Goal: Task Accomplishment & Management: Use online tool/utility

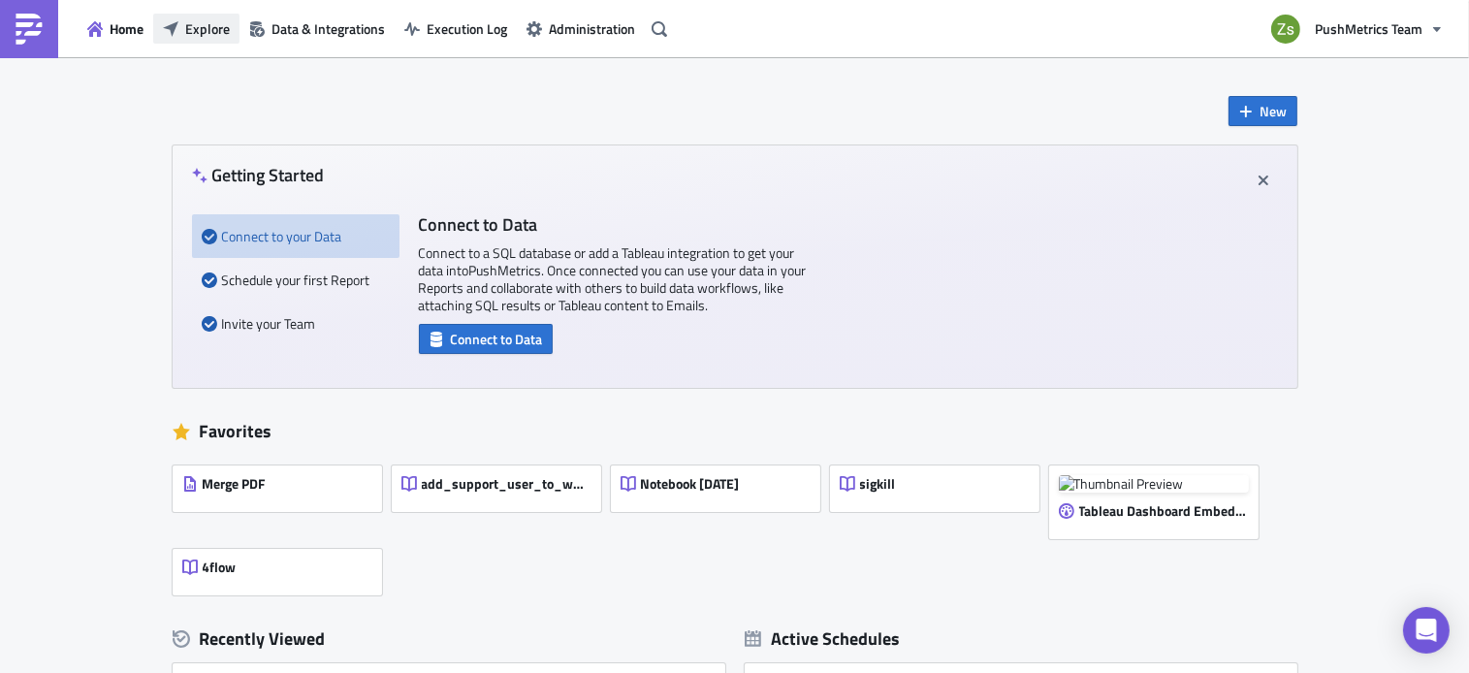
click at [229, 34] on span "Explore" at bounding box center [207, 28] width 45 height 20
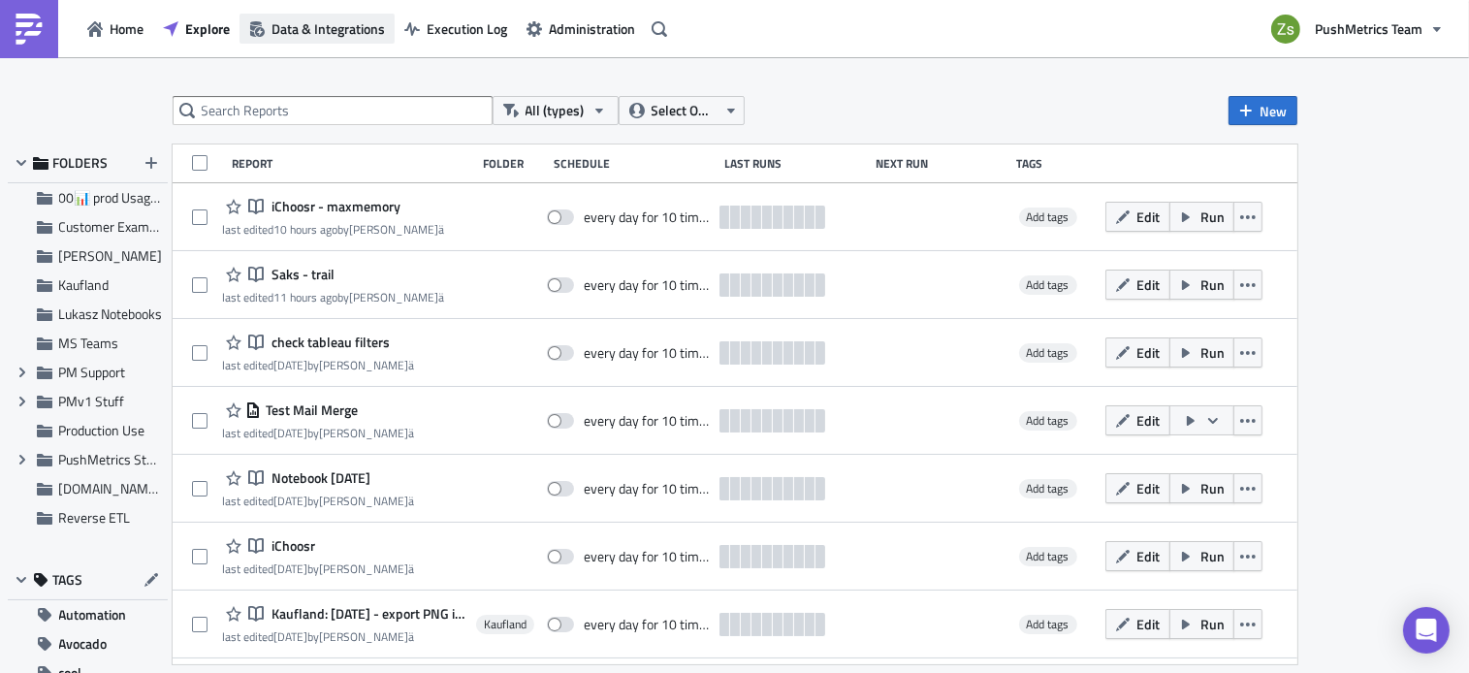
click at [279, 29] on span "Data & Integrations" at bounding box center [327, 28] width 113 height 20
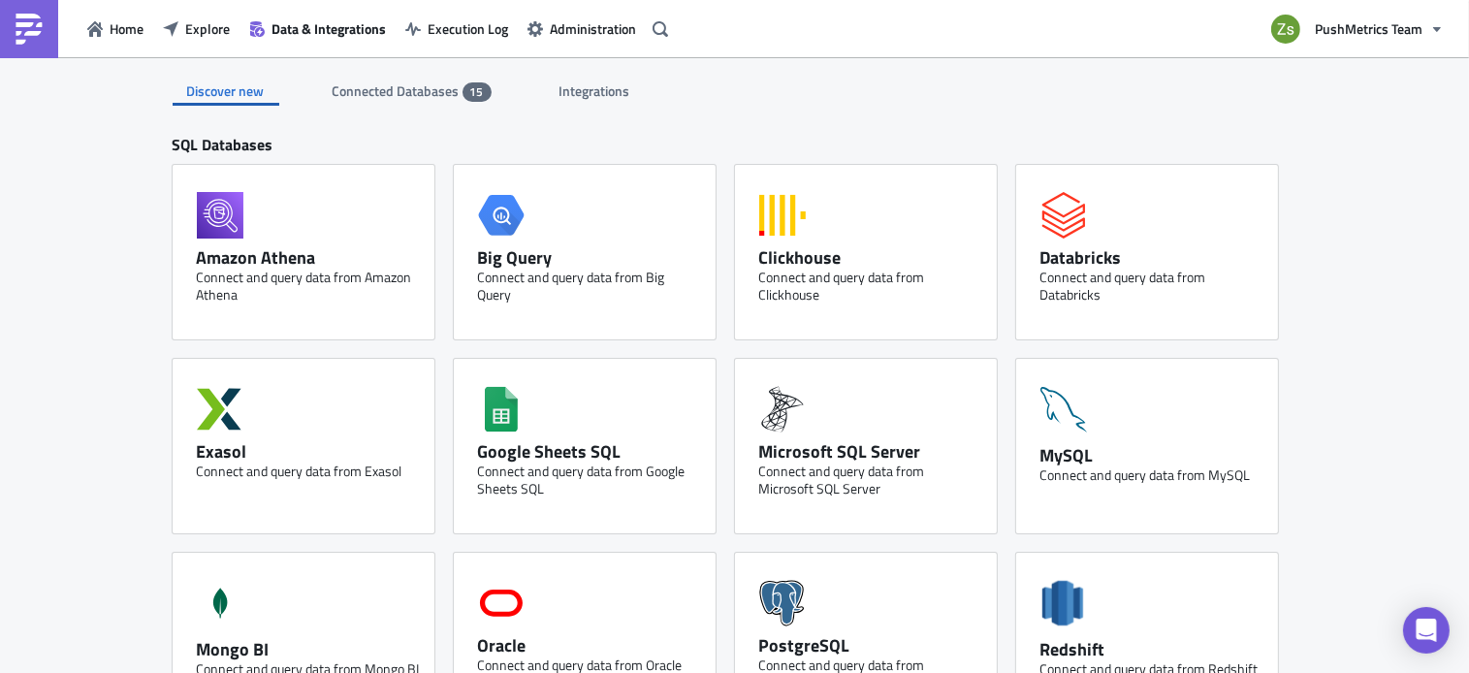
click at [559, 91] on span "Integrations" at bounding box center [596, 90] width 74 height 20
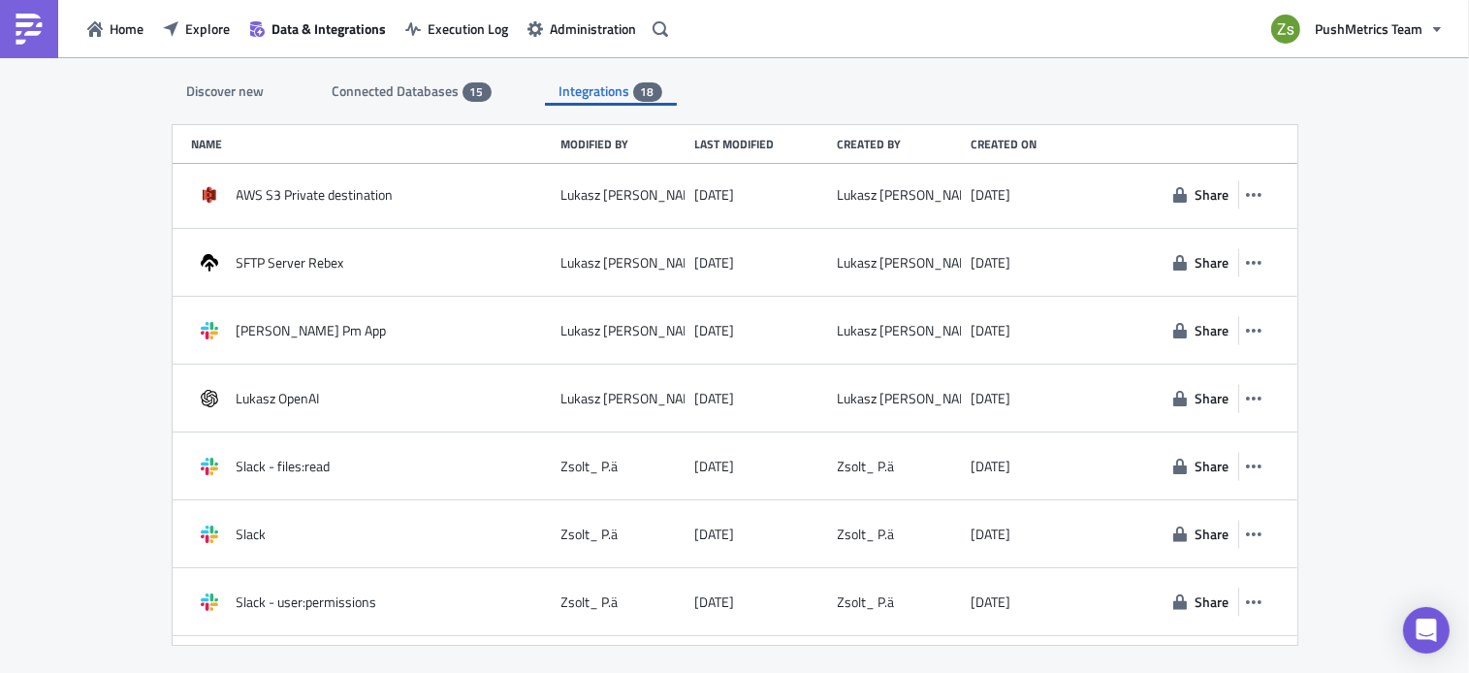
scroll to position [738, 0]
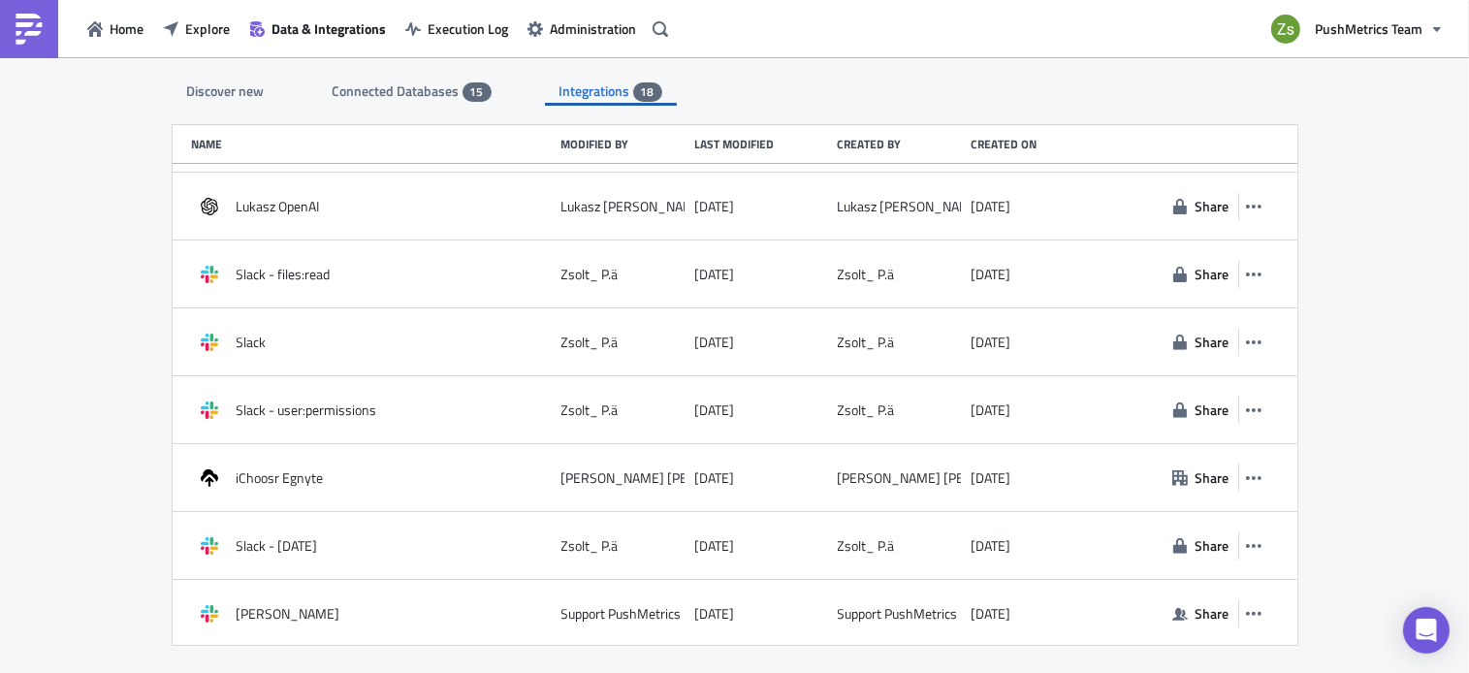
click at [363, 84] on span "Connected Databases" at bounding box center [398, 90] width 130 height 20
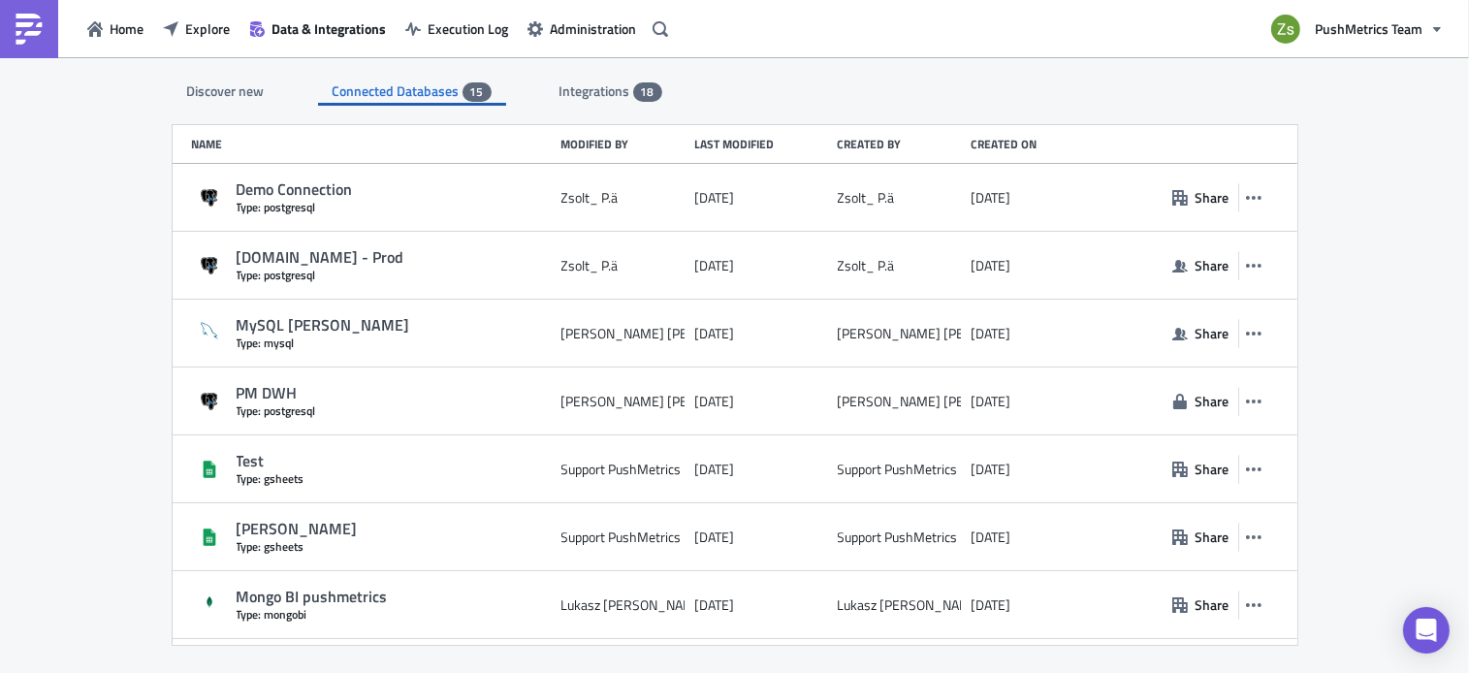
click at [233, 91] on div "Discover new" at bounding box center [226, 91] width 107 height 29
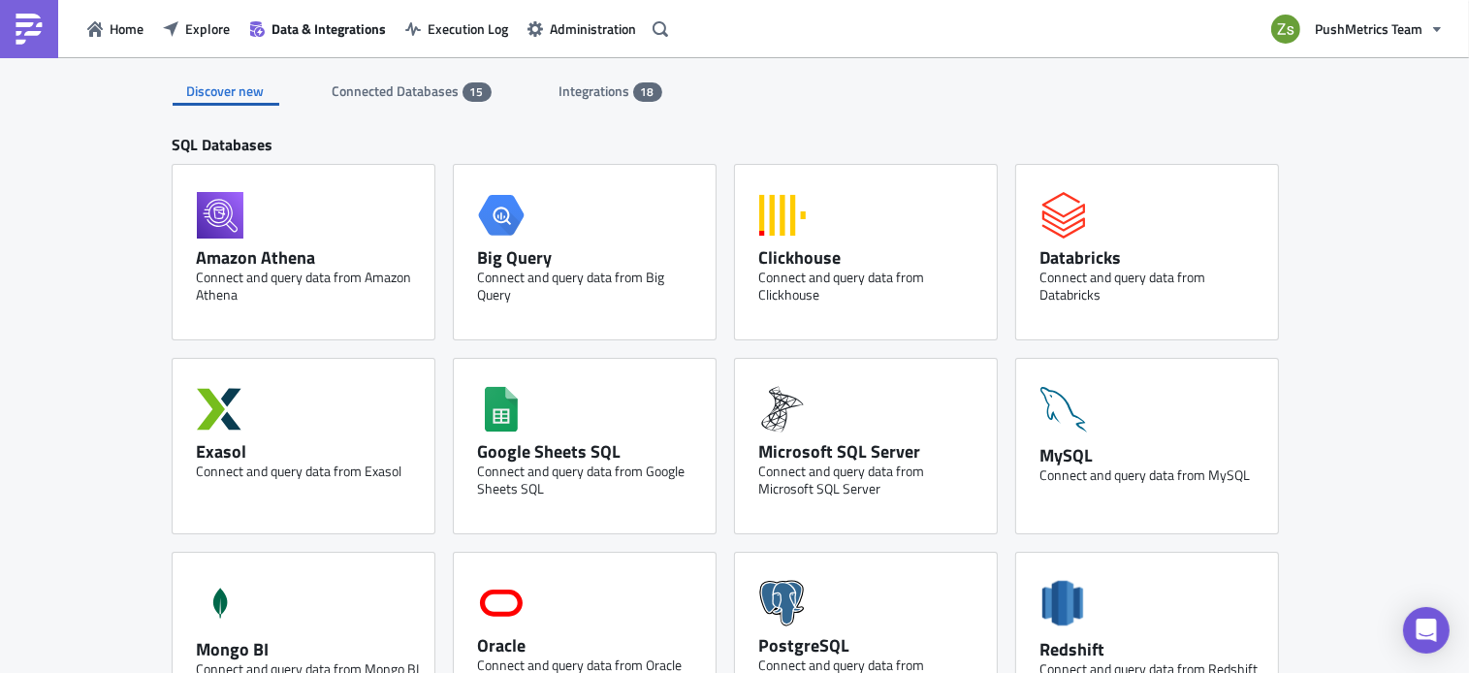
click at [389, 102] on div "Connected Databases 15" at bounding box center [412, 91] width 159 height 29
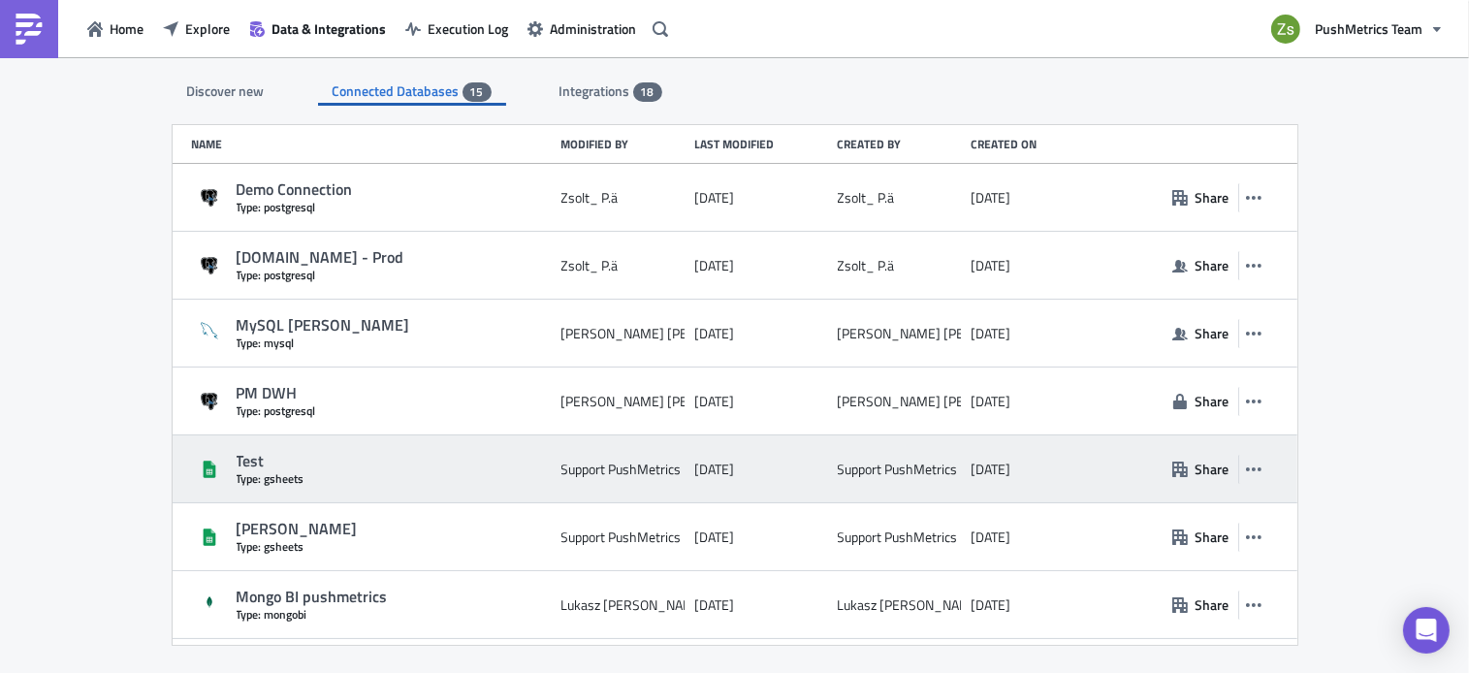
scroll to position [94, 0]
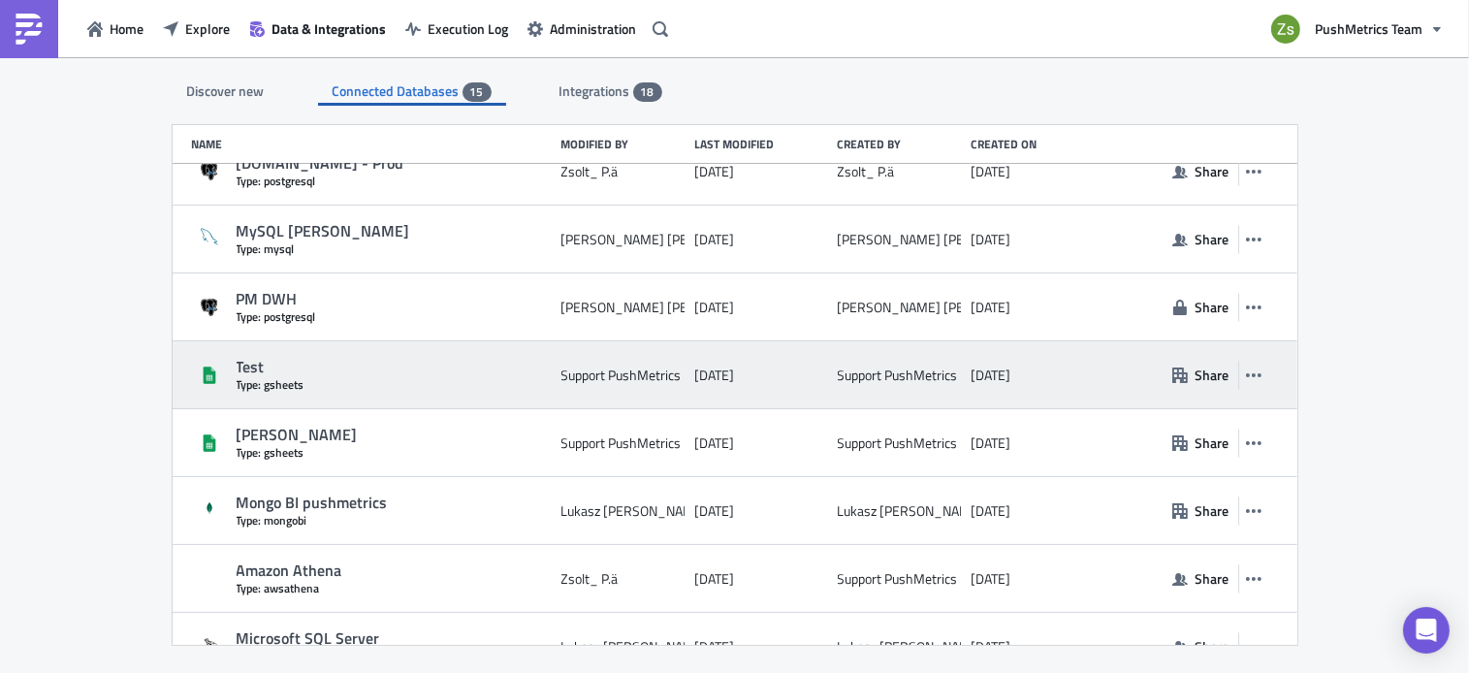
click at [408, 435] on div "[PERSON_NAME]" at bounding box center [394, 435] width 315 height 20
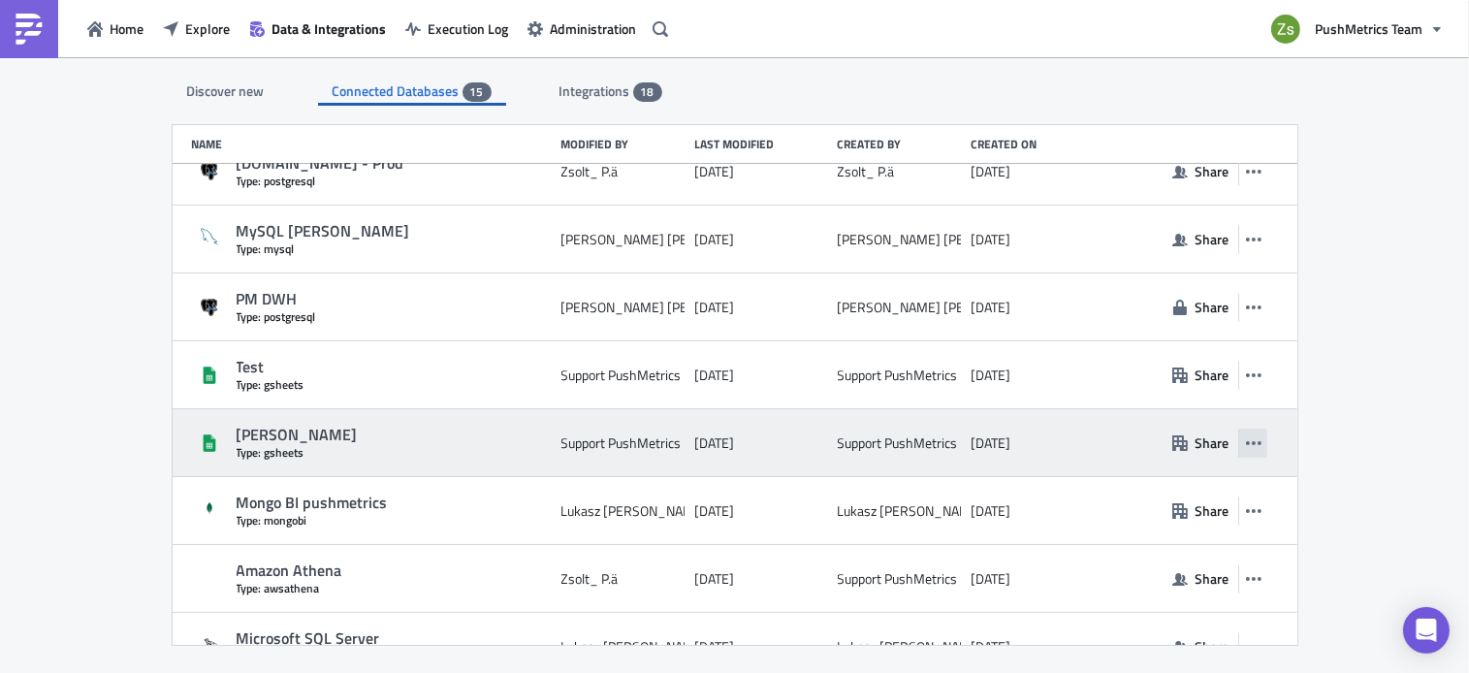
click at [1243, 455] on button "button" at bounding box center [1252, 443] width 29 height 29
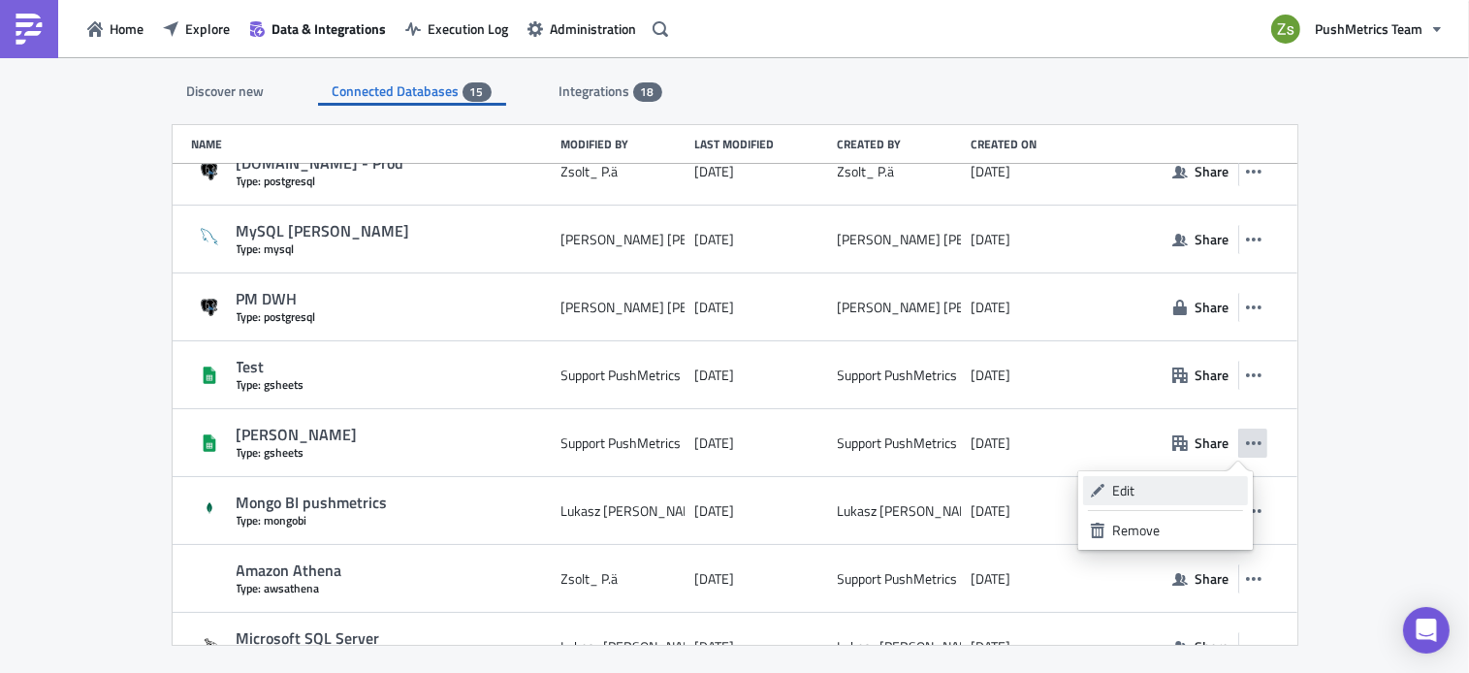
click at [1192, 491] on div "Edit" at bounding box center [1176, 490] width 129 height 19
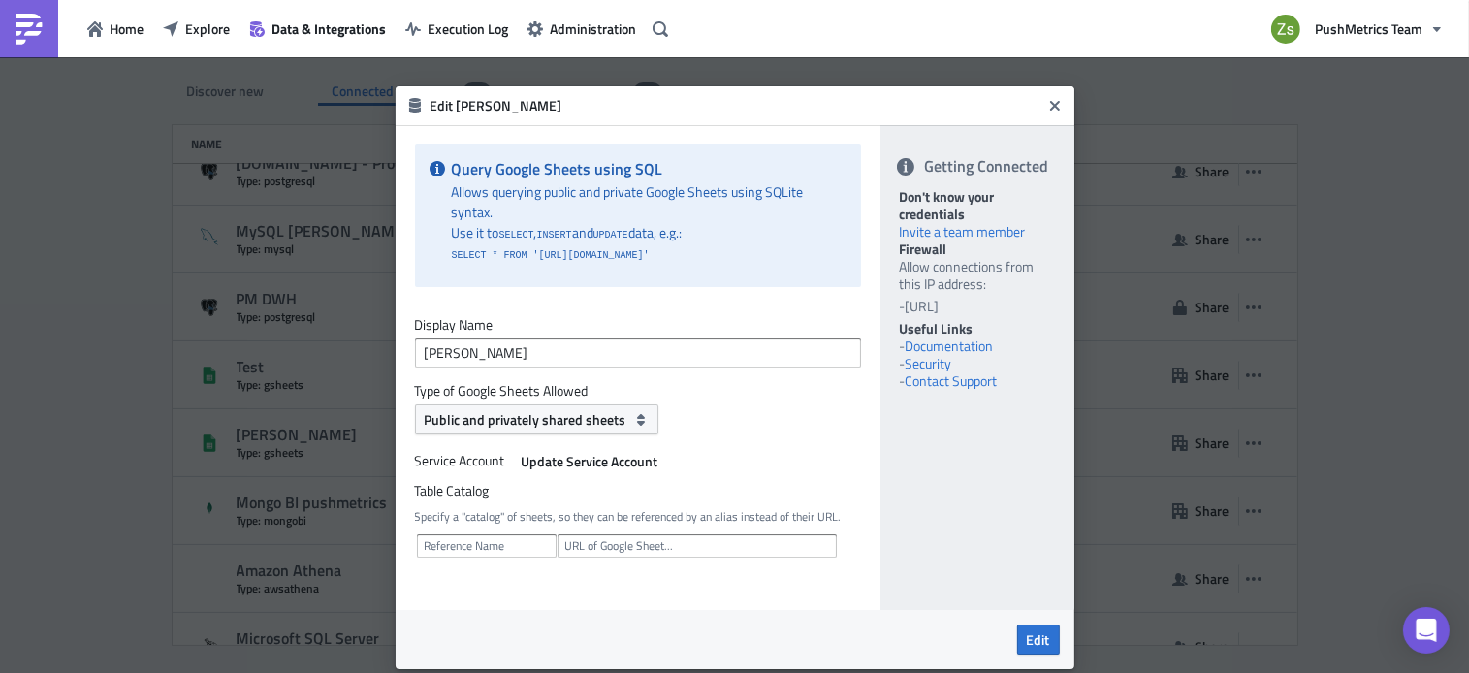
scroll to position [44, 0]
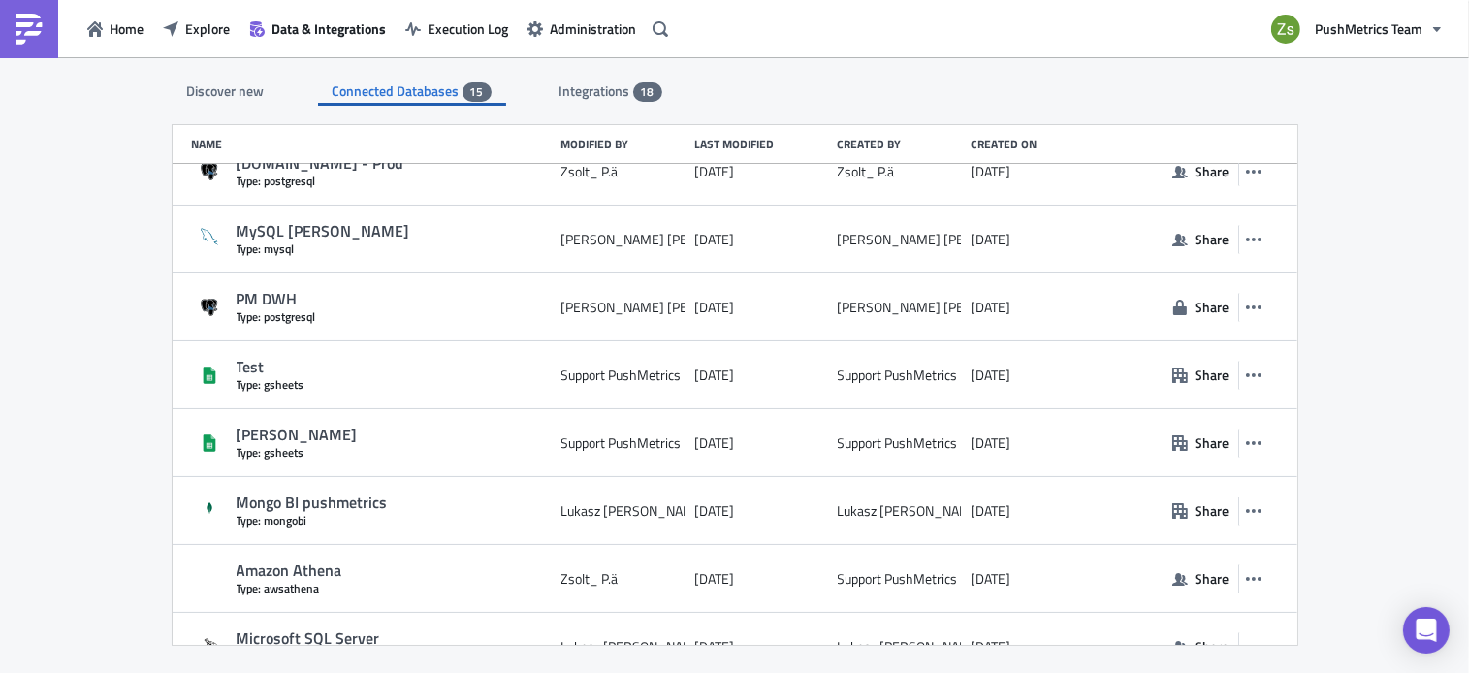
click at [254, 88] on div "Discover new" at bounding box center [226, 91] width 107 height 29
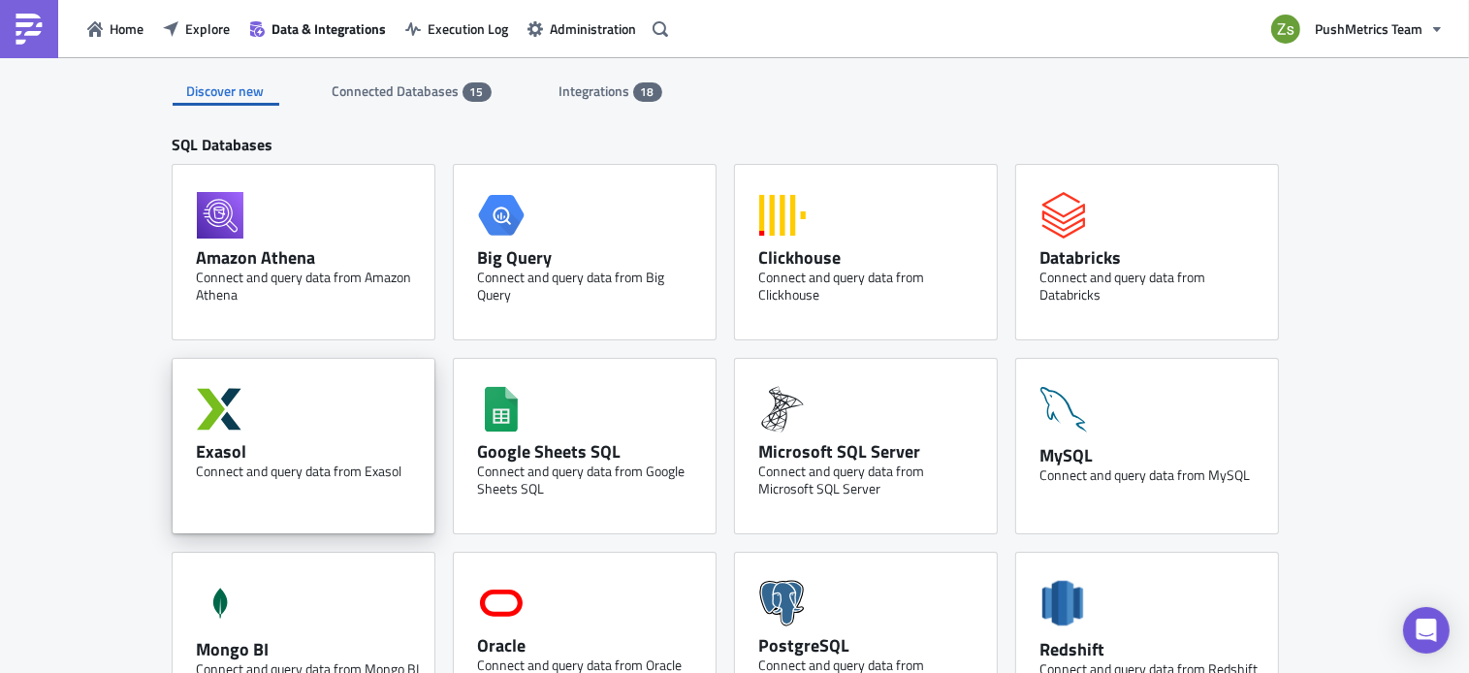
scroll to position [124, 0]
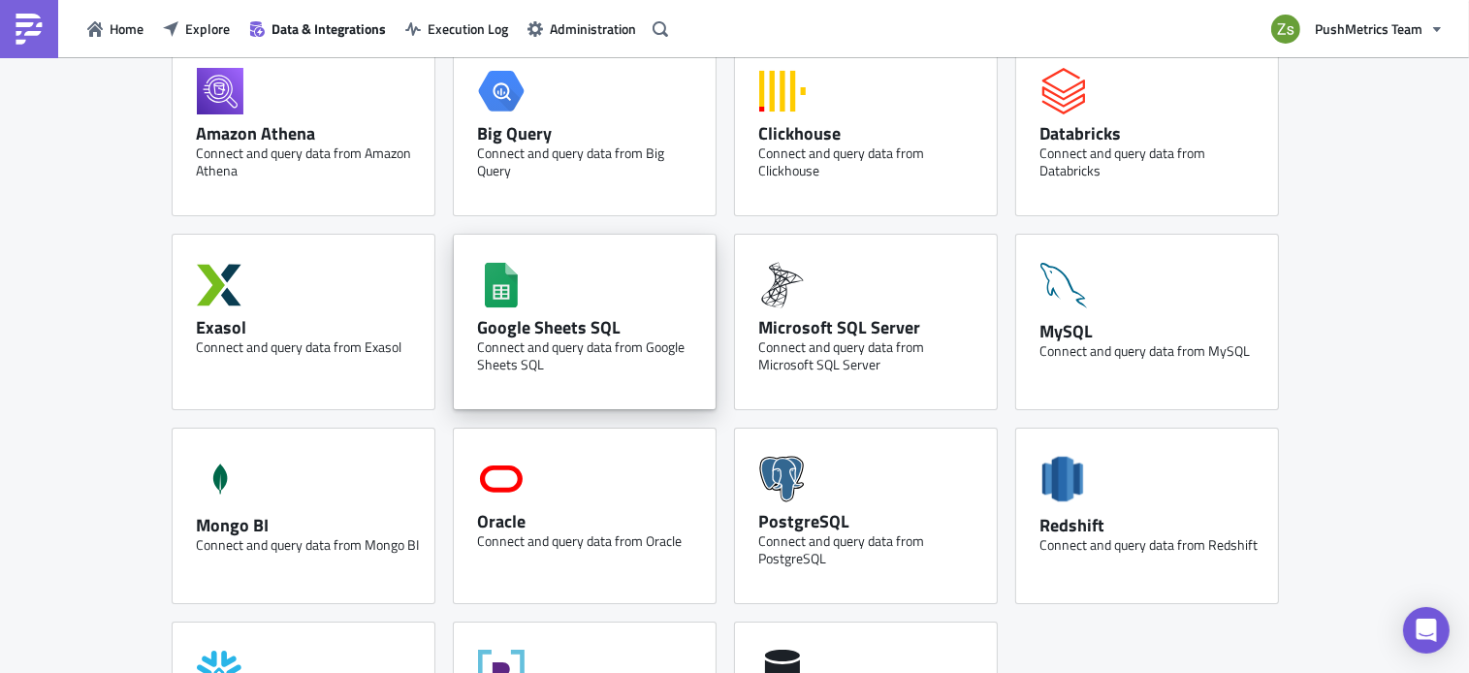
click at [565, 335] on div "Google Sheets SQL" at bounding box center [589, 327] width 223 height 22
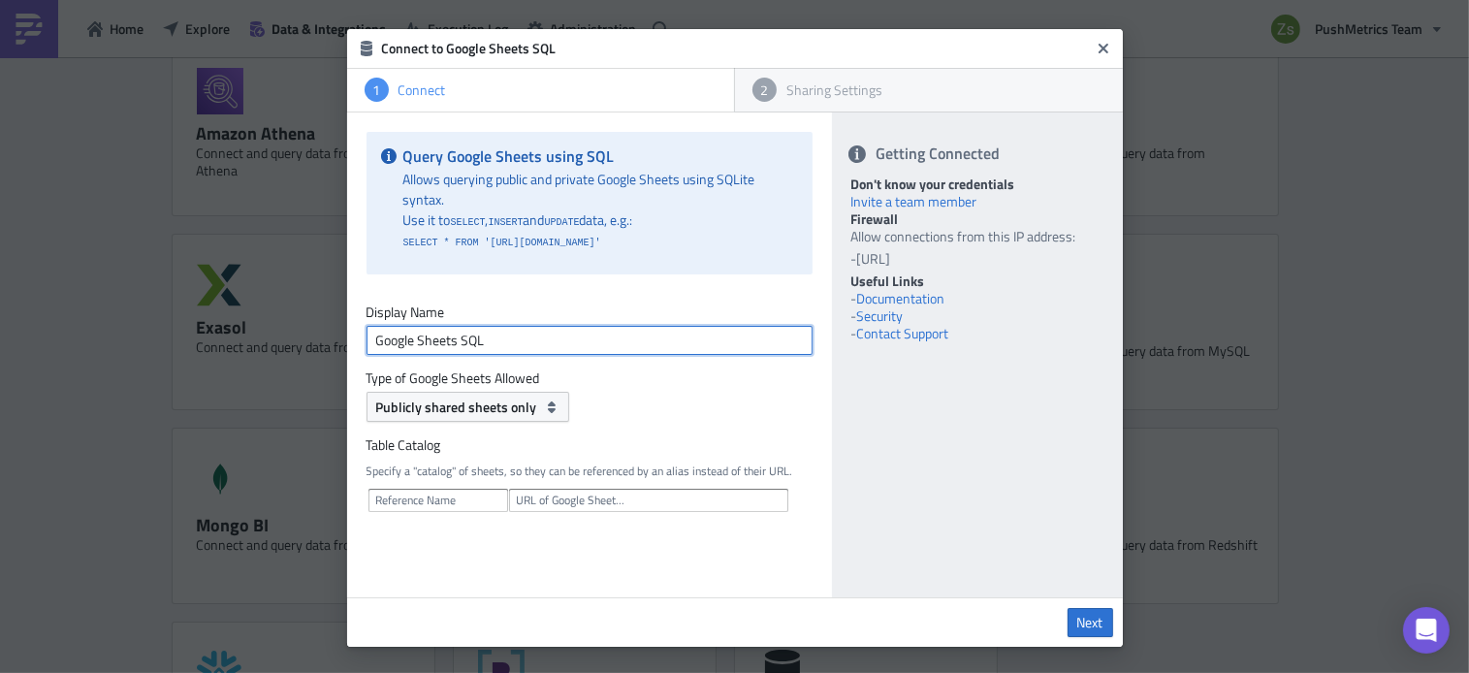
click at [570, 336] on input "Google Sheets SQL" at bounding box center [590, 340] width 446 height 29
type input "Kaufland Users Ghseet"
click at [504, 410] on span "Publicly shared sheets only" at bounding box center [456, 407] width 161 height 20
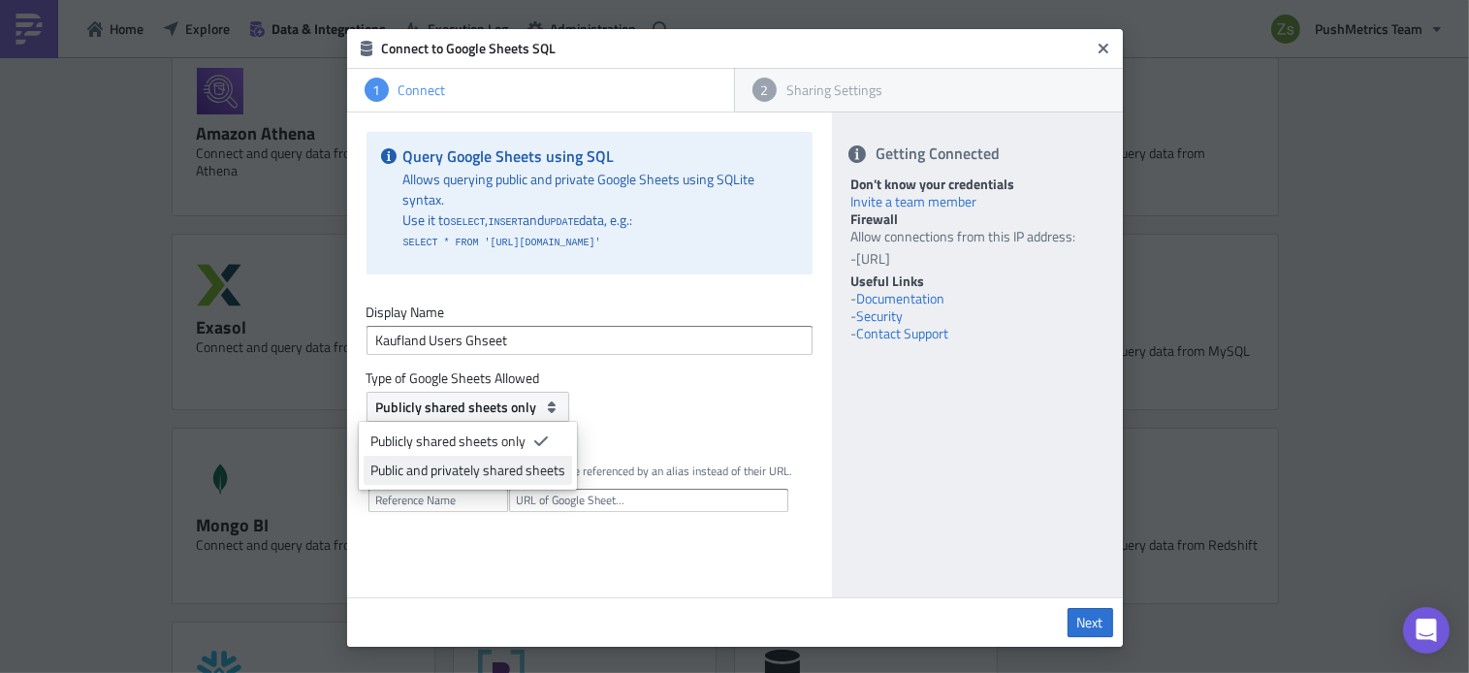
click at [501, 465] on div "Public and privately shared sheets" at bounding box center [467, 470] width 195 height 19
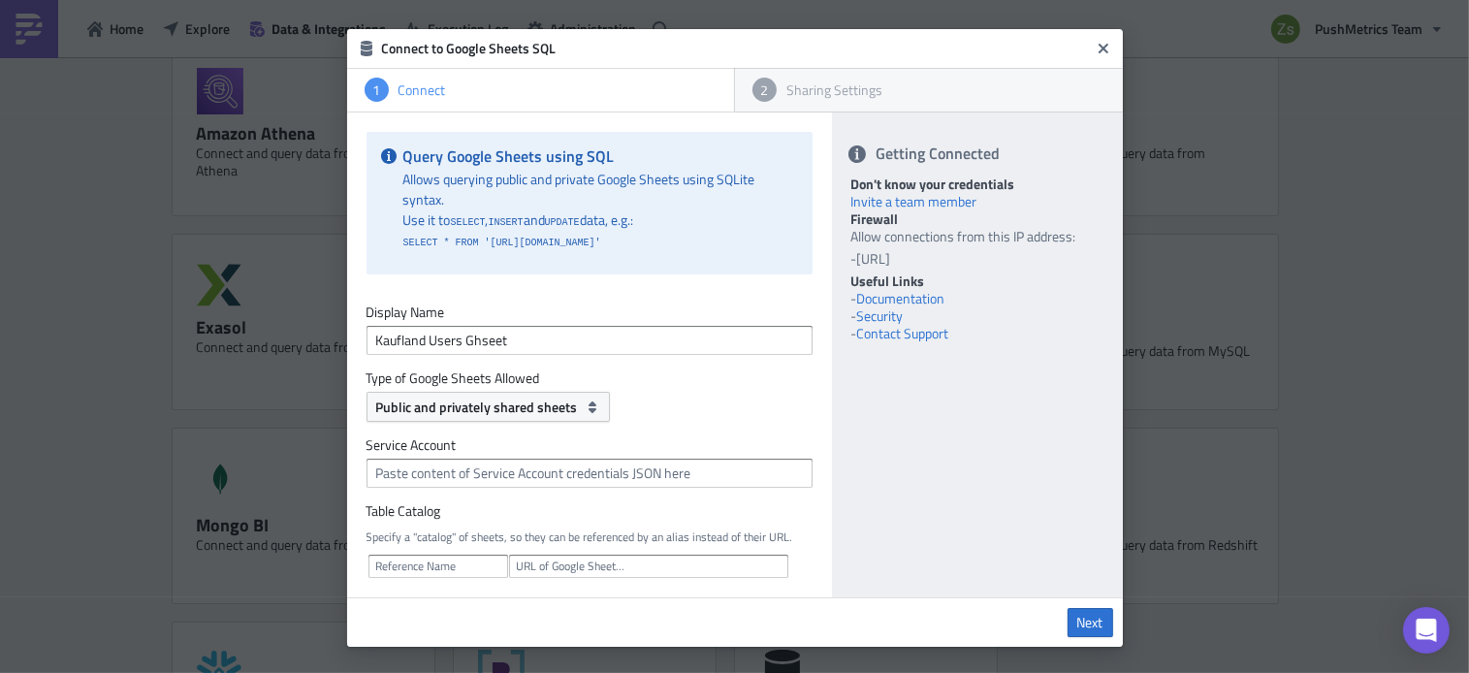
scroll to position [77, 0]
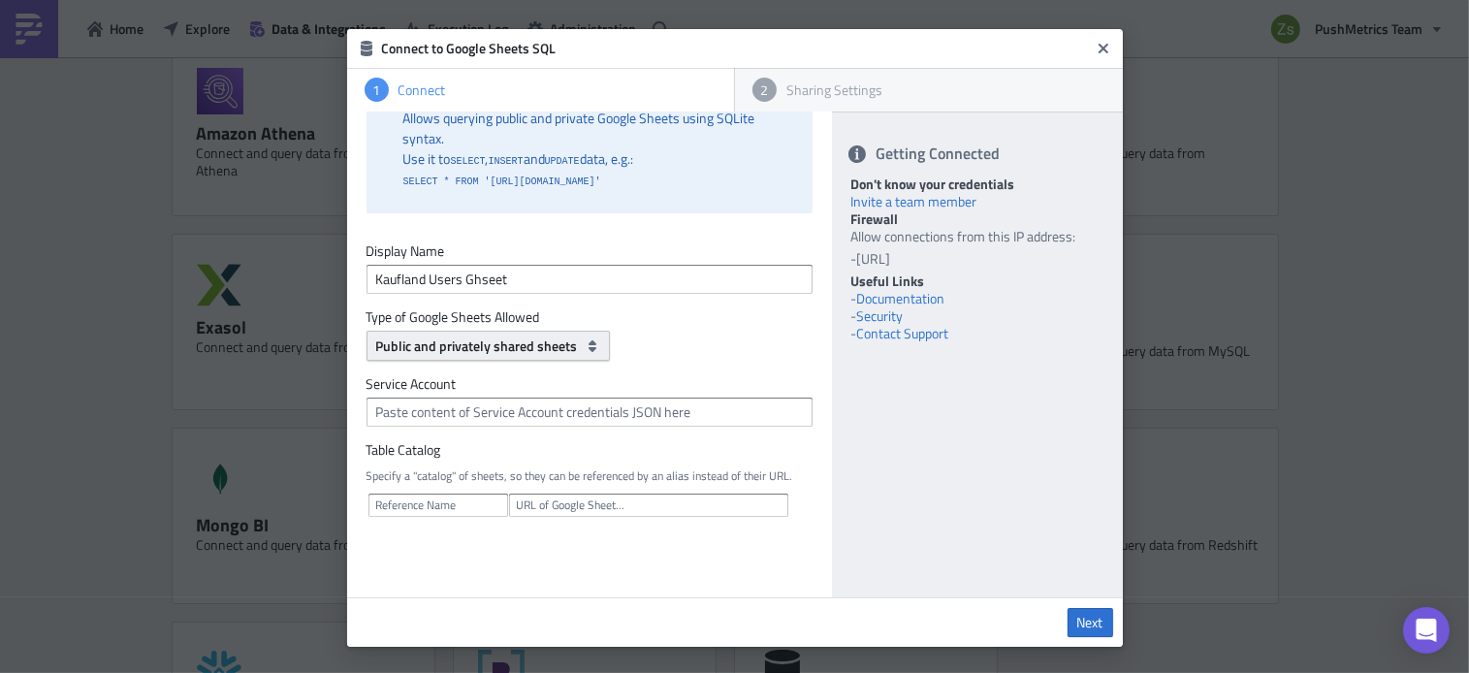
click at [498, 335] on span "Public and privately shared sheets" at bounding box center [477, 345] width 202 height 20
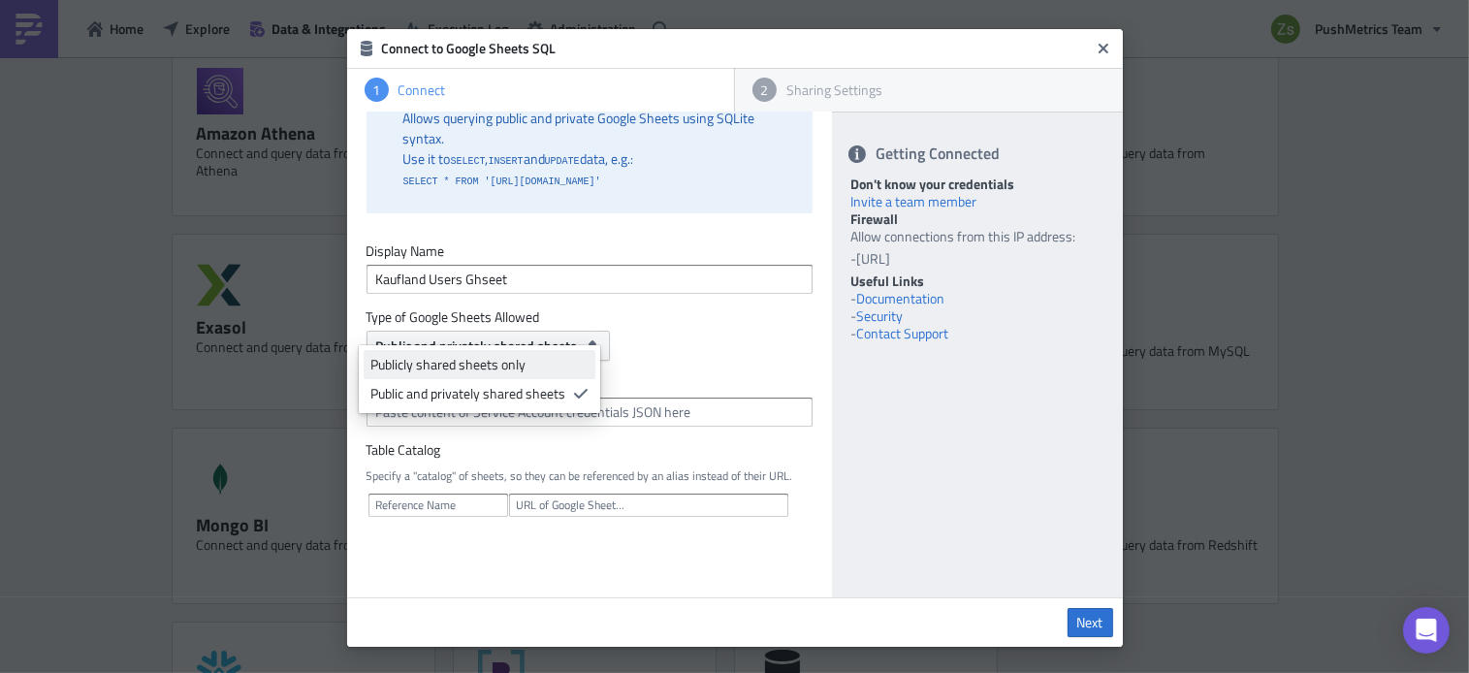
click at [494, 352] on link "Publicly shared sheets only" at bounding box center [480, 364] width 232 height 29
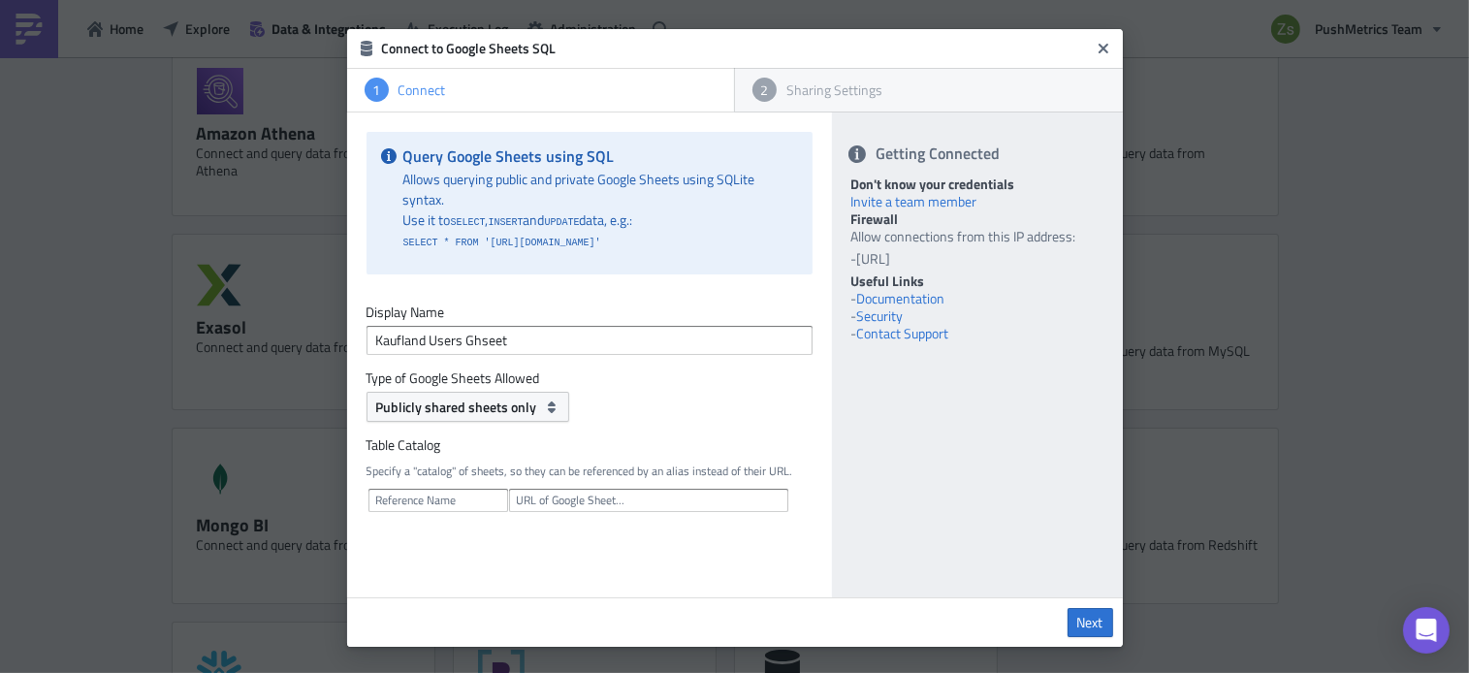
scroll to position [11, 0]
click at [442, 512] on input "text" at bounding box center [438, 500] width 140 height 23
type input "sheet_2"
paste input "[URL][DOMAIN_NAME]"
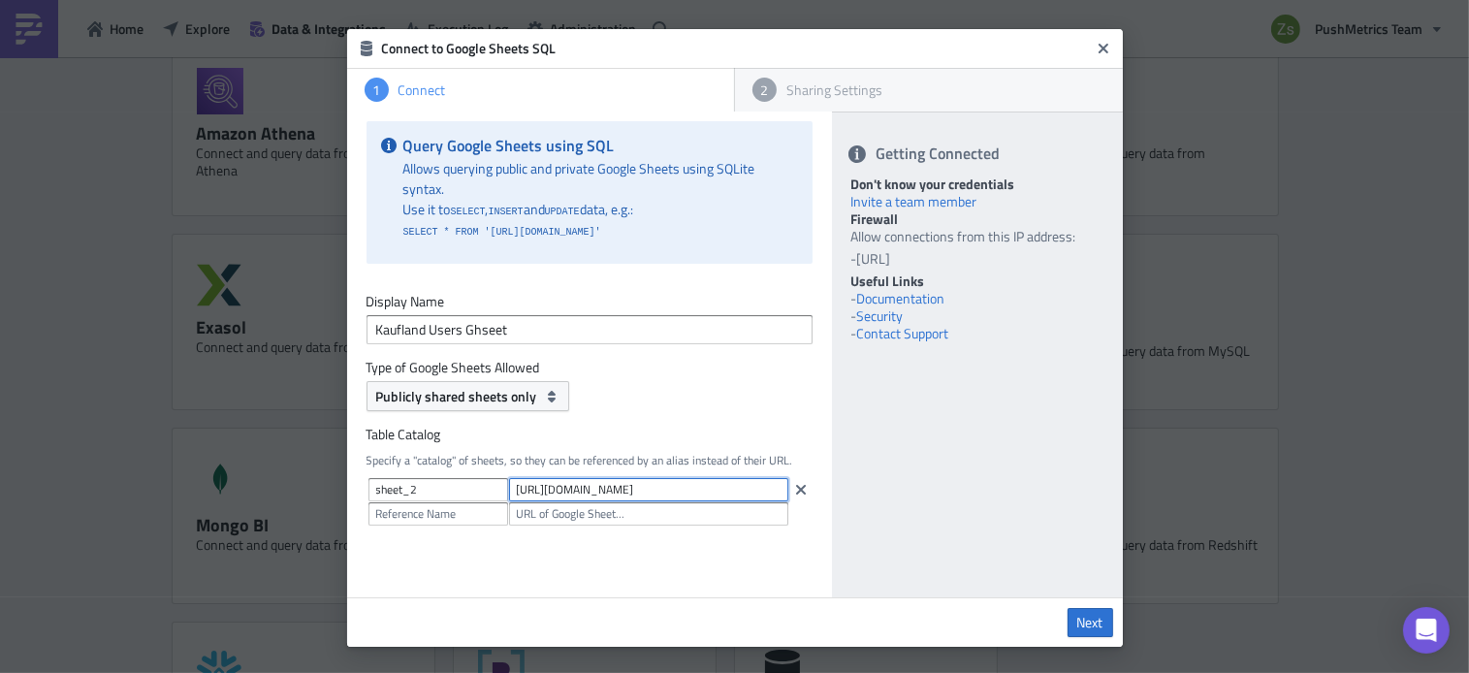
scroll to position [0, 429]
type input "[URL][DOMAIN_NAME]"
click at [1077, 623] on span "Next" at bounding box center [1090, 622] width 26 height 17
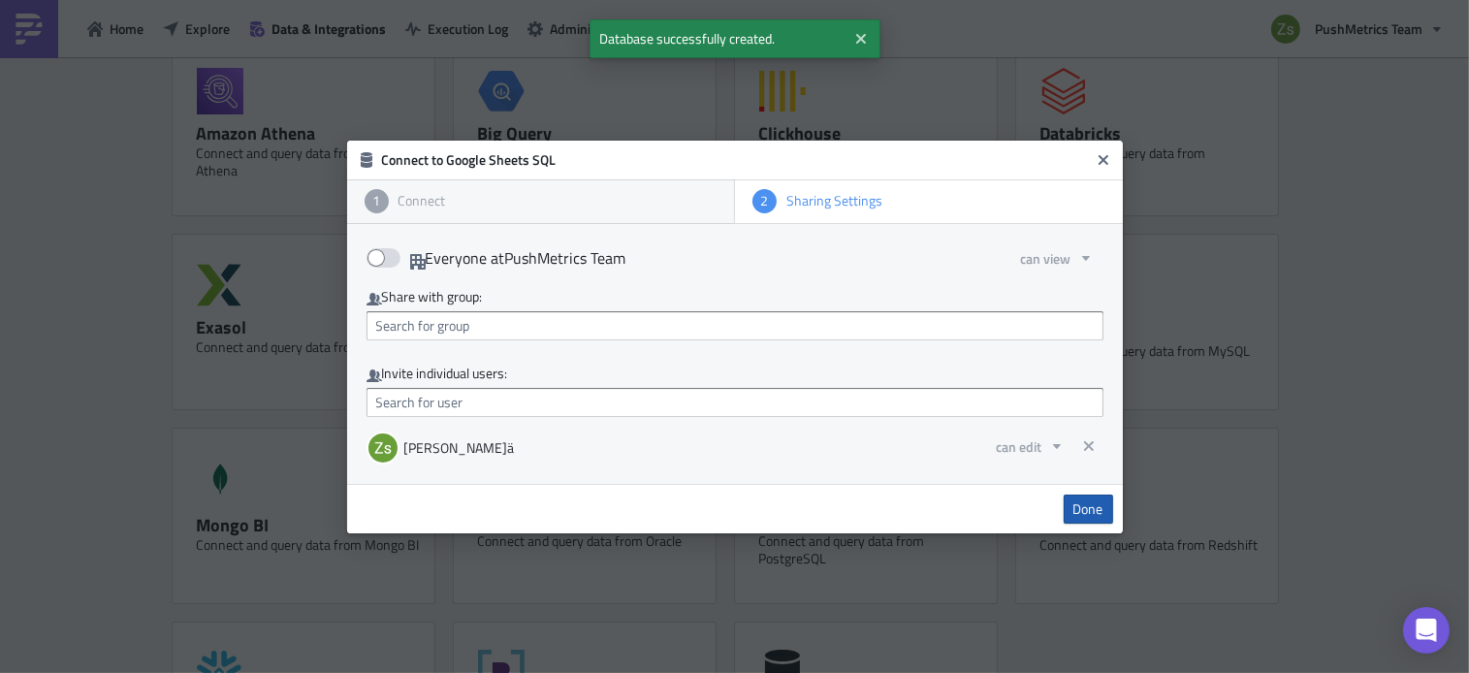
click at [1098, 504] on span "Done" at bounding box center [1088, 508] width 30 height 17
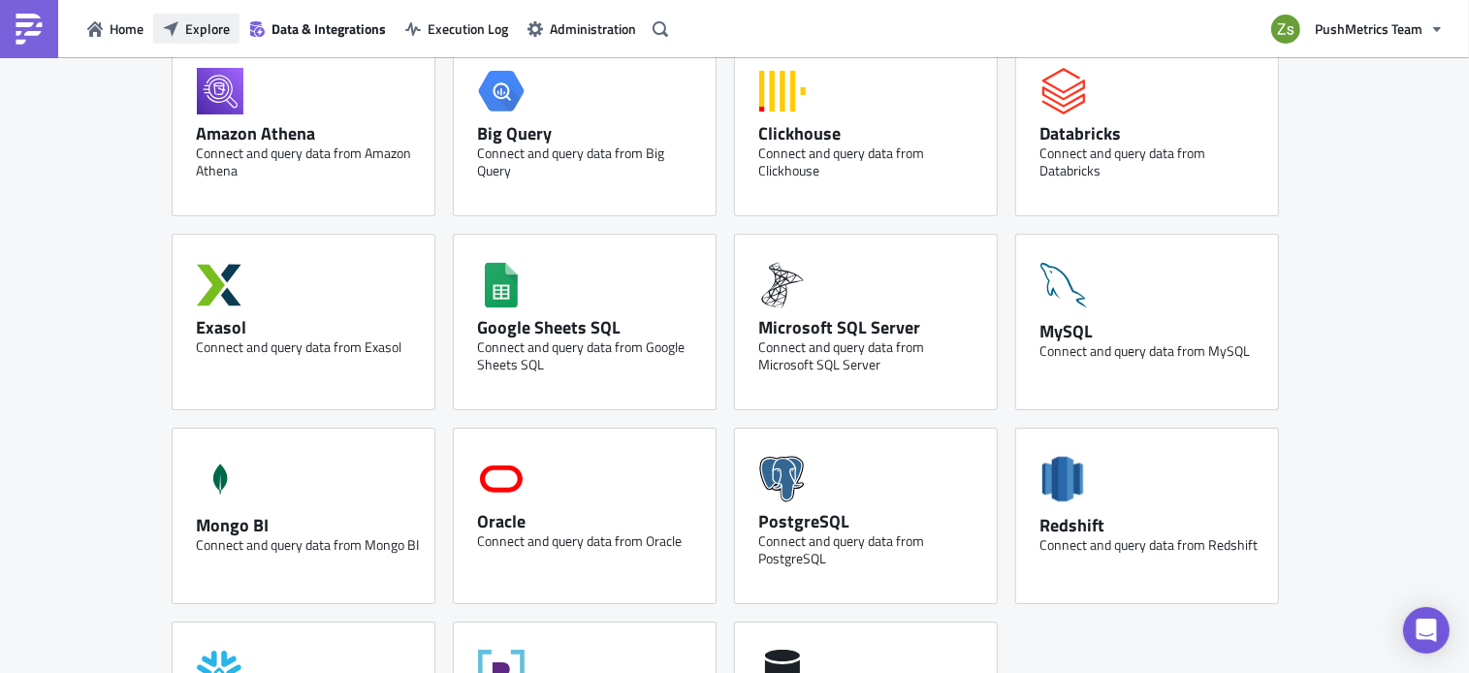
click at [196, 36] on span "Explore" at bounding box center [207, 28] width 45 height 20
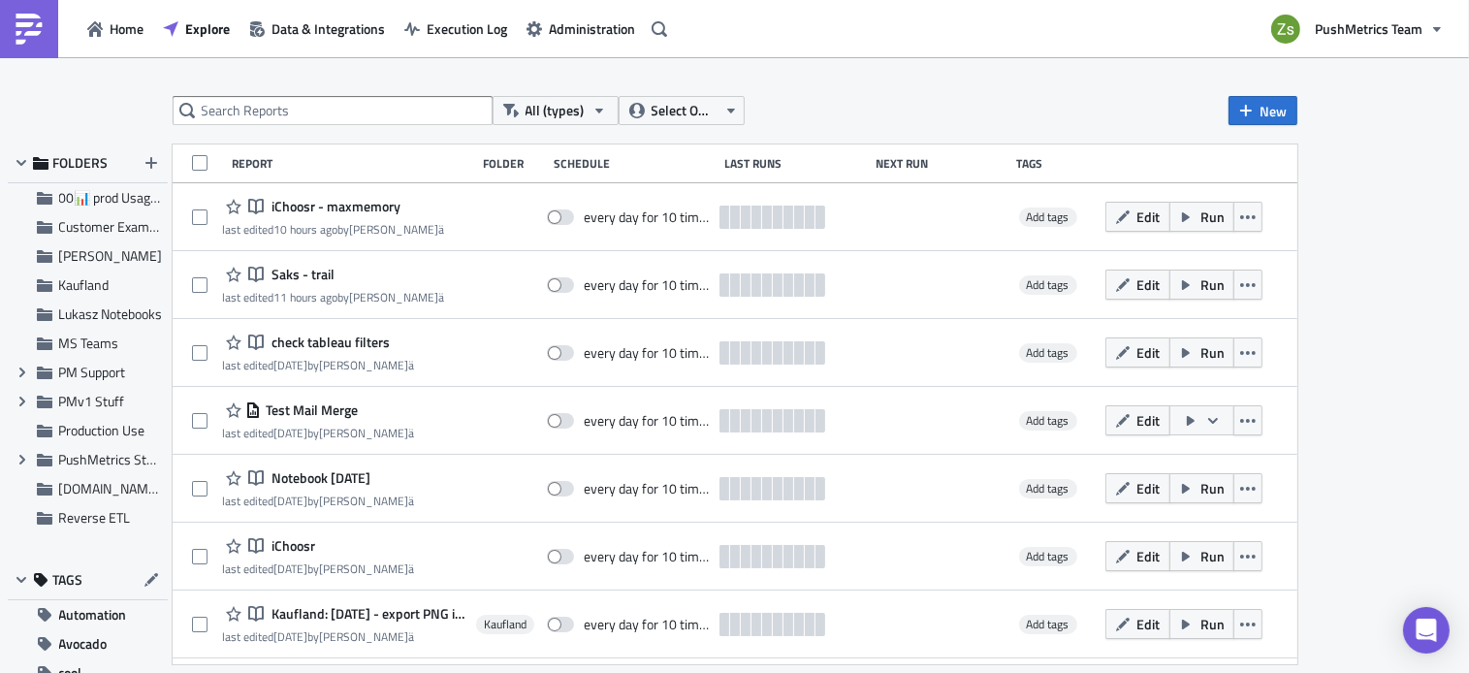
click at [1267, 127] on div "All (types) Select Owner New FOLDERS 00📊 prod Usage Summary Customer Examples J…" at bounding box center [735, 366] width 1164 height 541
click at [14, 158] on icon "button" at bounding box center [22, 163] width 16 height 16
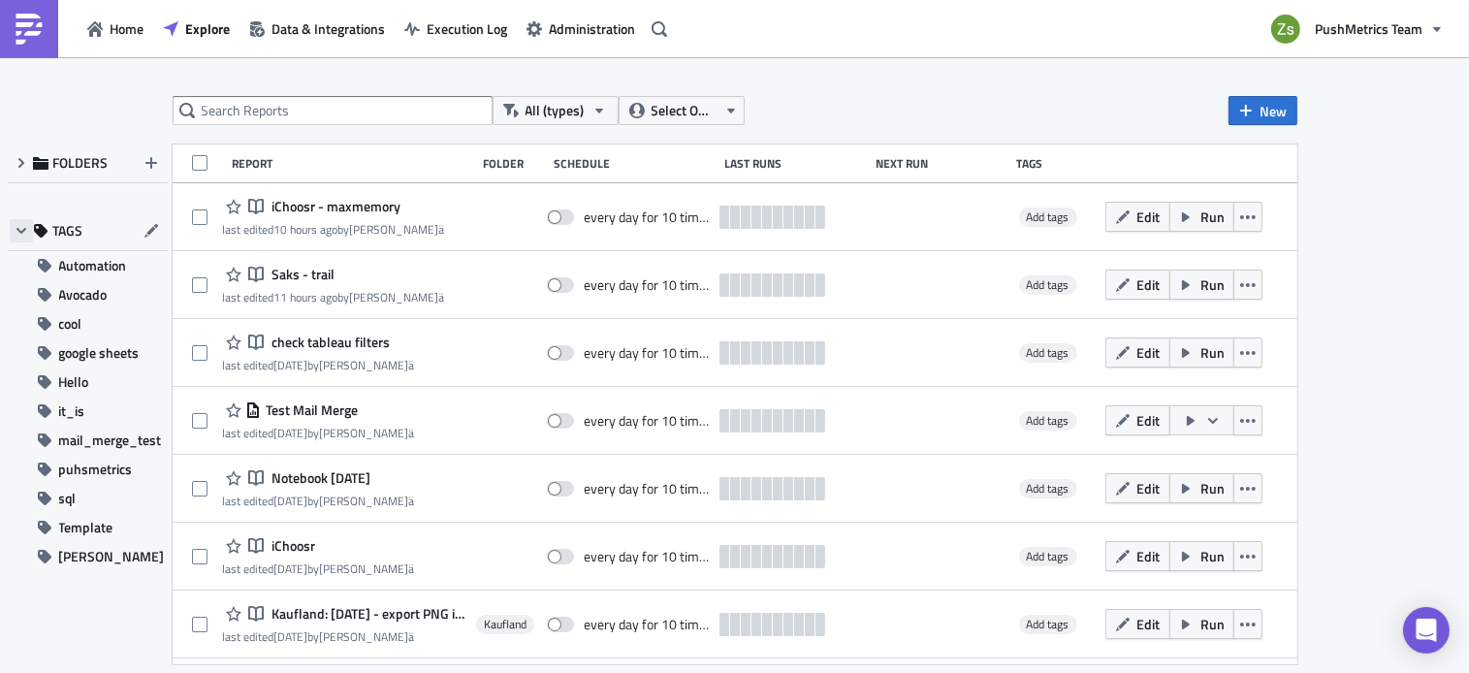
click at [14, 240] on button "button" at bounding box center [21, 230] width 23 height 23
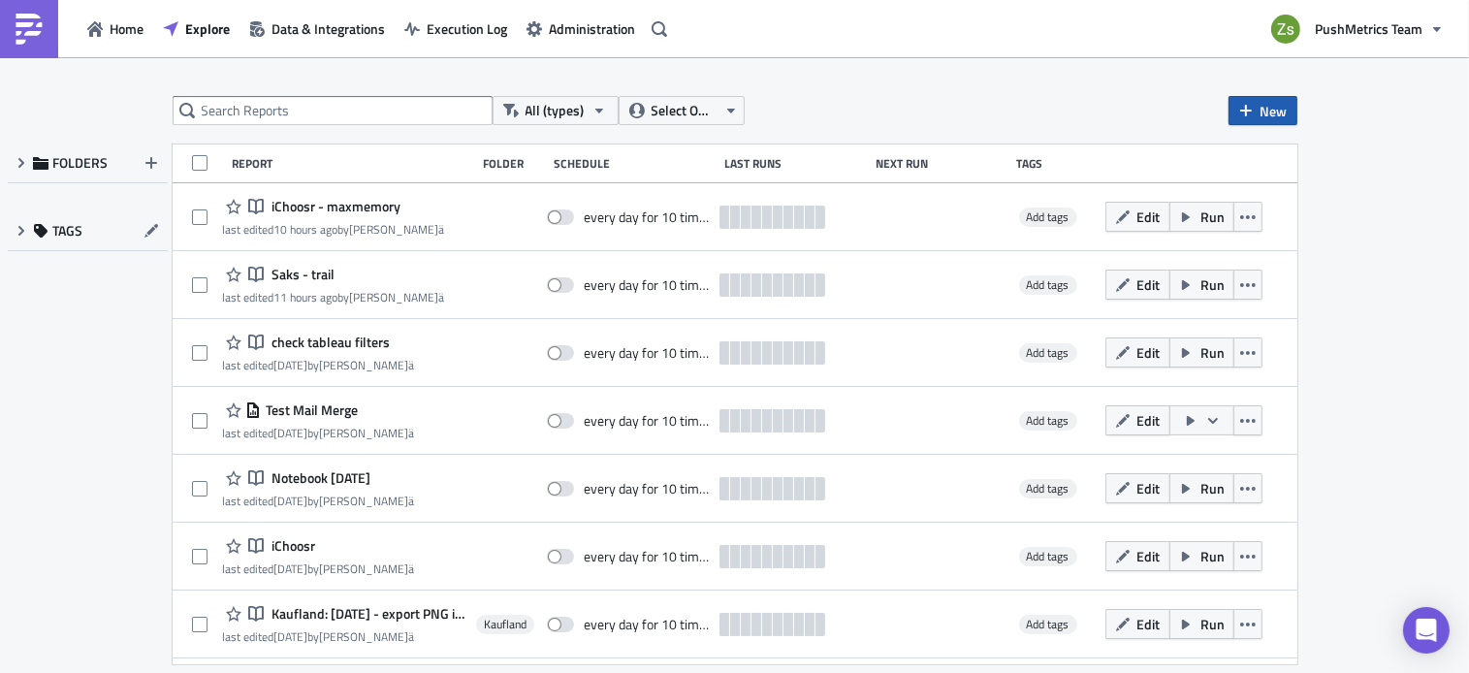
click at [1265, 112] on span "New" at bounding box center [1273, 111] width 27 height 20
click at [1286, 193] on div "Notebook" at bounding box center [1326, 187] width 129 height 19
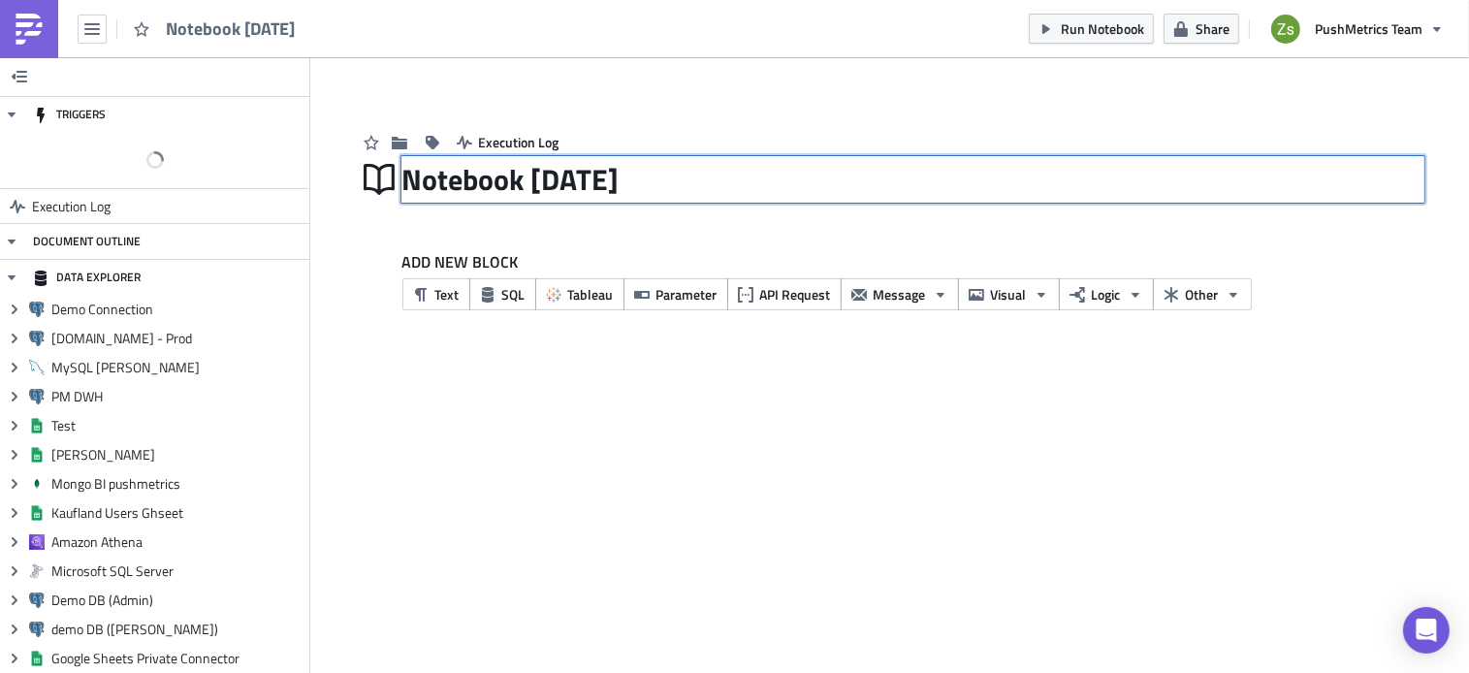
click at [676, 185] on div "Notebook 2025-08-11 Notebook 2025-08-11" at bounding box center [912, 179] width 1021 height 45
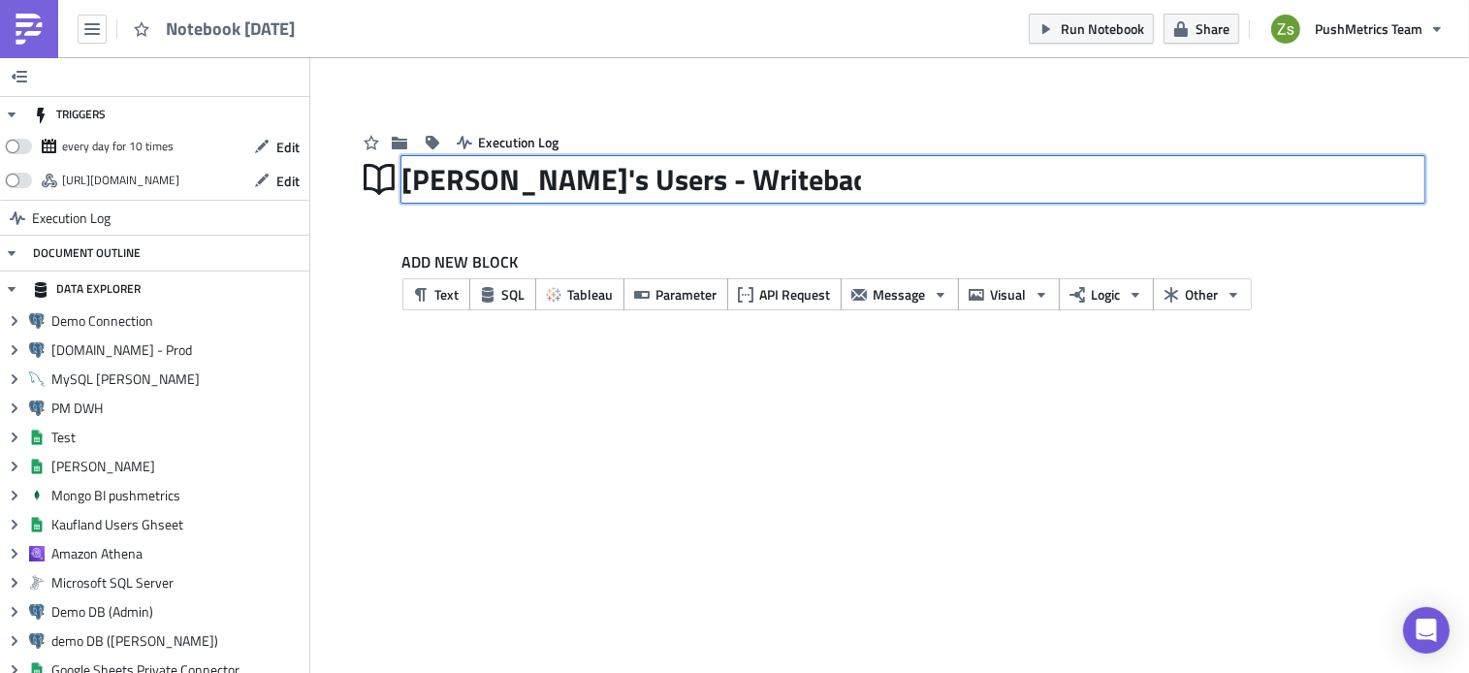
type input "[PERSON_NAME]'s Users - Writeback GSheet"
click at [400, 138] on icon "button" at bounding box center [400, 143] width 16 height 16
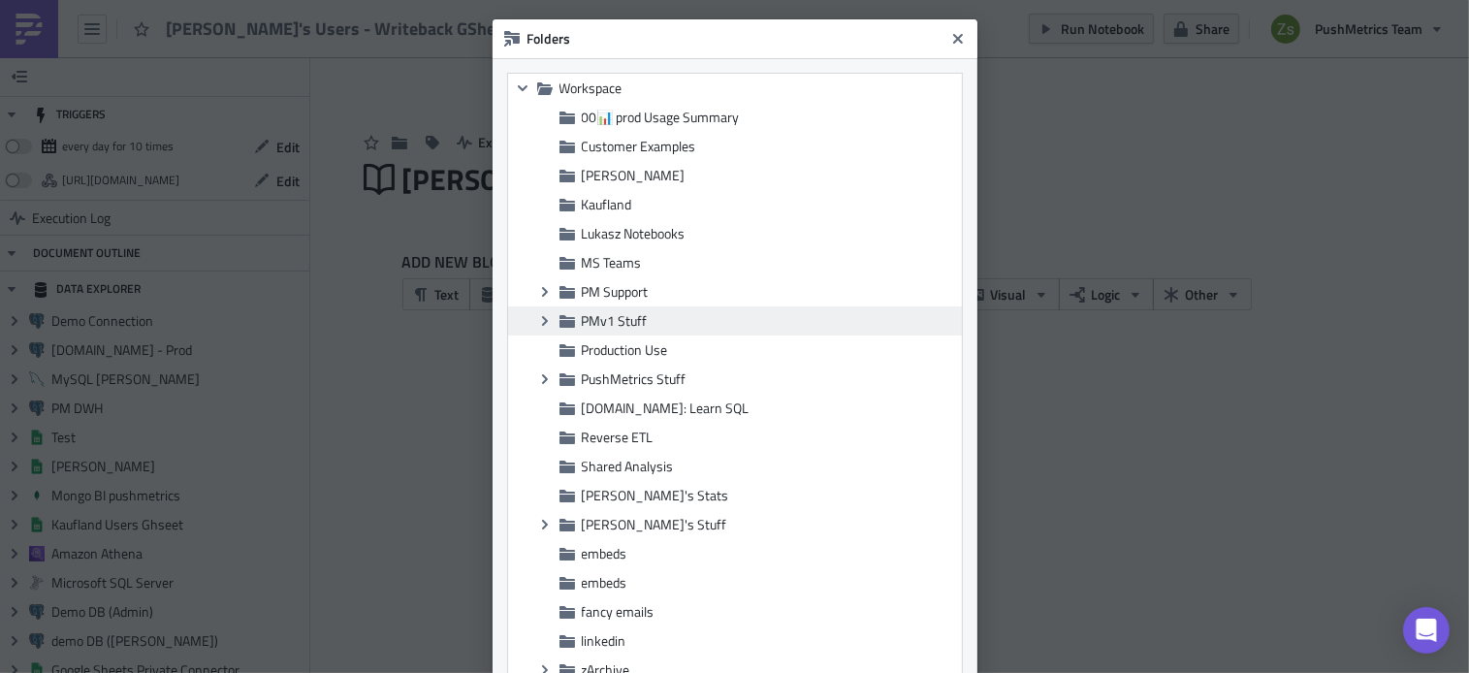
scroll to position [9, 0]
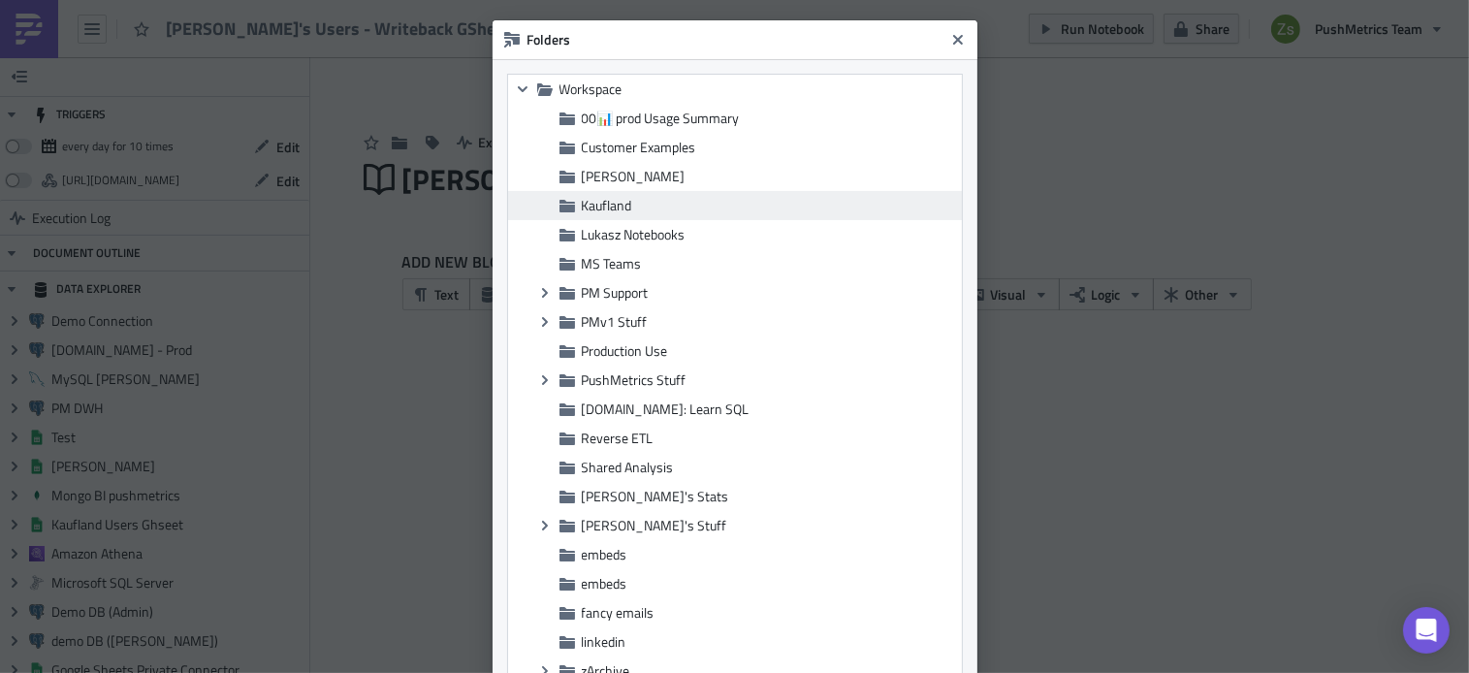
click at [734, 204] on span "Kaufland" at bounding box center [769, 205] width 375 height 17
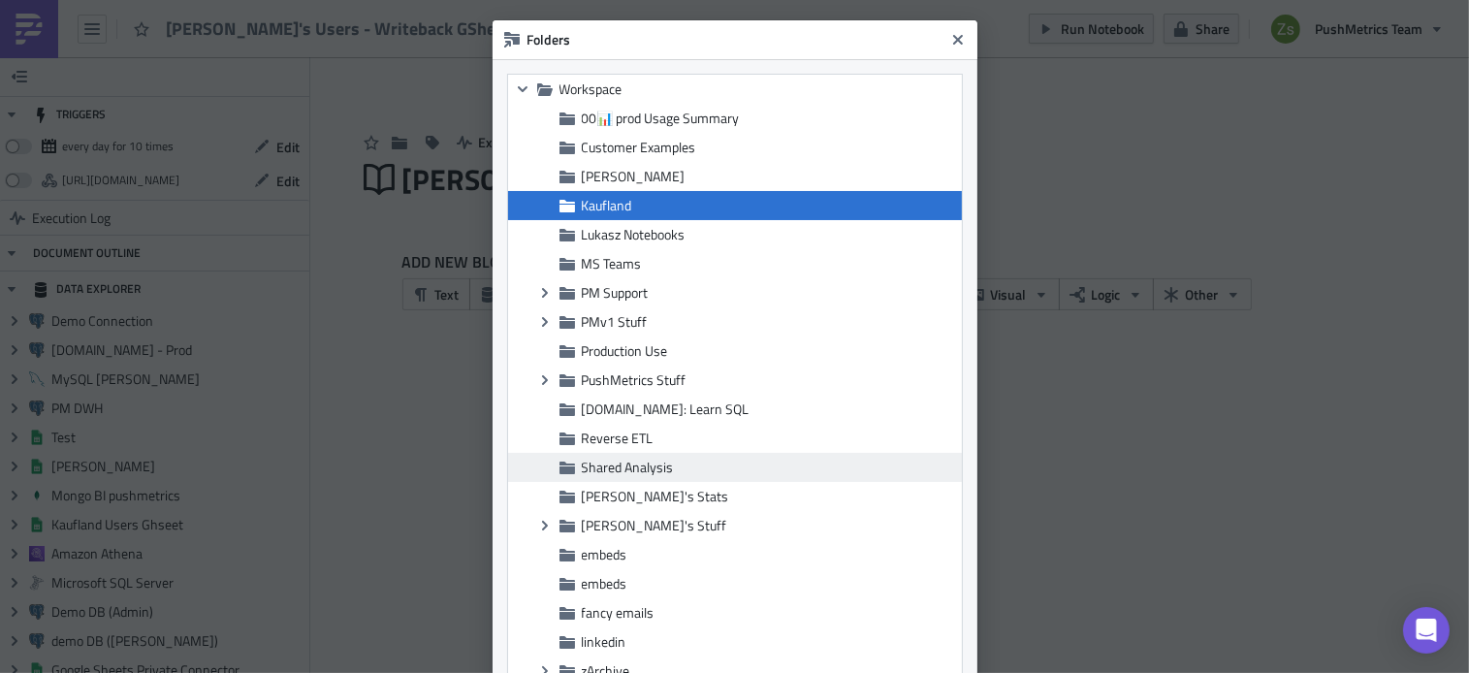
scroll to position [232, 0]
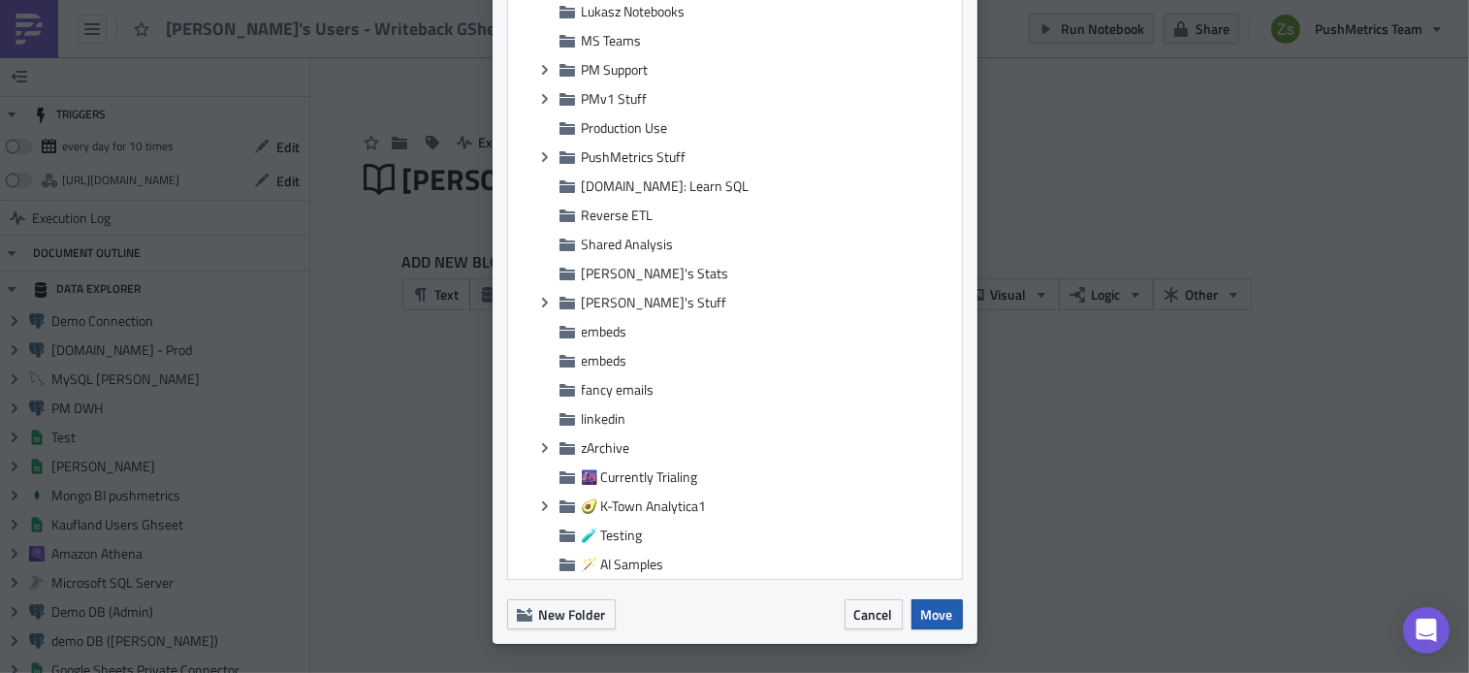
click at [944, 612] on span "Move" at bounding box center [937, 614] width 32 height 20
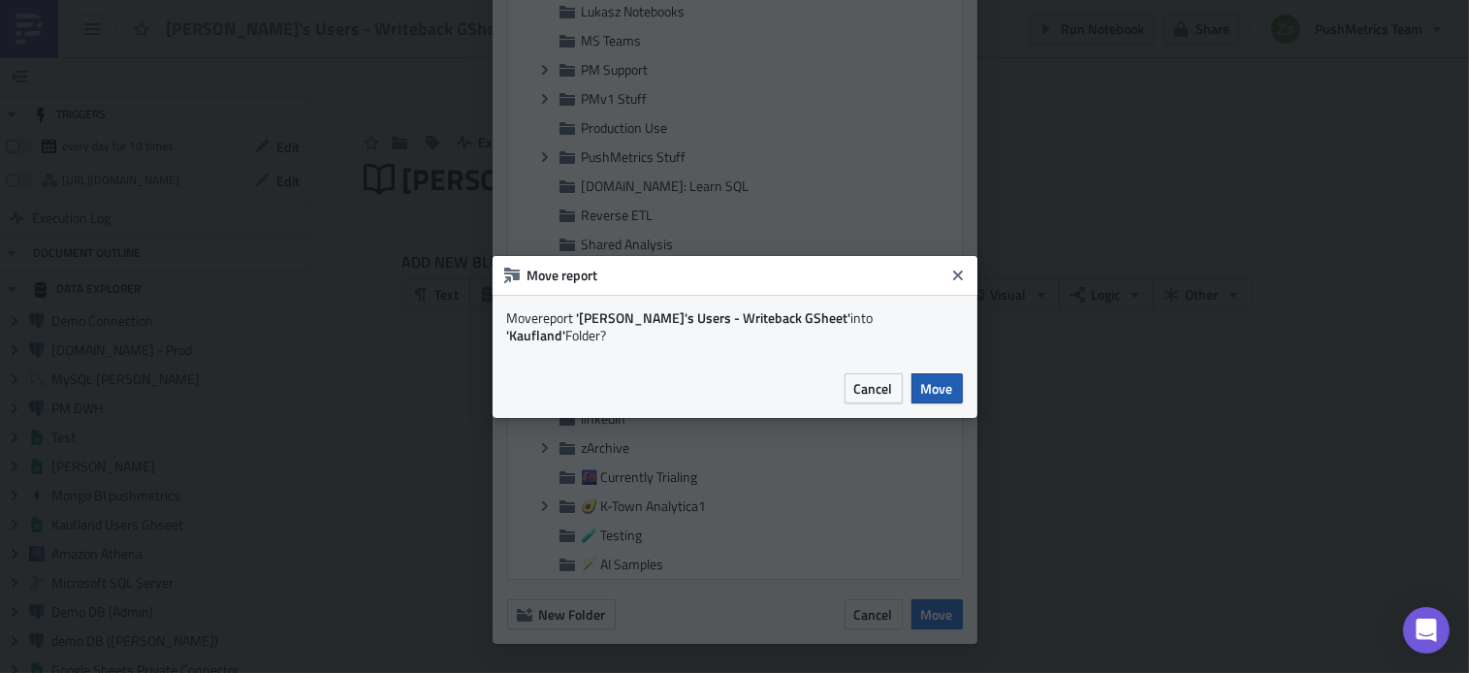
click at [951, 379] on span "Move" at bounding box center [937, 388] width 32 height 20
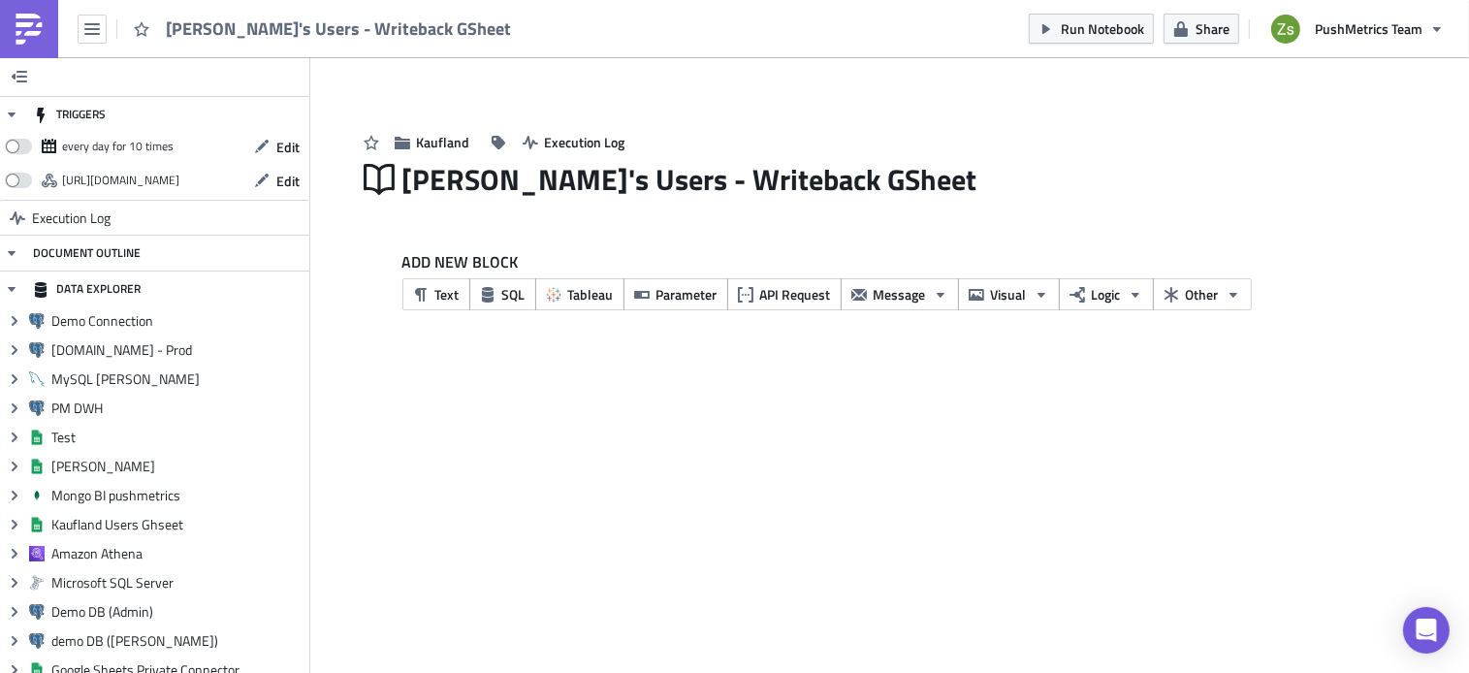
scroll to position [0, 0]
click at [496, 308] on button "SQL" at bounding box center [502, 294] width 67 height 32
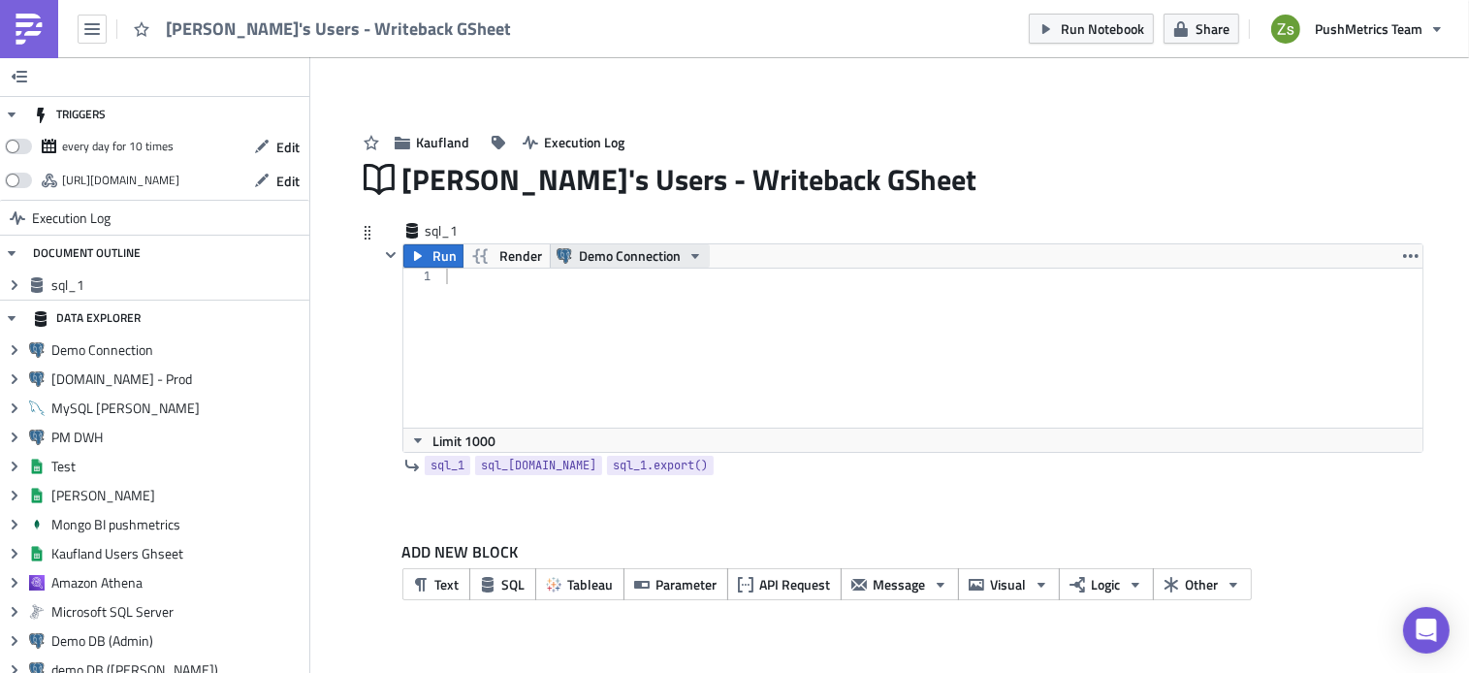
click at [606, 253] on span "Demo Connection" at bounding box center [630, 255] width 102 height 23
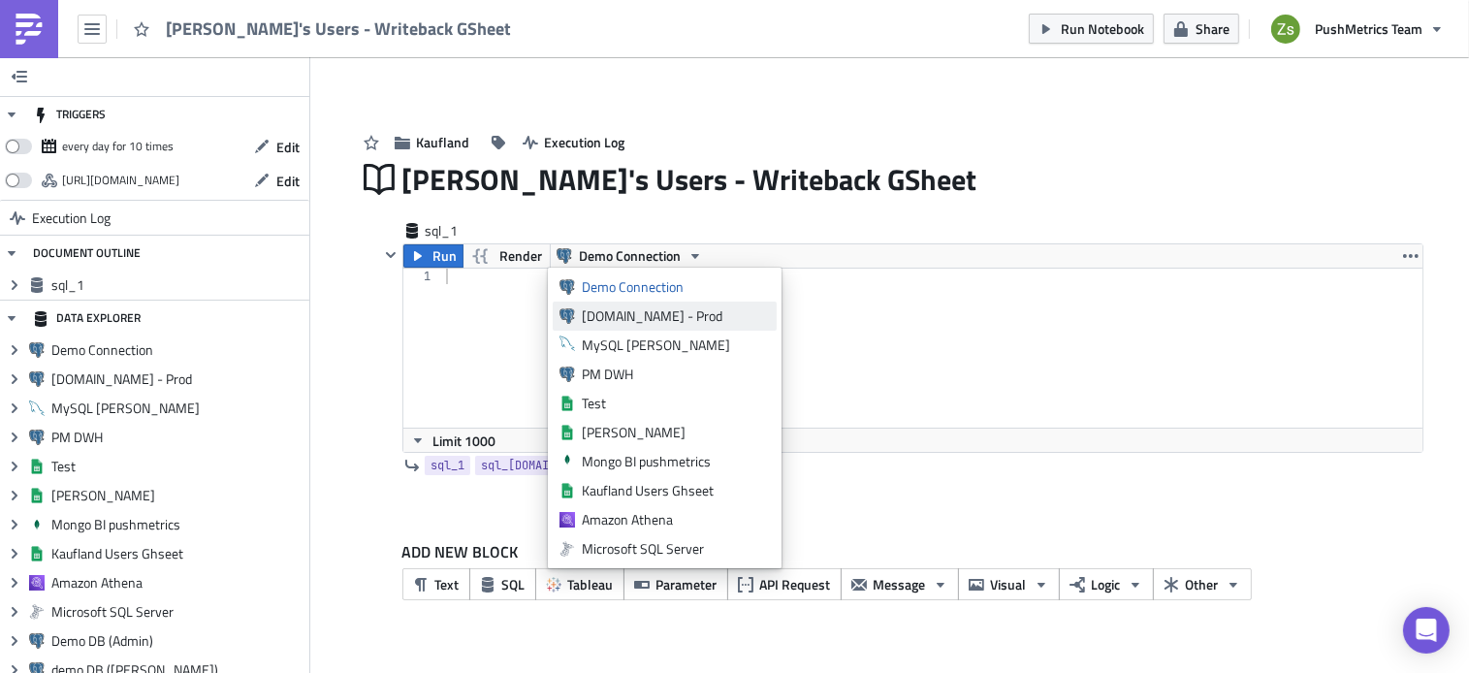
click at [628, 309] on div "[DOMAIN_NAME] - Prod" at bounding box center [676, 315] width 188 height 19
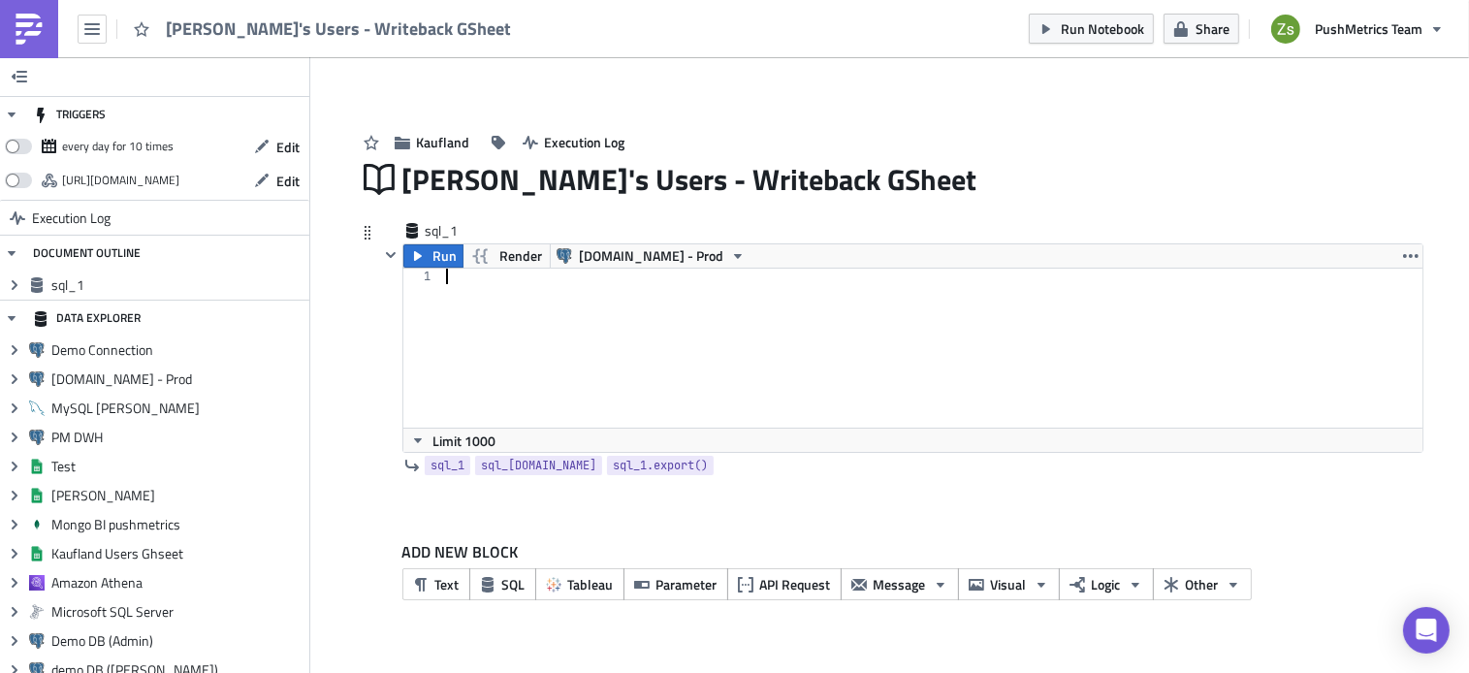
click at [598, 315] on div at bounding box center [932, 364] width 980 height 190
type textarea "select 1 as "test";"
click at [1162, 591] on button "Other" at bounding box center [1202, 584] width 99 height 32
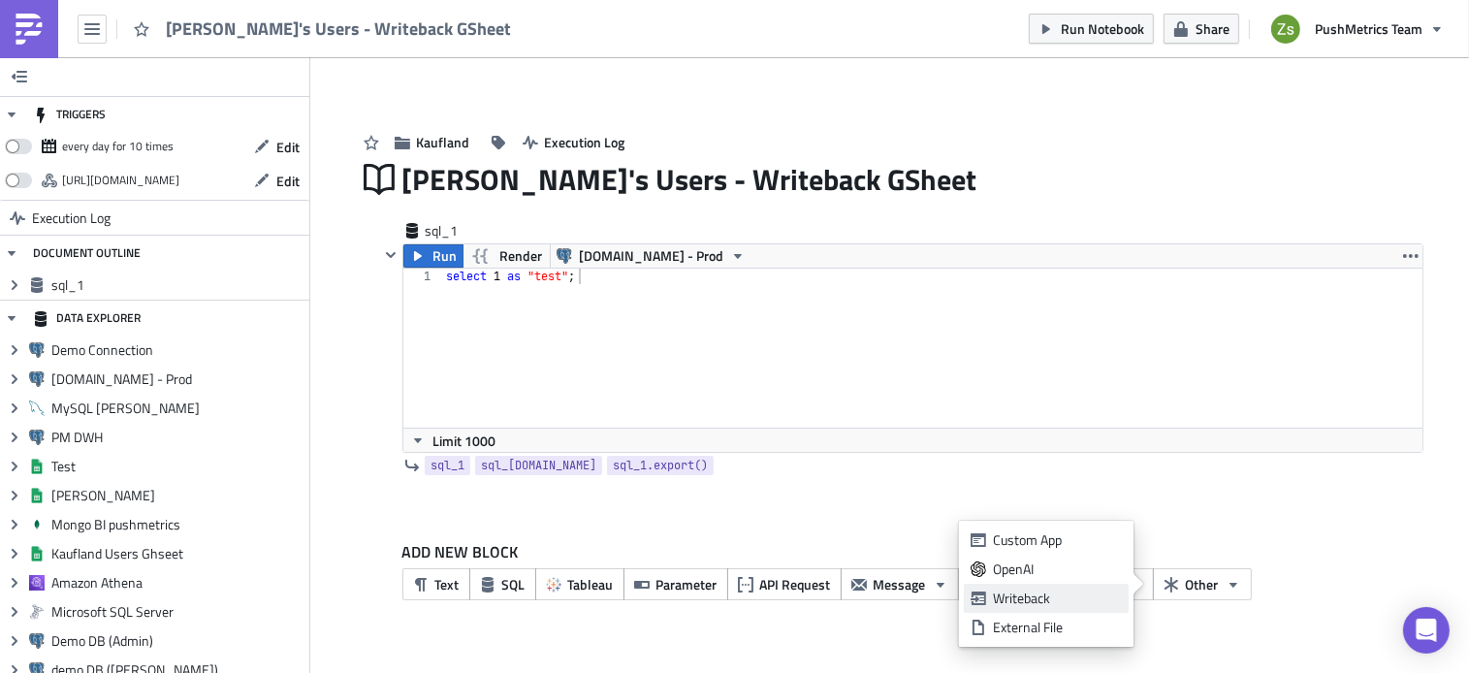
click at [1057, 592] on div "Writeback" at bounding box center [1057, 598] width 129 height 19
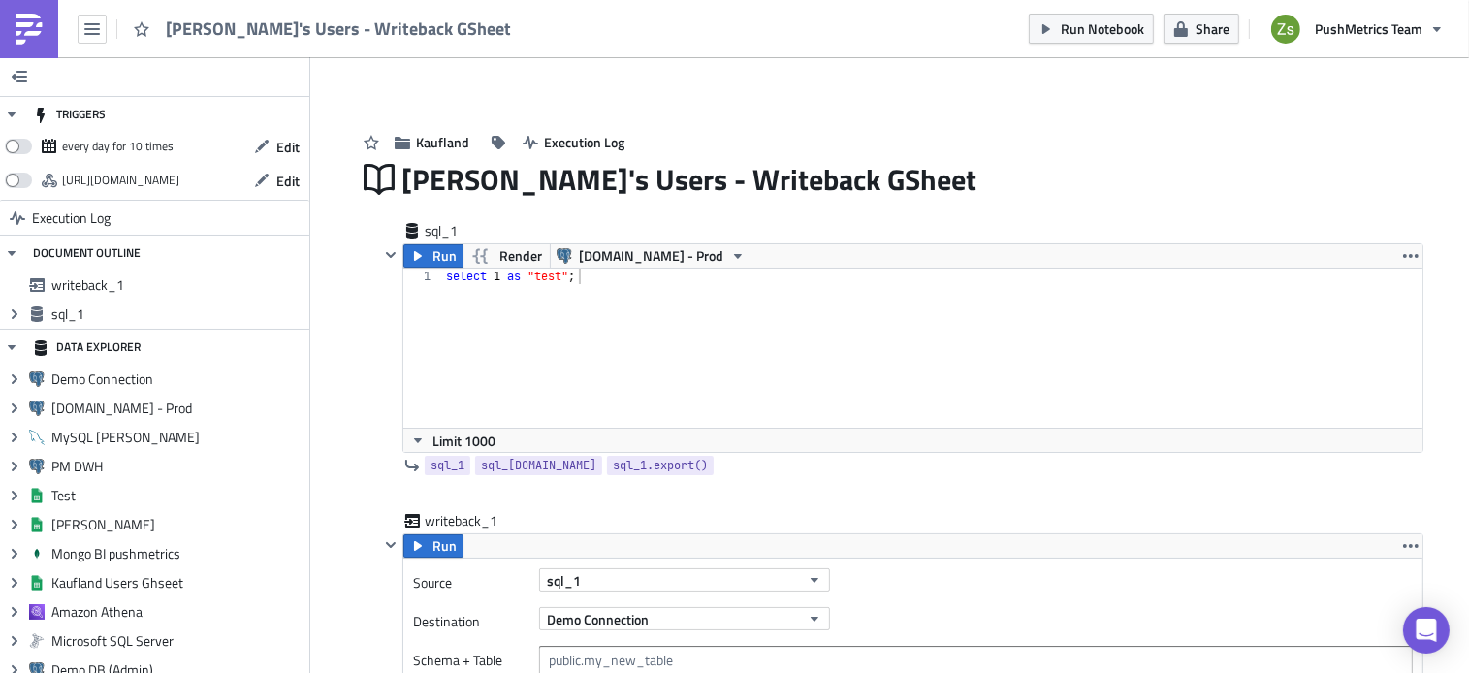
scroll to position [216, 0]
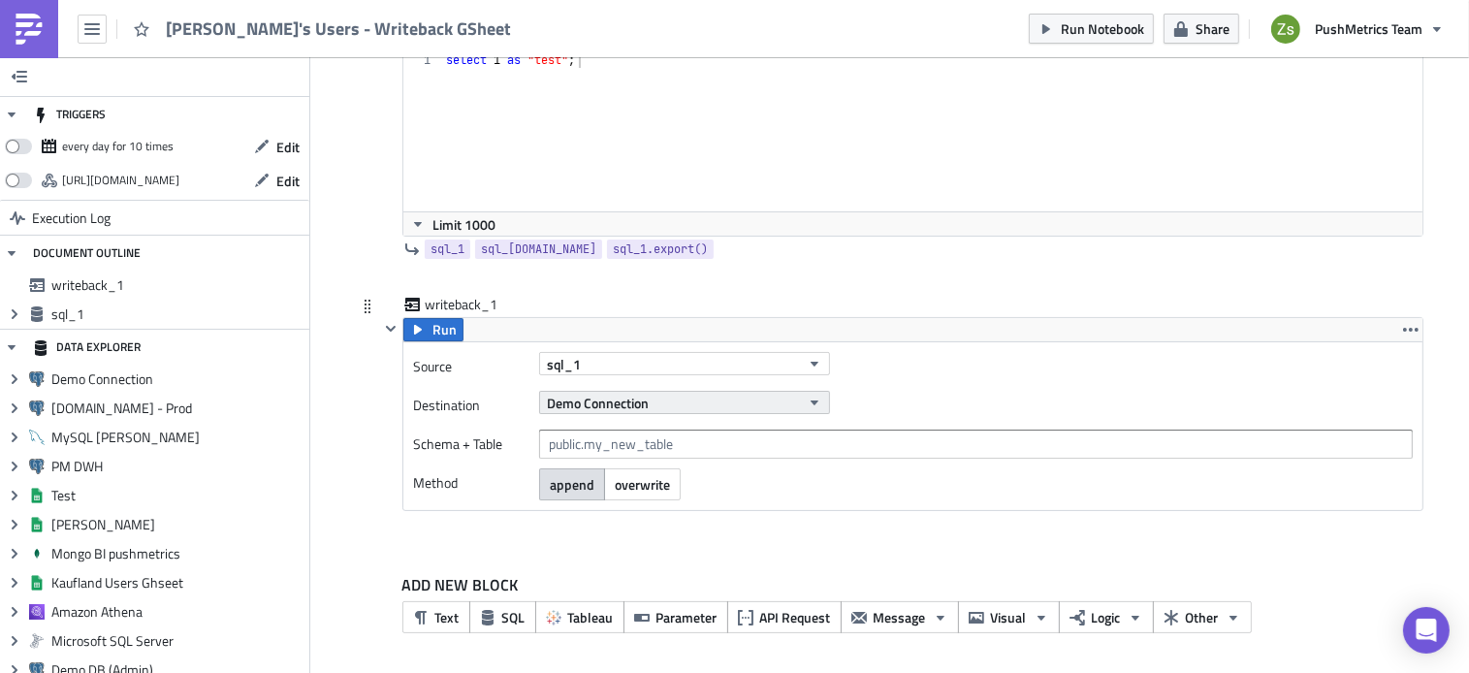
click at [745, 410] on button "Demo Connection" at bounding box center [684, 402] width 291 height 23
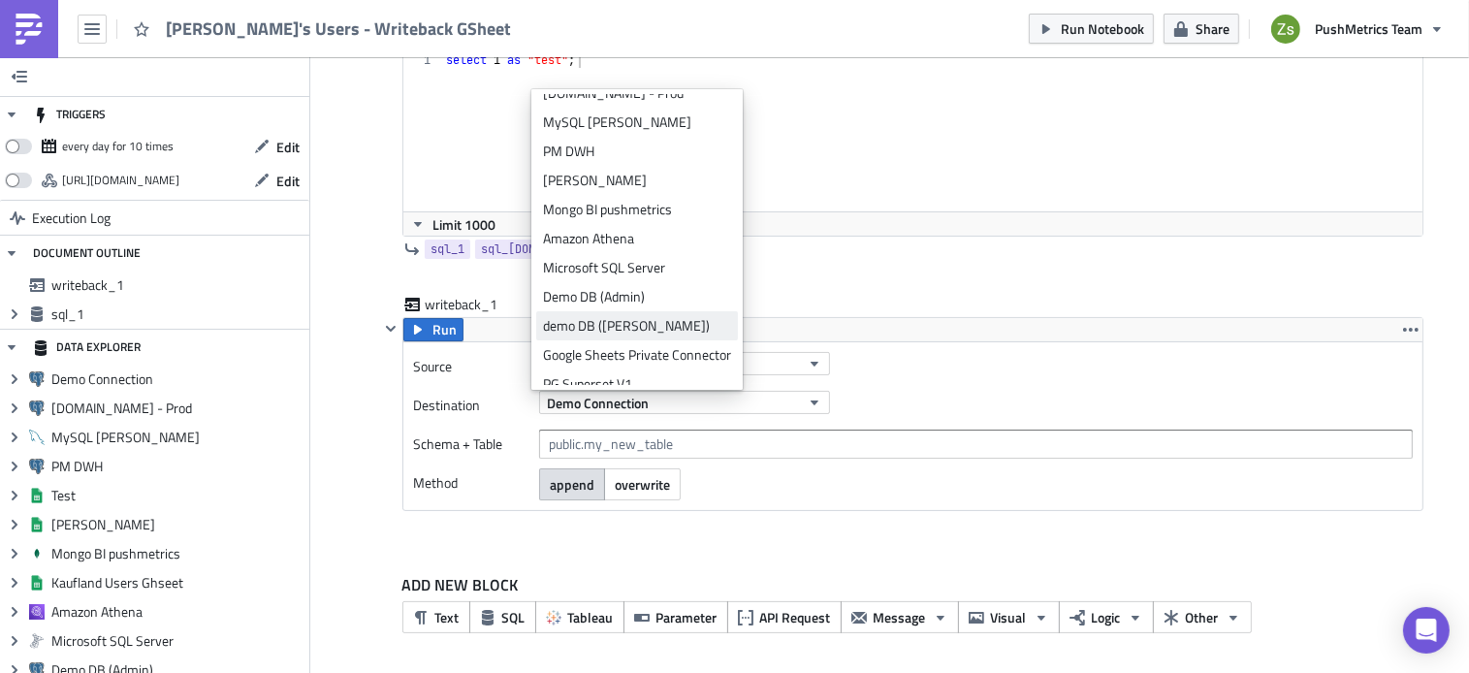
scroll to position [116, 0]
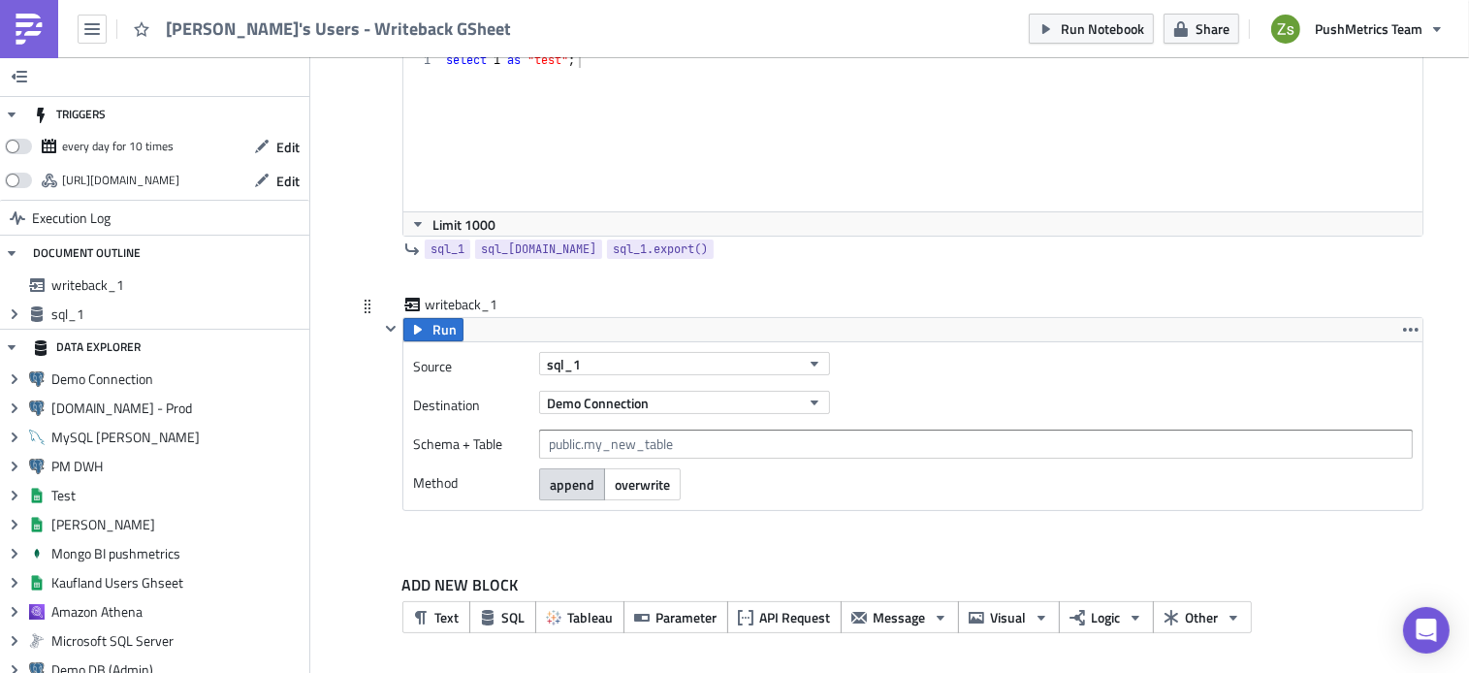
click at [837, 295] on div "writeback_1" at bounding box center [901, 306] width 1044 height 22
click at [38, 31] on img at bounding box center [29, 29] width 31 height 31
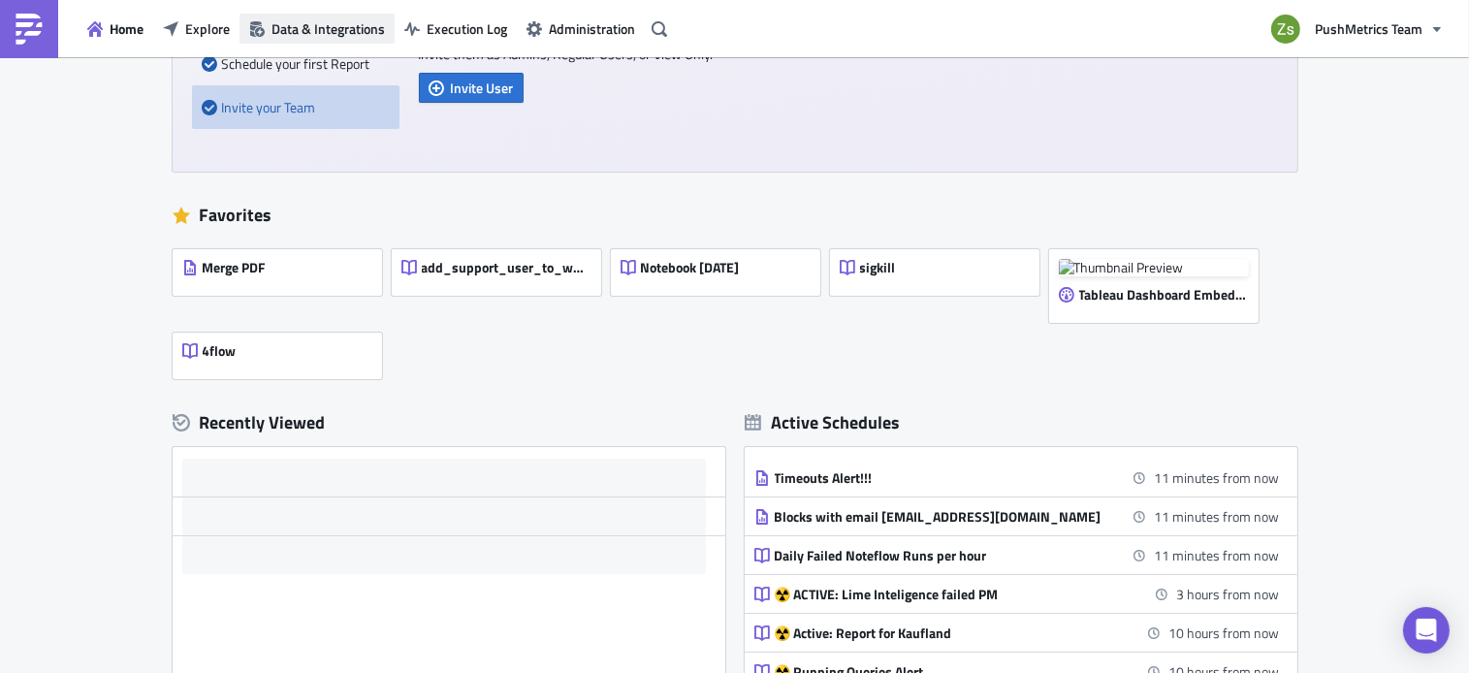
click at [326, 21] on span "Data & Integrations" at bounding box center [327, 28] width 113 height 20
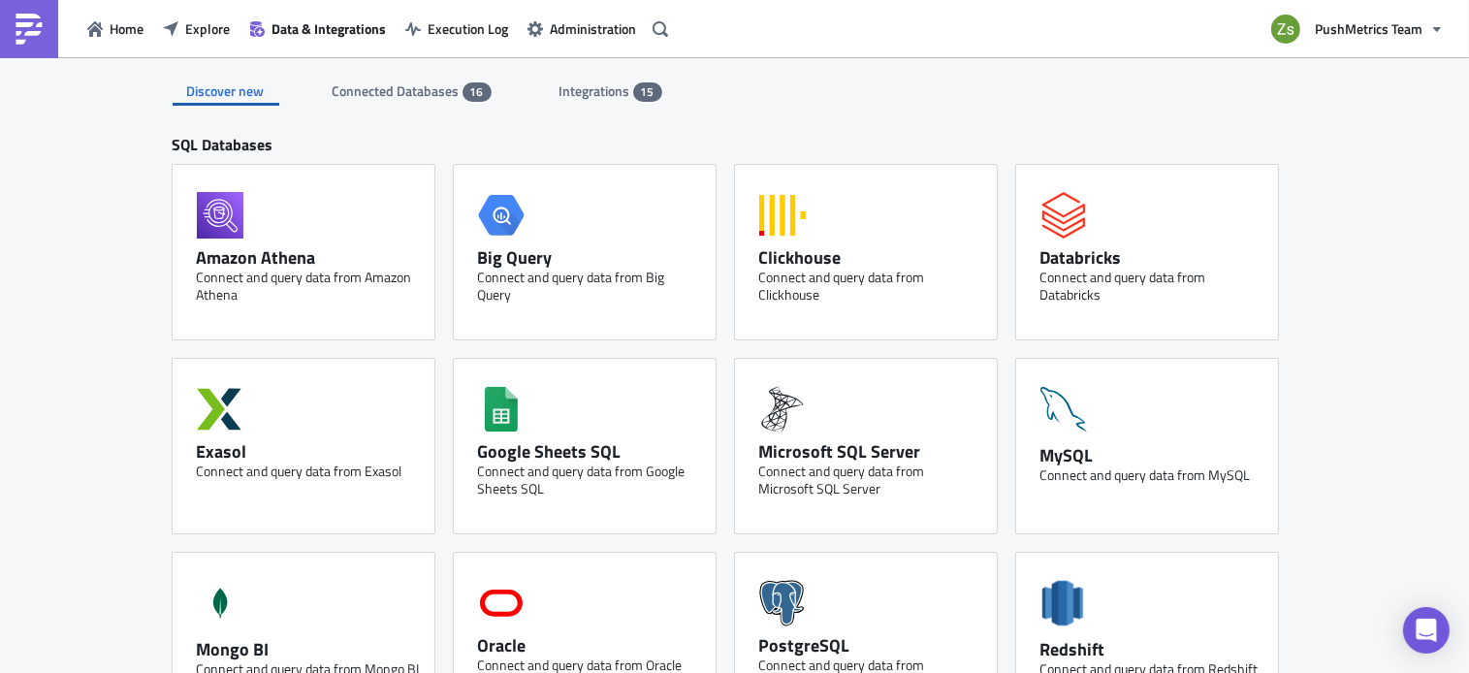
click at [404, 92] on span "Connected Databases" at bounding box center [398, 90] width 130 height 20
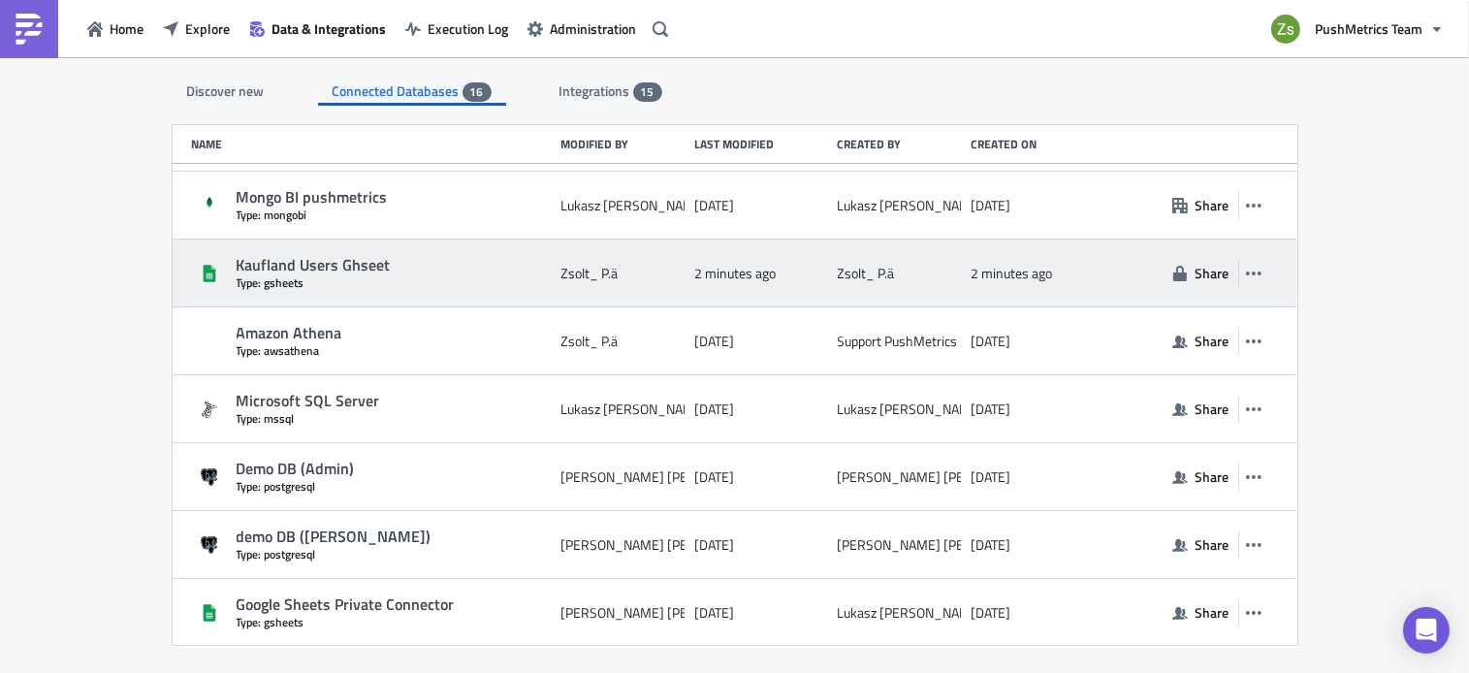
scroll to position [605, 0]
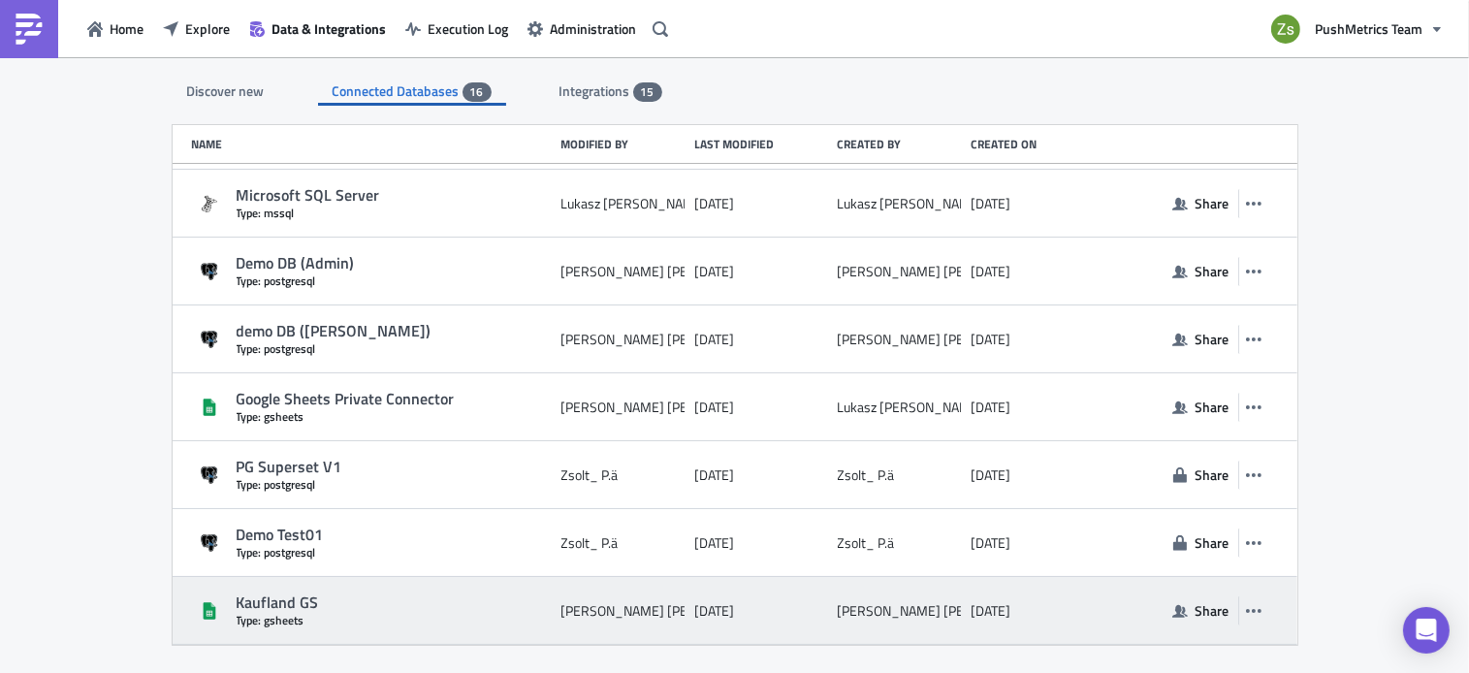
click at [333, 608] on div "Kaufland GS" at bounding box center [394, 602] width 315 height 20
click at [288, 598] on div "Kaufland GS" at bounding box center [394, 602] width 315 height 20
click at [1246, 612] on icon "button" at bounding box center [1254, 611] width 16 height 4
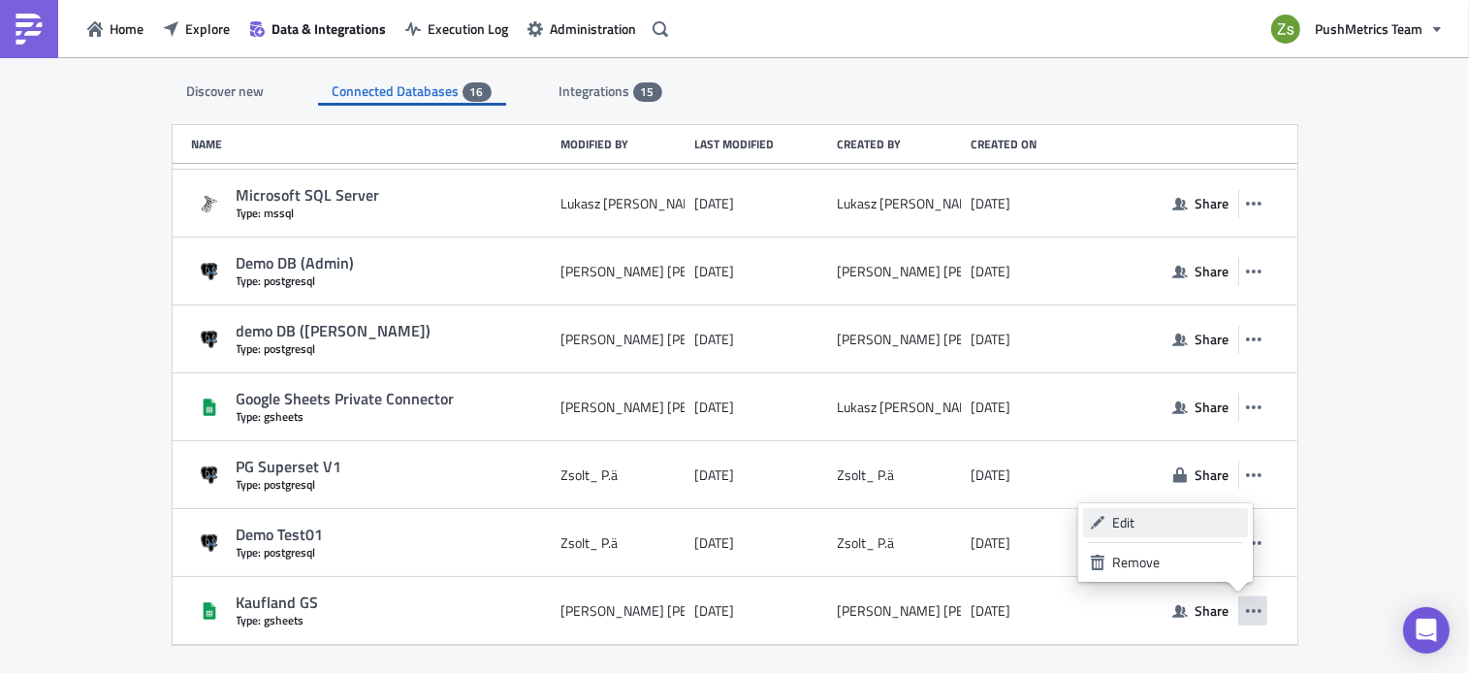
click at [1191, 516] on div "Edit" at bounding box center [1176, 522] width 129 height 19
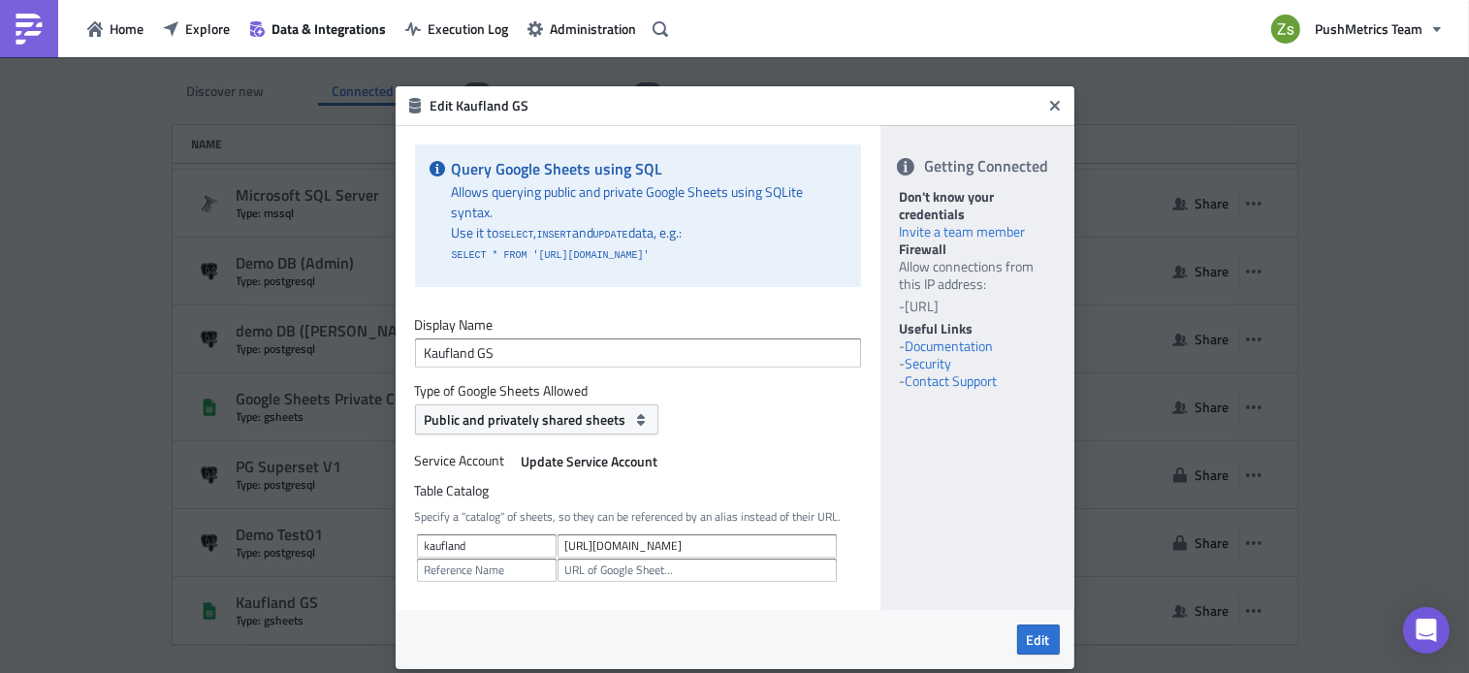
scroll to position [68, 0]
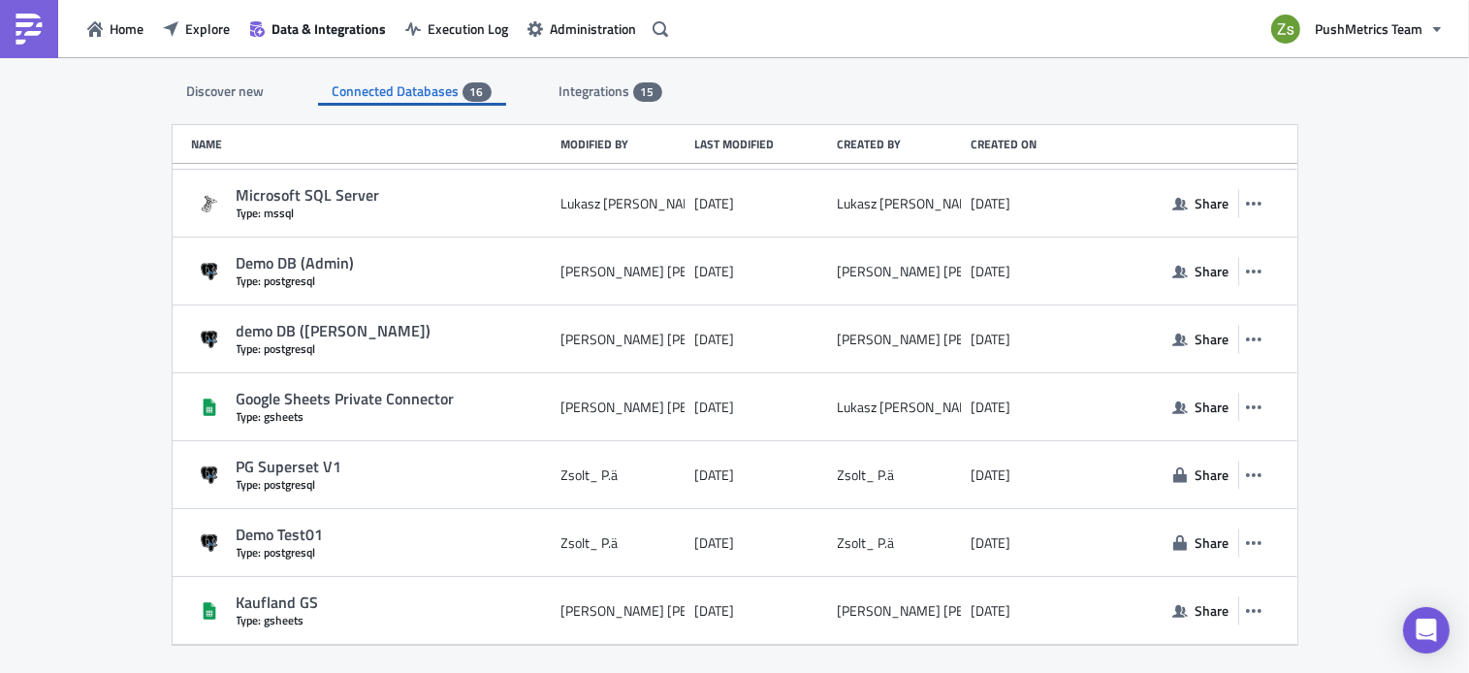
click at [207, 46] on div "Home Explore Data & Integrations Execution Log Administration" at bounding box center [337, 28] width 675 height 57
click at [191, 21] on span "Explore" at bounding box center [207, 28] width 45 height 20
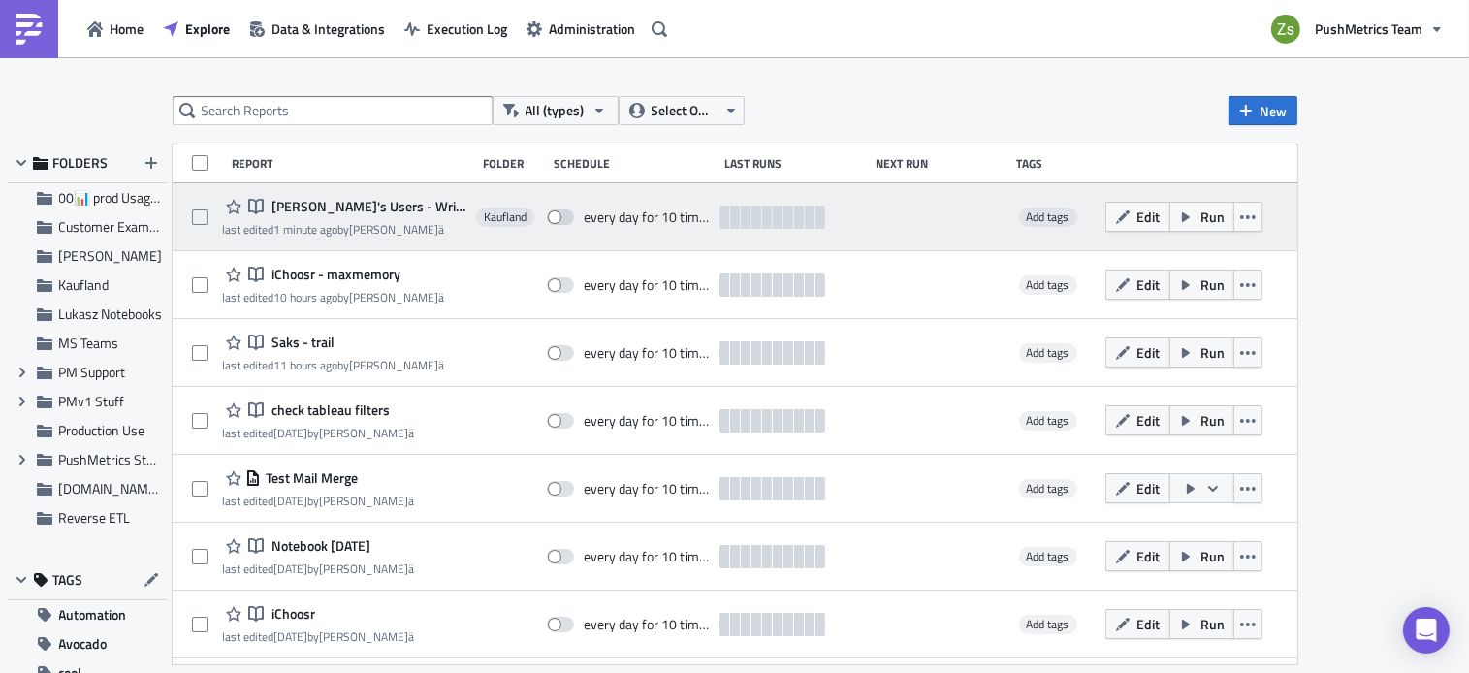
click at [309, 202] on span "[PERSON_NAME]'s Users - Writeback GSheet" at bounding box center [367, 206] width 200 height 17
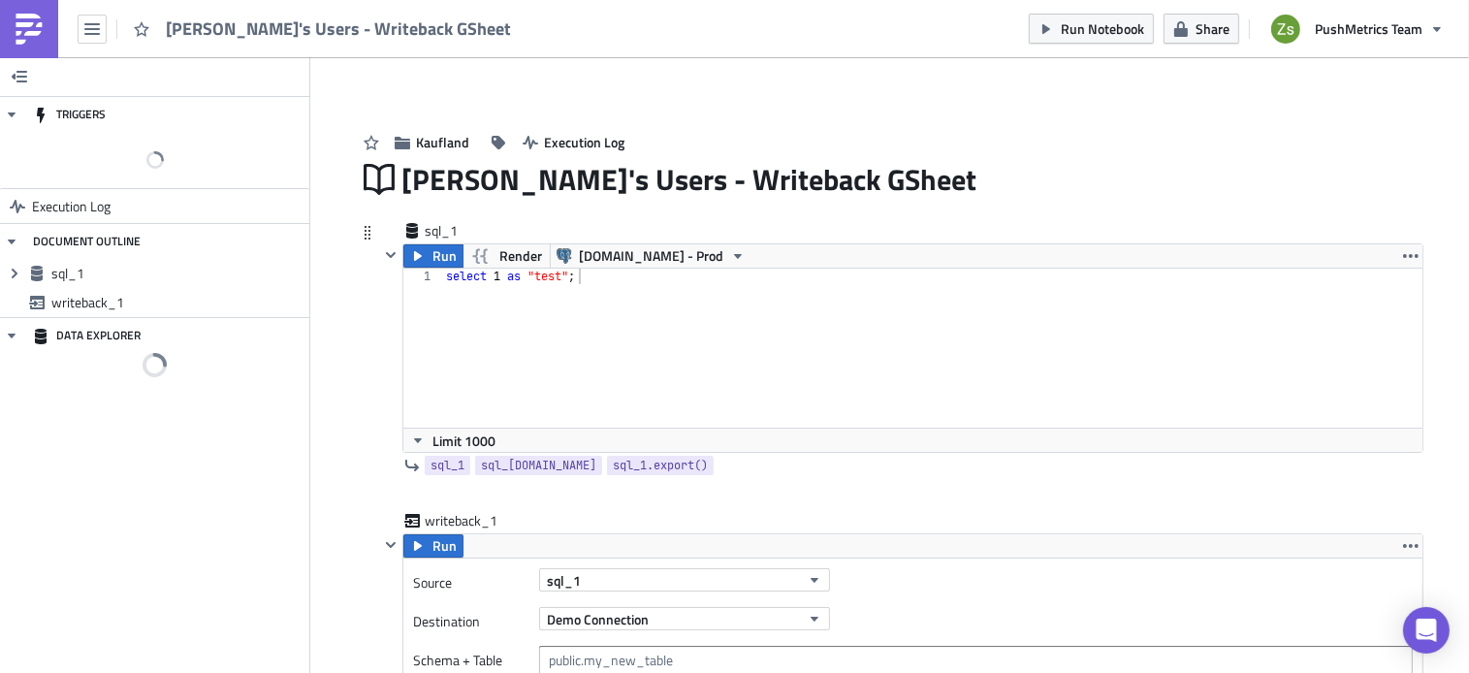
scroll to position [216, 0]
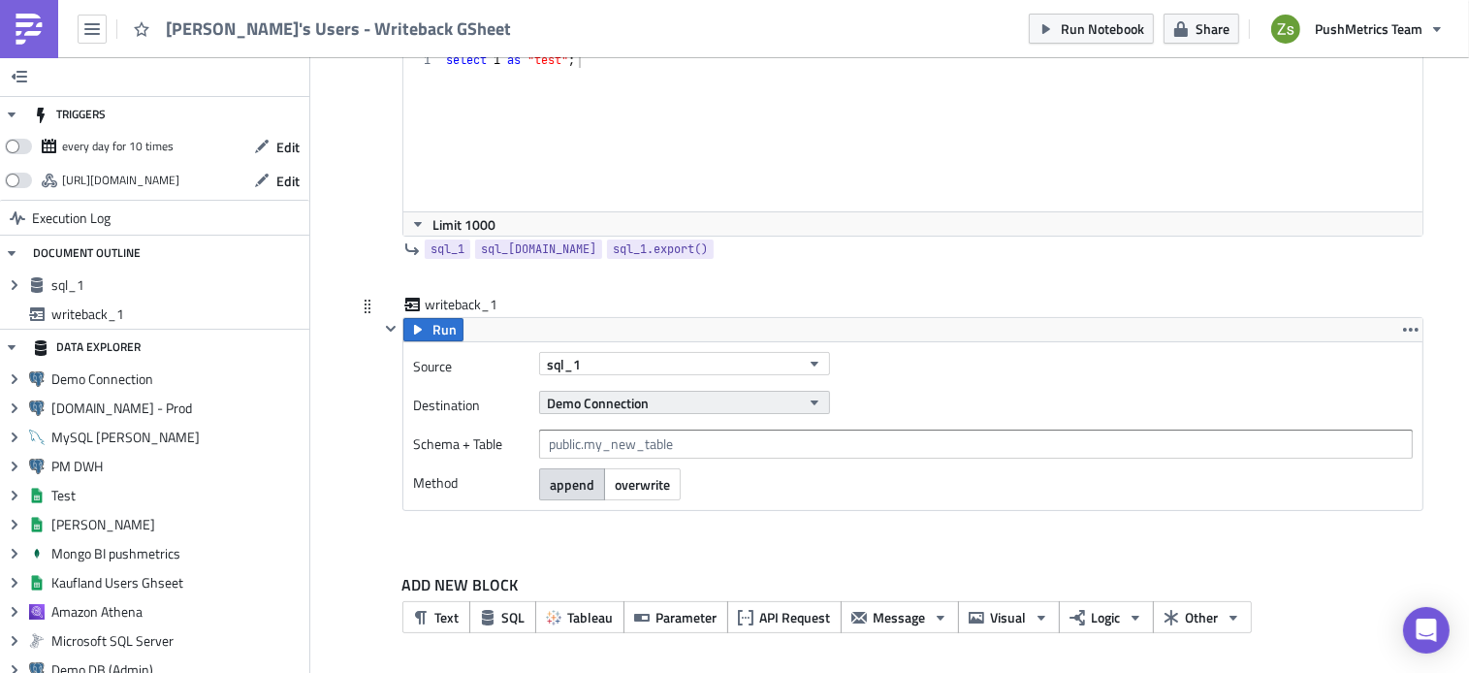
click at [619, 400] on span "Demo Connection" at bounding box center [598, 403] width 102 height 20
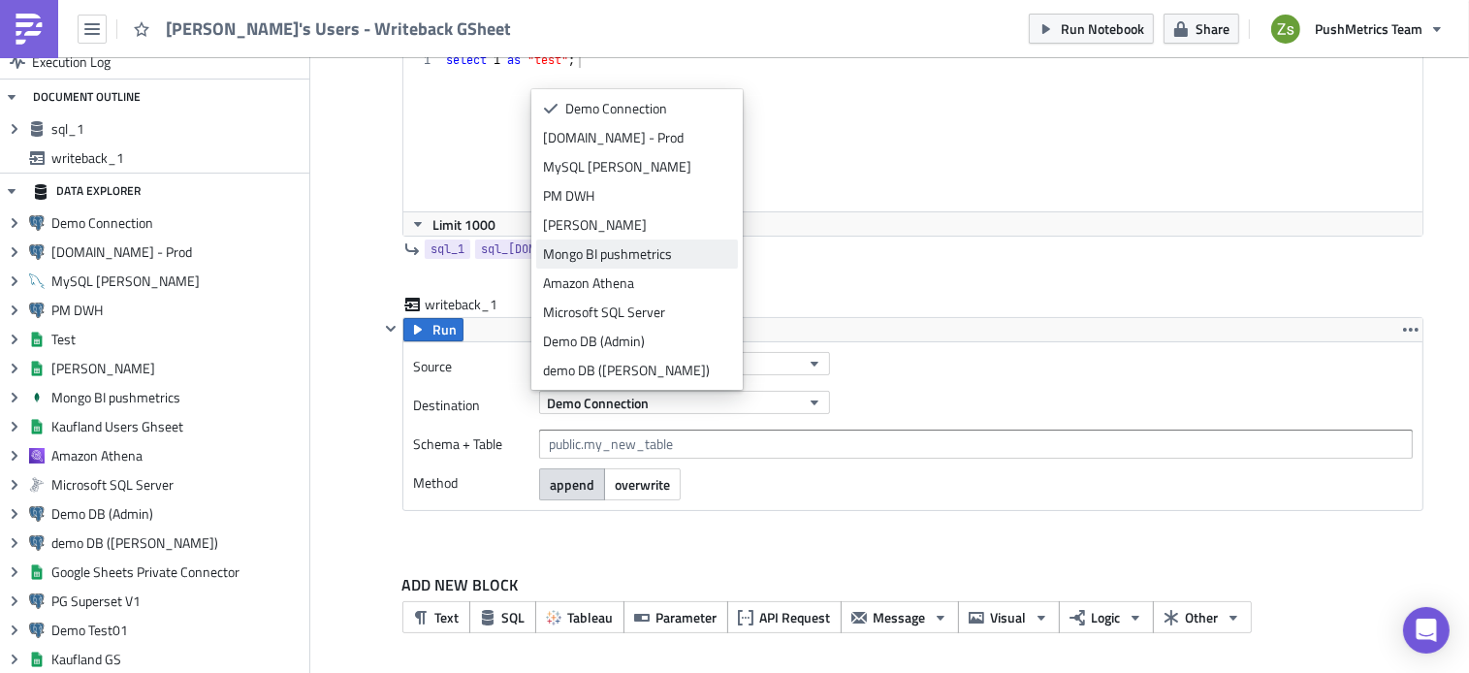
scroll to position [116, 0]
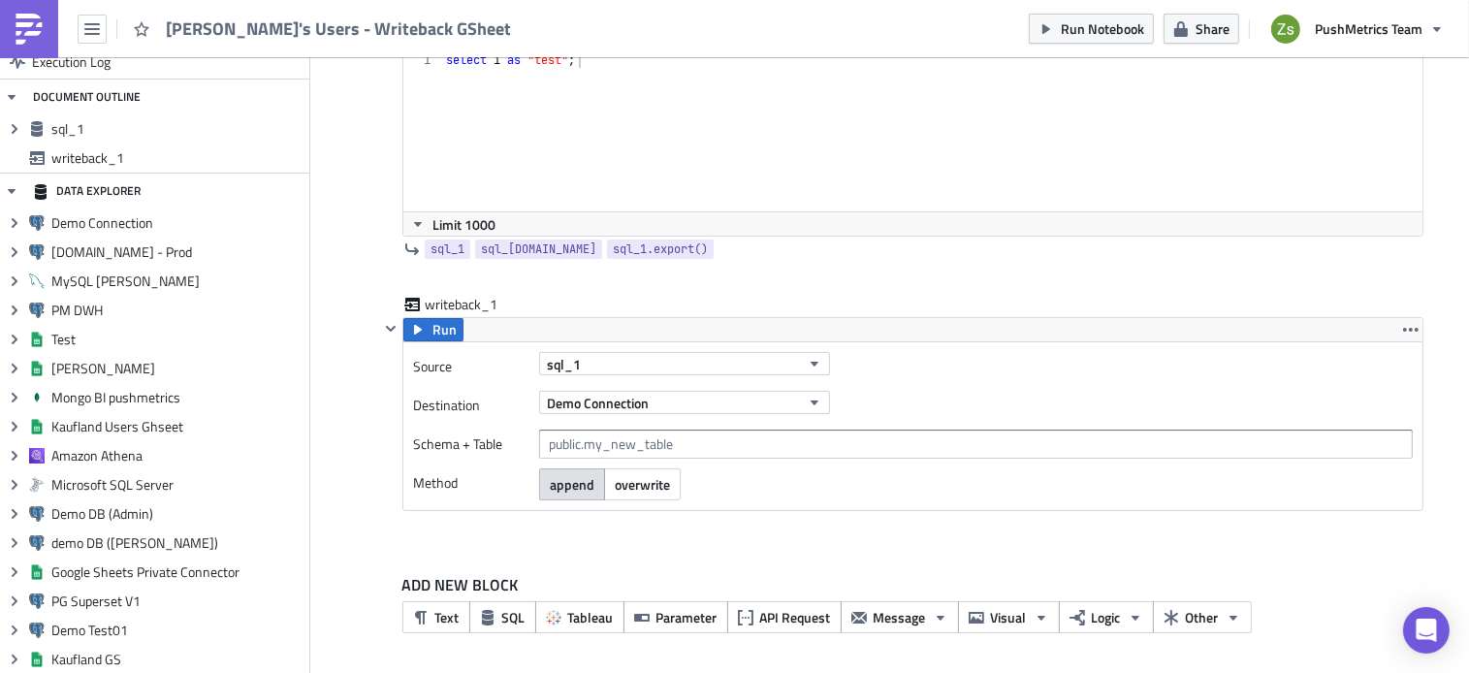
click at [34, 22] on img at bounding box center [29, 29] width 31 height 31
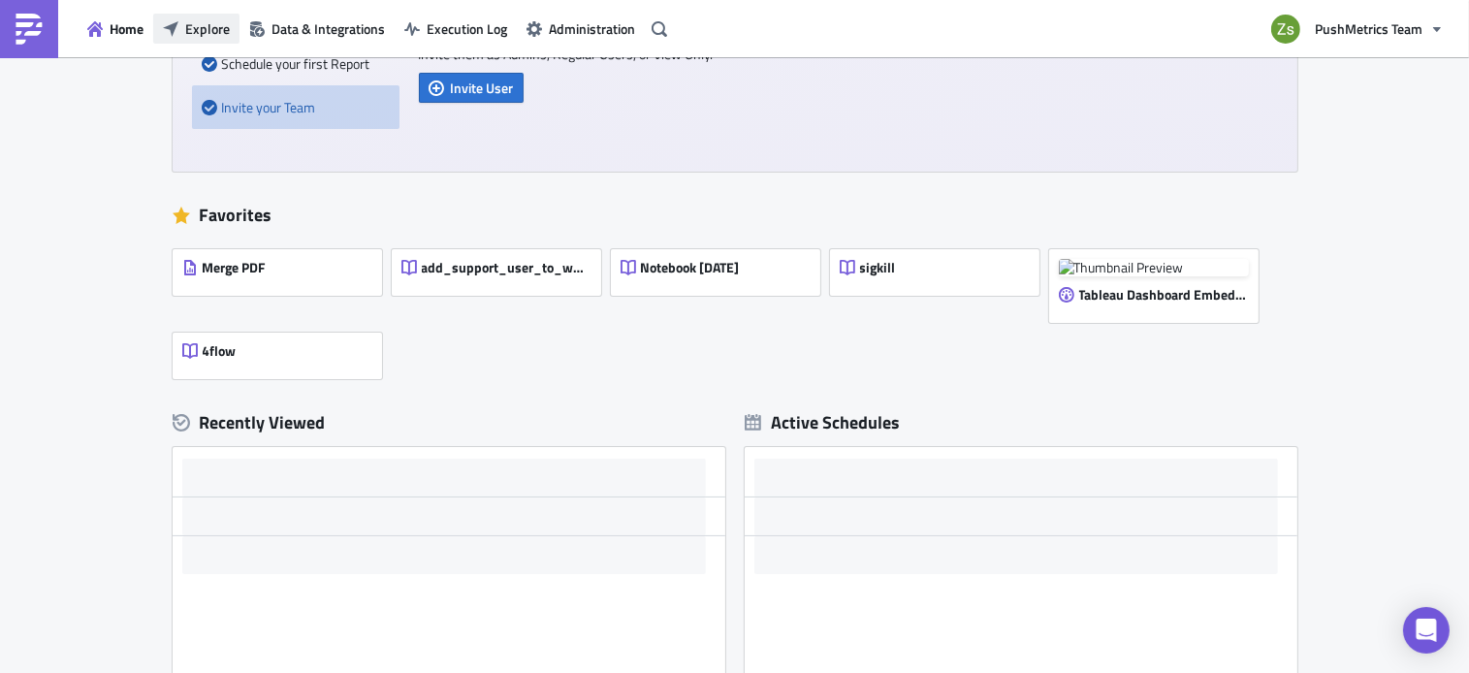
click at [221, 22] on span "Explore" at bounding box center [207, 28] width 45 height 20
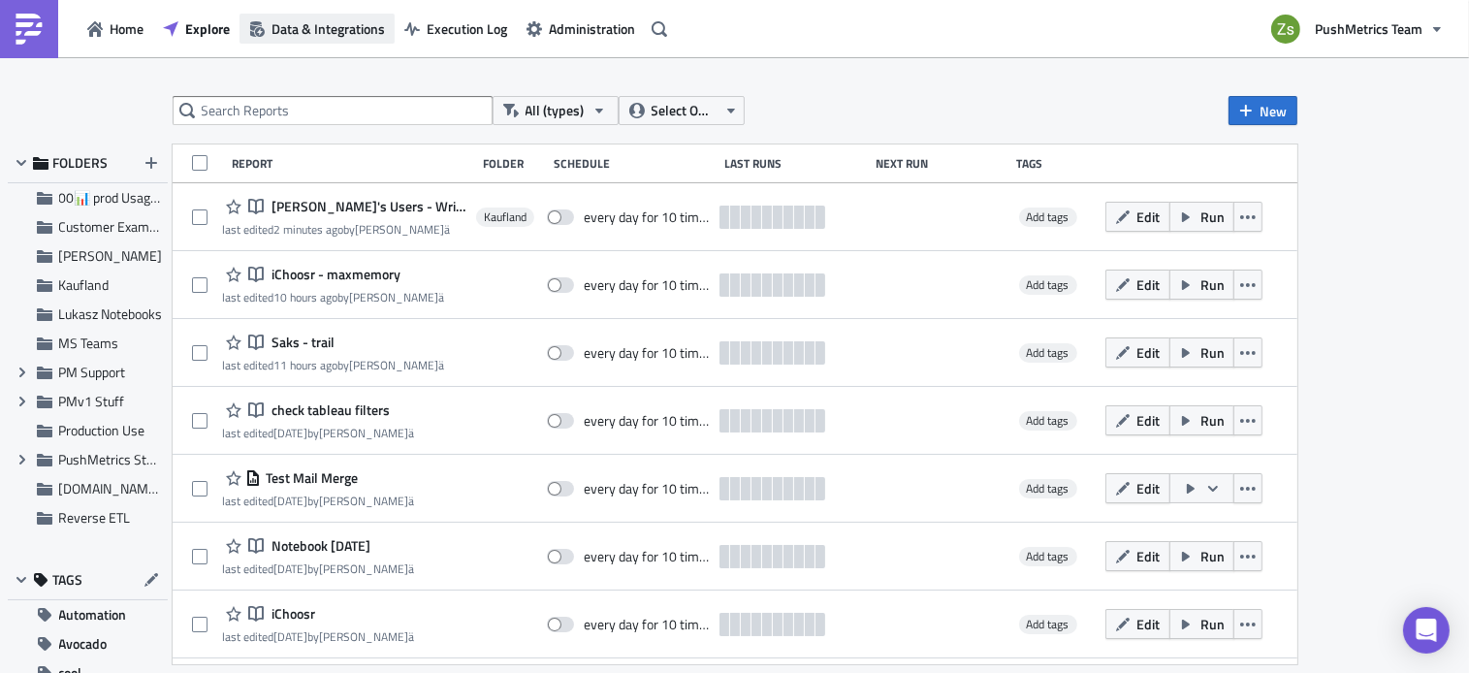
click at [293, 17] on button "Data & Integrations" at bounding box center [316, 29] width 155 height 30
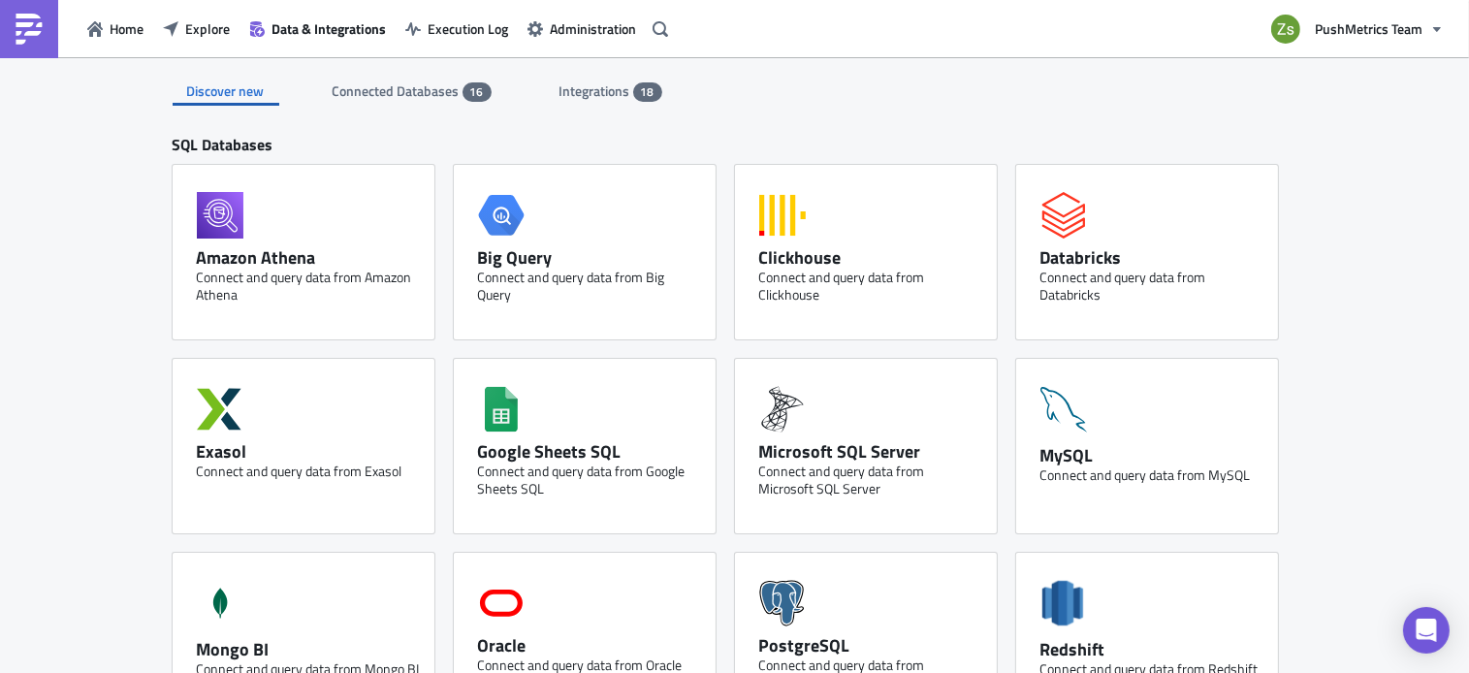
click at [438, 94] on span "Connected Databases" at bounding box center [398, 90] width 130 height 20
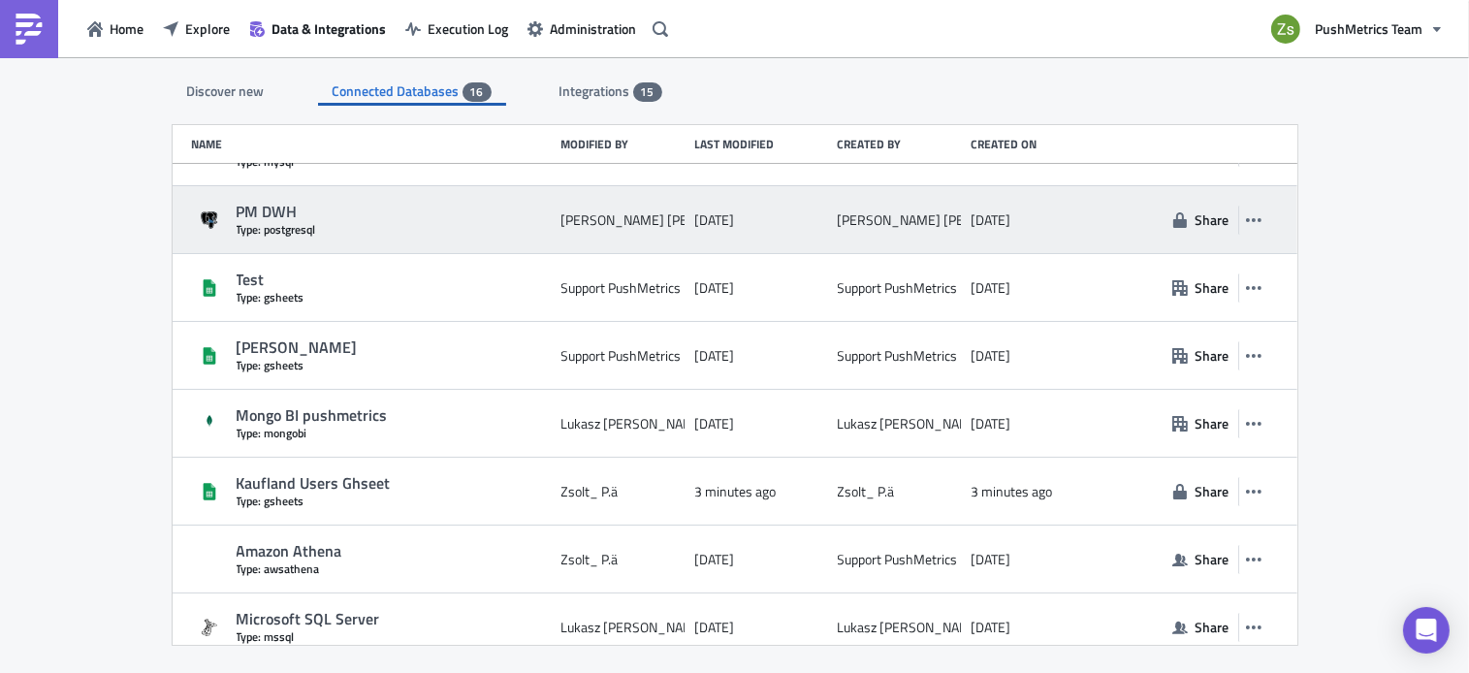
scroll to position [274, 0]
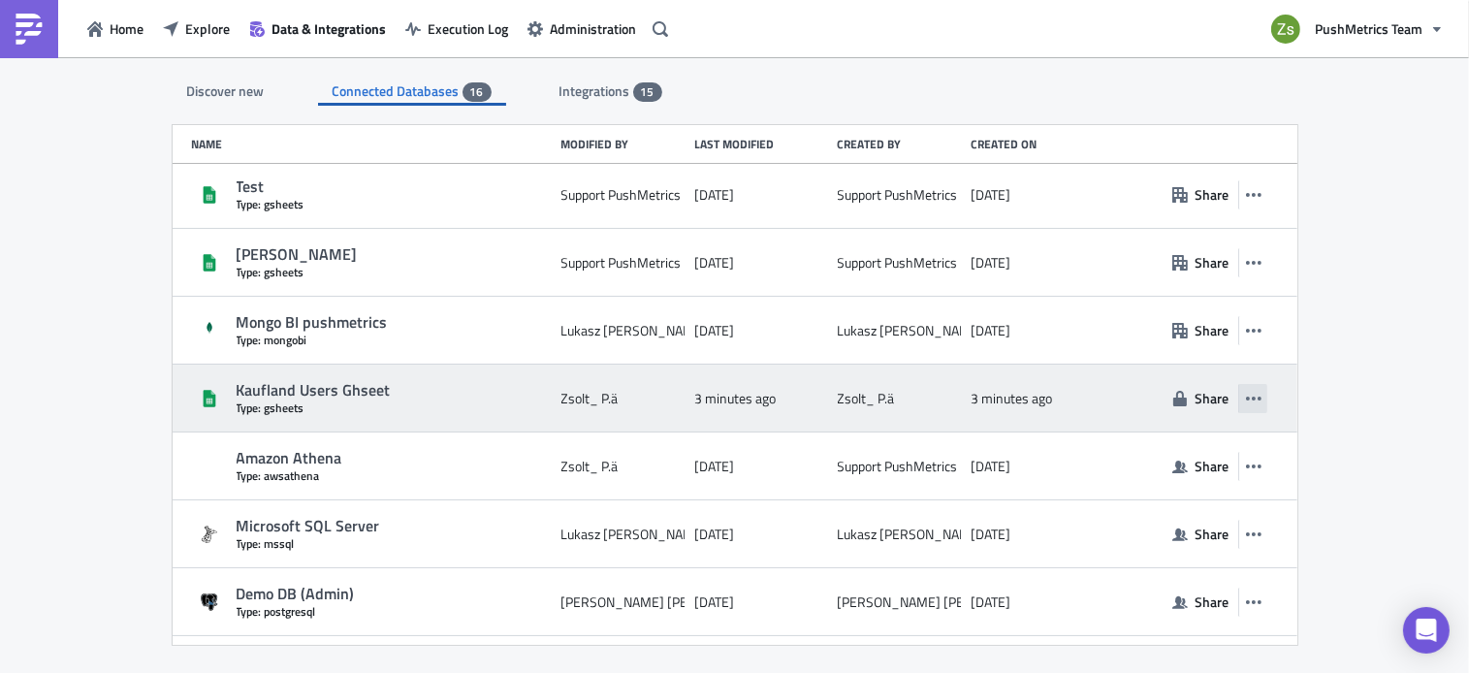
click at [1246, 395] on icon "button" at bounding box center [1254, 399] width 16 height 16
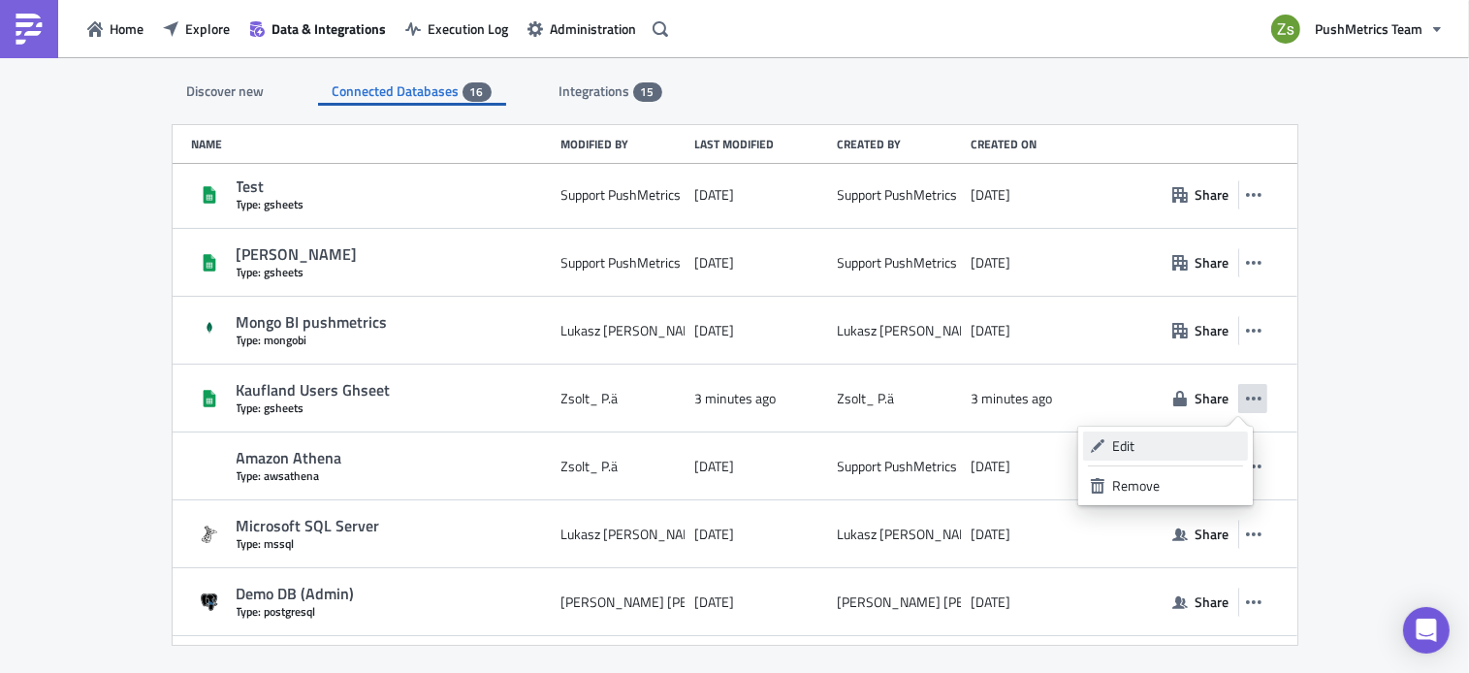
click at [1203, 439] on div "Edit" at bounding box center [1176, 445] width 129 height 19
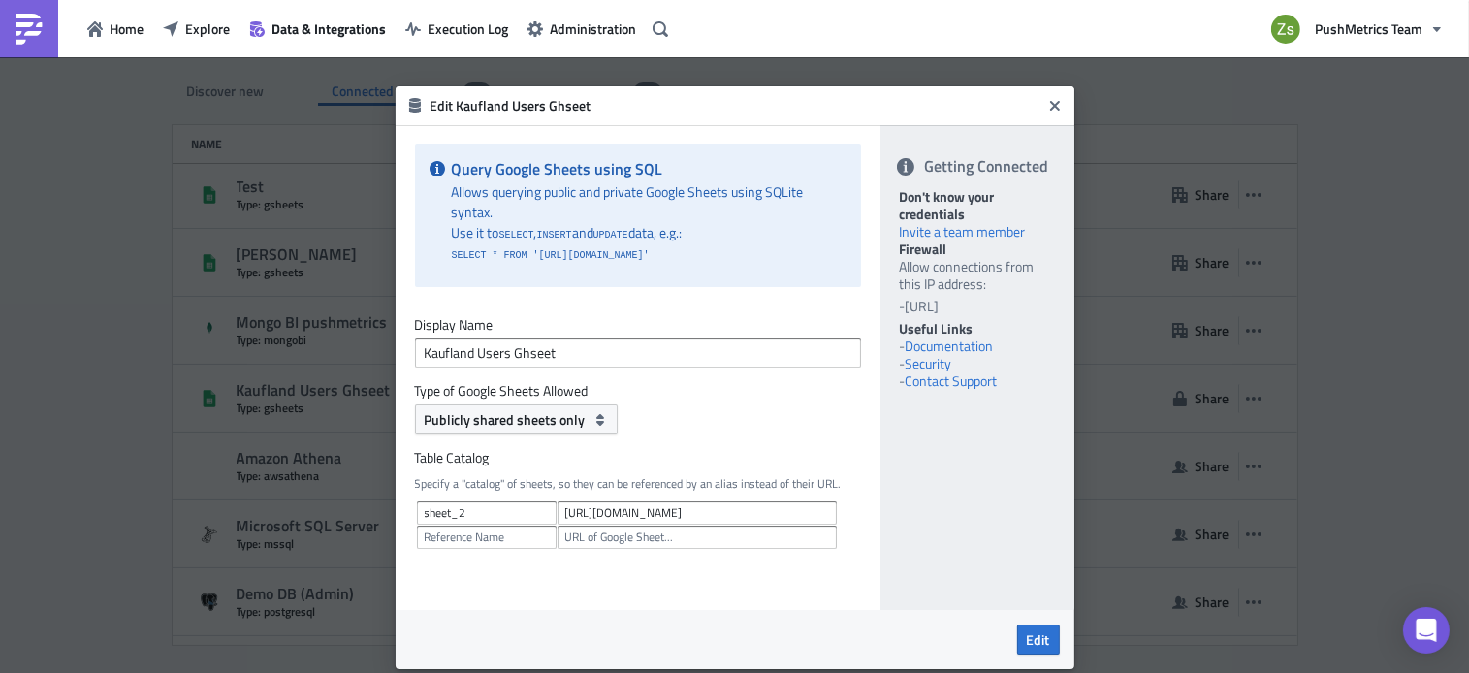
scroll to position [35, 0]
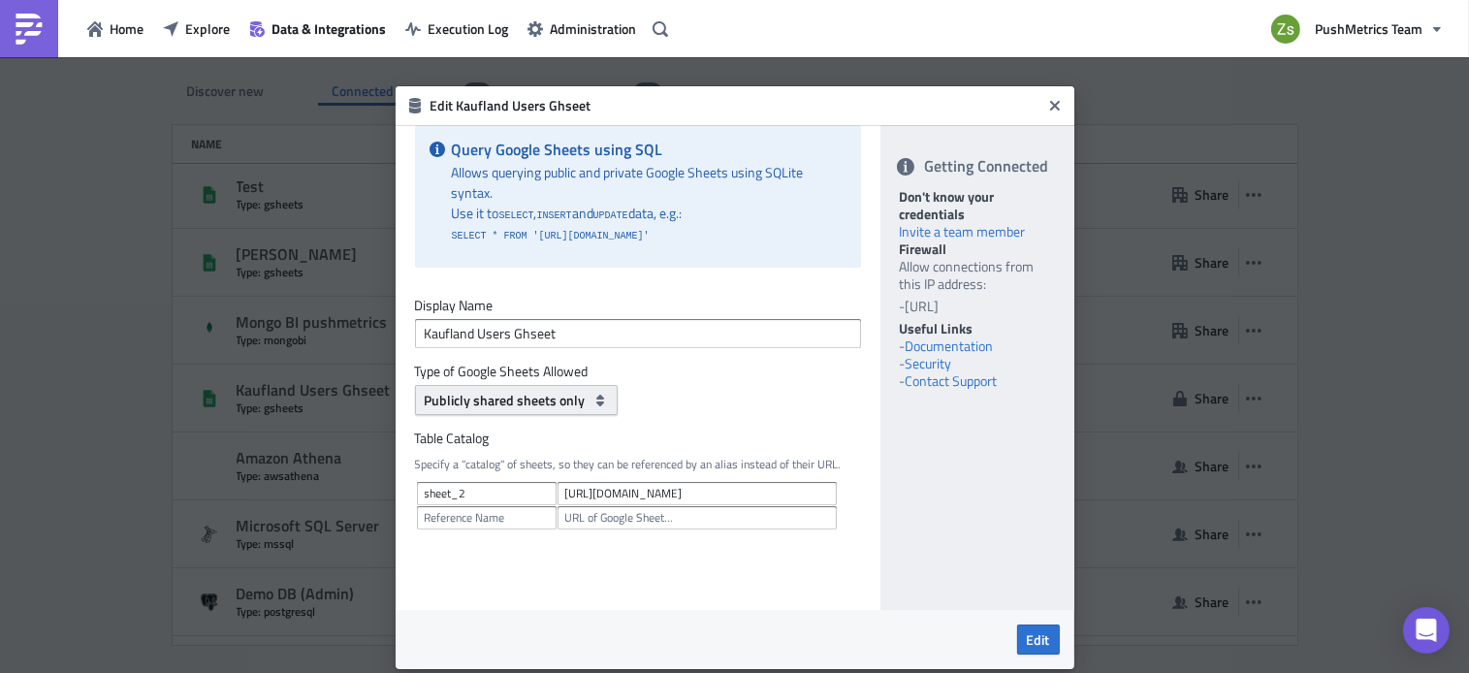
click at [544, 390] on span "Publicly shared sheets only" at bounding box center [505, 400] width 161 height 20
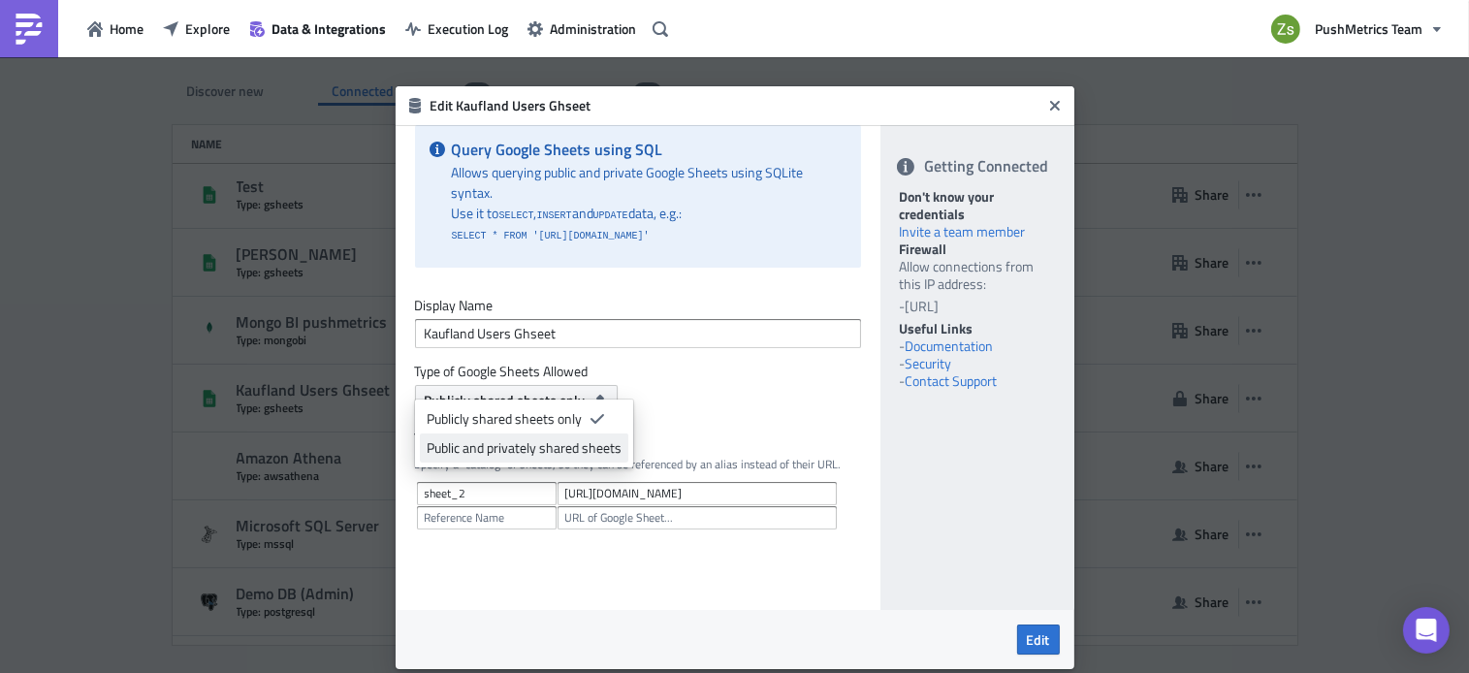
click at [541, 444] on div "Public and privately shared sheets" at bounding box center [524, 447] width 195 height 19
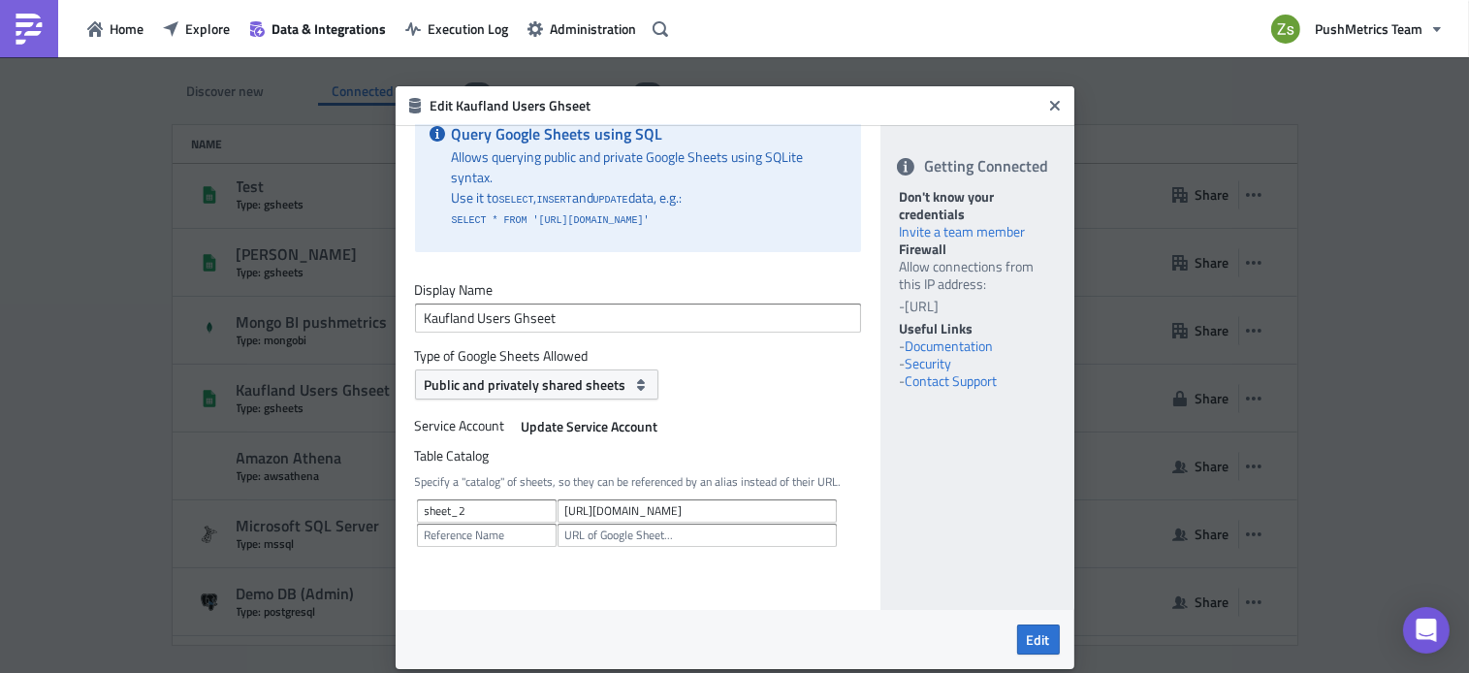
scroll to position [68, 0]
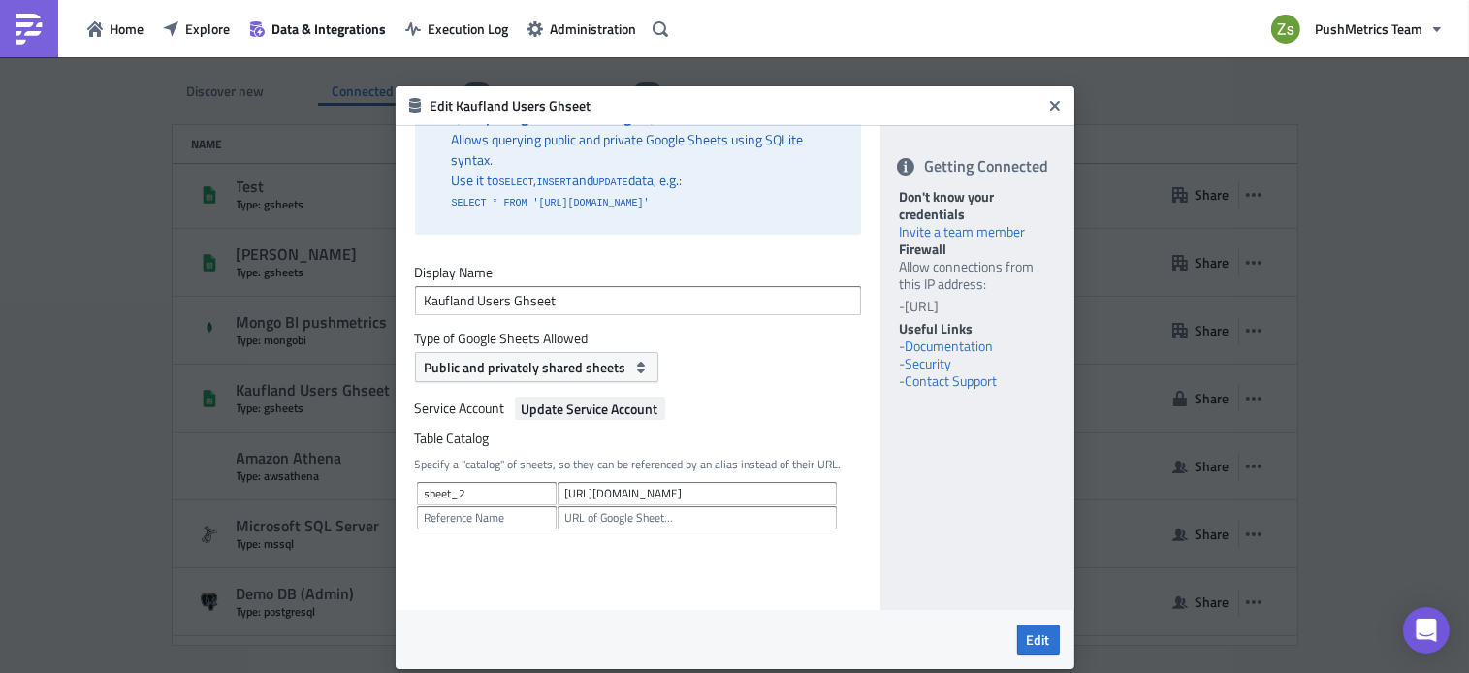
click at [592, 399] on span "Update Service Account" at bounding box center [590, 409] width 137 height 20
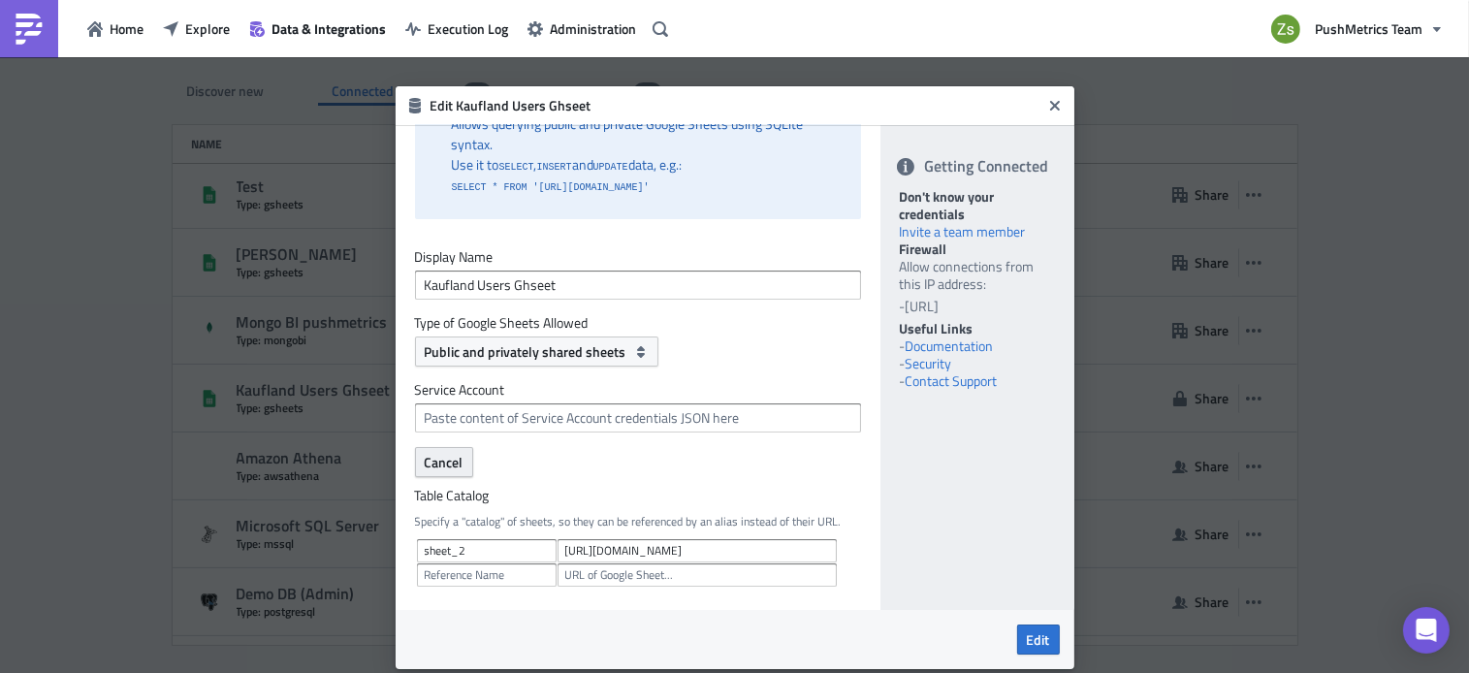
scroll to position [142, 0]
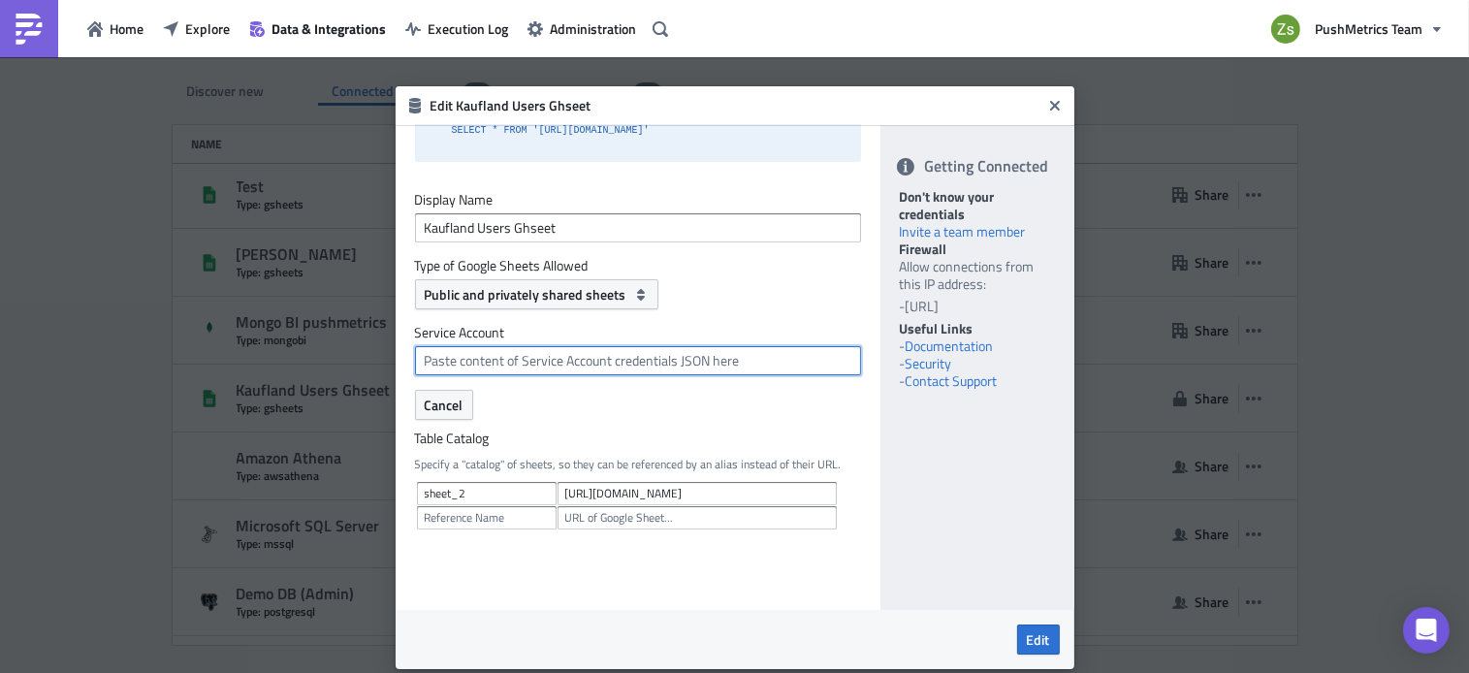
click at [613, 353] on input "text" at bounding box center [638, 360] width 446 height 29
click at [950, 338] on link "Documentation" at bounding box center [950, 345] width 88 height 20
click at [458, 395] on span "Cancel" at bounding box center [444, 405] width 39 height 20
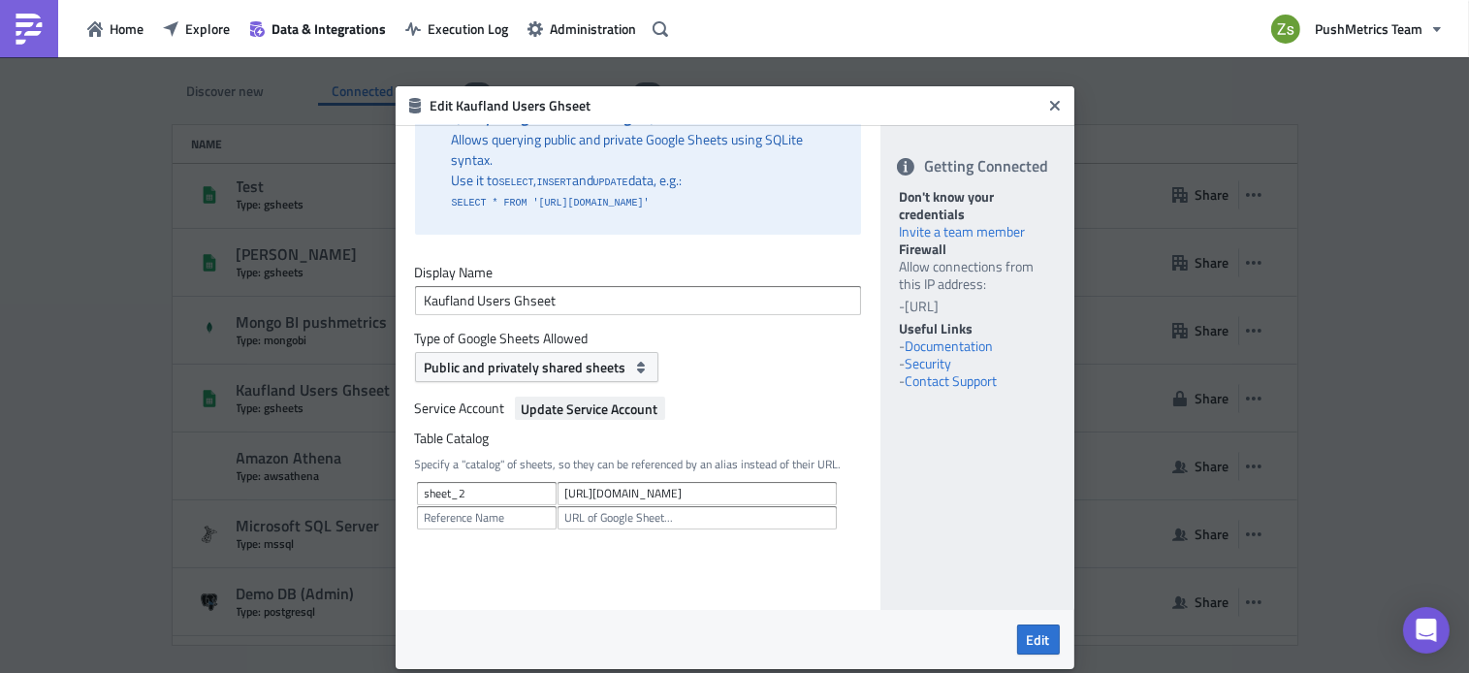
scroll to position [68, 0]
click at [1048, 643] on span "Edit" at bounding box center [1038, 639] width 23 height 20
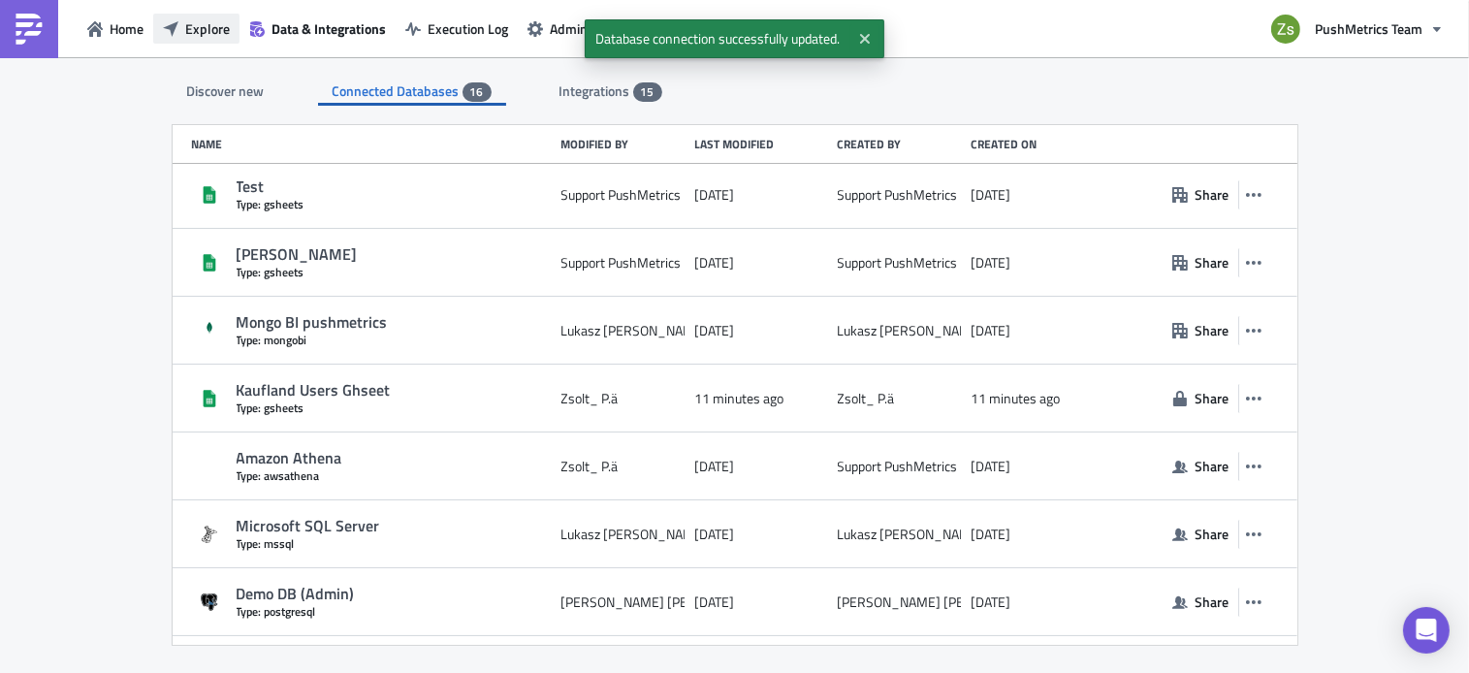
click at [201, 17] on button "Explore" at bounding box center [196, 29] width 86 height 30
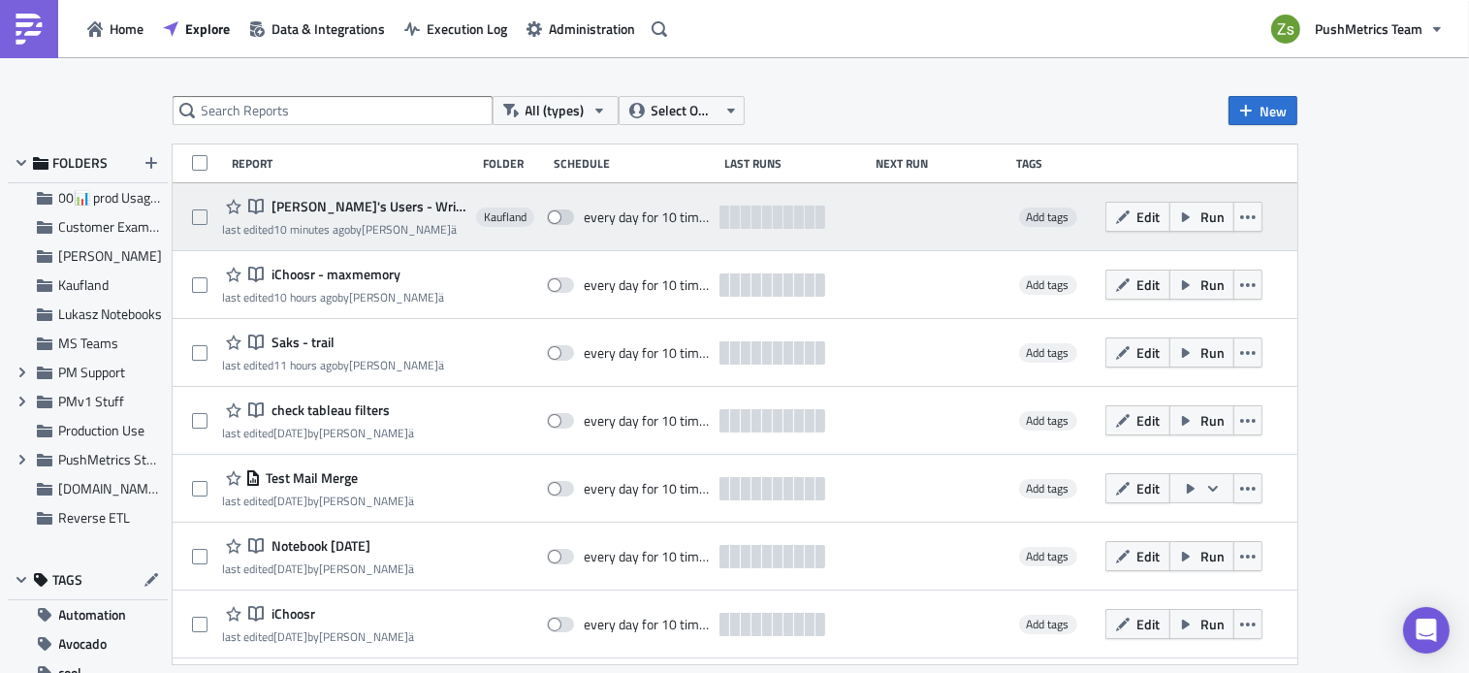
click at [404, 207] on span "[PERSON_NAME]'s Users - Writeback GSheet" at bounding box center [367, 206] width 200 height 17
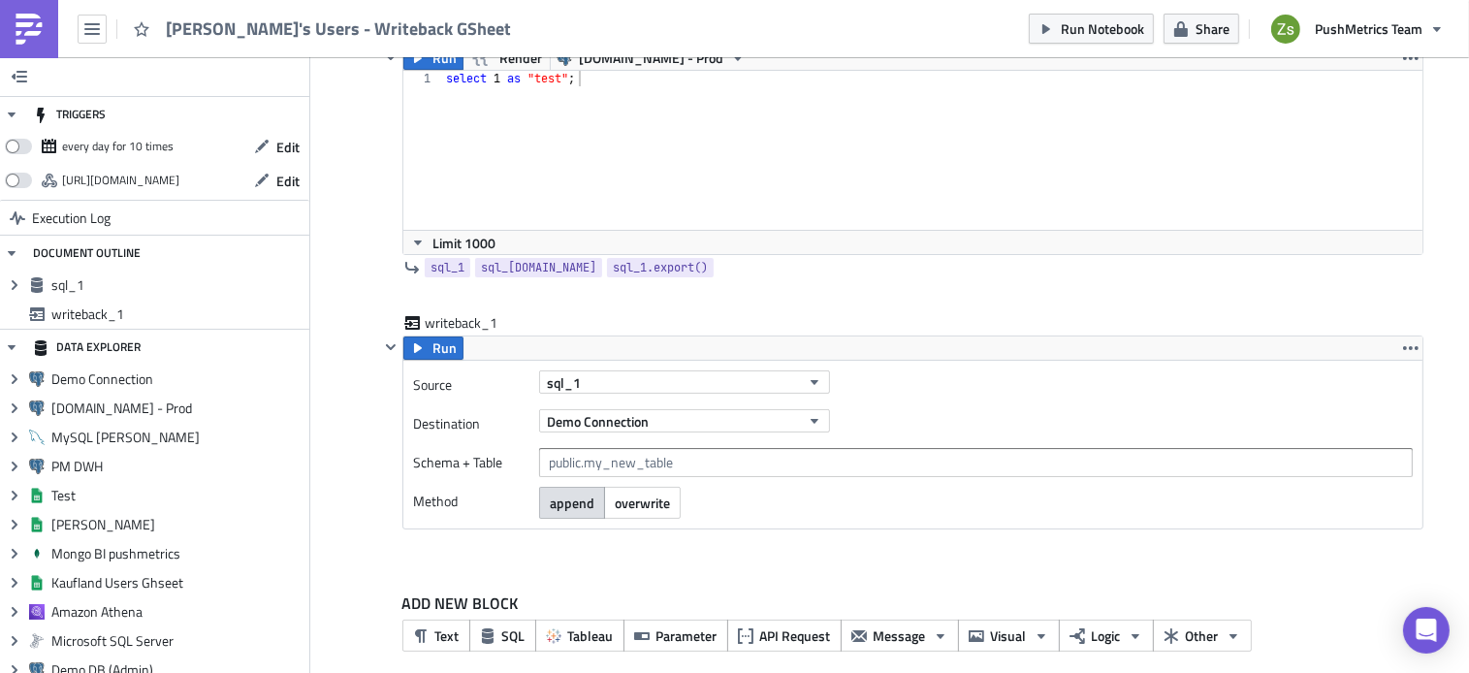
scroll to position [216, 0]
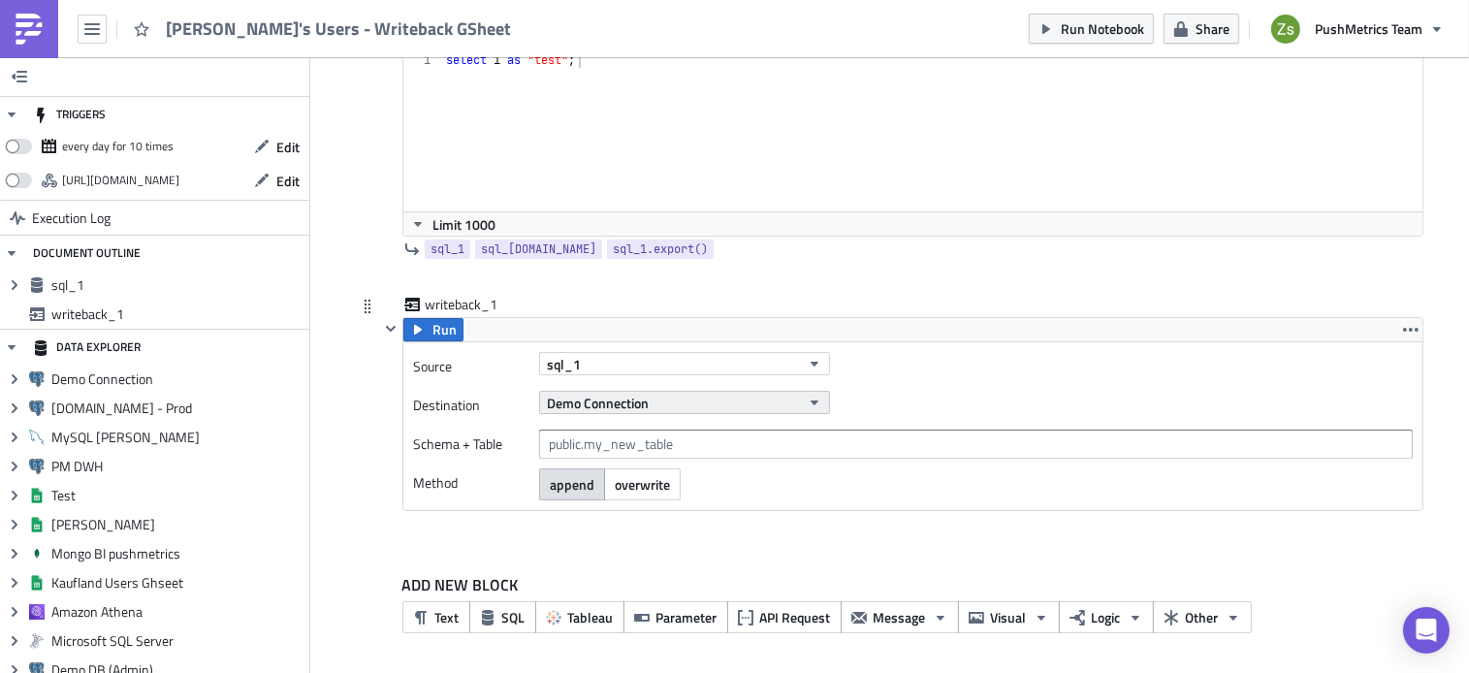
click at [641, 395] on span "Demo Connection" at bounding box center [598, 403] width 102 height 20
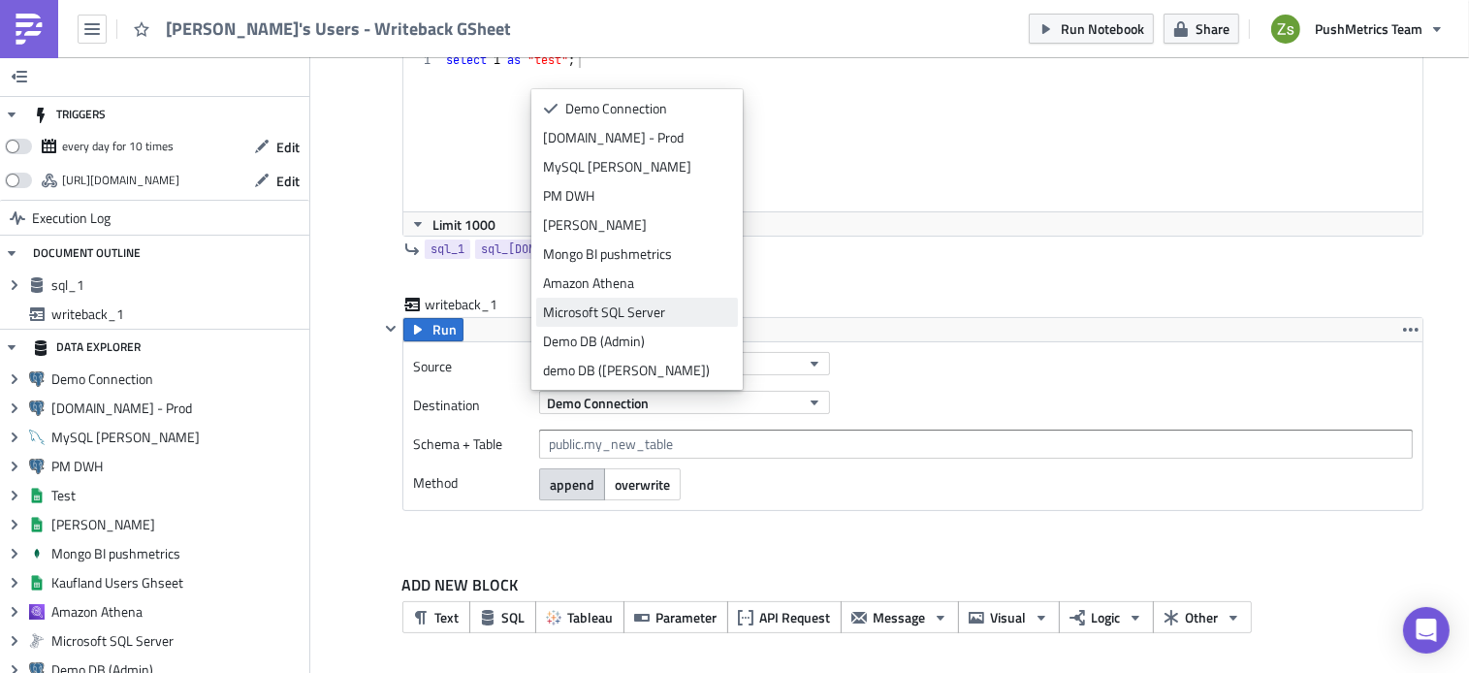
scroll to position [116, 0]
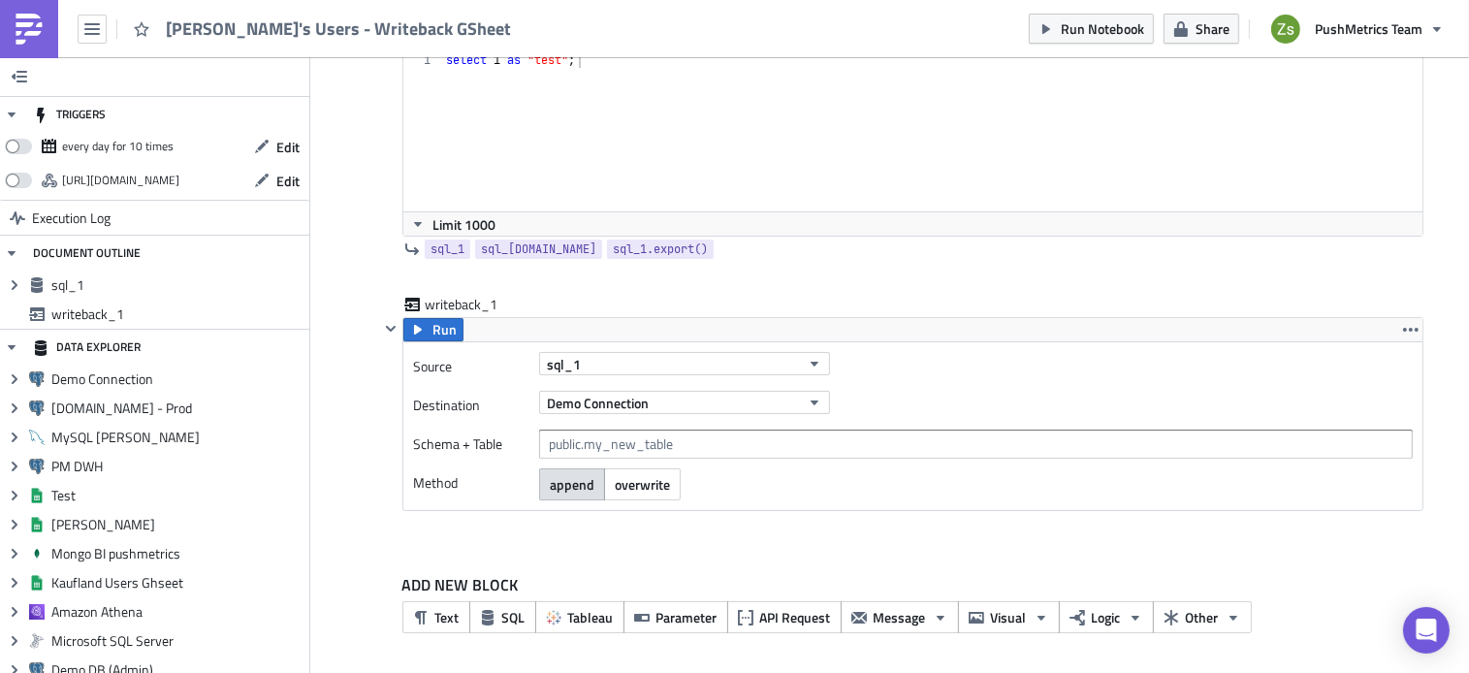
click at [42, 30] on img at bounding box center [29, 29] width 31 height 31
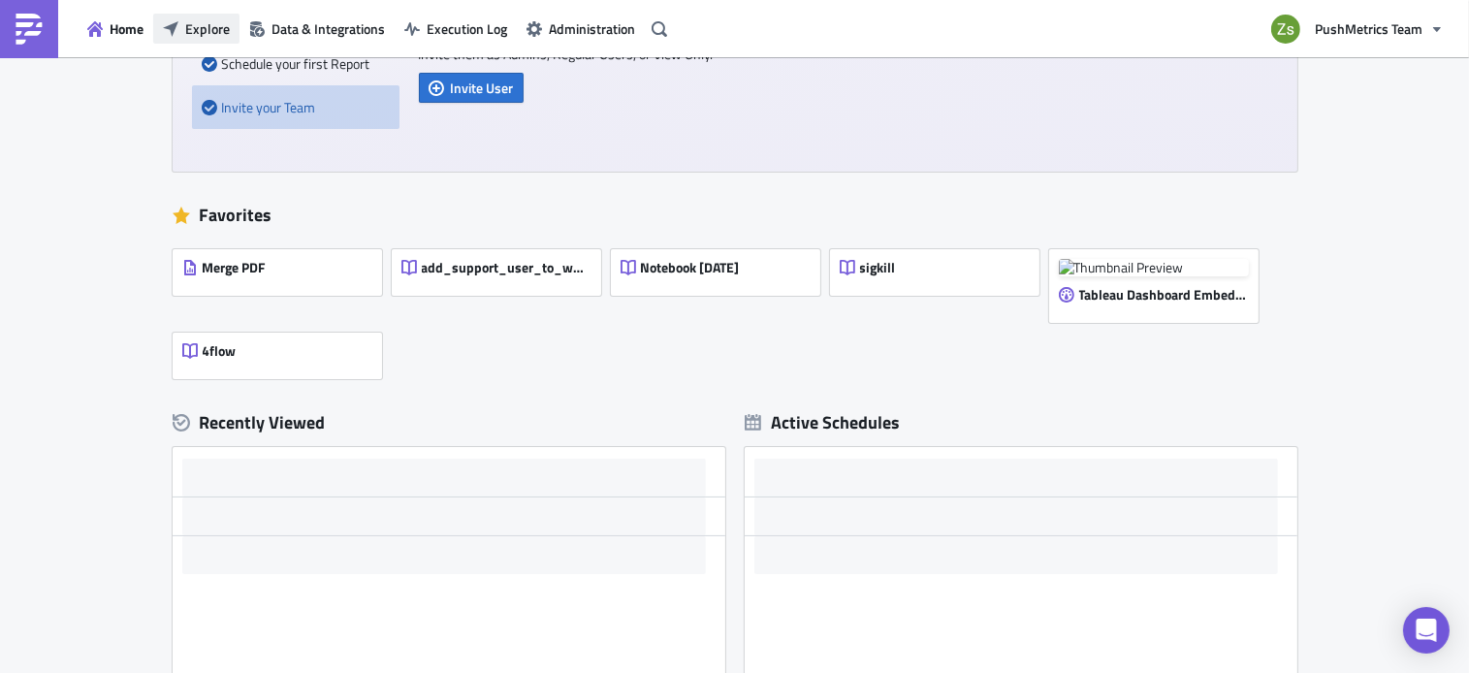
click at [196, 21] on span "Explore" at bounding box center [207, 28] width 45 height 20
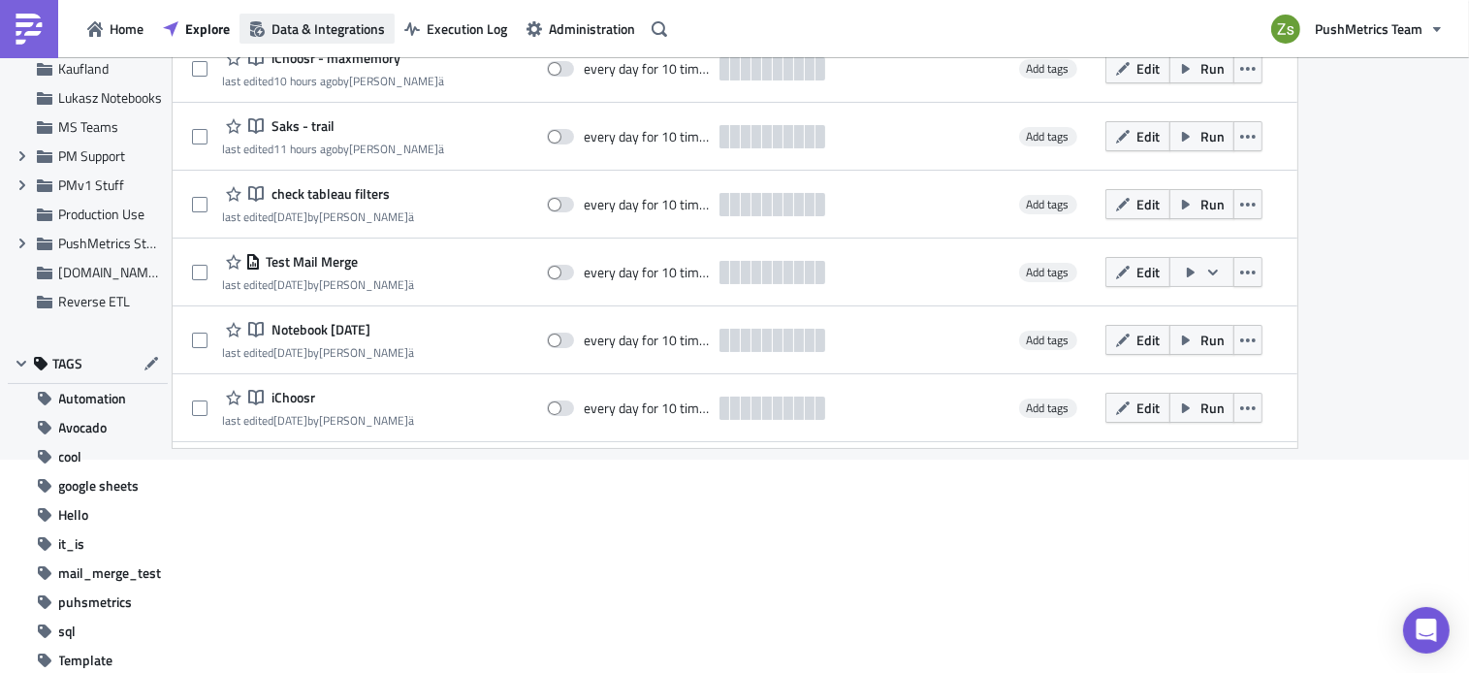
click at [359, 31] on span "Data & Integrations" at bounding box center [327, 28] width 113 height 20
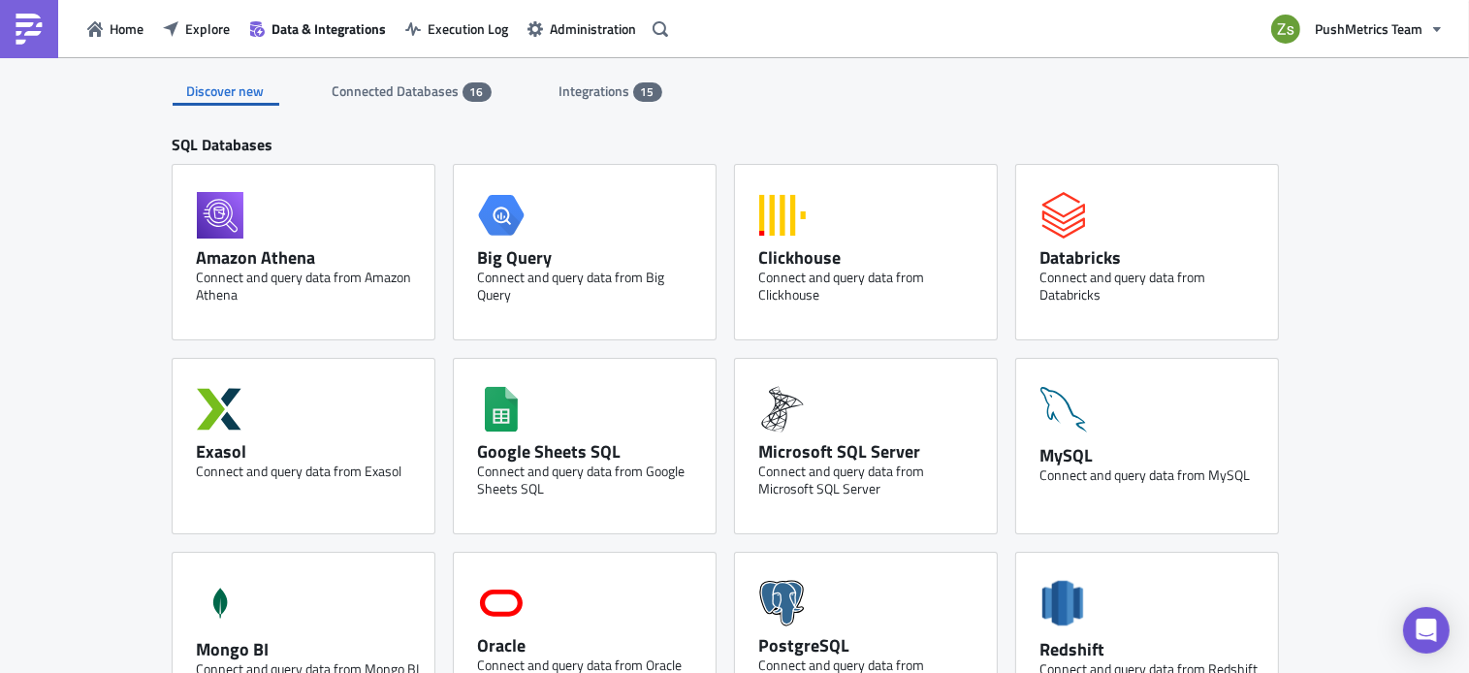
click at [429, 94] on span "Connected Databases" at bounding box center [398, 90] width 130 height 20
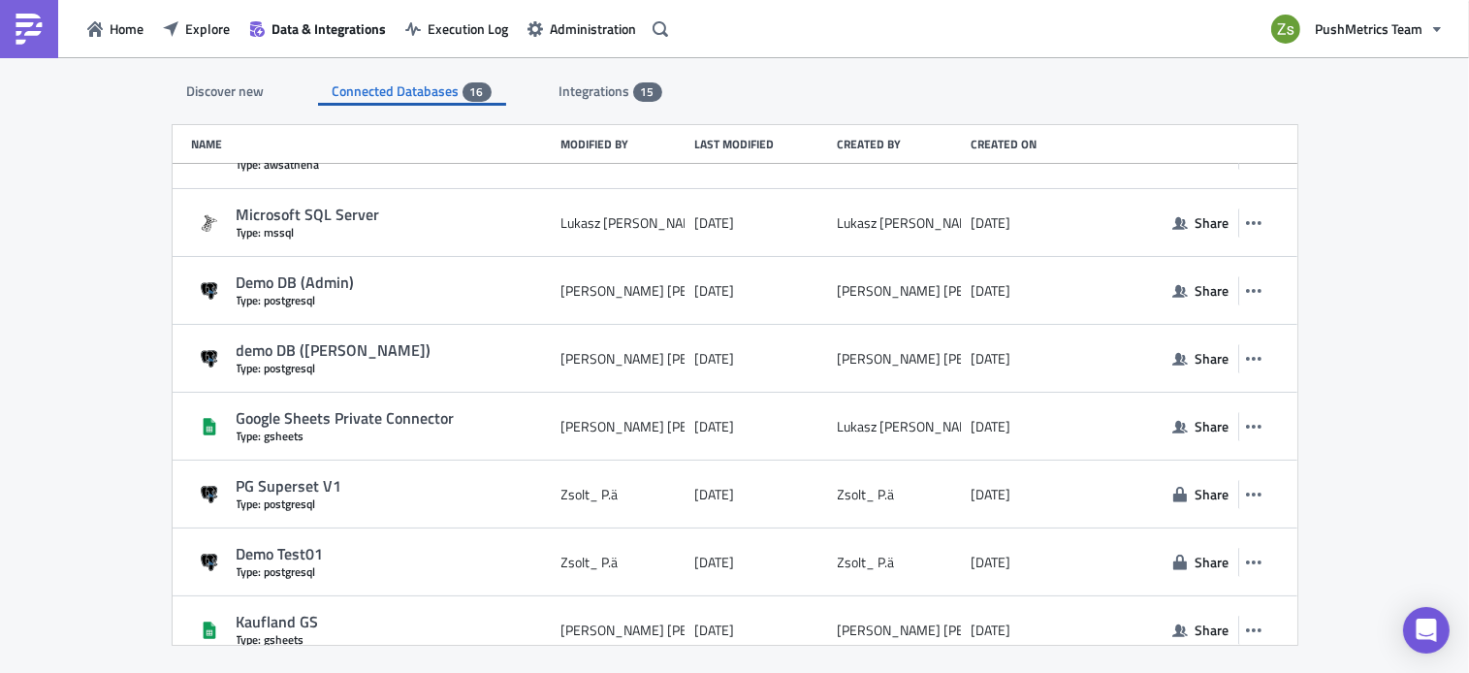
scroll to position [605, 0]
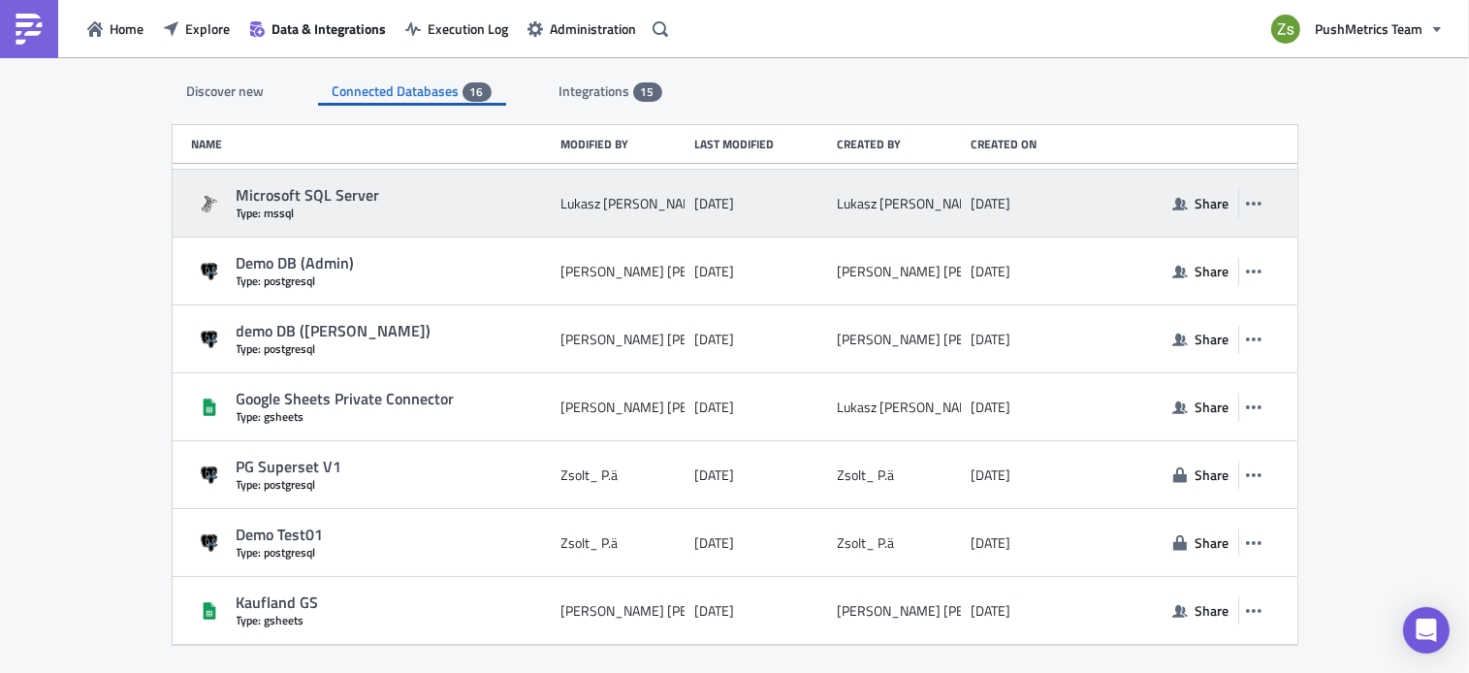
drag, startPoint x: 1027, startPoint y: 460, endPoint x: 939, endPoint y: 181, distance: 291.9
click at [939, 181] on div "Demo Connection Type: postgresql Zsolt_ P.ä 4 years ago Zsolt_ P.ä 4 years ago …" at bounding box center [735, 102] width 1125 height 1086
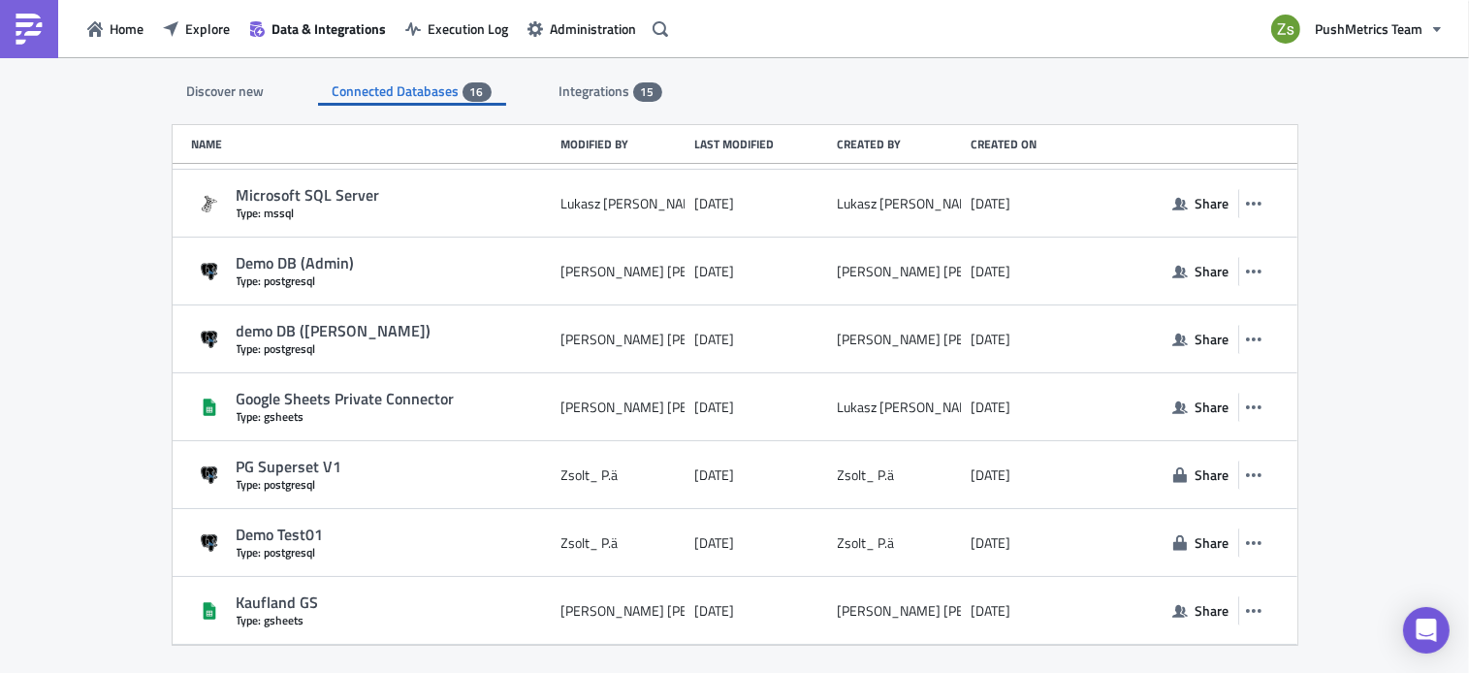
click at [105, 147] on div "Discover new Connected Databases 16 Integrations 15 SQL Databases Amazon Athena…" at bounding box center [734, 366] width 1469 height 619
click at [211, 25] on span "Explore" at bounding box center [207, 28] width 45 height 20
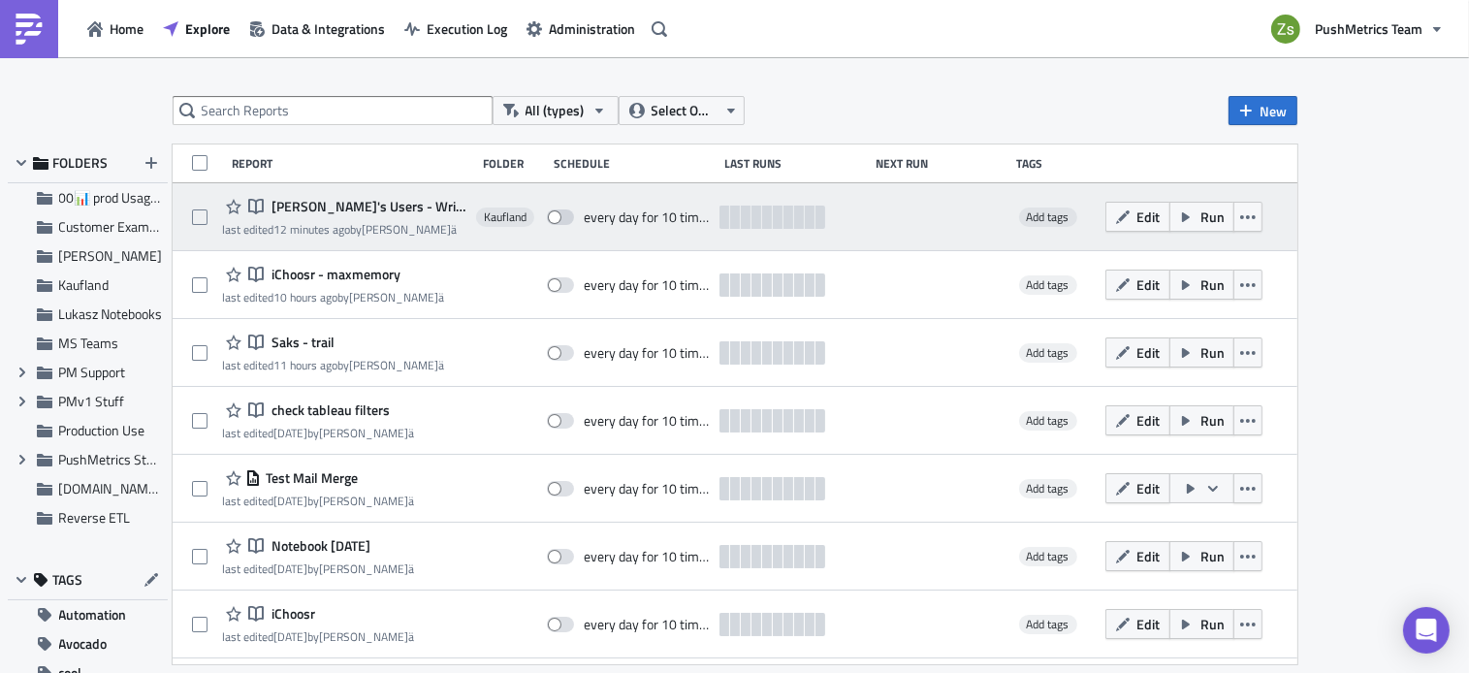
click at [336, 206] on span "[PERSON_NAME]'s Users - Writeback GSheet" at bounding box center [367, 206] width 200 height 17
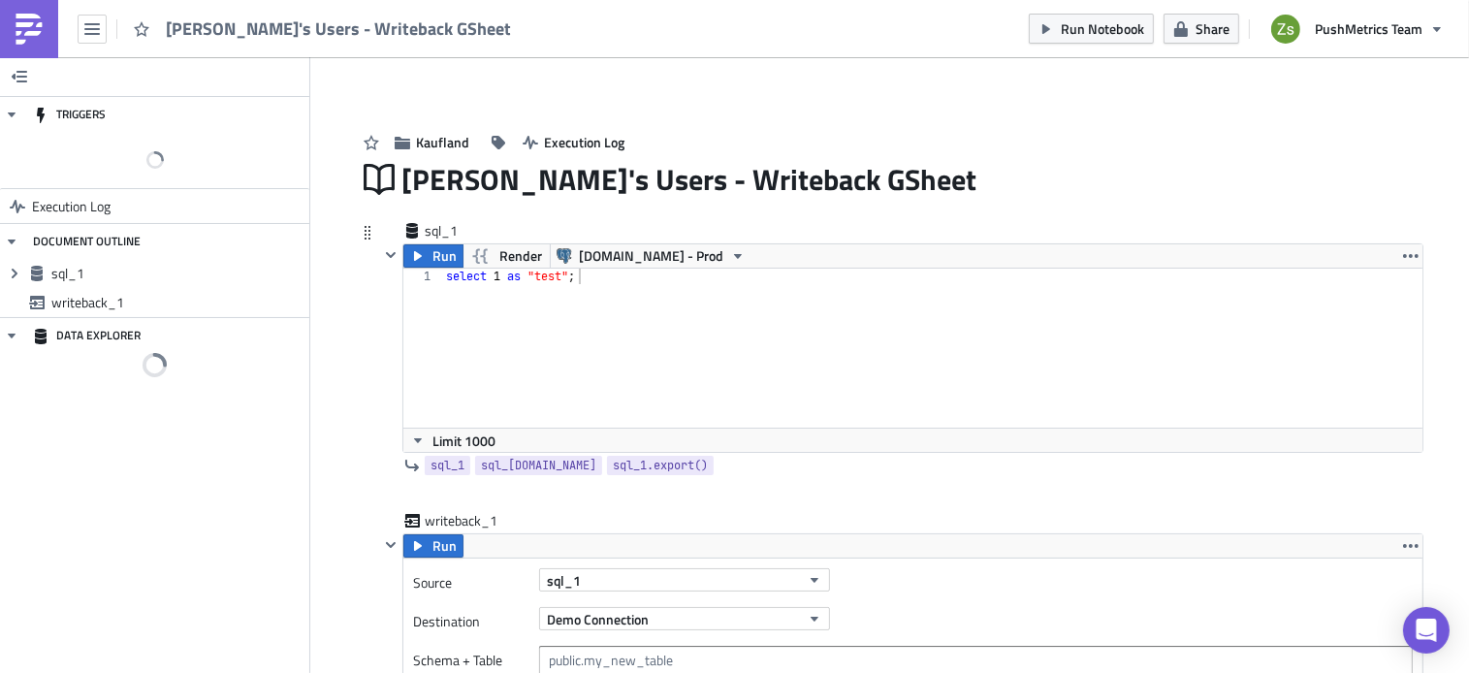
type textarea "select 1 as "test";"
click at [733, 369] on div "select 1 as "test" ;" at bounding box center [932, 364] width 980 height 190
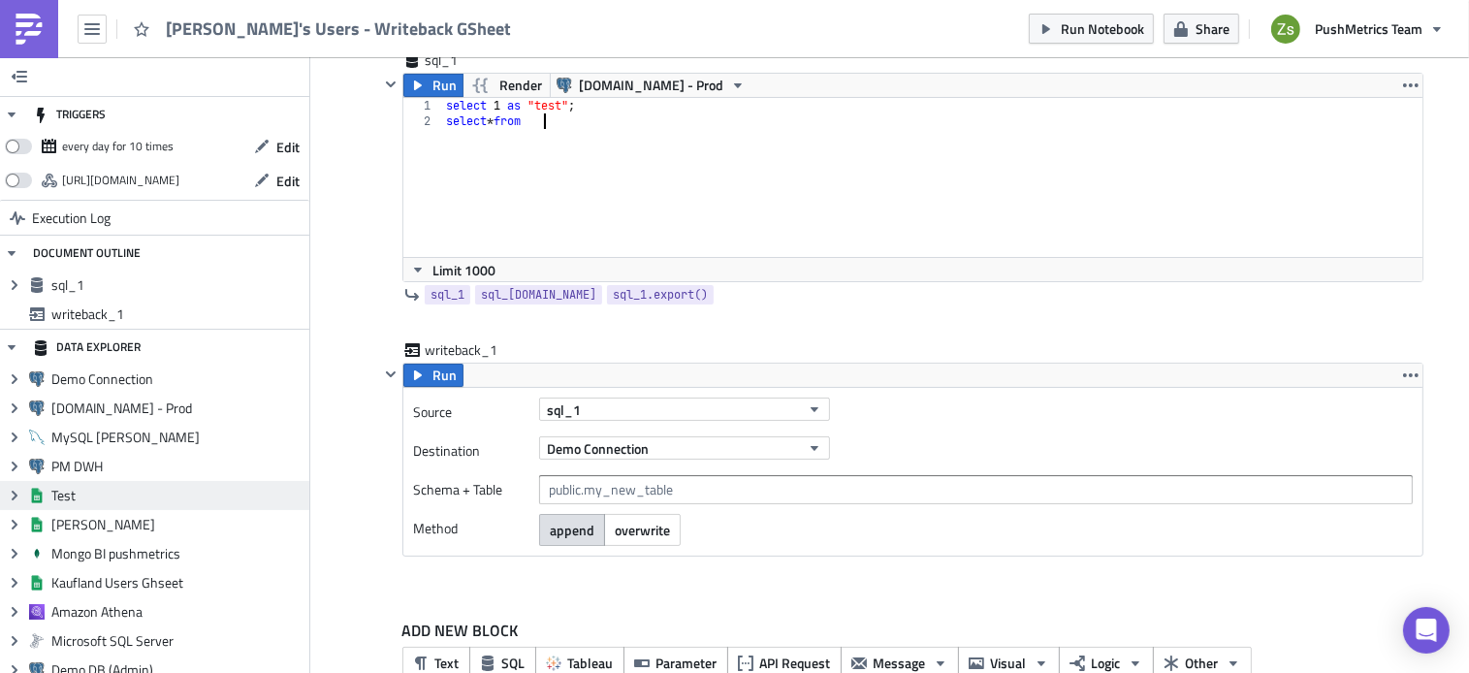
scroll to position [156, 0]
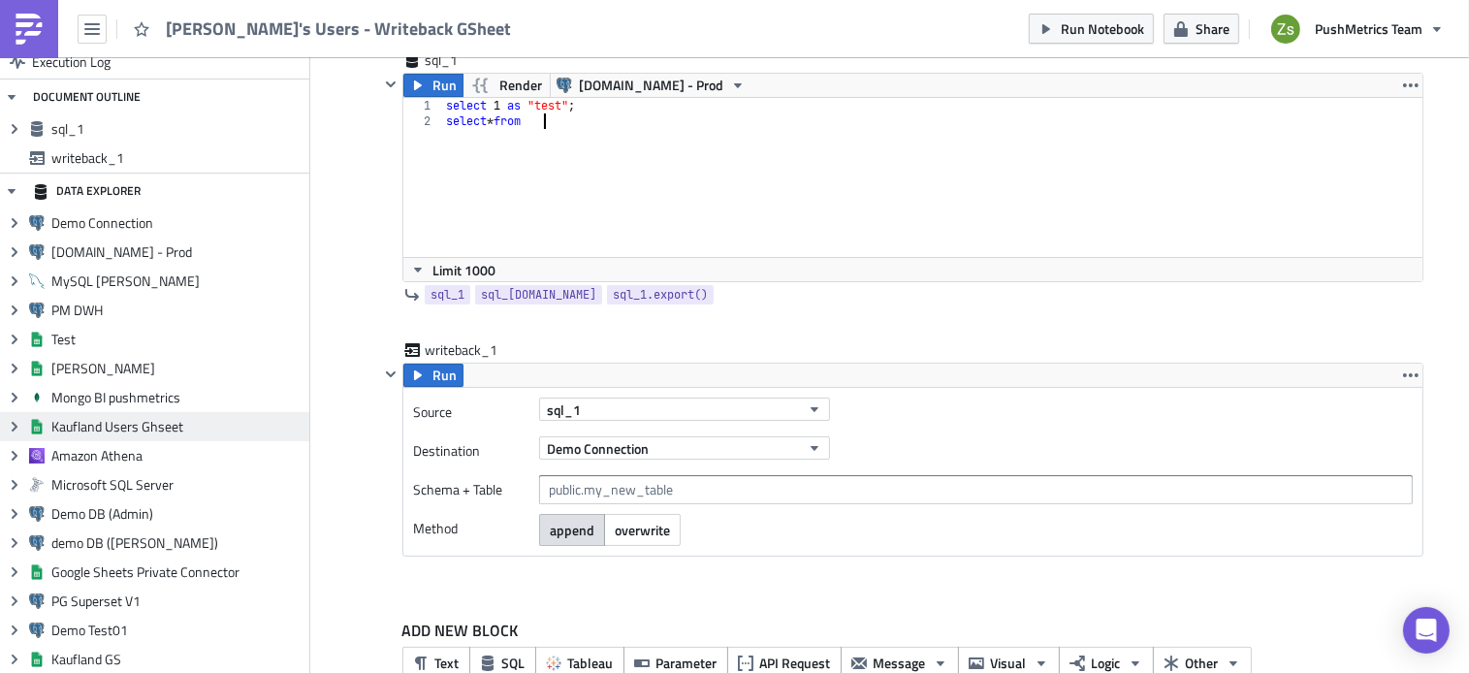
type textarea "select * from"
click at [212, 429] on span "Kaufland Users Ghseet" at bounding box center [177, 426] width 253 height 17
click at [18, 419] on icon "Expand group" at bounding box center [15, 427] width 16 height 16
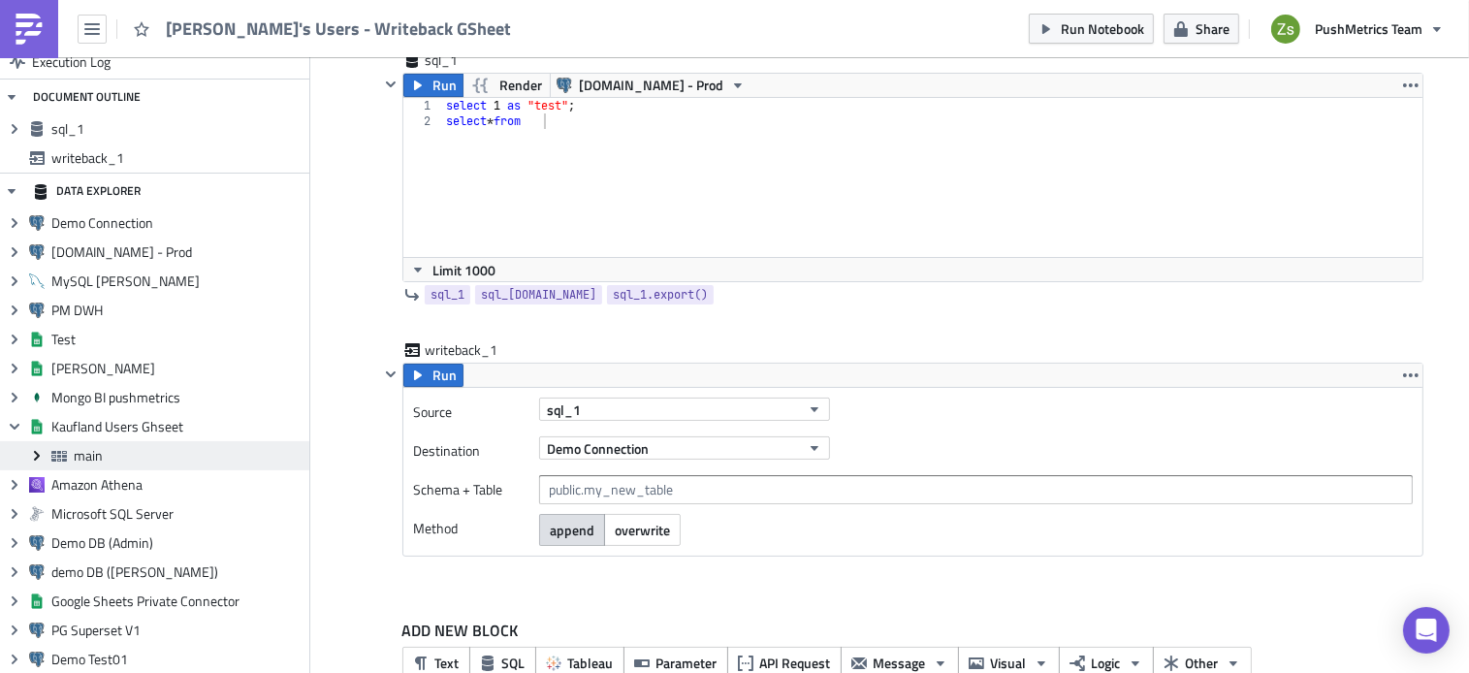
click at [35, 459] on icon at bounding box center [37, 456] width 6 height 10
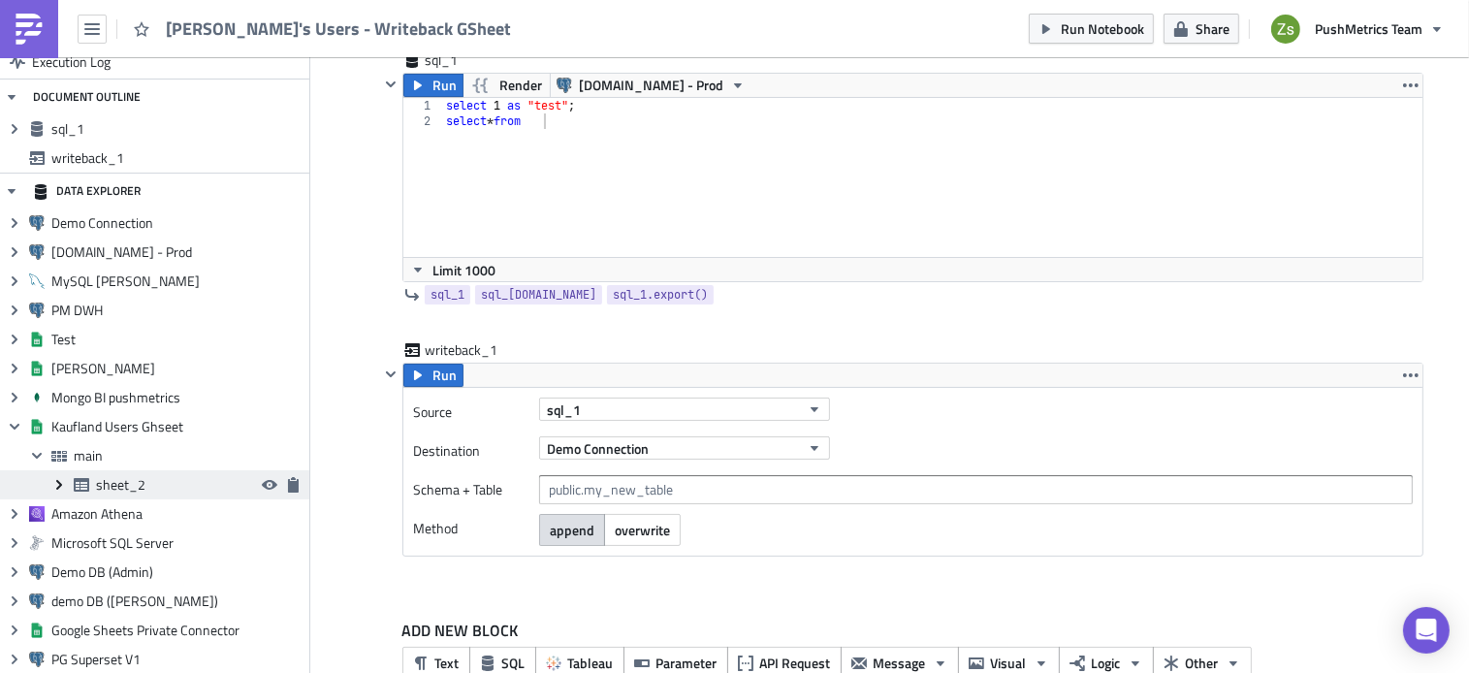
click at [56, 489] on icon "Expand group" at bounding box center [59, 485] width 16 height 16
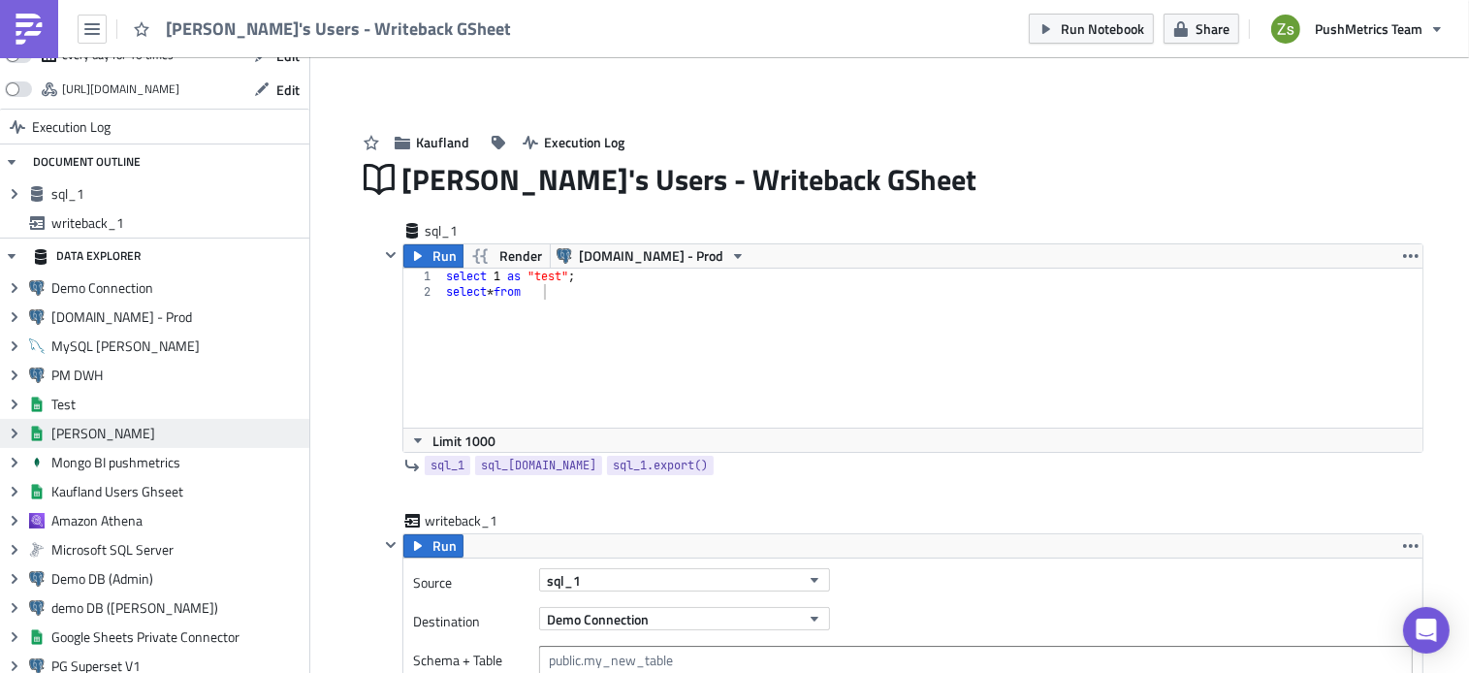
scroll to position [156, 0]
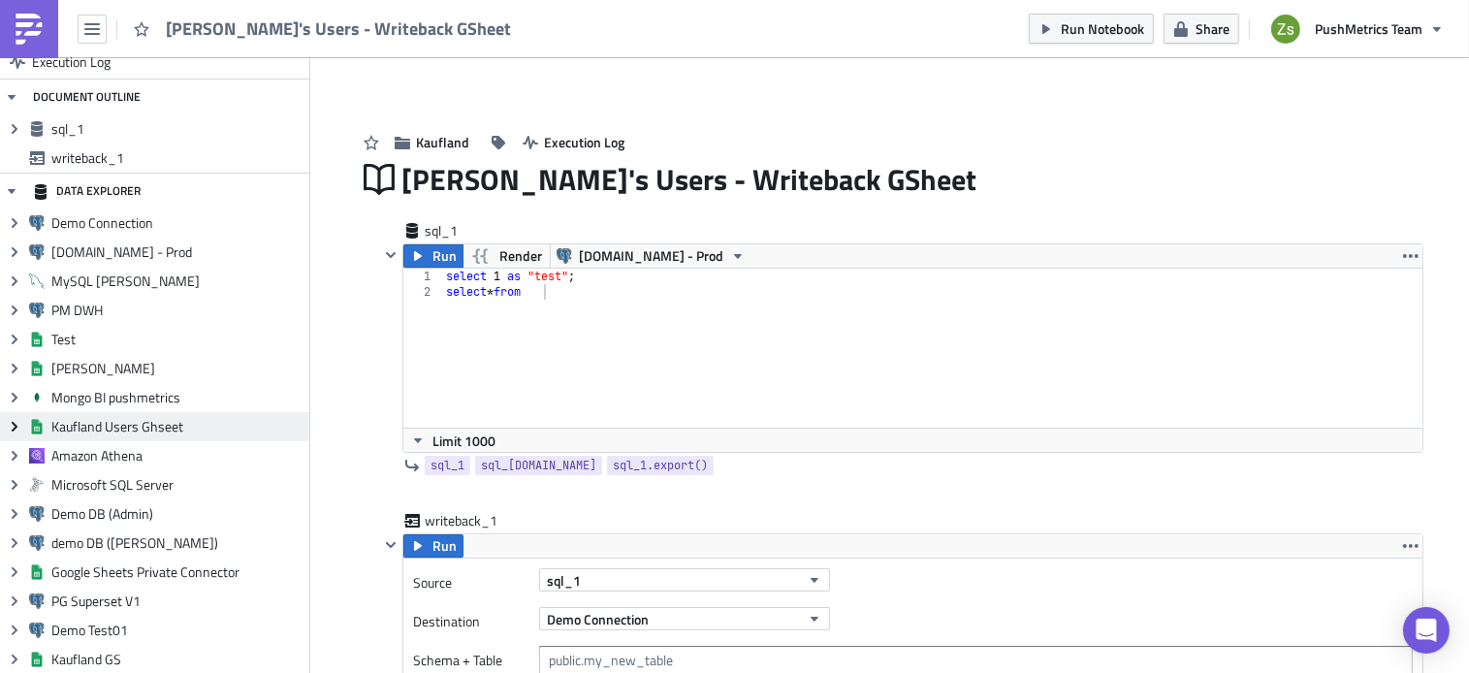
click at [10, 425] on icon "Expand group" at bounding box center [15, 427] width 16 height 16
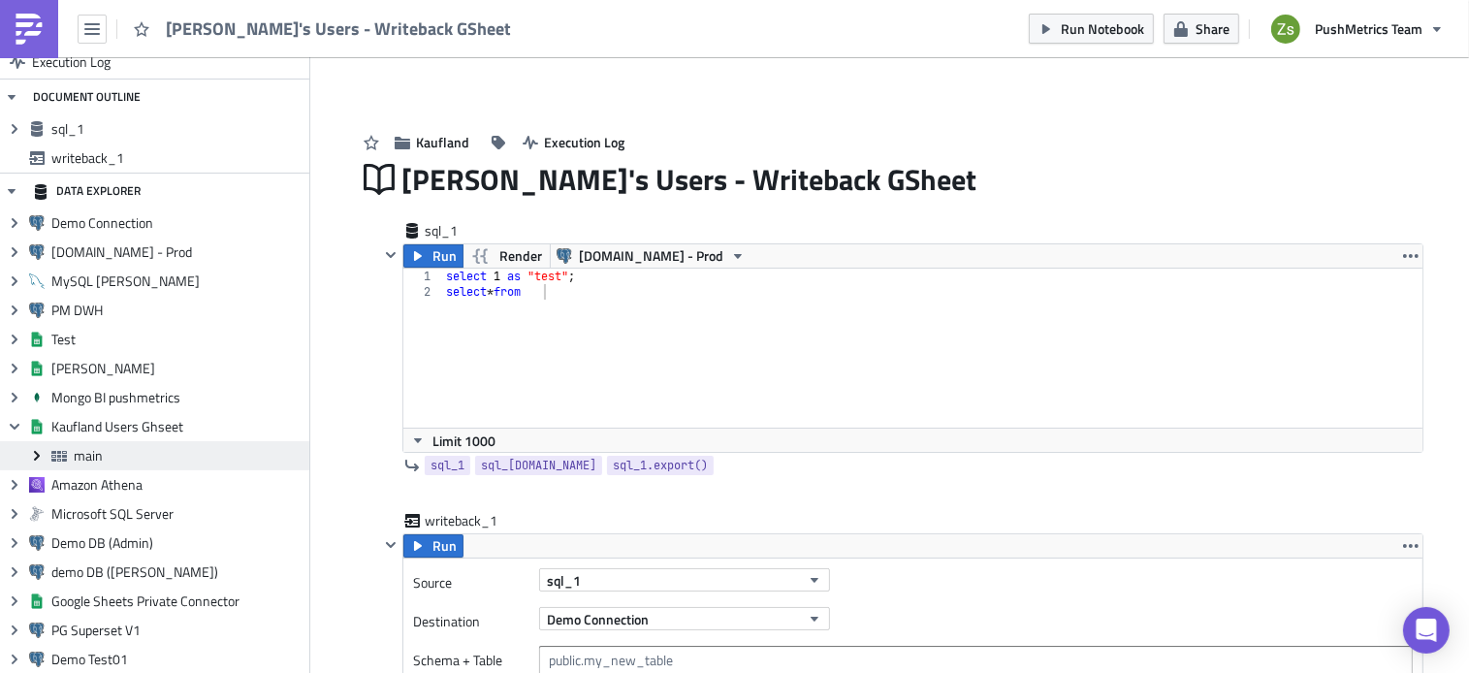
click at [33, 453] on icon "Expand group" at bounding box center [37, 456] width 16 height 16
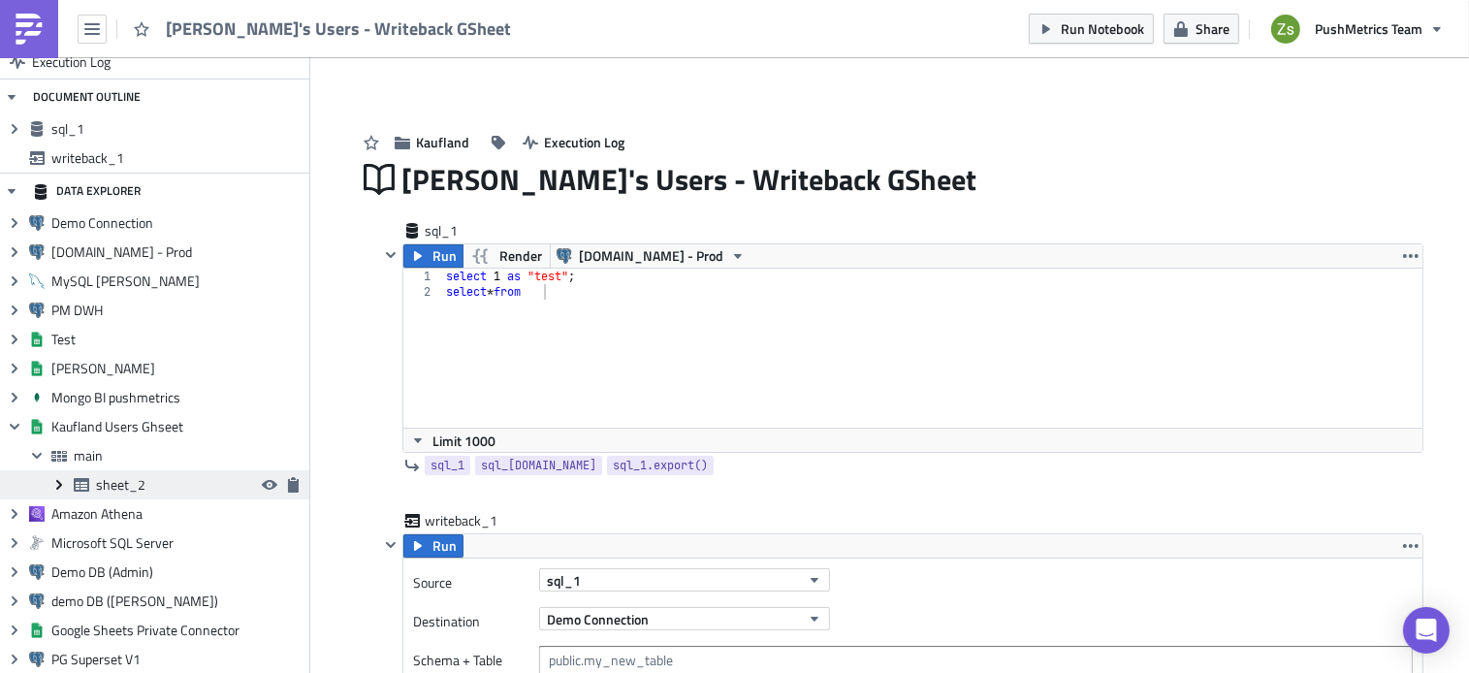
click at [60, 482] on icon "Expand group" at bounding box center [59, 485] width 16 height 16
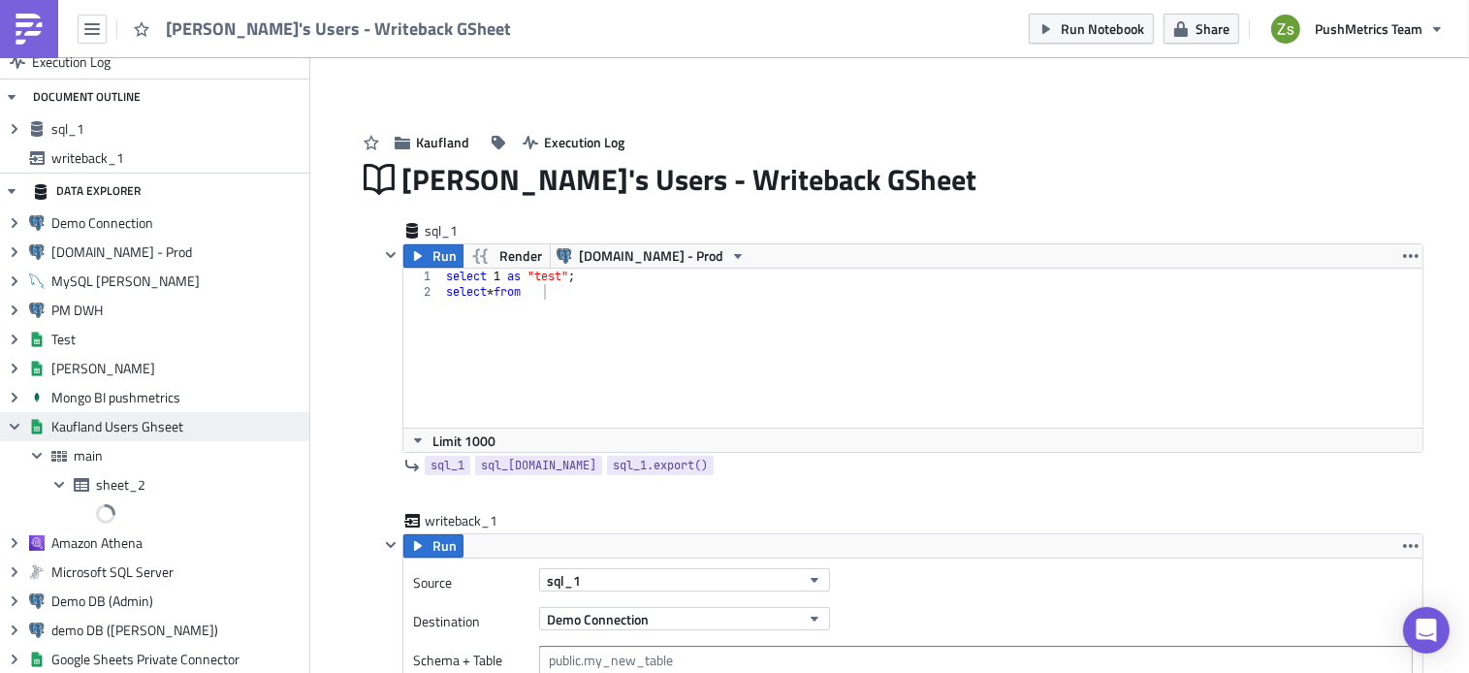
scroll to position [243, 0]
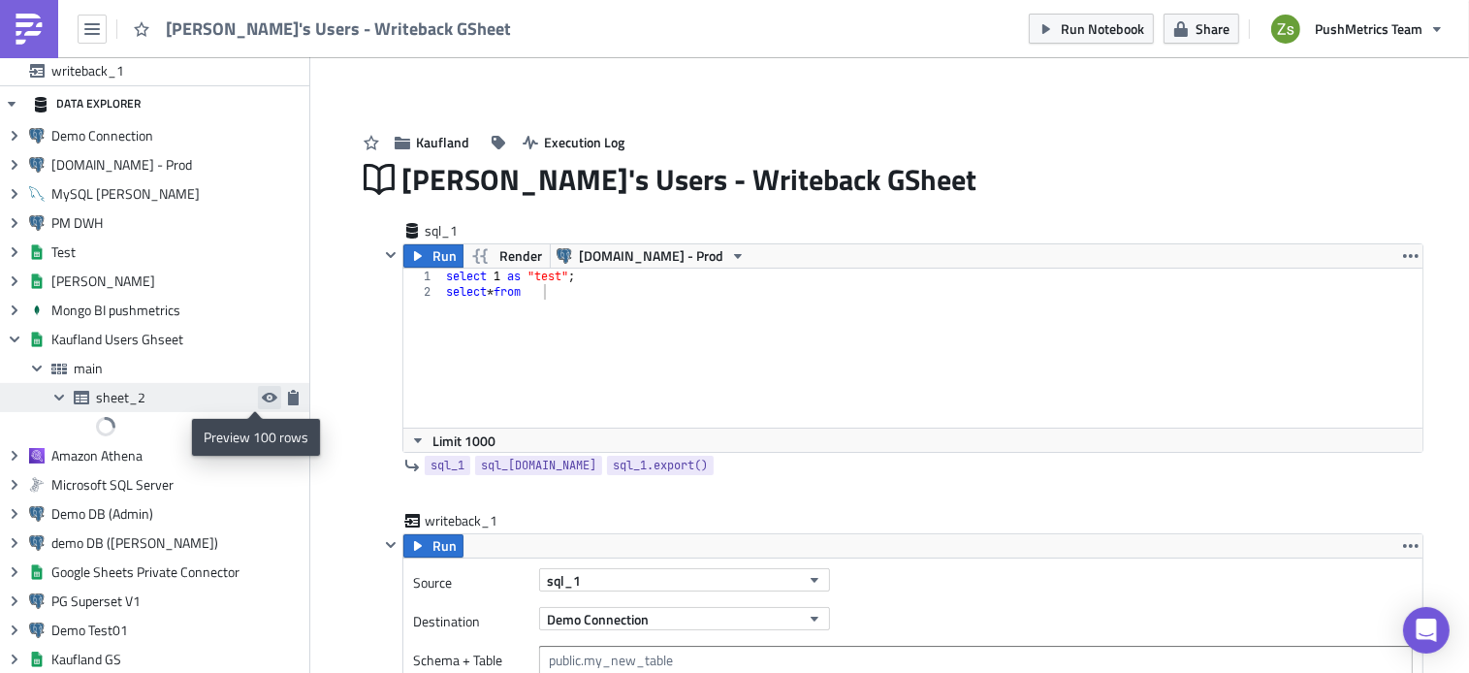
click at [262, 399] on icon "button" at bounding box center [270, 398] width 16 height 16
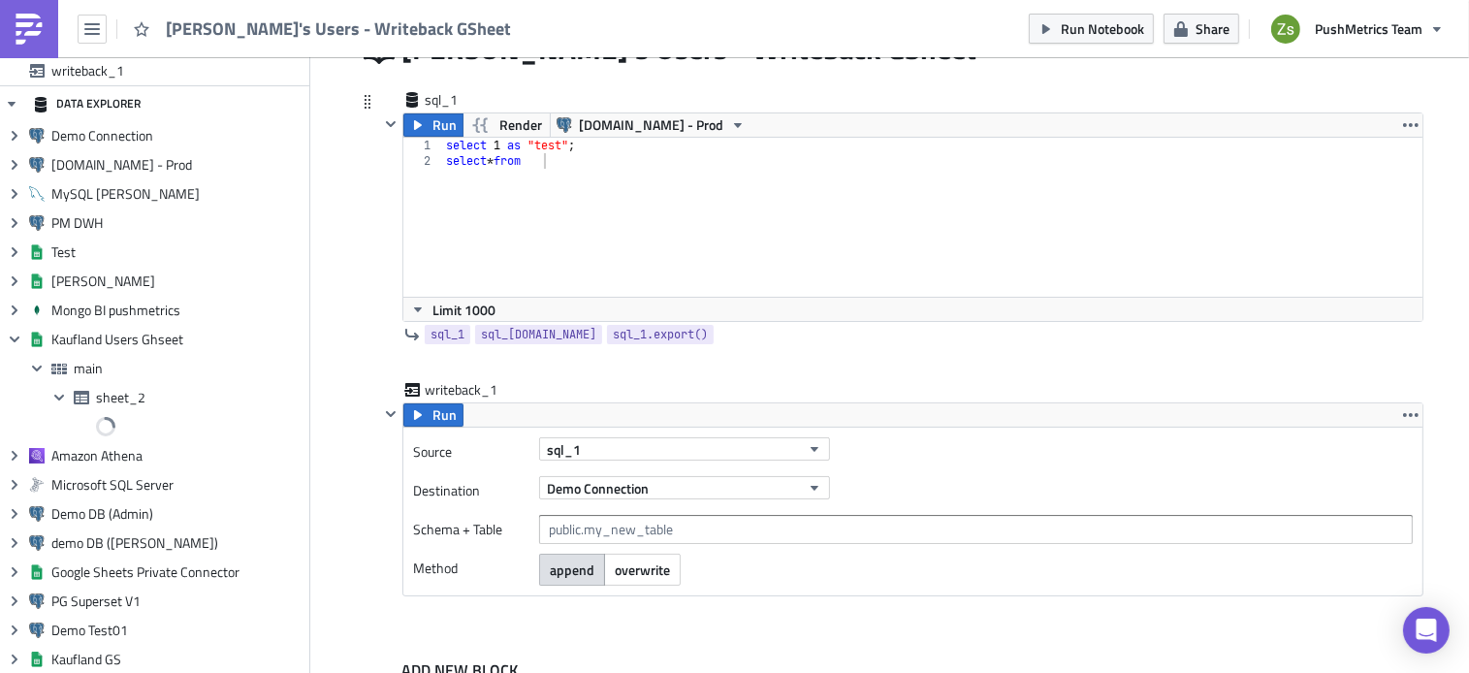
scroll to position [216, 0]
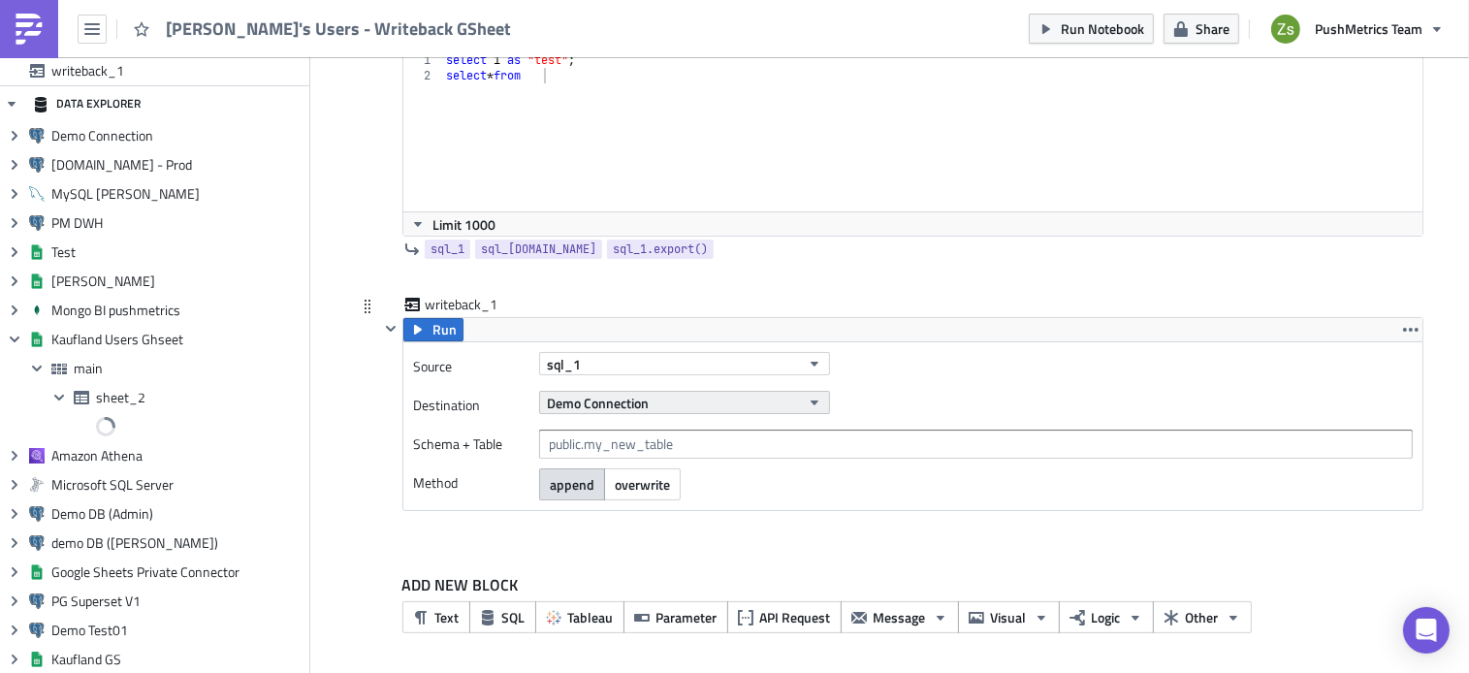
click at [665, 399] on button "Demo Connection" at bounding box center [684, 402] width 291 height 23
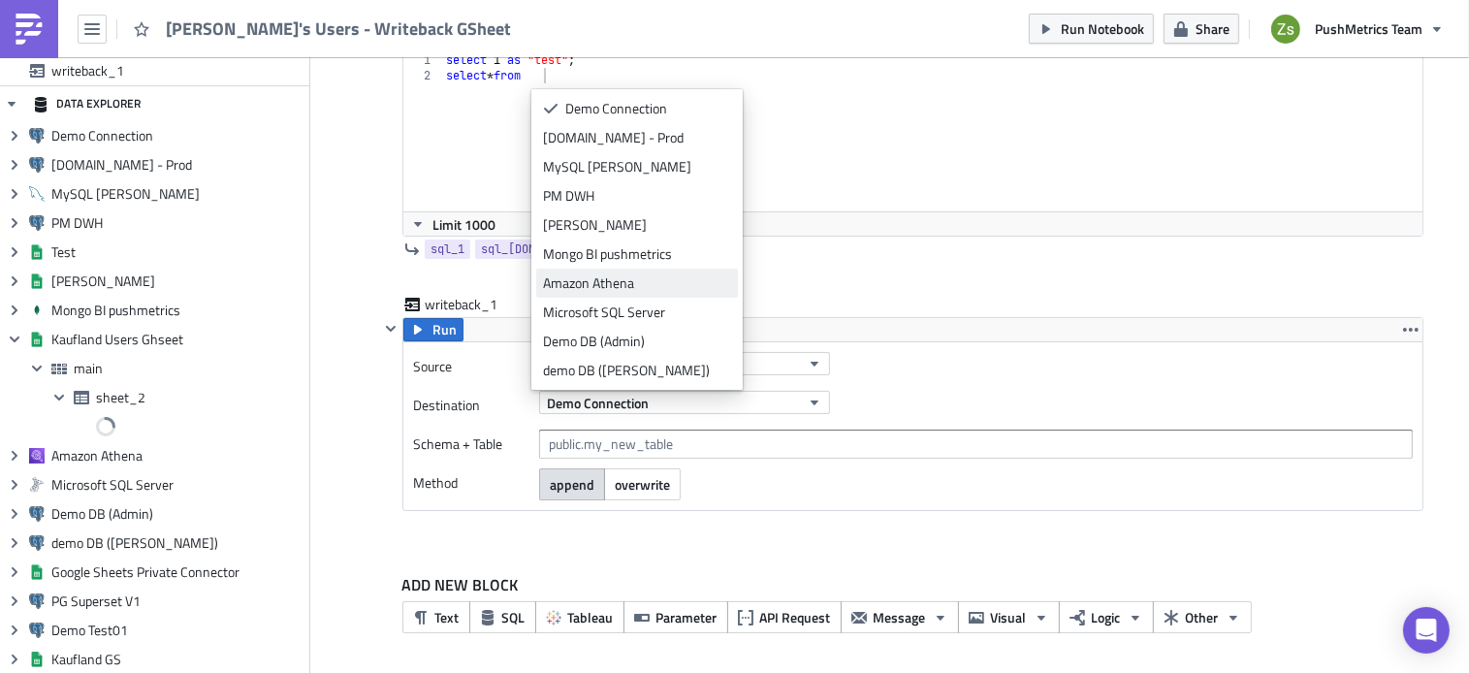
scroll to position [116, 0]
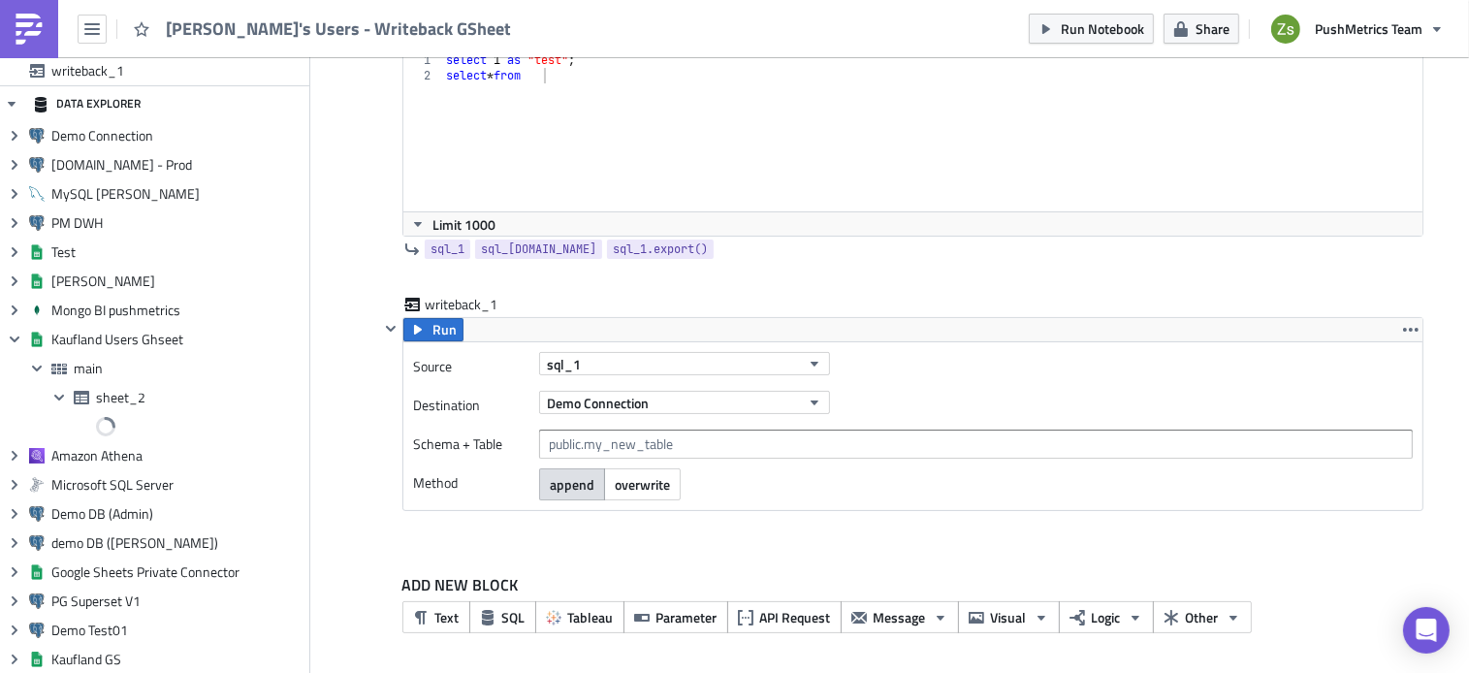
click at [357, 239] on div "sql_1 Run Render Query.me - Prod 1 2 select 1 as "test" ; select * from ההההההה…" at bounding box center [890, 150] width 1067 height 290
click at [19, 33] on img at bounding box center [29, 29] width 31 height 31
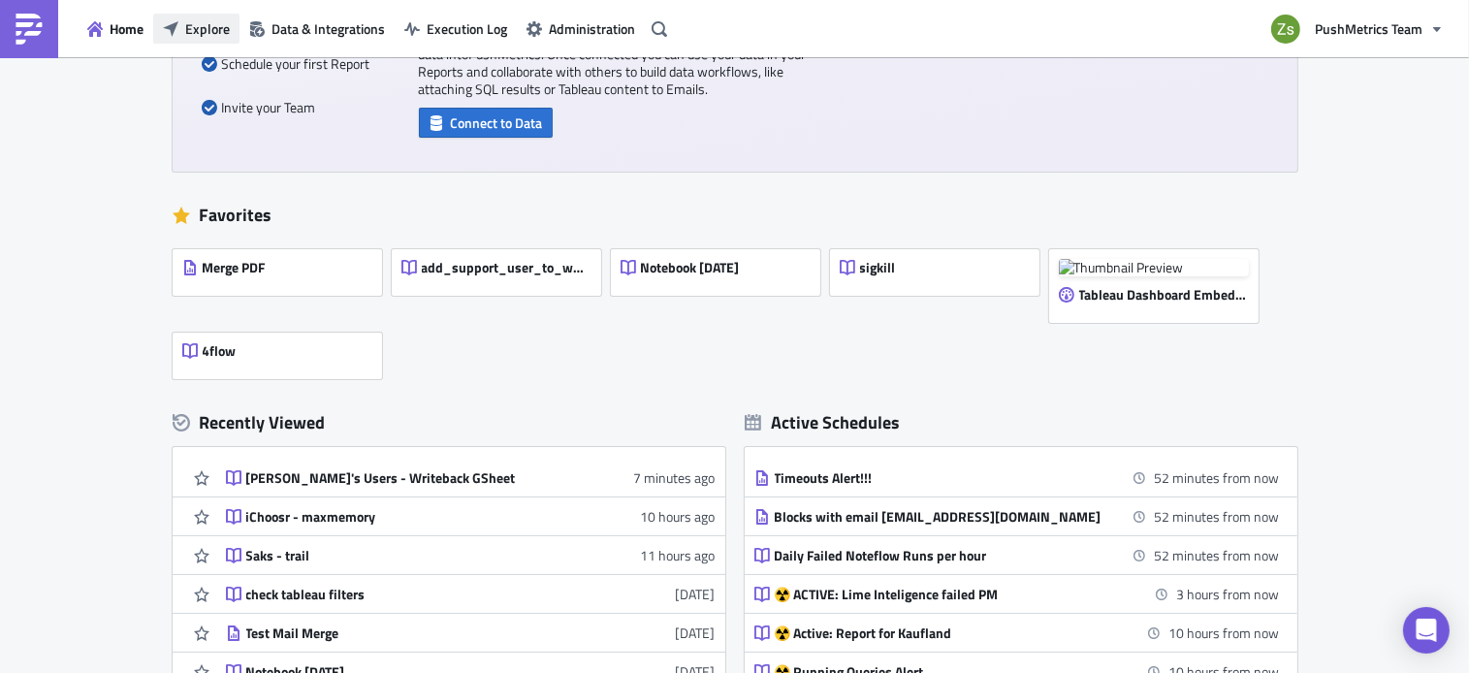
click at [220, 37] on span "Explore" at bounding box center [207, 28] width 45 height 20
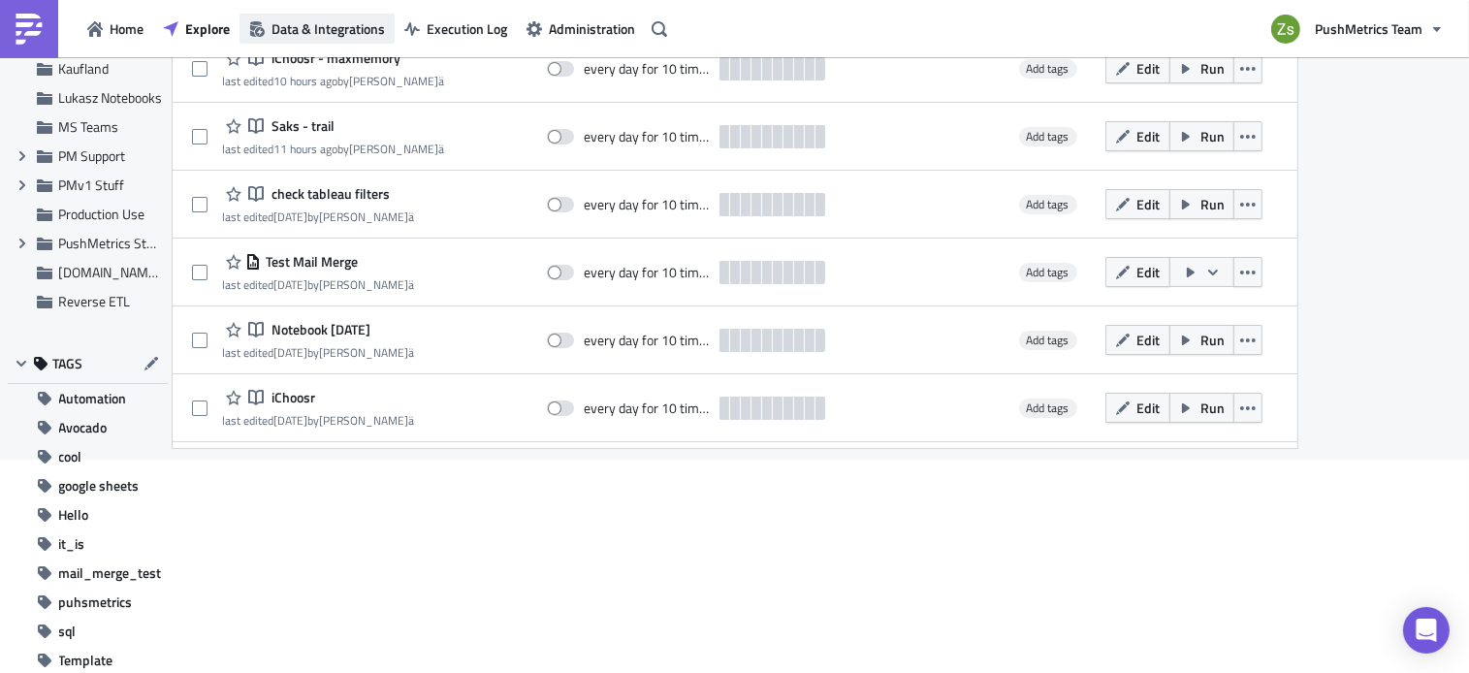
click at [326, 36] on span "Data & Integrations" at bounding box center [327, 28] width 113 height 20
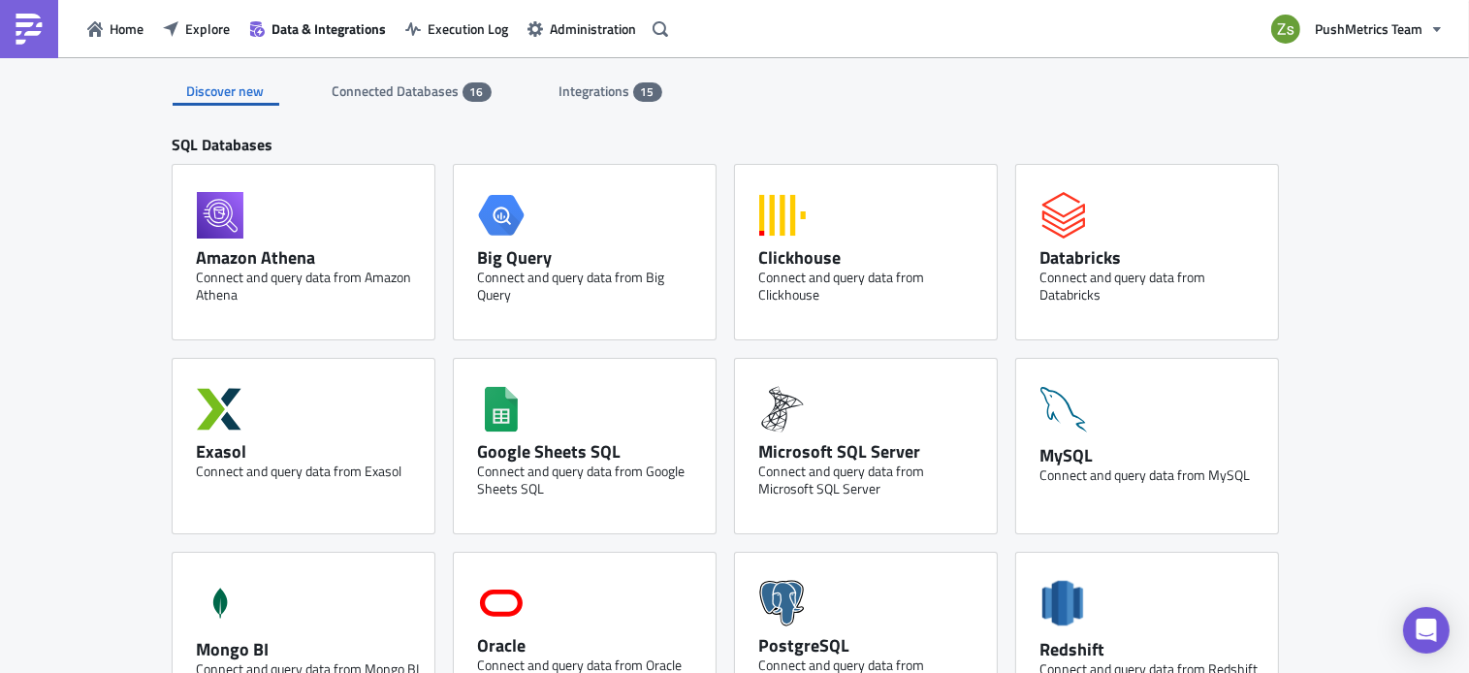
click at [411, 100] on span "Connected Databases" at bounding box center [398, 90] width 130 height 20
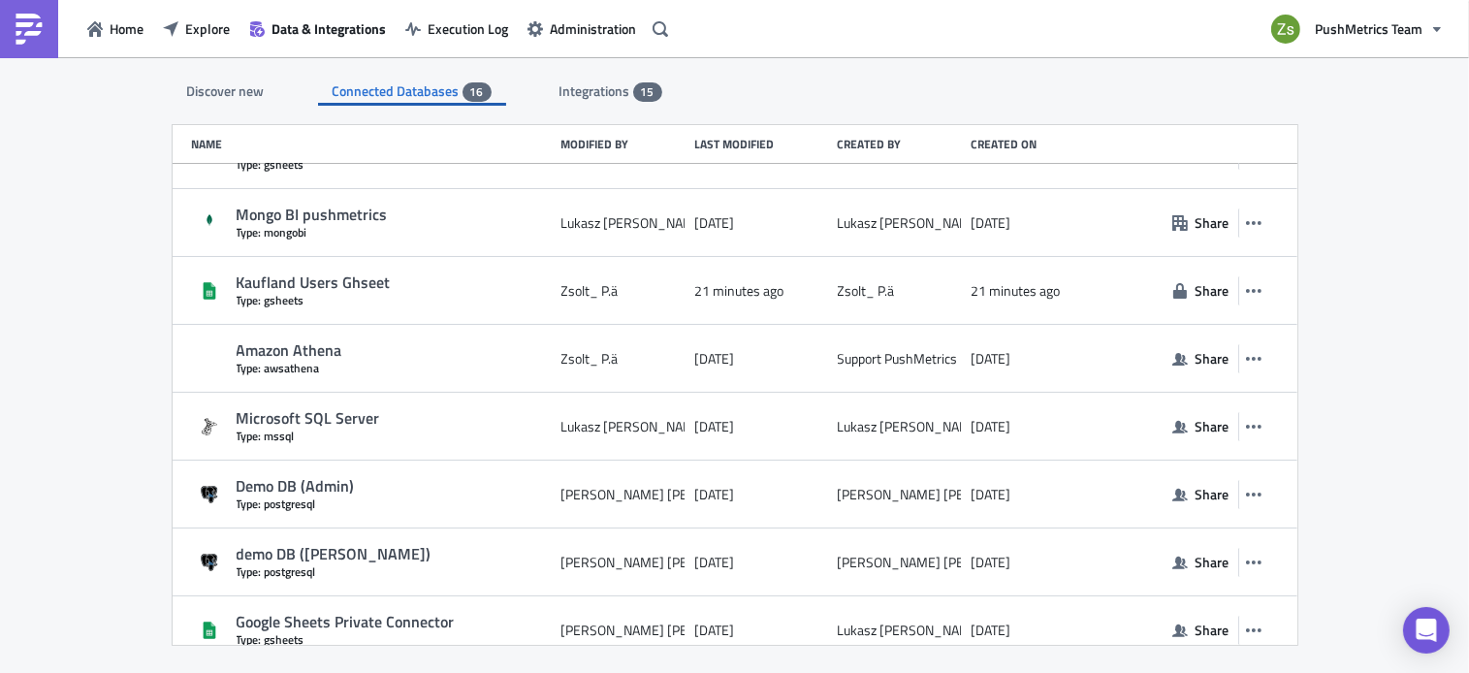
scroll to position [385, 0]
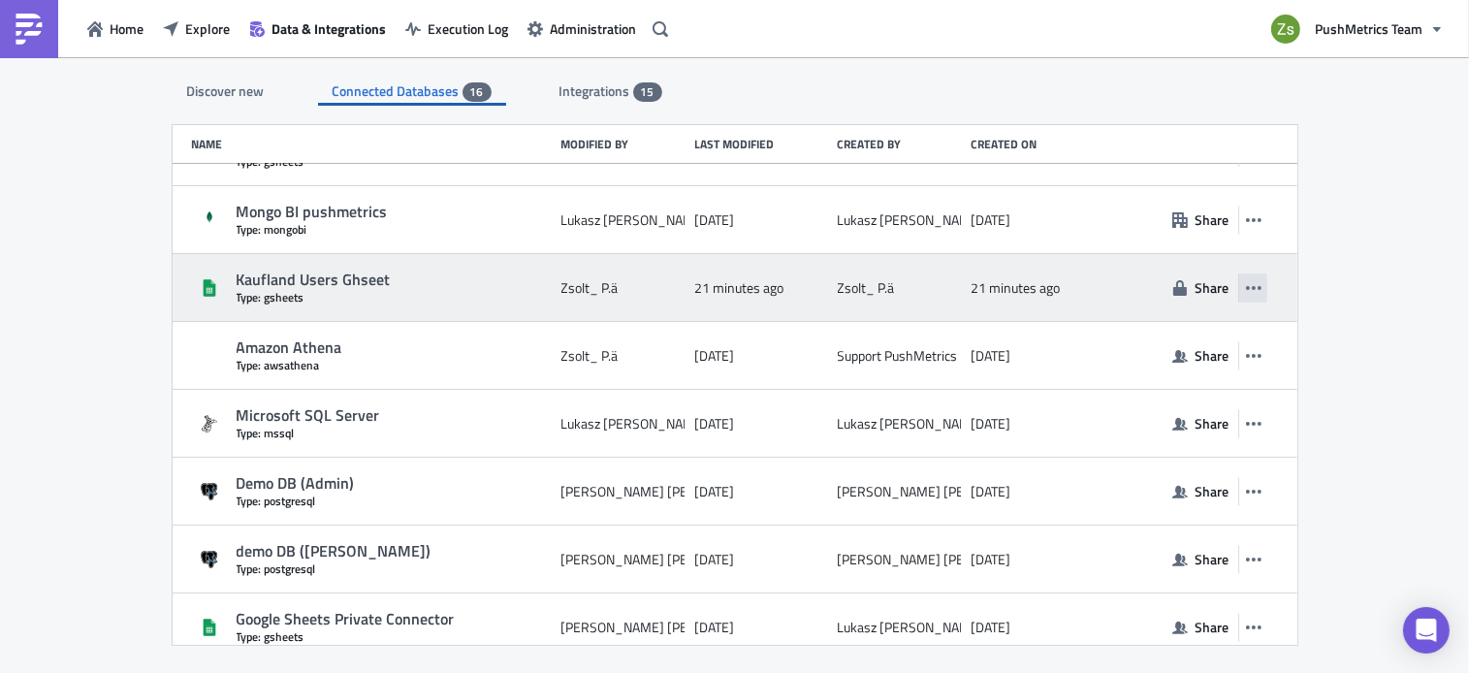
click at [1246, 293] on icon "button" at bounding box center [1254, 288] width 16 height 16
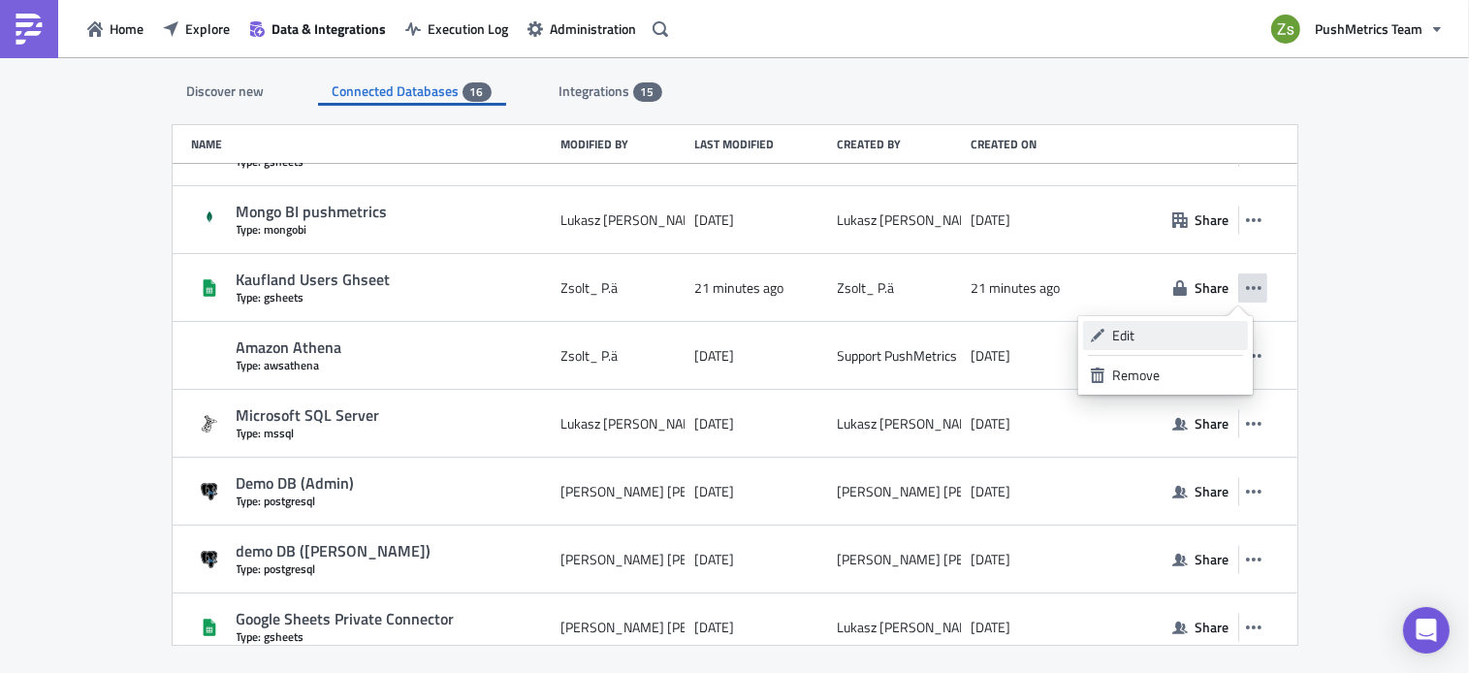
click at [1193, 333] on div "Edit" at bounding box center [1176, 335] width 129 height 19
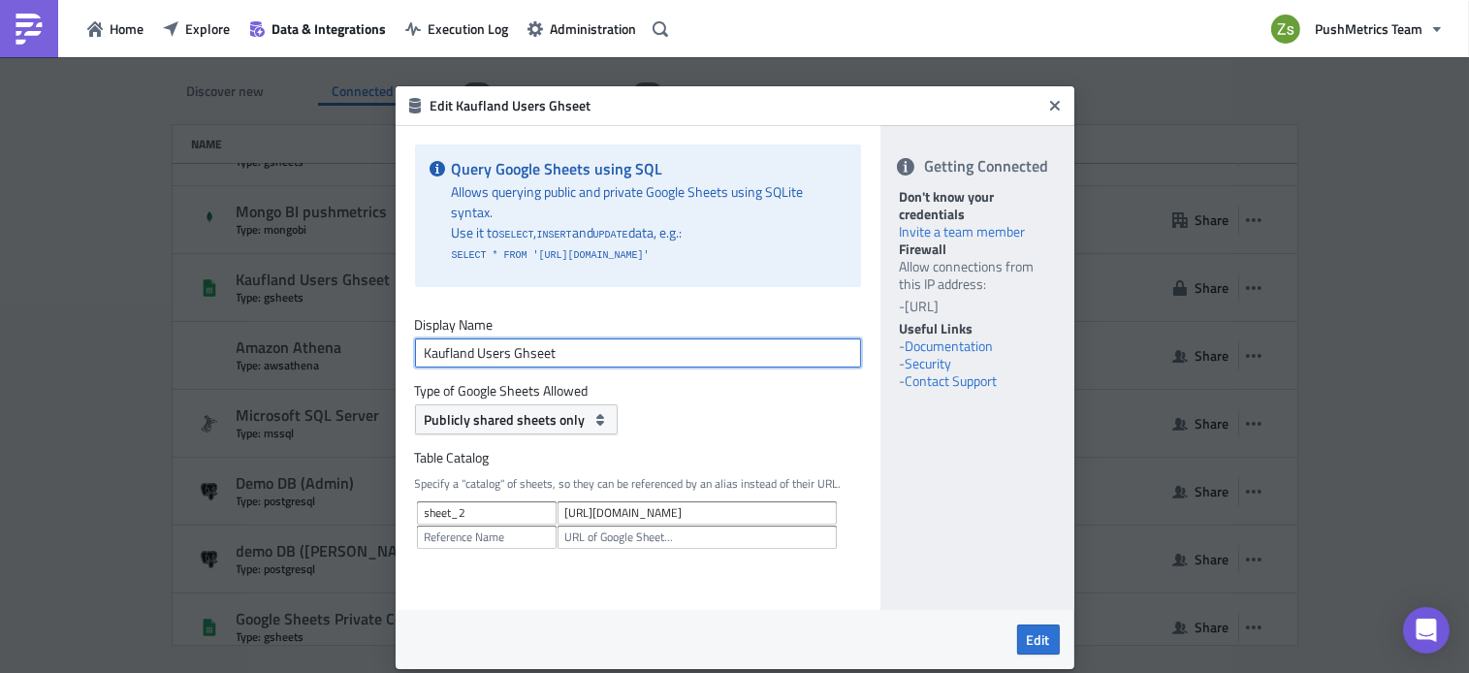
click at [617, 358] on input "Kaufland Users Ghseet" at bounding box center [638, 352] width 446 height 29
type input "Zsolt - GSheet"
click at [592, 421] on icon "button" at bounding box center [600, 420] width 16 height 16
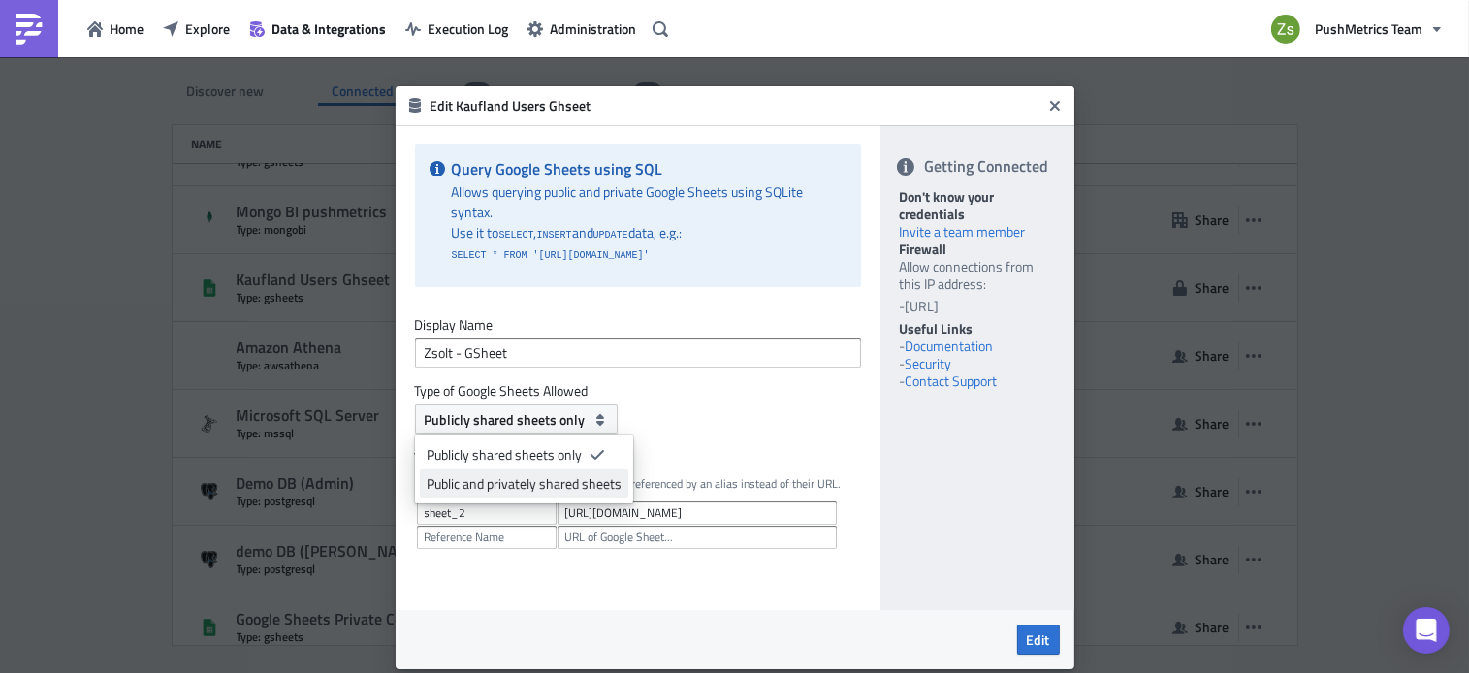
click at [573, 471] on link "Public and privately shared sheets" at bounding box center [524, 483] width 208 height 29
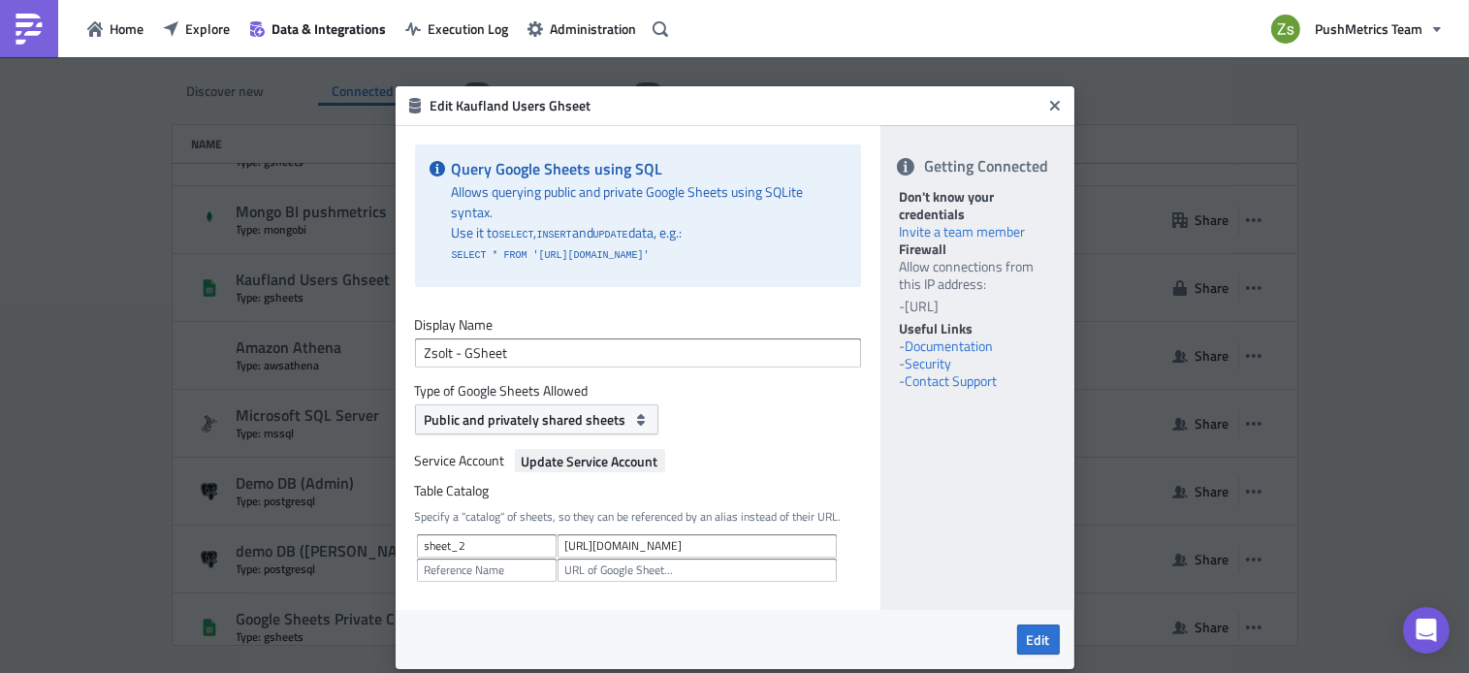
click at [602, 464] on span "Update Service Account" at bounding box center [590, 461] width 137 height 20
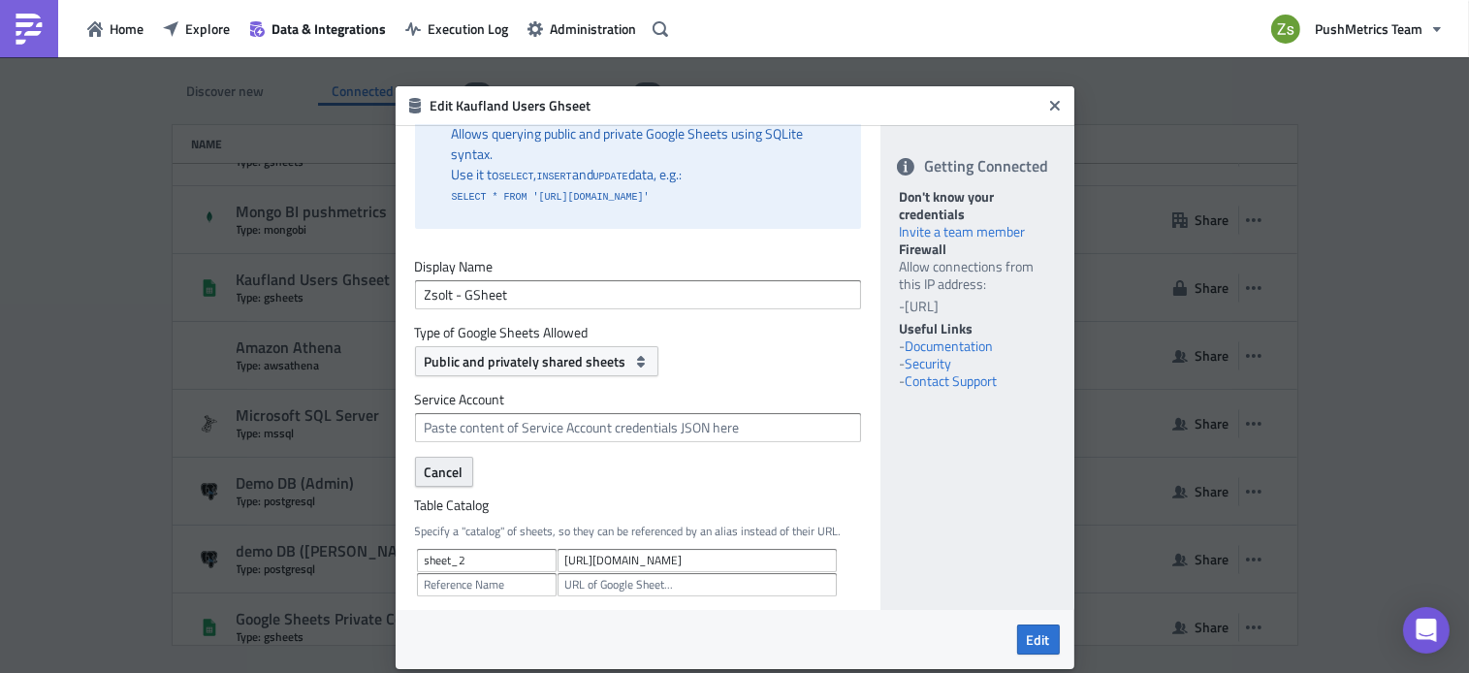
scroll to position [59, 0]
click at [649, 424] on input "text" at bounding box center [638, 426] width 446 height 29
paste input "{ "type": "service_account", "project_id": "queryme-project-468719", "private_k…"
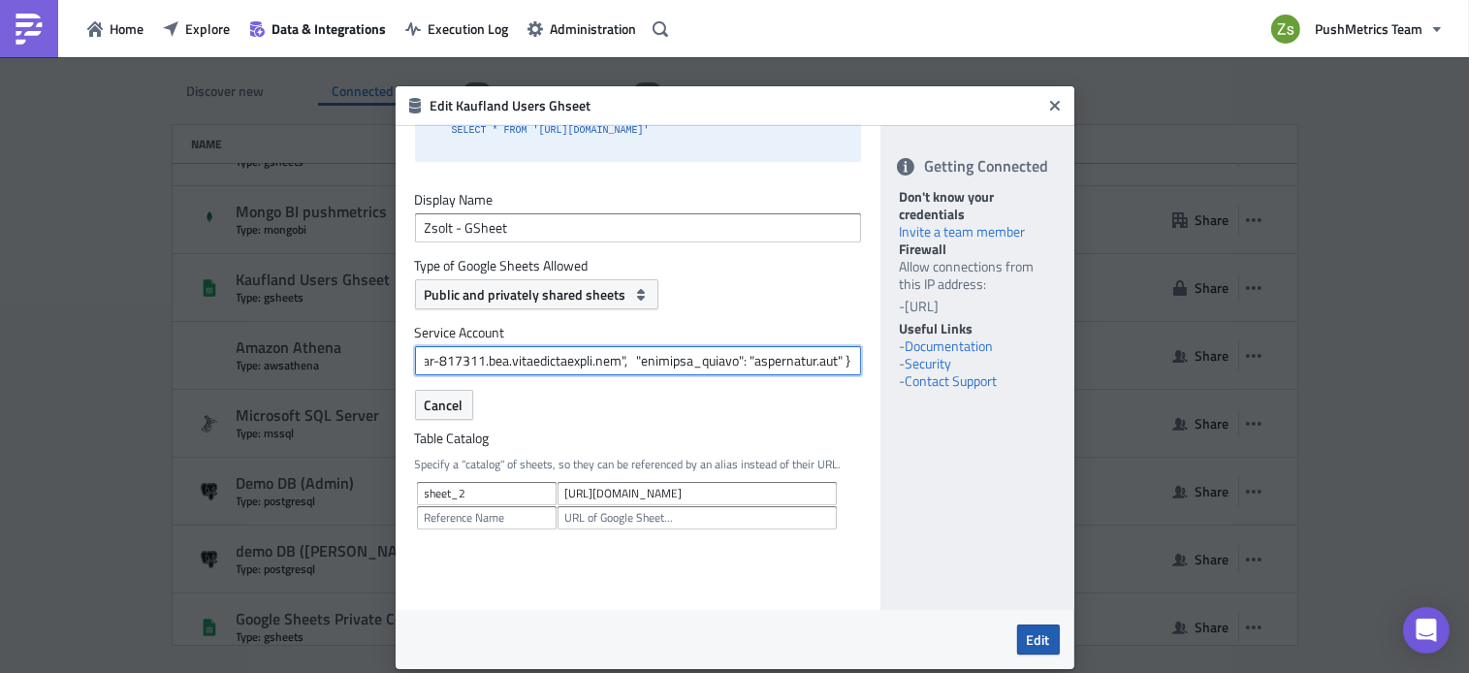
type input "{ "type": "service_account", "project_id": "queryme-project-468719", "private_k…"
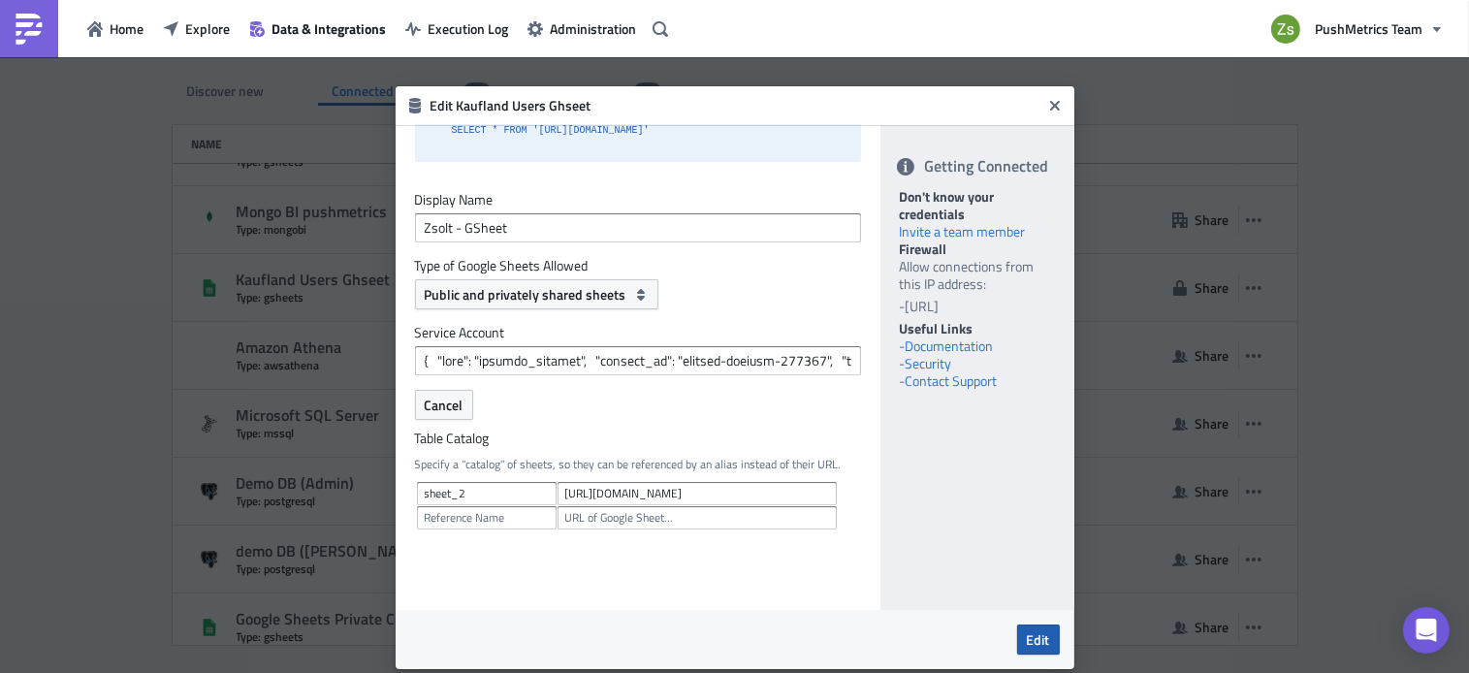
click at [1040, 630] on span "Edit" at bounding box center [1038, 639] width 23 height 20
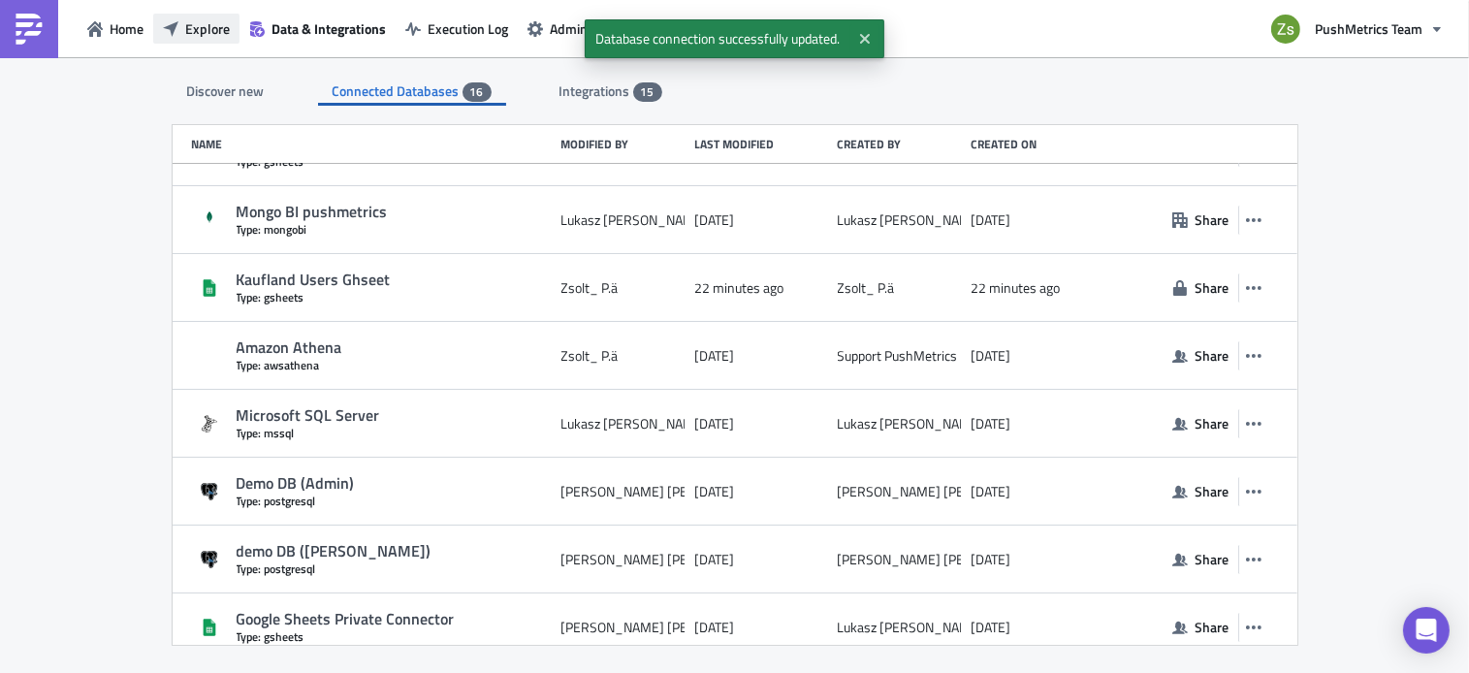
click at [215, 26] on span "Explore" at bounding box center [207, 28] width 45 height 20
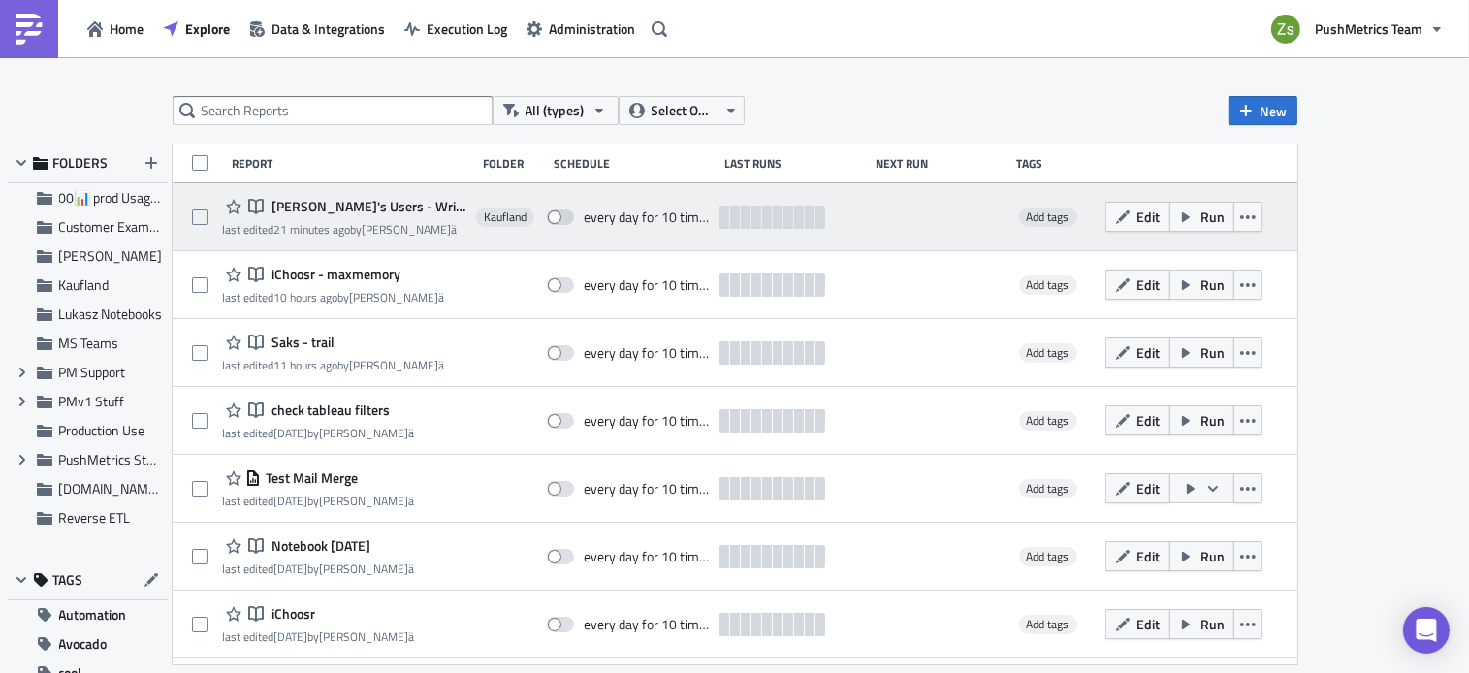
click at [334, 210] on span "[PERSON_NAME]'s Users - Writeback GSheet" at bounding box center [367, 206] width 200 height 17
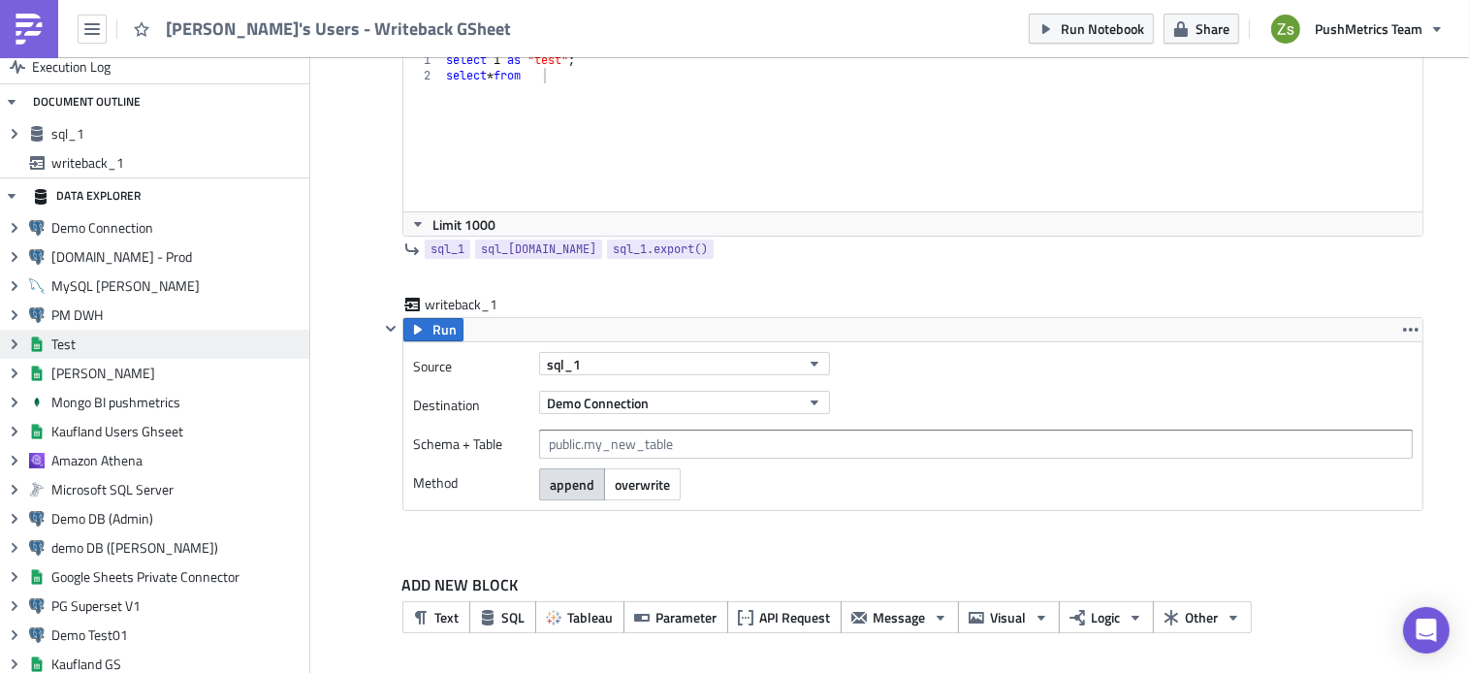
scroll to position [152, 0]
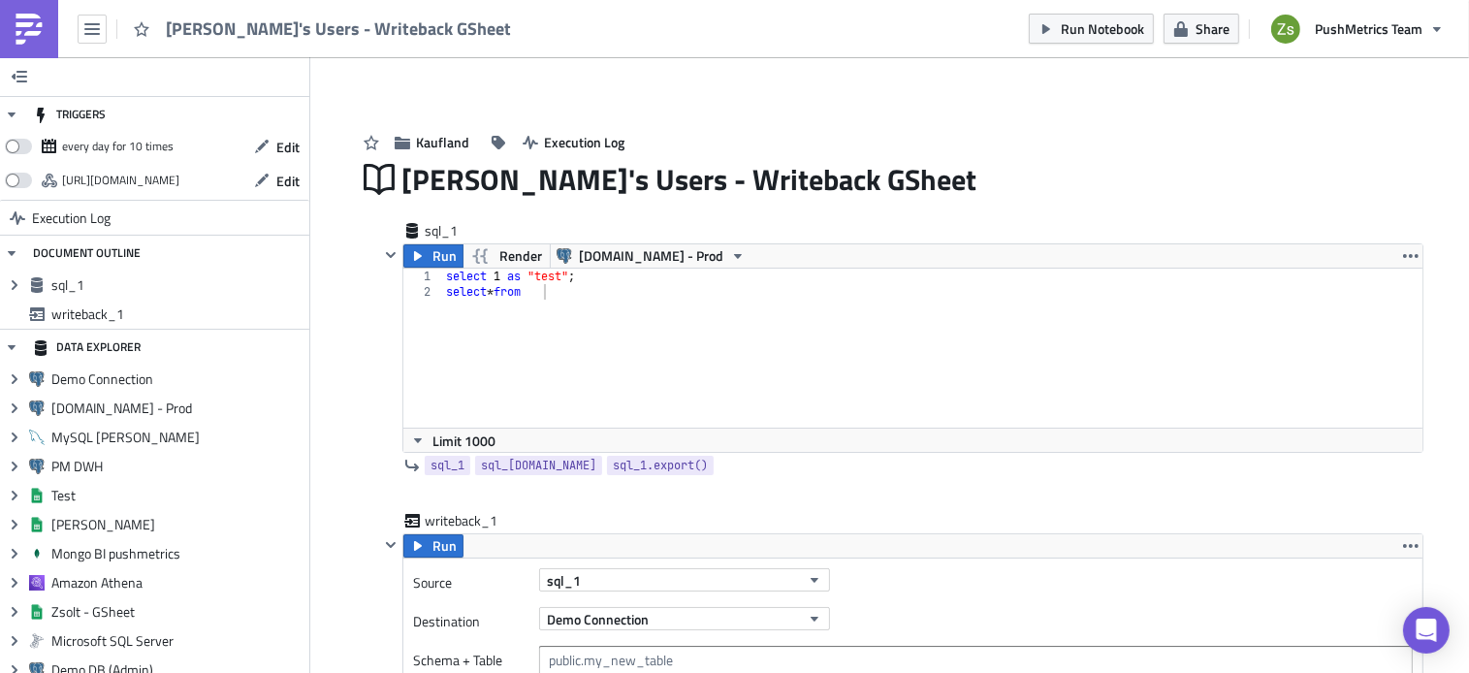
scroll to position [156, 0]
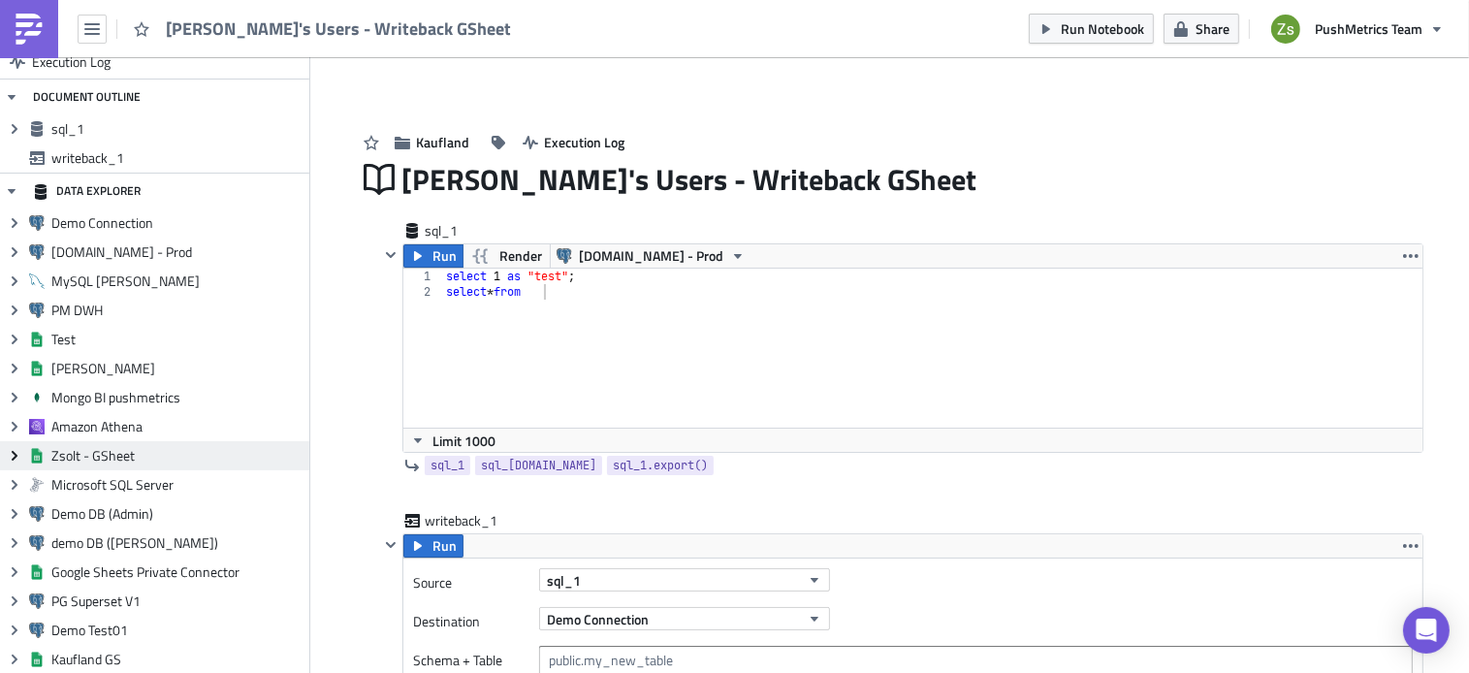
click at [16, 452] on icon "Expand group" at bounding box center [15, 456] width 16 height 16
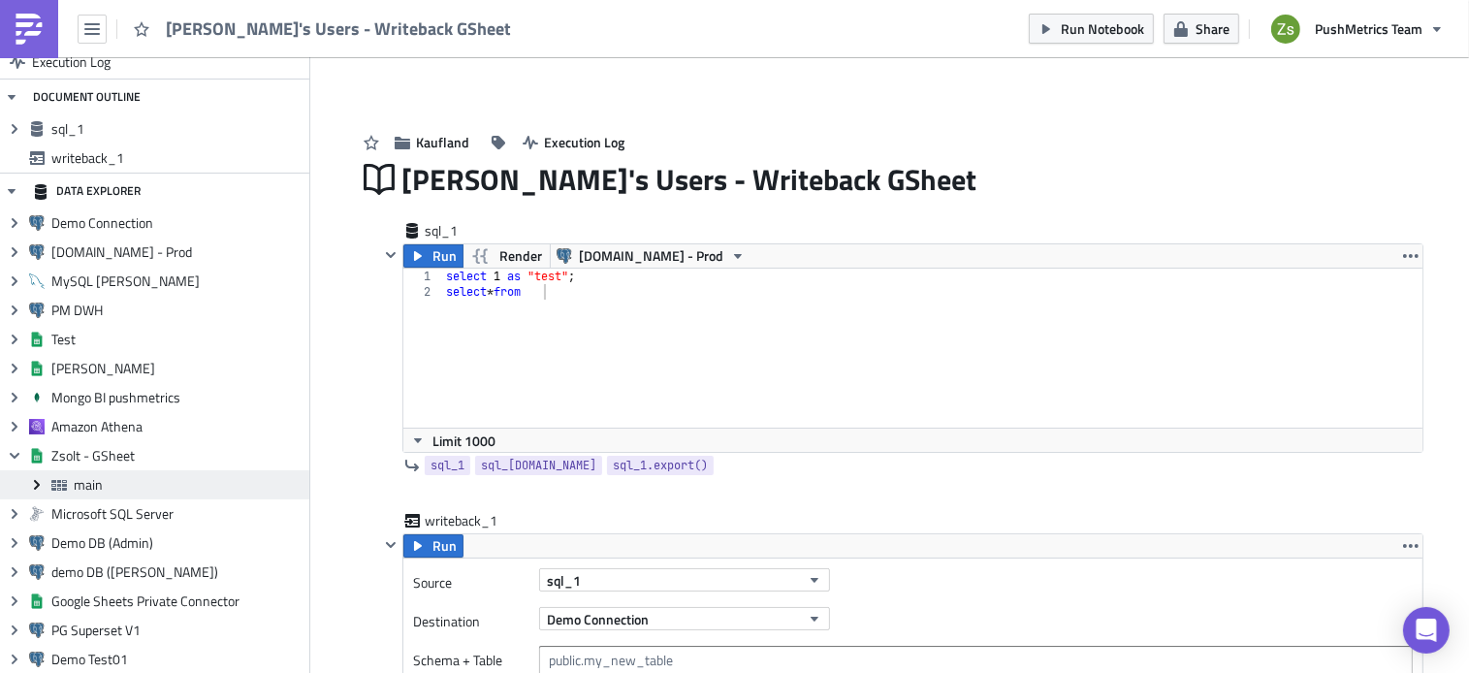
click at [33, 480] on icon "Expand group" at bounding box center [37, 485] width 16 height 16
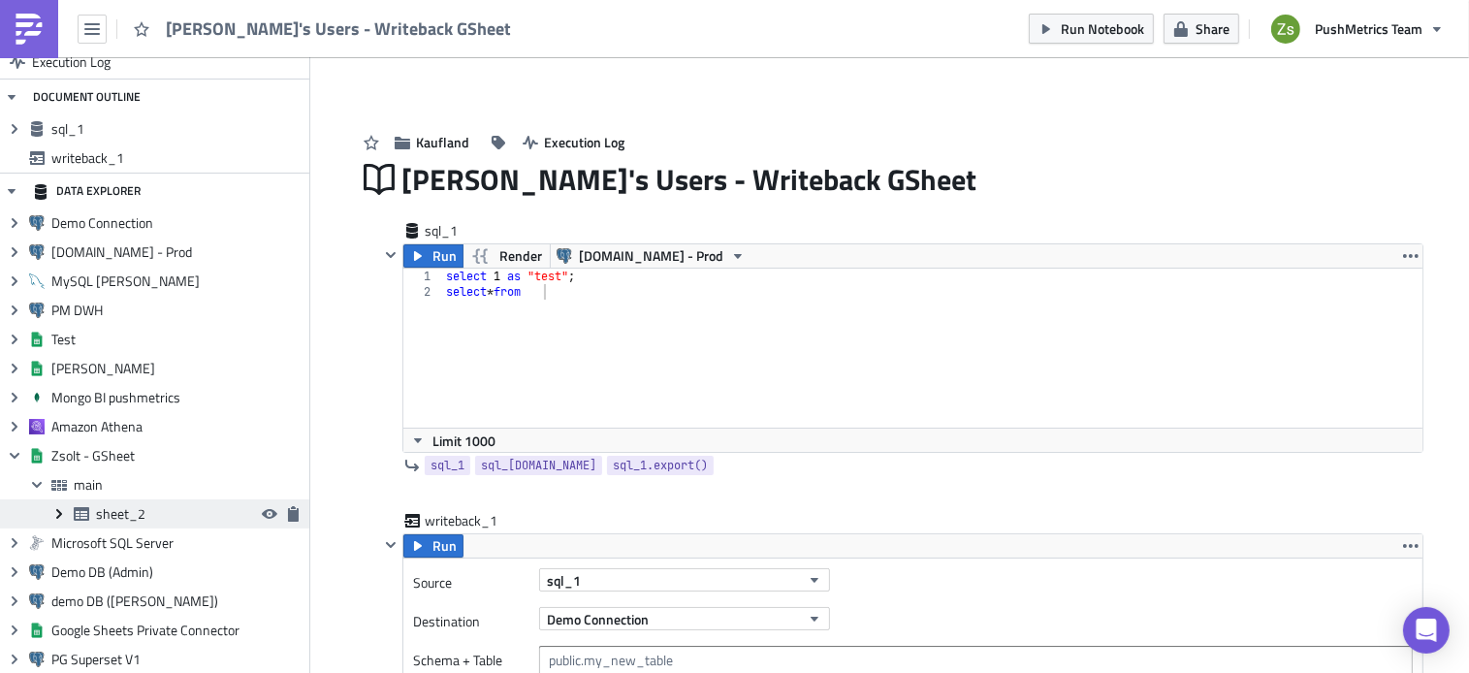
click at [61, 515] on icon "Expand group" at bounding box center [59, 514] width 16 height 16
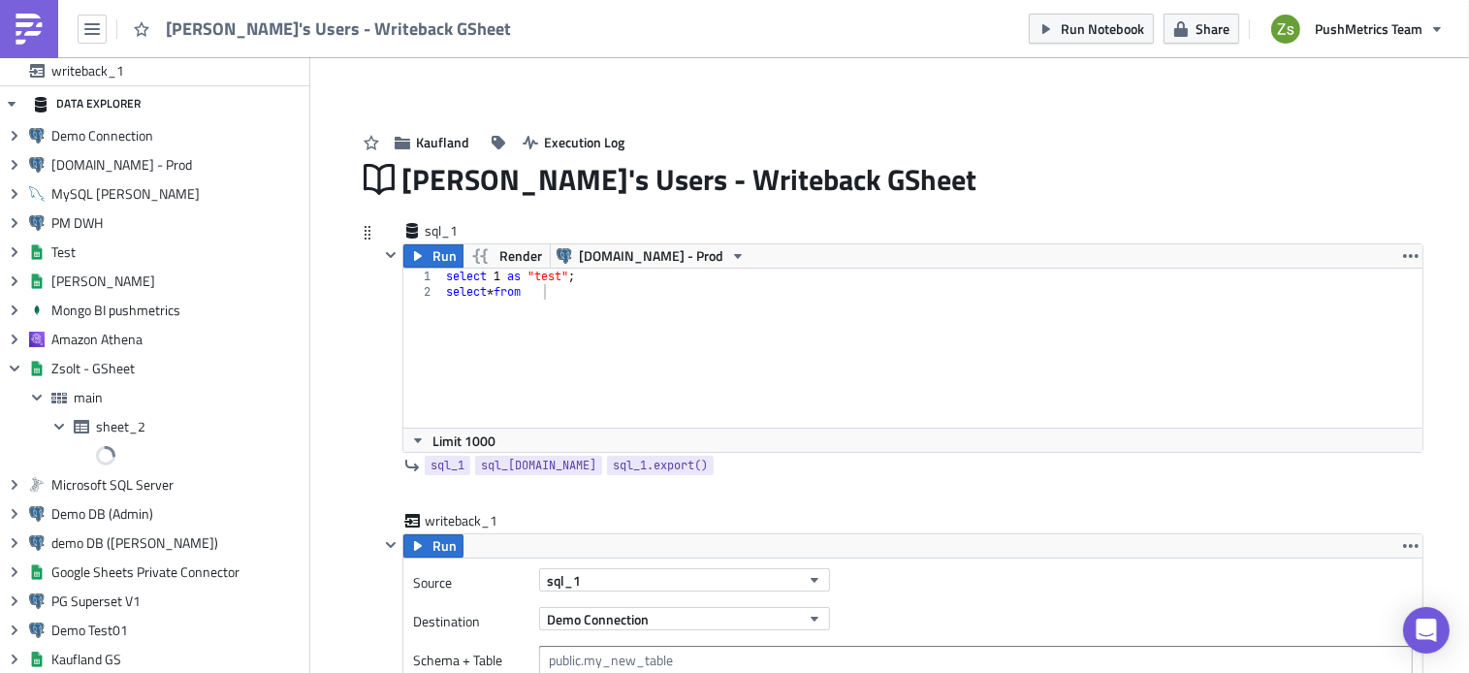
scroll to position [216, 0]
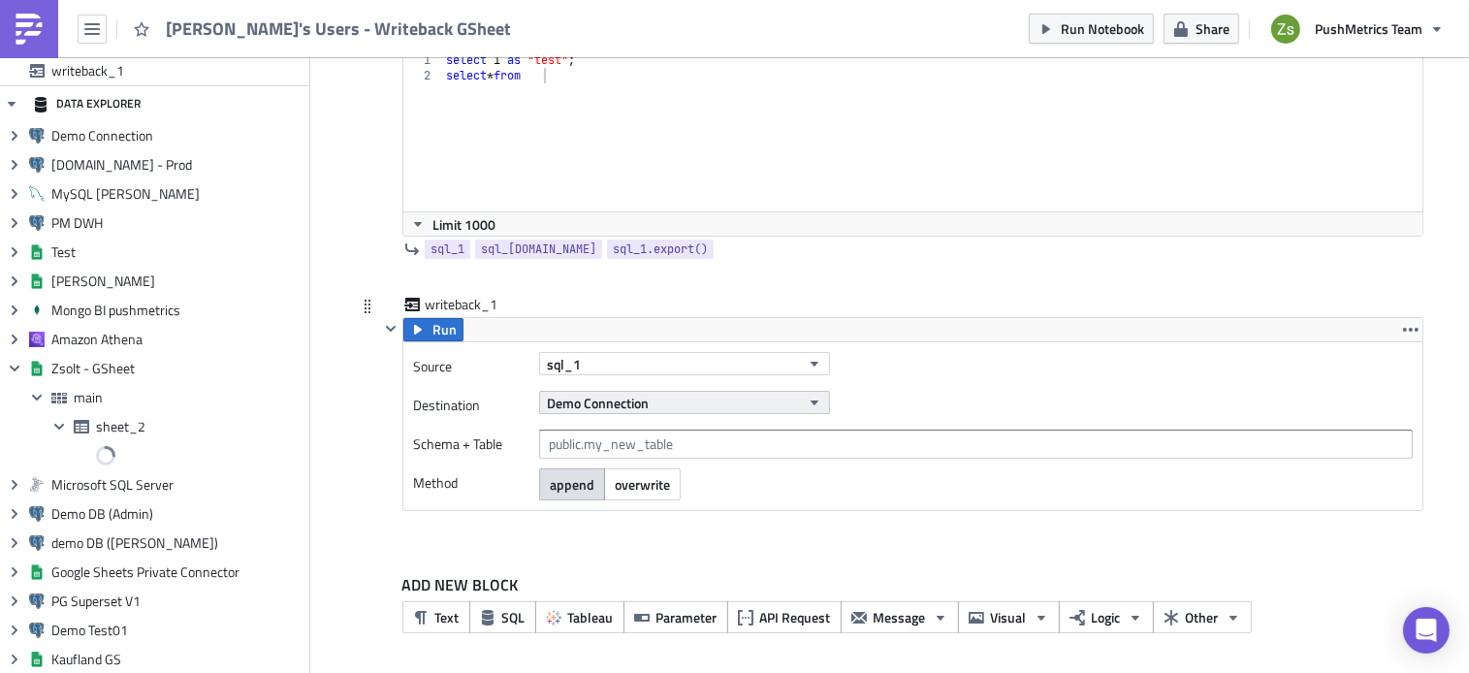
click at [638, 401] on span "Demo Connection" at bounding box center [598, 403] width 102 height 20
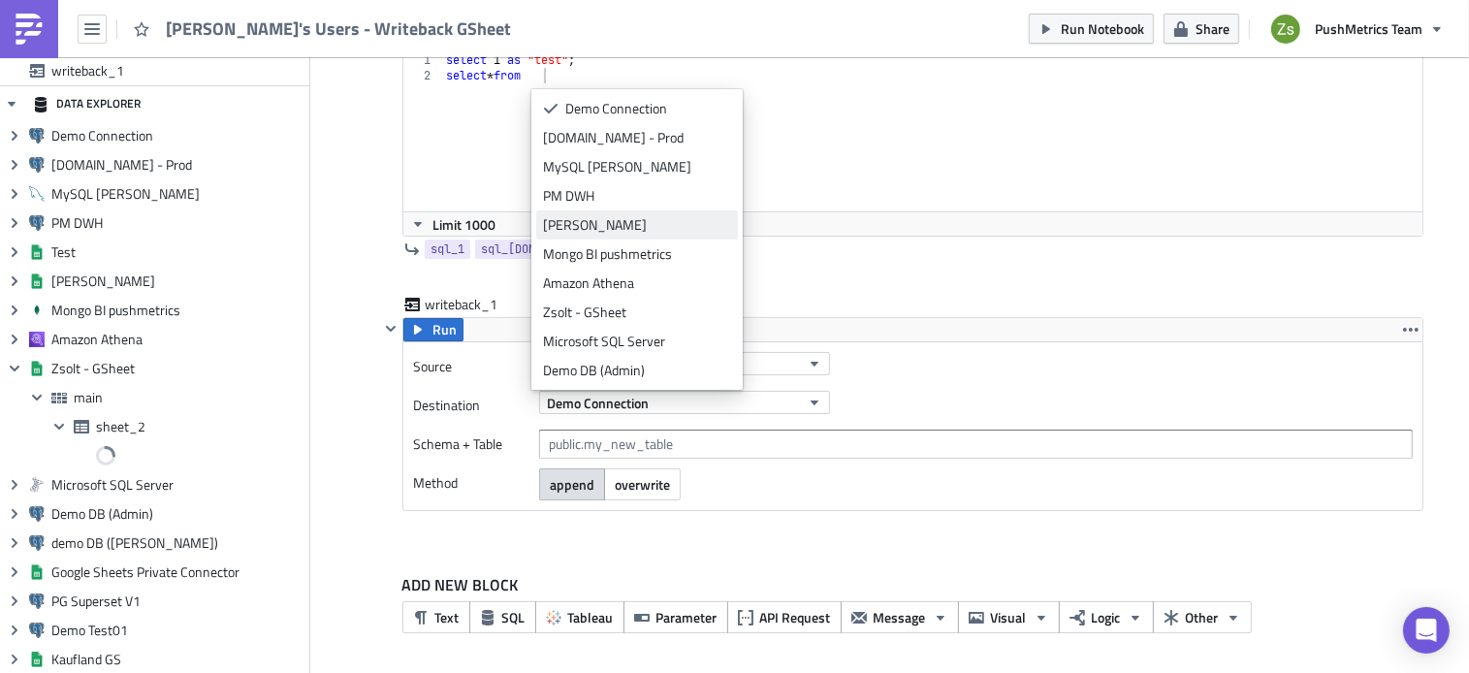
click at [701, 226] on div "[PERSON_NAME]" at bounding box center [637, 224] width 188 height 19
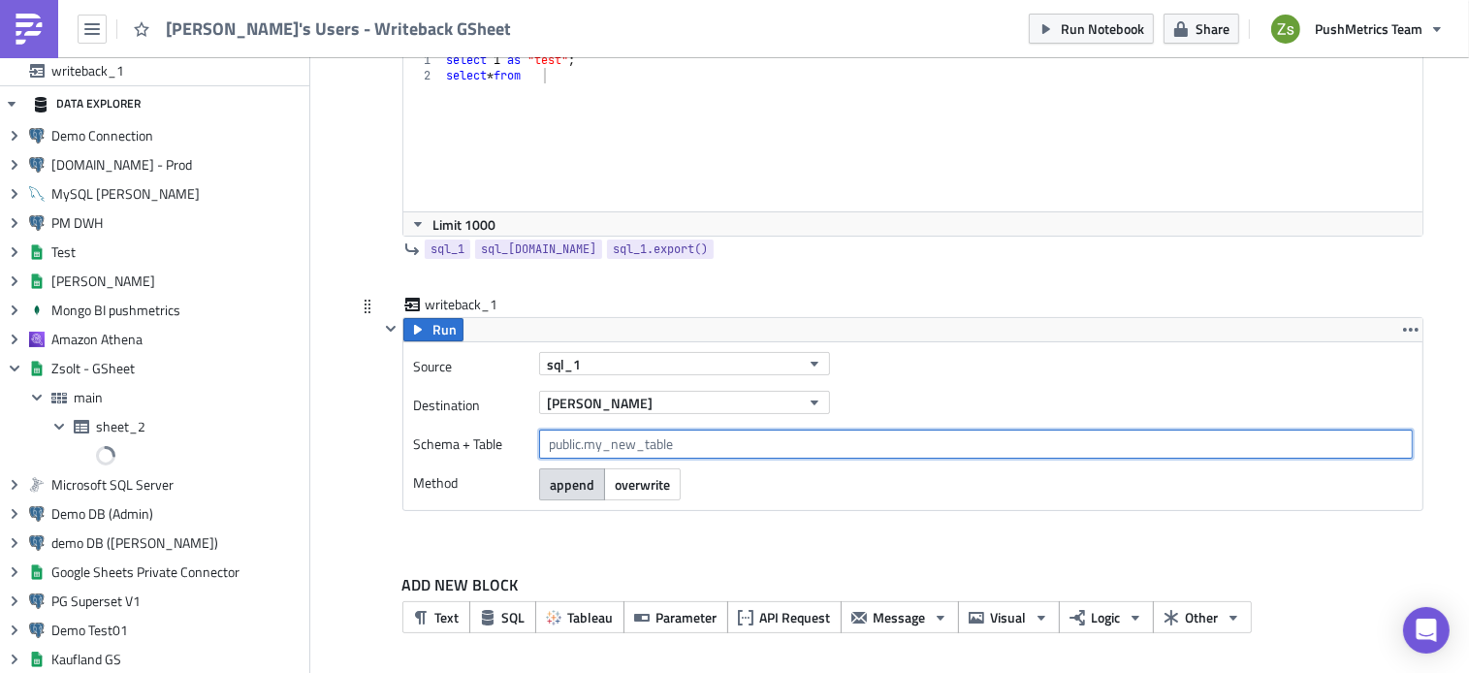
click at [664, 451] on input "text" at bounding box center [976, 444] width 874 height 29
paste input "[URL][DOMAIN_NAME]"
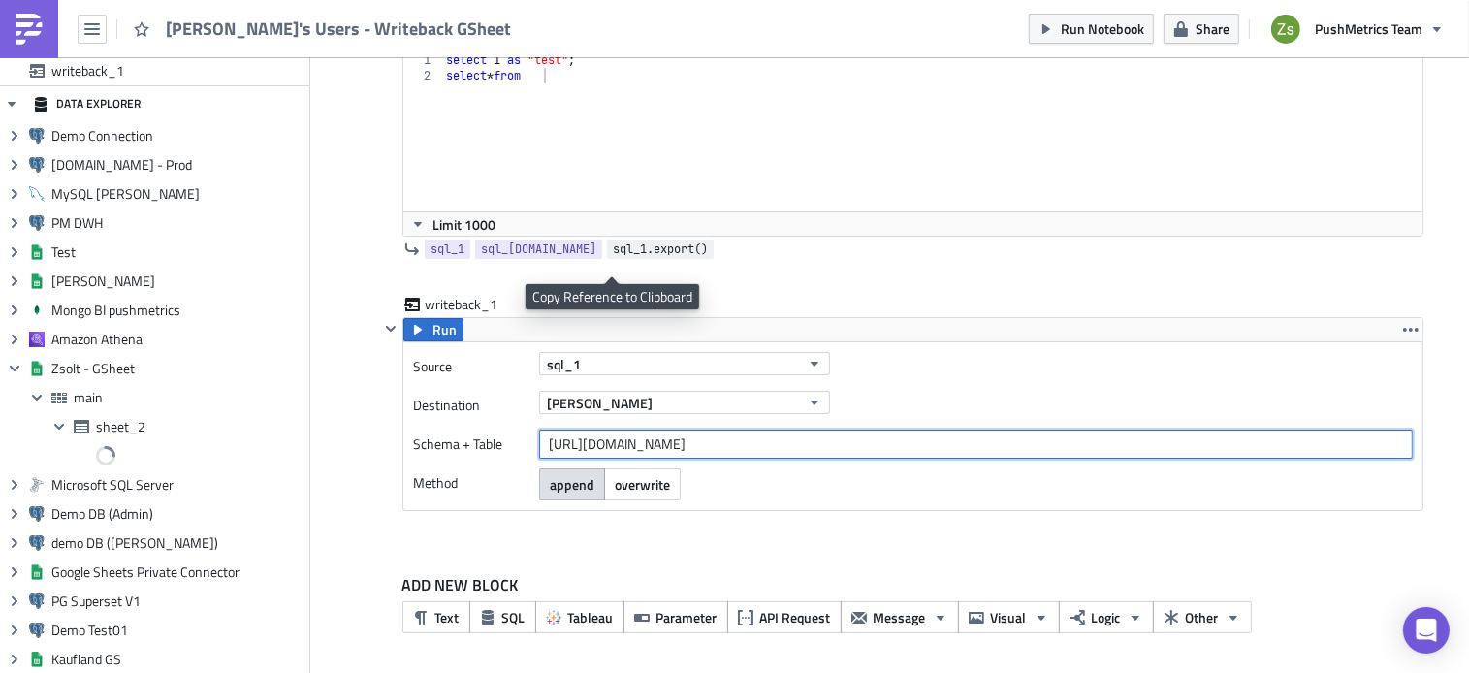
scroll to position [139, 0]
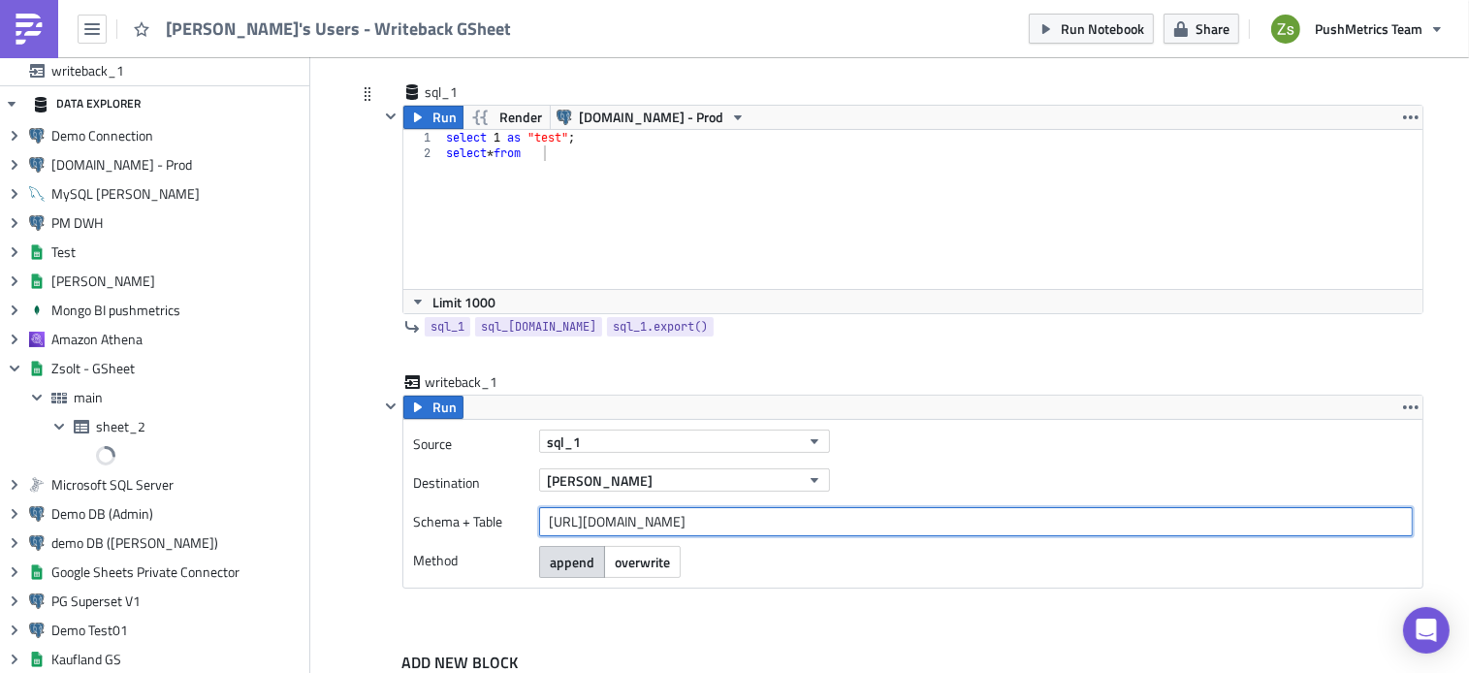
type input "[URL][DOMAIN_NAME]"
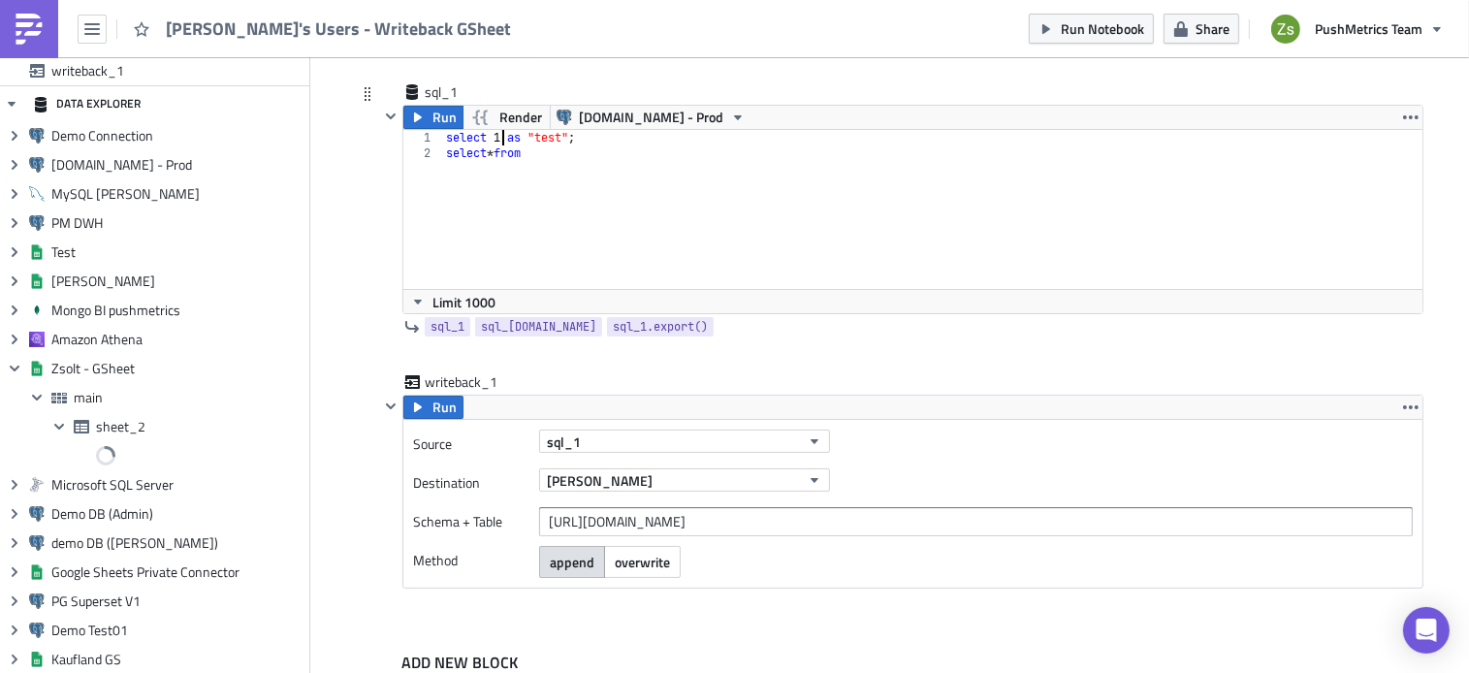
click at [497, 139] on div "select 1 as "test" ; select * from" at bounding box center [932, 225] width 980 height 190
click at [436, 123] on span "Run" at bounding box center [444, 117] width 24 height 23
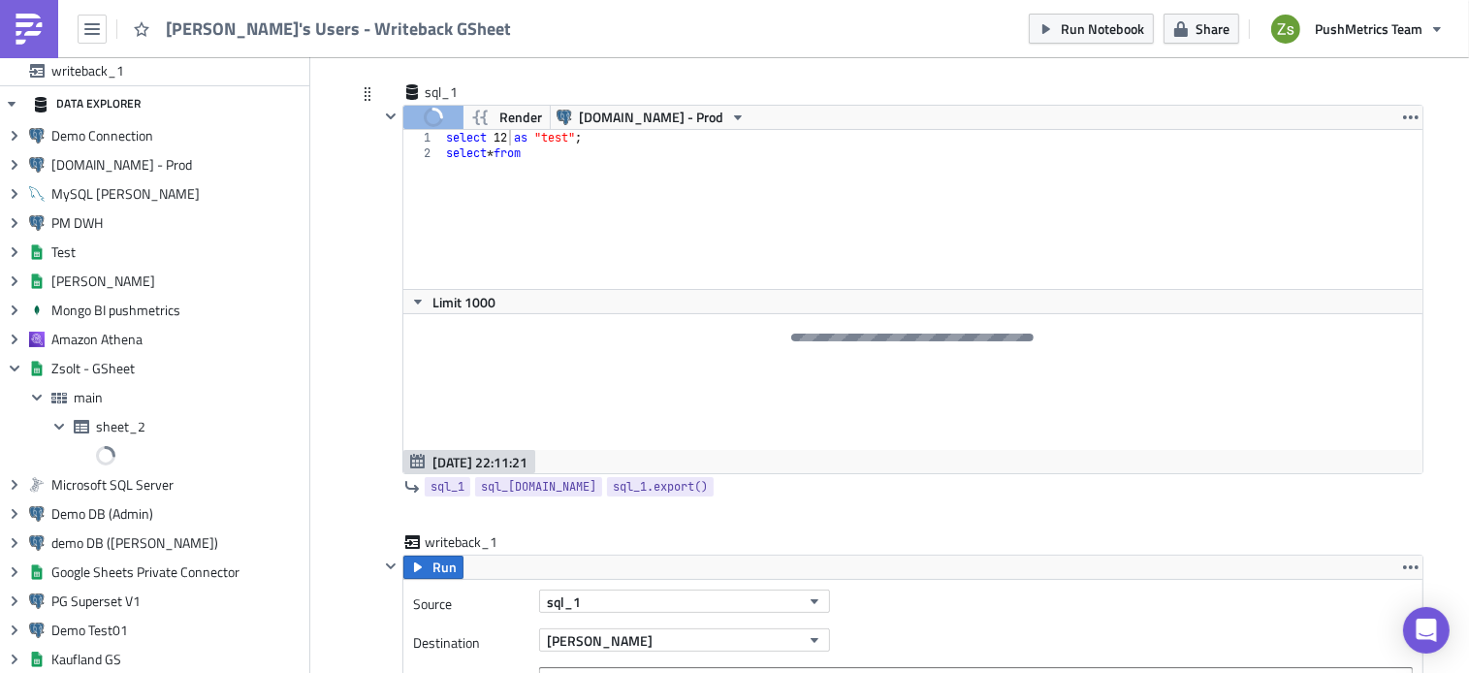
type textarea "select * from"
click at [567, 153] on div "select 12 as "test" ; select * from" at bounding box center [932, 225] width 980 height 190
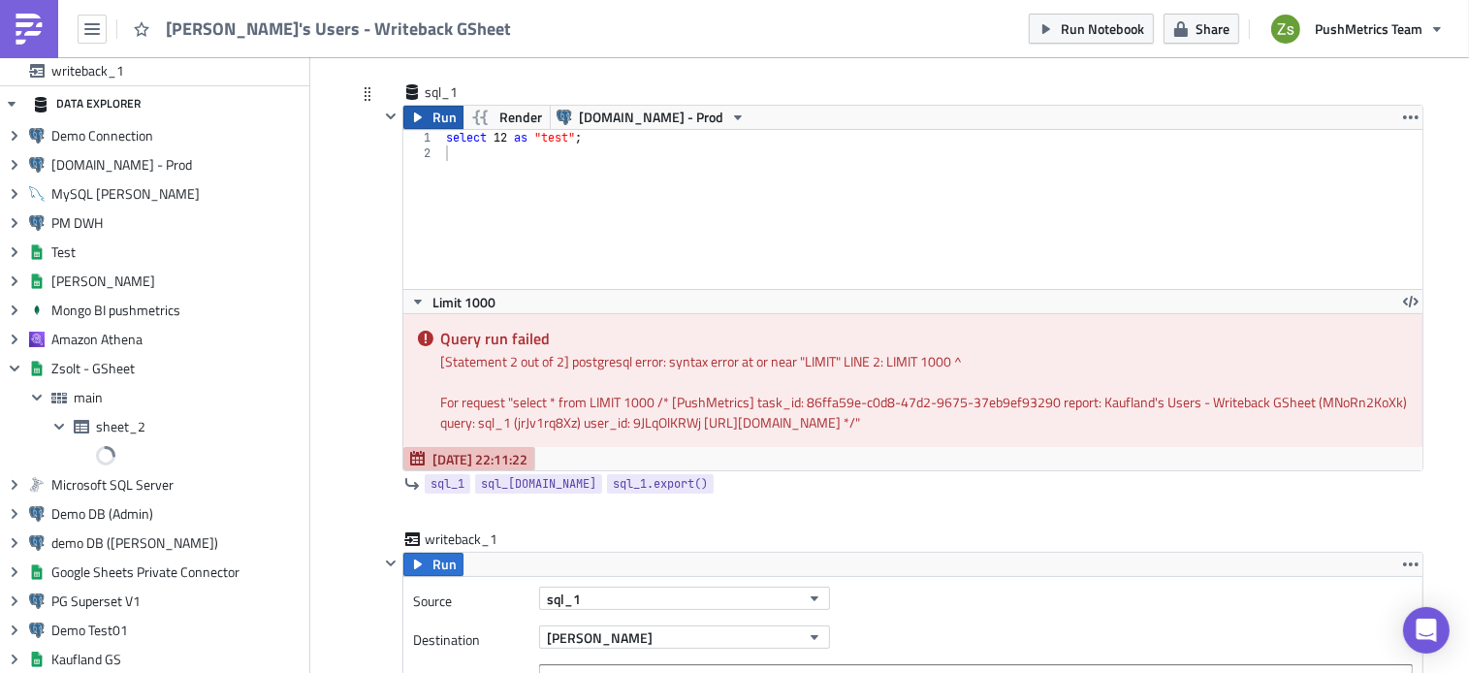
click at [436, 114] on span "Run" at bounding box center [444, 117] width 24 height 23
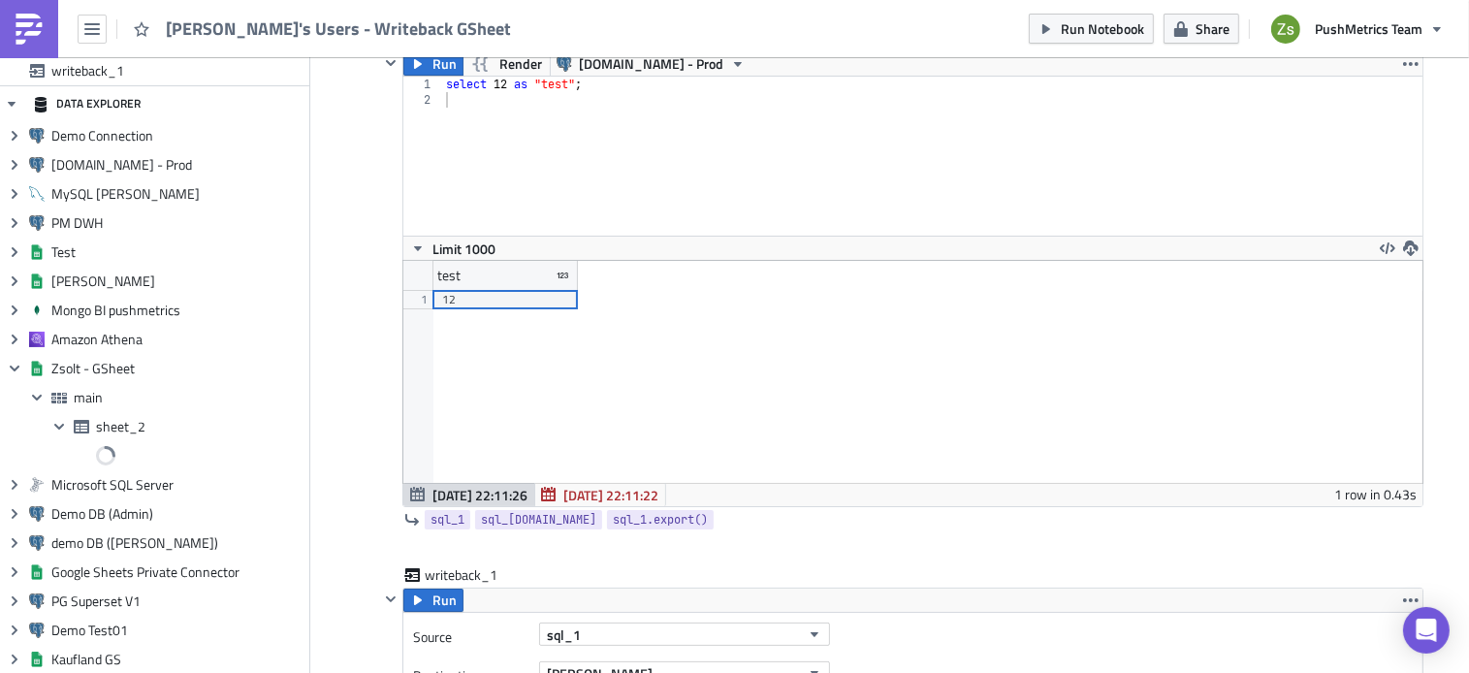
scroll to position [361, 0]
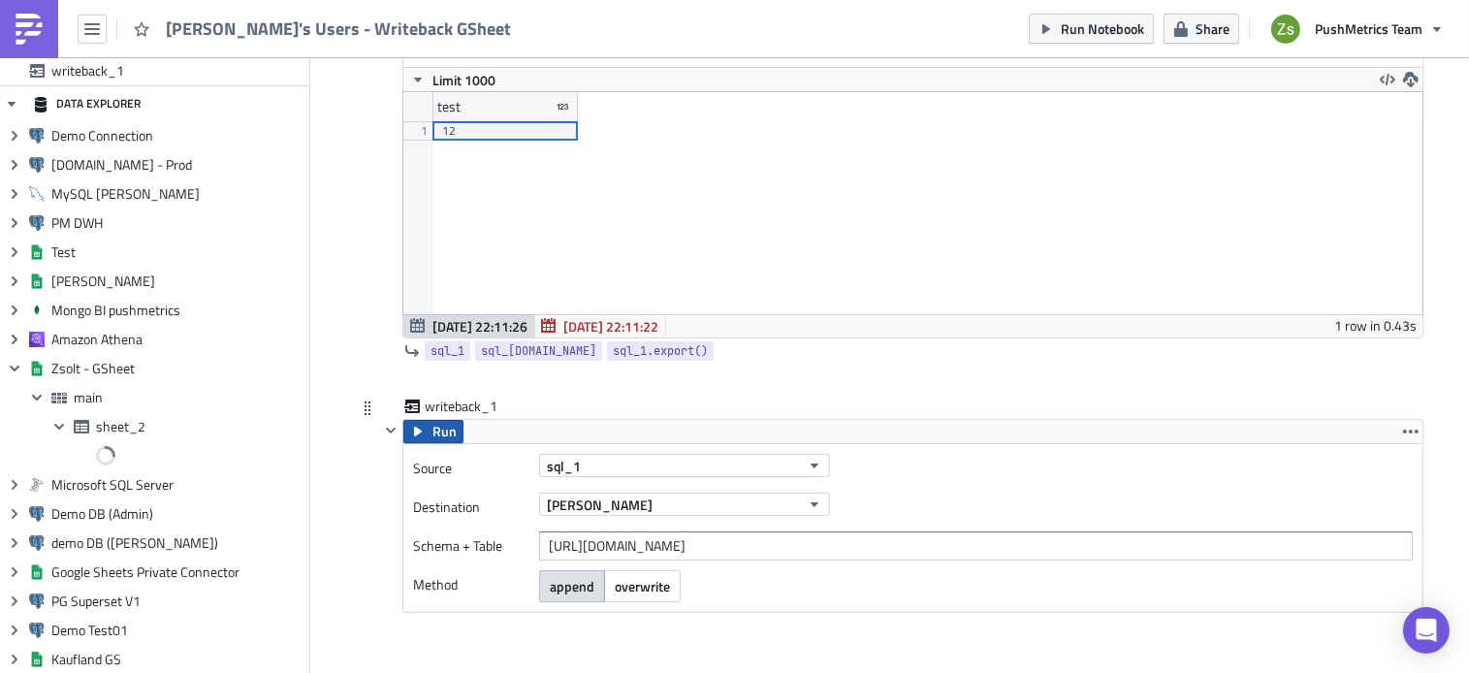
click at [432, 425] on span "Run" at bounding box center [444, 431] width 24 height 23
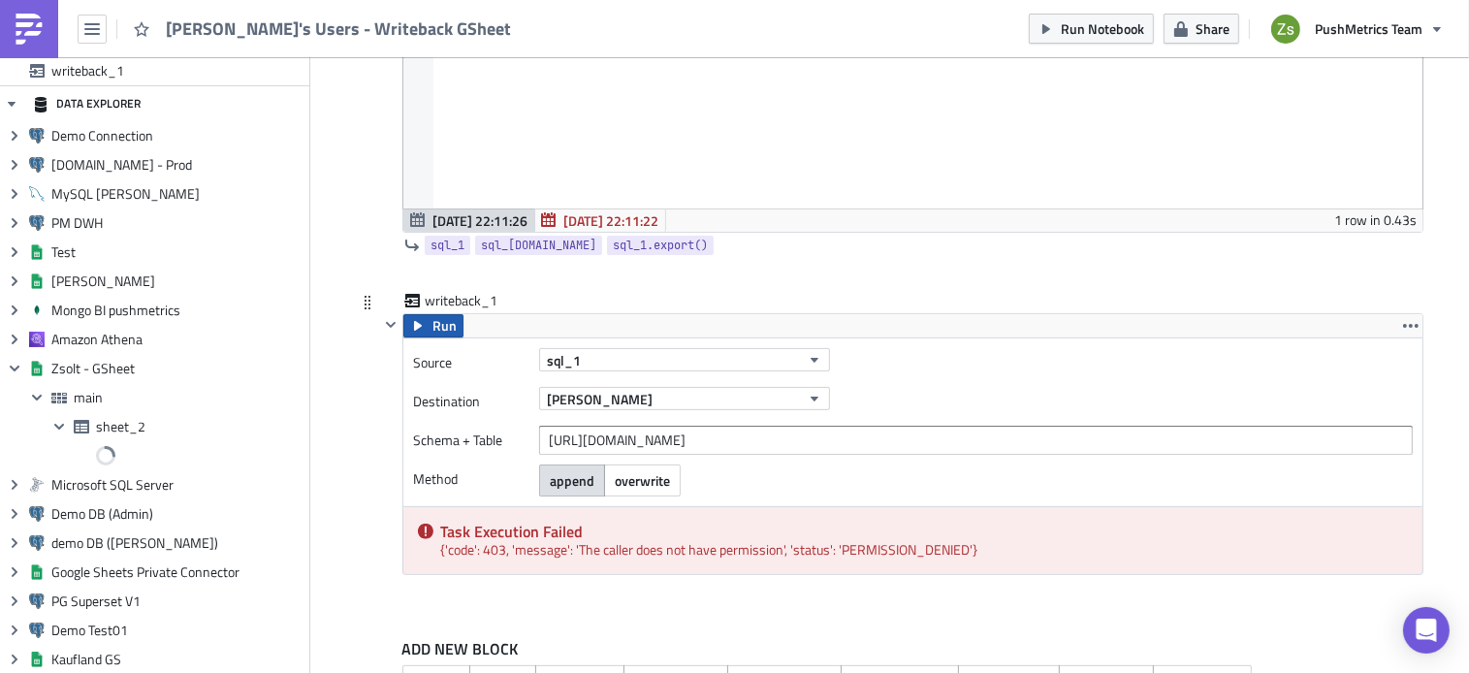
scroll to position [467, 0]
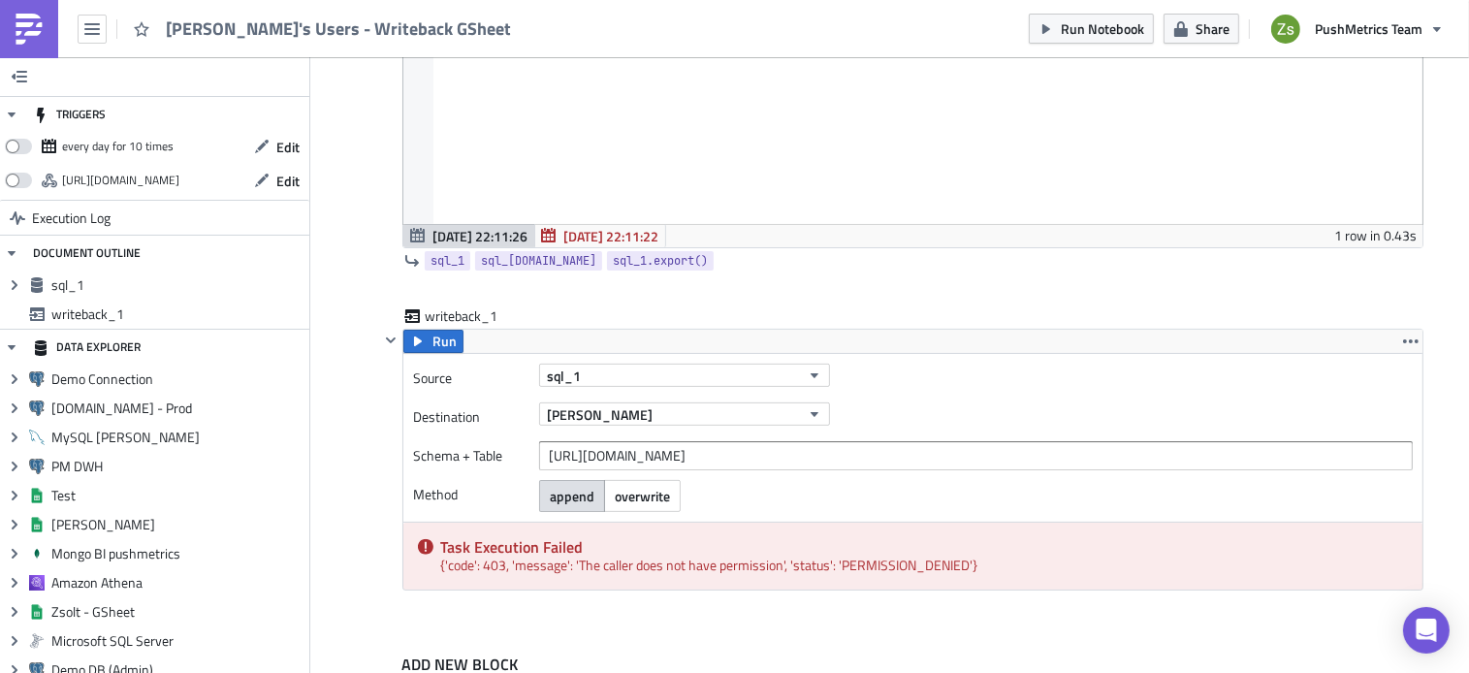
scroll to position [530, 0]
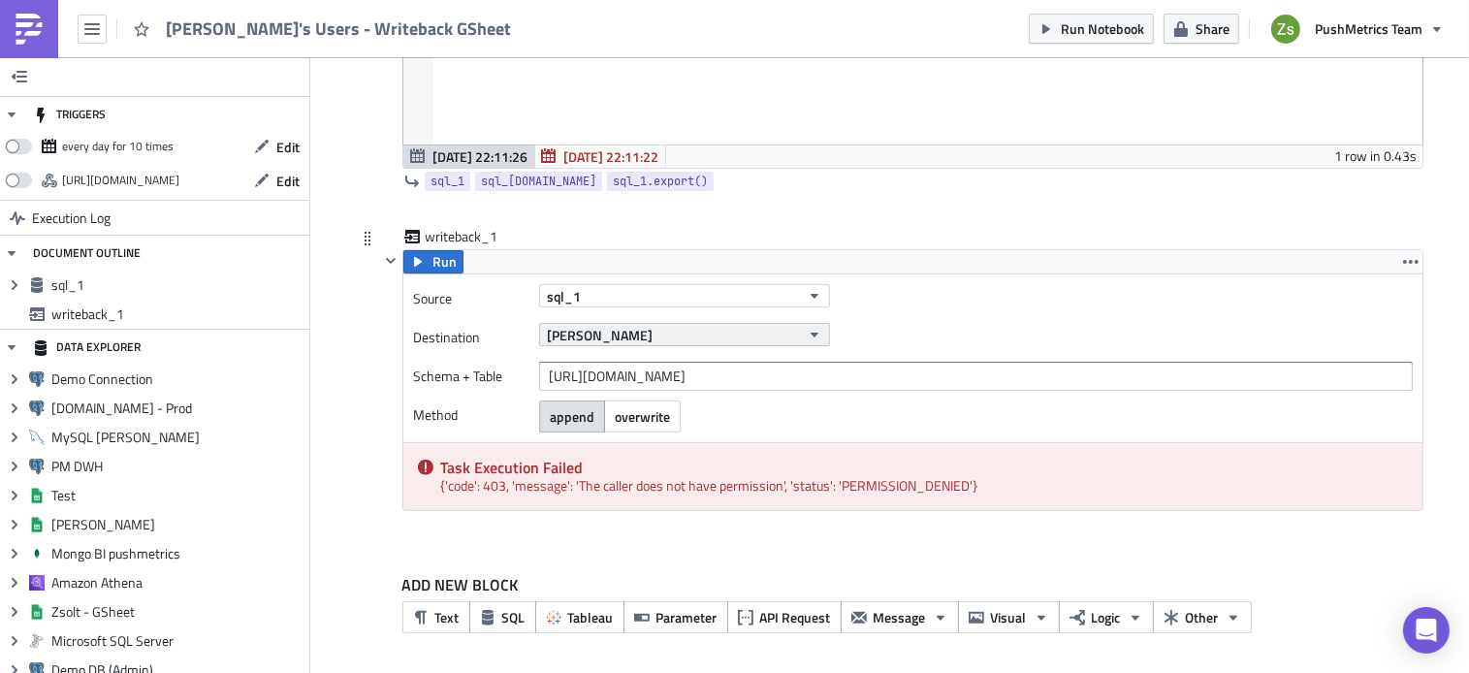
click at [688, 327] on button "[PERSON_NAME]" at bounding box center [684, 334] width 291 height 23
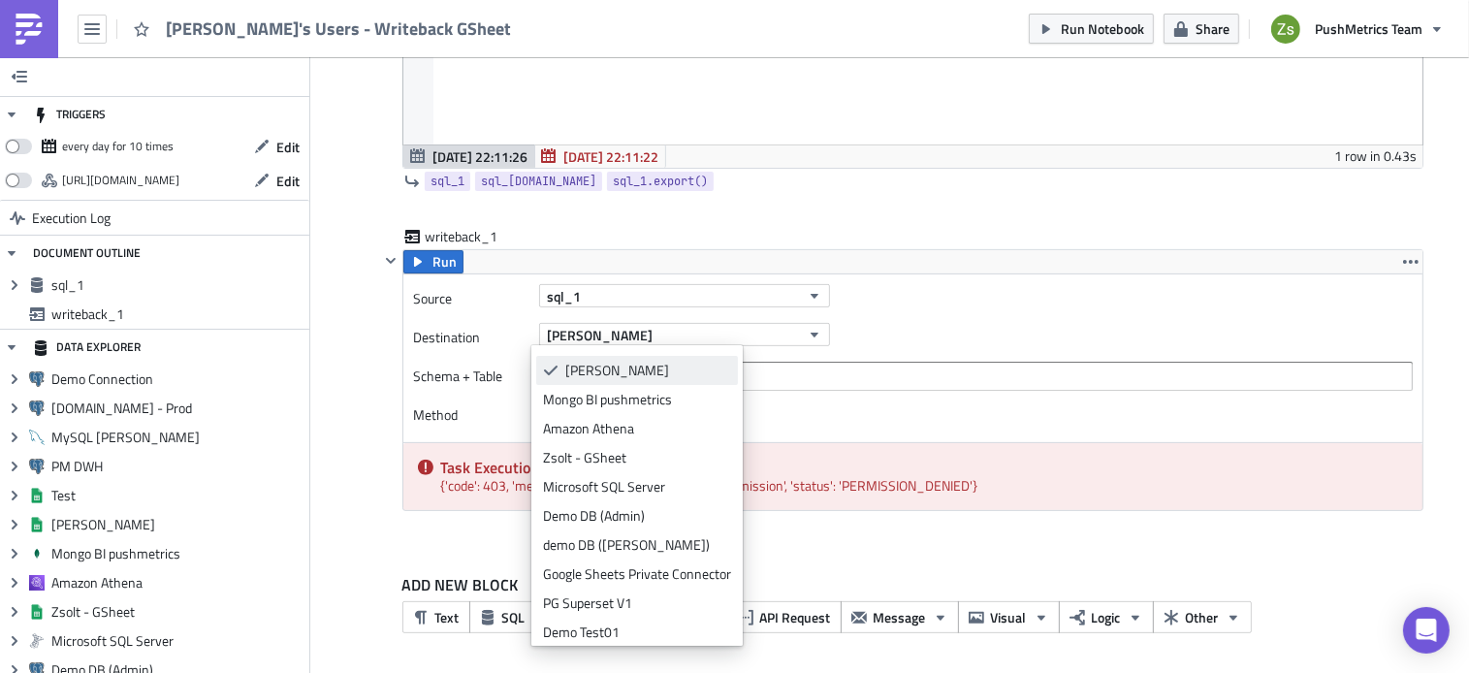
scroll to position [145, 0]
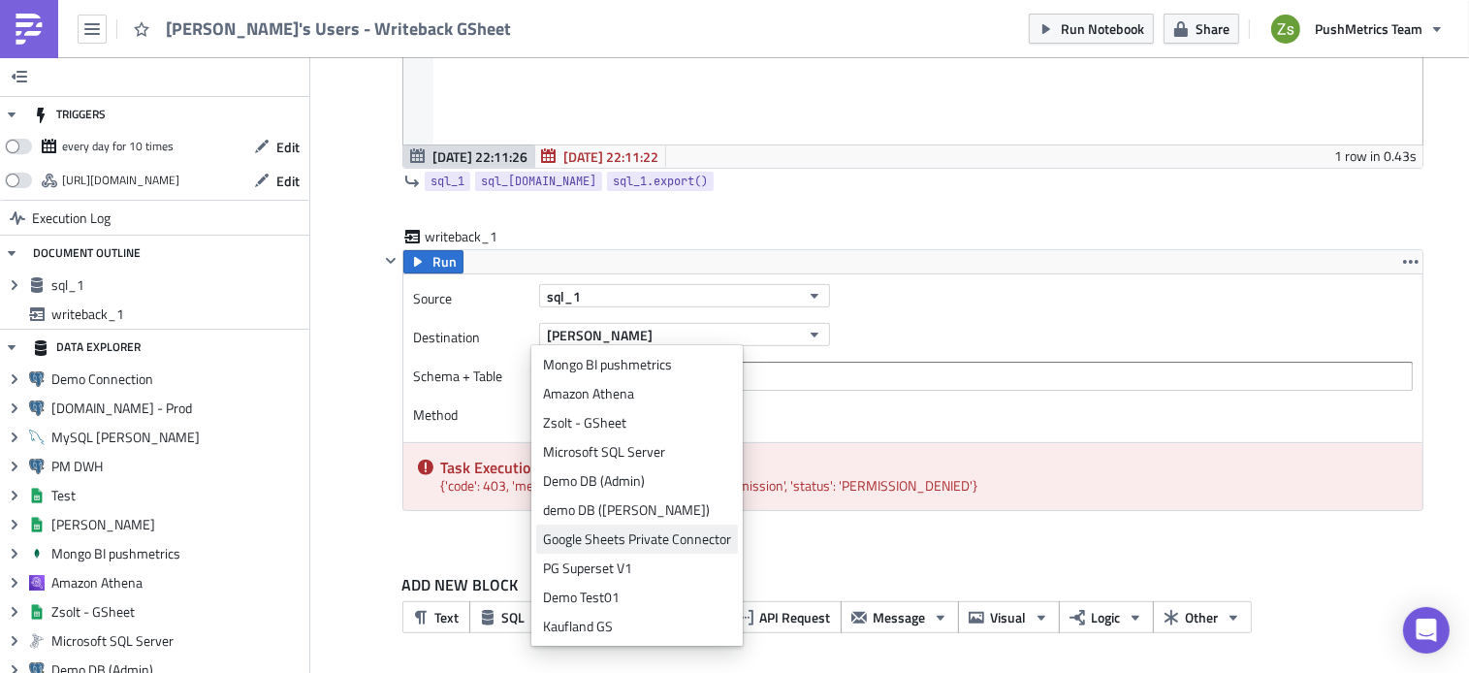
click at [682, 532] on div "Google Sheets Private Connector" at bounding box center [637, 538] width 188 height 19
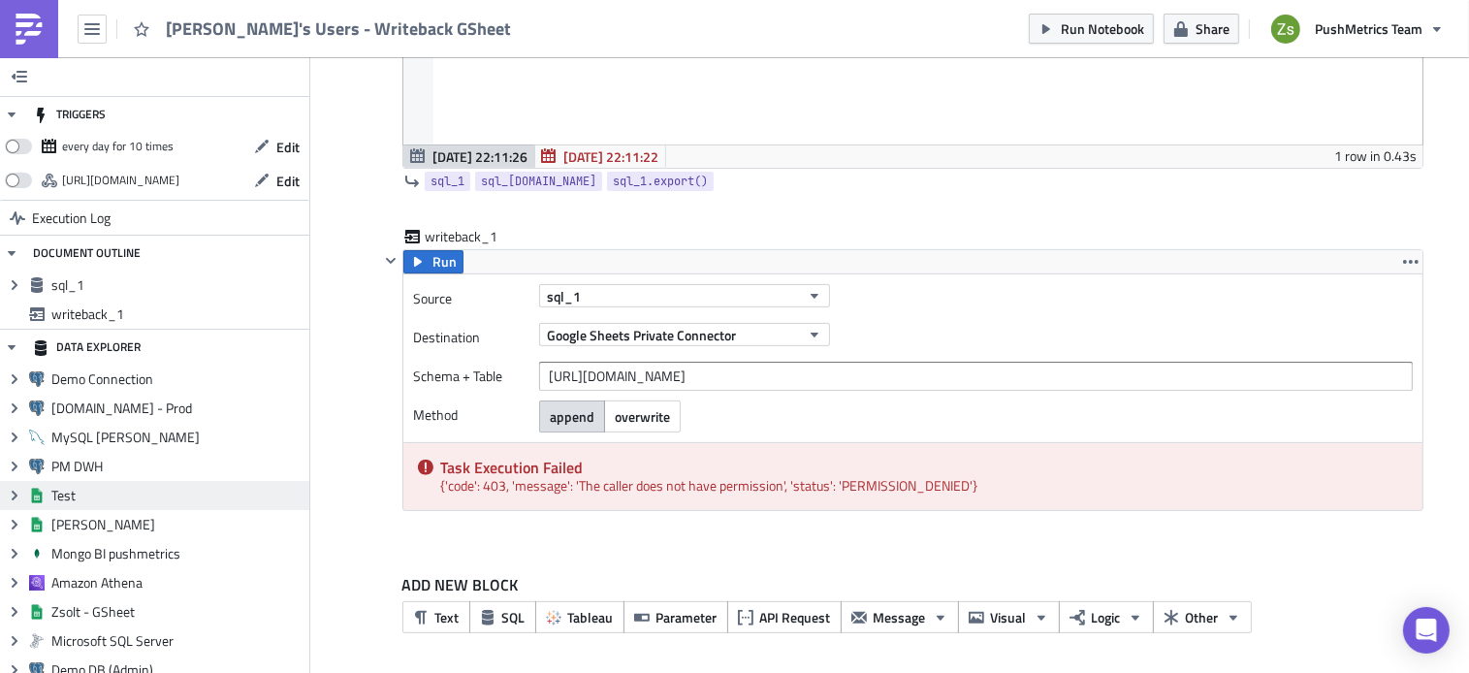
scroll to position [156, 0]
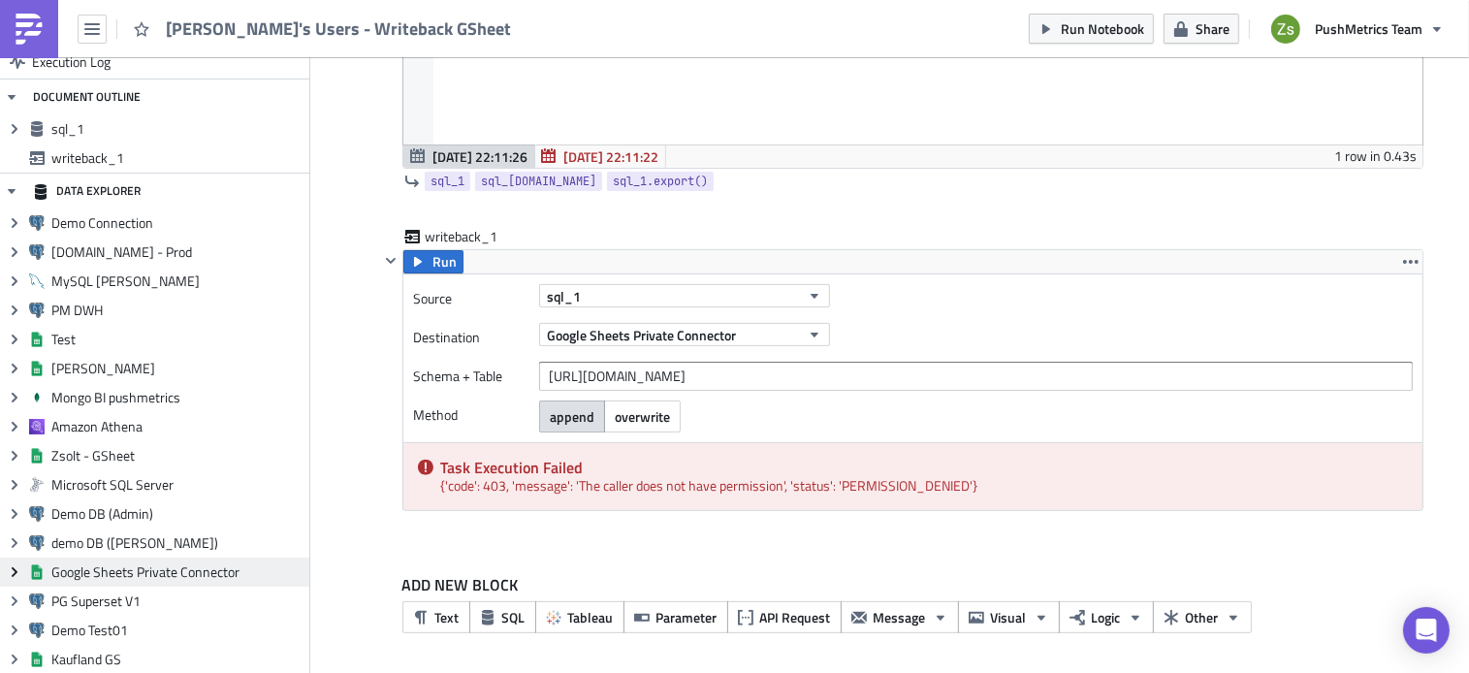
click at [15, 564] on icon "Expand group" at bounding box center [15, 572] width 16 height 16
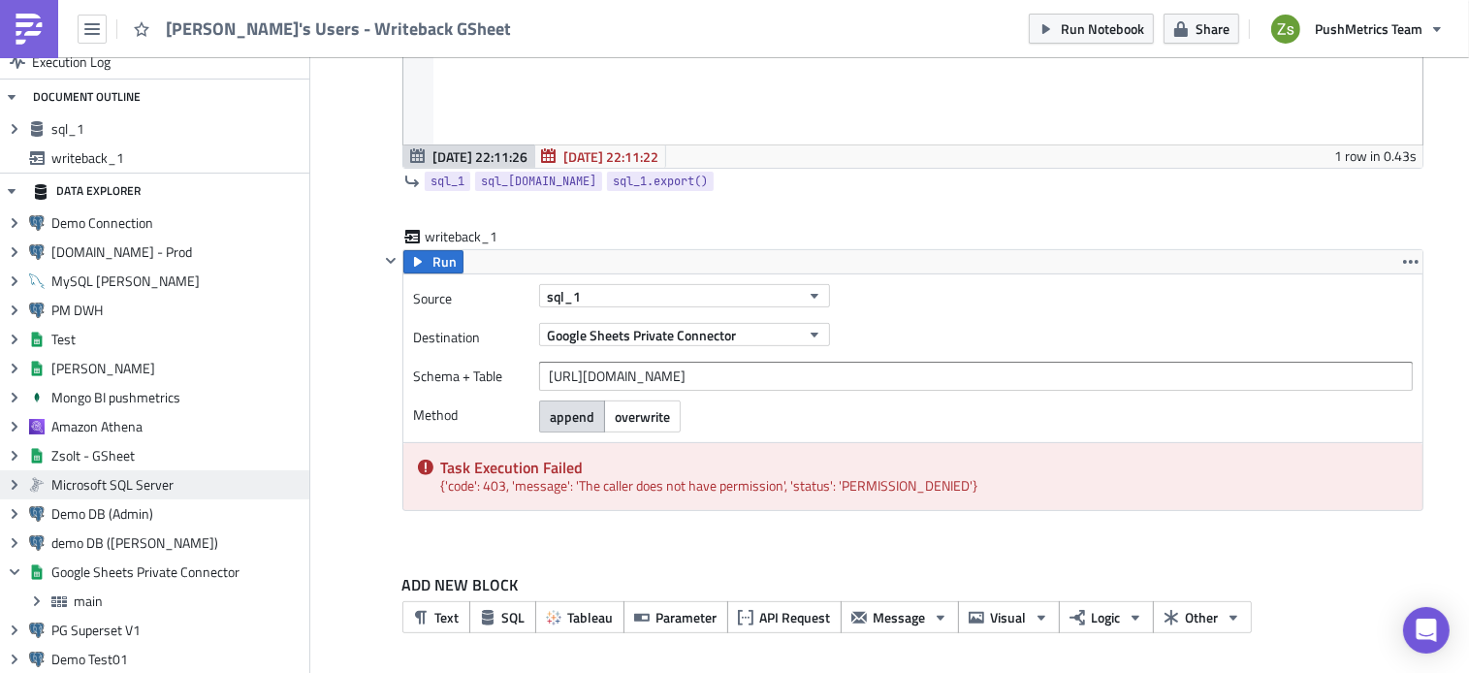
scroll to position [185, 0]
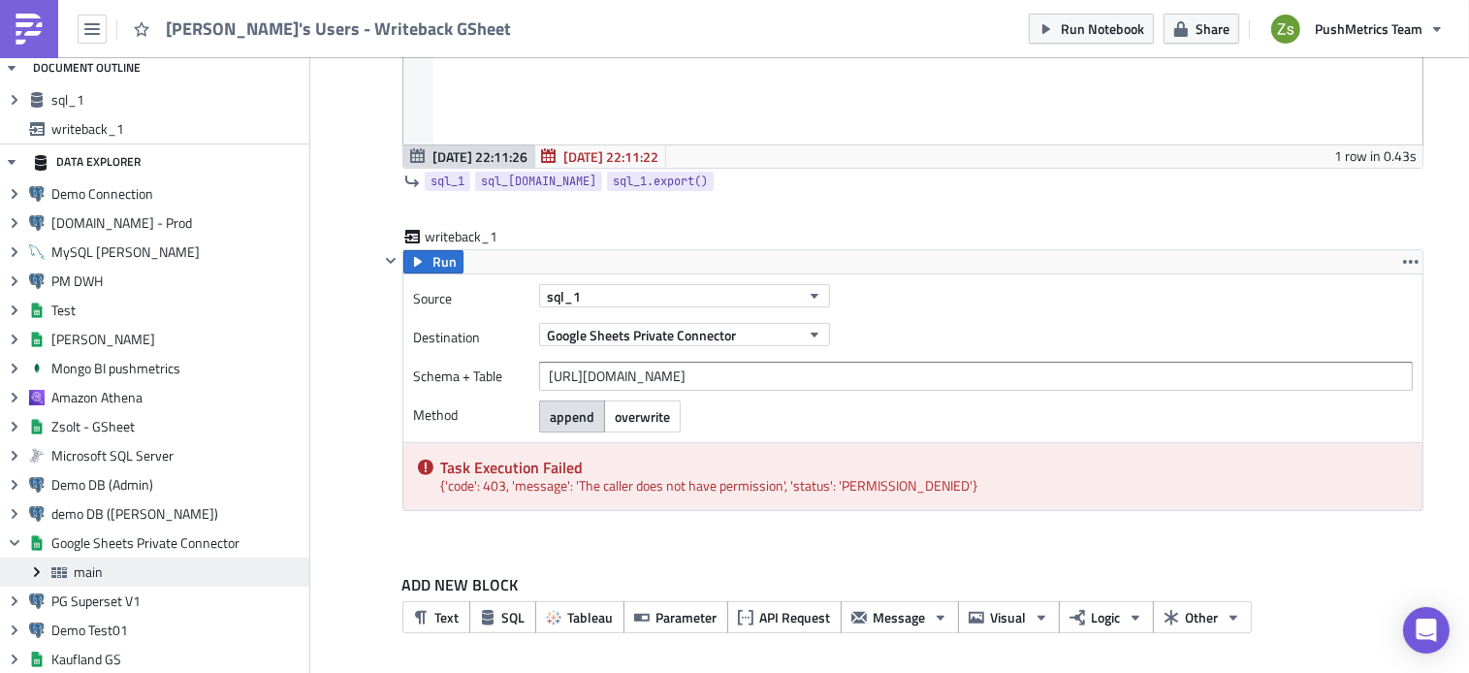
click at [33, 571] on icon "Expand group" at bounding box center [37, 572] width 16 height 16
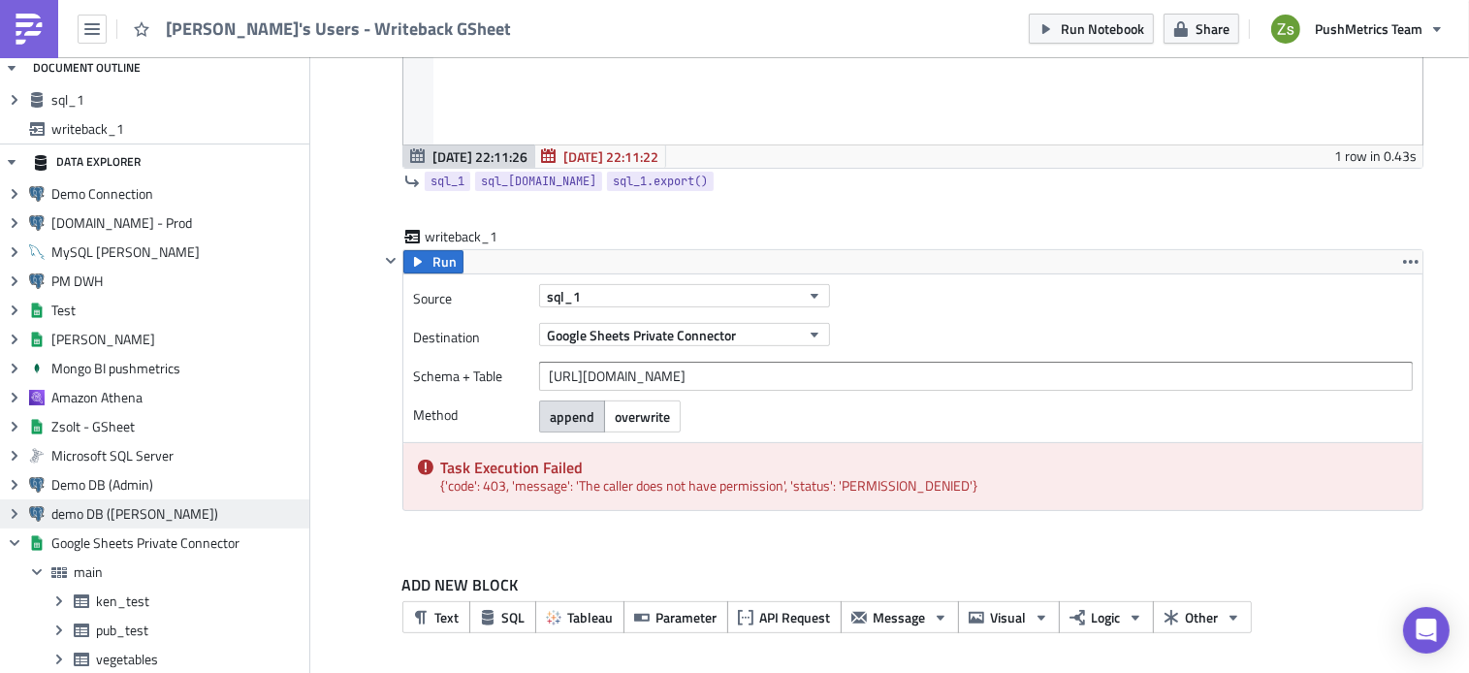
scroll to position [272, 0]
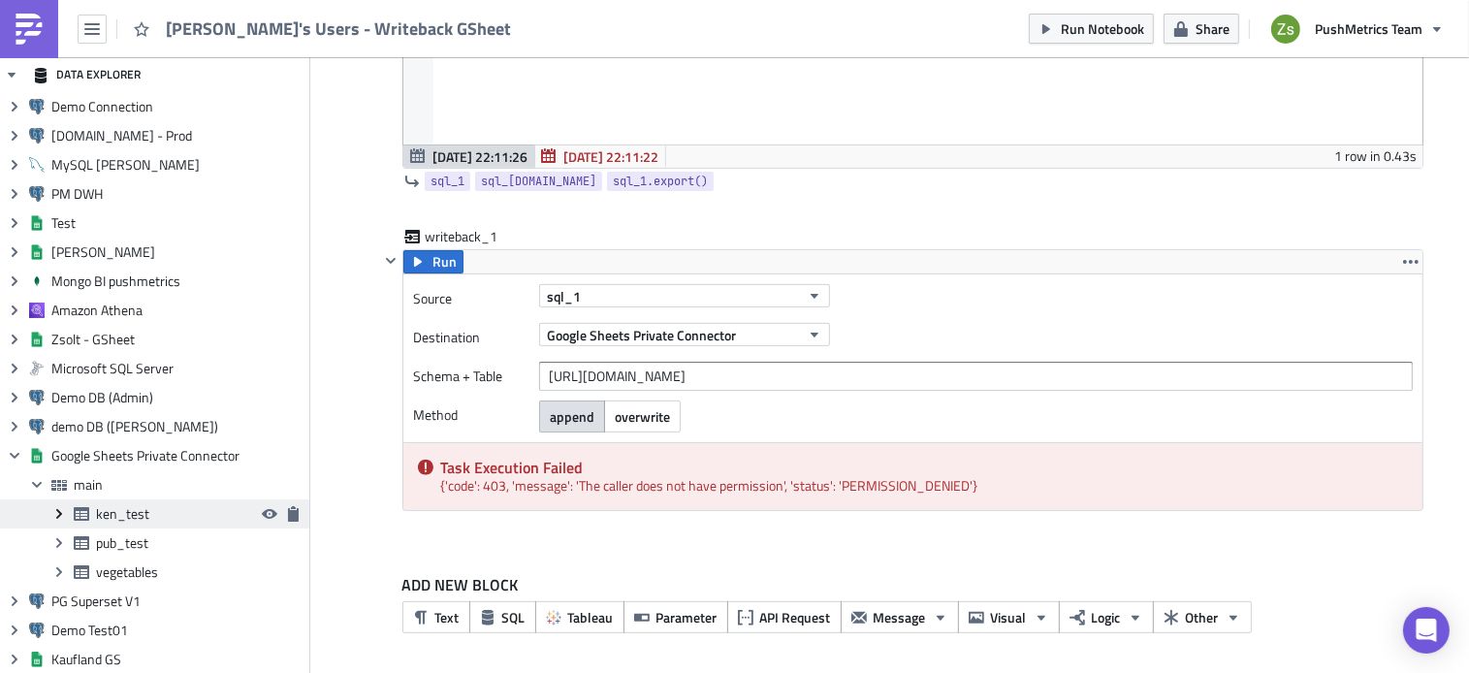
click at [63, 514] on icon "Expand group" at bounding box center [59, 514] width 16 height 16
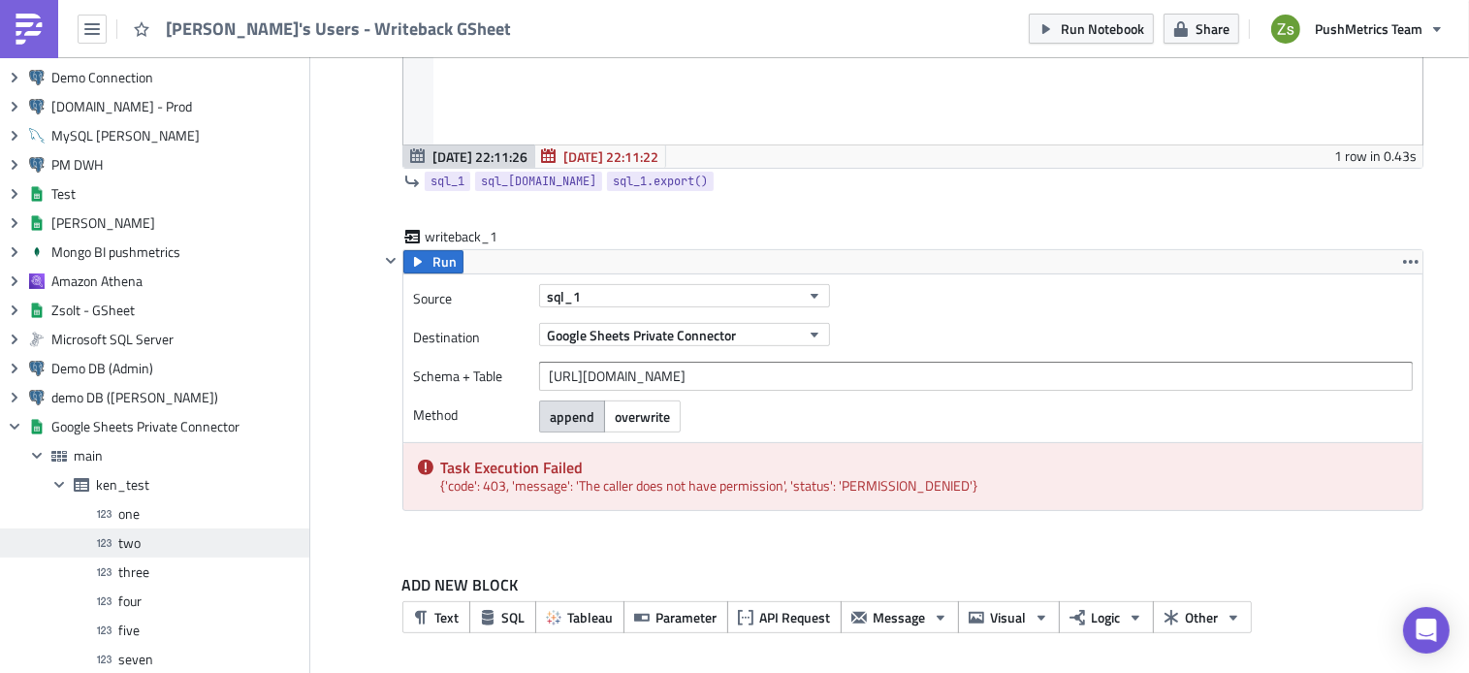
scroll to position [476, 0]
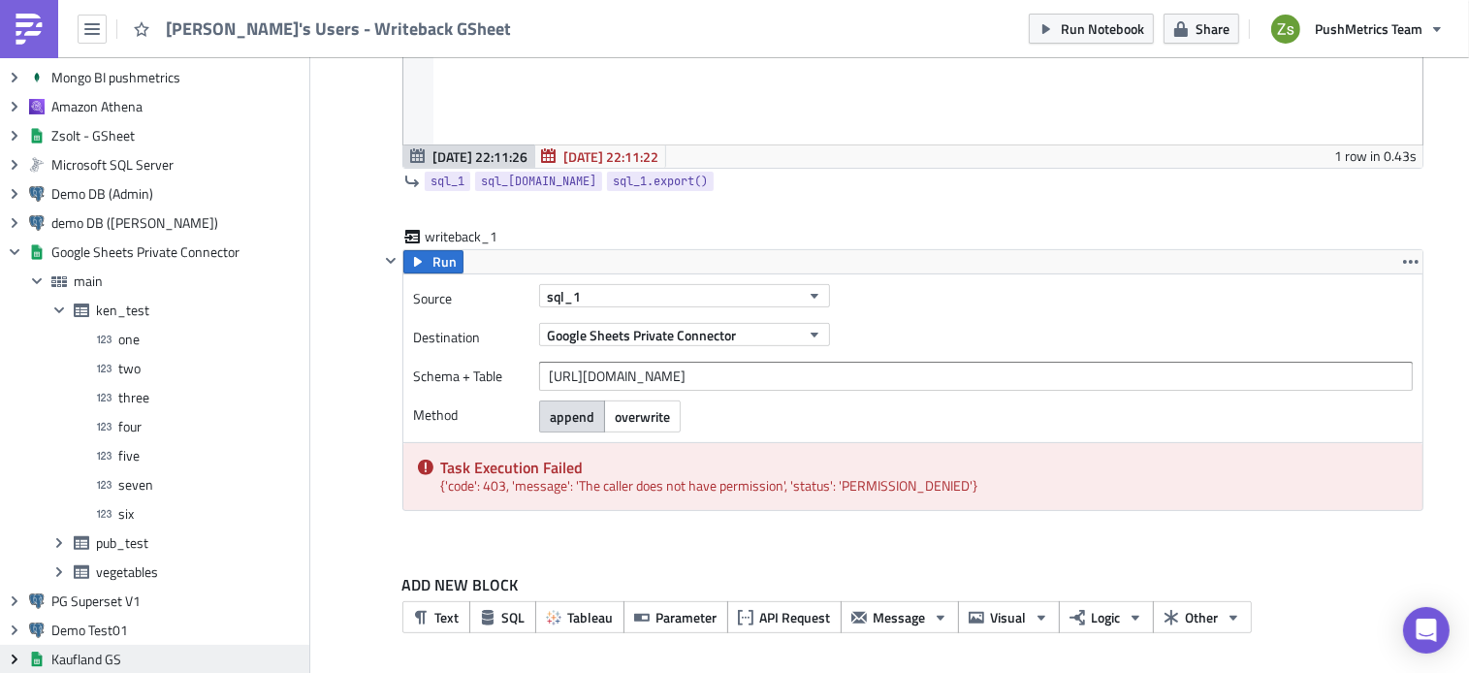
click at [20, 656] on icon "Expand group" at bounding box center [15, 660] width 16 height 16
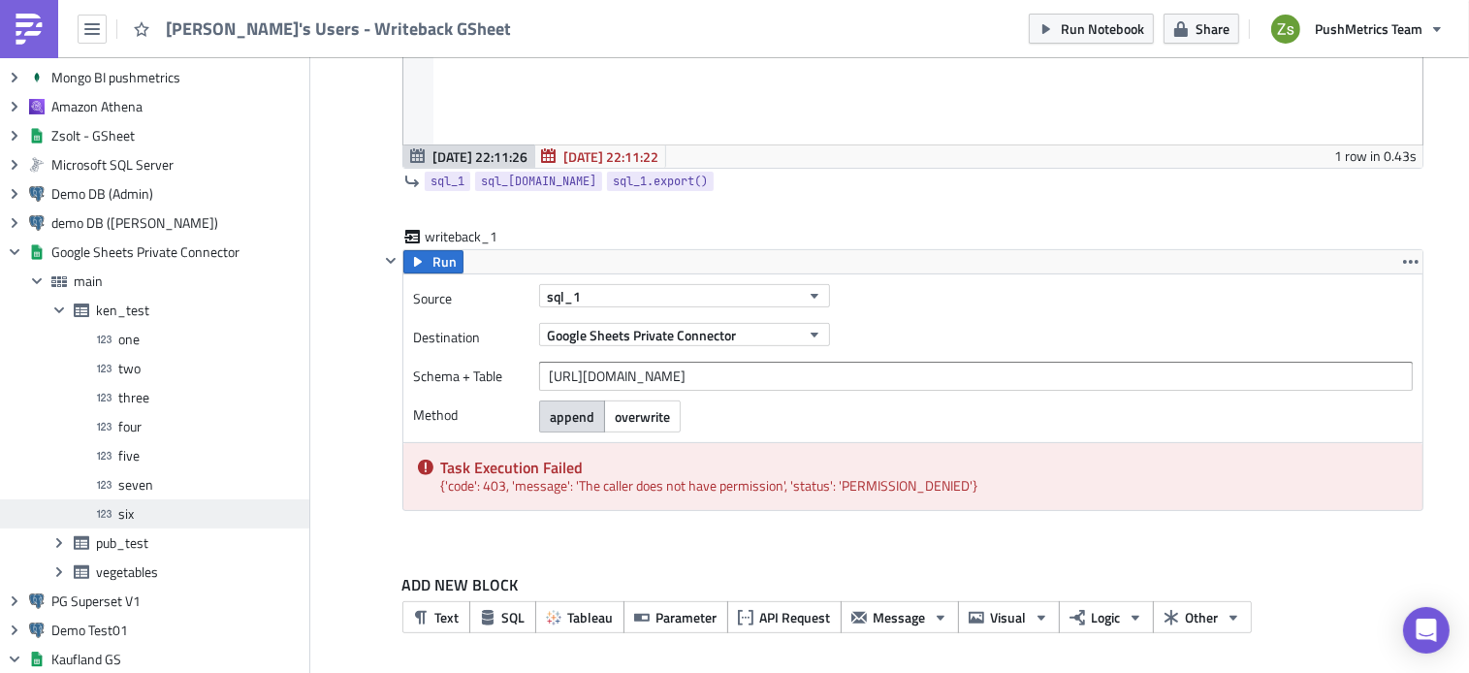
scroll to position [505, 0]
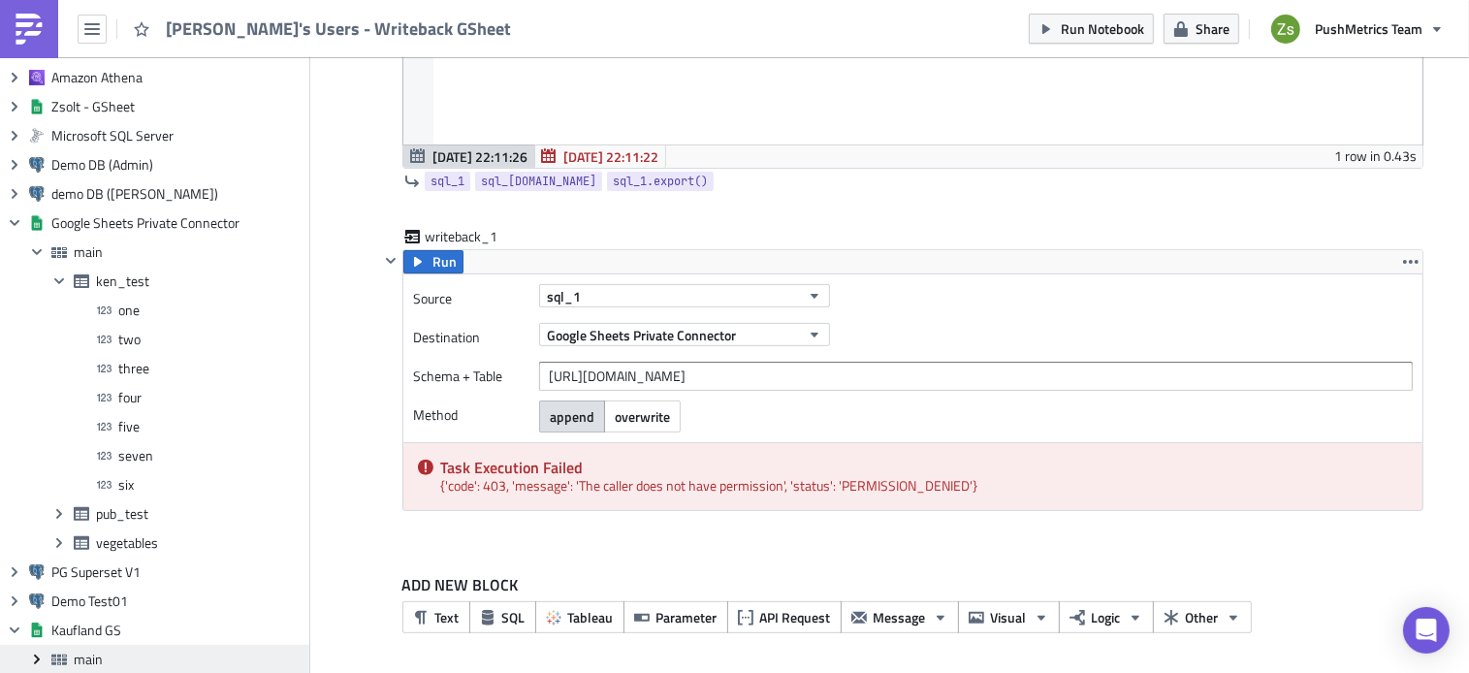
click at [44, 656] on icon "Expand group" at bounding box center [37, 660] width 16 height 16
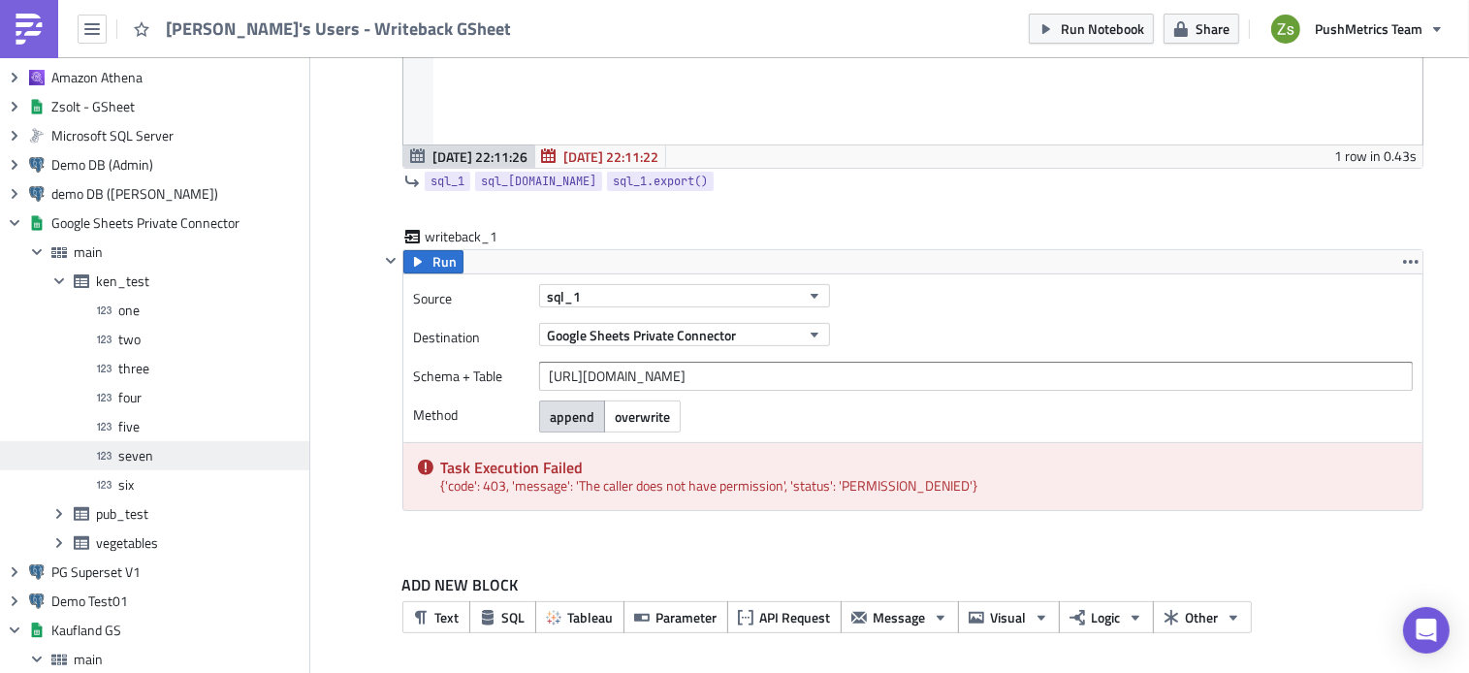
scroll to position [534, 0]
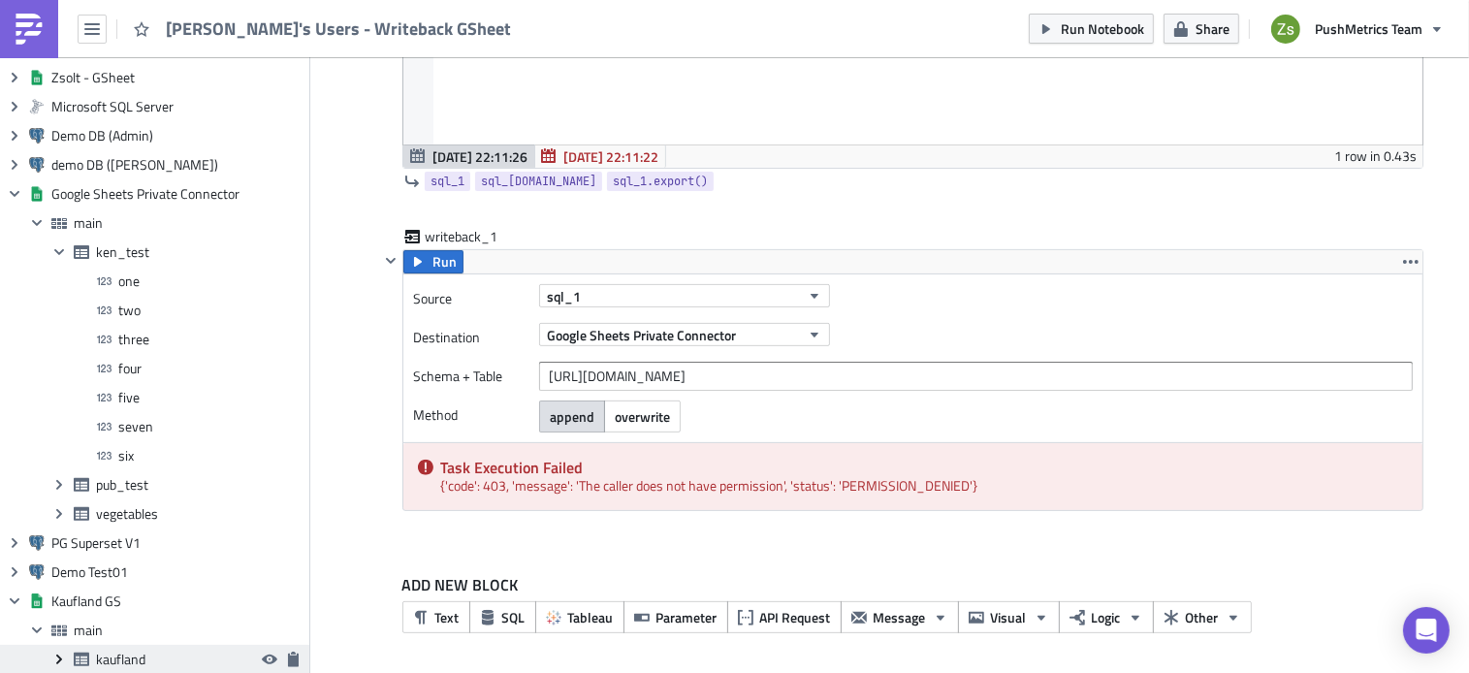
click at [62, 658] on icon "Expand group" at bounding box center [59, 660] width 16 height 16
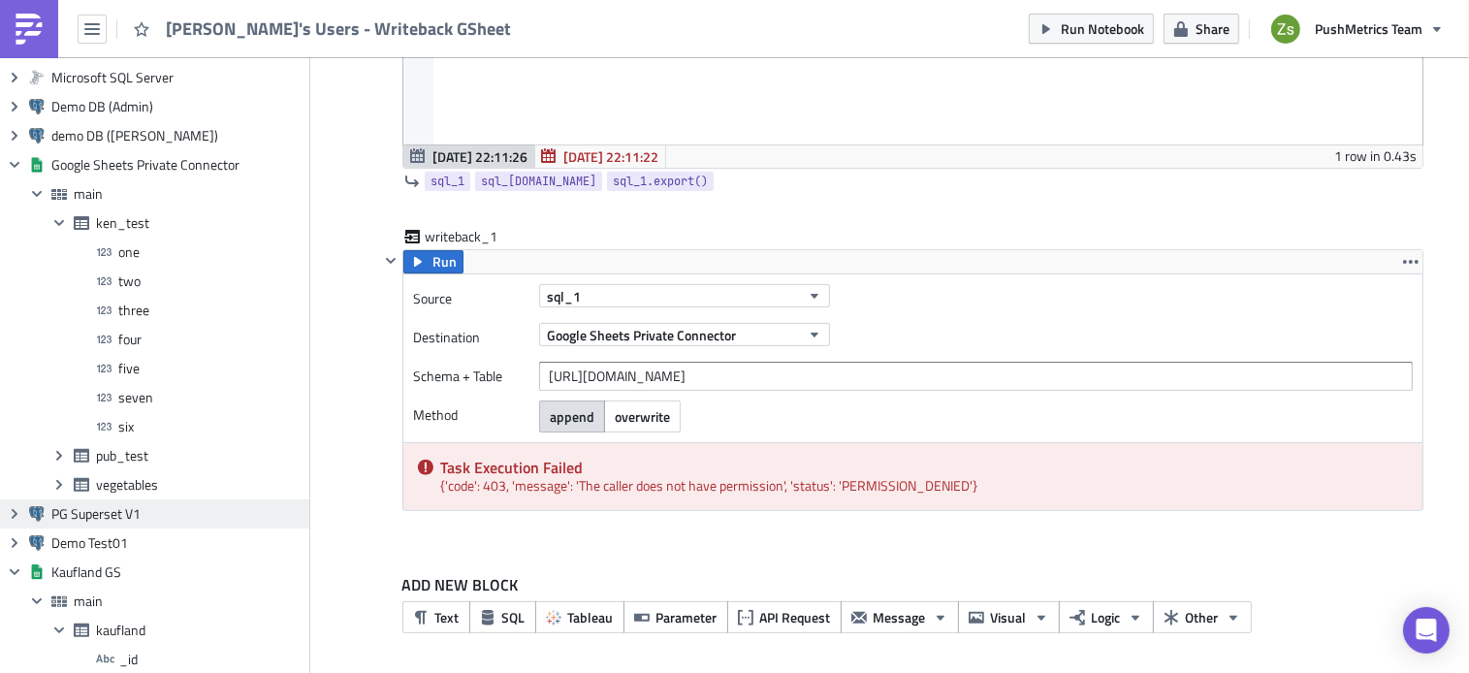
scroll to position [854, 0]
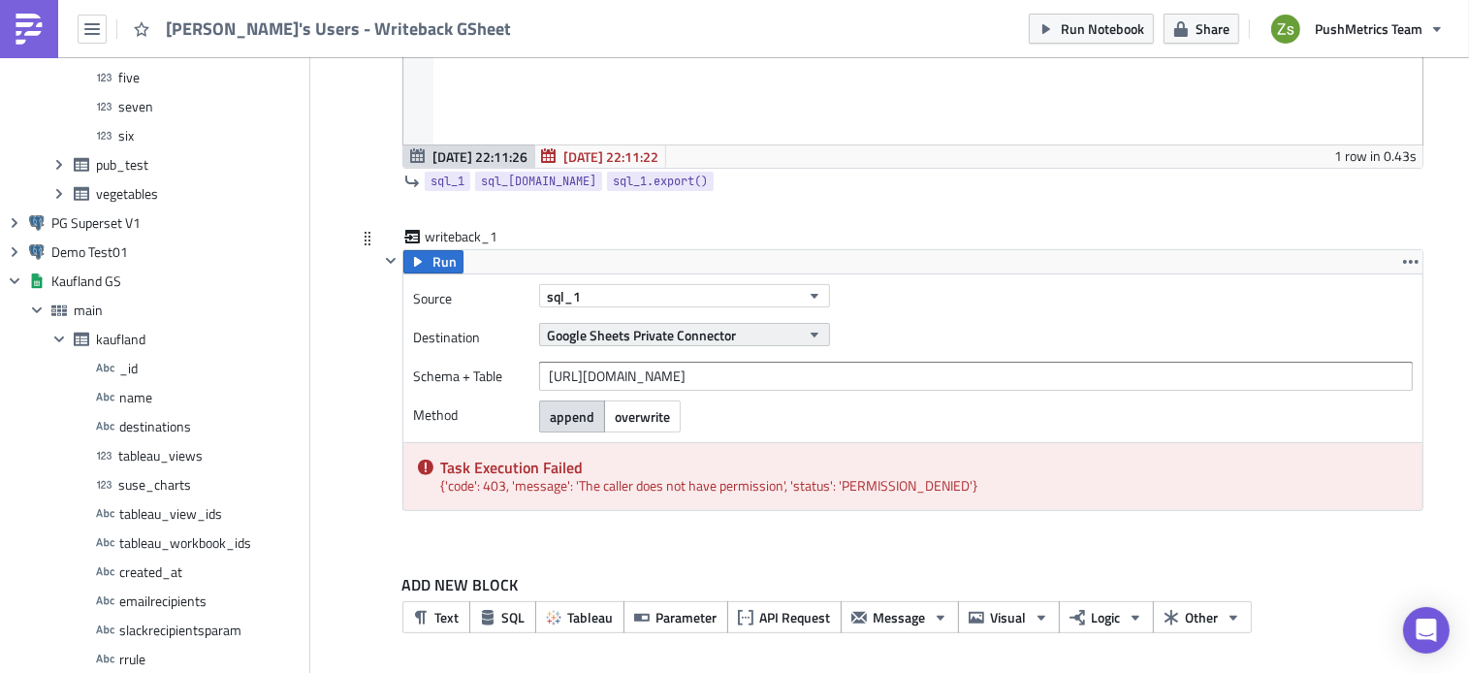
click at [571, 343] on span "Google Sheets Private Connector" at bounding box center [641, 335] width 189 height 20
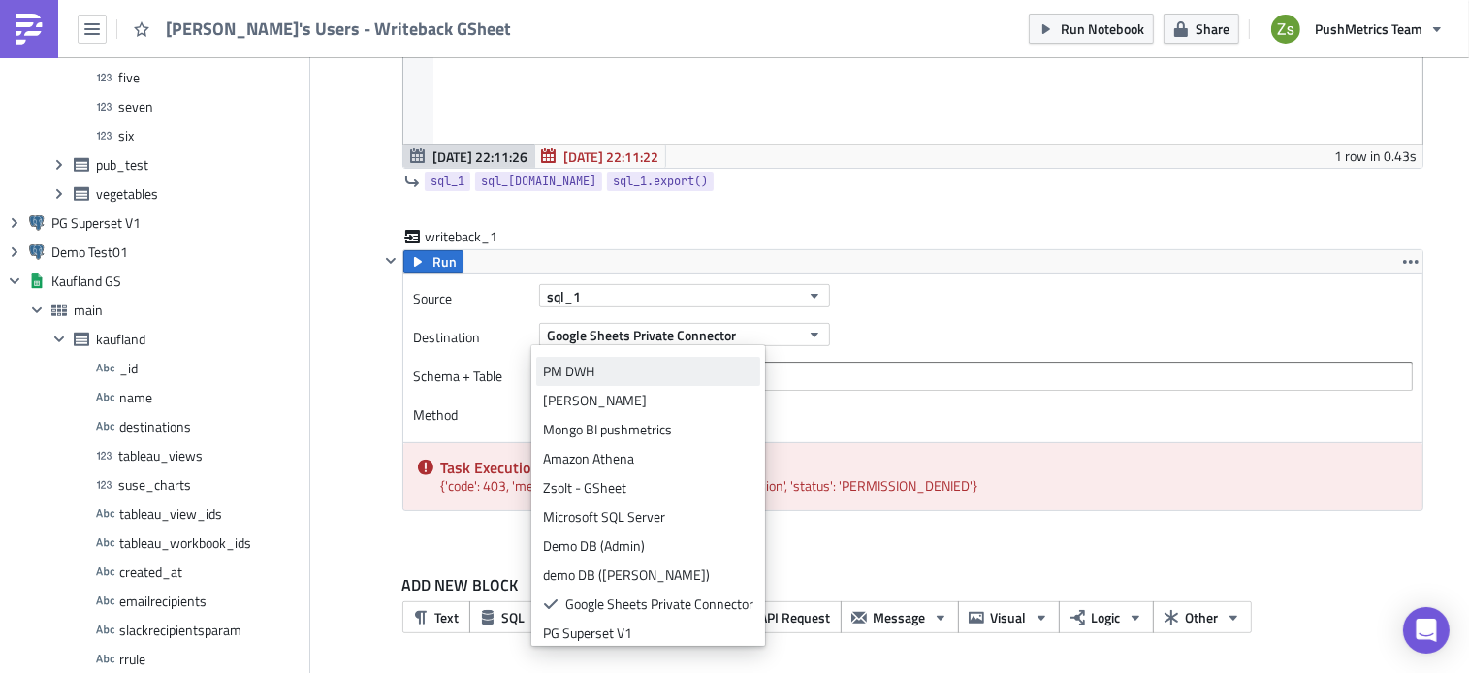
scroll to position [145, 0]
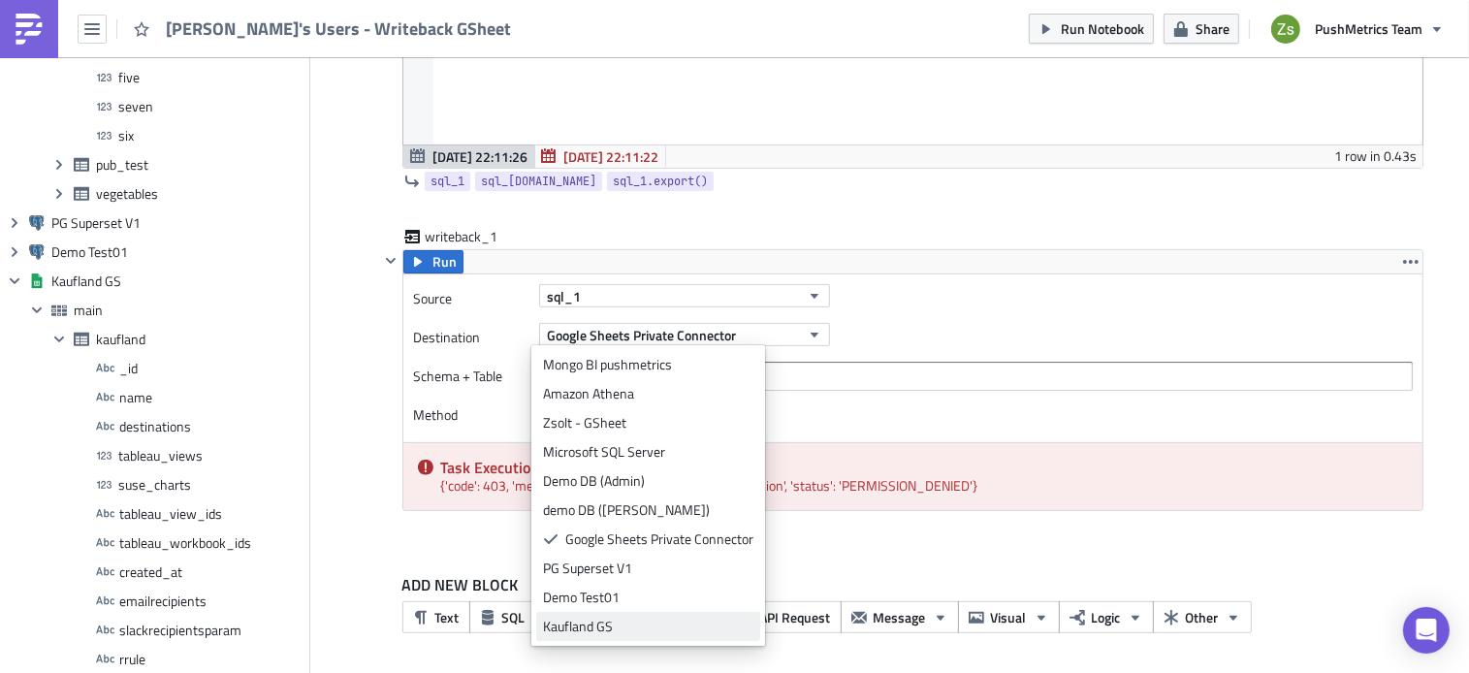
click at [587, 623] on div "Kaufland GS" at bounding box center [648, 626] width 210 height 19
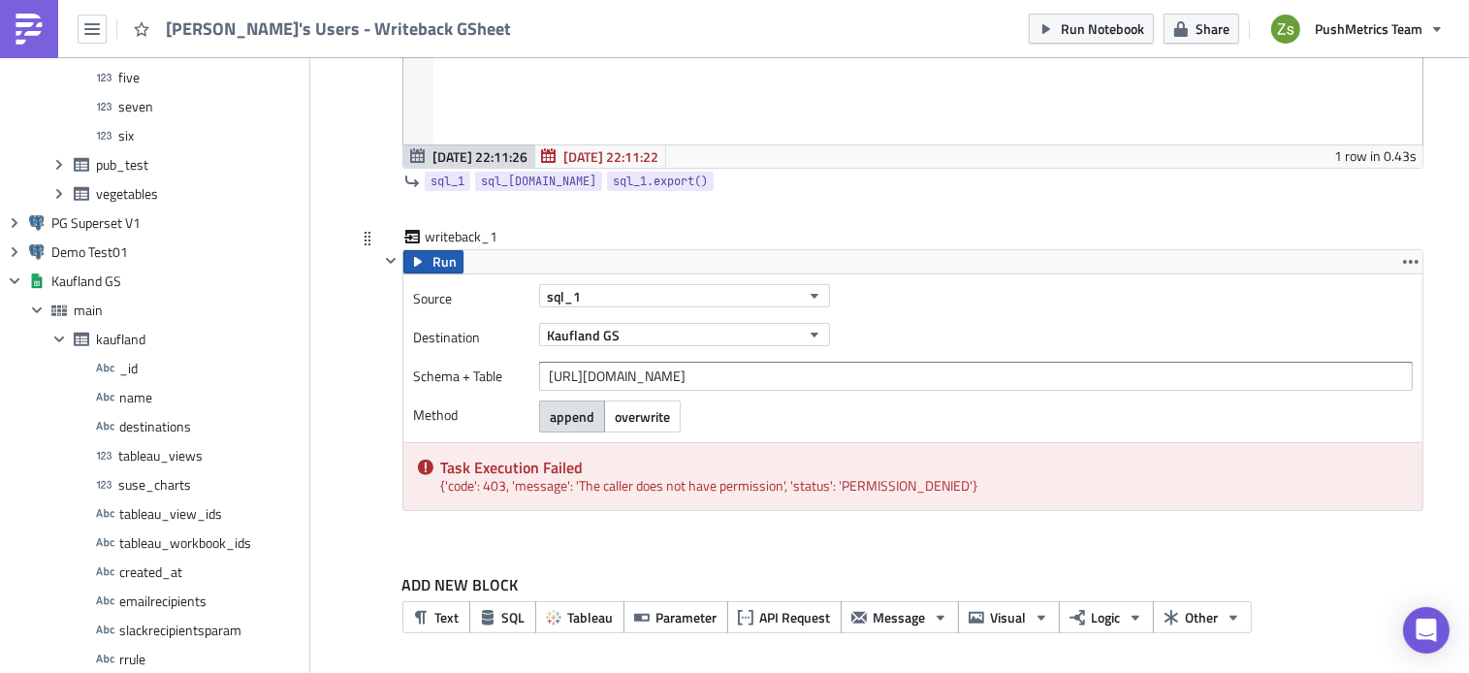
click at [435, 270] on span "Run" at bounding box center [444, 261] width 24 height 23
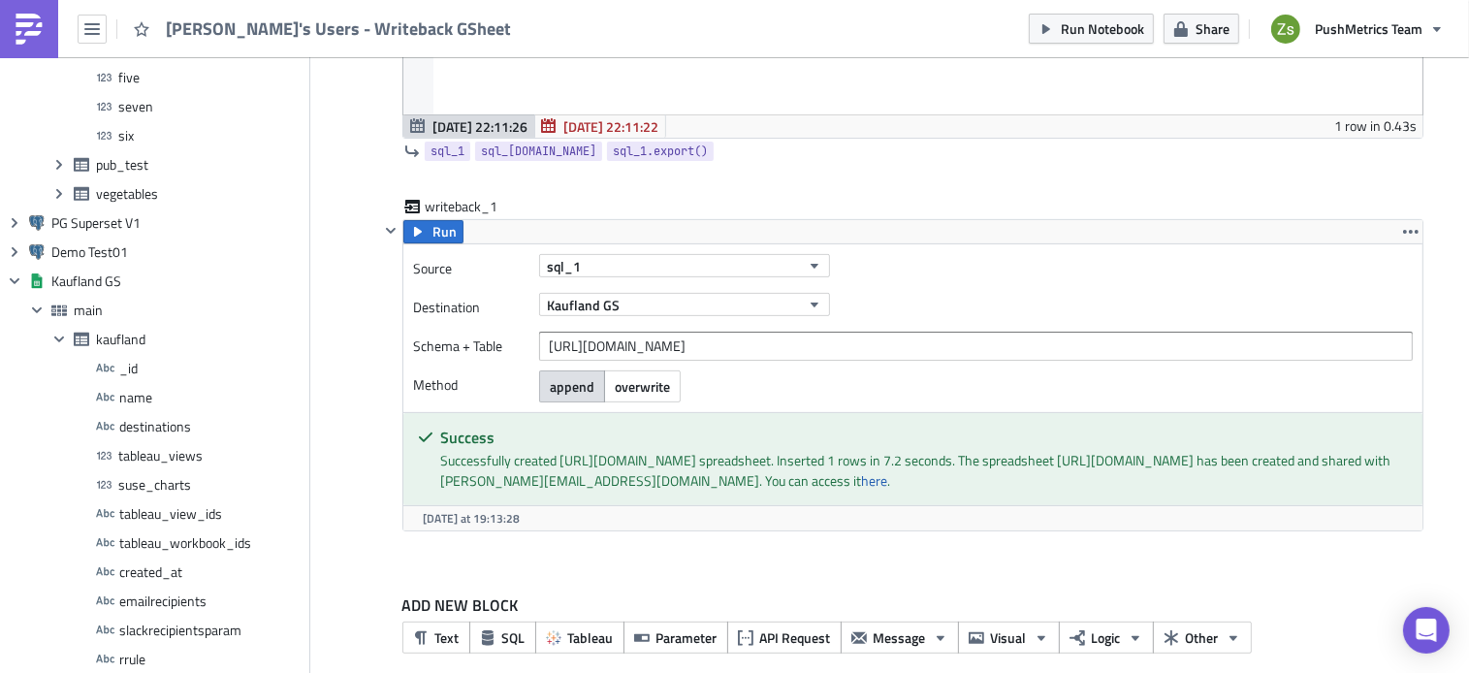
scroll to position [579, 0]
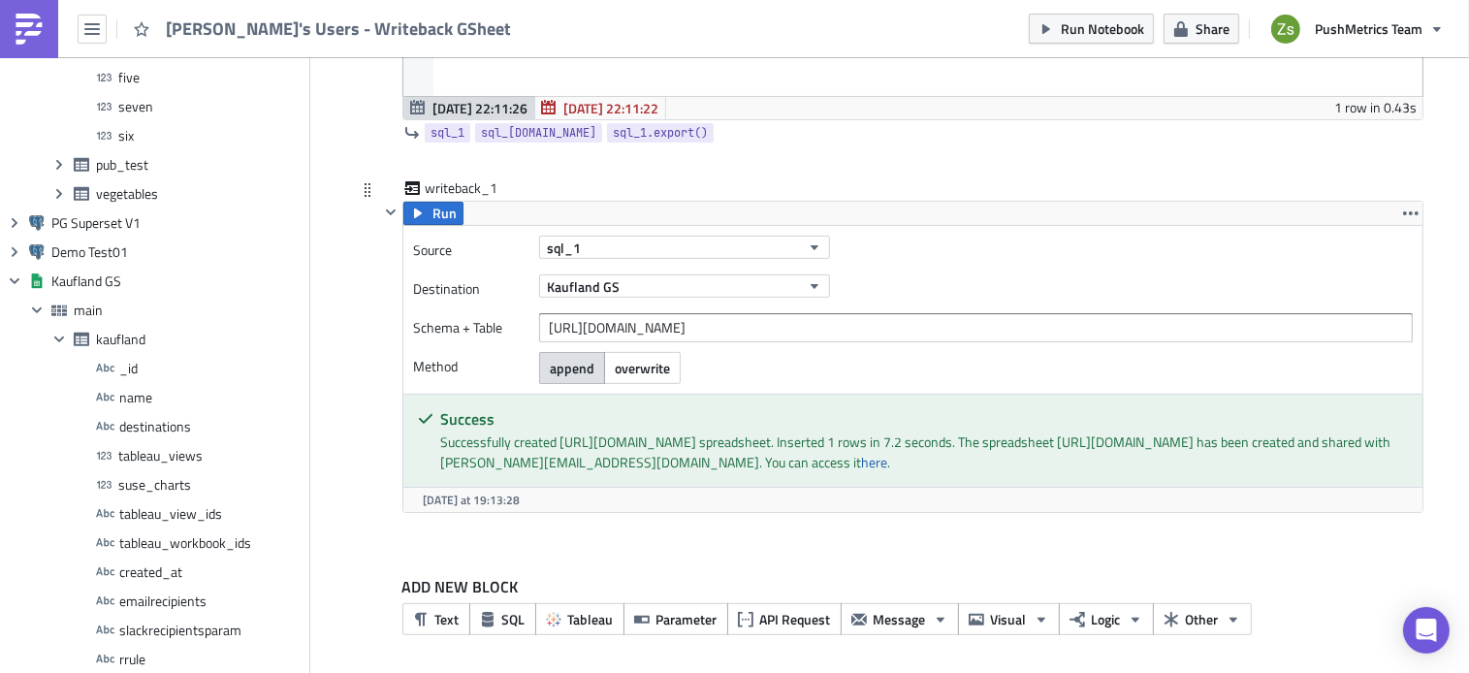
click at [684, 472] on div "Successfully created https://docs.google.com/spreadsheets/d/1ye1aXqyxZJq6I7RpPb…" at bounding box center [924, 451] width 968 height 41
drag, startPoint x: 684, startPoint y: 476, endPoint x: 863, endPoint y: 483, distance: 179.5
click at [863, 472] on div "Successfully created https://docs.google.com/spreadsheets/d/1ye1aXqyxZJq6I7RpPb…" at bounding box center [924, 451] width 968 height 41
copy div "has been created and shared with"
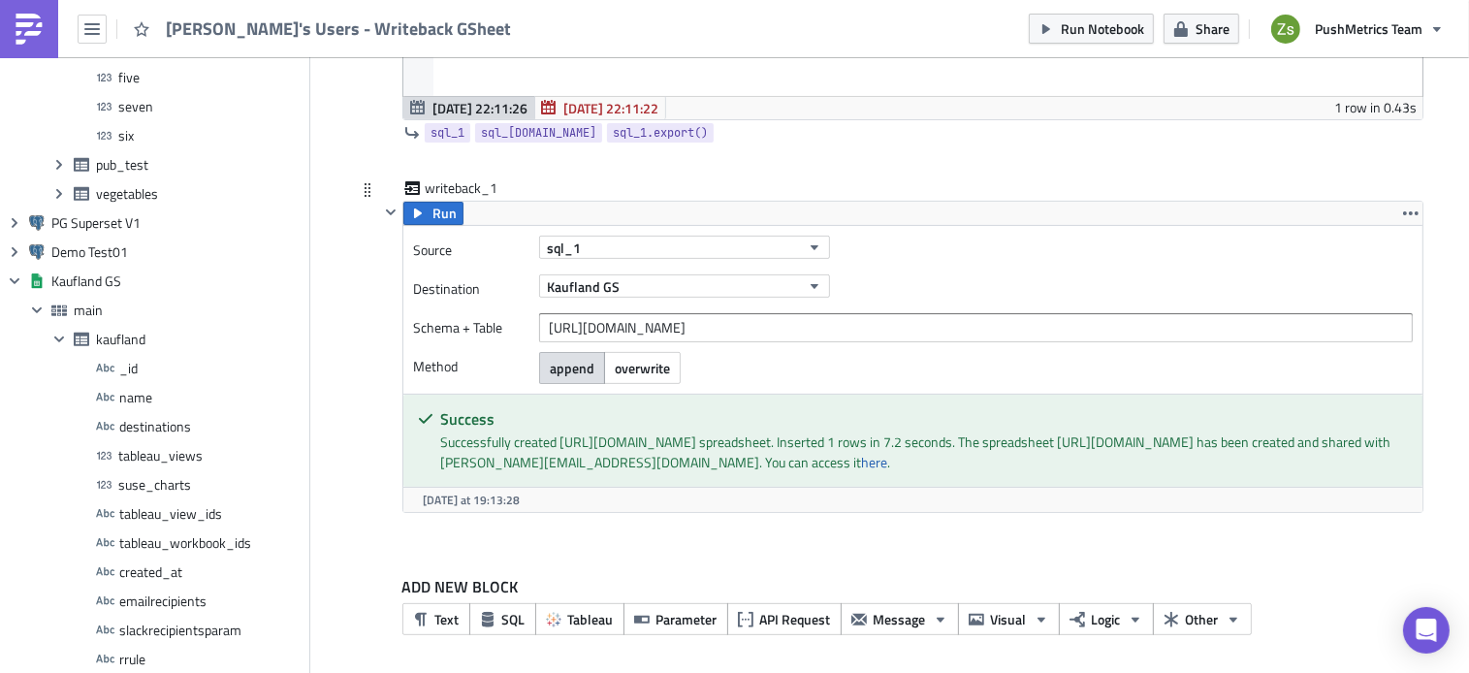
click at [473, 437] on div "Successfully created https://docs.google.com/spreadsheets/d/1ye1aXqyxZJq6I7RpPb…" at bounding box center [924, 451] width 968 height 41
drag, startPoint x: 473, startPoint y: 437, endPoint x: 520, endPoint y: 463, distance: 53.4
click at [520, 463] on div "Successfully created https://docs.google.com/spreadsheets/d/1ye1aXqyxZJq6I7RpPb…" at bounding box center [924, 451] width 968 height 41
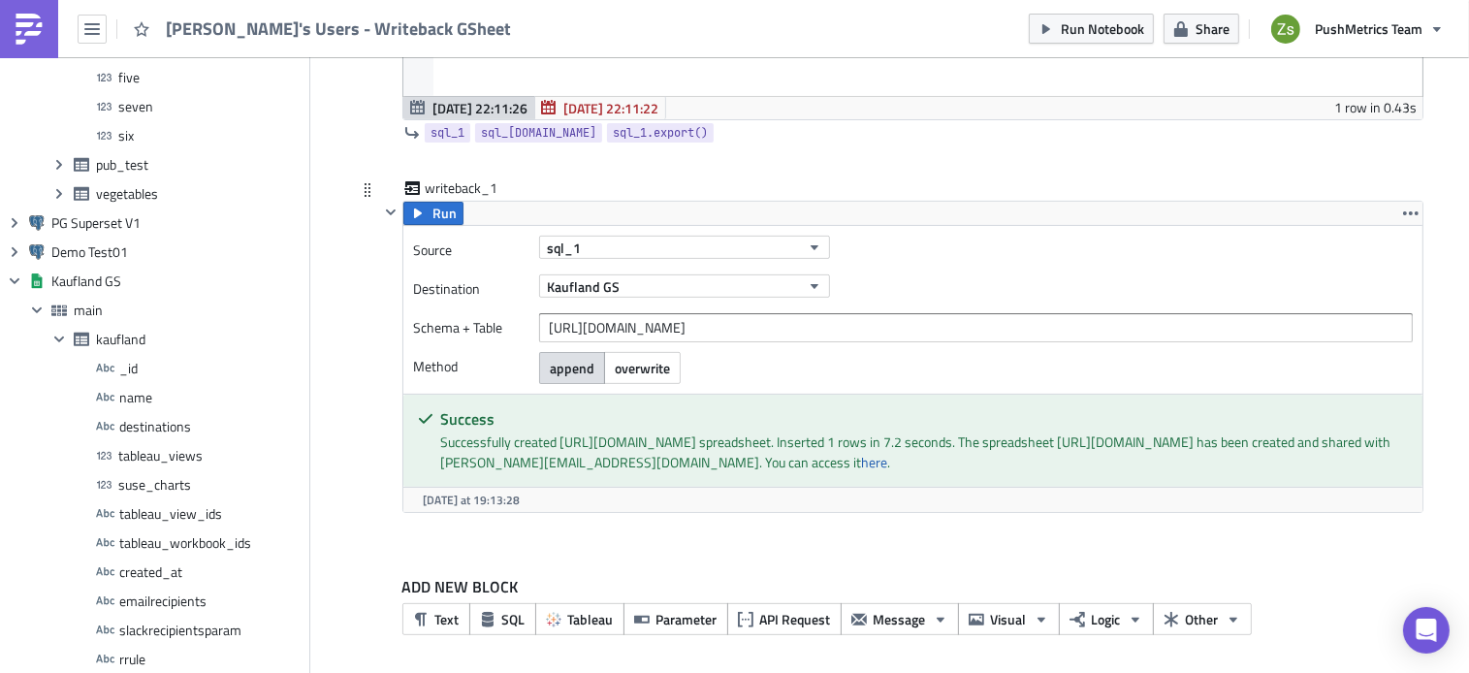
drag, startPoint x: 520, startPoint y: 463, endPoint x: 691, endPoint y: 457, distance: 171.8
click at [691, 457] on div "Successfully created https://docs.google.com/spreadsheets/d/1ye1aXqyxZJq6I7RpPb…" at bounding box center [924, 451] width 968 height 41
click at [701, 461] on div "Successfully created https://docs.google.com/spreadsheets/d/1ye1aXqyxZJq6I7RpPb…" at bounding box center [924, 451] width 968 height 41
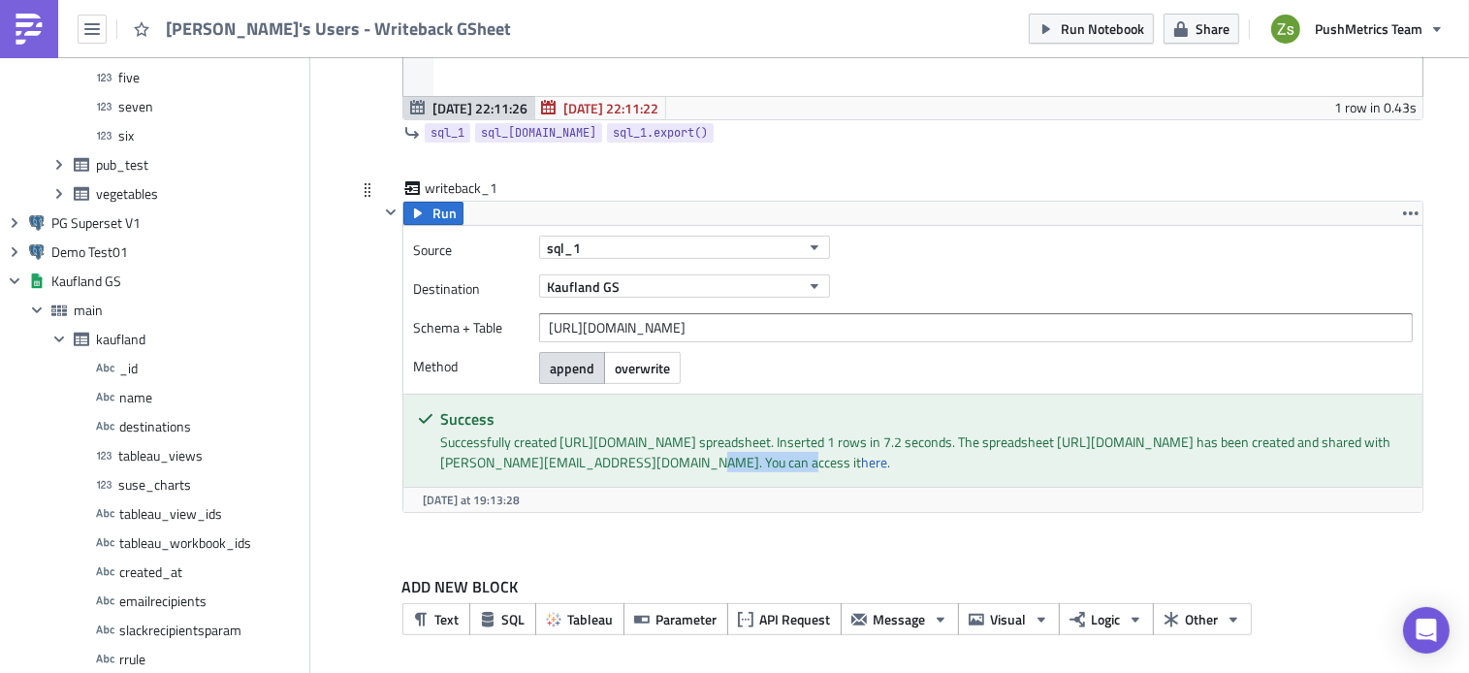
drag, startPoint x: 701, startPoint y: 461, endPoint x: 736, endPoint y: 463, distance: 35.0
click at [736, 463] on div "Successfully created https://docs.google.com/spreadsheets/d/1ye1aXqyxZJq6I7RpPb…" at bounding box center [924, 451] width 968 height 41
copy div "The spreadsheet"
click at [569, 441] on div "Successfully created https://docs.google.com/spreadsheets/d/1ye1aXqyxZJq6I7RpPb…" at bounding box center [924, 451] width 968 height 41
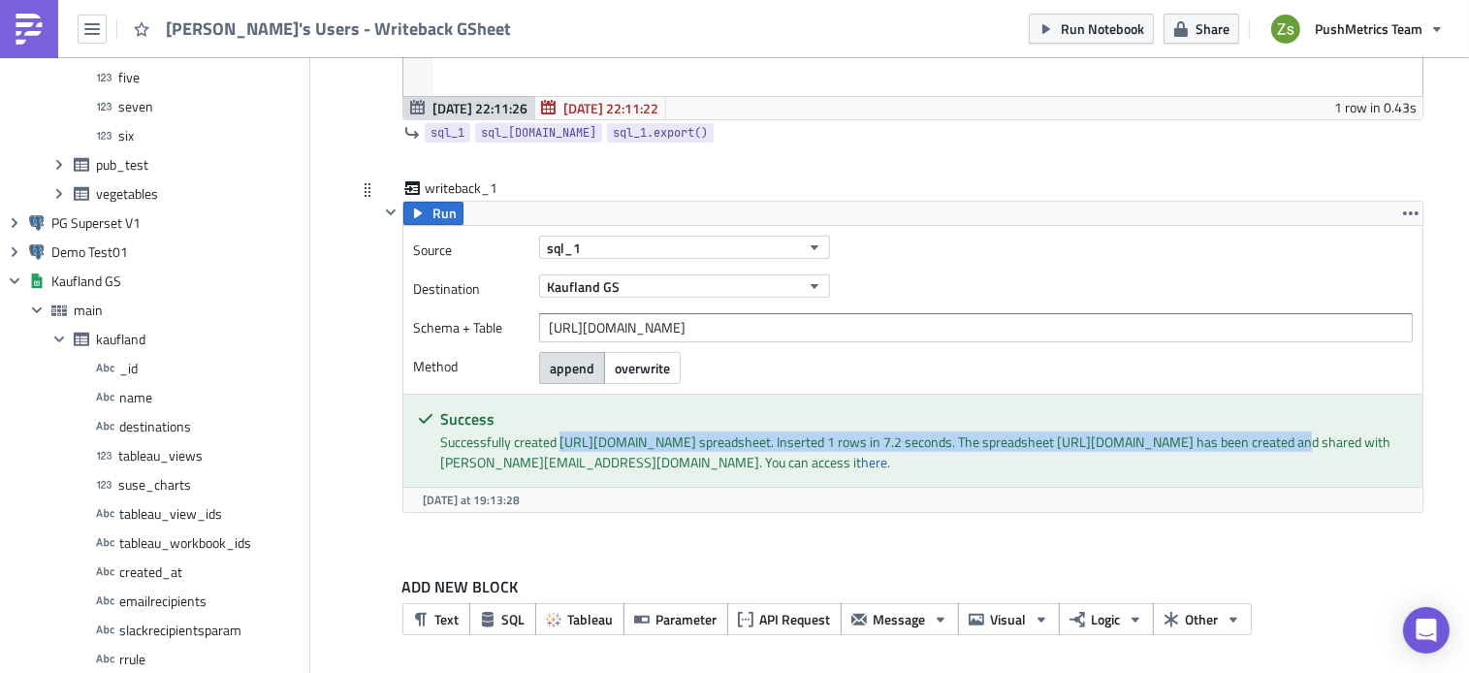
click at [1325, 447] on div "Successfully created https://docs.google.com/spreadsheets/d/1ye1aXqyxZJq6I7RpPb…" at bounding box center [924, 451] width 968 height 41
copy div "https://docs.google.com/spreadsheets/d/1ye1aXqyxZJq6I7RpPbnucsYJlgTK44FW22ZPP7N…"
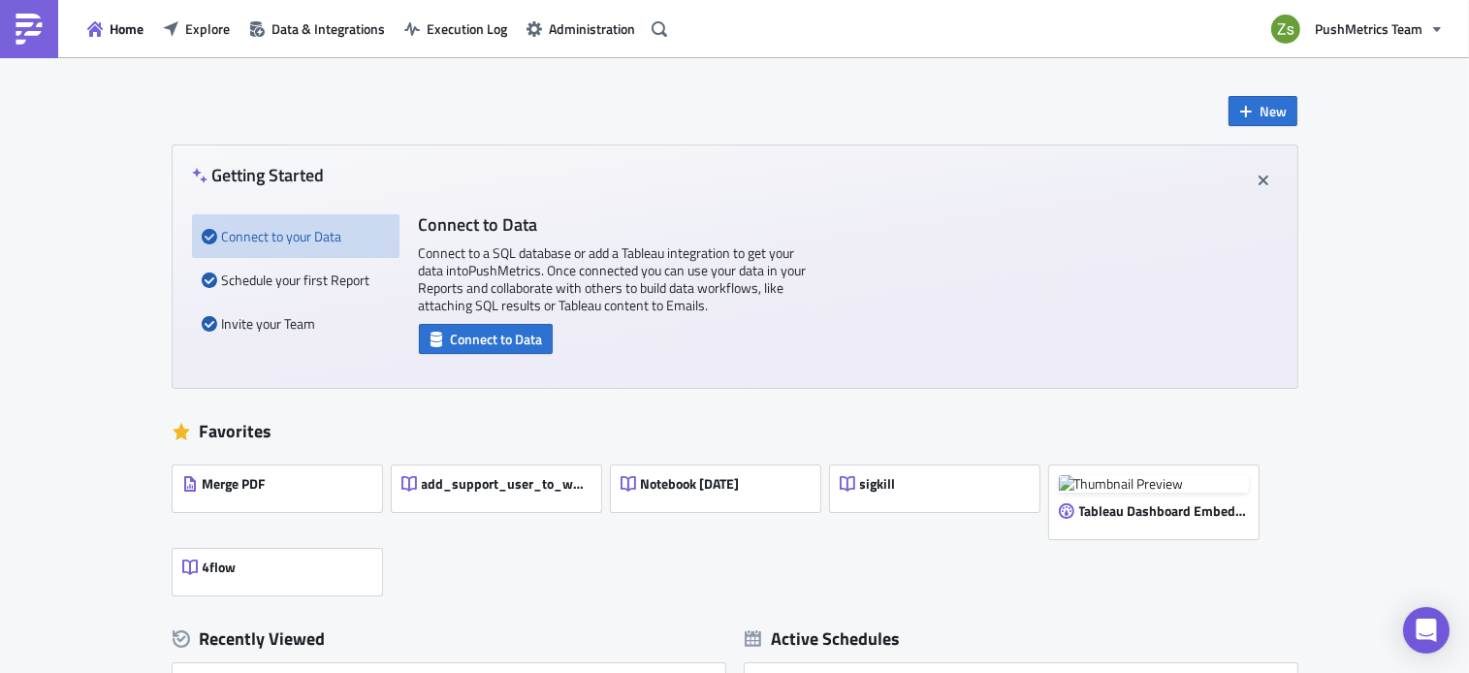
scroll to position [138, 0]
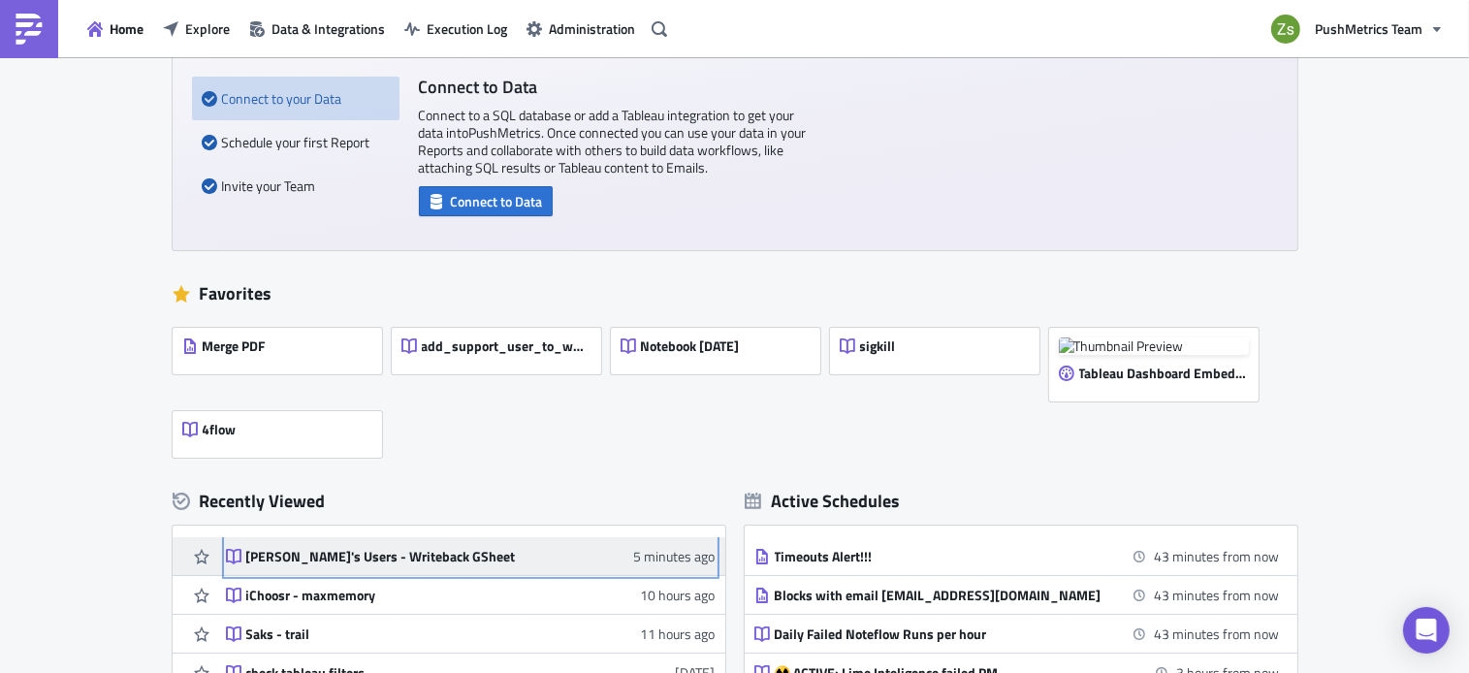
click at [380, 550] on div "[PERSON_NAME]'s Users - Writeback GSheet" at bounding box center [415, 556] width 339 height 17
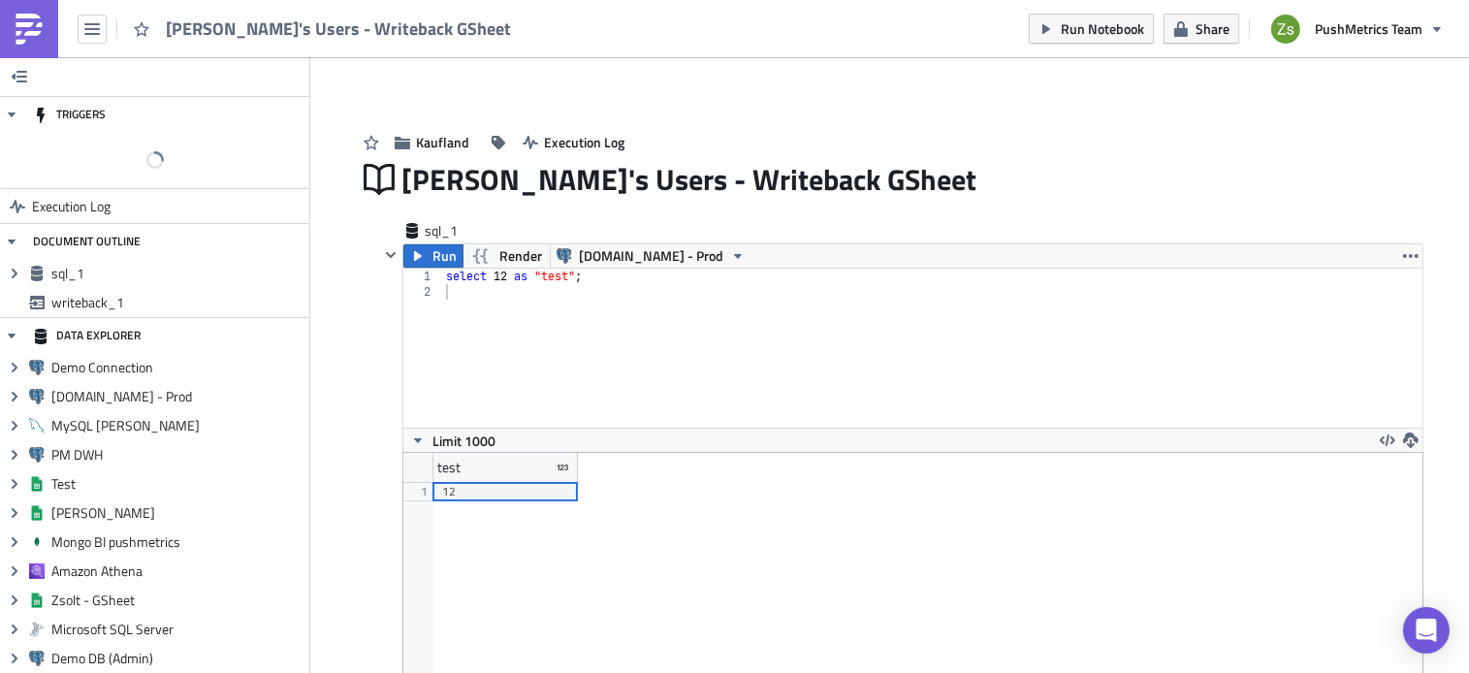
scroll to position [222, 1019]
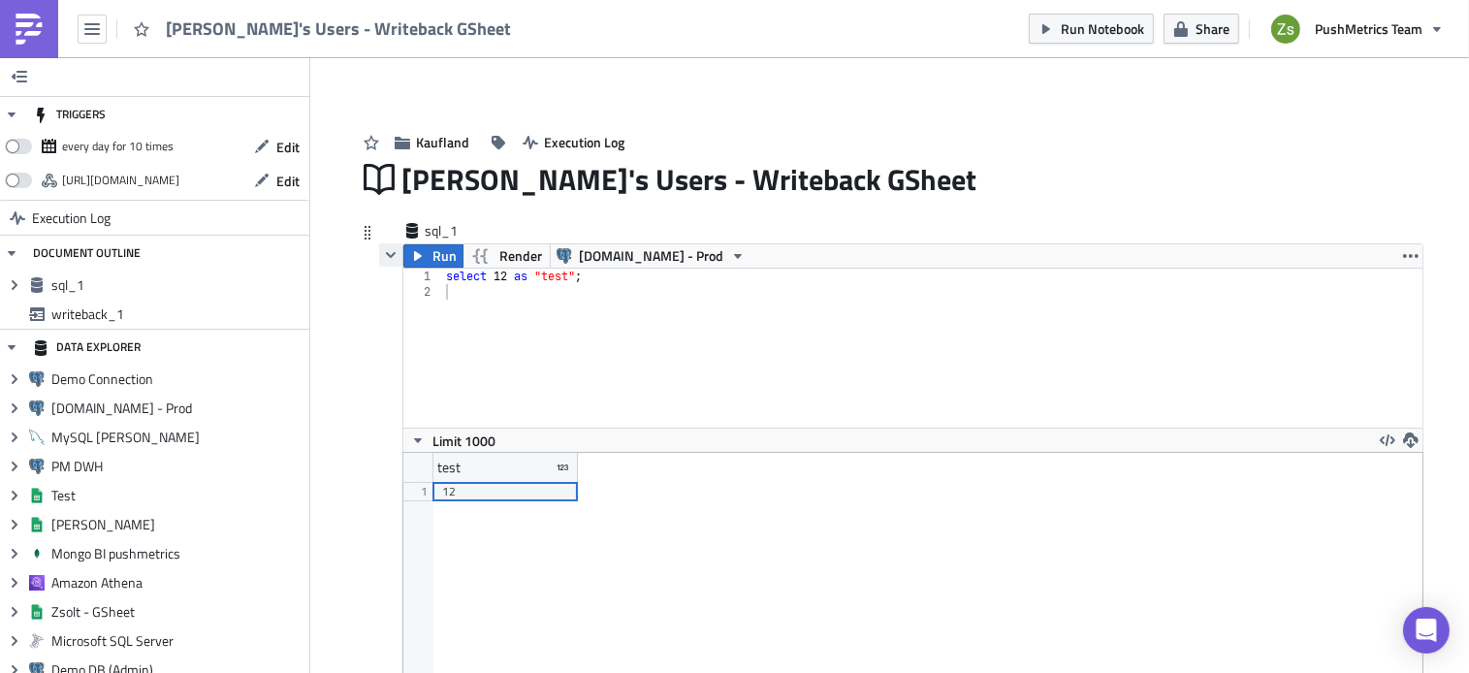
click at [386, 255] on icon "button" at bounding box center [391, 255] width 10 height 6
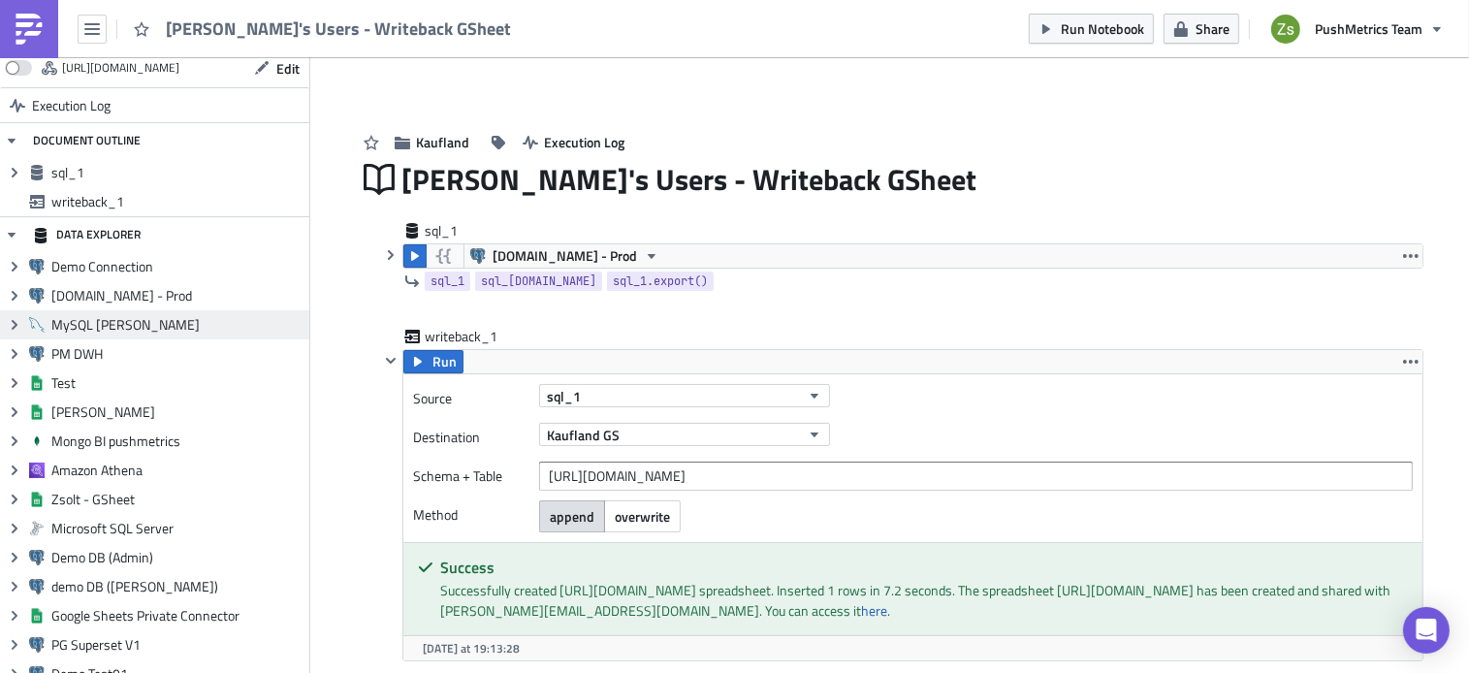
scroll to position [156, 0]
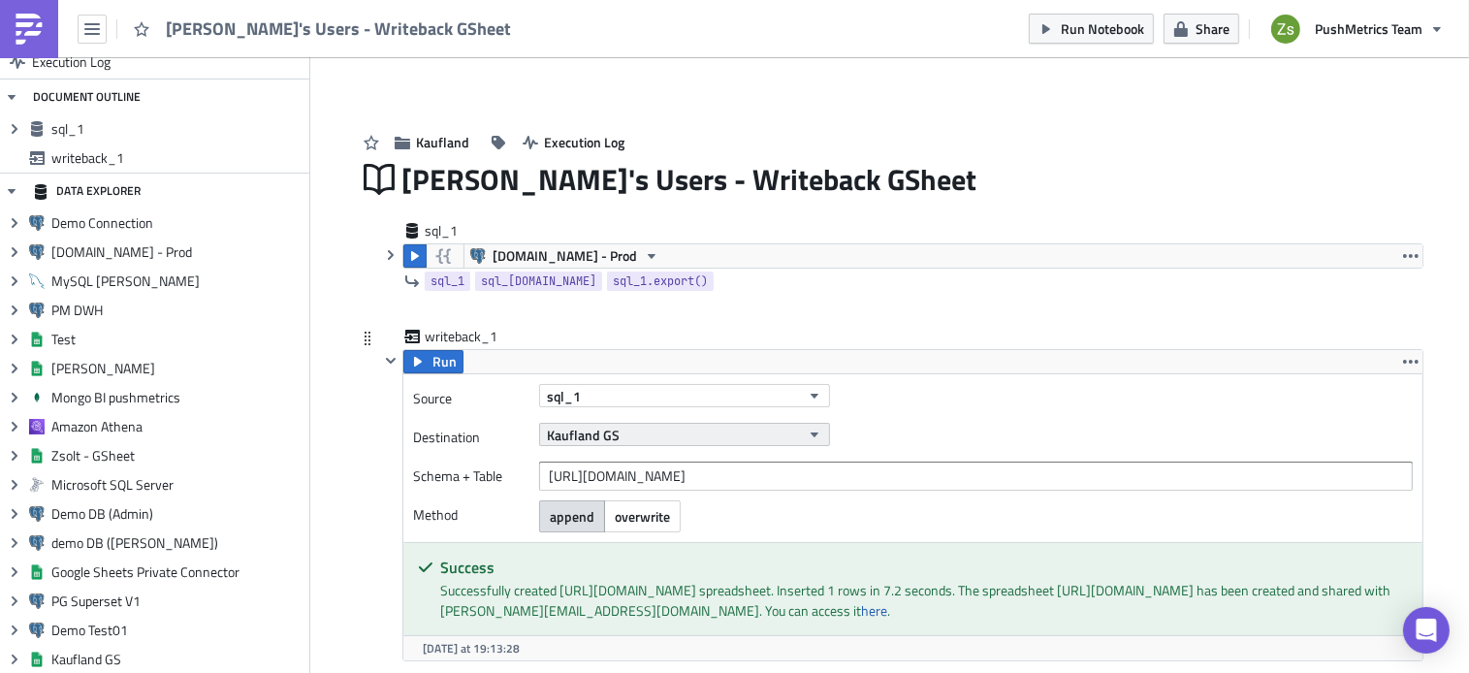
click at [683, 430] on button "Kaufland GS" at bounding box center [684, 434] width 291 height 23
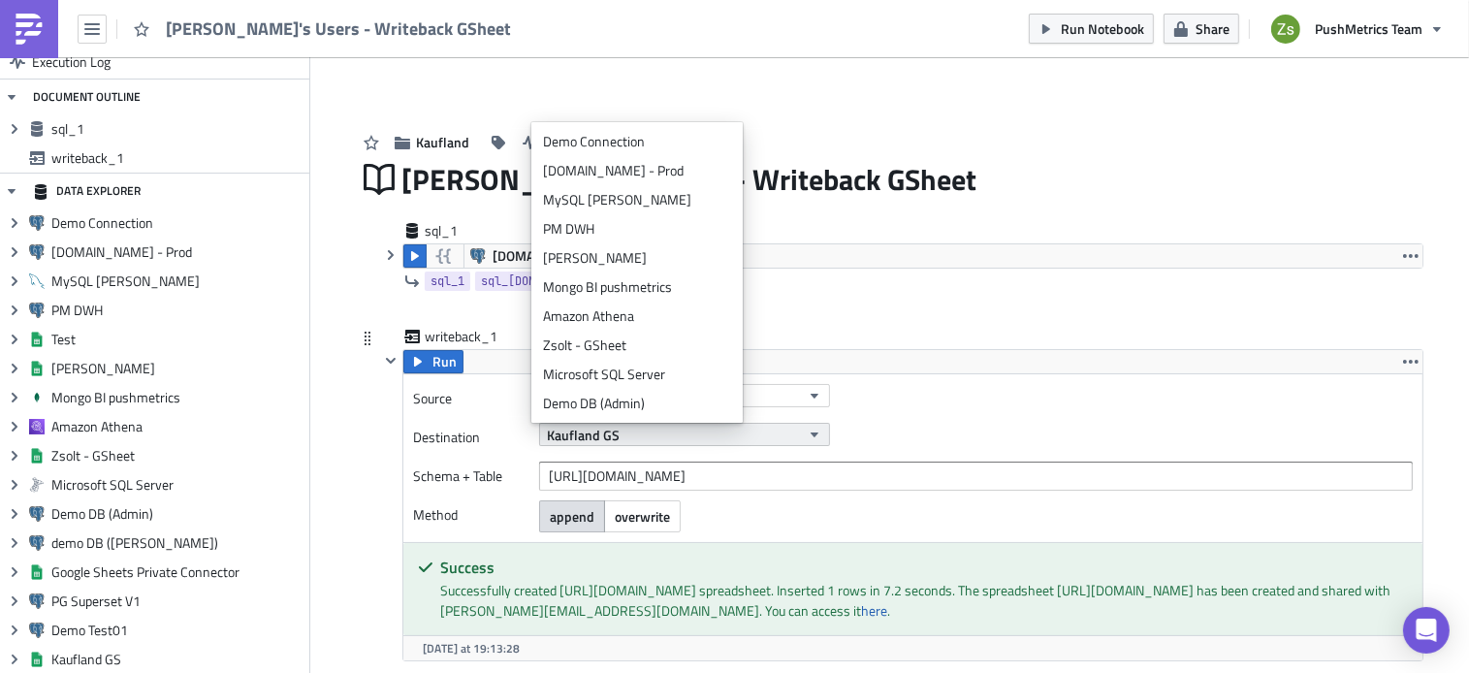
scroll to position [145, 0]
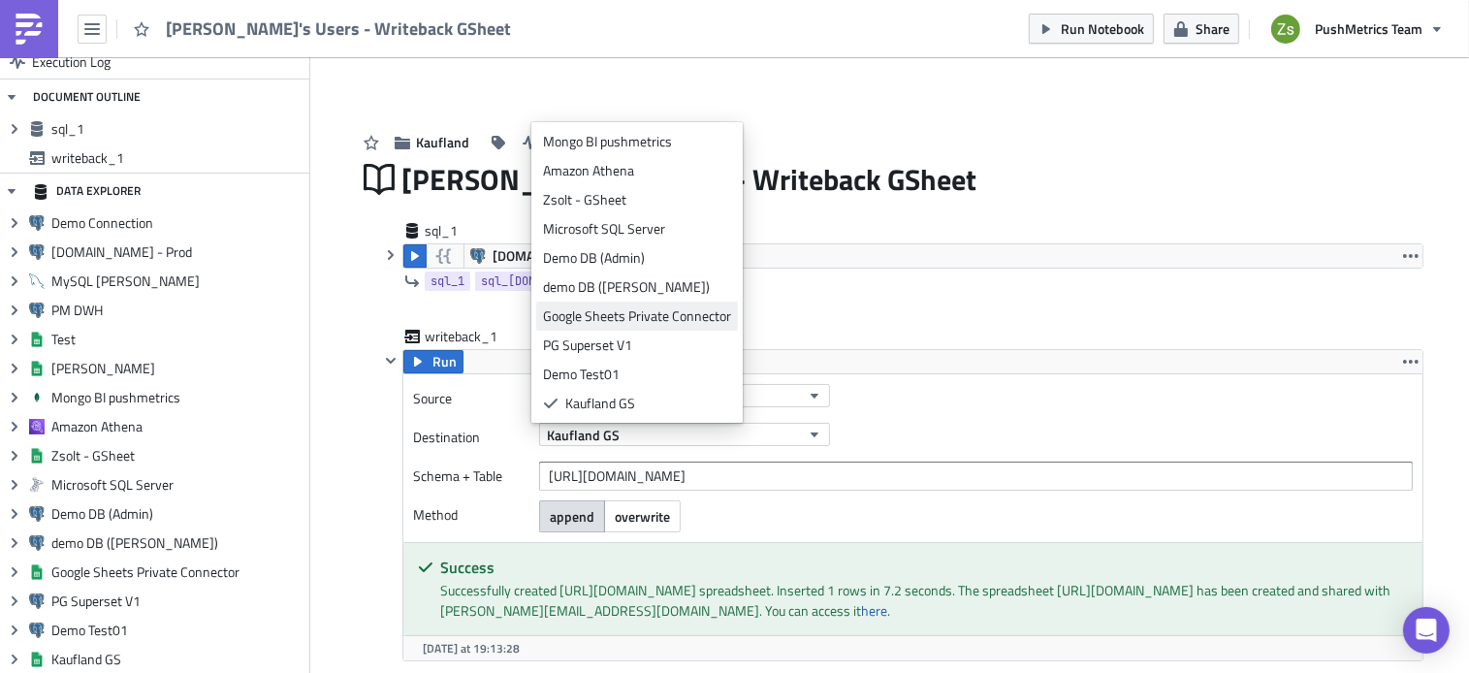
click at [695, 311] on div "Google Sheets Private Connector" at bounding box center [637, 315] width 188 height 19
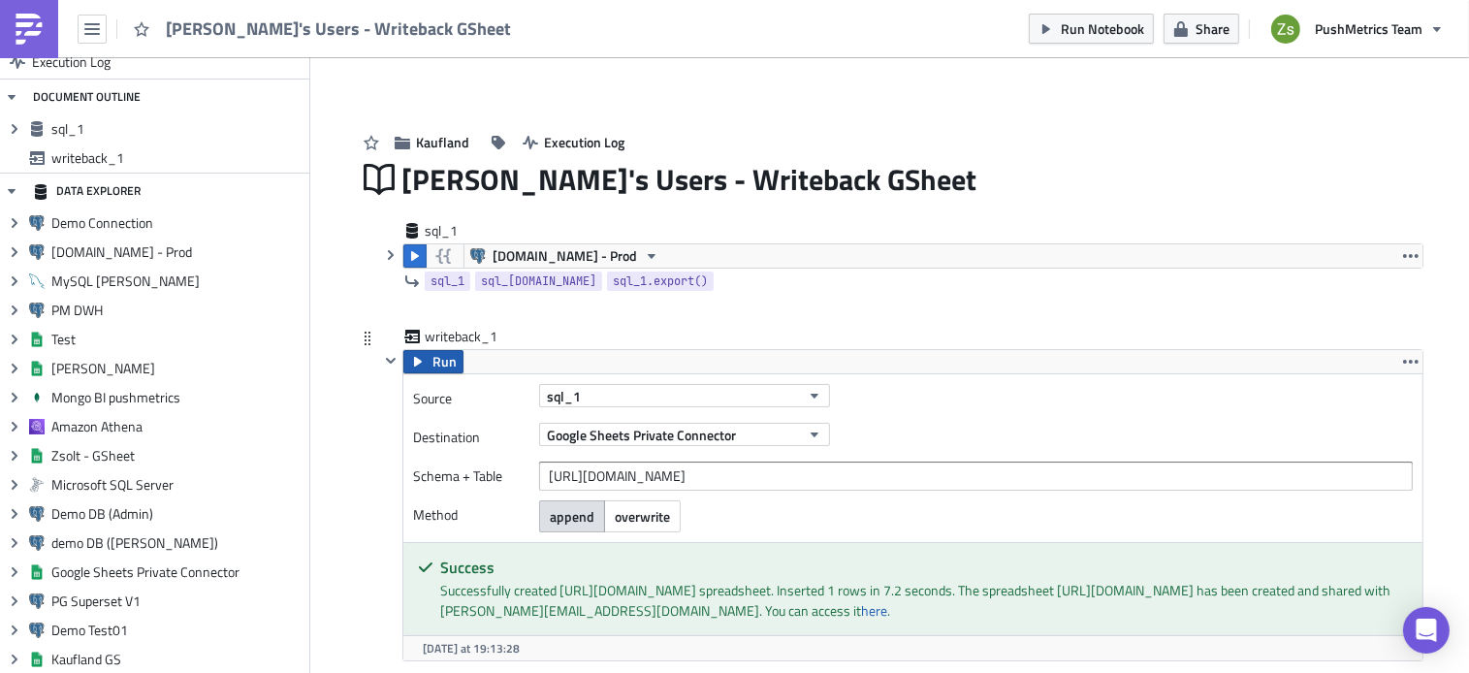
click at [418, 356] on icon "button" at bounding box center [418, 362] width 16 height 16
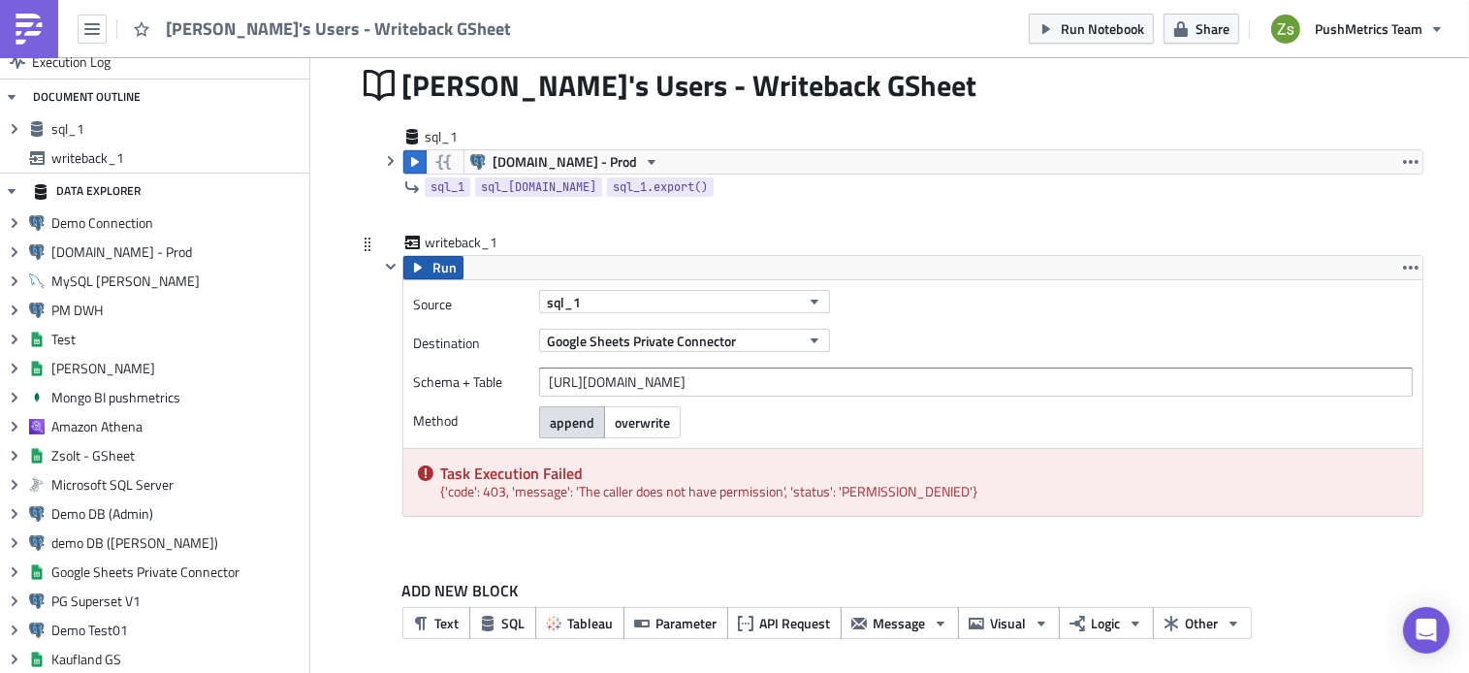
scroll to position [99, 0]
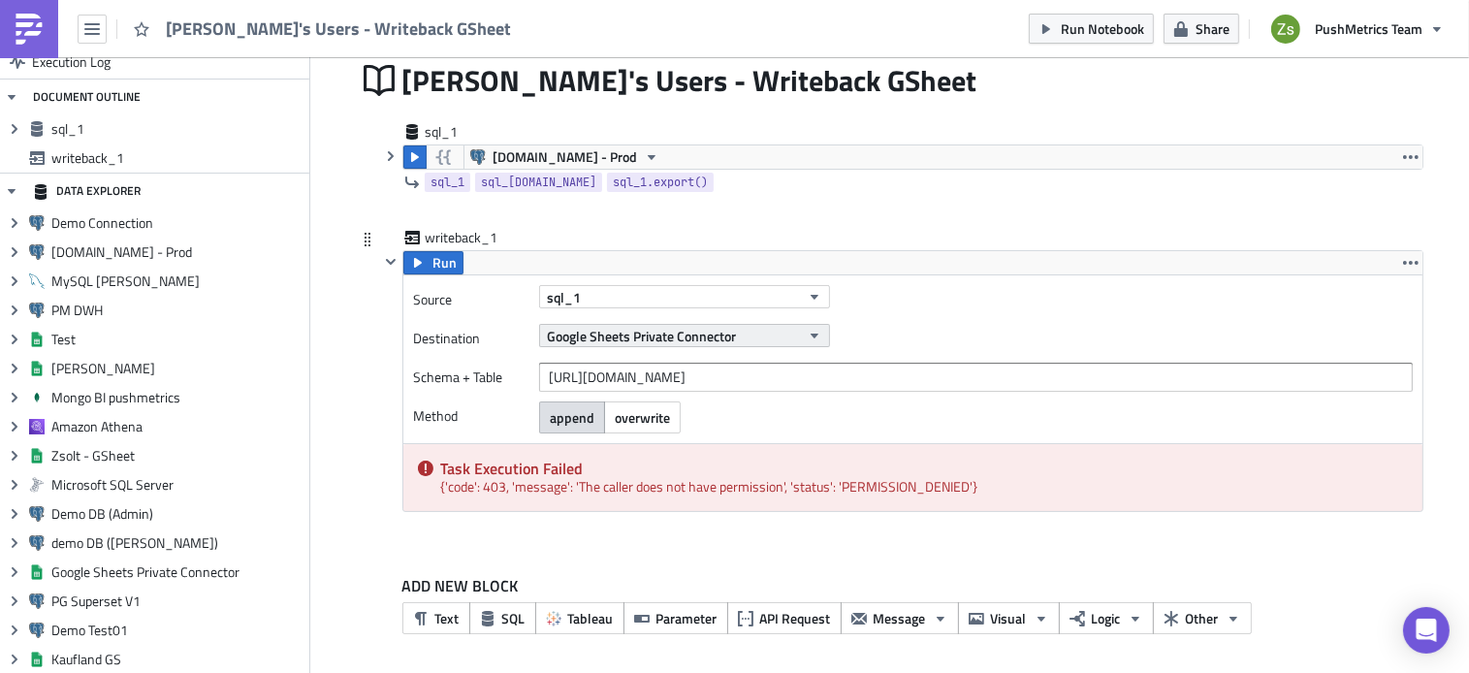
click at [601, 336] on span "Google Sheets Private Connector" at bounding box center [641, 336] width 189 height 20
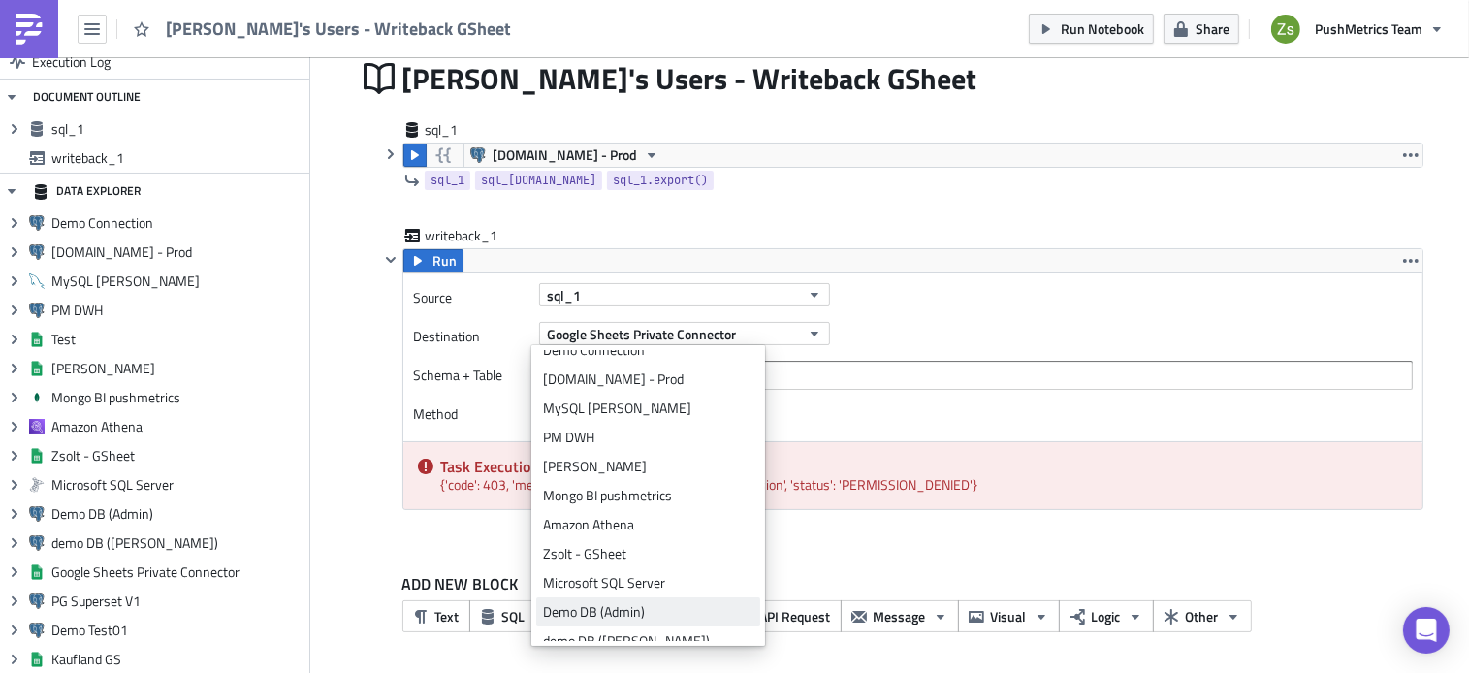
scroll to position [0, 0]
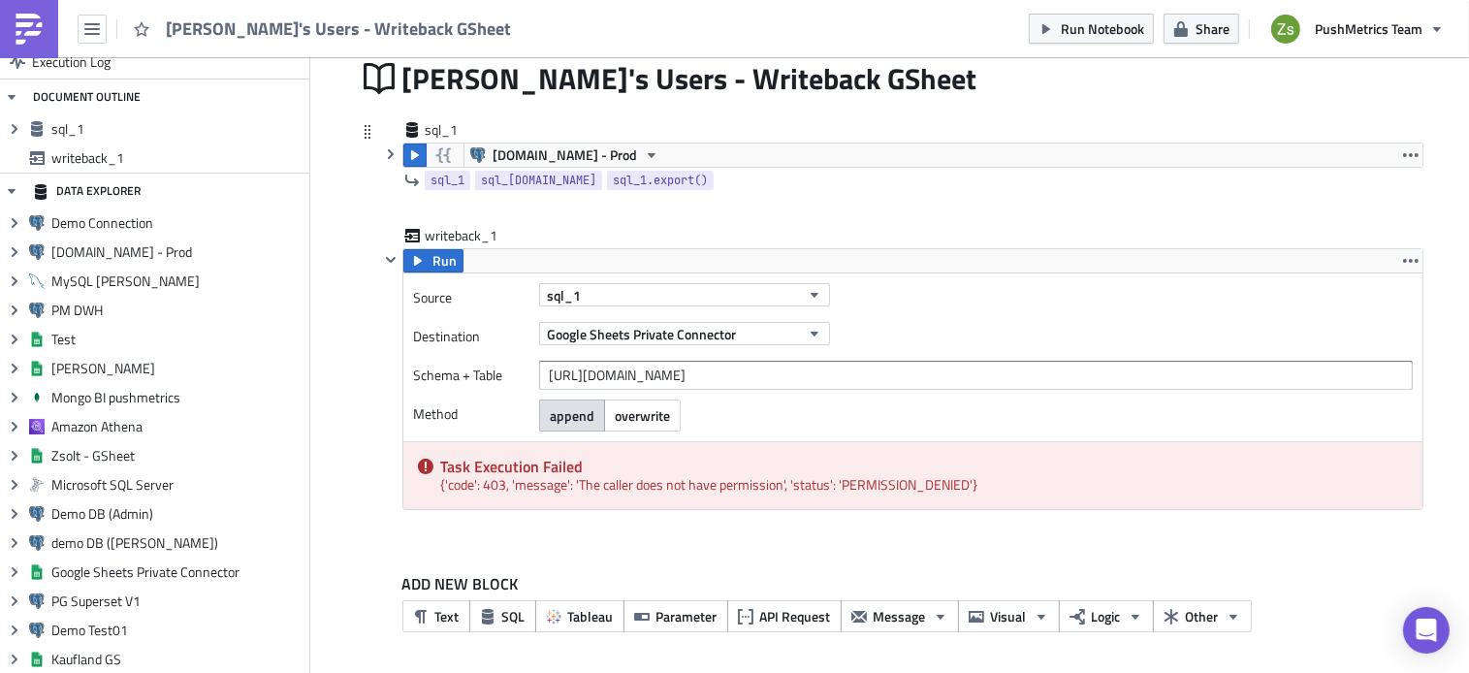
click at [804, 195] on div "sql_1 [DOMAIN_NAME] - Prod 1 2 select 12 as "test" ; הההההההההההההההההההההההההה…" at bounding box center [901, 159] width 1044 height 78
click at [687, 358] on div "Source sql_1 Destination Google Sheets Private Connector Schema + Table [URL][D…" at bounding box center [912, 357] width 1019 height 168
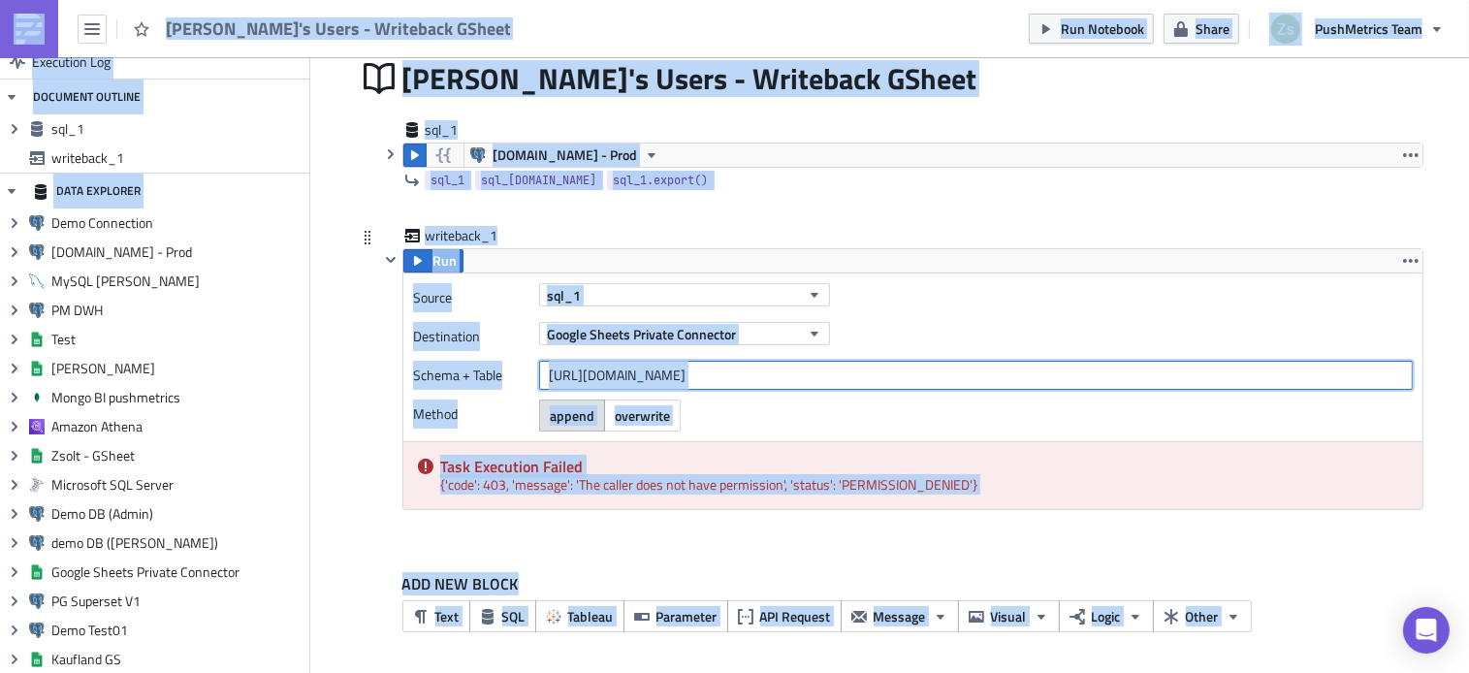
click at [694, 370] on input "[URL][DOMAIN_NAME]" at bounding box center [976, 375] width 874 height 29
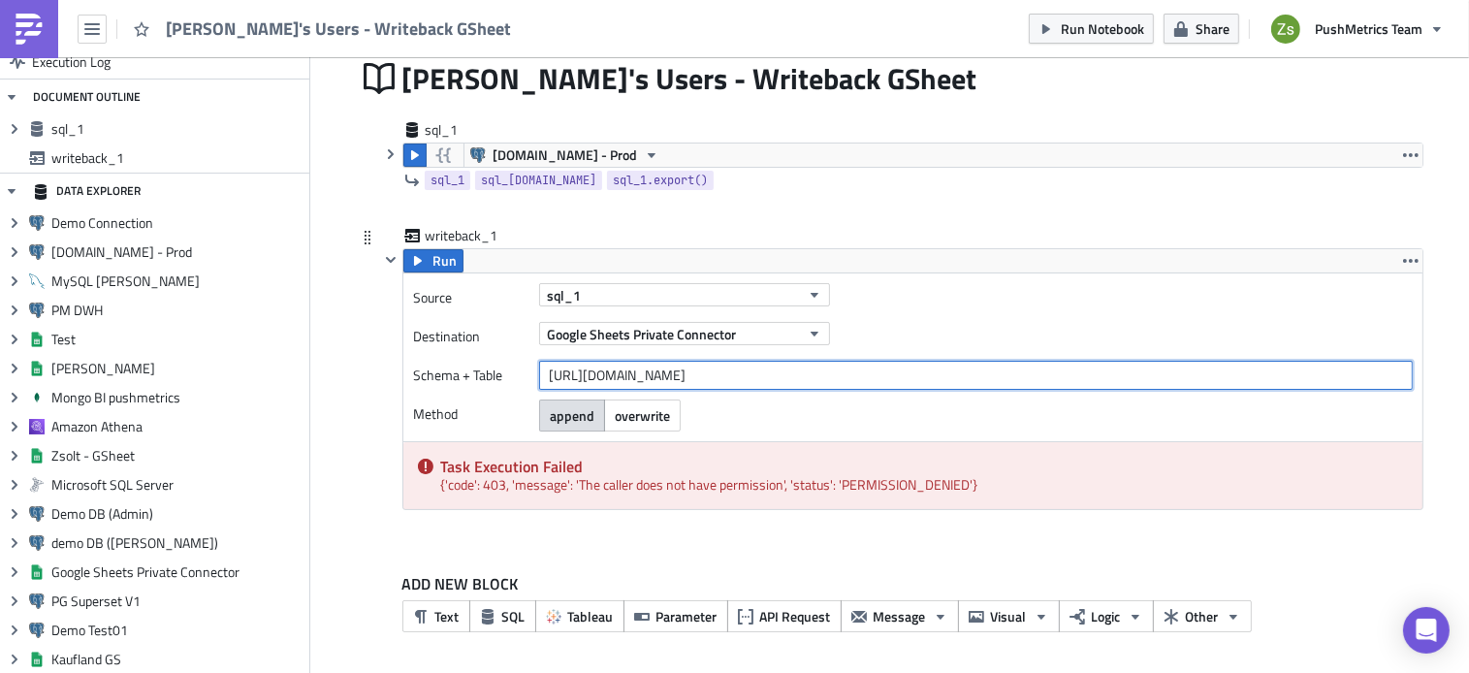
click at [694, 370] on input "[URL][DOMAIN_NAME]" at bounding box center [976, 375] width 874 height 29
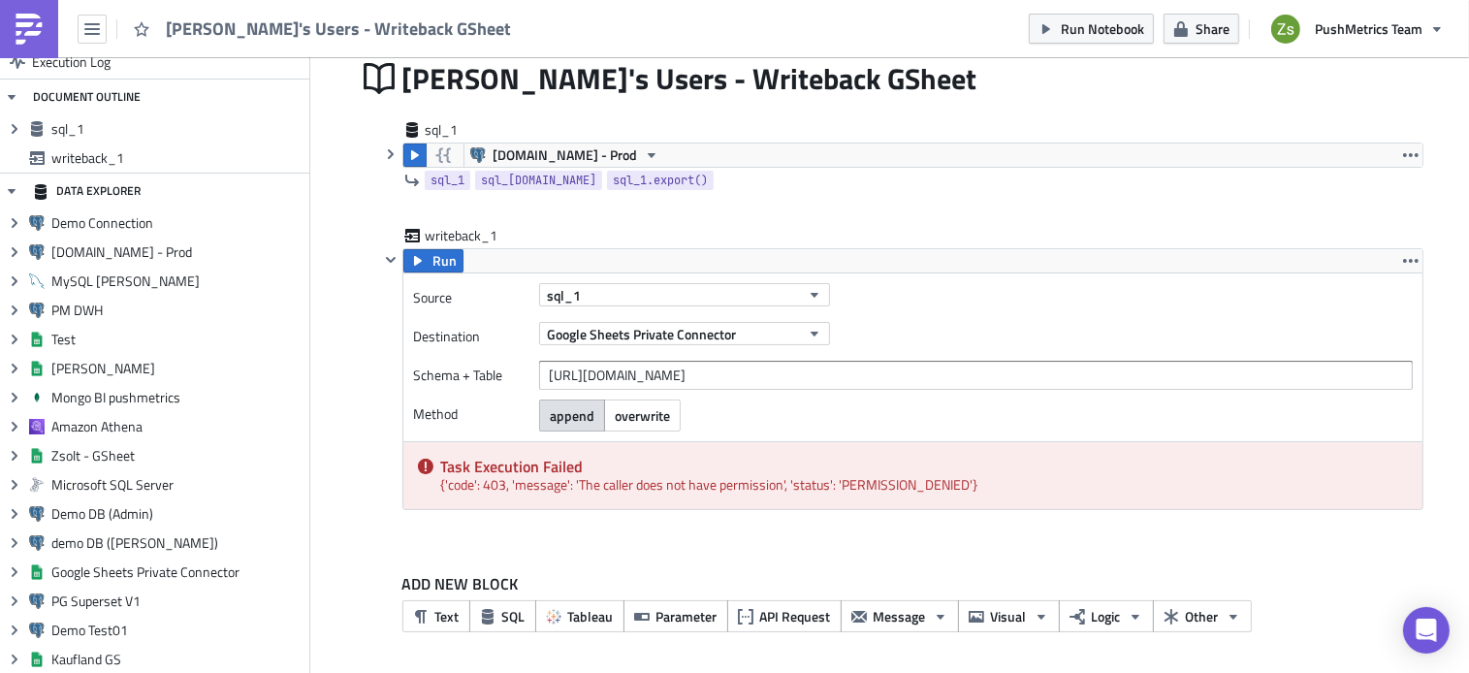
click at [27, 30] on img at bounding box center [29, 29] width 31 height 31
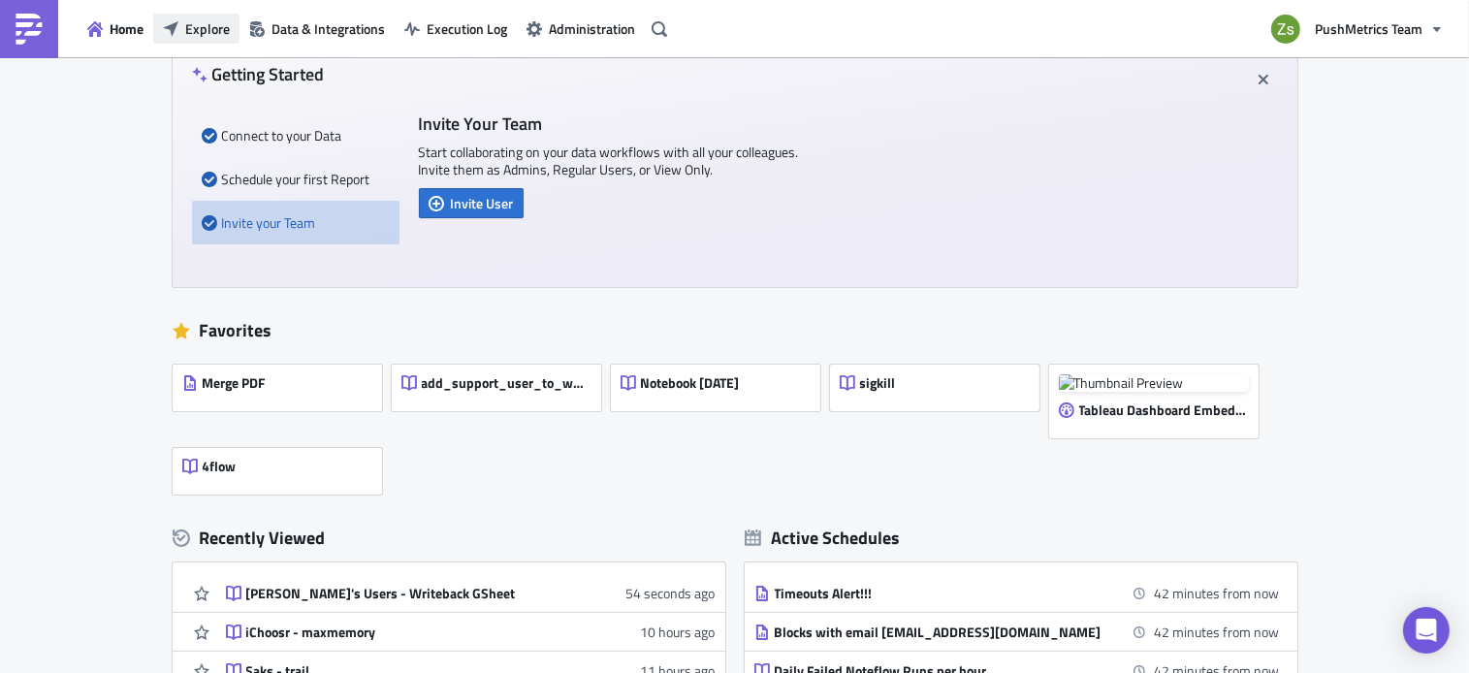
click at [222, 33] on span "Explore" at bounding box center [207, 28] width 45 height 20
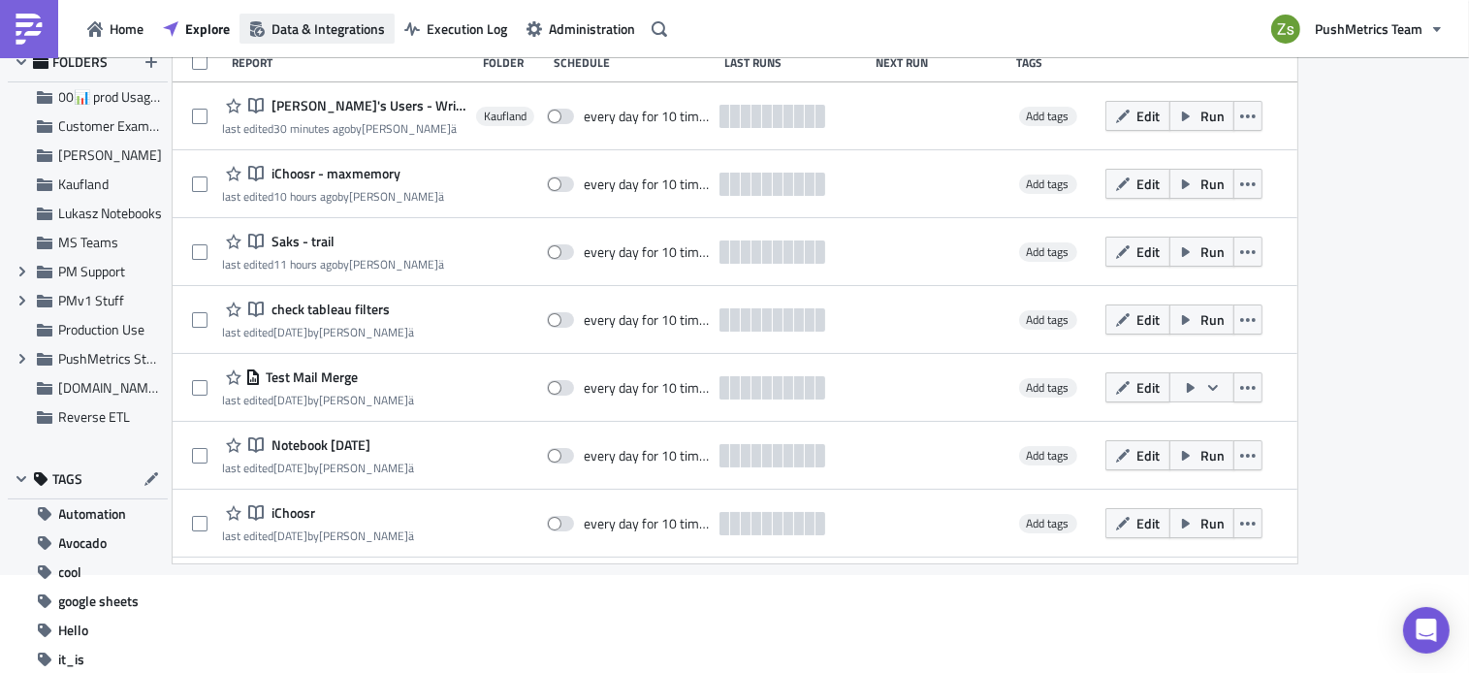
click at [325, 40] on button "Data & Integrations" at bounding box center [316, 29] width 155 height 30
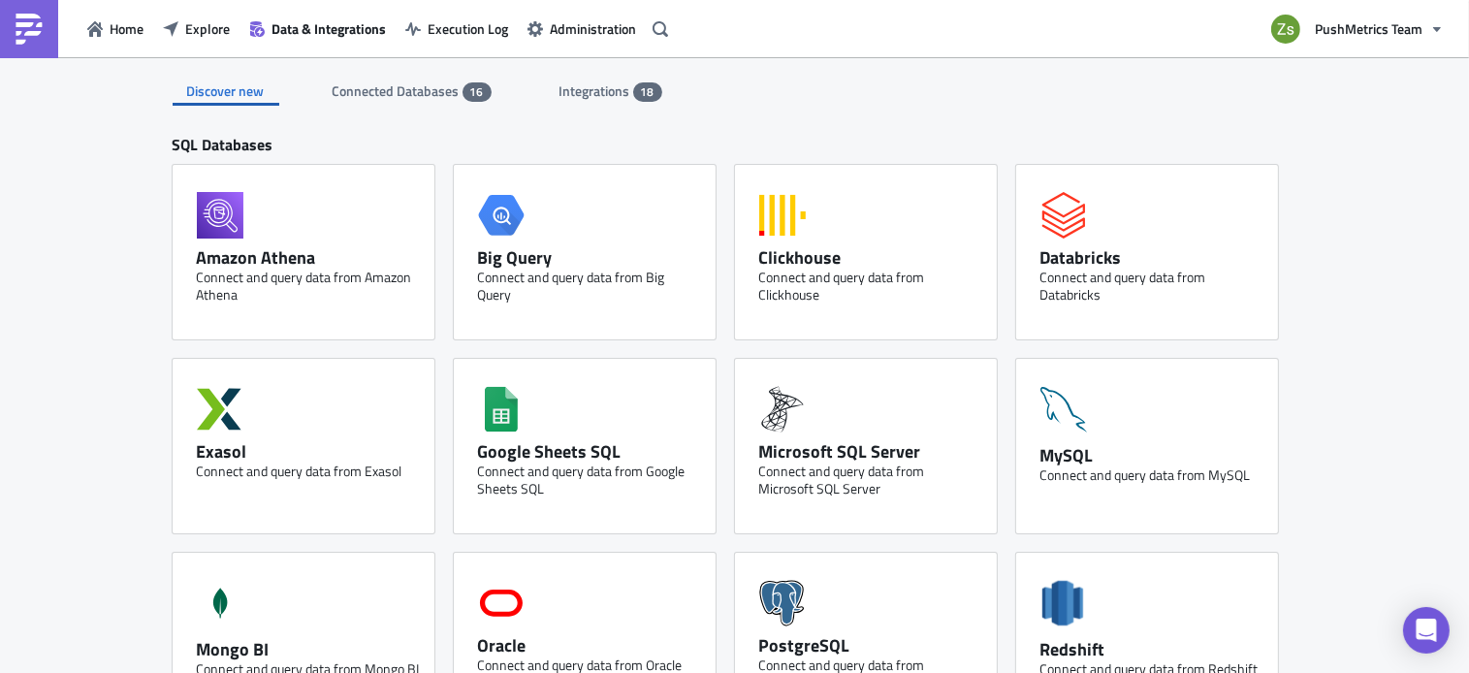
click at [434, 95] on span "Connected Databases" at bounding box center [398, 90] width 130 height 20
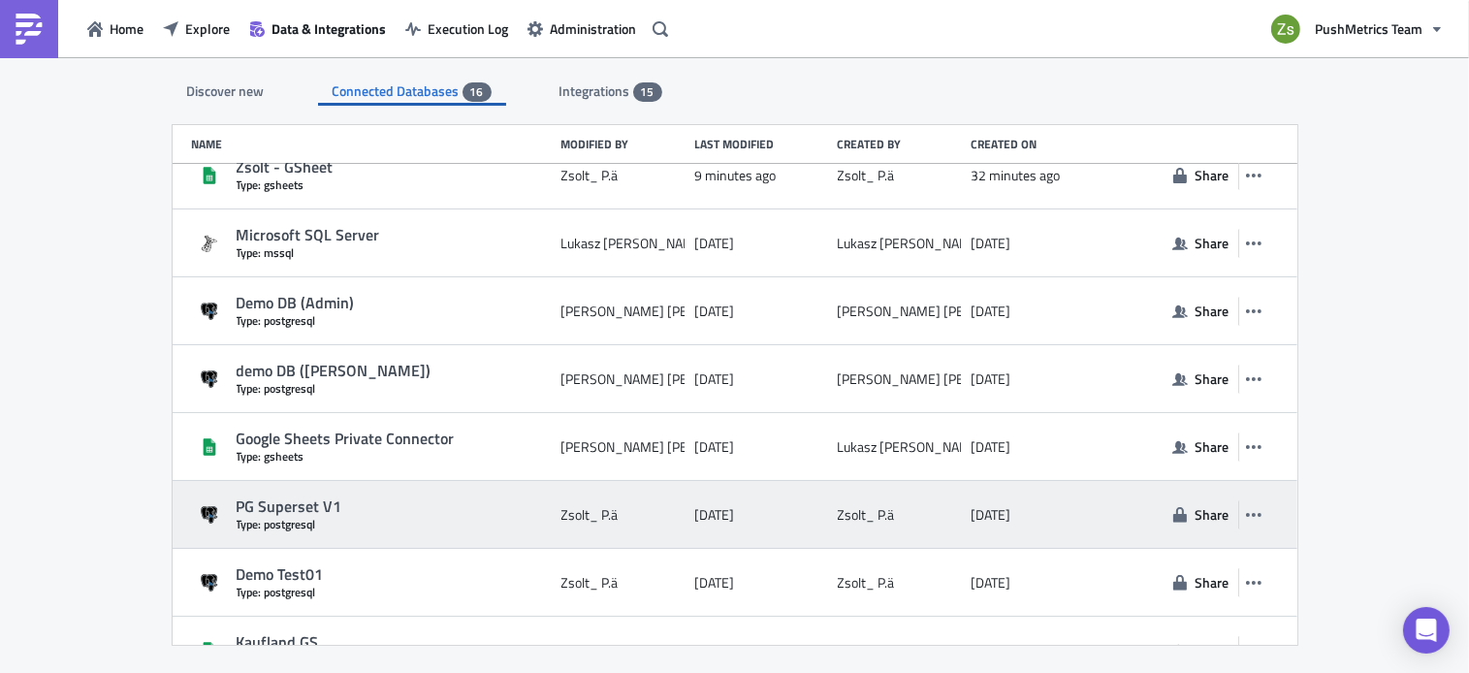
scroll to position [462, 0]
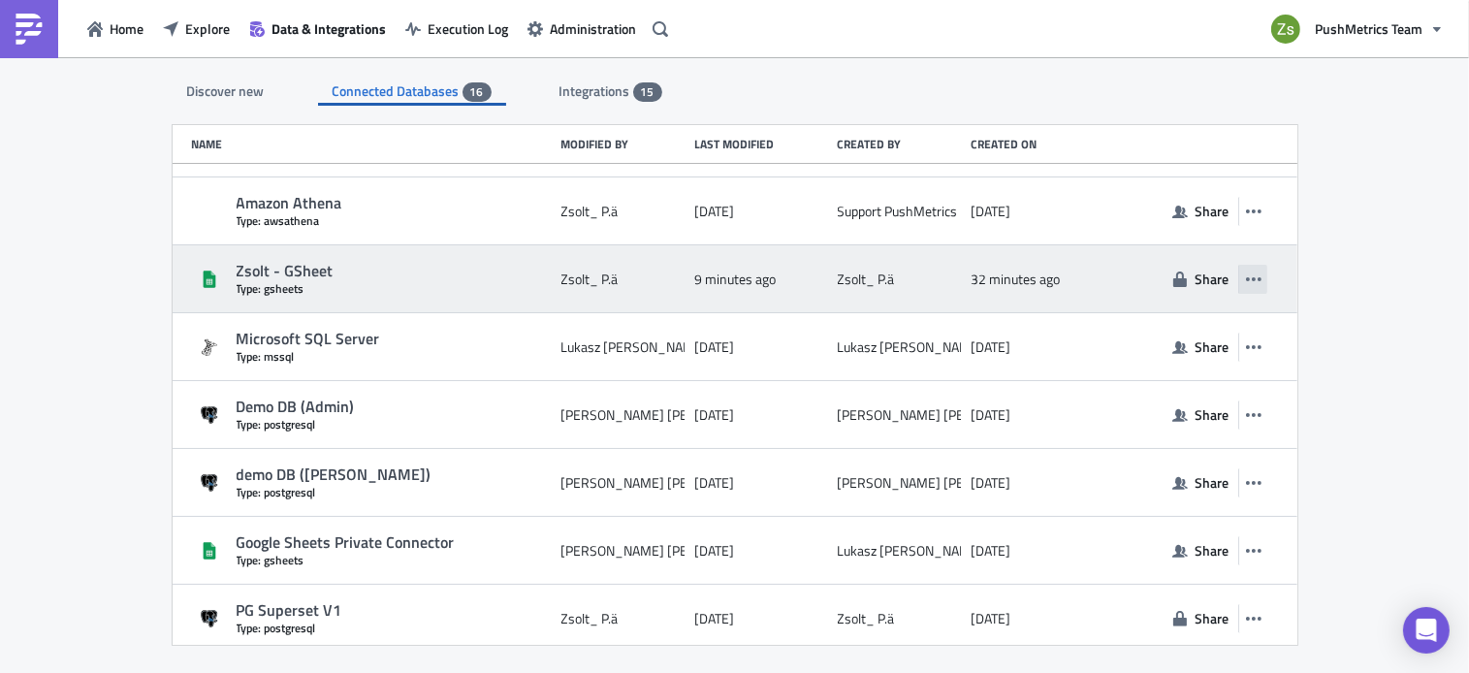
click at [1246, 285] on icon "button" at bounding box center [1254, 279] width 16 height 16
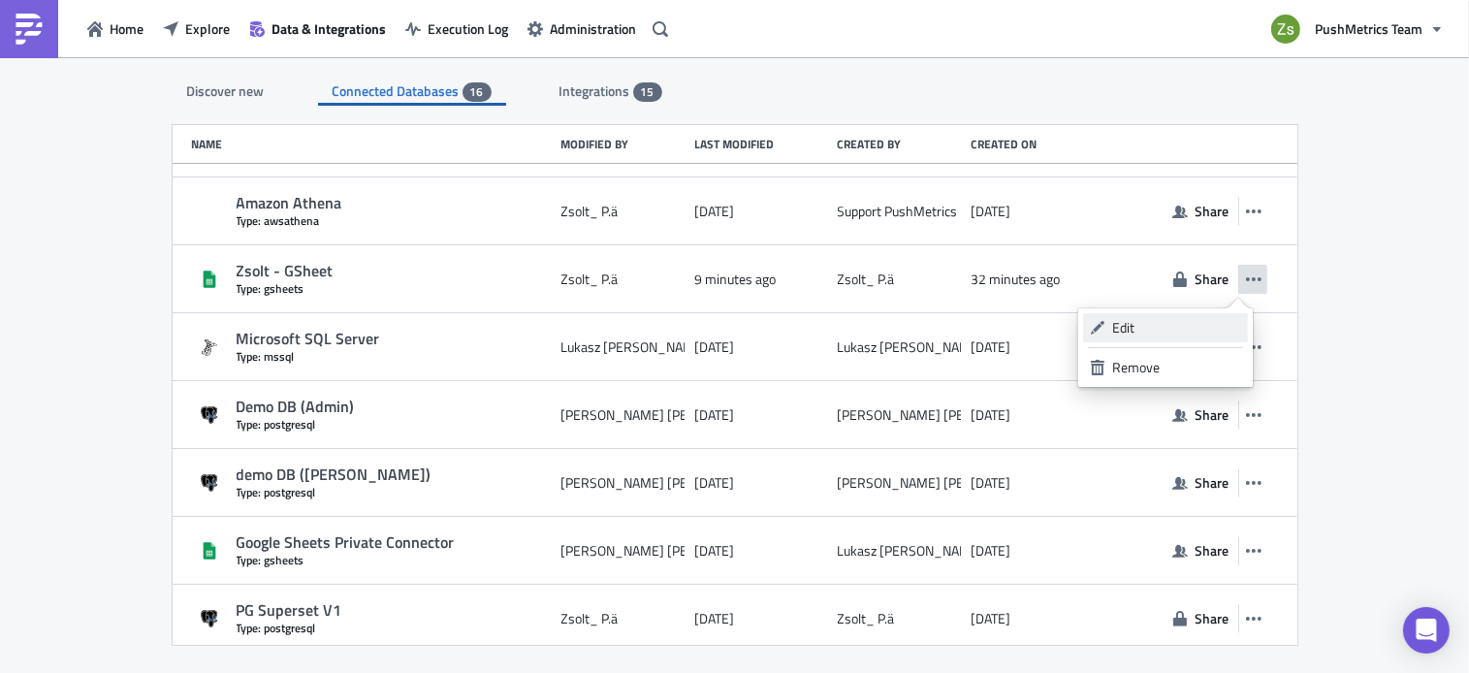
click at [1198, 318] on div "Edit" at bounding box center [1176, 327] width 129 height 19
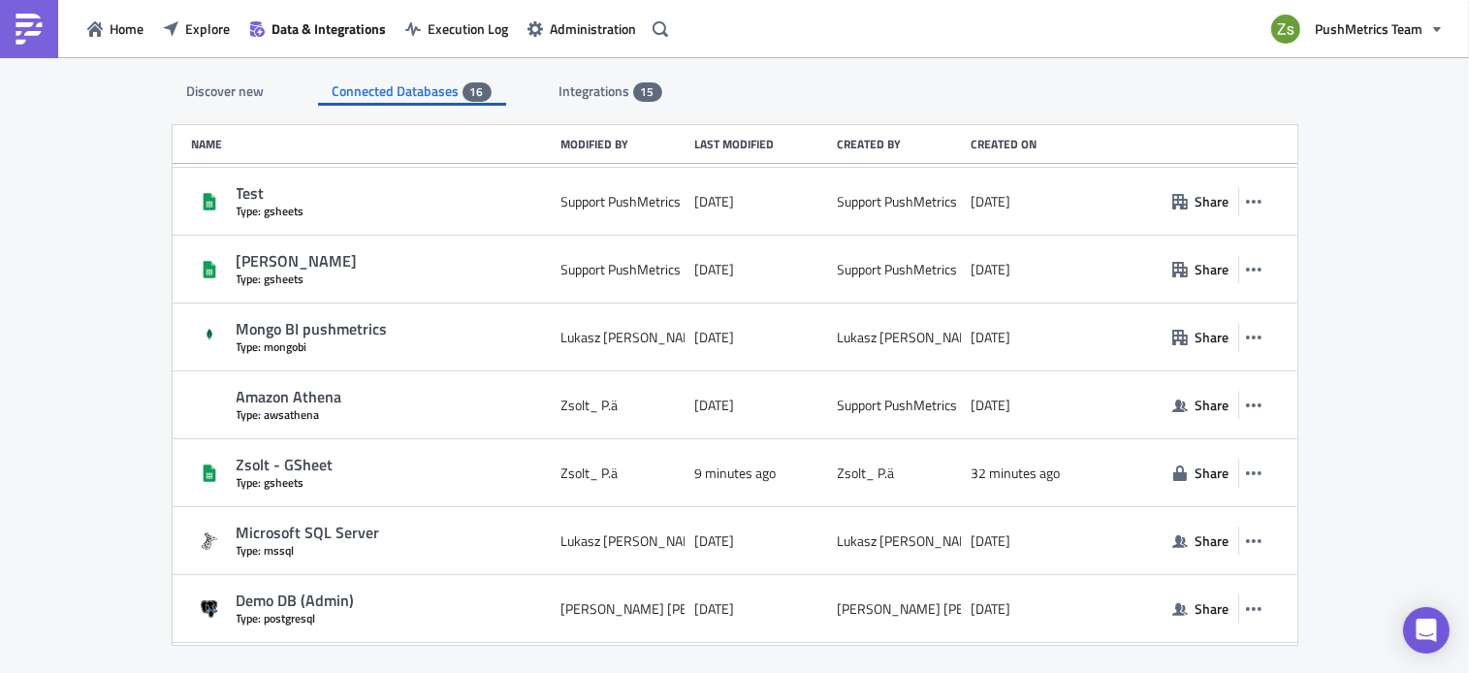
scroll to position [262, 0]
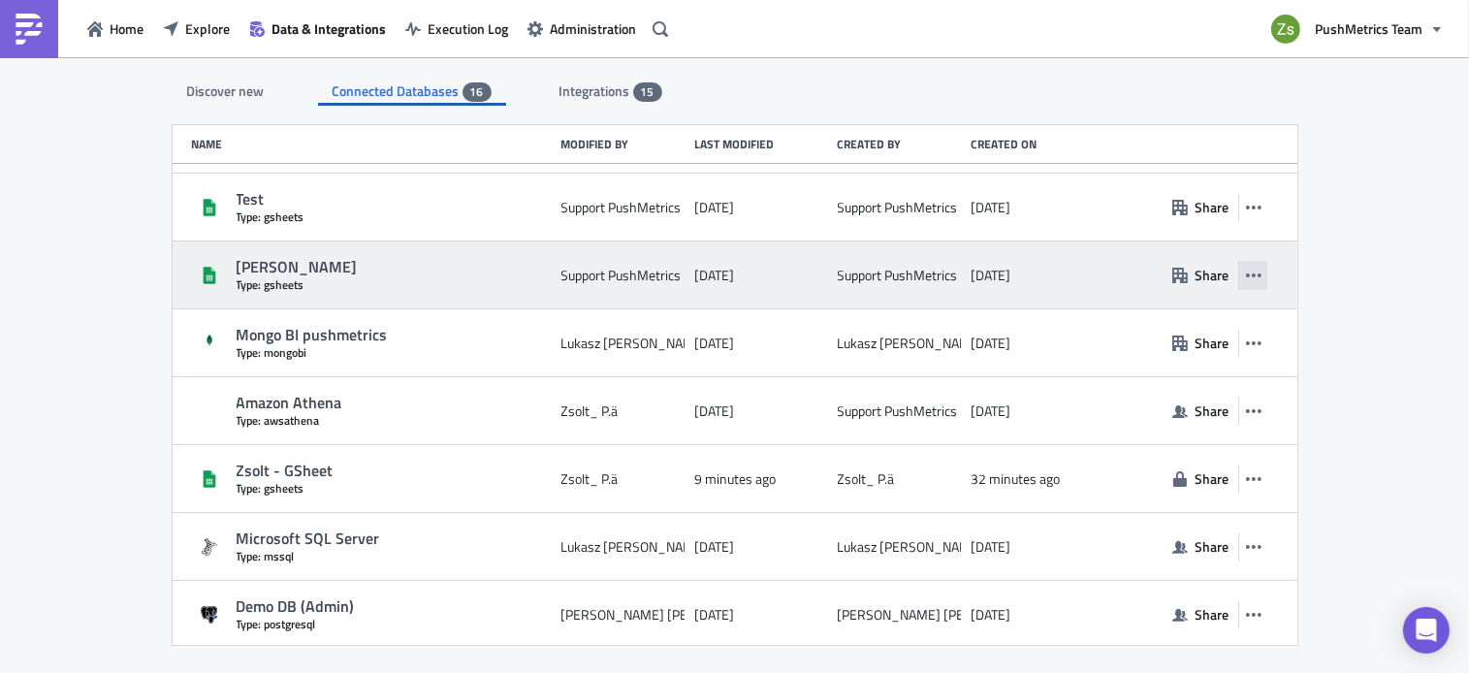
click at [1252, 278] on button "button" at bounding box center [1252, 275] width 29 height 29
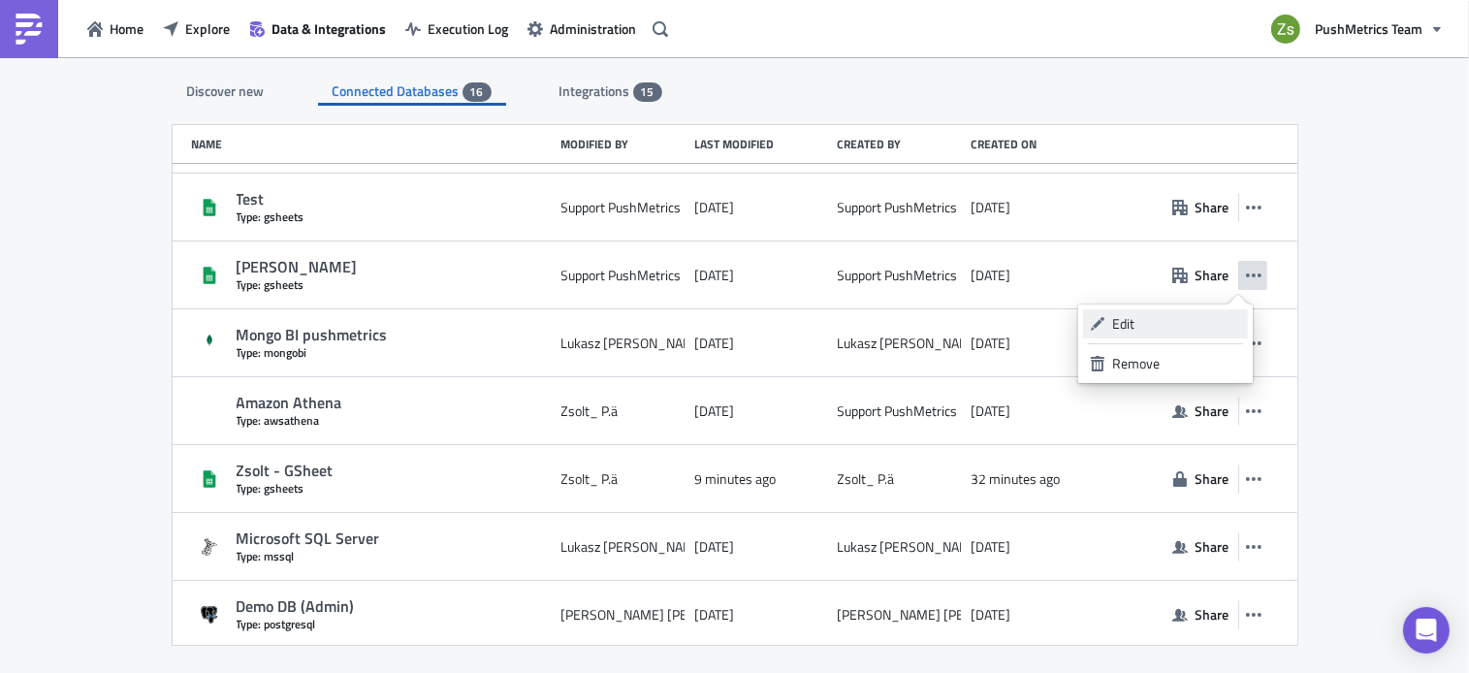
click at [1196, 315] on div "Edit" at bounding box center [1176, 323] width 129 height 19
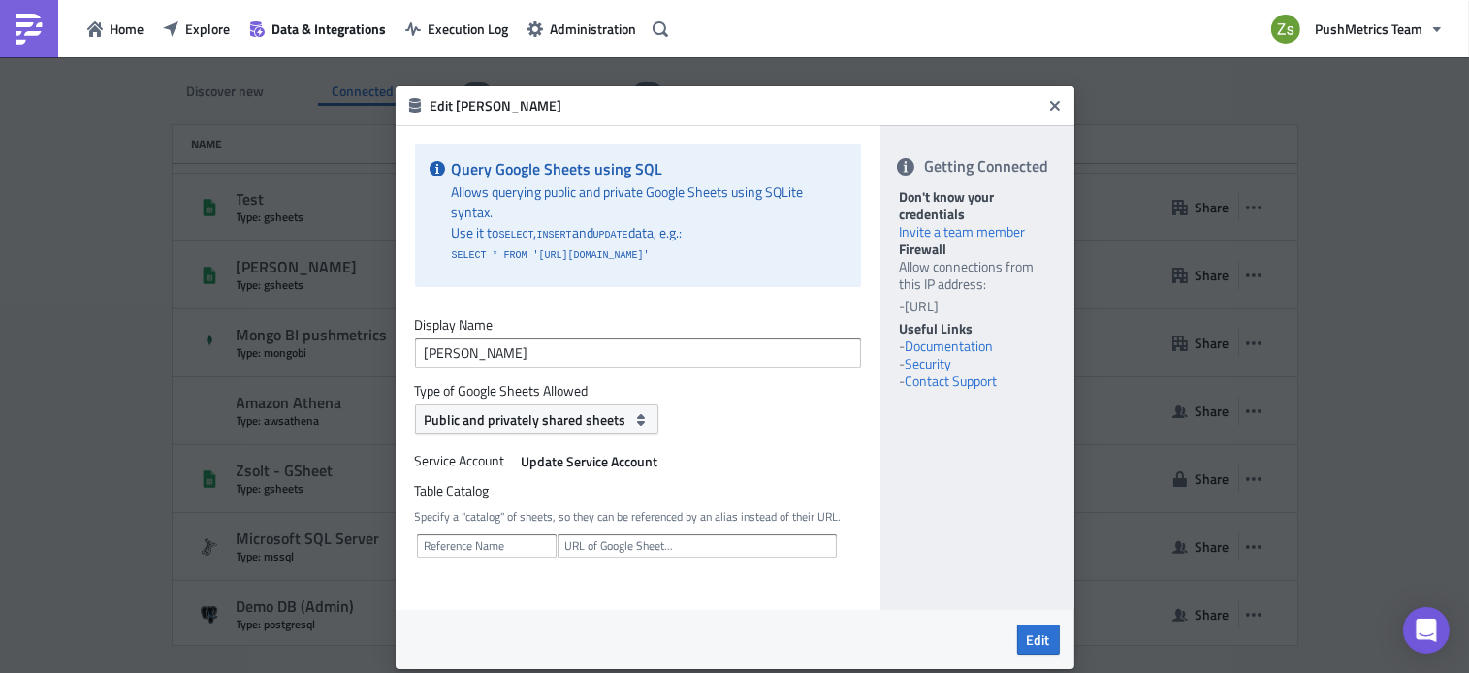
scroll to position [44, 0]
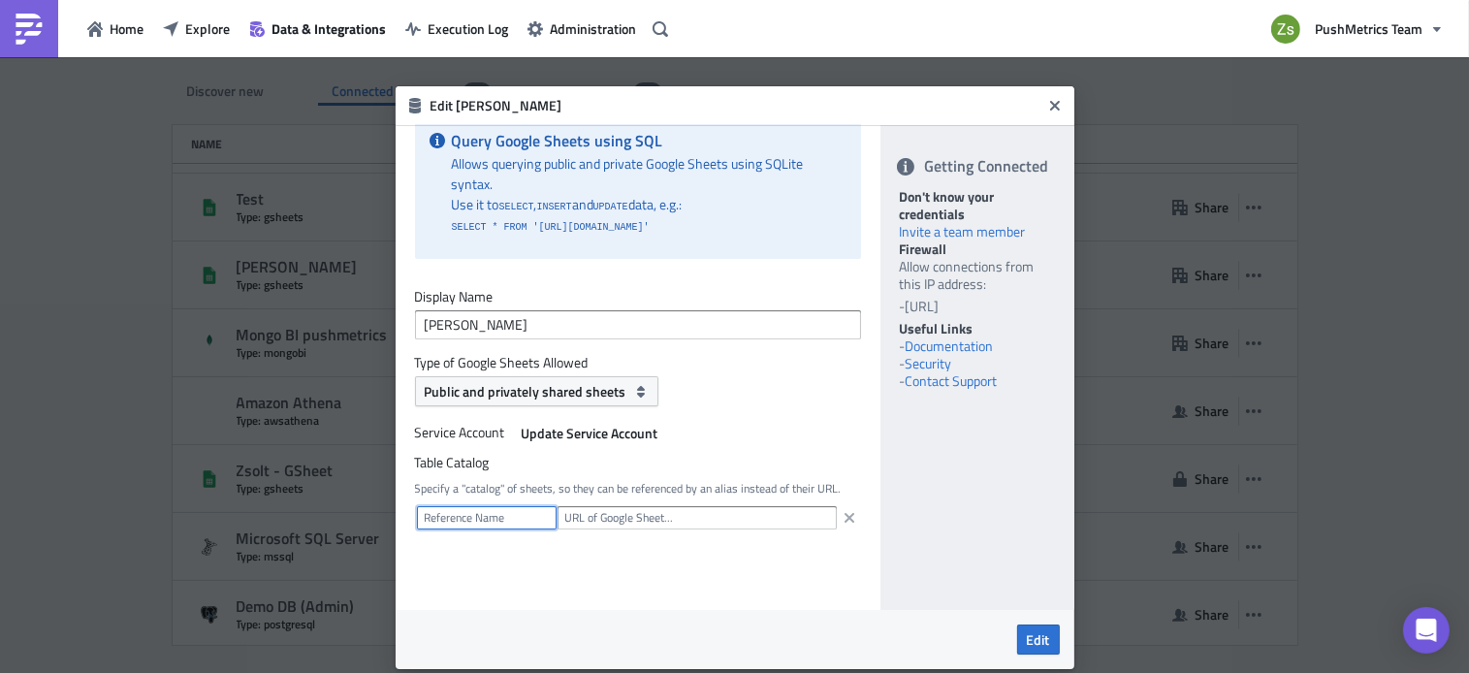
click at [510, 526] on input "text" at bounding box center [487, 517] width 140 height 23
type input "kaufland_see"
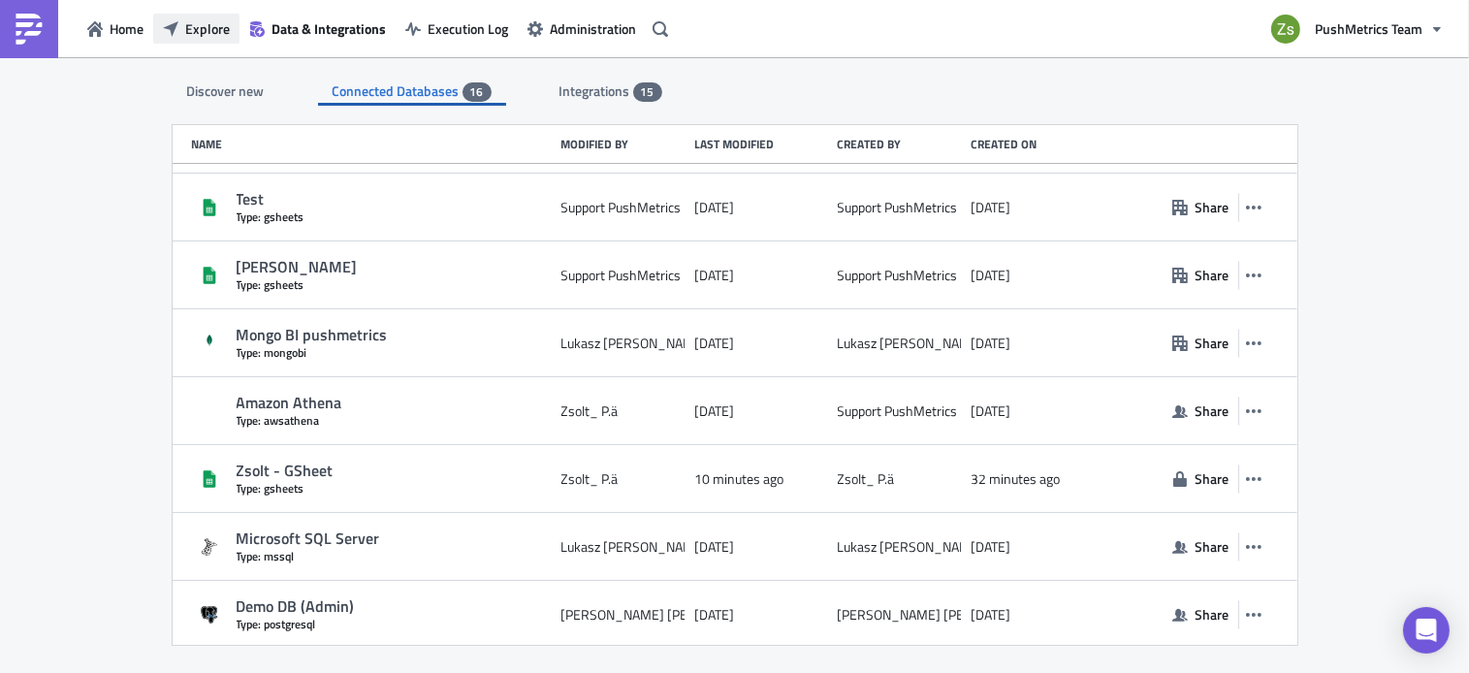
click at [209, 32] on span "Explore" at bounding box center [207, 28] width 45 height 20
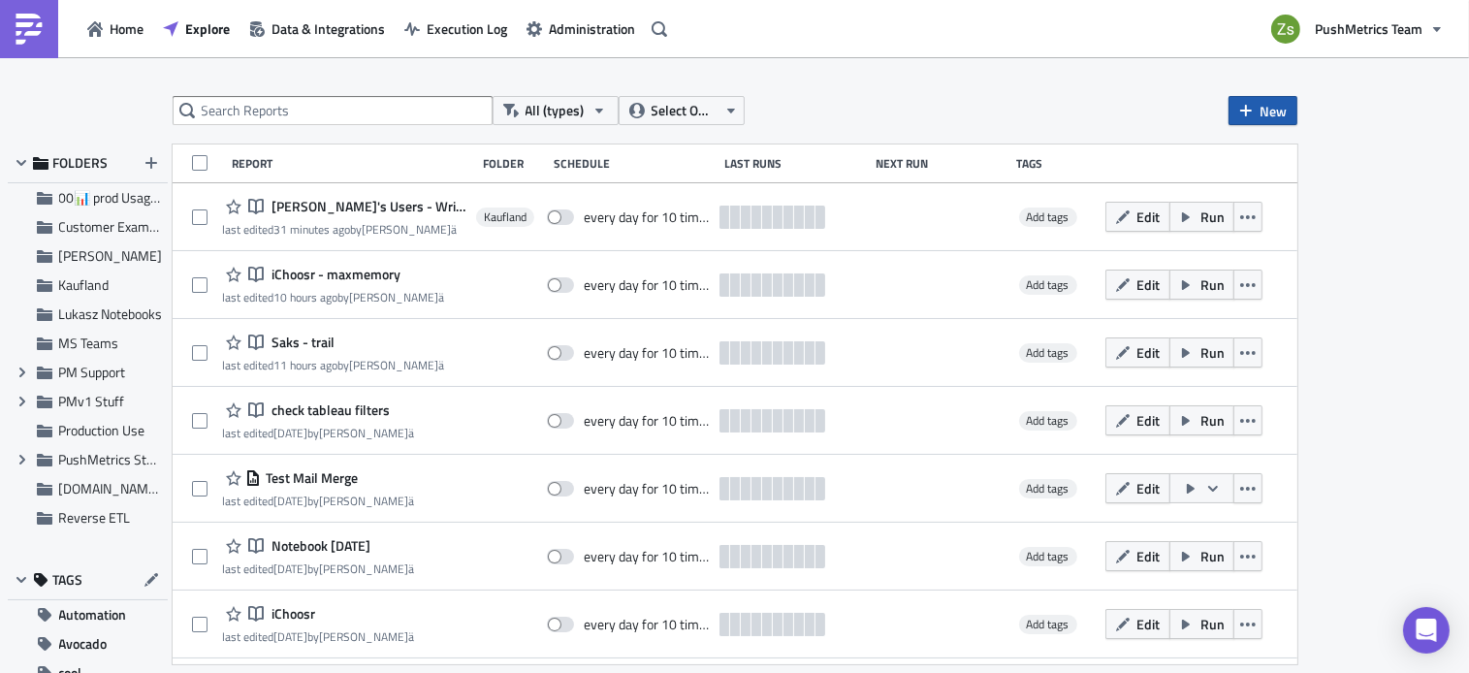
click at [1281, 98] on button "New" at bounding box center [1262, 110] width 69 height 29
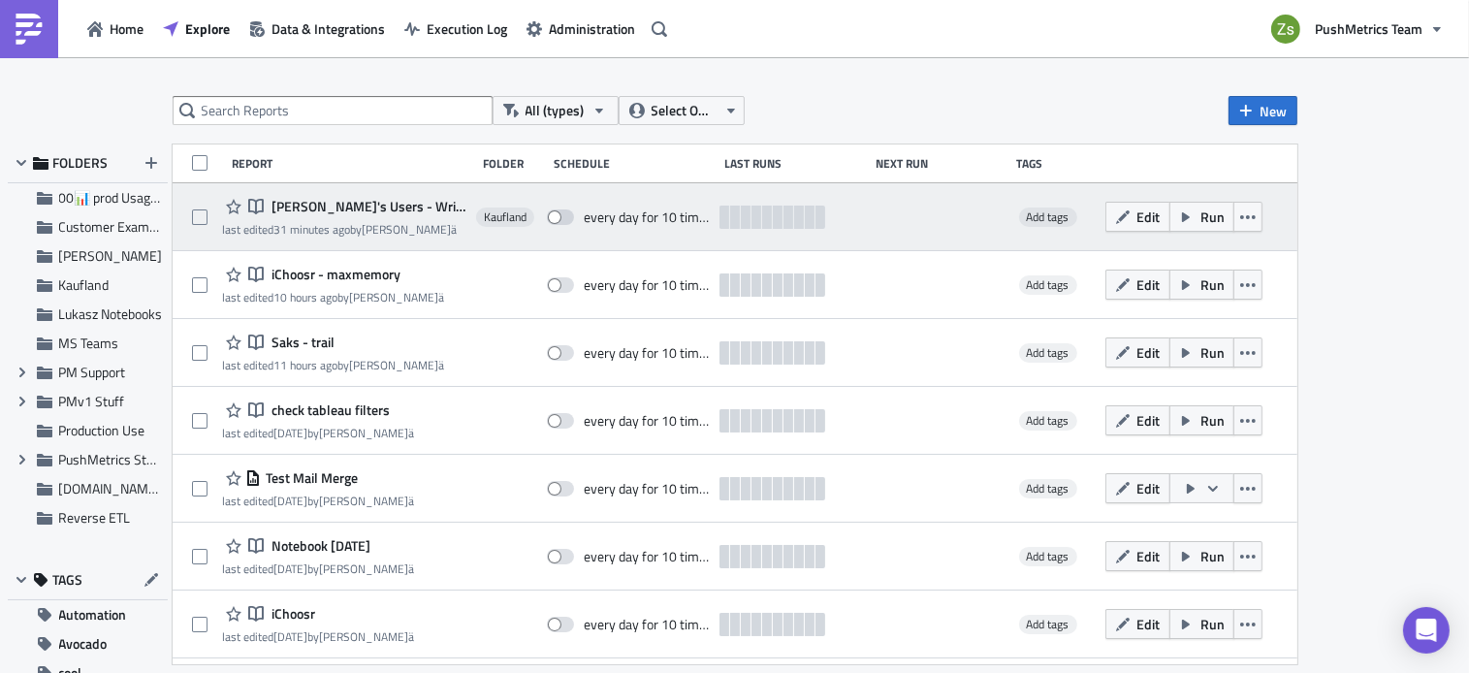
click at [410, 208] on span "[PERSON_NAME]'s Users - Writeback GSheet" at bounding box center [367, 206] width 200 height 17
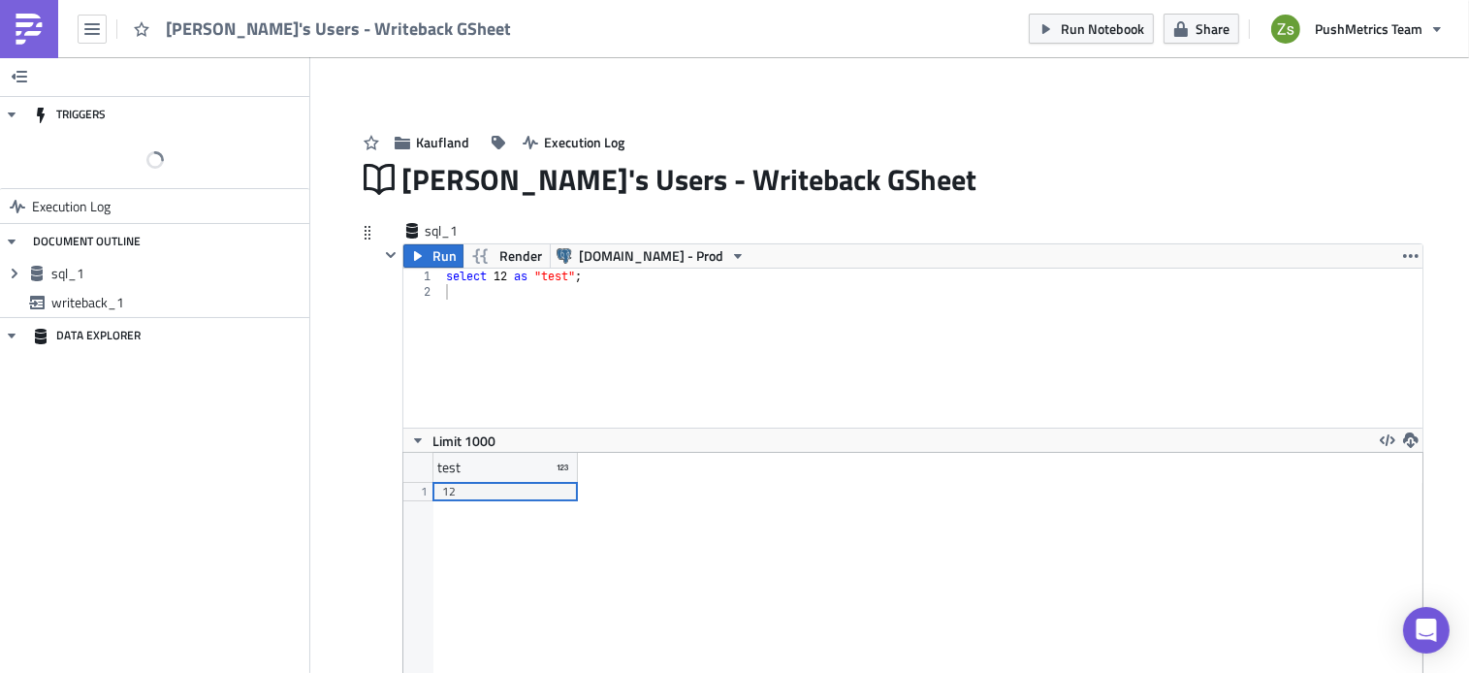
scroll to position [222, 1019]
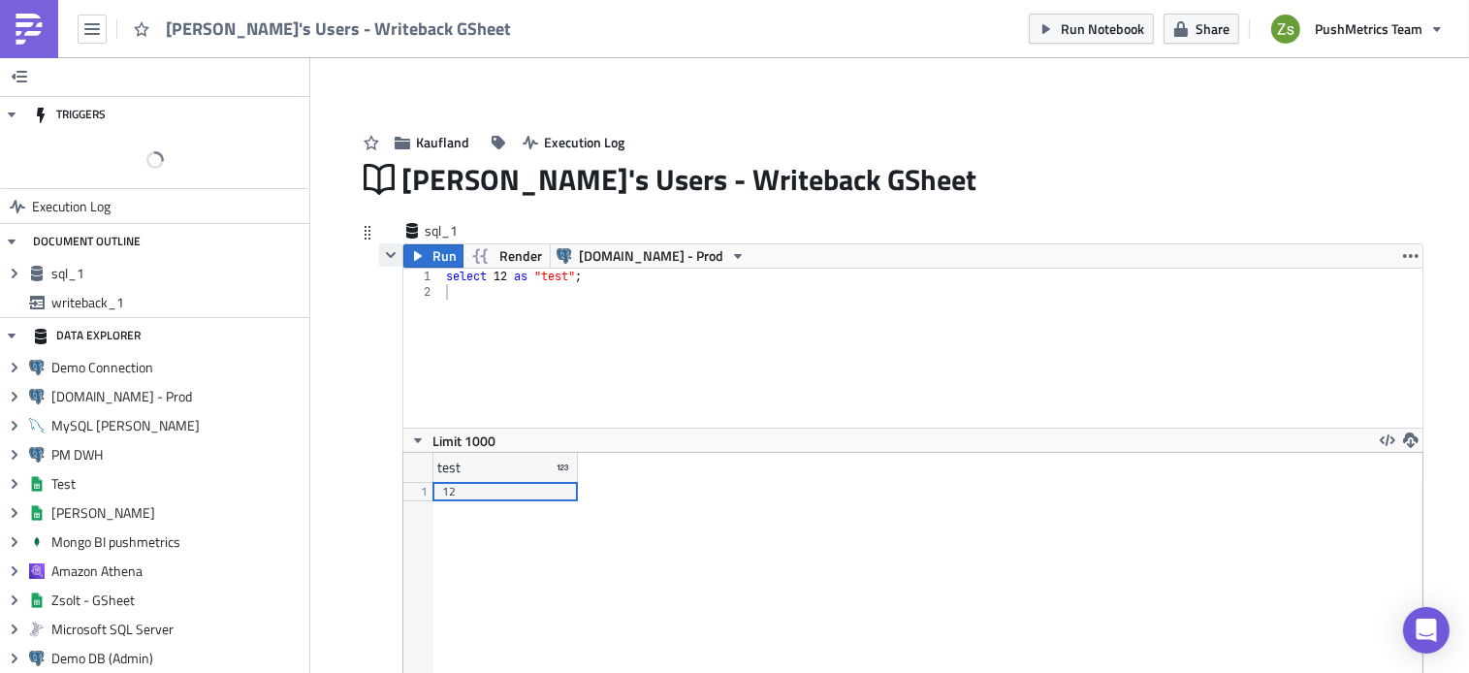
click at [380, 265] on button "button" at bounding box center [390, 254] width 23 height 23
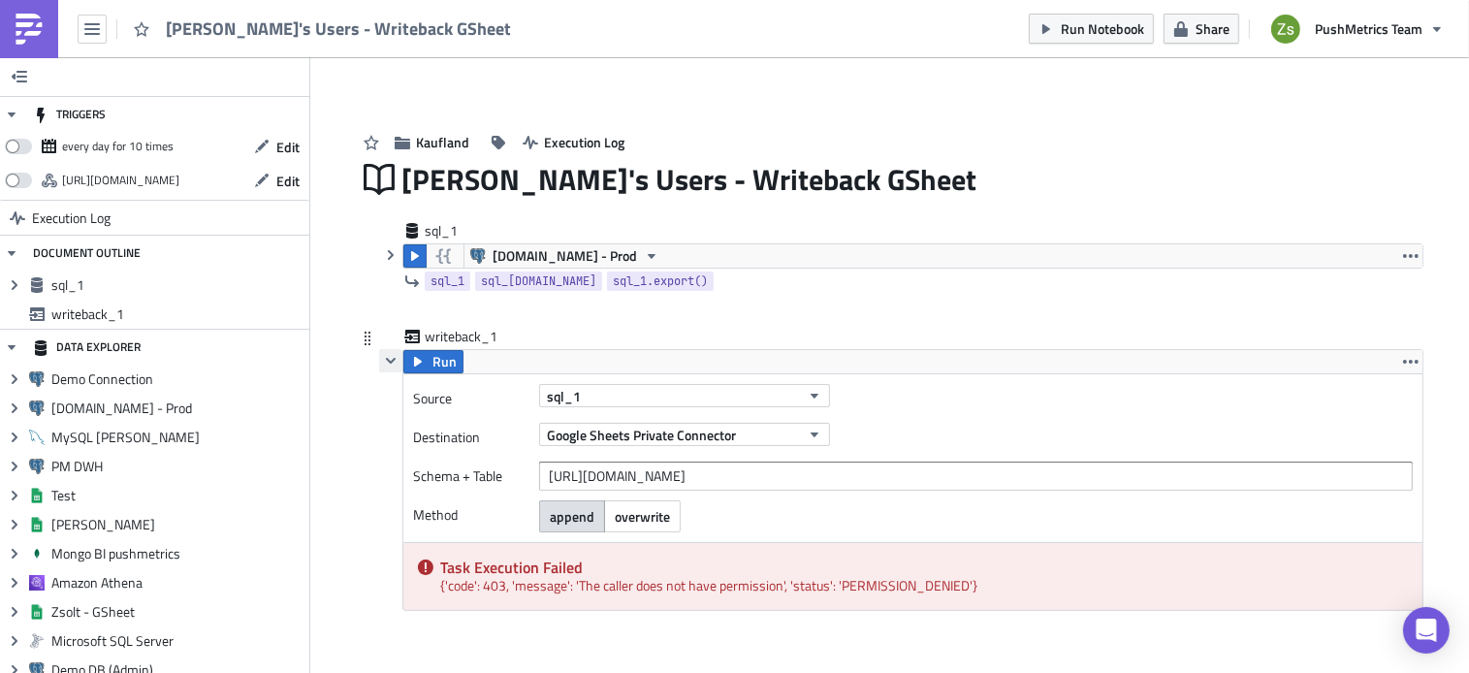
click at [383, 364] on icon "button" at bounding box center [391, 361] width 16 height 16
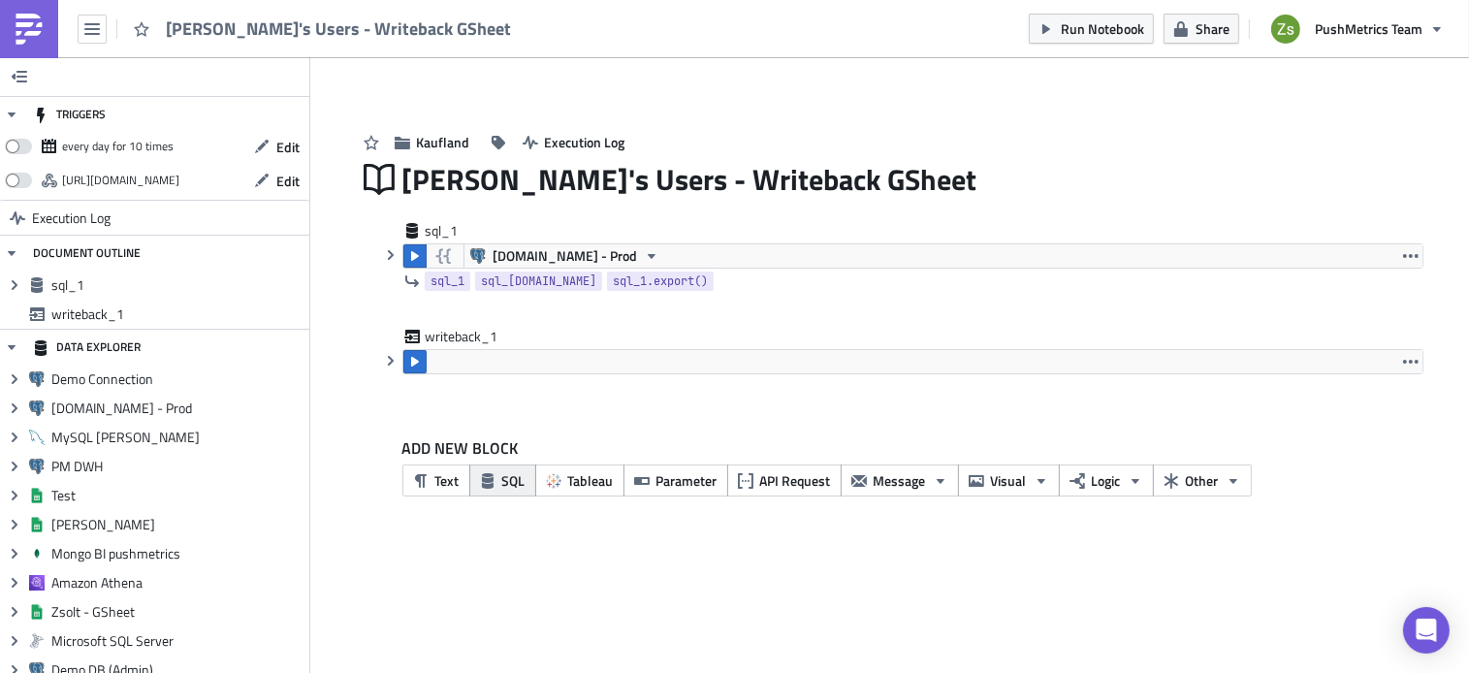
click at [509, 490] on span "SQL" at bounding box center [513, 480] width 23 height 20
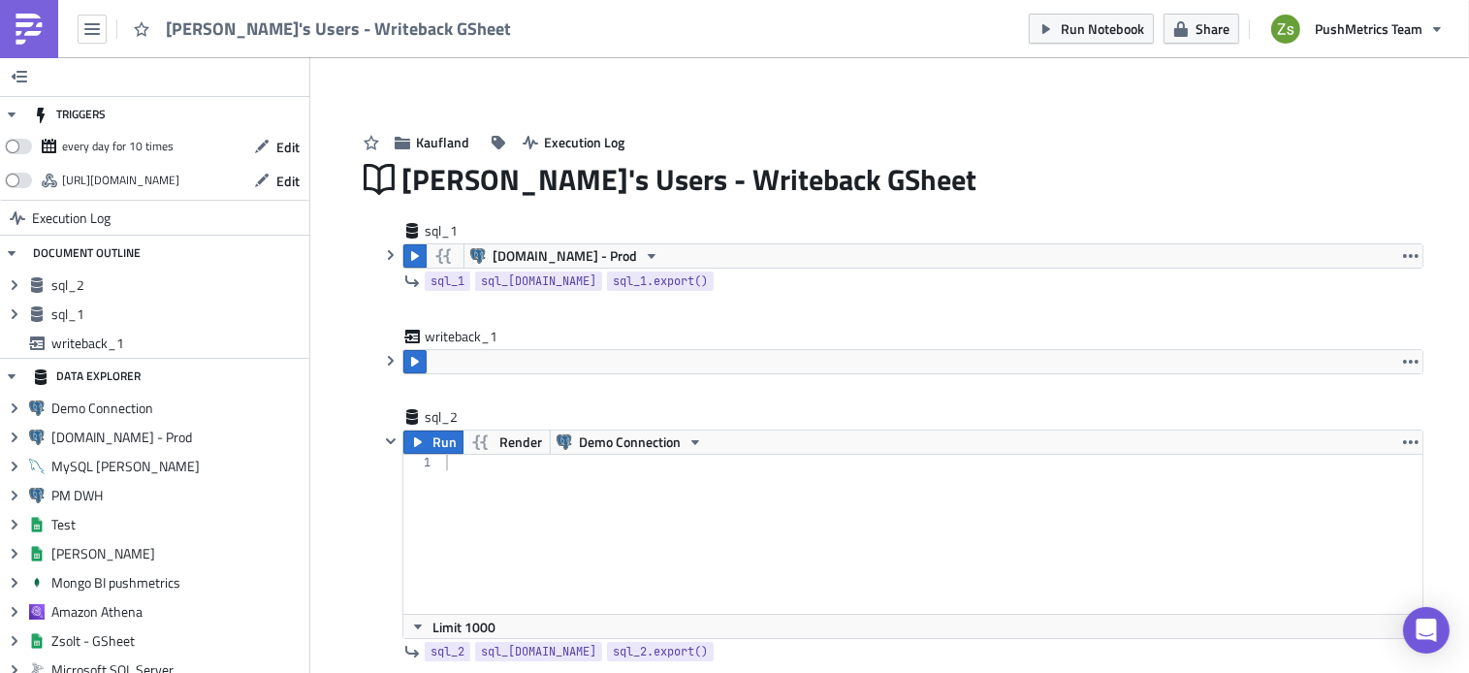
scroll to position [153, 0]
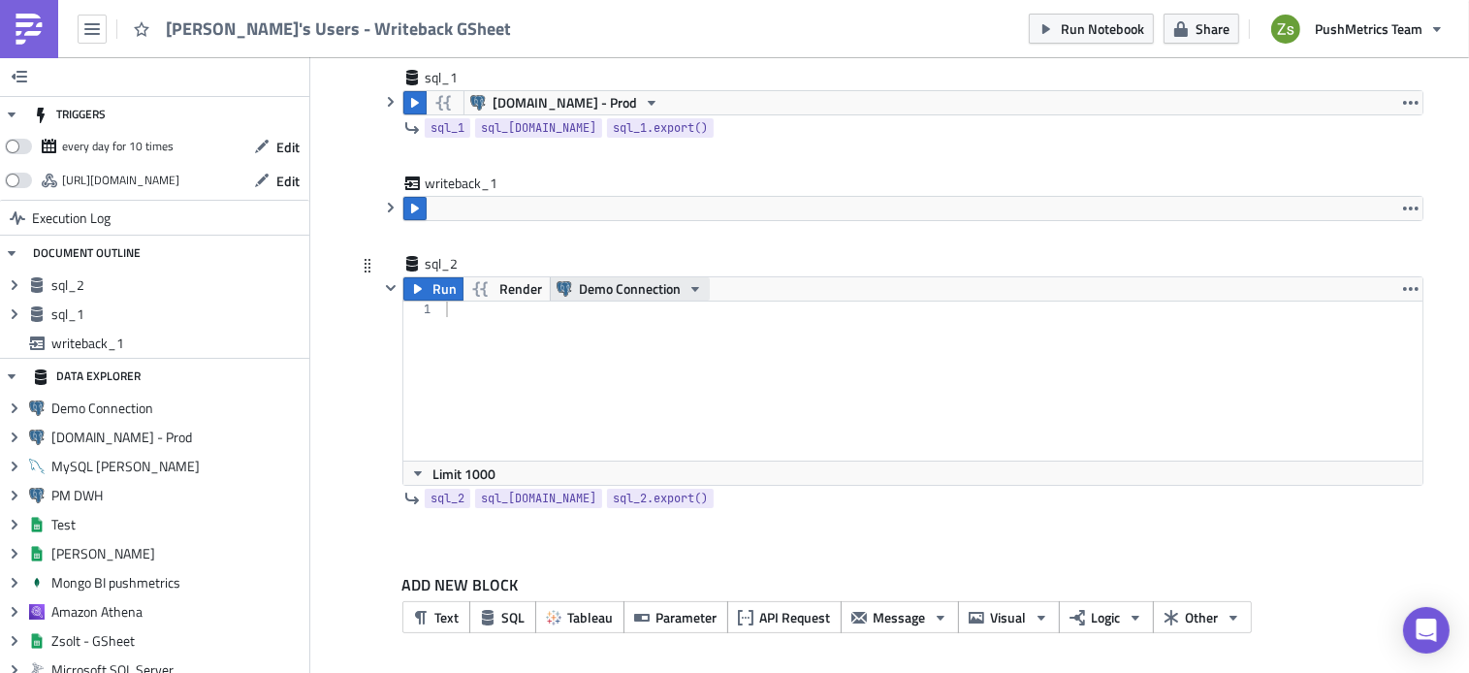
click at [619, 290] on span "Demo Connection" at bounding box center [630, 288] width 102 height 23
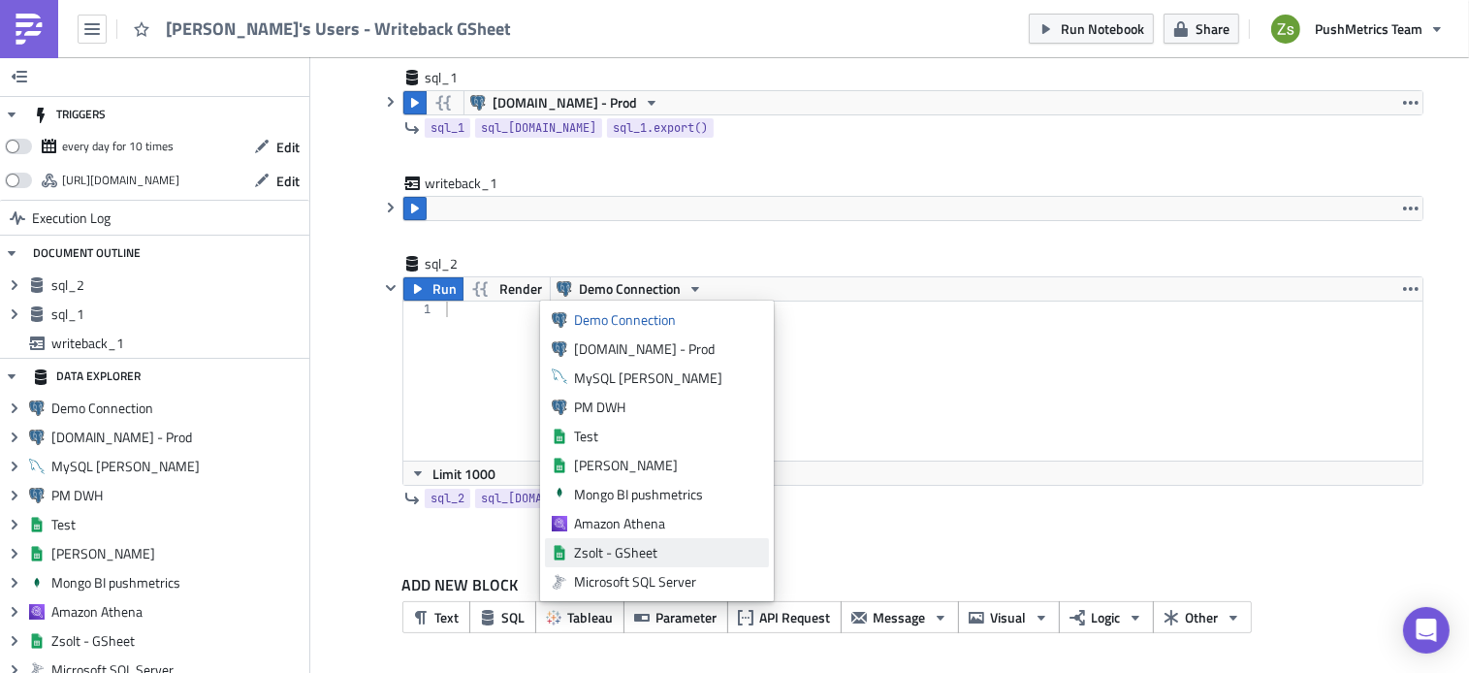
click at [654, 541] on link "Sheets-icon Created with Sketch. Zsolt - GSheet" at bounding box center [657, 552] width 224 height 29
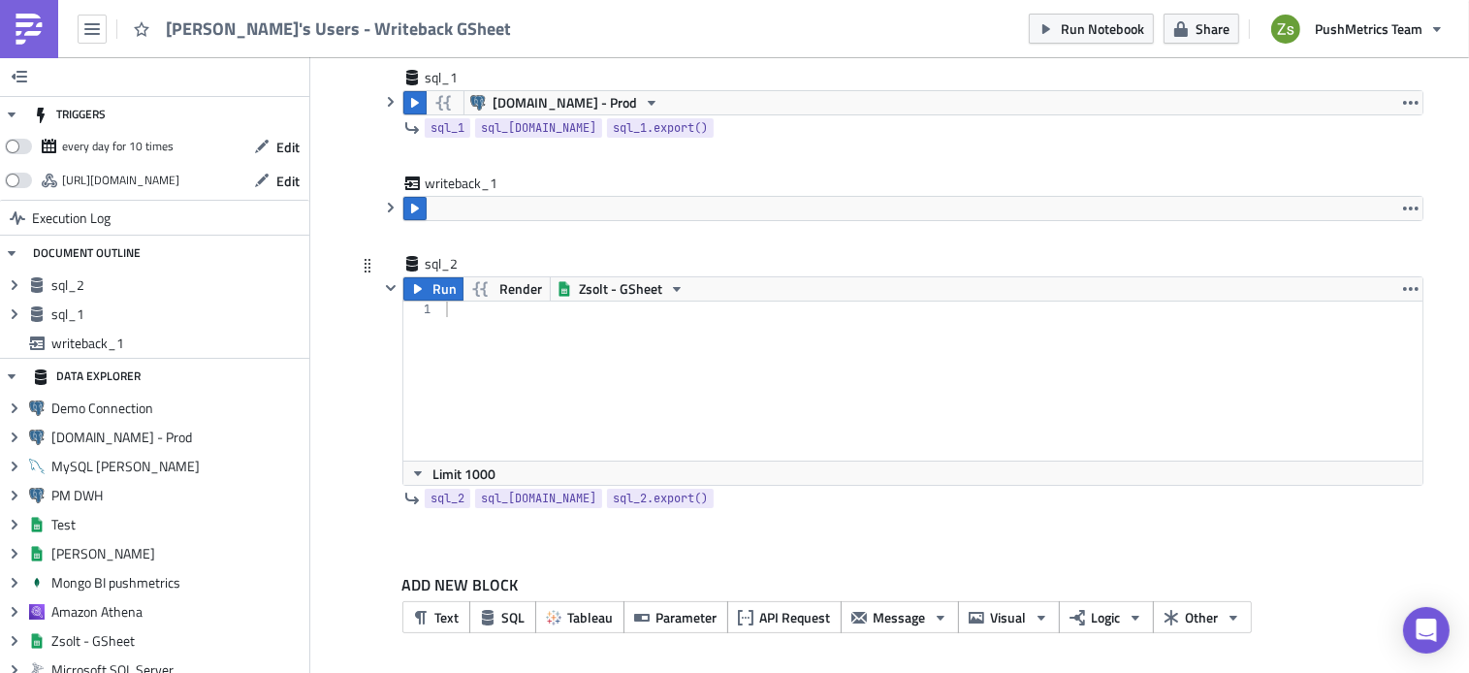
click at [648, 319] on div at bounding box center [932, 397] width 980 height 190
paste textarea "[URL][DOMAIN_NAME]'"
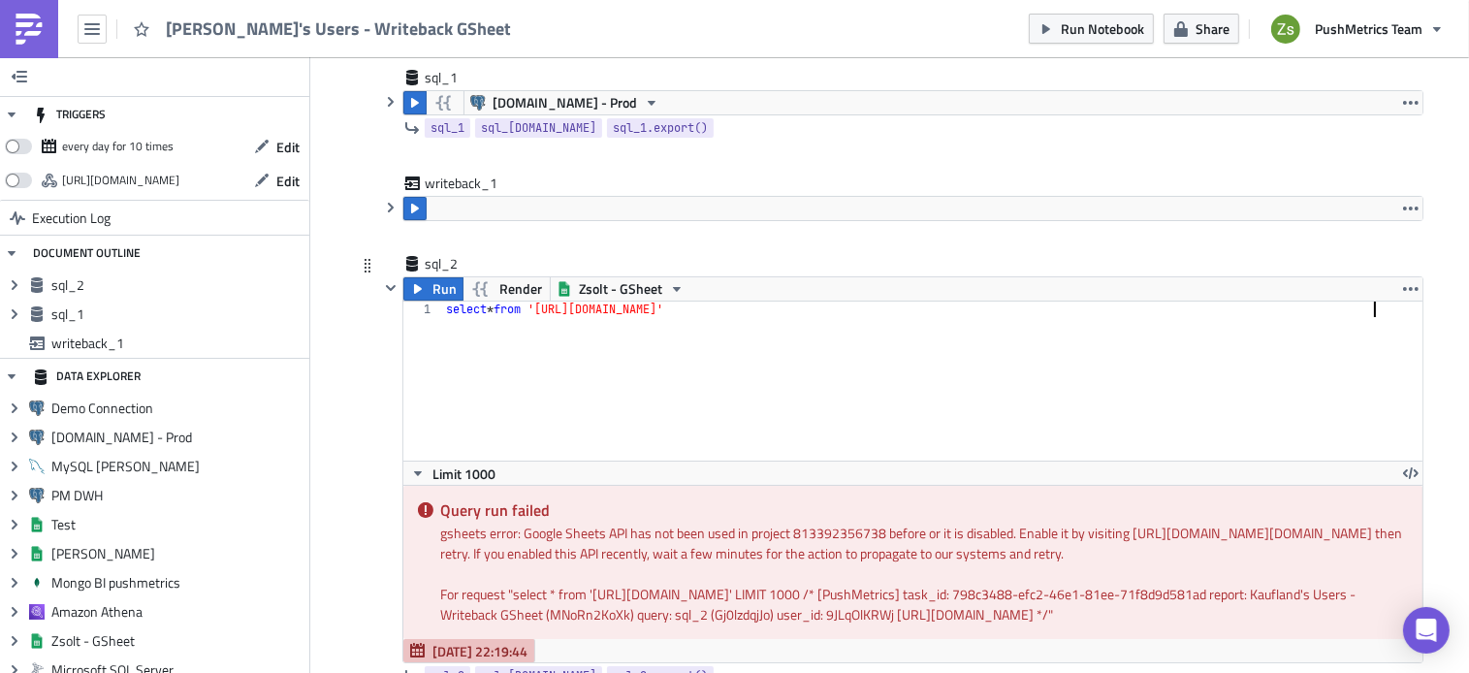
scroll to position [223, 0]
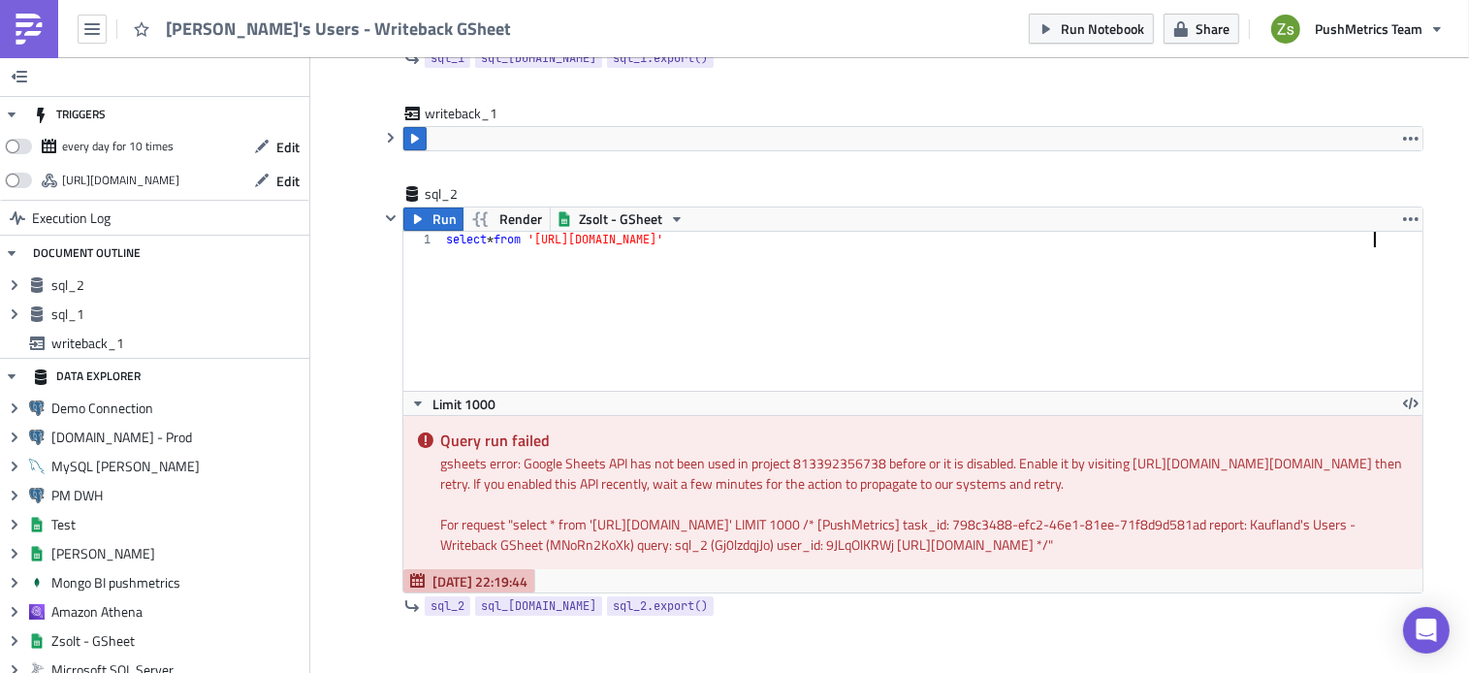
type textarea "select * from '[URL][DOMAIN_NAME]'"
click at [437, 217] on span "Run" at bounding box center [444, 218] width 24 height 23
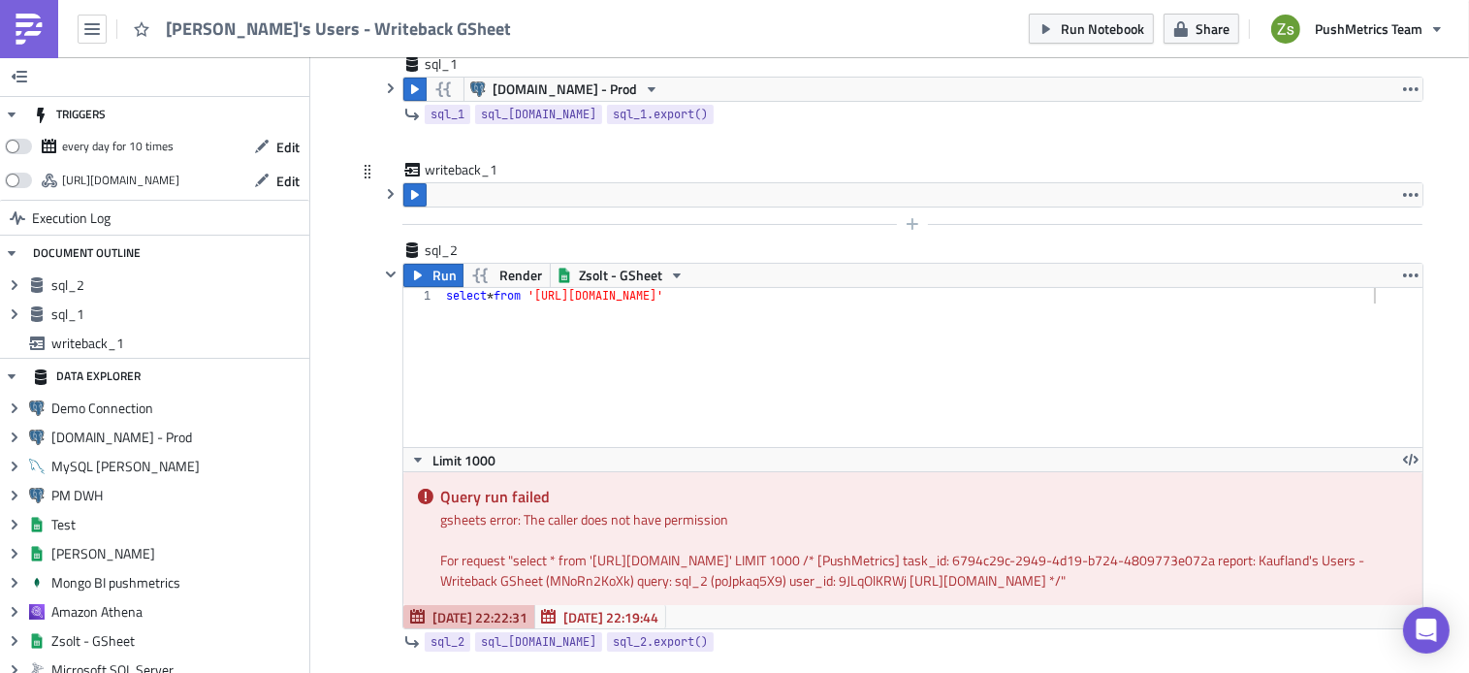
scroll to position [159, 0]
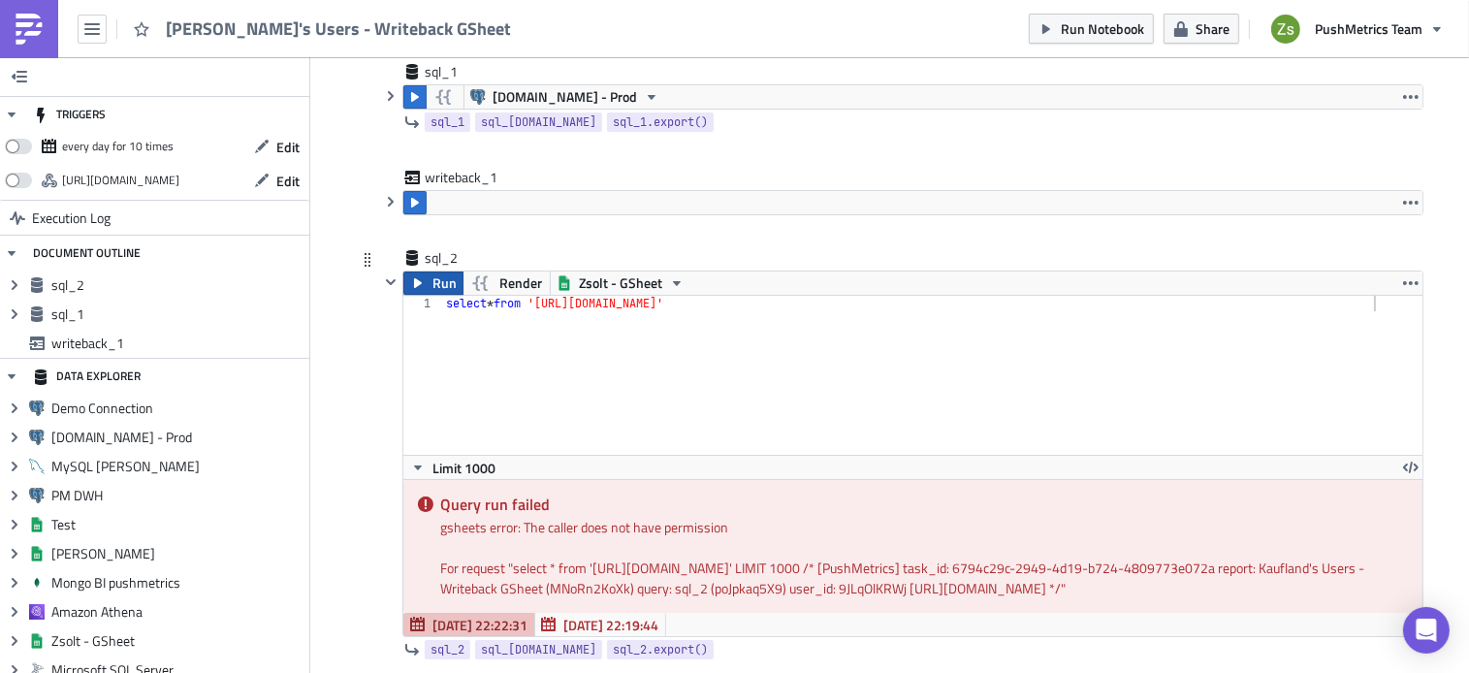
click at [438, 292] on span "Run" at bounding box center [444, 282] width 24 height 23
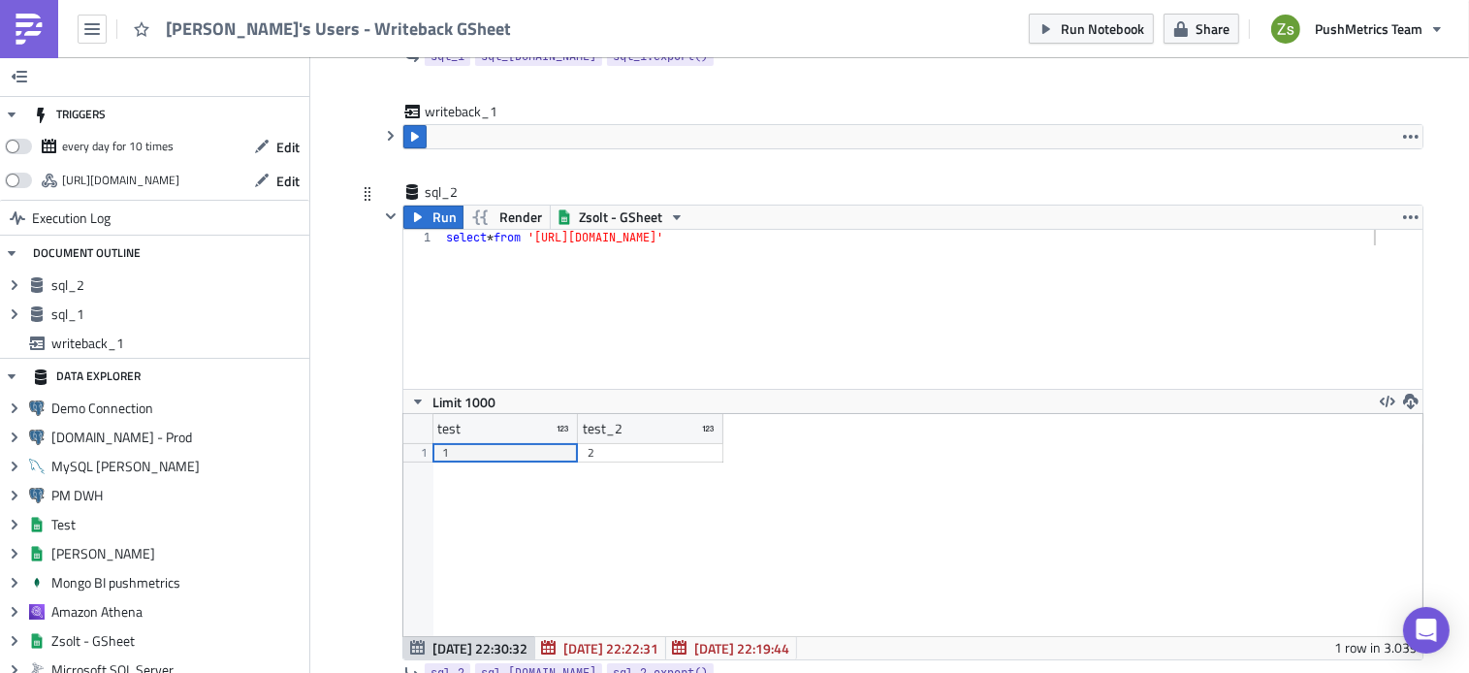
scroll to position [171, 0]
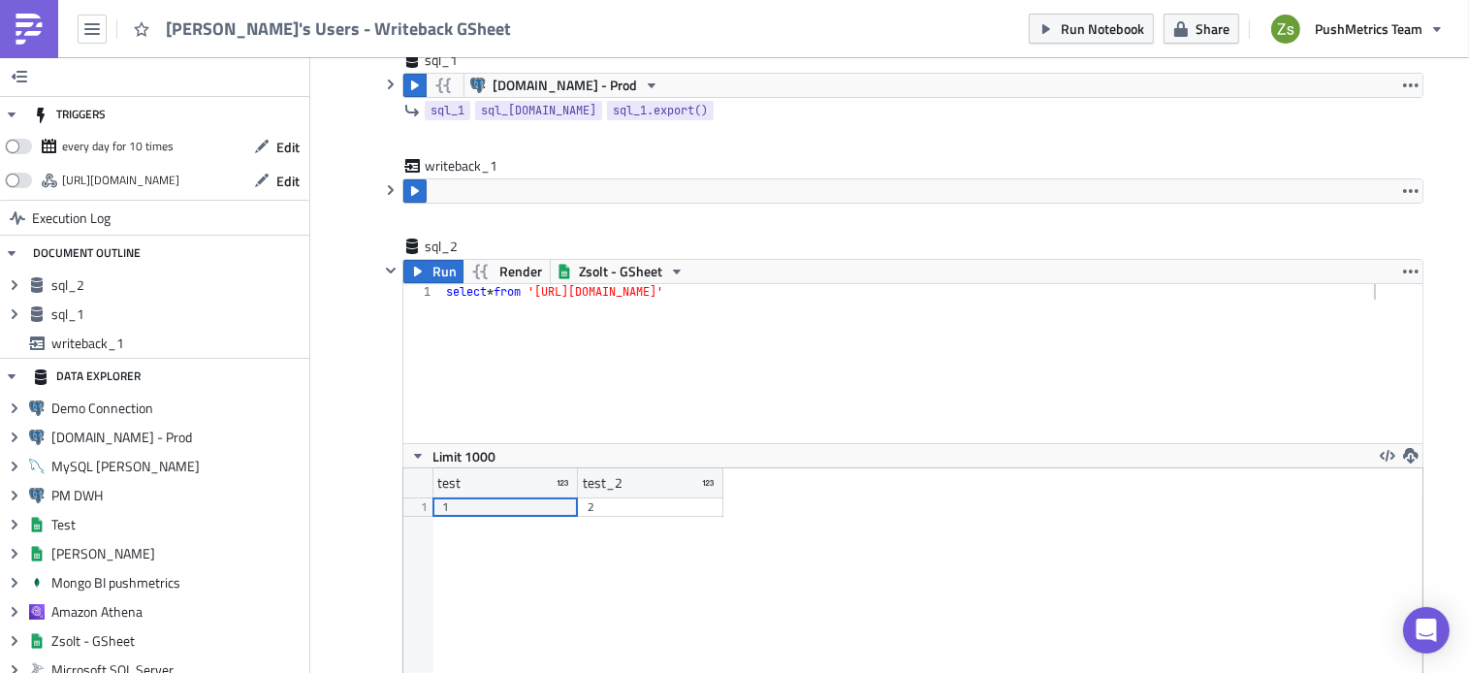
click at [1416, 274] on div "Kaufland Execution Log Kaufland's Users - Writeback GSheet sql_1 [DOMAIN_NAME] …" at bounding box center [889, 412] width 1105 height 988
click at [1408, 273] on icon "button" at bounding box center [1411, 272] width 16 height 16
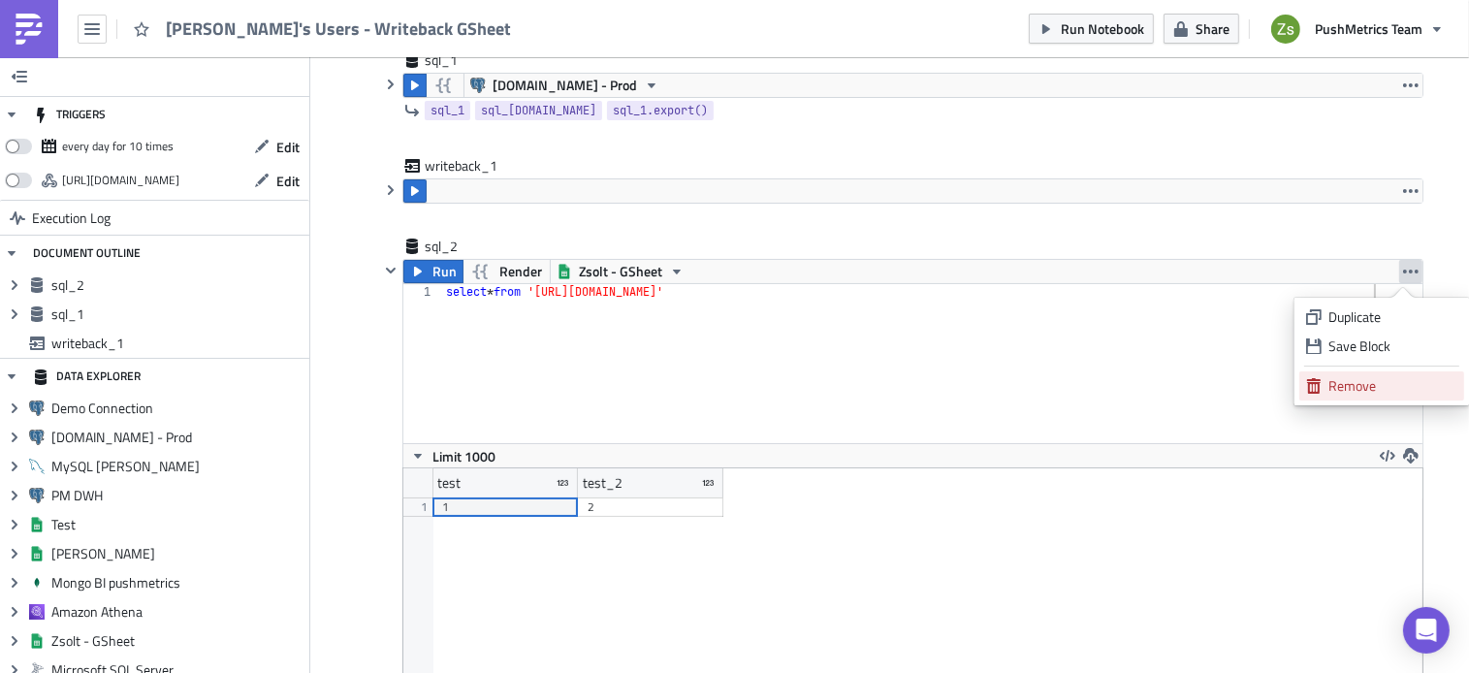
click at [1373, 391] on div "Remove" at bounding box center [1392, 385] width 129 height 19
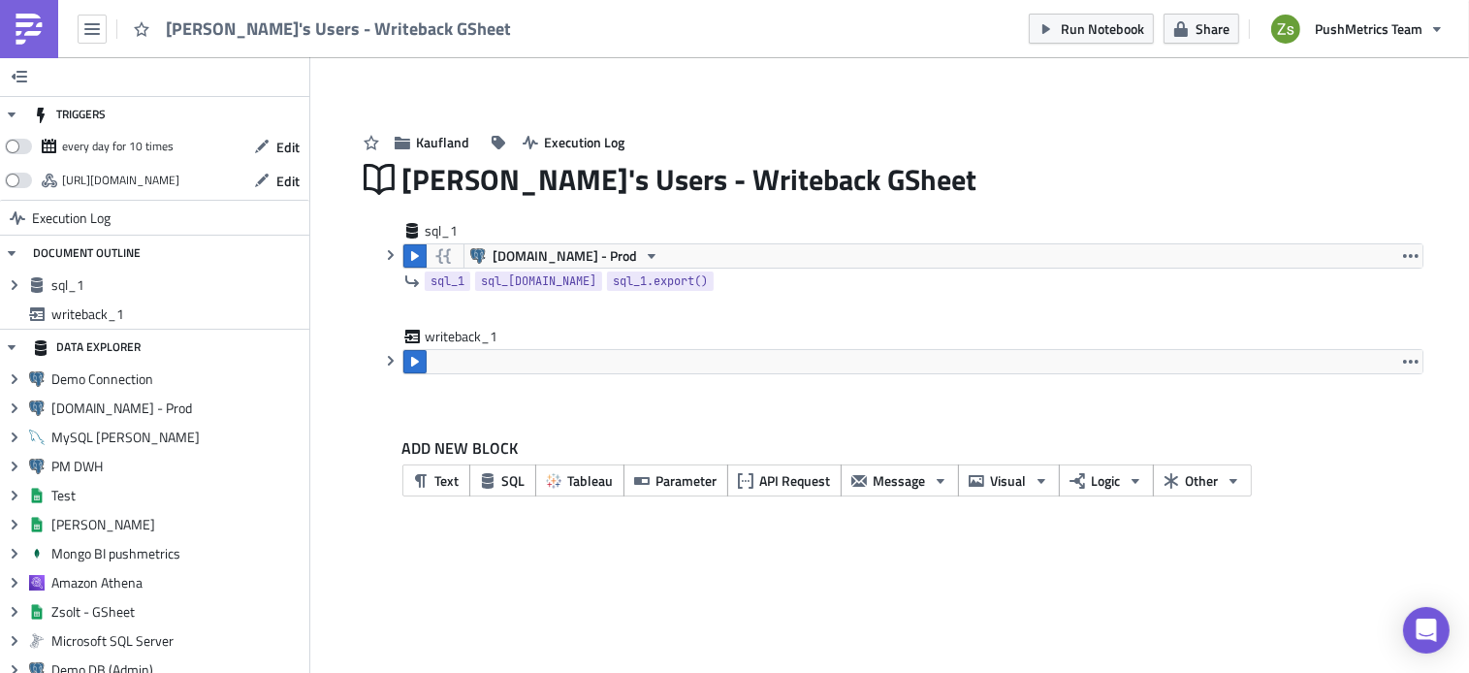
scroll to position [0, 0]
click at [398, 261] on icon "button" at bounding box center [391, 255] width 16 height 16
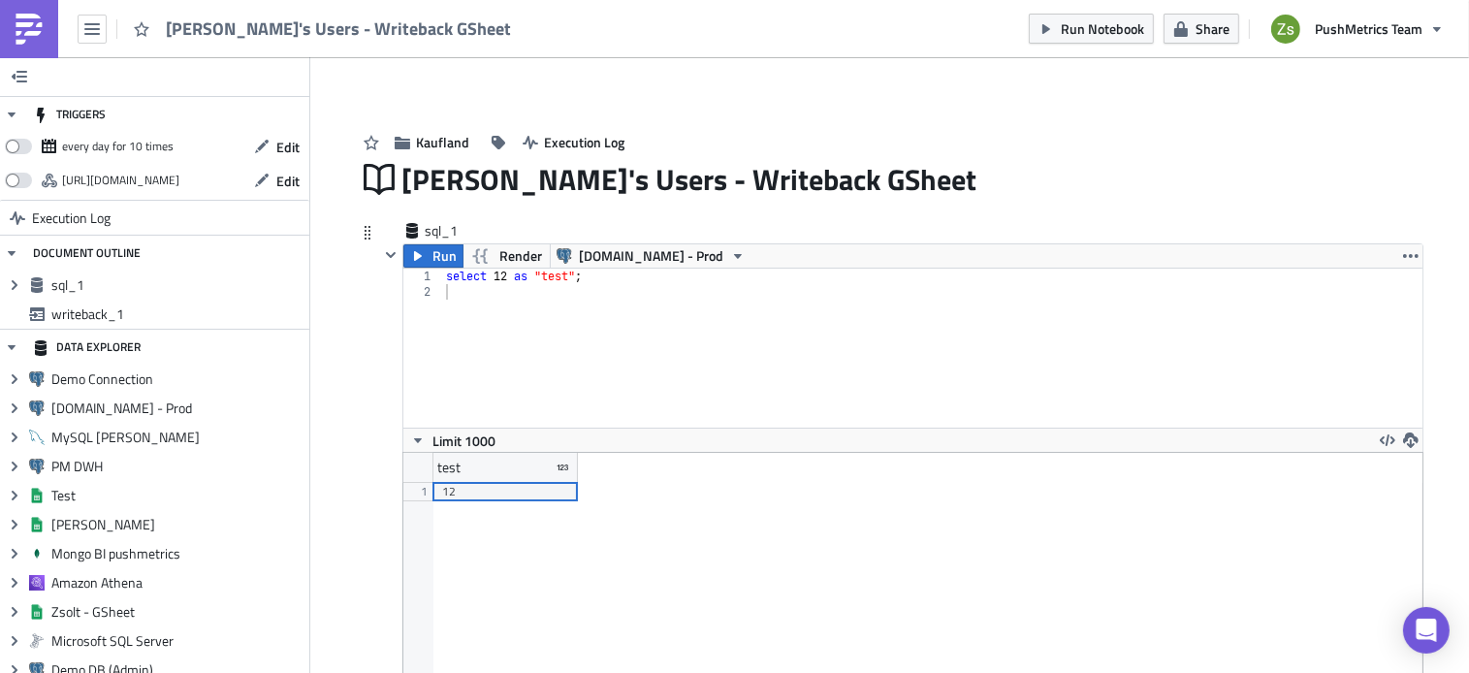
scroll to position [295, 0]
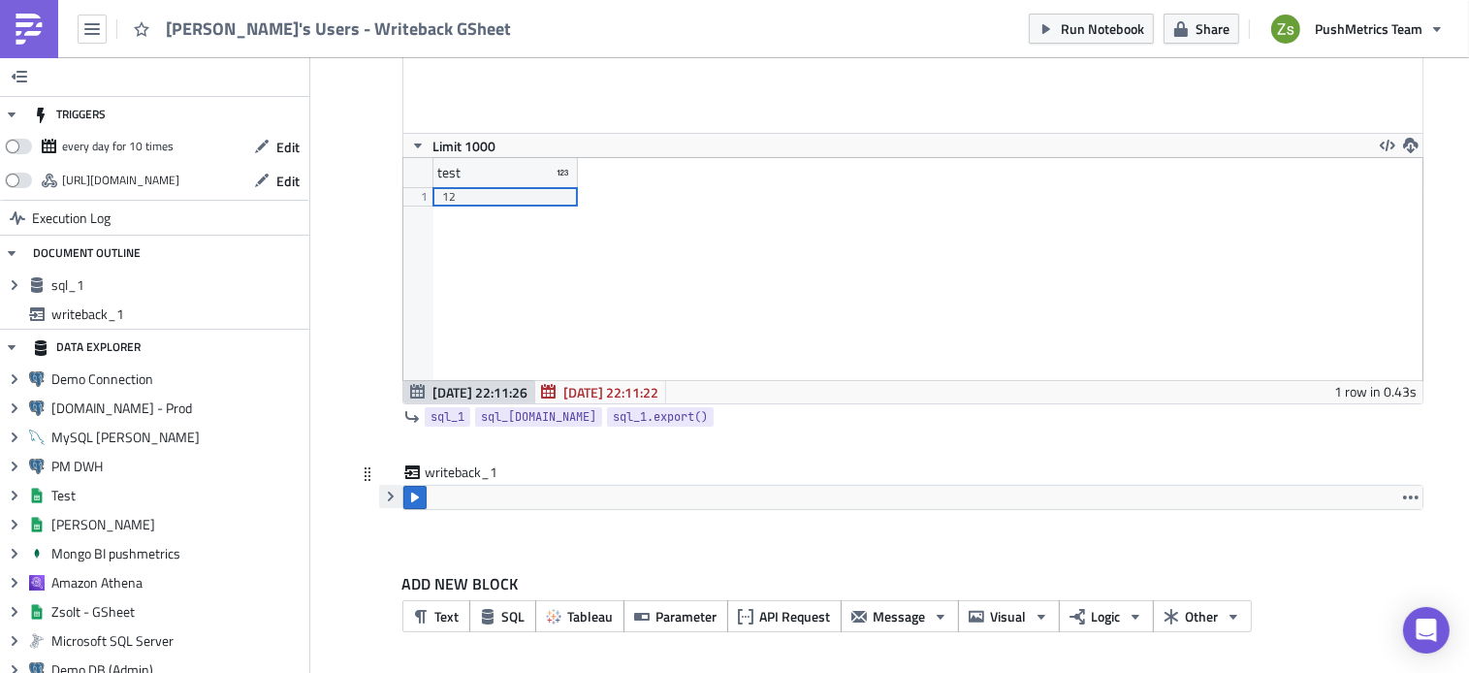
click at [388, 499] on icon "button" at bounding box center [391, 497] width 16 height 16
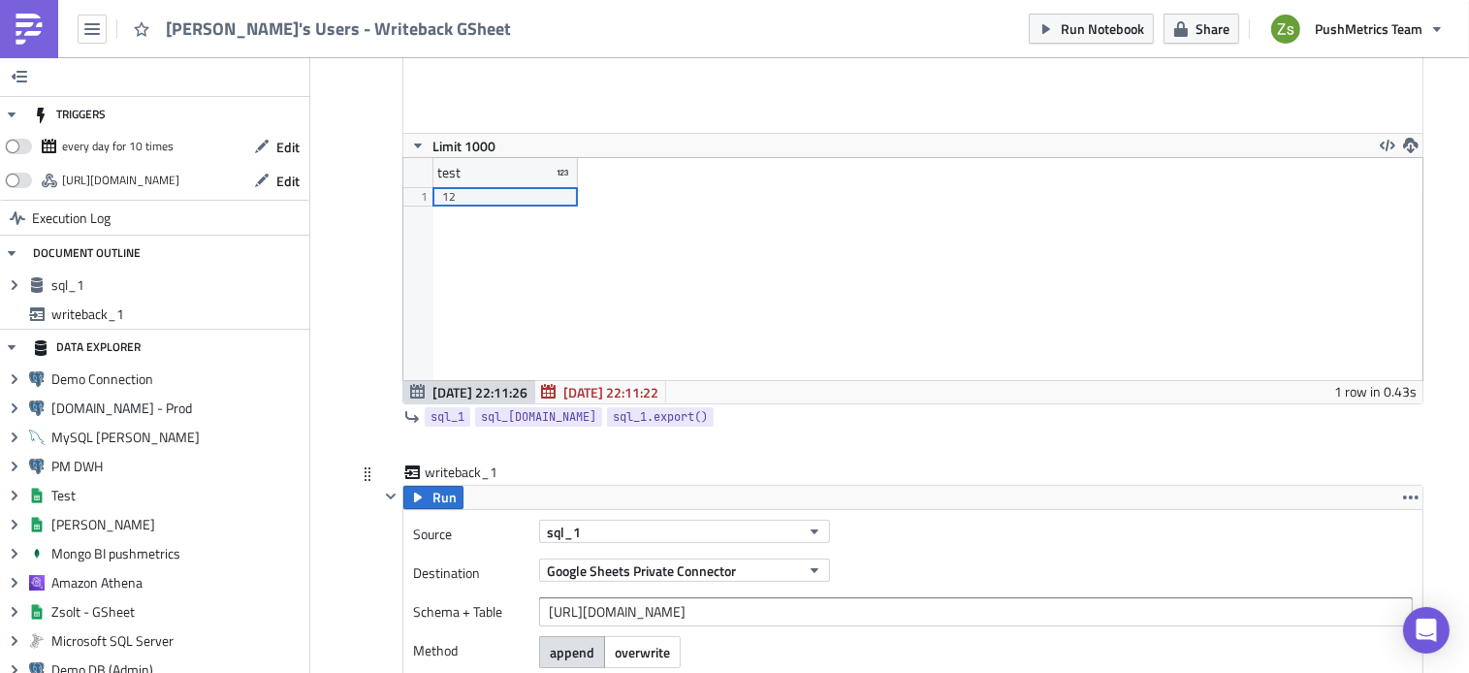
scroll to position [470, 0]
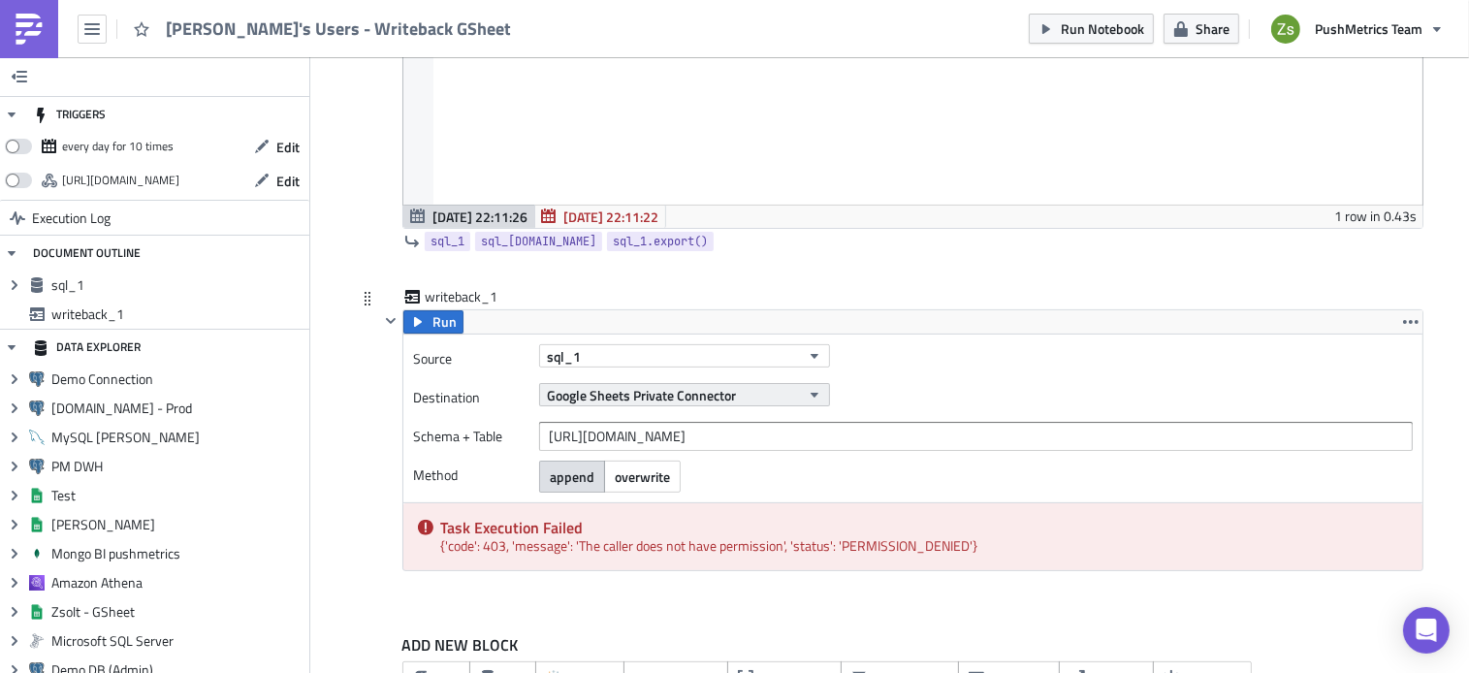
click at [671, 398] on span "Google Sheets Private Connector" at bounding box center [641, 395] width 189 height 20
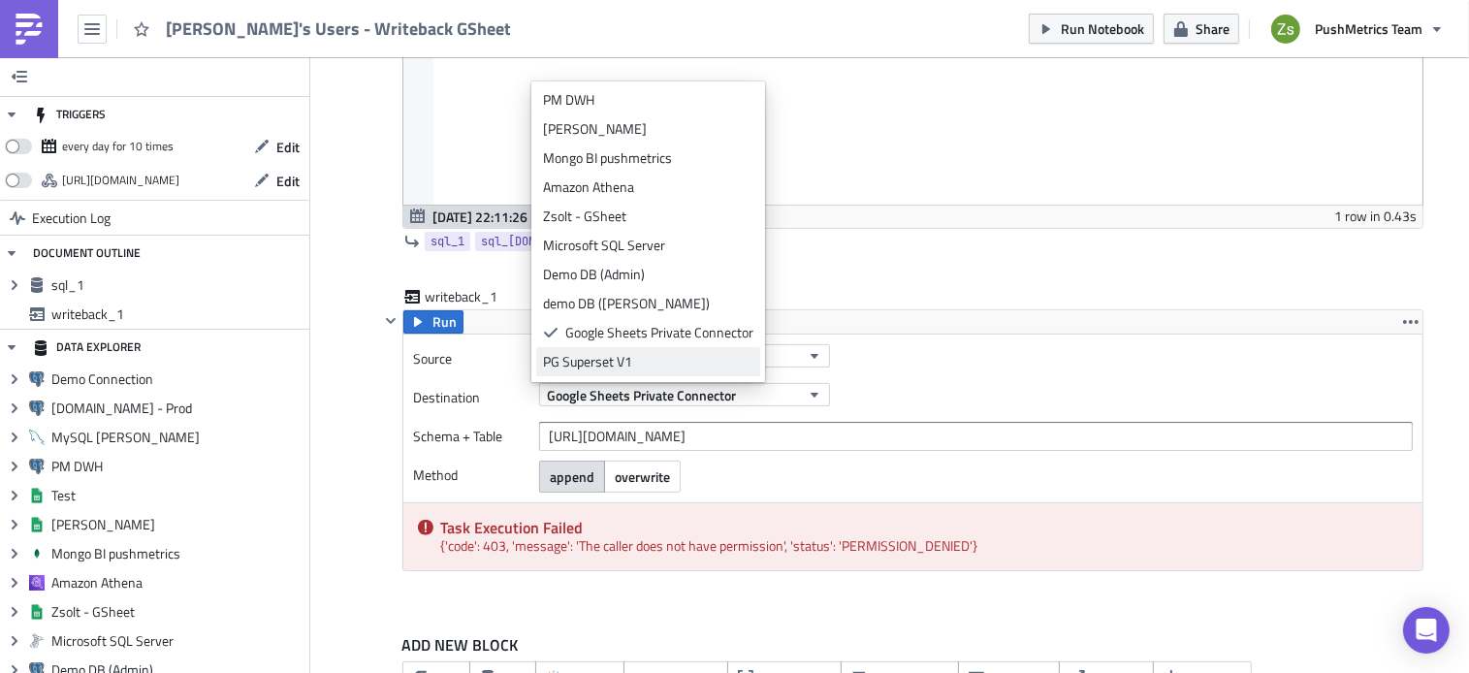
scroll to position [49, 0]
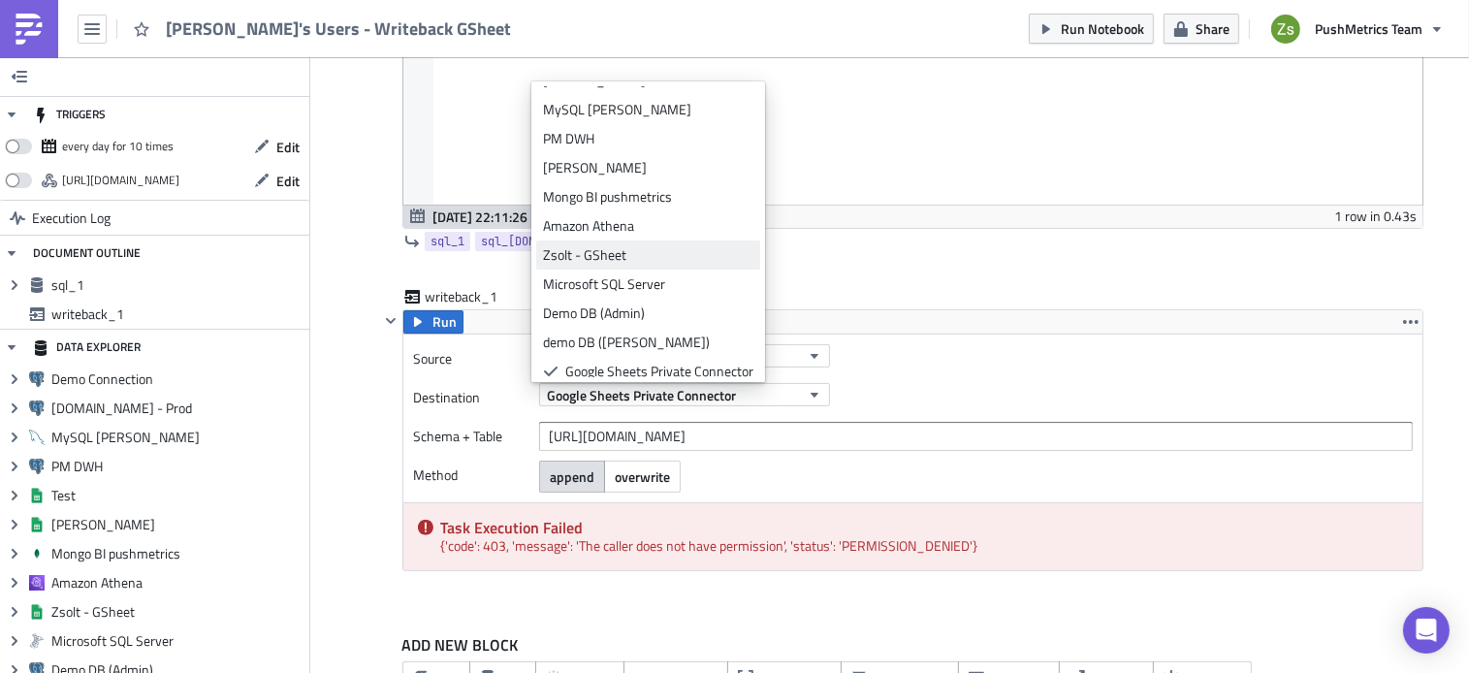
click at [696, 258] on div "Zsolt - GSheet" at bounding box center [648, 254] width 210 height 19
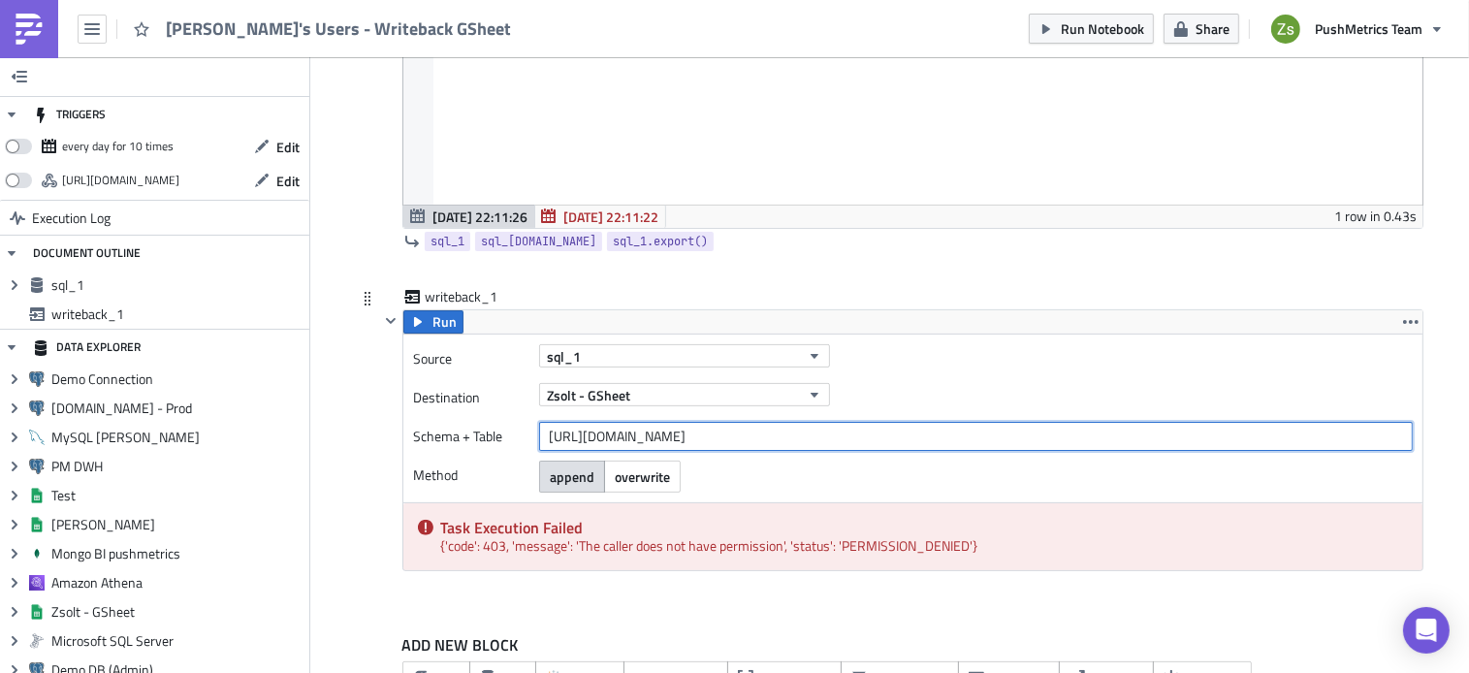
click at [692, 435] on input "[URL][DOMAIN_NAME]" at bounding box center [976, 436] width 874 height 29
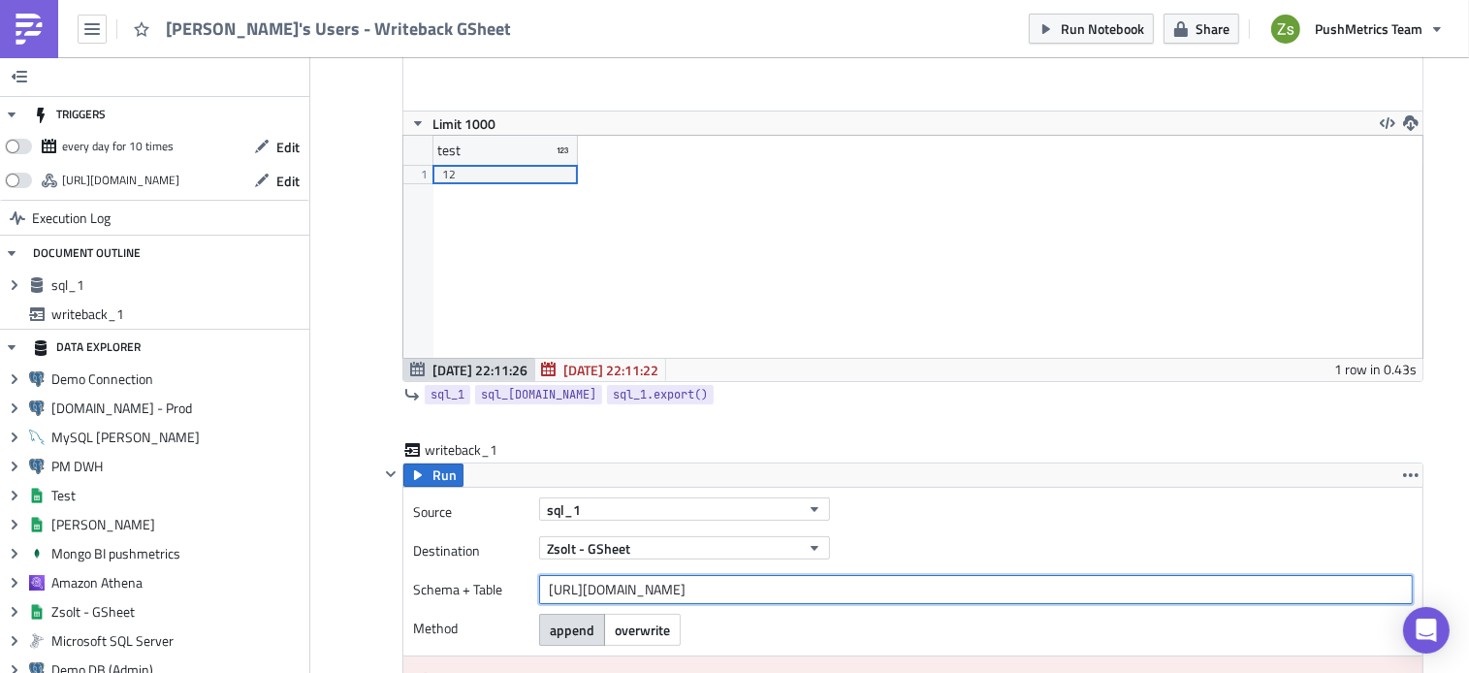
scroll to position [172, 0]
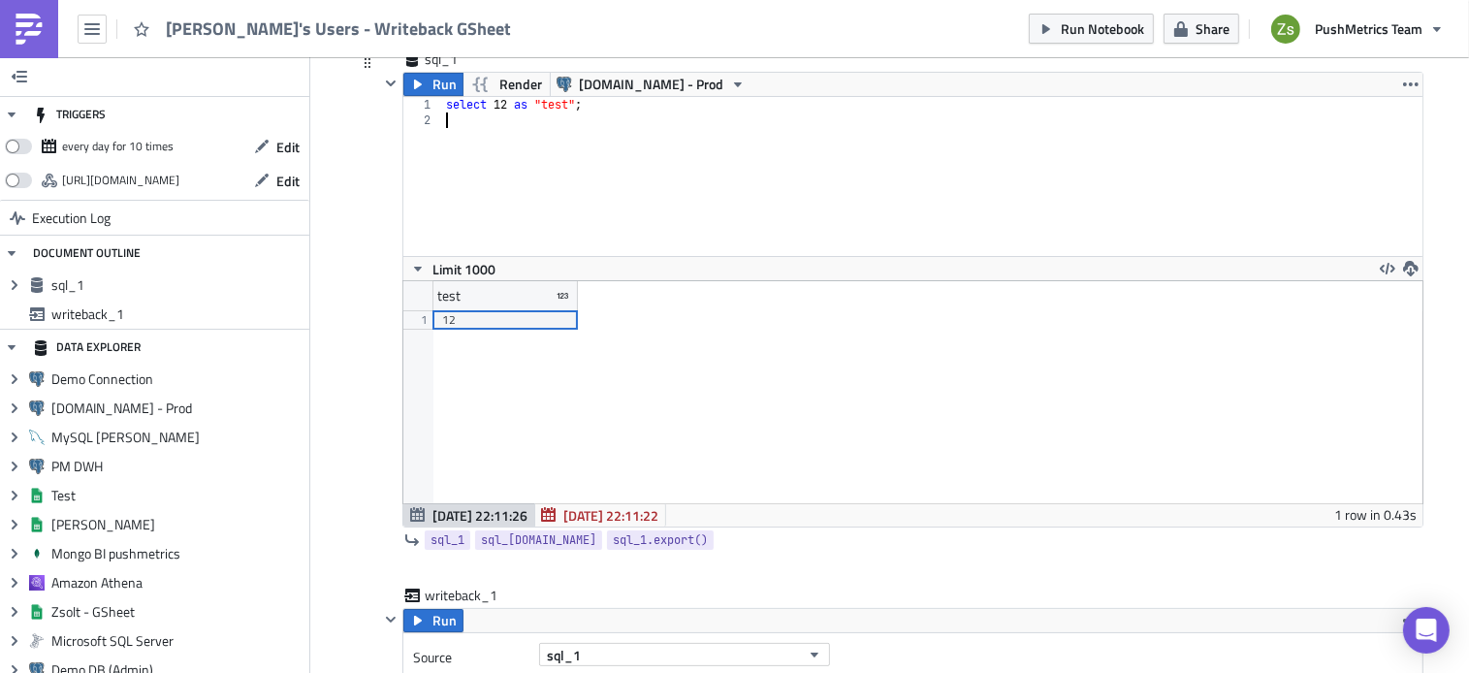
click at [576, 153] on div "select 12 as "test" ;" at bounding box center [932, 192] width 980 height 190
click at [446, 84] on span "Run" at bounding box center [444, 84] width 24 height 23
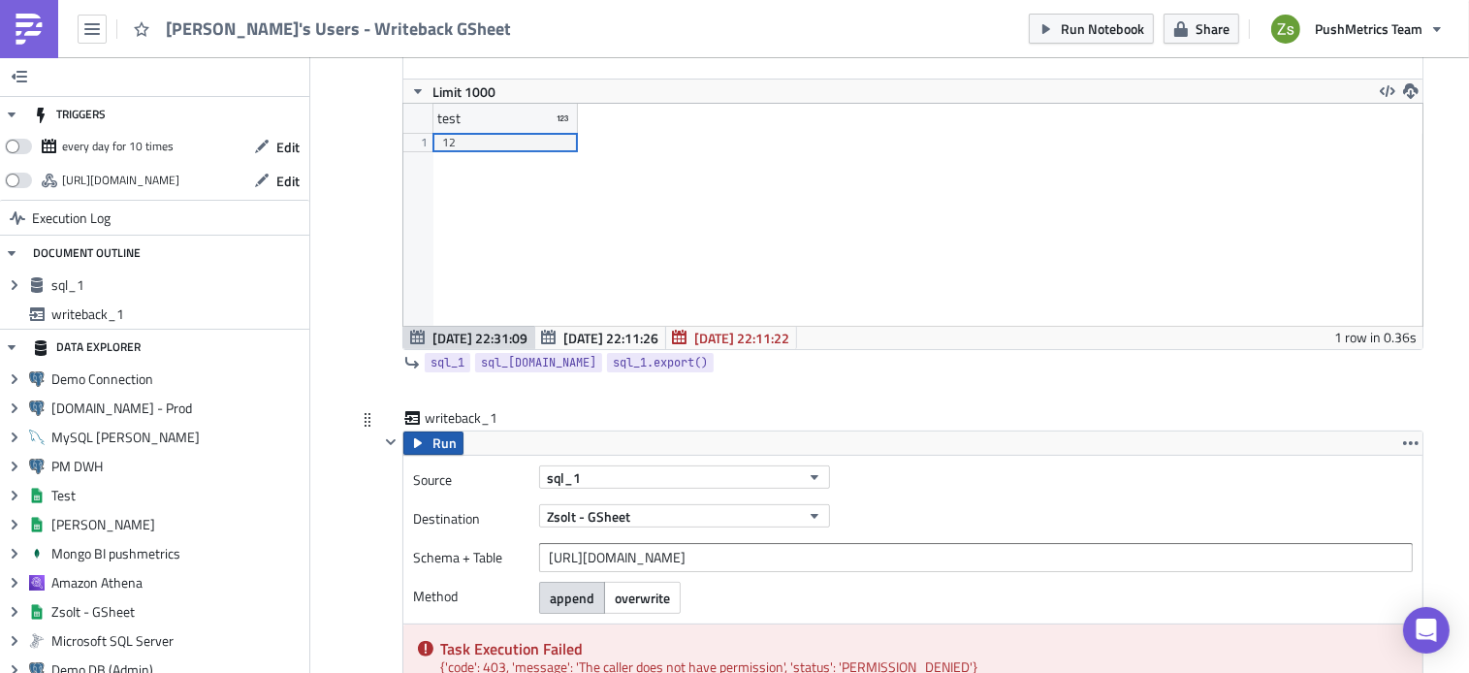
click at [432, 442] on span "Run" at bounding box center [444, 442] width 24 height 23
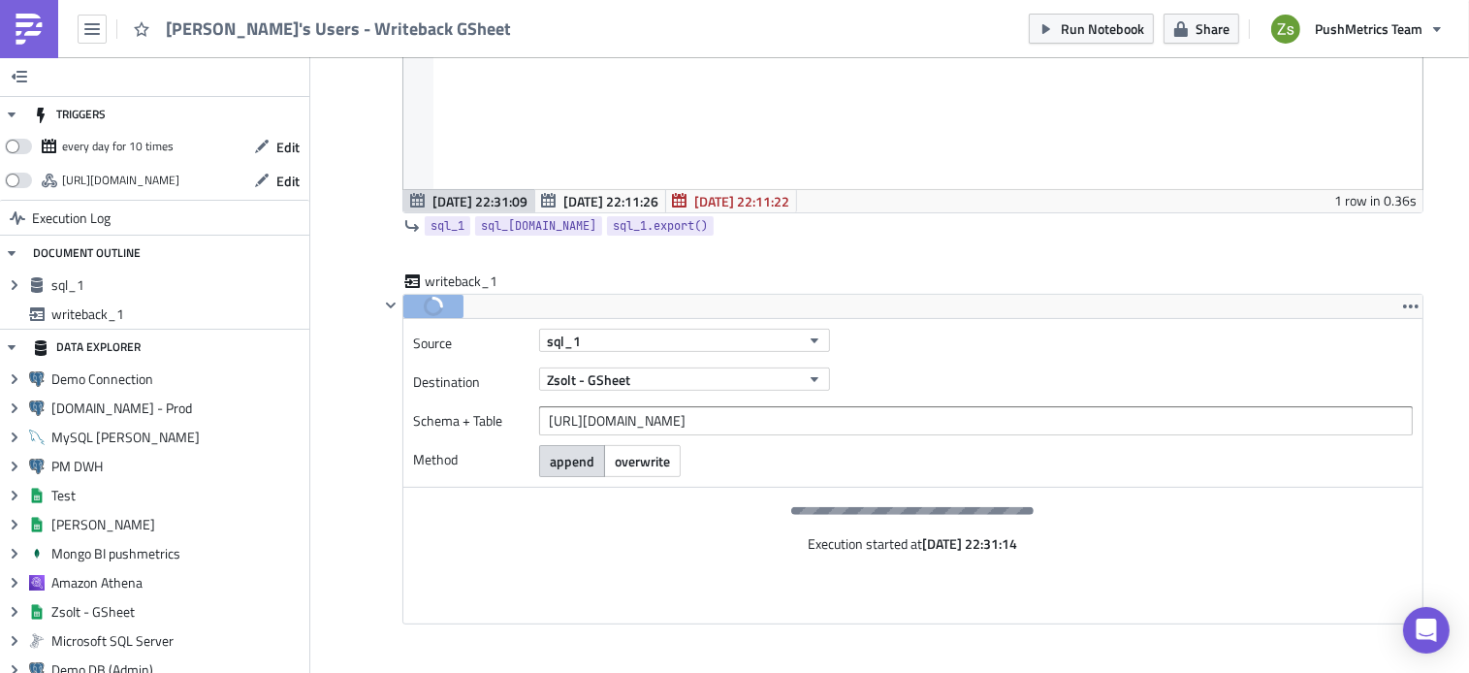
scroll to position [488, 0]
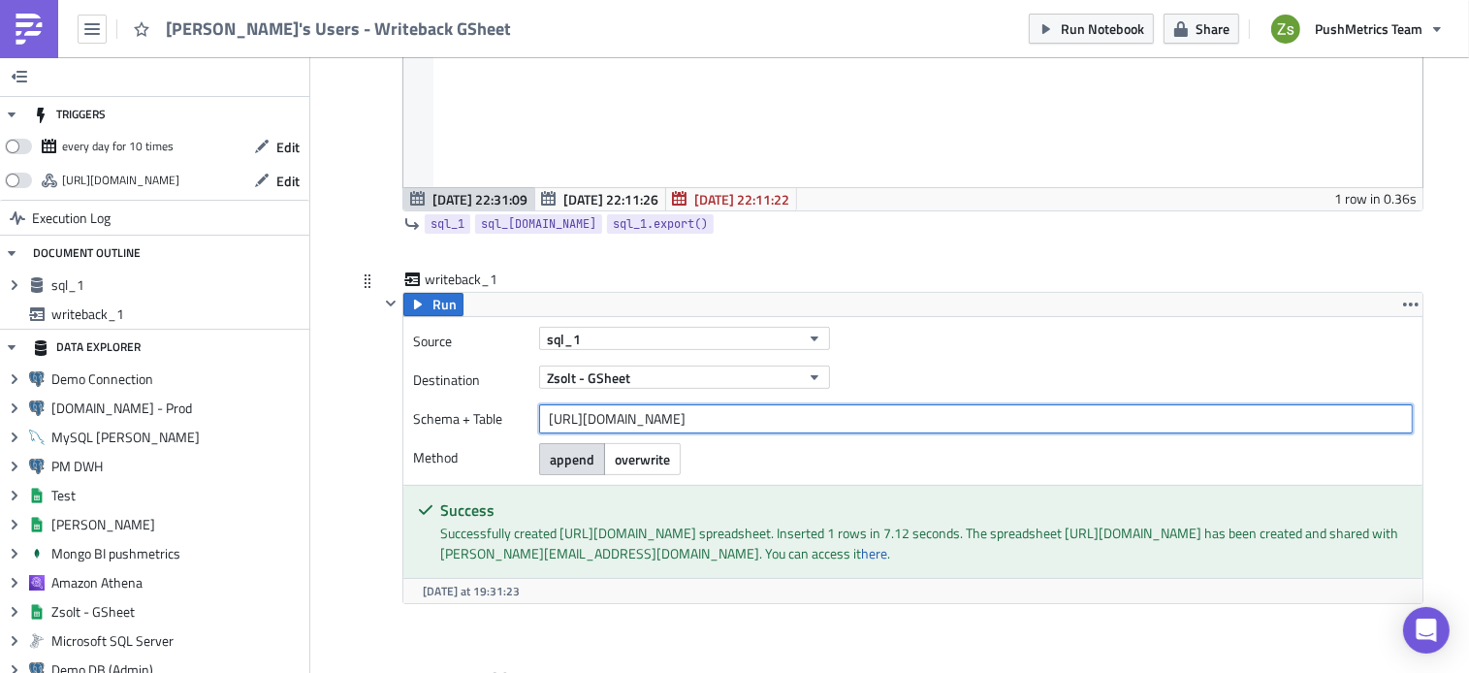
click at [761, 420] on input "[URL][DOMAIN_NAME]" at bounding box center [976, 418] width 874 height 29
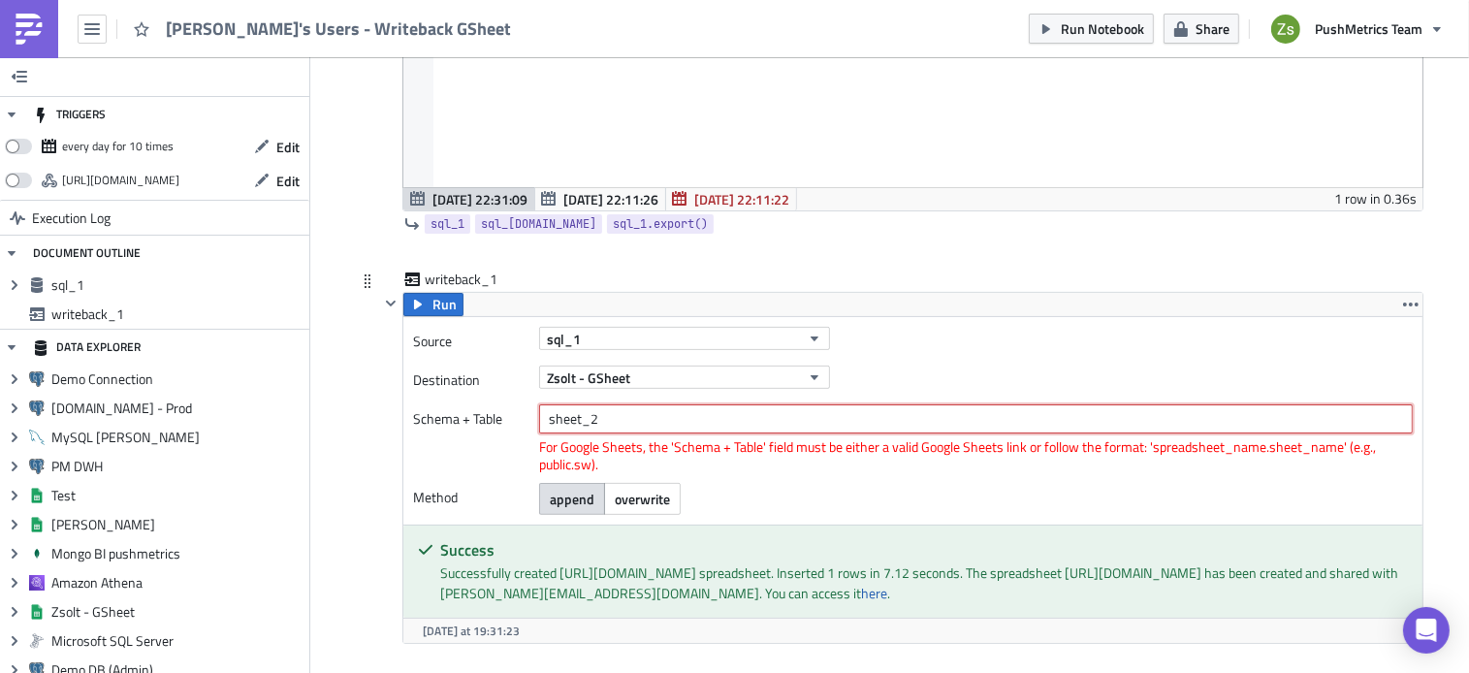
type input "sheet_2"
paste input "v2 PushMetrics use Kaufland"
click at [865, 337] on div "sql_1" at bounding box center [976, 338] width 874 height 23
click at [694, 417] on input "v2 PushMetrics use Kaufland.Sheet2" at bounding box center [976, 418] width 874 height 29
type input "'v2 PushMetrics use Kaufland'.Sheet2"
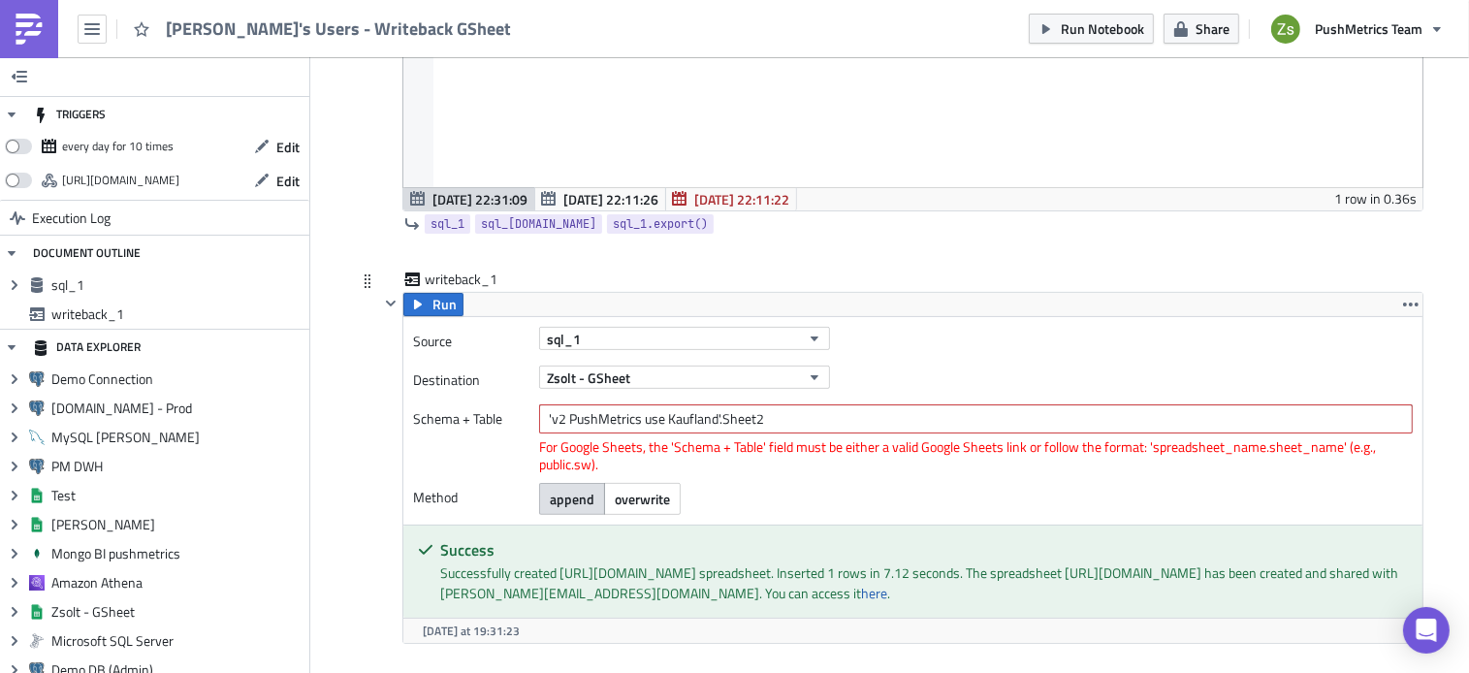
click at [846, 466] on div "For Google Sheets, the 'Schema + Table' field must be either a valid Google She…" at bounding box center [976, 455] width 874 height 35
click at [838, 423] on input "'v2 PushMetrics use Kaufland'.Sheet2" at bounding box center [976, 418] width 874 height 29
click at [732, 408] on input "text" at bounding box center [976, 418] width 874 height 29
paste input "[URL][DOMAIN_NAME]"
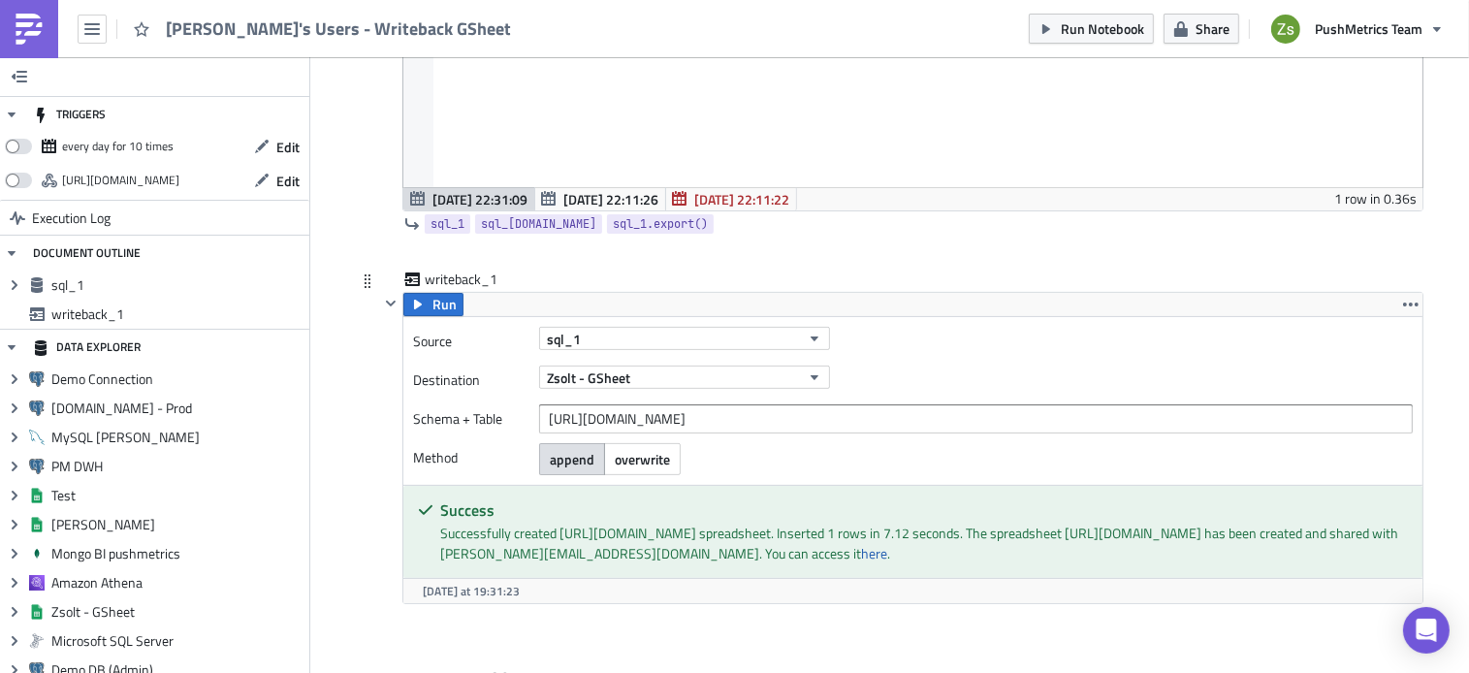
click at [1102, 324] on div "Source sql_1 Destination Zsolt - GSheet Schema + Table [URL][DOMAIN_NAME] Metho…" at bounding box center [912, 401] width 1019 height 168
click at [453, 312] on button "Run" at bounding box center [433, 304] width 60 height 23
click at [571, 526] on div "Successfully created [URL][DOMAIN_NAME] spreadsheet. Inserted 1 rows in 7.71 se…" at bounding box center [924, 543] width 968 height 41
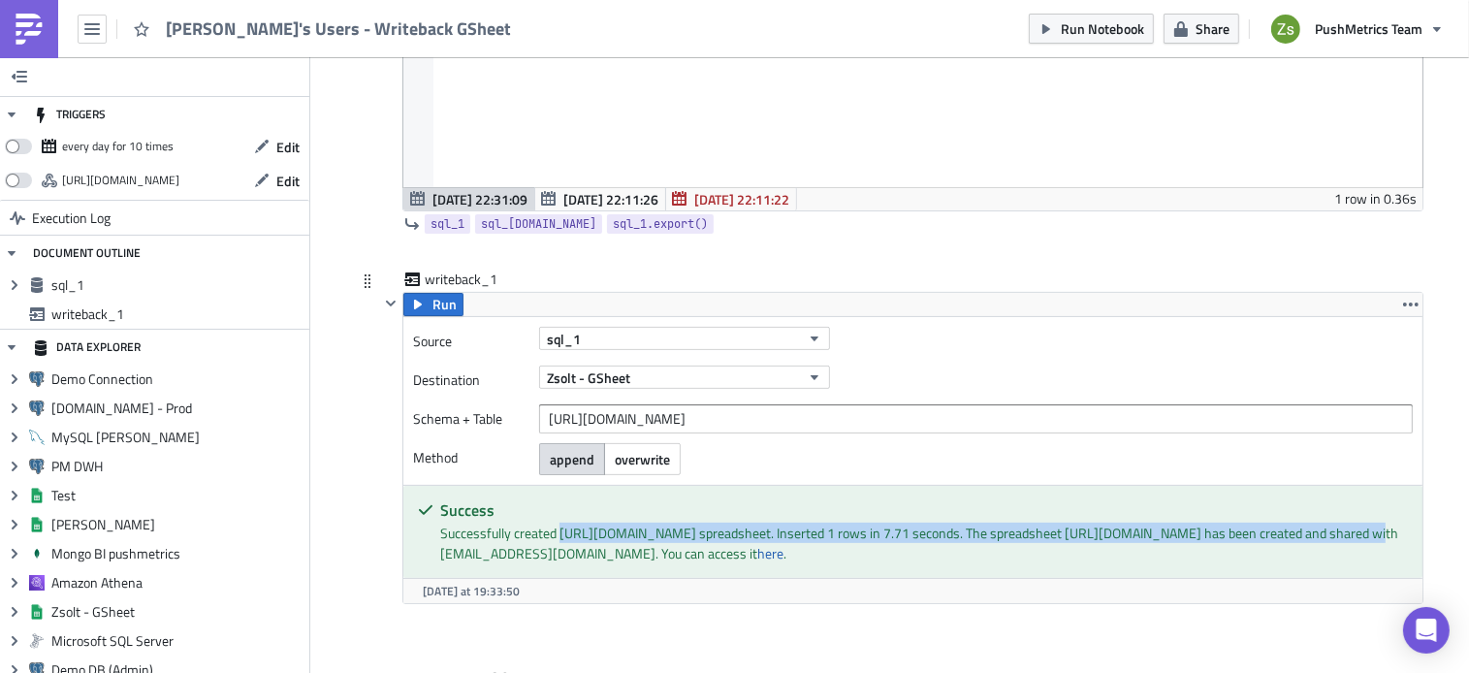
drag, startPoint x: 571, startPoint y: 526, endPoint x: 708, endPoint y: 553, distance: 139.2
click at [708, 553] on div "Successfully created [URL][DOMAIN_NAME] spreadsheet. Inserted 1 rows in 7.71 se…" at bounding box center [924, 543] width 968 height 41
copy div "[URL][DOMAIN_NAME]"
click at [771, 563] on link "here" at bounding box center [770, 553] width 26 height 20
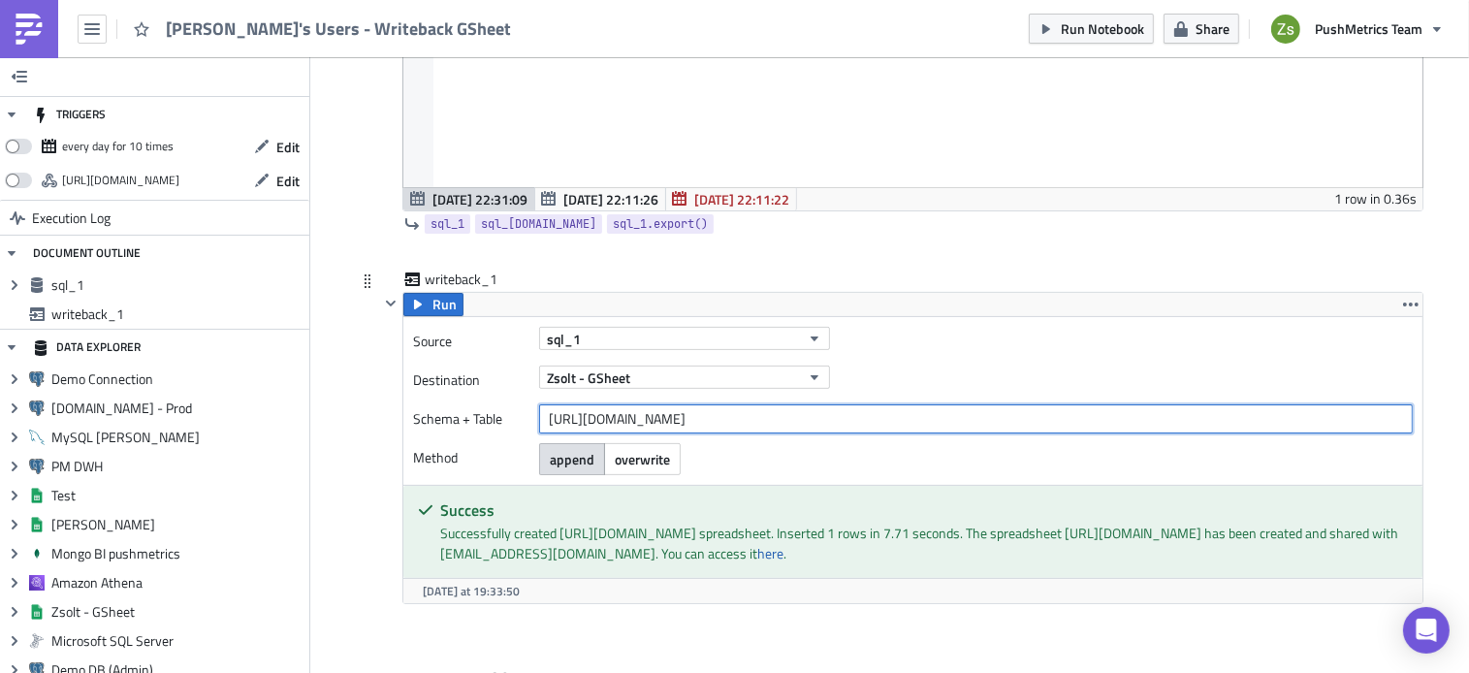
click at [1374, 416] on input "[URL][DOMAIN_NAME]" at bounding box center [976, 418] width 874 height 29
type input "[URL][DOMAIN_NAME]"
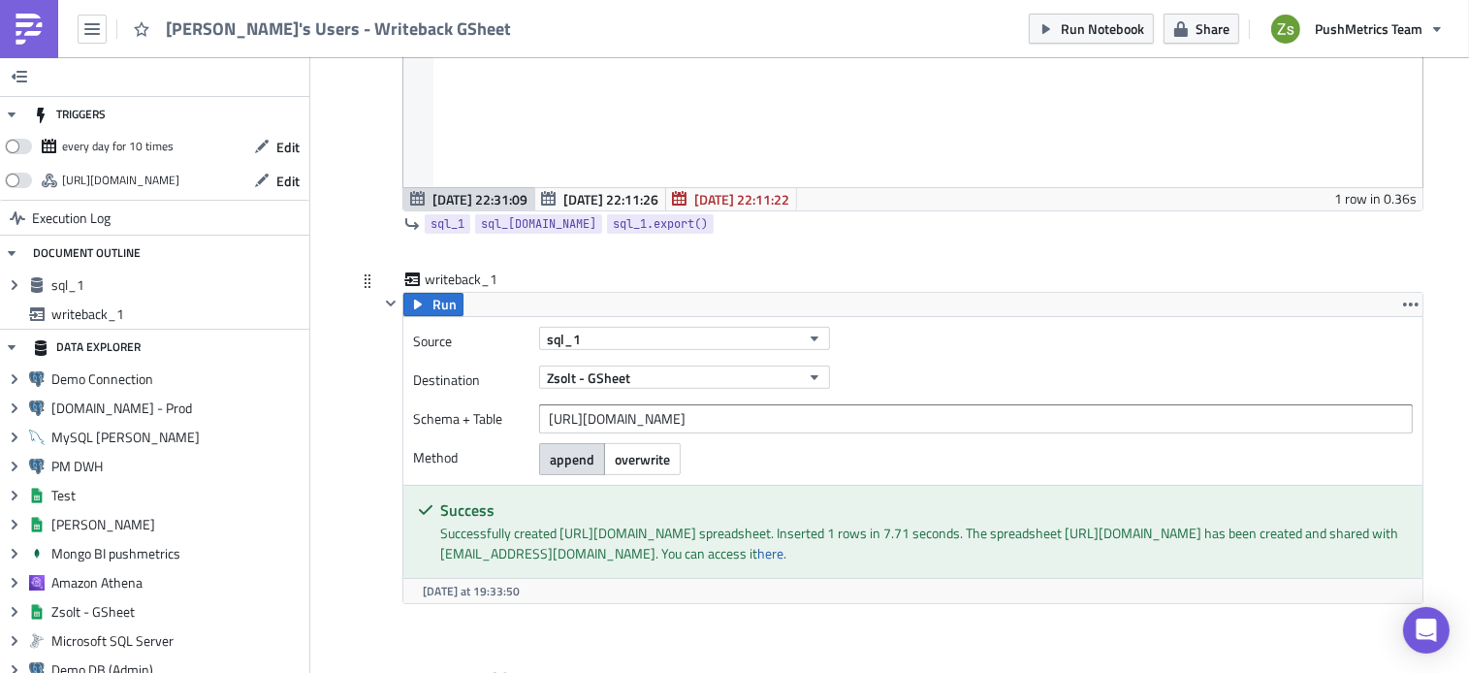
click at [453, 538] on div "Successfully created [URL][DOMAIN_NAME] spreadsheet. Inserted 1 rows in 7.71 se…" at bounding box center [924, 543] width 968 height 41
drag, startPoint x: 453, startPoint y: 538, endPoint x: 524, endPoint y: 535, distance: 70.8
click at [524, 535] on div "Successfully created [URL][DOMAIN_NAME] spreadsheet. Inserted 1 rows in 7.71 se…" at bounding box center [924, 543] width 968 height 41
copy div "Successfully created"
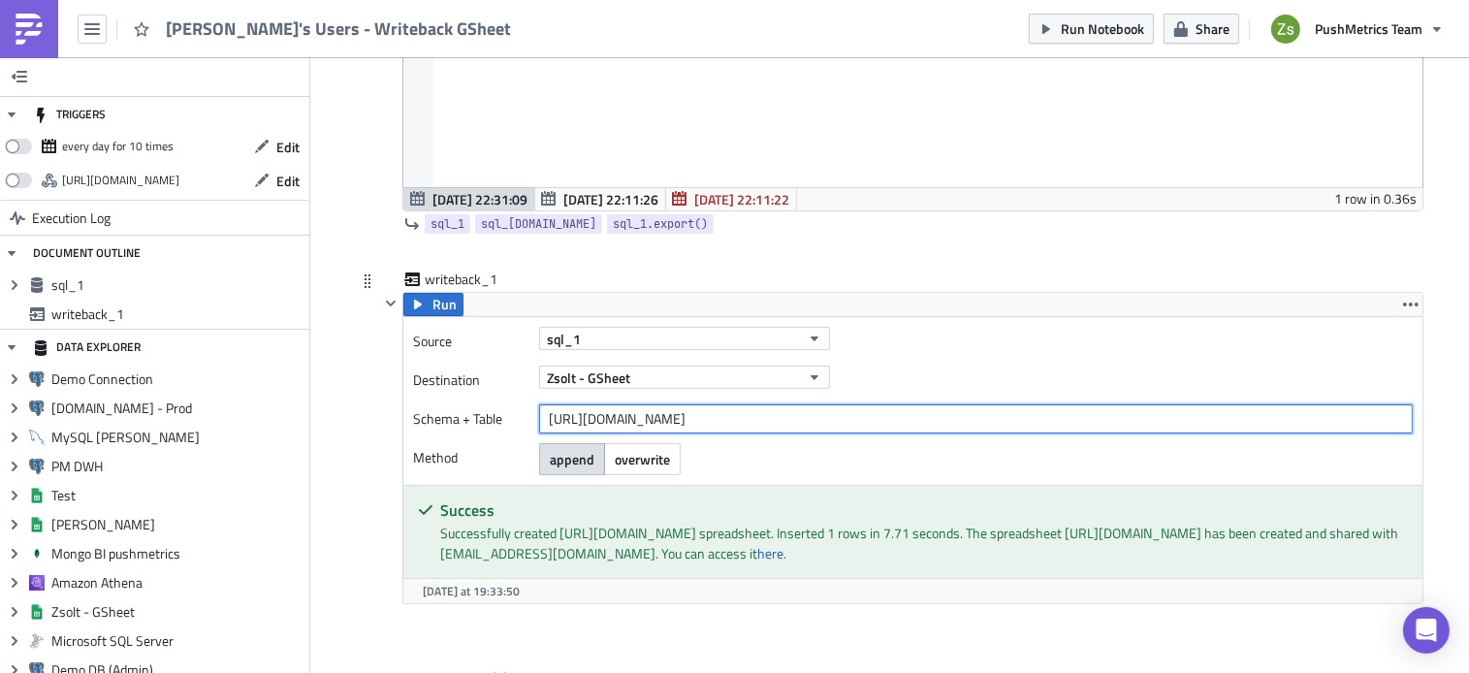
click at [880, 423] on input "[URL][DOMAIN_NAME]" at bounding box center [976, 418] width 874 height 29
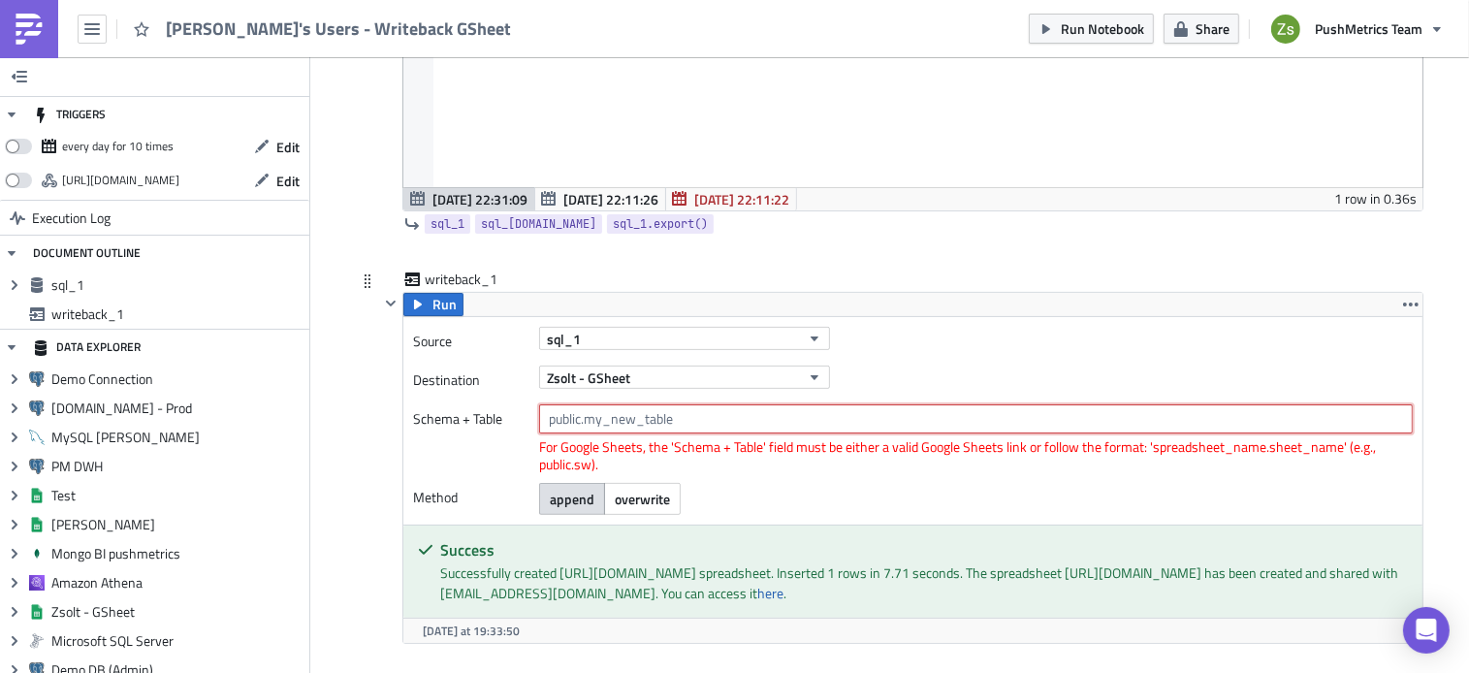
type input "g"
type input "sheet_2.Sheet2"
click at [695, 430] on input "sheet_2.Sheet2" at bounding box center [976, 418] width 874 height 29
click at [418, 300] on icon "button" at bounding box center [418, 305] width 16 height 16
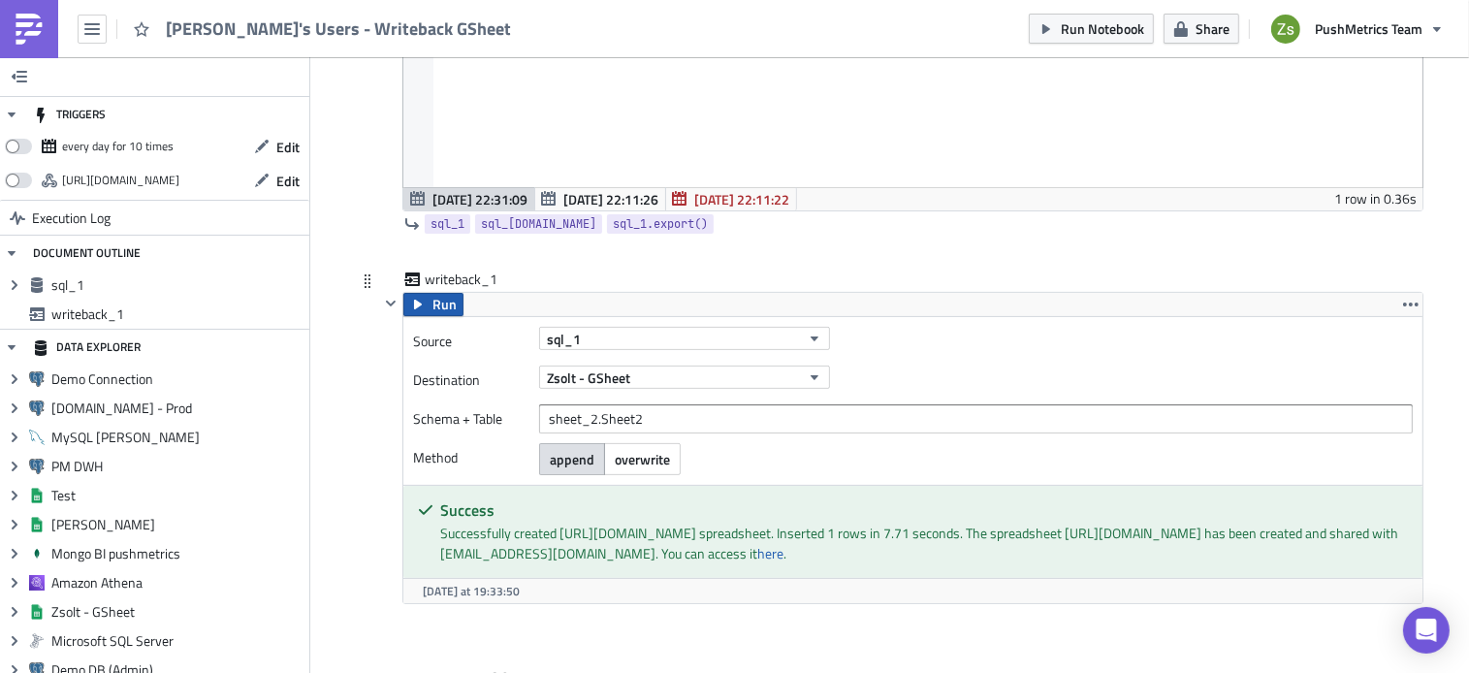
scroll to position [547, 0]
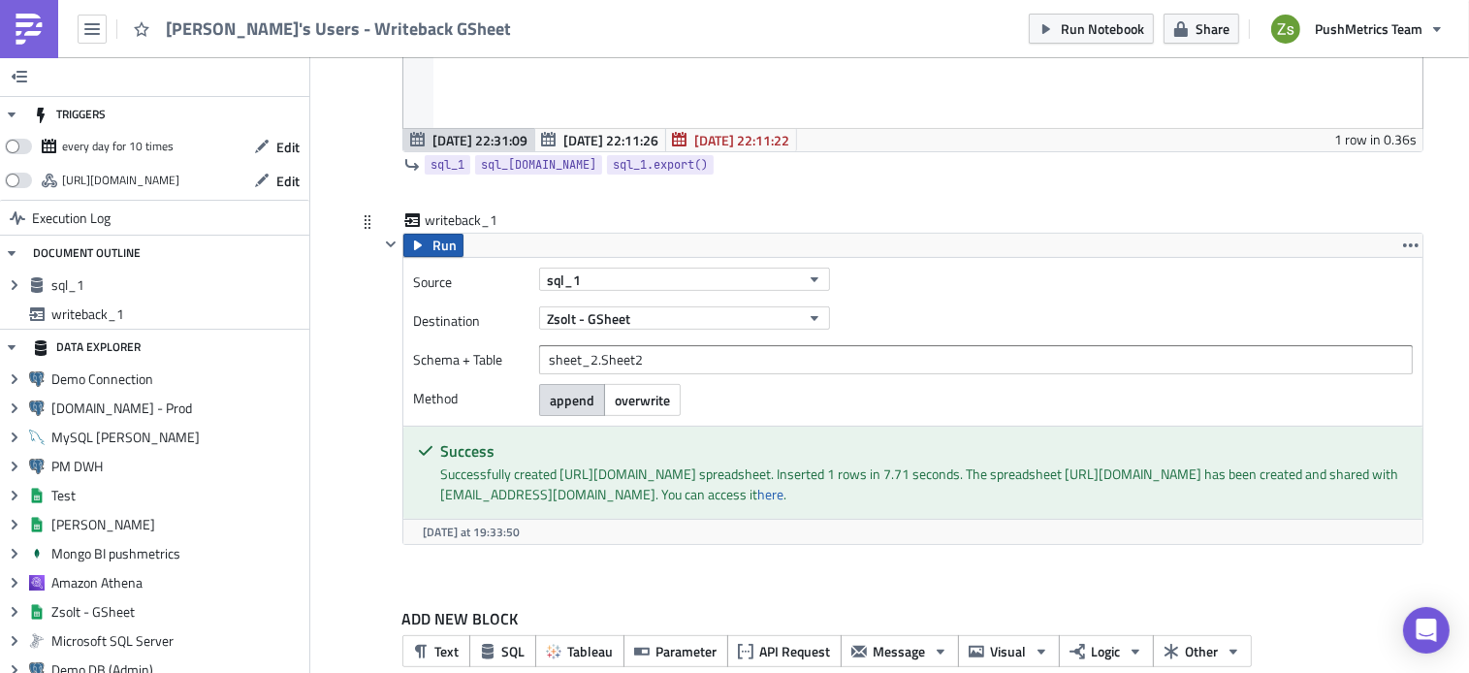
click at [440, 248] on span "Run" at bounding box center [444, 245] width 24 height 23
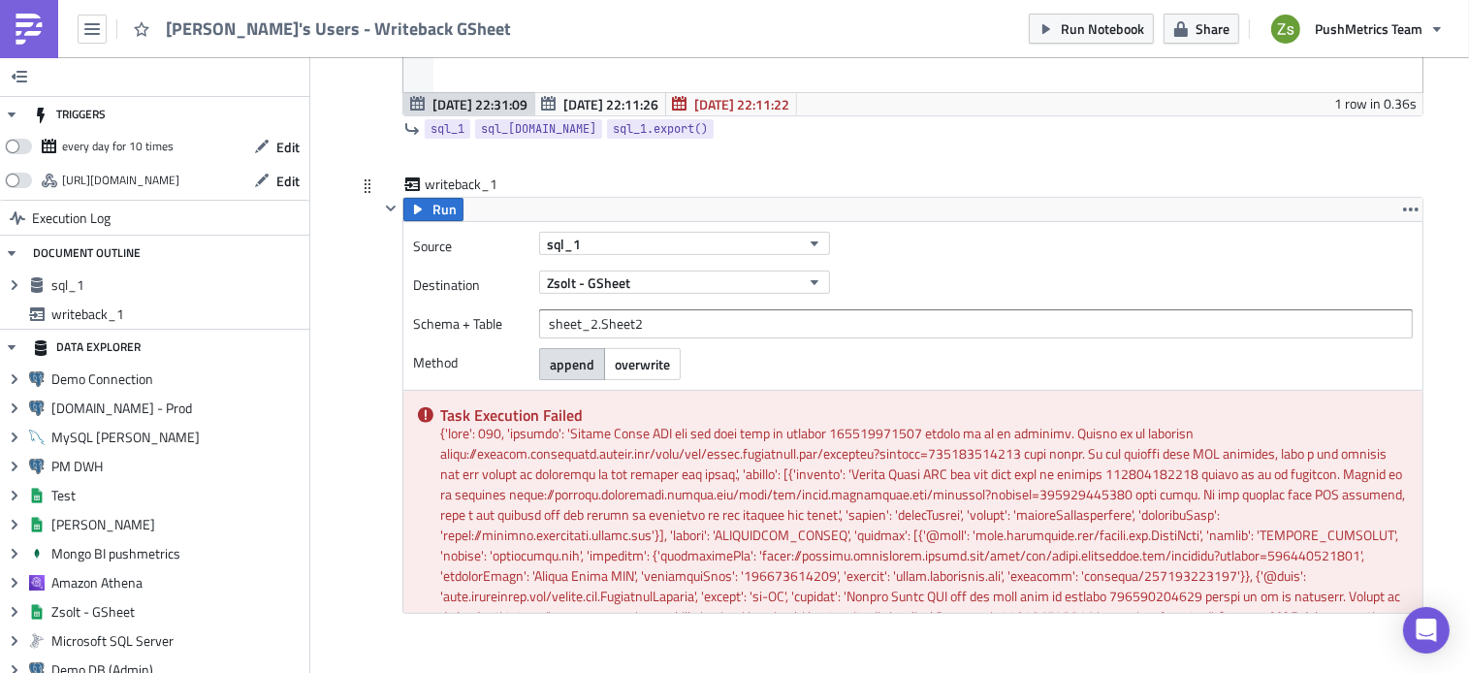
scroll to position [584, 0]
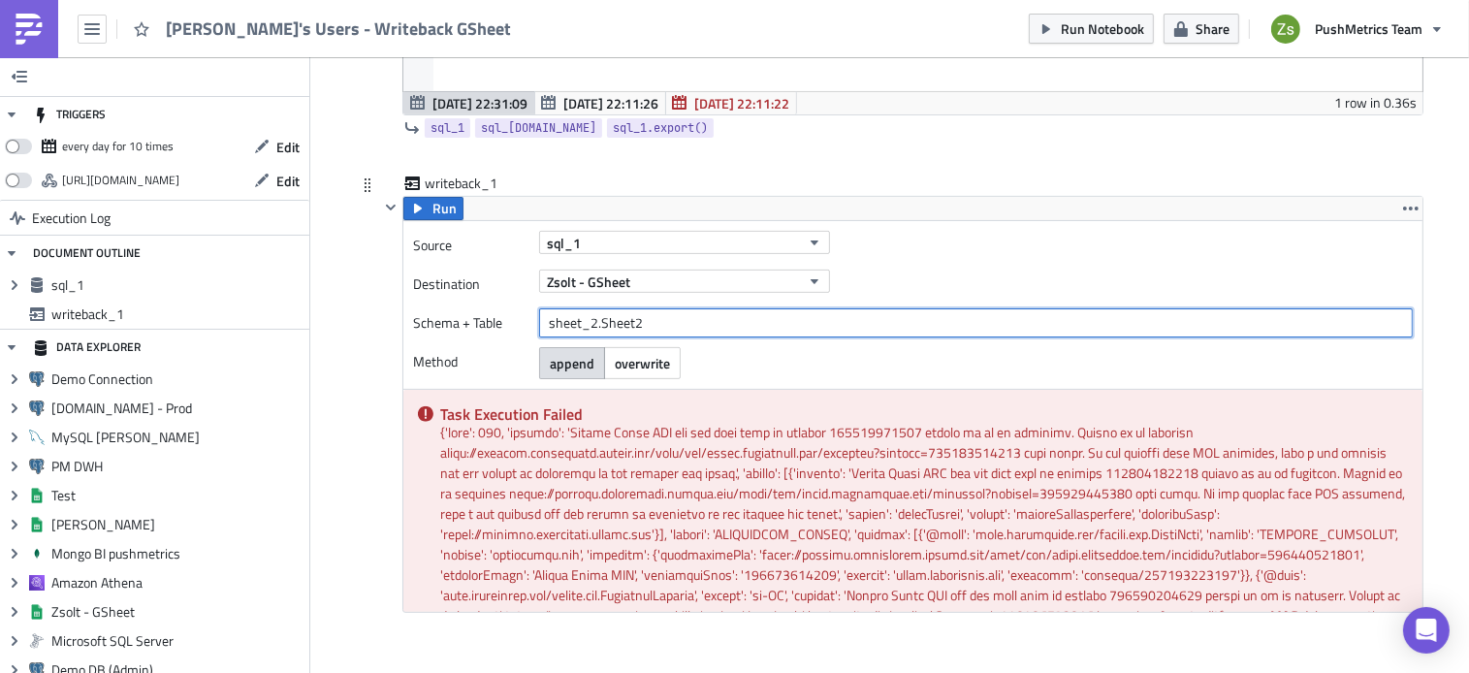
click at [634, 326] on input "sheet_2.Sheet2" at bounding box center [976, 322] width 874 height 29
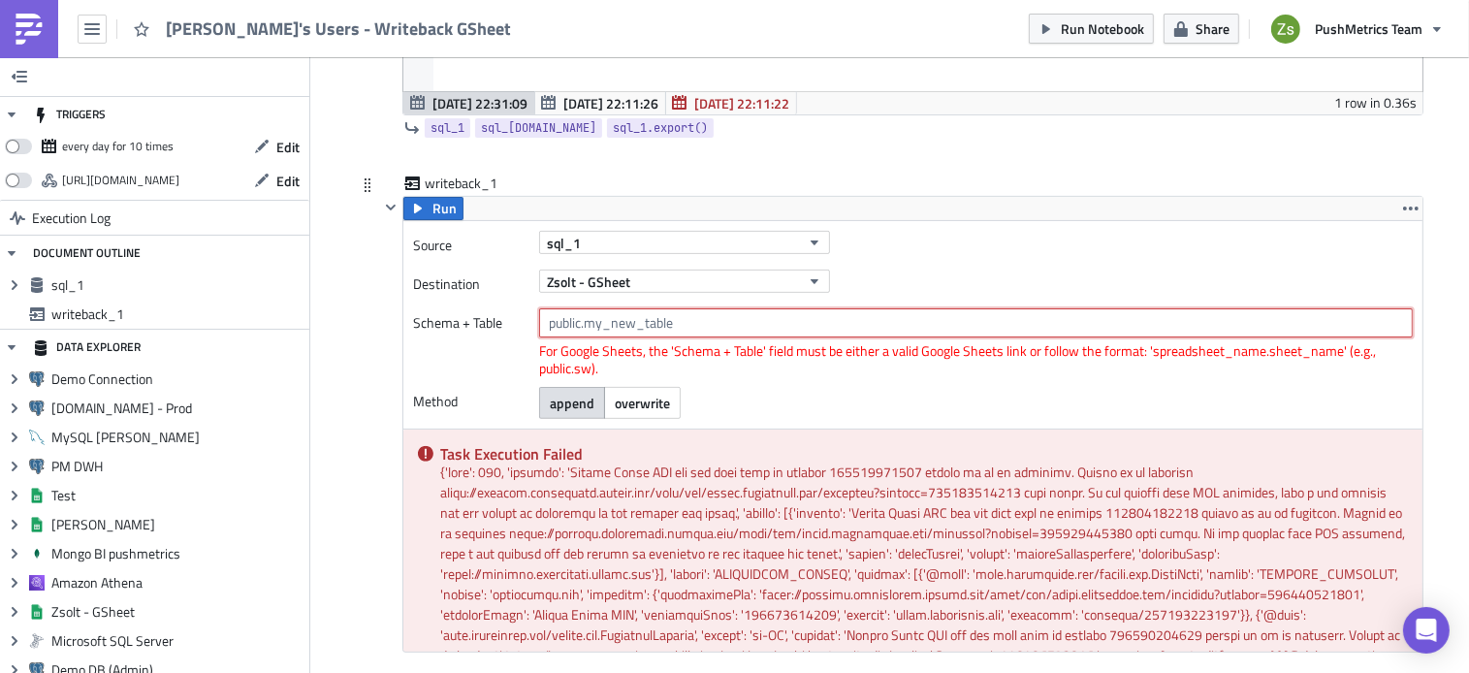
paste input "https://docs.google.com/spreadsheets/d/1ye1aXqyxZJq6I7RpPbnucsYJlgTK44FW22ZPP7N…"
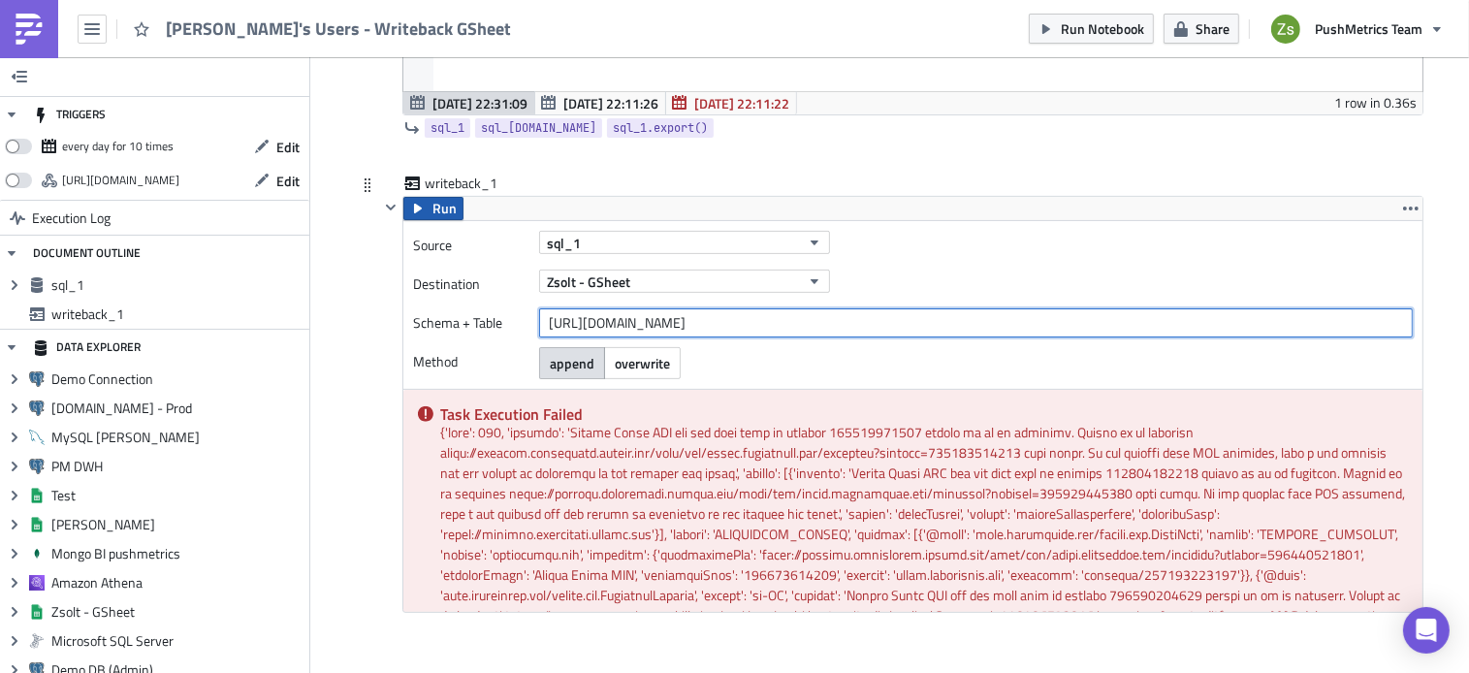
type input "https://docs.google.com/spreadsheets/d/1ye1aXqyxZJq6I7RpPbnucsYJlgTK44FW22ZPP7N…"
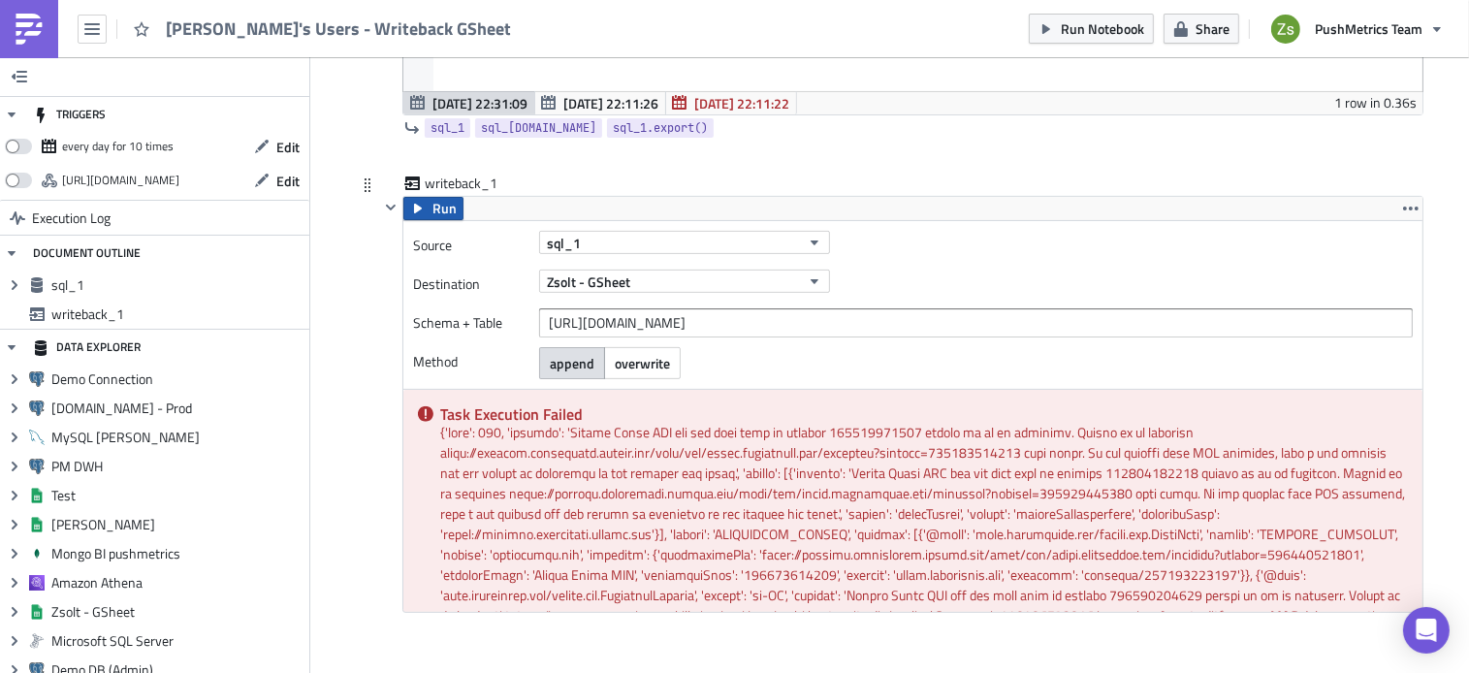
click at [432, 205] on span "Run" at bounding box center [444, 208] width 24 height 23
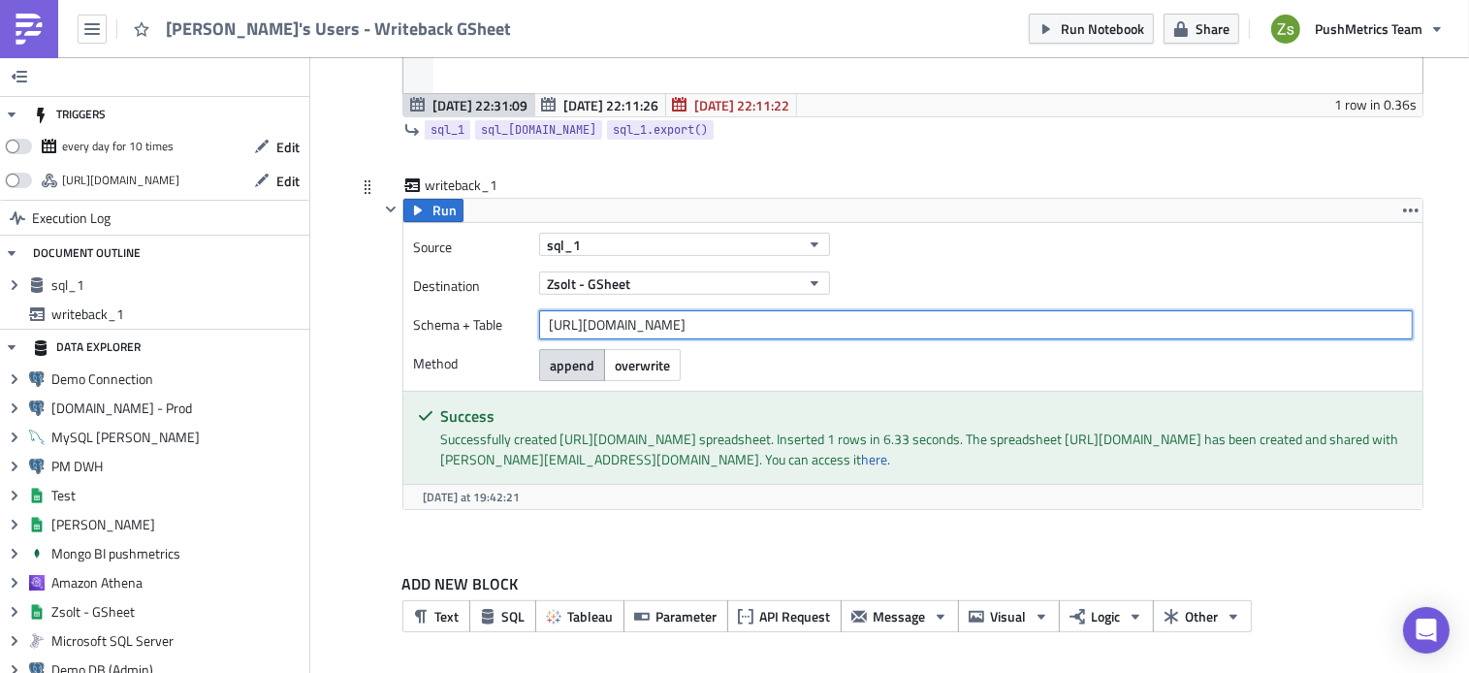
click at [723, 332] on input "https://docs.google.com/spreadsheets/d/1ye1aXqyxZJq6I7RpPbnucsYJlgTK44FW22ZPP7N…" at bounding box center [976, 324] width 874 height 29
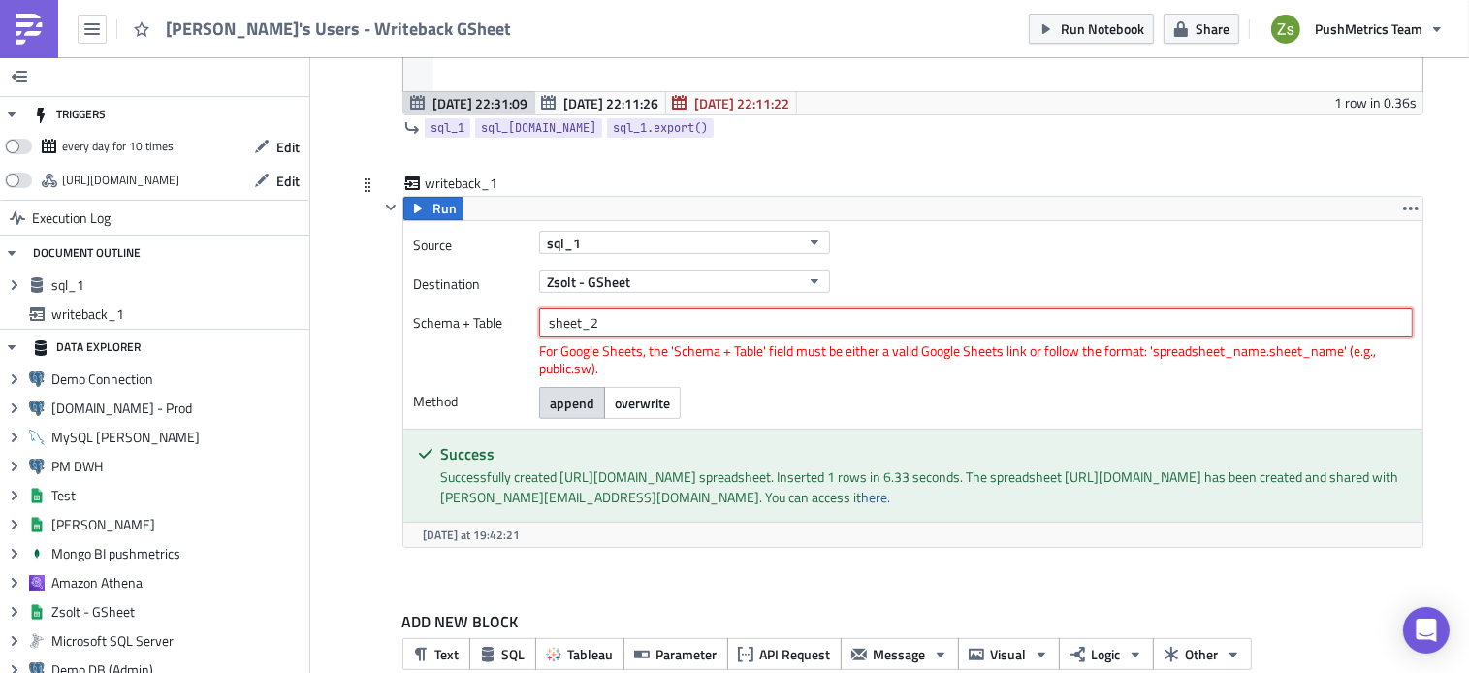
type input "sheet_2"
click at [918, 274] on div "Zsolt - GSheet" at bounding box center [976, 281] width 874 height 23
click at [414, 208] on icon "button" at bounding box center [418, 209] width 8 height 10
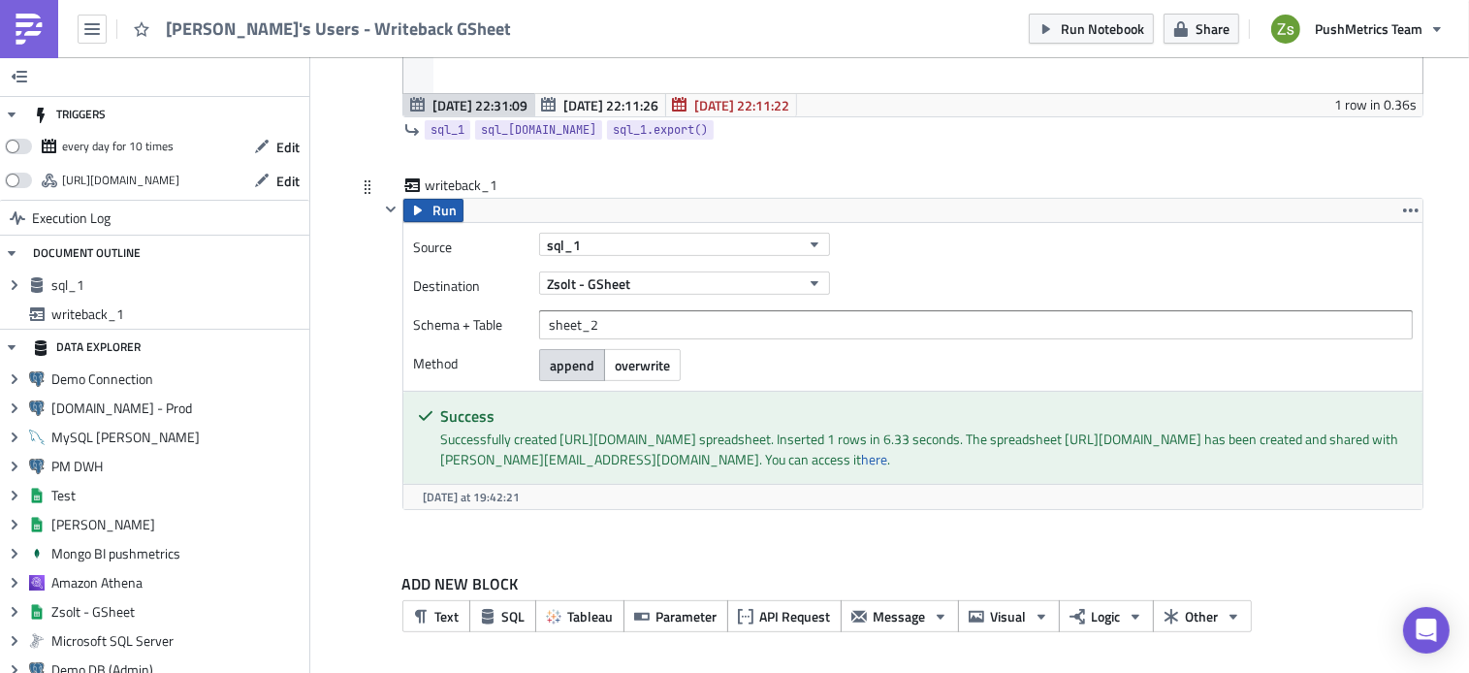
click at [414, 208] on icon "button" at bounding box center [418, 211] width 8 height 10
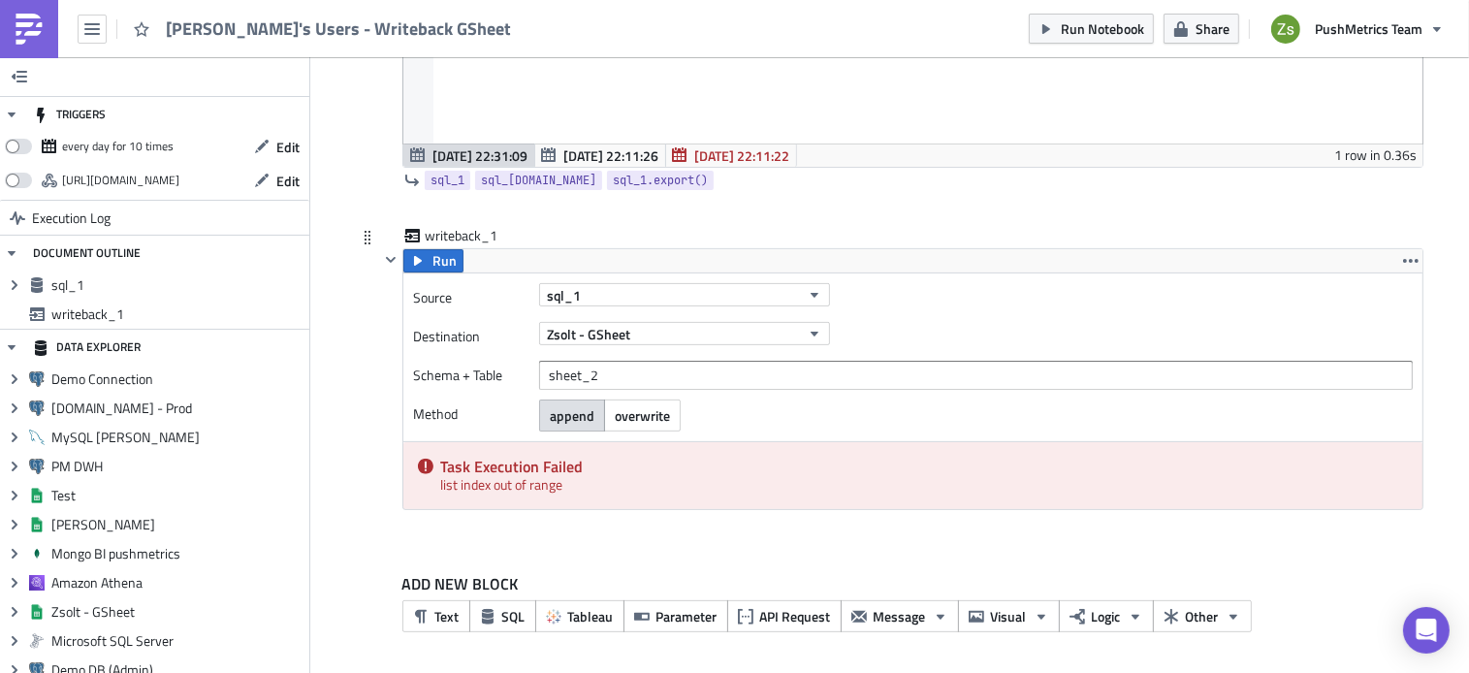
scroll to position [530, 0]
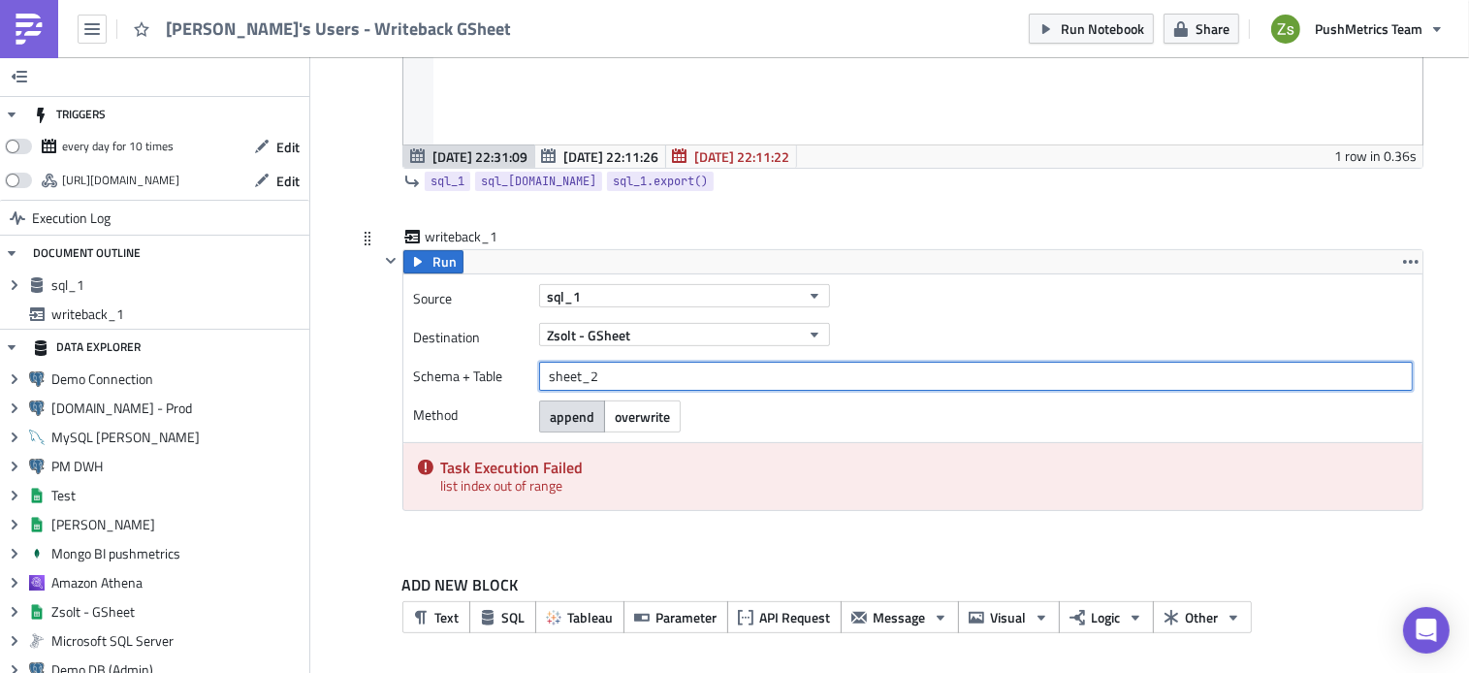
click at [620, 388] on input "sheet_2" at bounding box center [976, 376] width 874 height 29
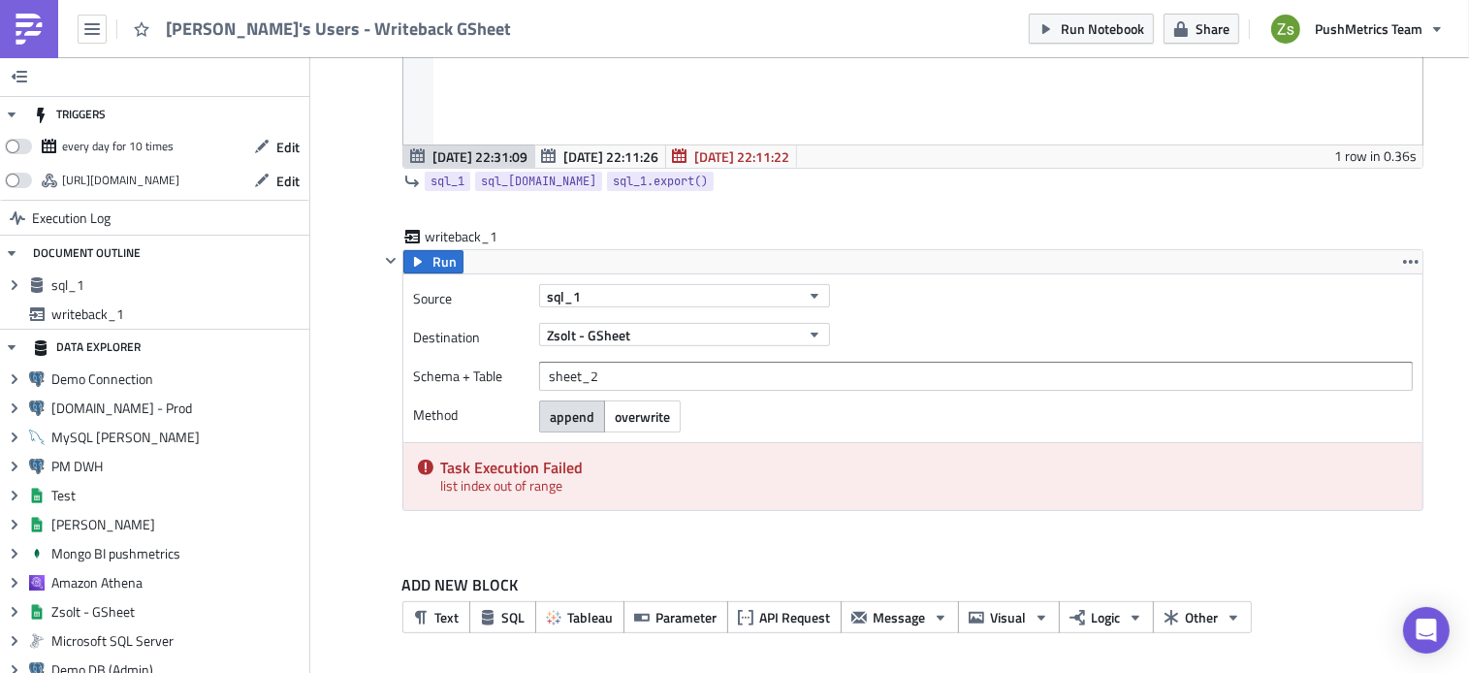
click at [17, 22] on img at bounding box center [29, 29] width 31 height 31
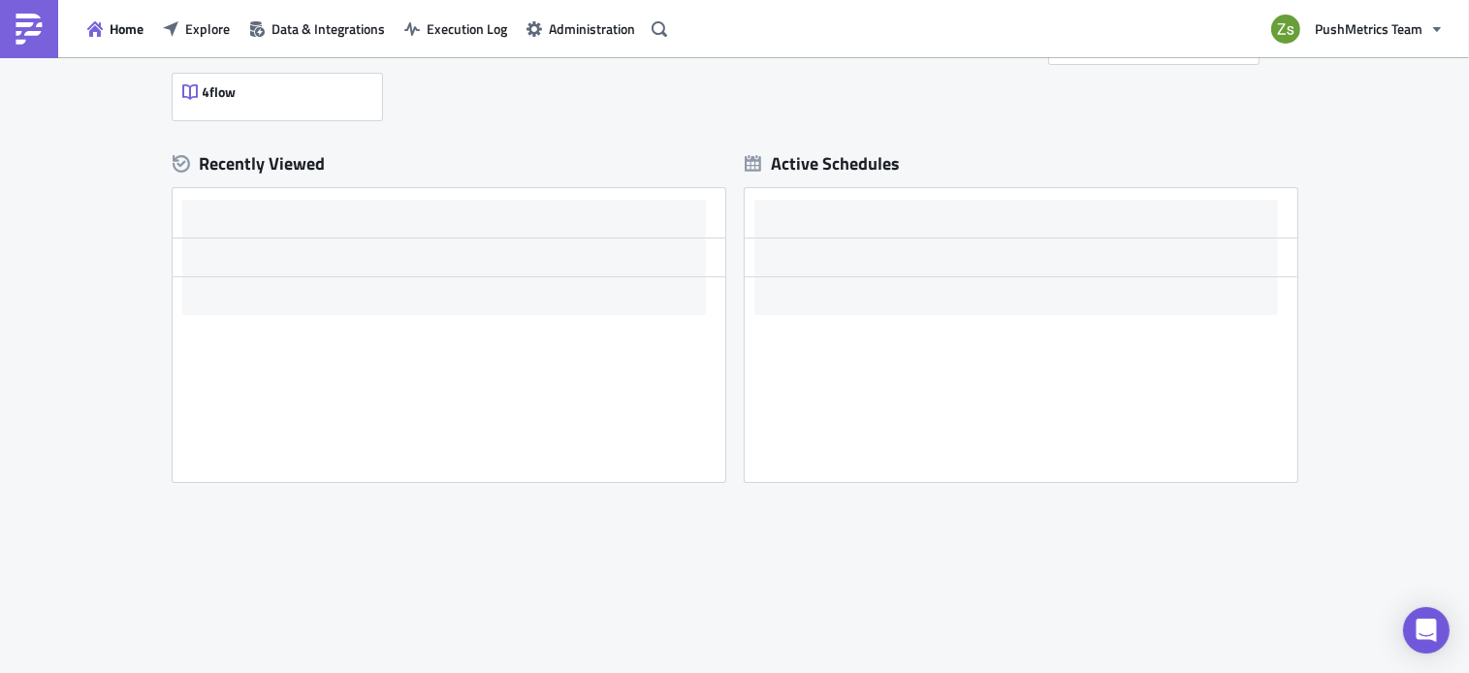
scroll to position [475, 0]
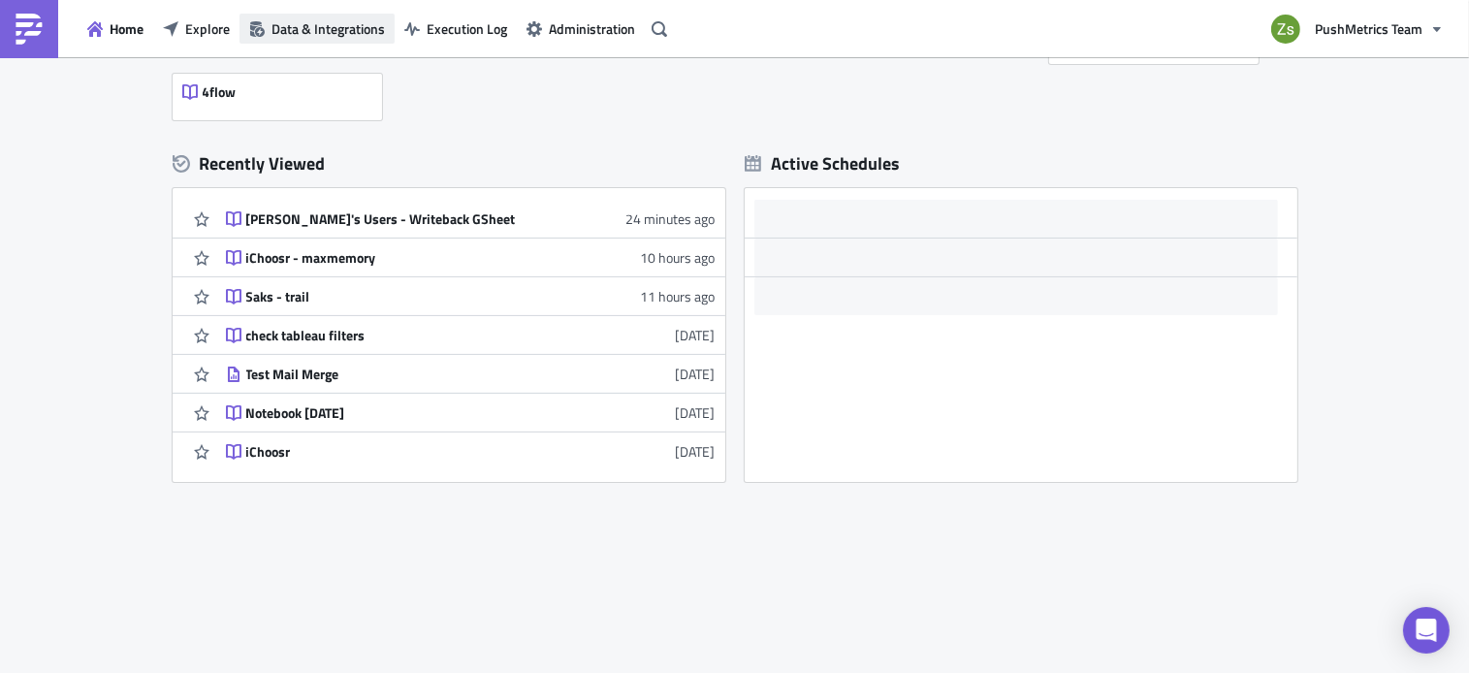
click at [249, 21] on icon "button" at bounding box center [257, 29] width 16 height 16
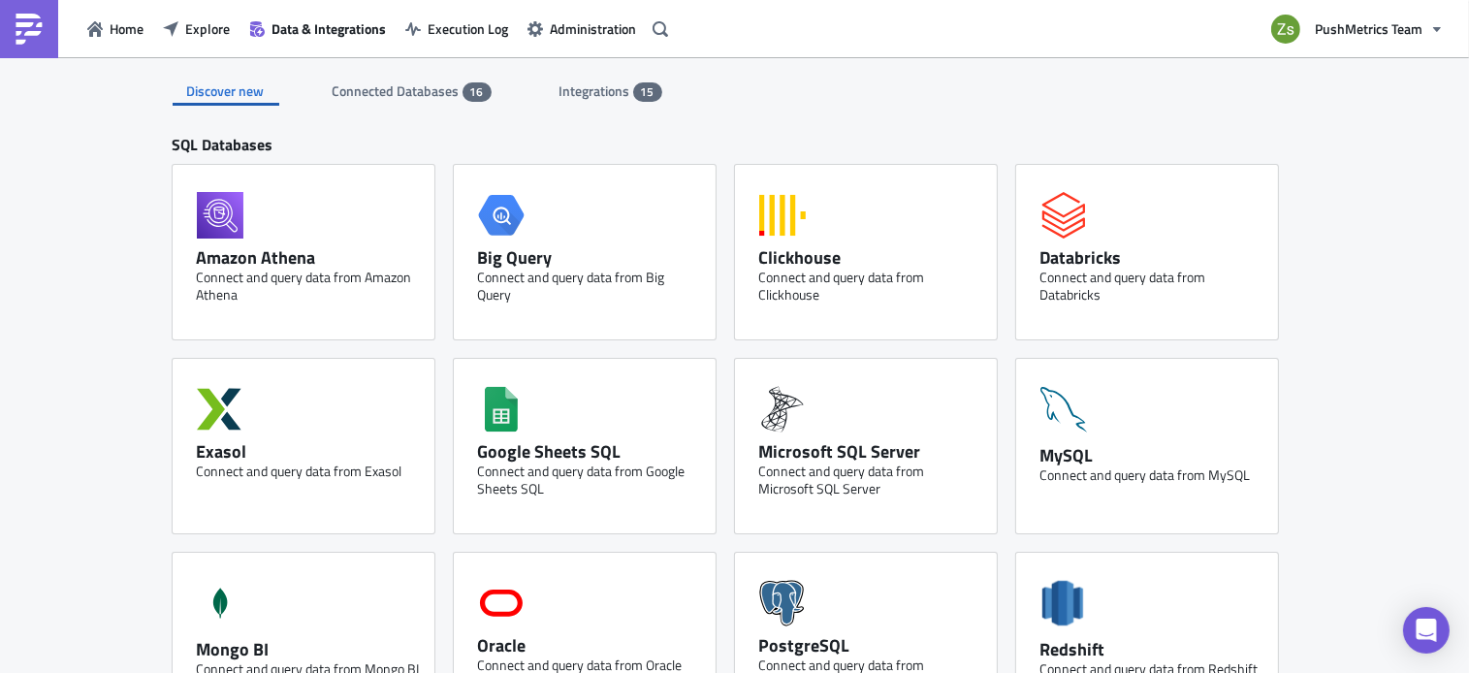
click at [576, 105] on div "Integrations 15" at bounding box center [610, 91] width 103 height 29
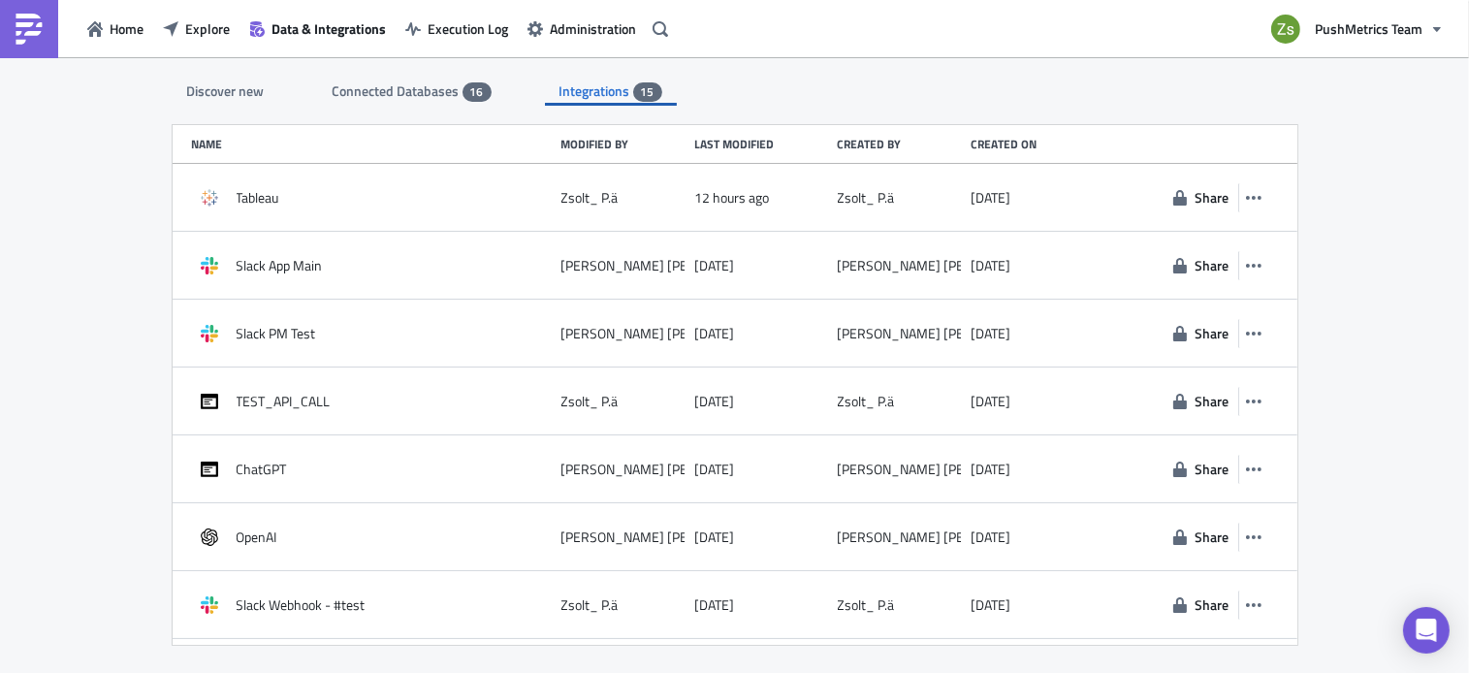
click at [436, 95] on span "Connected Databases" at bounding box center [398, 90] width 130 height 20
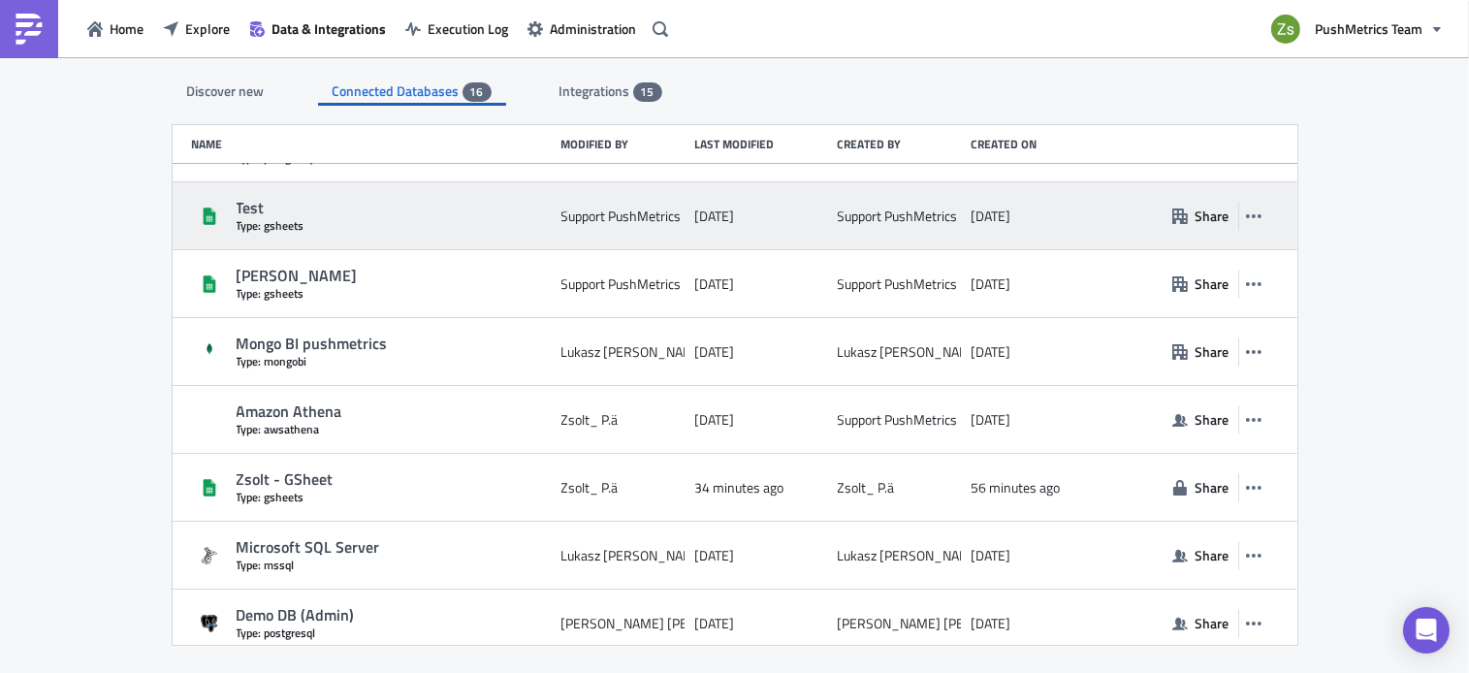
scroll to position [276, 0]
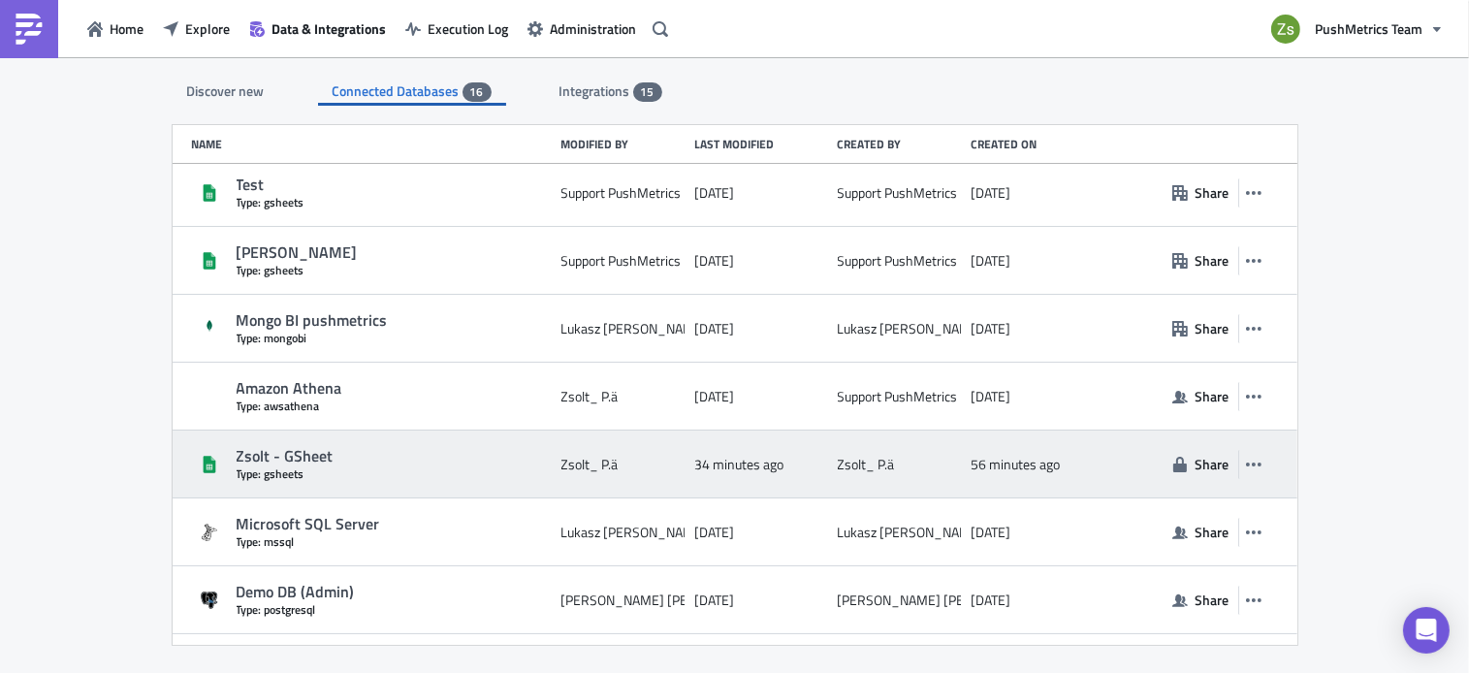
click at [293, 463] on div "Zsolt - GSheet" at bounding box center [394, 456] width 315 height 20
click at [1246, 457] on icon "button" at bounding box center [1254, 465] width 16 height 16
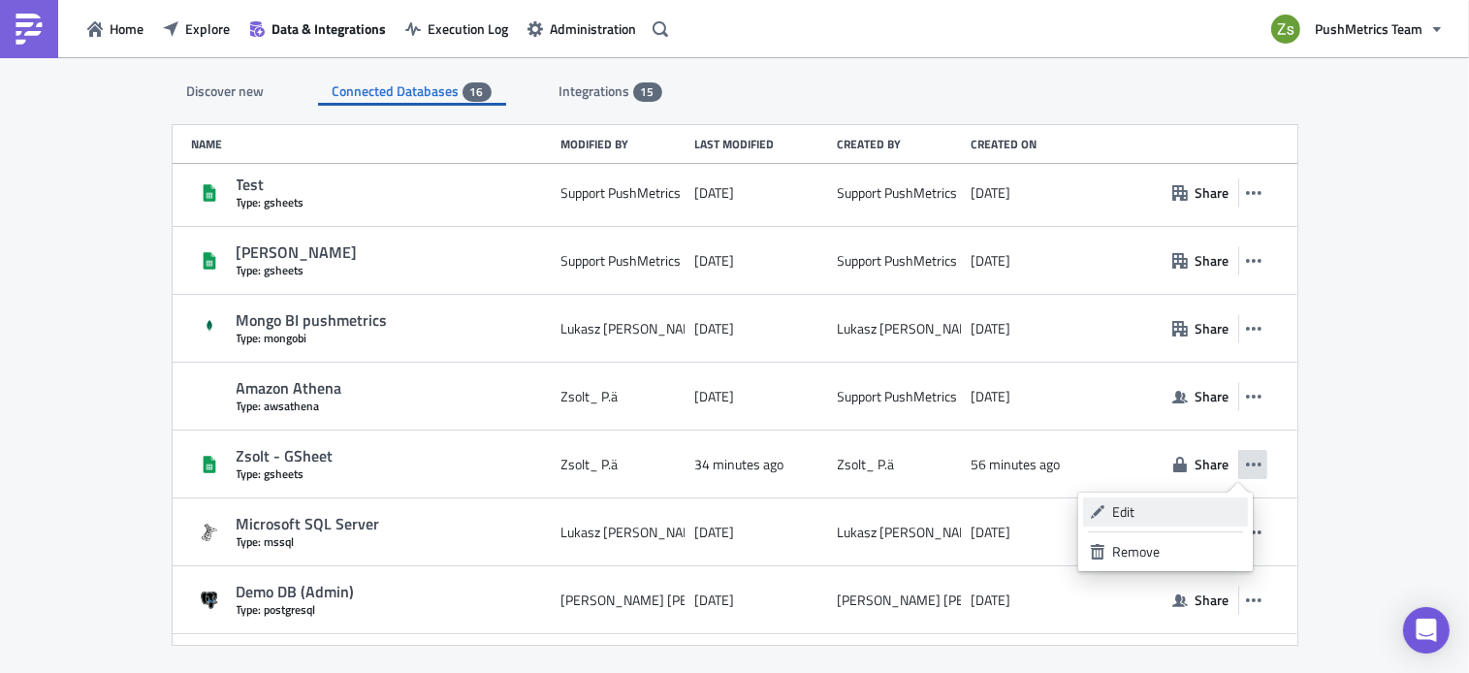
click at [1208, 517] on div "Edit" at bounding box center [1176, 511] width 129 height 19
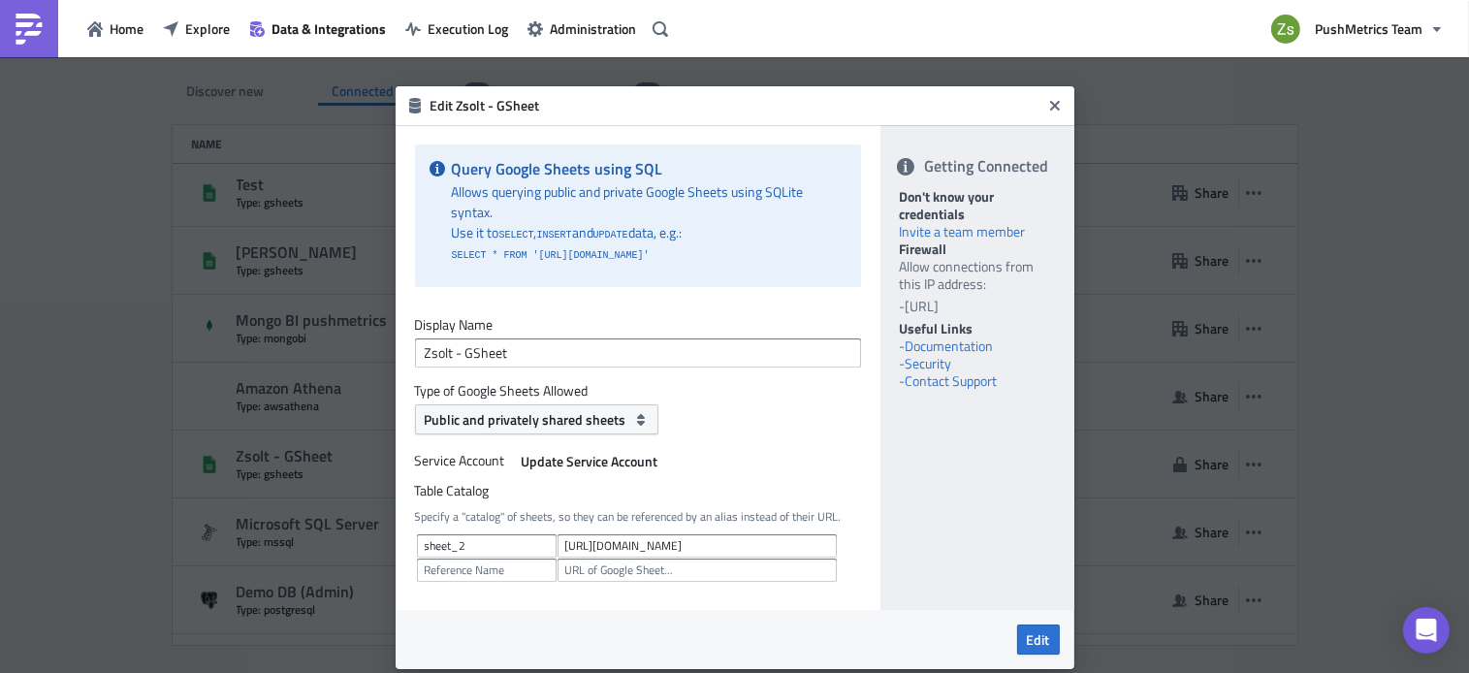
scroll to position [68, 0]
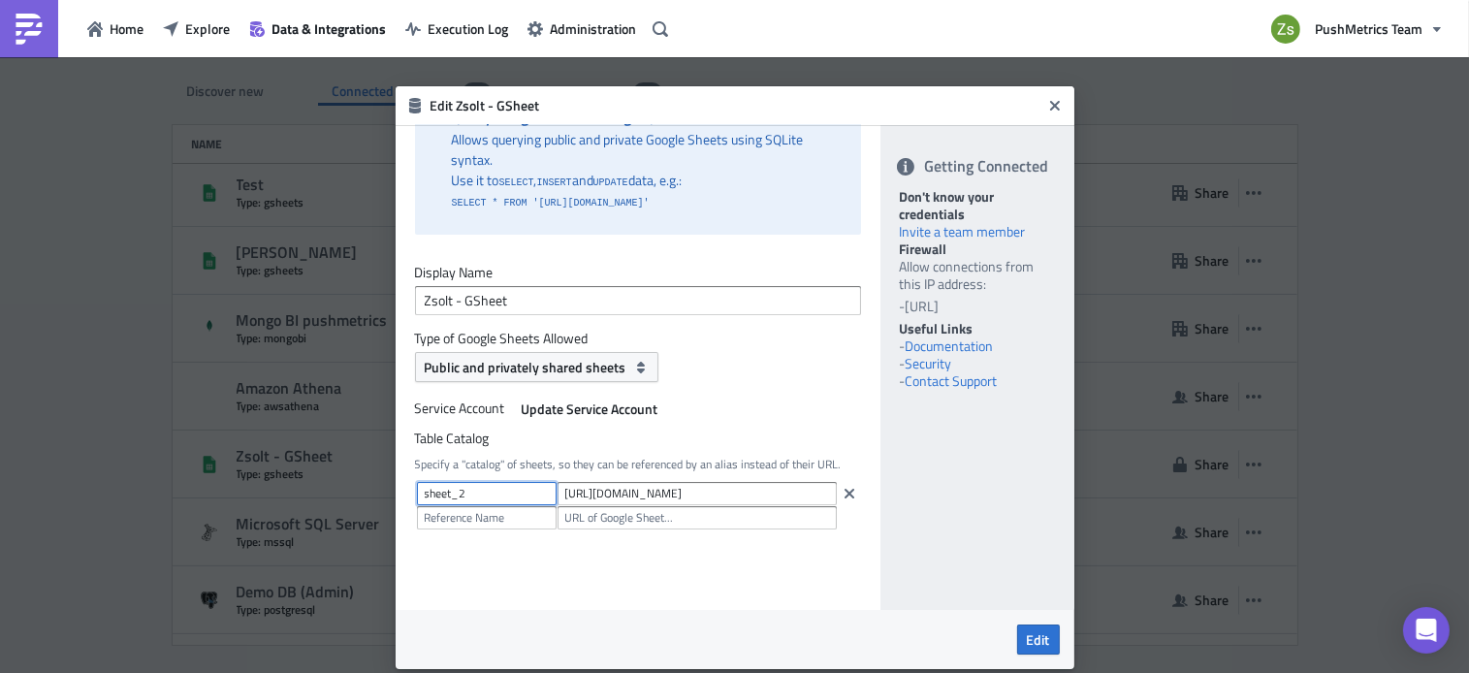
click at [504, 487] on input "sheet_2" at bounding box center [487, 493] width 140 height 23
click at [202, 27] on span "Explore" at bounding box center [207, 28] width 45 height 20
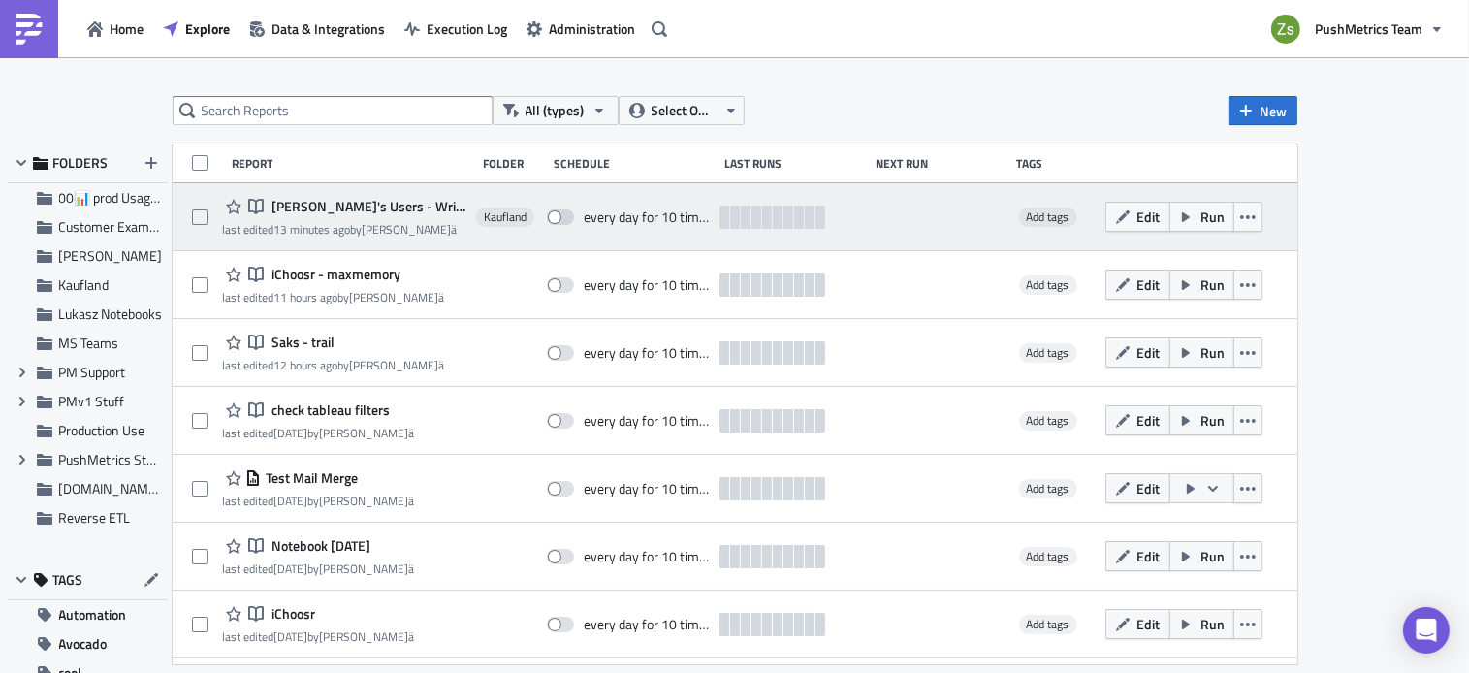
click at [349, 199] on span "[PERSON_NAME]'s Users - Writeback GSheet" at bounding box center [367, 206] width 200 height 17
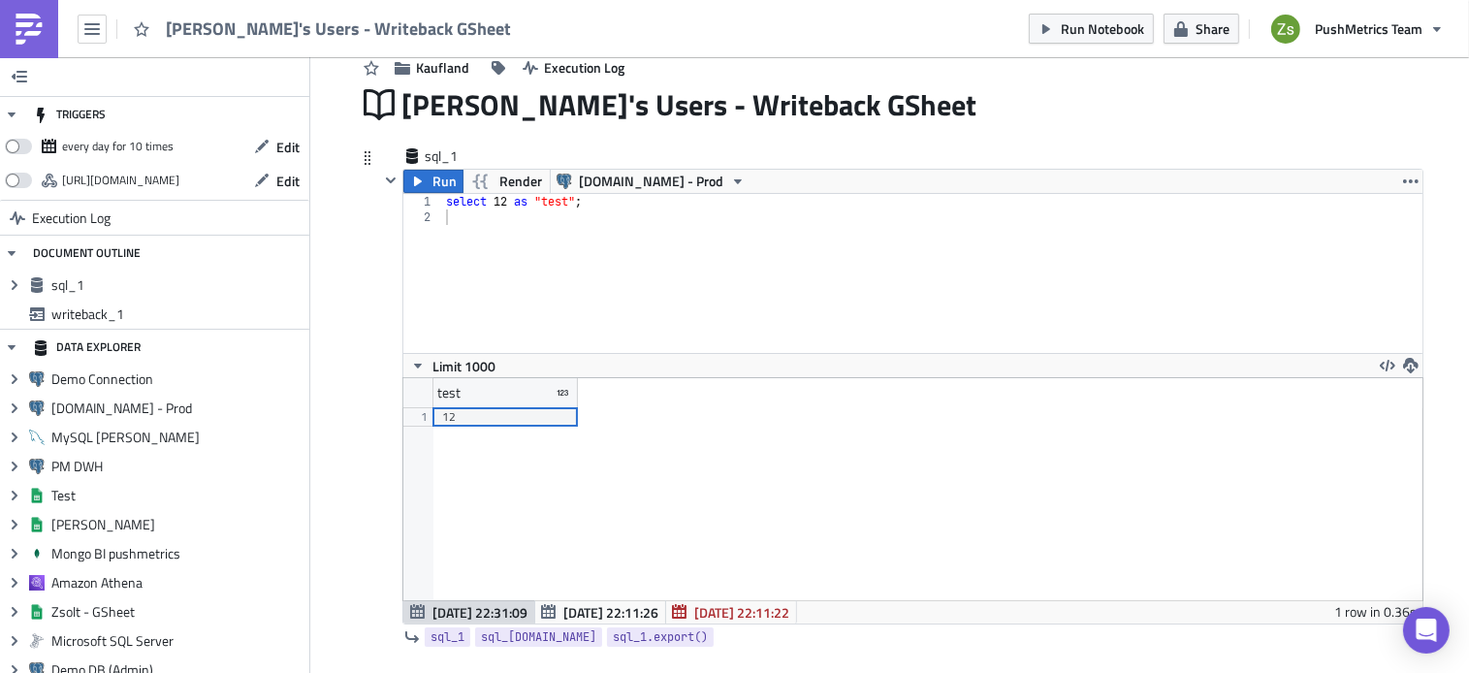
scroll to position [74, 0]
click at [656, 250] on div "select 12 as "test" ;" at bounding box center [932, 290] width 980 height 190
click at [627, 185] on span "[DOMAIN_NAME] - Prod" at bounding box center [651, 182] width 144 height 23
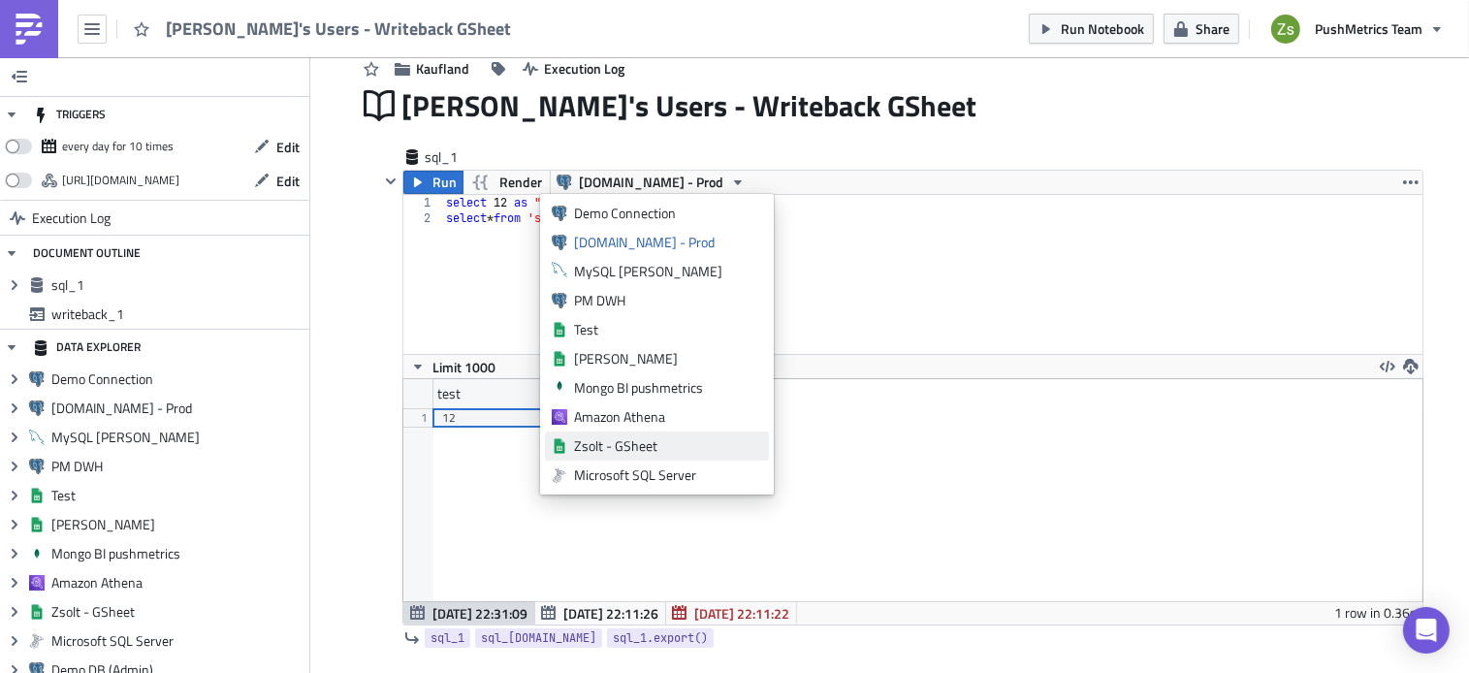
click at [657, 452] on div "Zsolt - GSheet" at bounding box center [668, 445] width 188 height 19
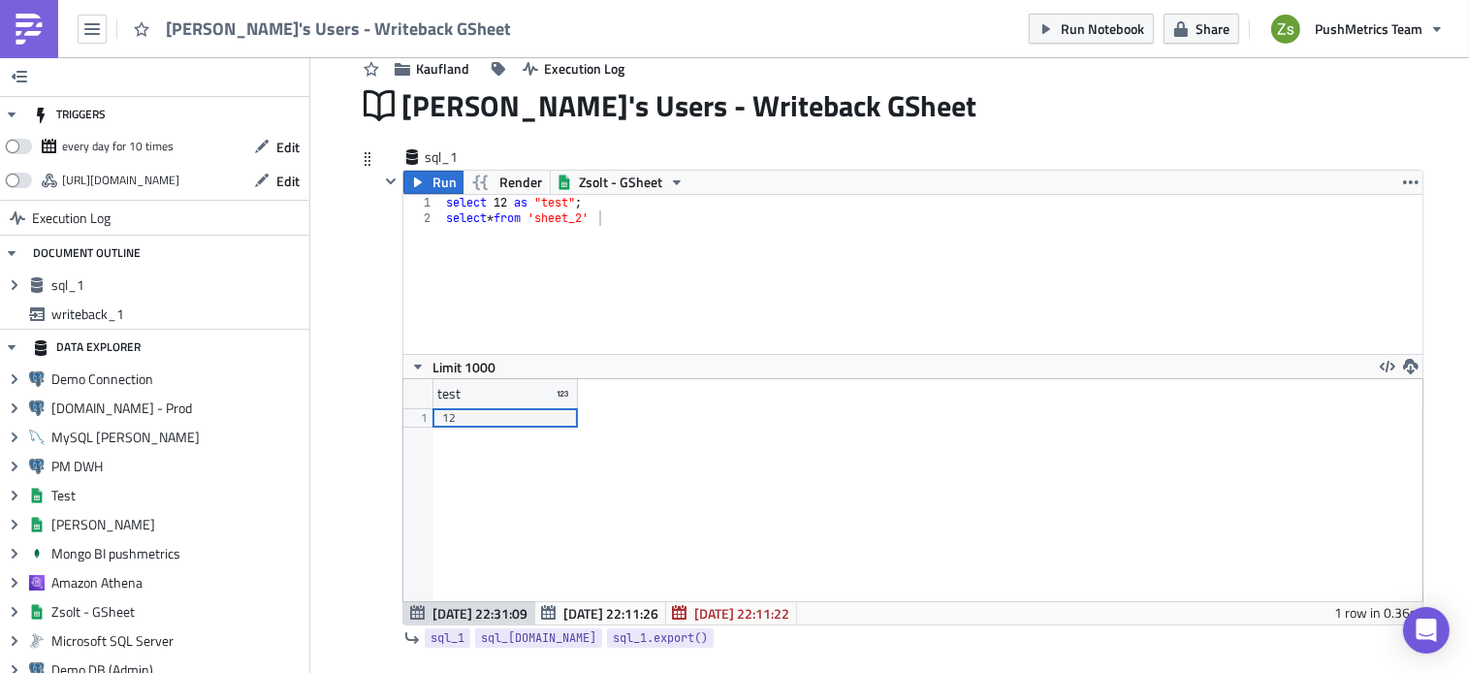
type textarea "select * from 'sheet_2'"
click at [536, 214] on div "select 12 as "test" ; select * from 'sheet_2'" at bounding box center [932, 290] width 980 height 190
click at [420, 178] on button "Run" at bounding box center [433, 182] width 60 height 23
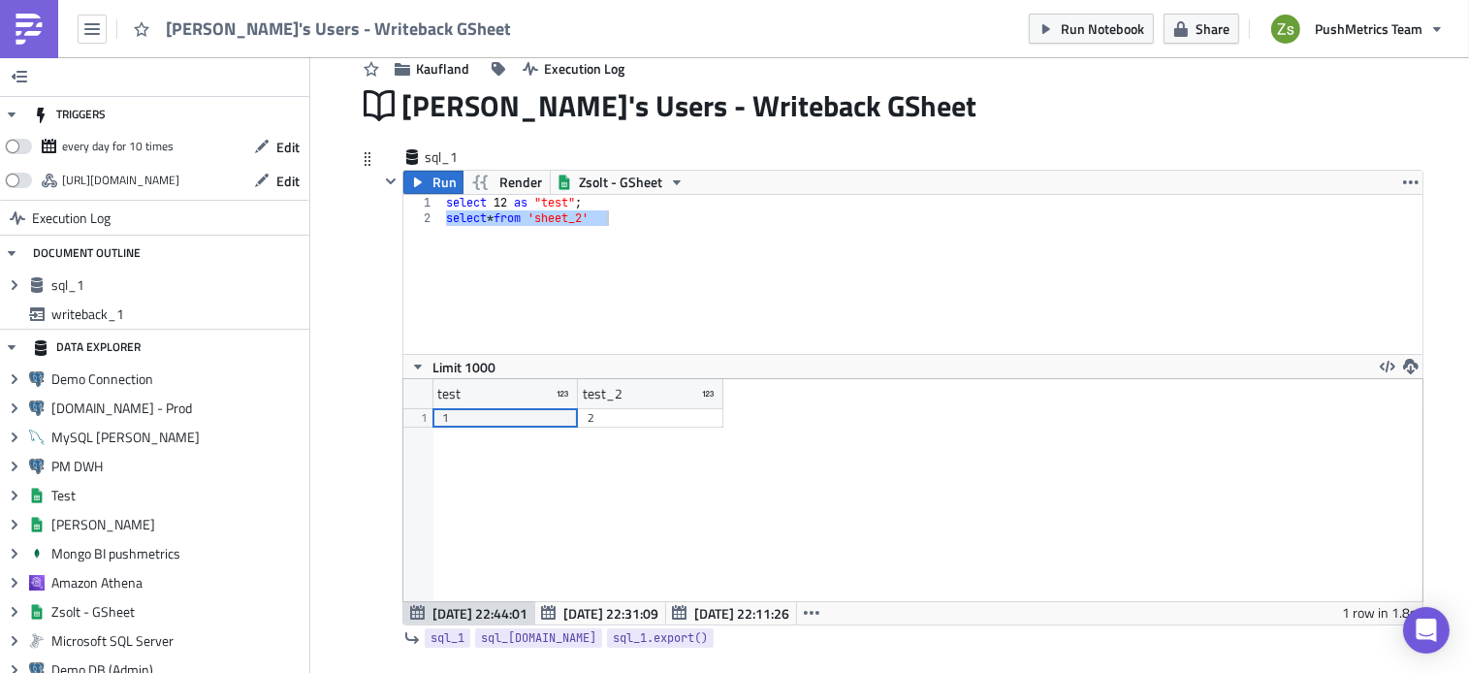
scroll to position [222, 1019]
click at [678, 212] on div "select 12 as "test" ; select * from 'sheet_2'" at bounding box center [931, 274] width 979 height 159
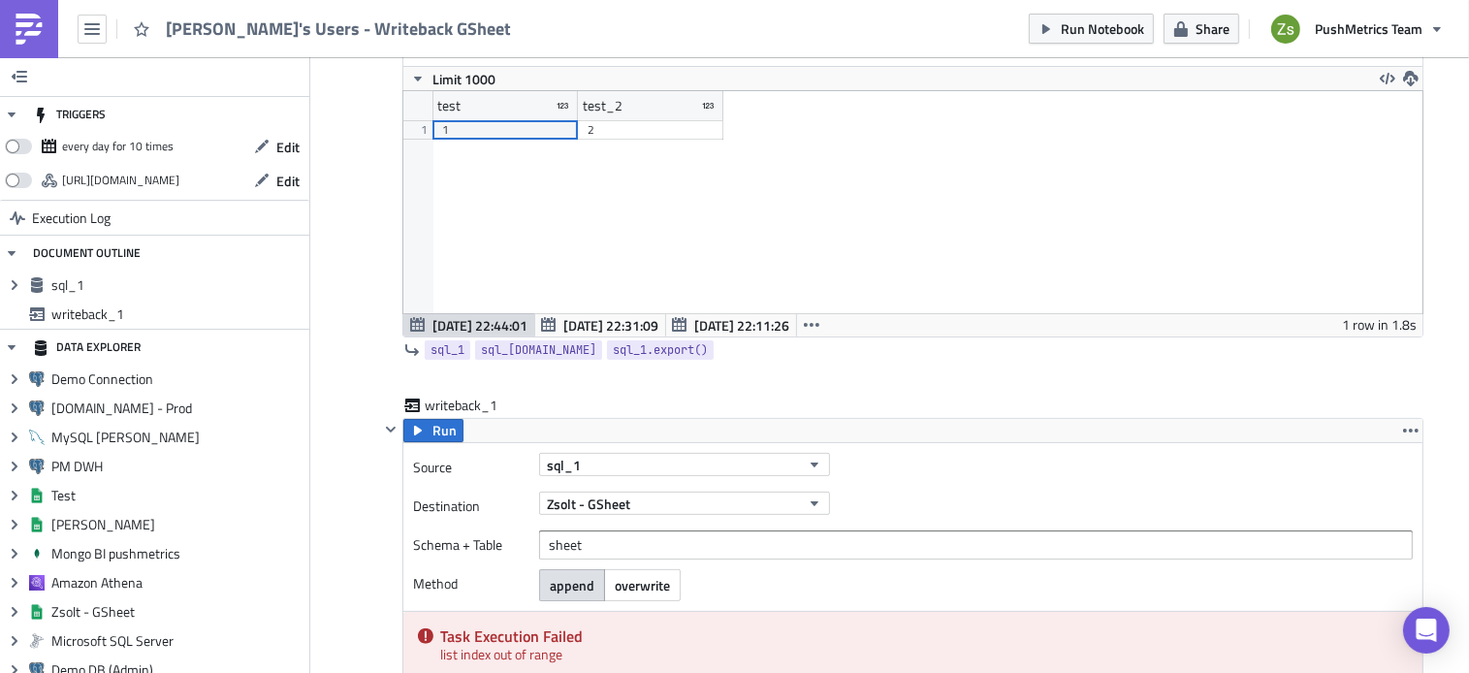
scroll to position [530, 0]
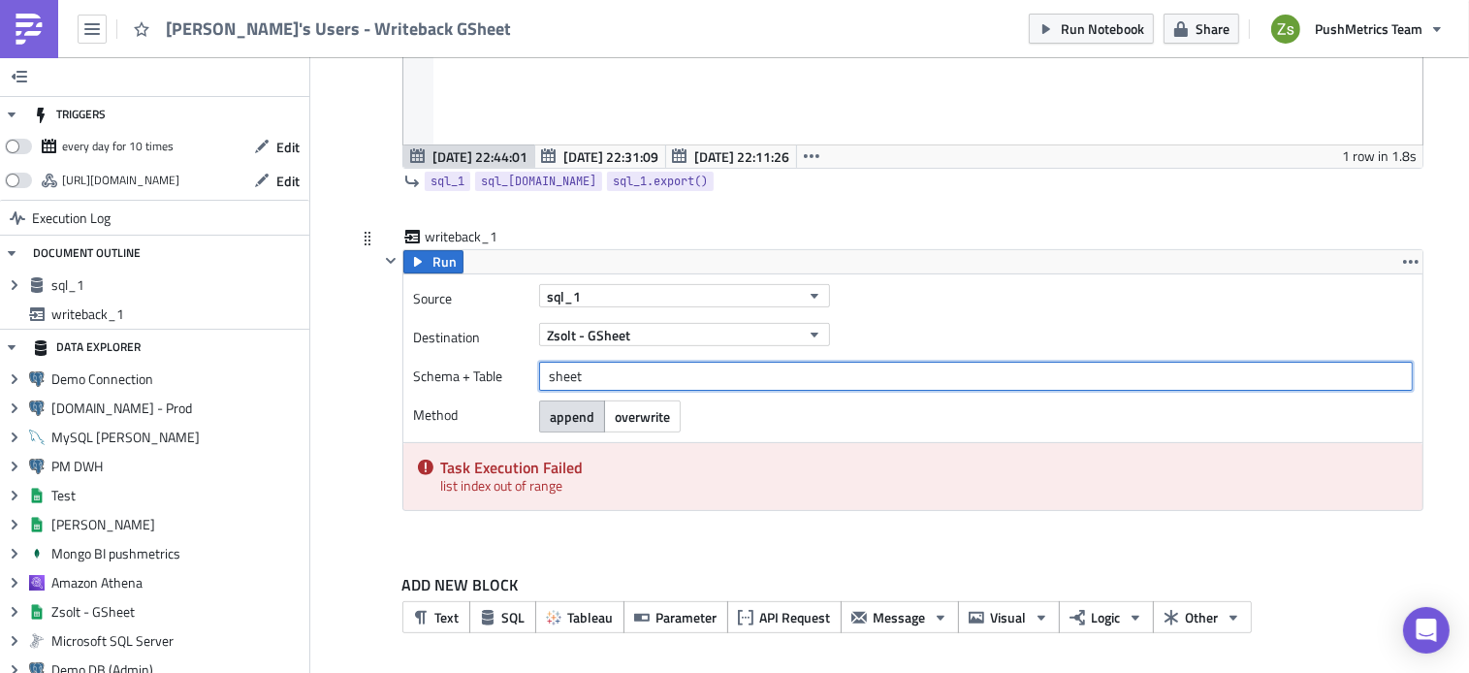
click at [655, 373] on input "sheet" at bounding box center [976, 376] width 874 height 29
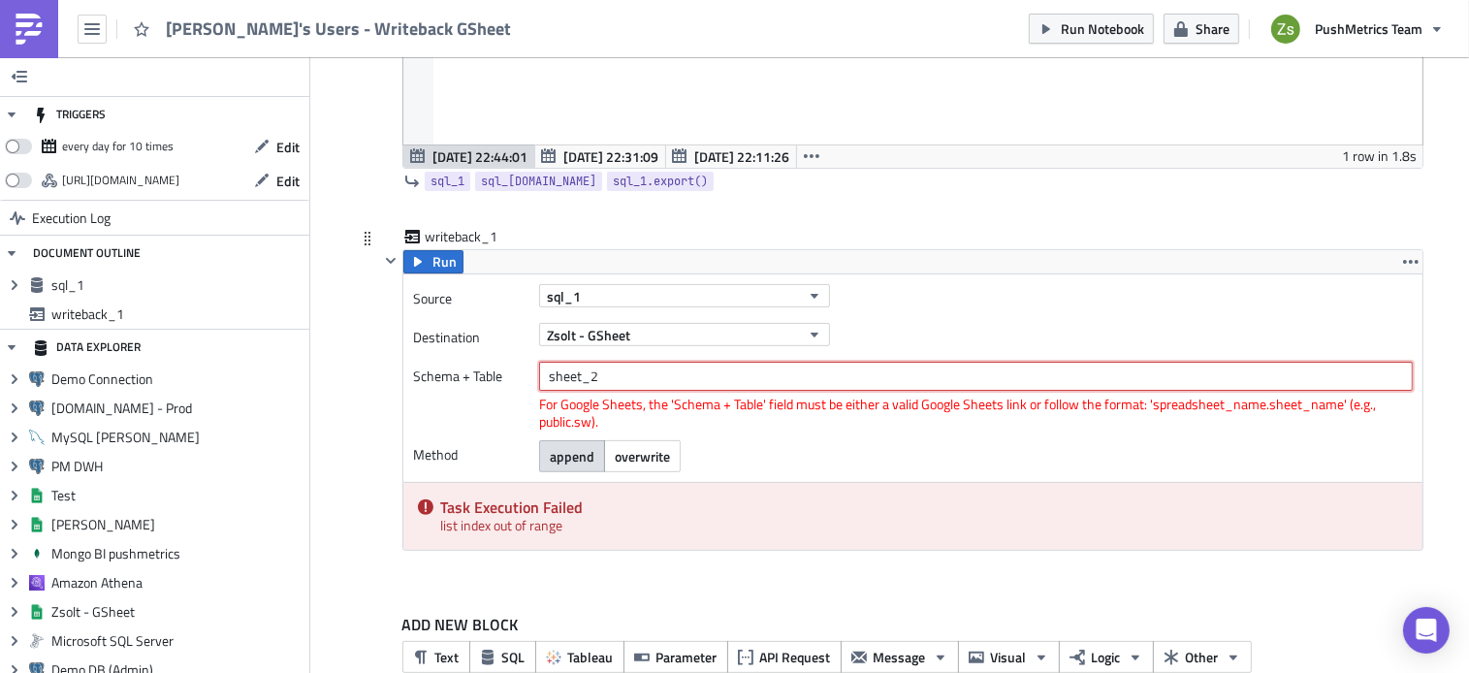
type input "sheet_2"
click at [501, 259] on div "Run" at bounding box center [912, 261] width 1019 height 23
click at [432, 271] on span "Run" at bounding box center [444, 261] width 24 height 23
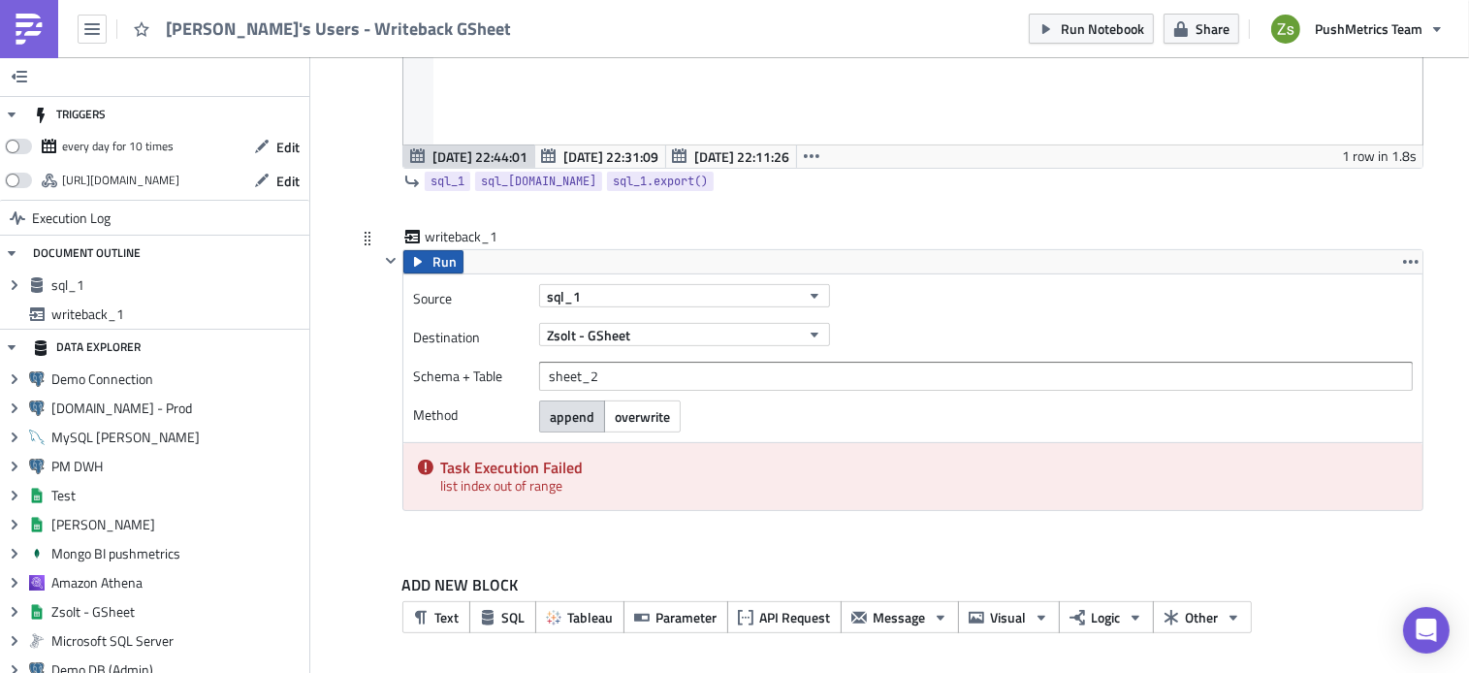
click at [445, 264] on span "Run" at bounding box center [444, 261] width 24 height 23
click at [522, 489] on div "Task Execution Failed list index out of range" at bounding box center [912, 476] width 1019 height 67
click at [640, 422] on span "overwrite" at bounding box center [642, 416] width 55 height 20
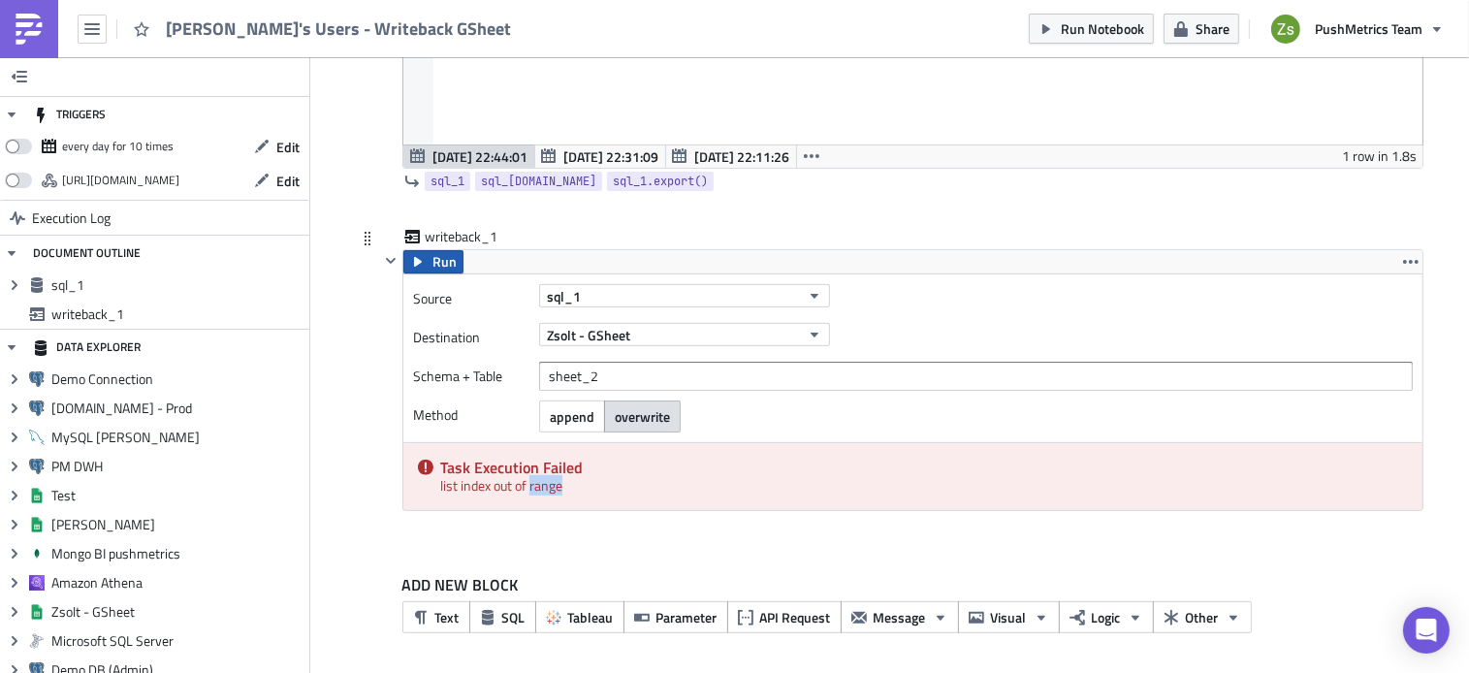
click at [420, 263] on button "Run" at bounding box center [433, 261] width 60 height 23
click at [450, 260] on button "Run" at bounding box center [433, 261] width 60 height 23
click at [631, 332] on button "Zsolt - GSheet" at bounding box center [684, 334] width 291 height 23
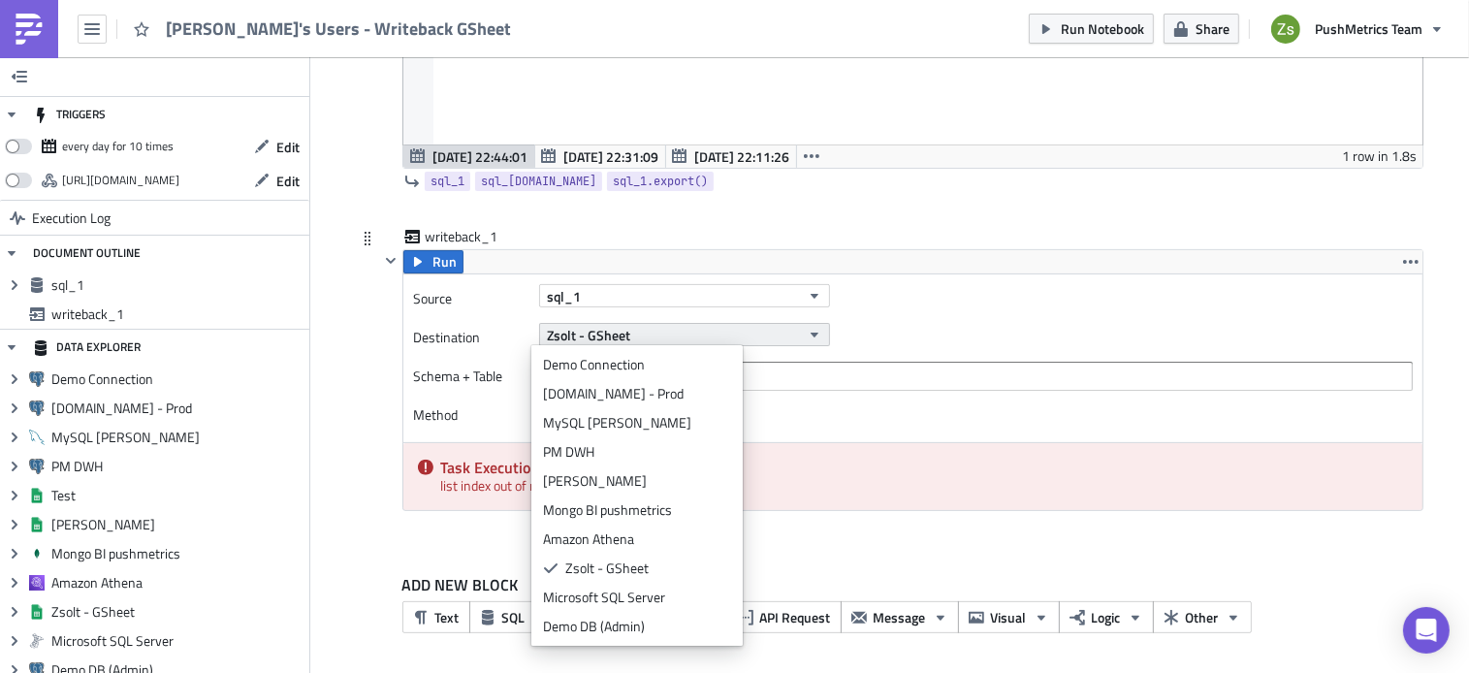
click at [631, 332] on button "Zsolt - GSheet" at bounding box center [684, 334] width 291 height 23
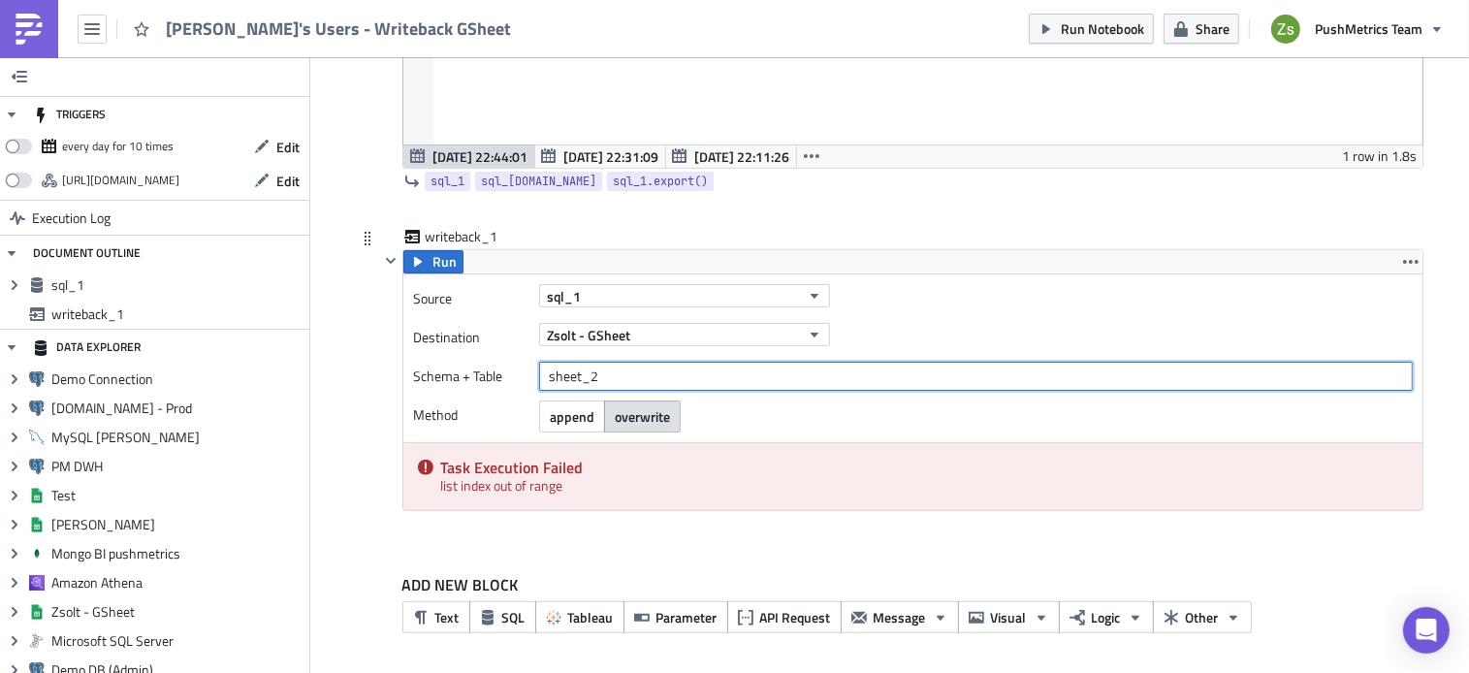
click at [645, 375] on input "sheet_2" at bounding box center [976, 376] width 874 height 29
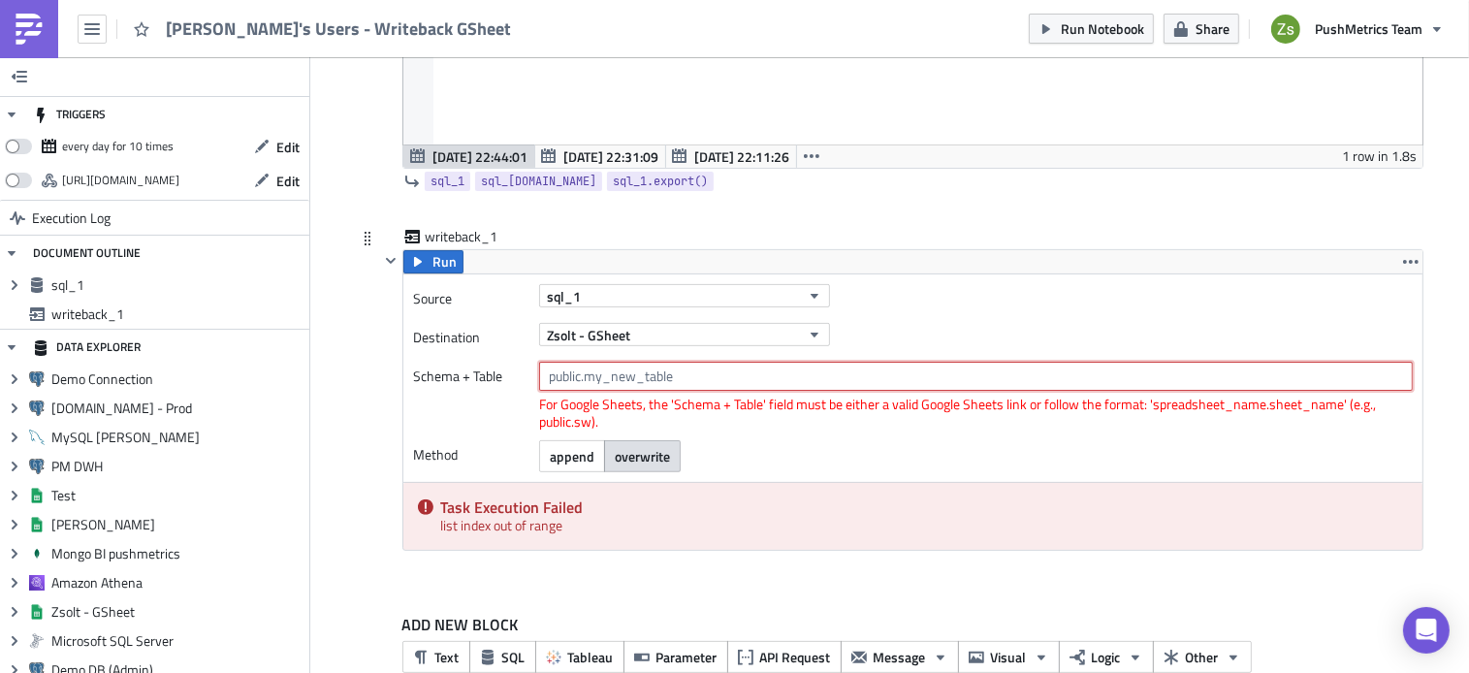
paste input "https://docs.google.com/spreadsheets/d/1ye1aXqyxZJq6I7RpPbnucsYJlgTK44FW22ZPP7N…"
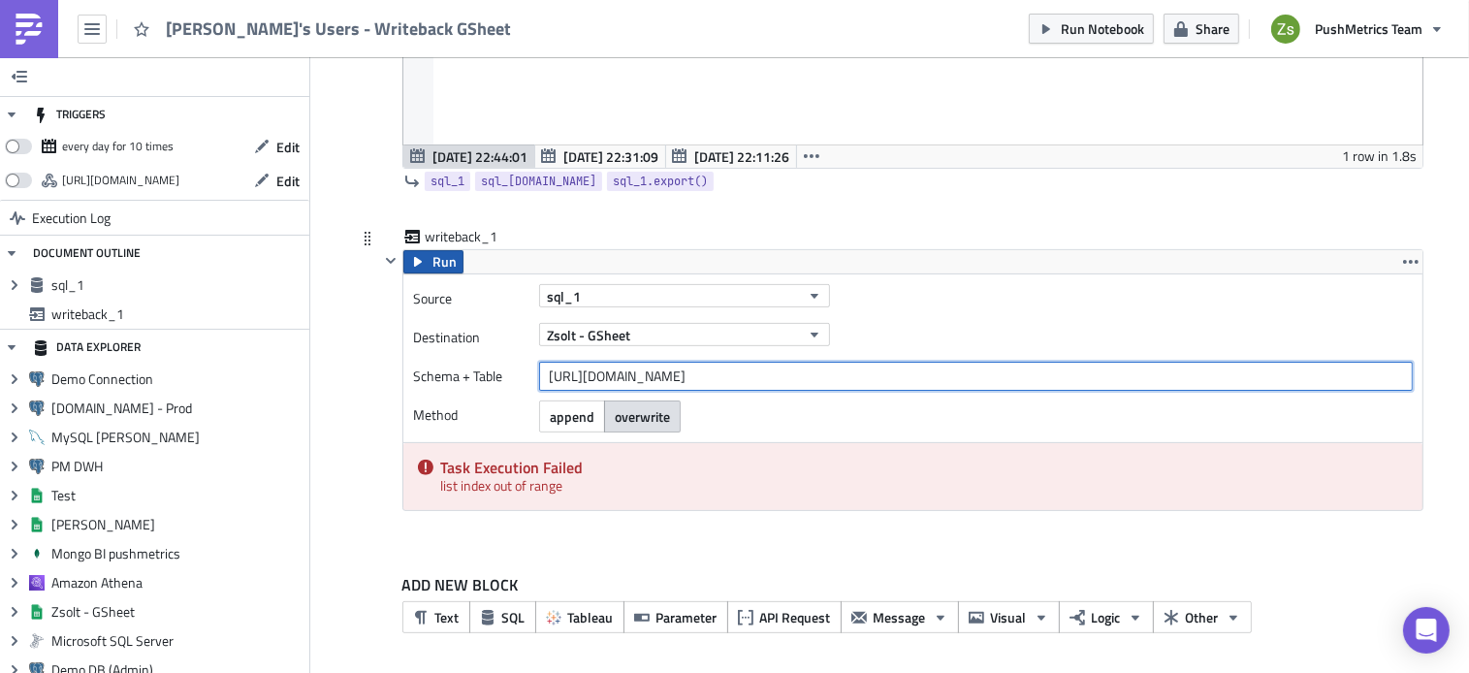
type input "https://docs.google.com/spreadsheets/d/1ye1aXqyxZJq6I7RpPbnucsYJlgTK44FW22ZPP7N…"
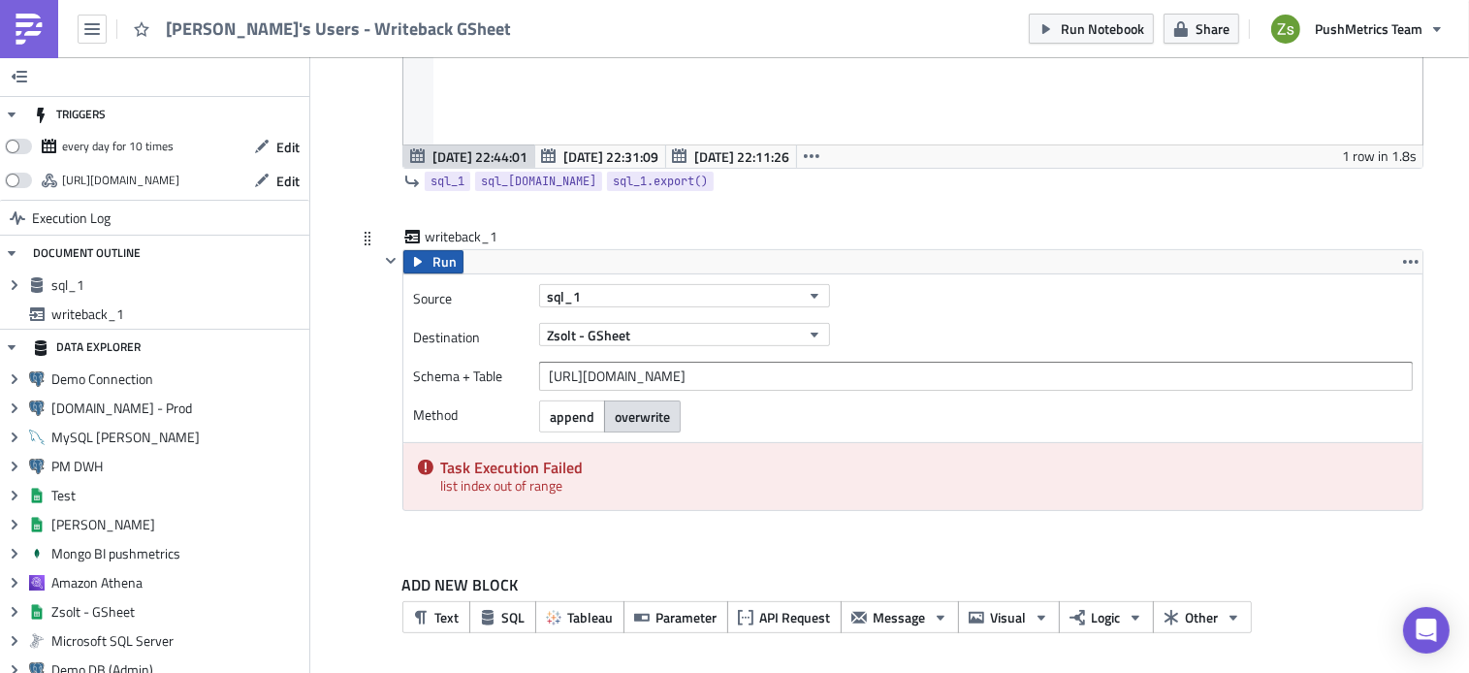
click at [433, 263] on span "Run" at bounding box center [444, 261] width 24 height 23
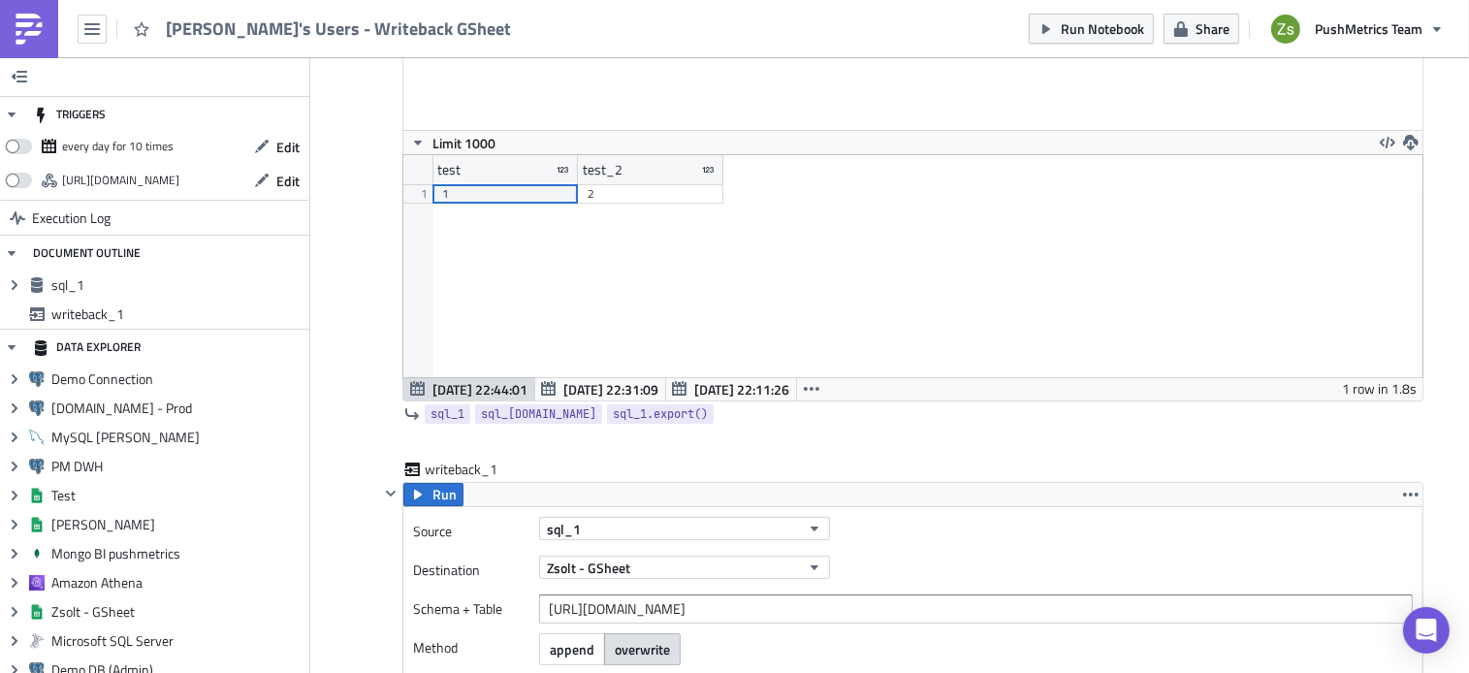
scroll to position [173, 0]
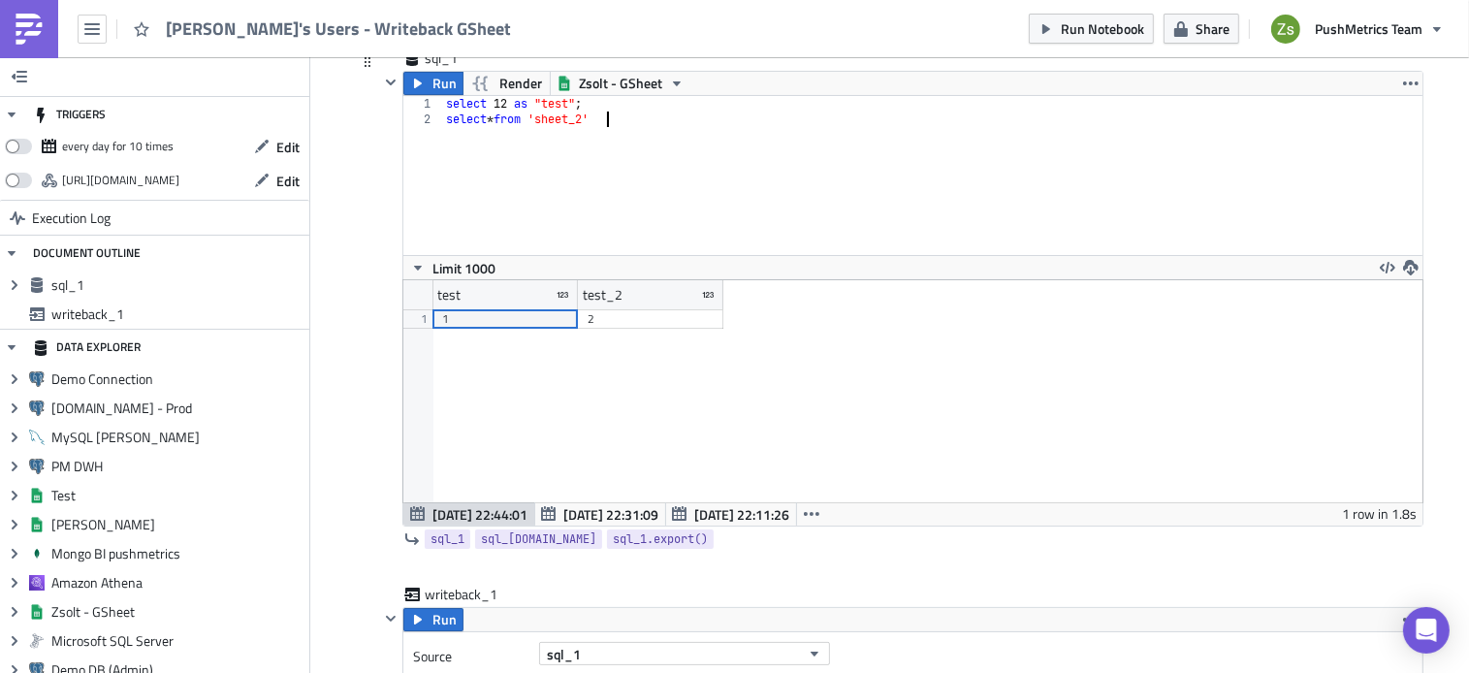
click at [669, 117] on div "select 12 as "test" ; select * from 'sheet_2'" at bounding box center [932, 191] width 980 height 190
click at [572, 100] on div "select 12 as "test" ; -- select * from 'sheet_2'" at bounding box center [932, 191] width 980 height 190
click at [503, 106] on div "select 12 as "test" ; -- select * from 'sheet_2'" at bounding box center [932, 191] width 980 height 190
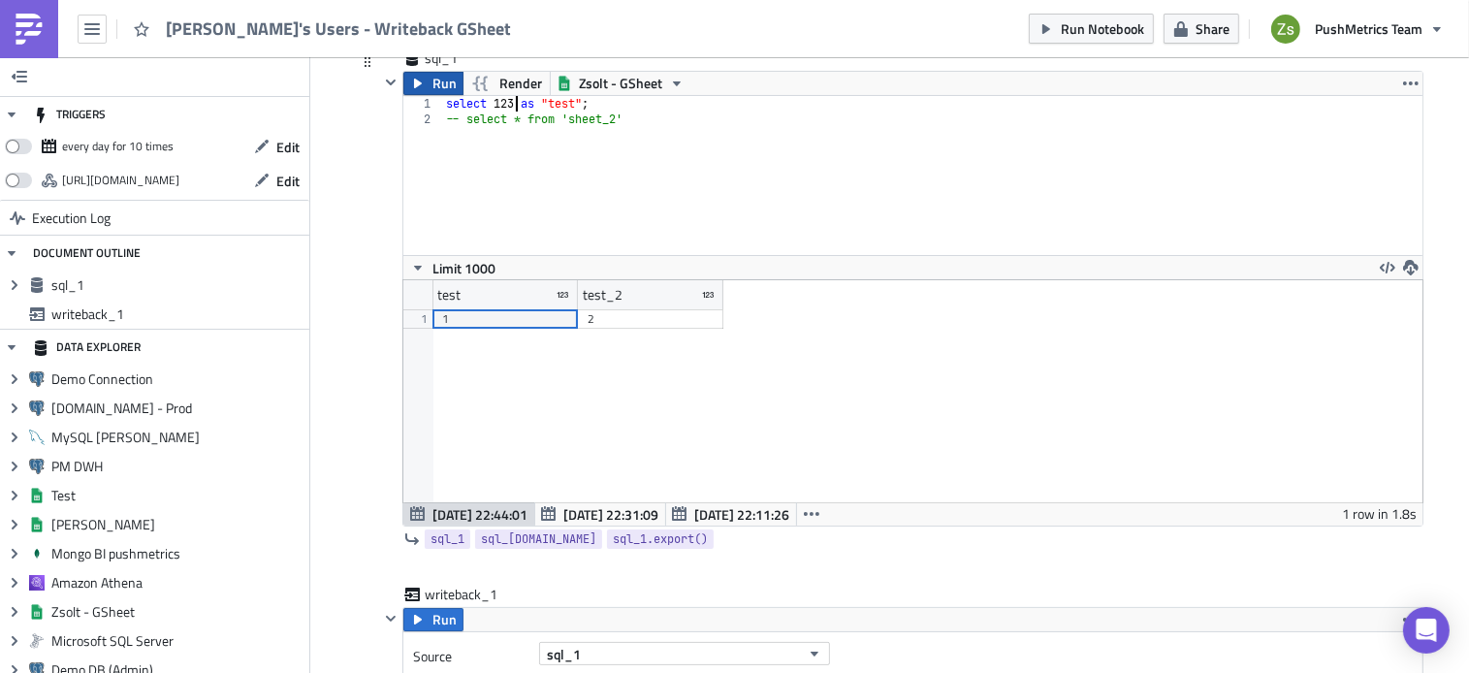
type textarea "select 123 as "test";"
click at [436, 88] on span "Run" at bounding box center [444, 83] width 24 height 23
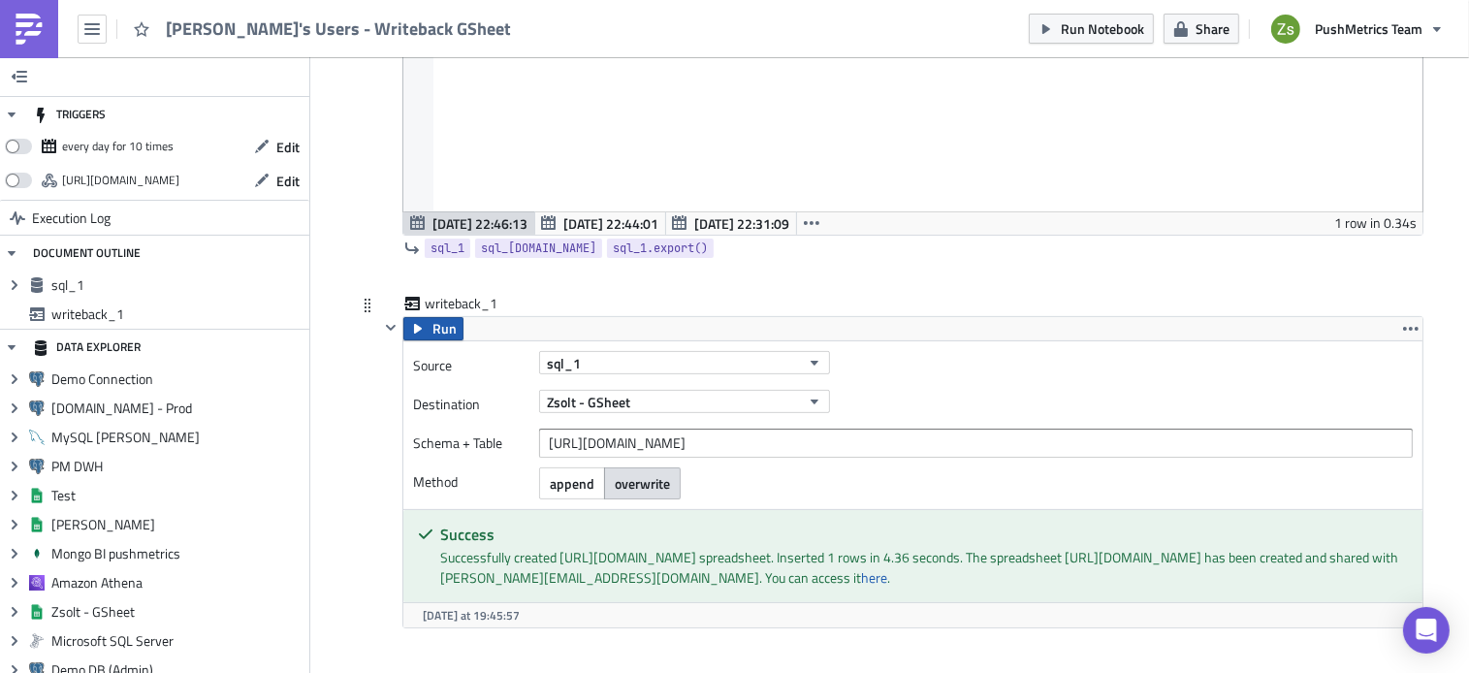
click at [447, 336] on span "Run" at bounding box center [444, 328] width 24 height 23
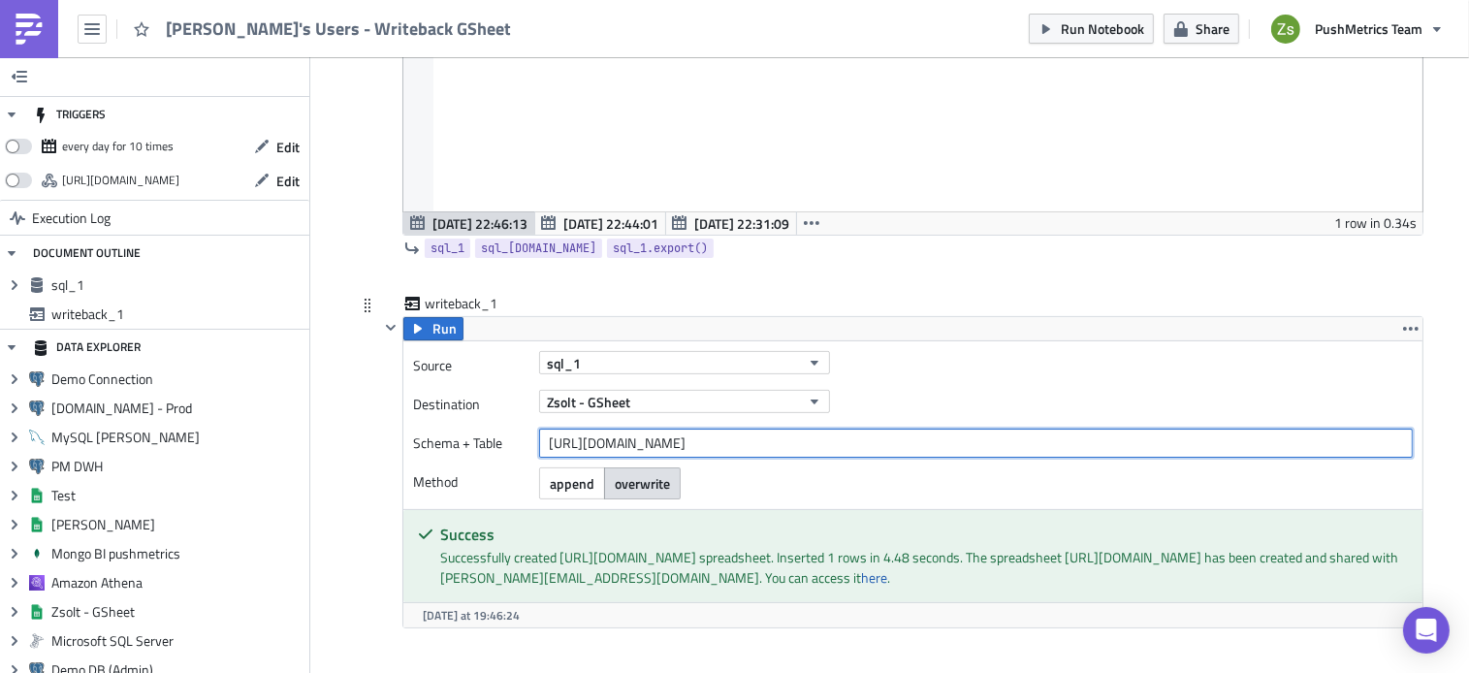
click at [921, 440] on input "https://docs.google.com/spreadsheets/d/1ye1aXqyxZJq6I7RpPbnucsYJlgTK44FW22ZPP7N…" at bounding box center [976, 443] width 874 height 29
type input "https://docs.google.com/spreadsheets/d/1ye1aXqyxZJq6I7RpPbnucsYJlgTK44FW22ZPP7N…"
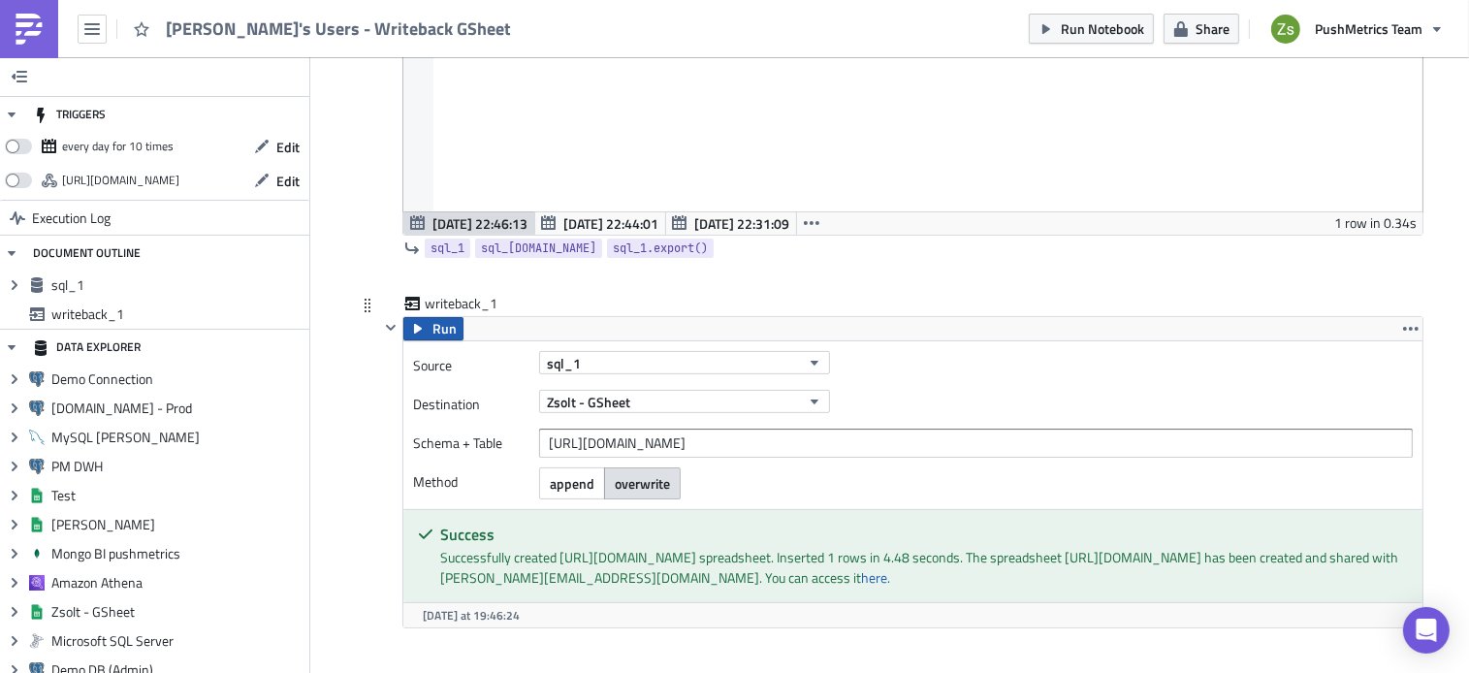
click at [437, 327] on span "Run" at bounding box center [444, 328] width 24 height 23
click at [772, 427] on div "Source sql_1 Destination Zsolt - GSheet Schema + Table https://docs.google.com/…" at bounding box center [912, 425] width 1019 height 168
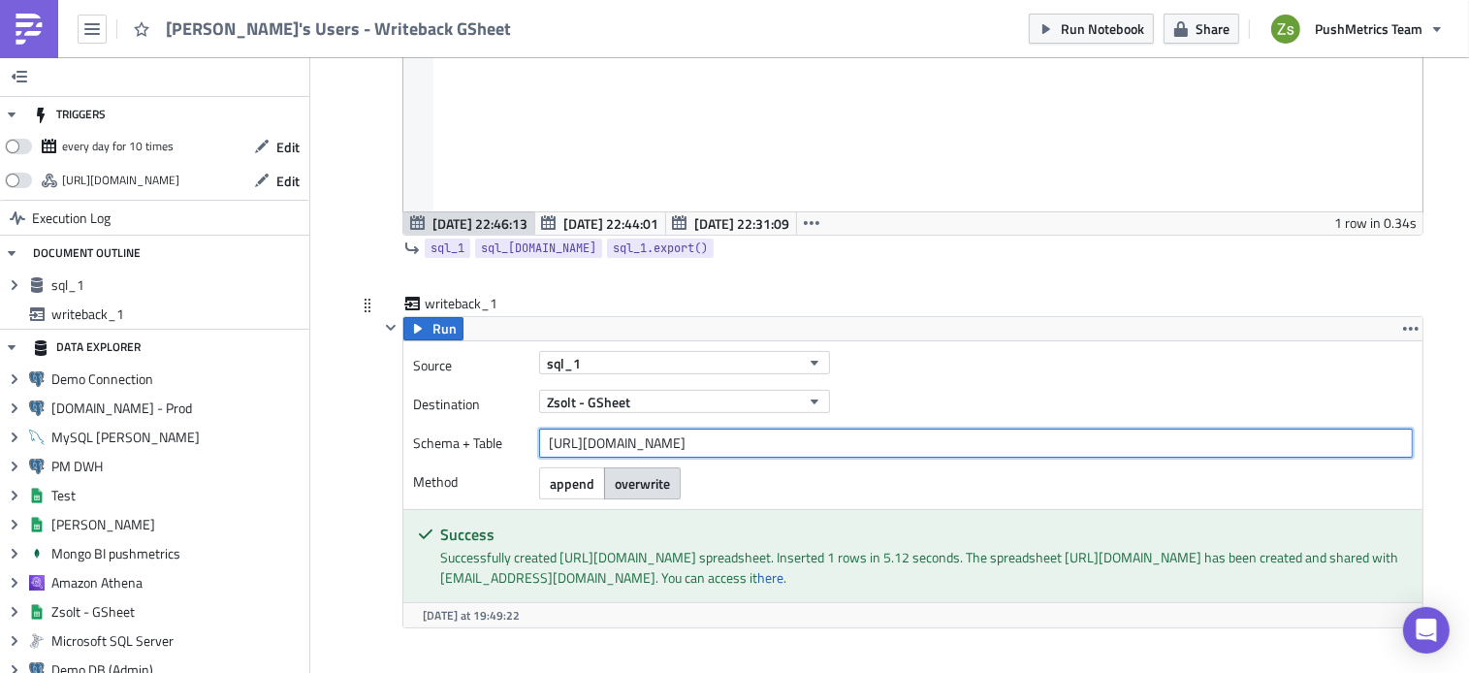
click at [772, 442] on input "https://docs.google.com/spreadsheets/d/1ye1aXqyxZJq6I7RpPbnucsYJlgTK44FW22ZPP7N…" at bounding box center [976, 443] width 874 height 29
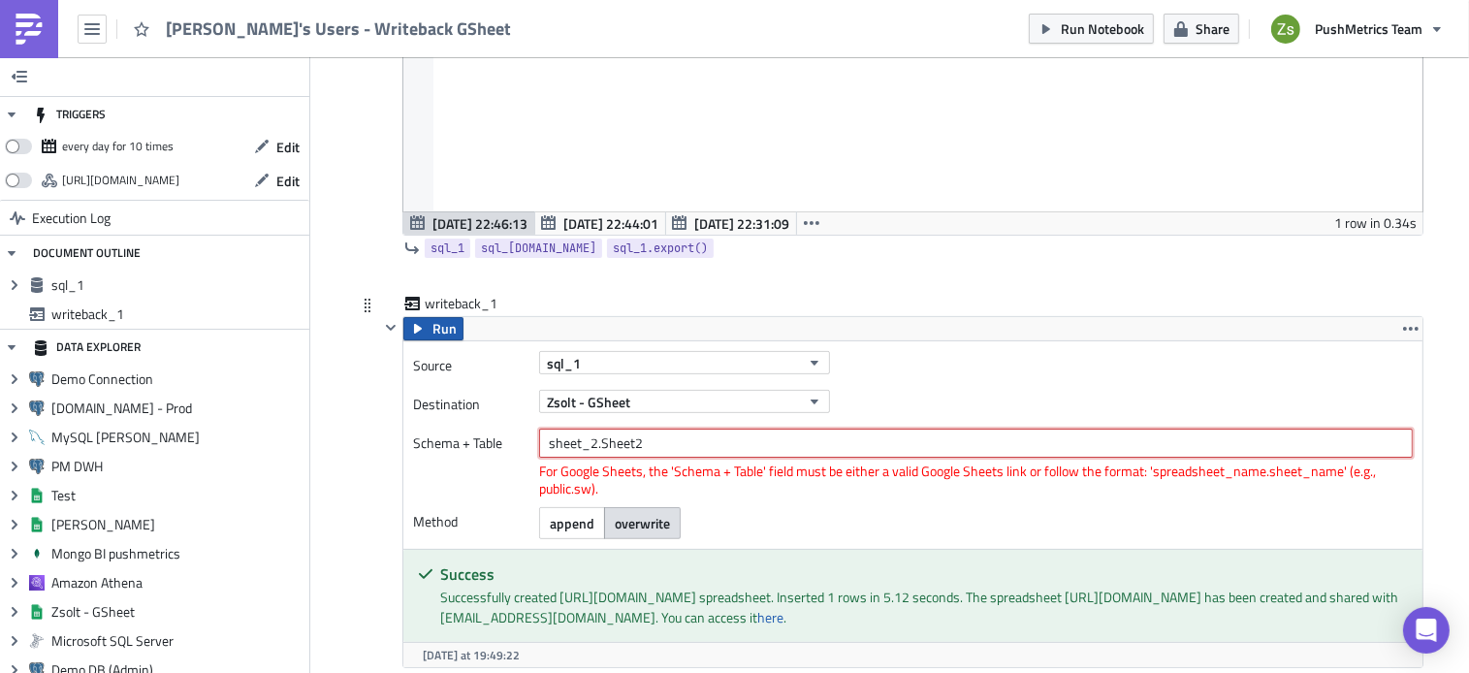
type input "sheet_2.Sheet2"
click at [434, 331] on span "Run" at bounding box center [444, 328] width 24 height 23
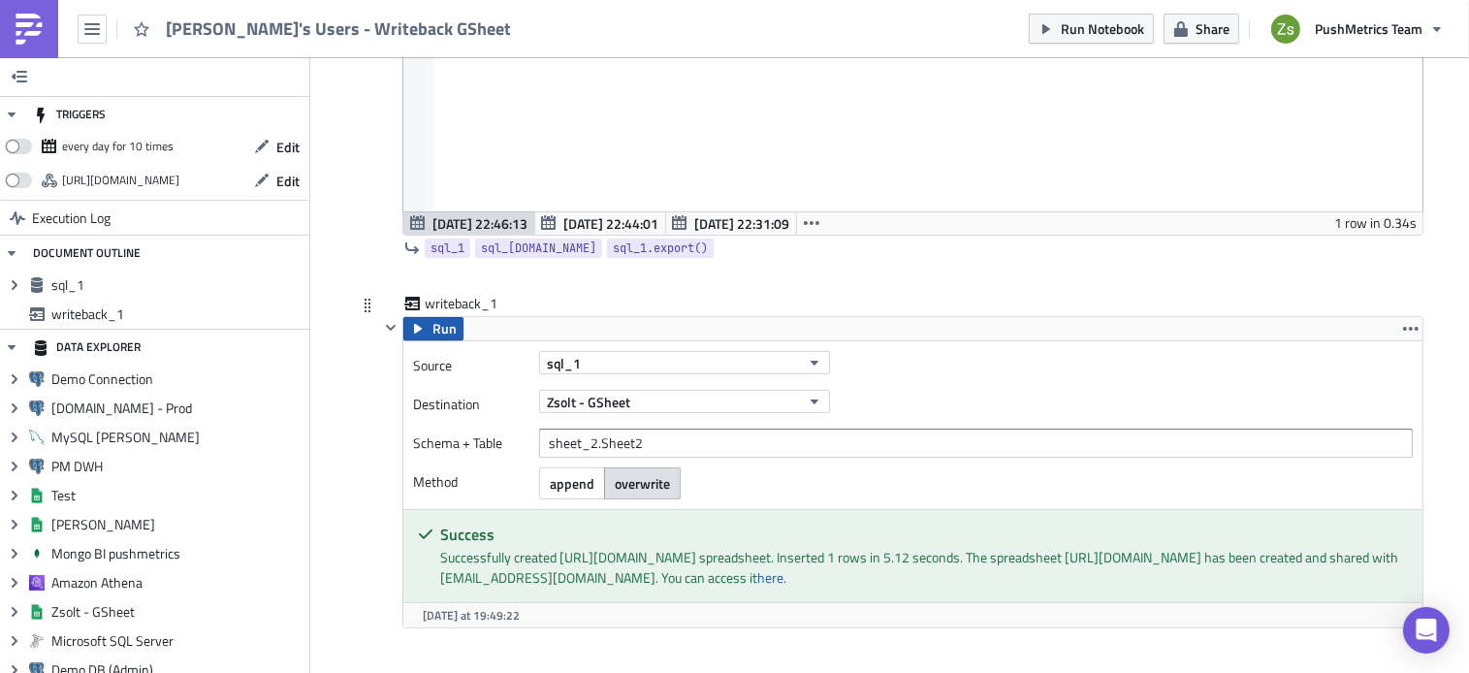
click at [434, 331] on span "Run" at bounding box center [444, 328] width 24 height 23
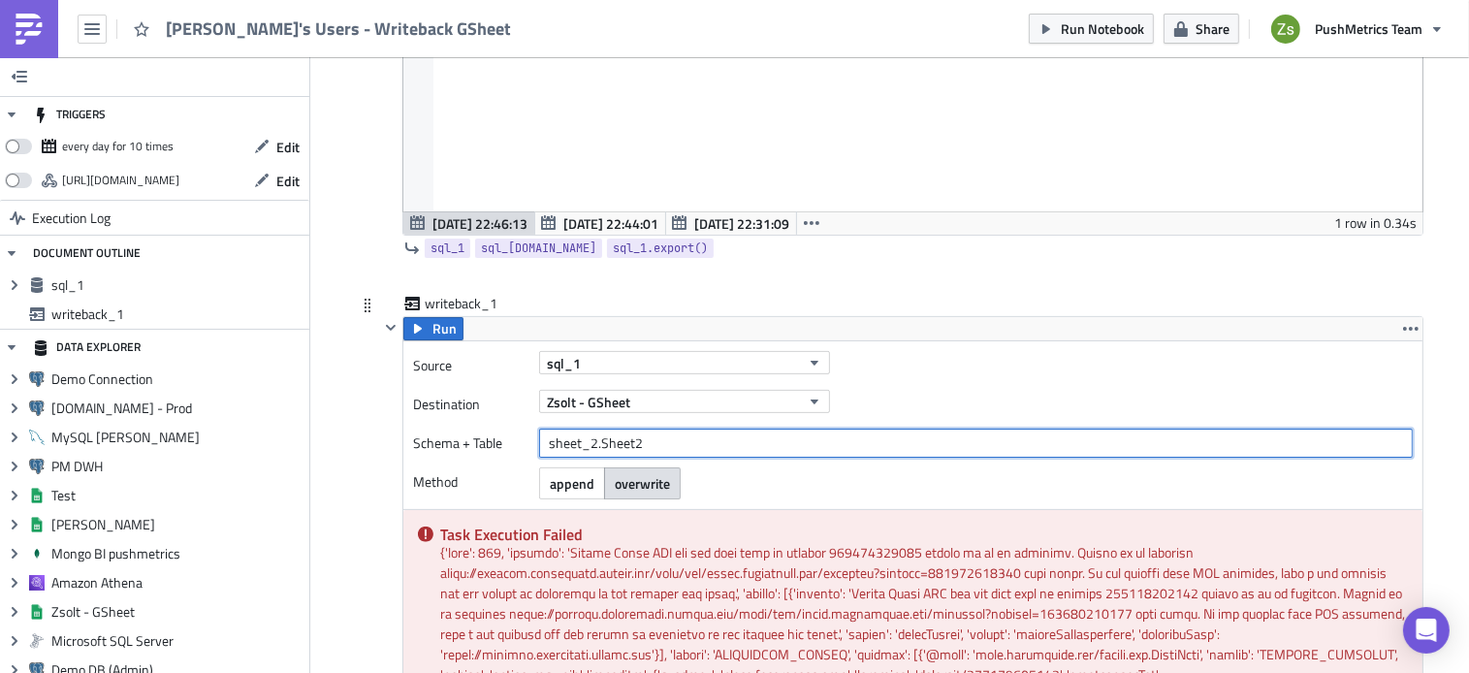
click at [733, 445] on input "sheet_2.Sheet2" at bounding box center [976, 443] width 874 height 29
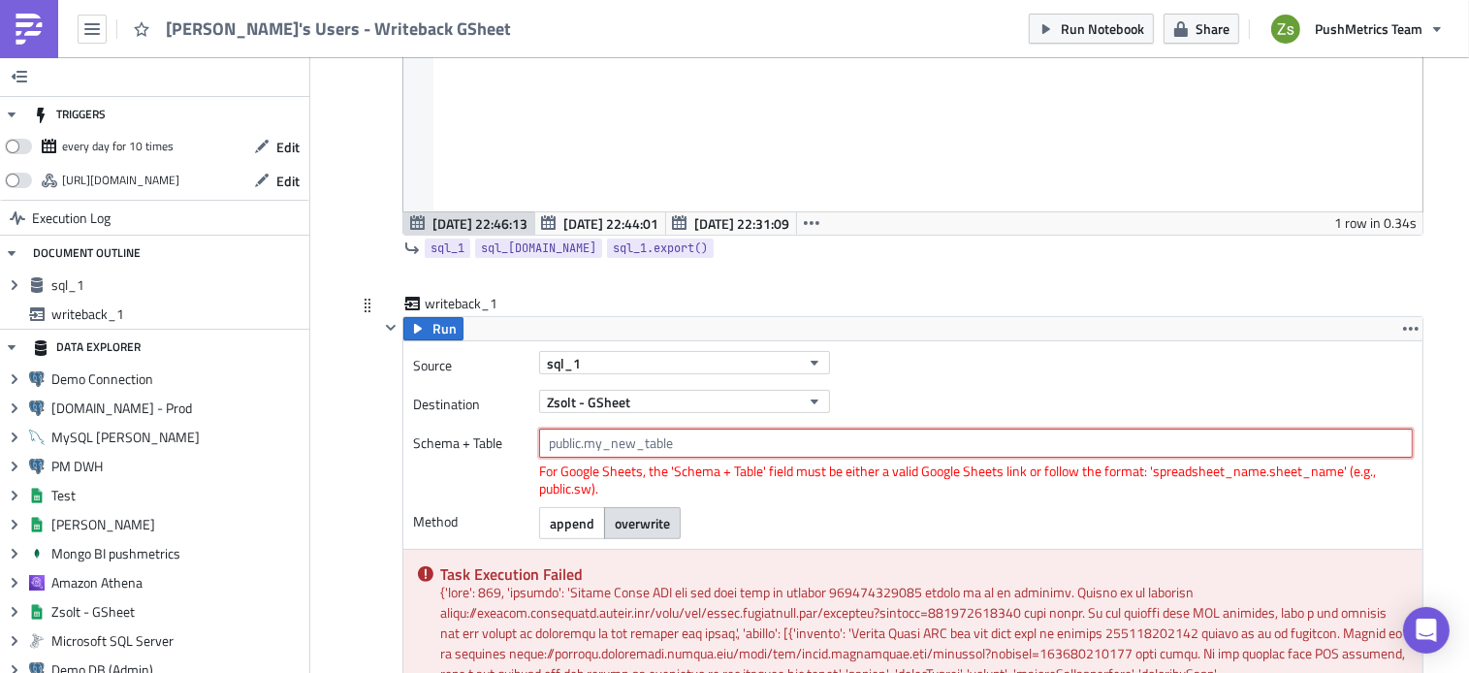
paste input "https://docs.google.com/spreadsheets/d/1ye1aXqyxZJq6I7RpPbnucsYJlgTK44FW22ZPP7N…"
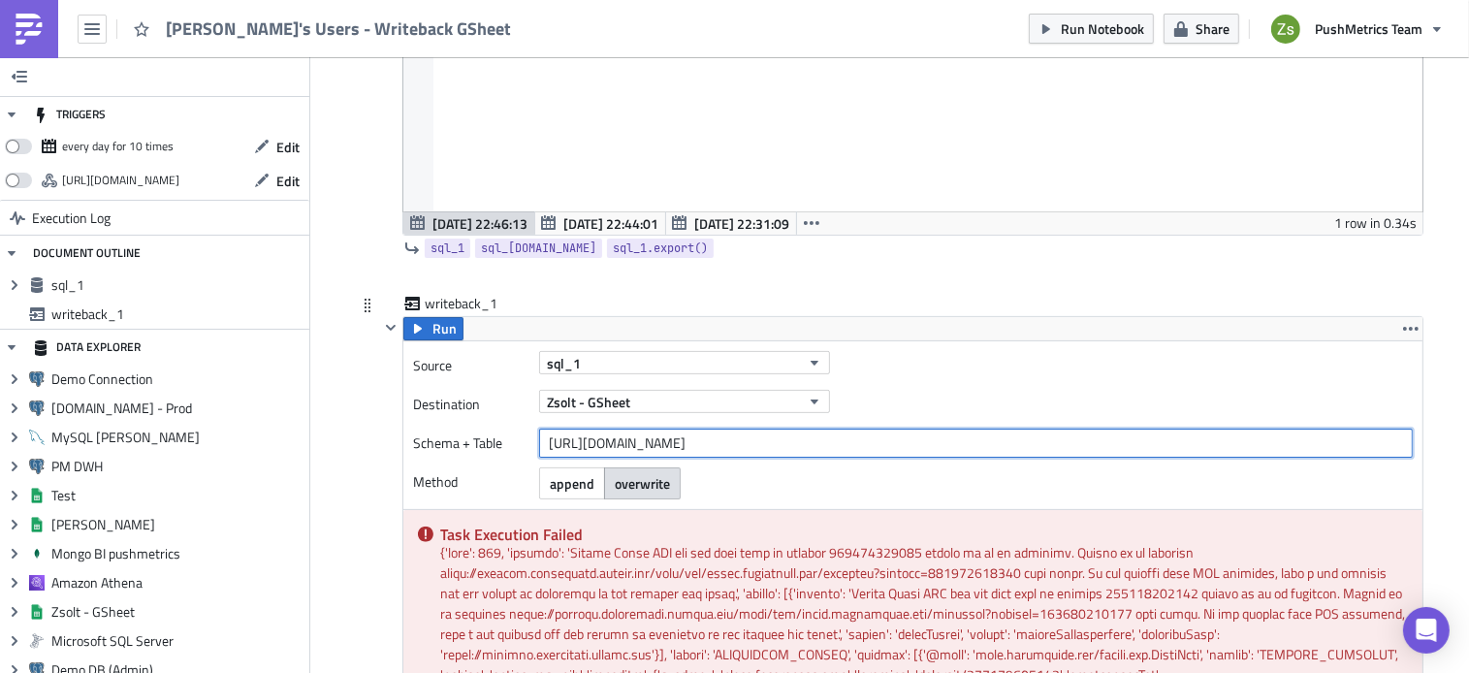
click at [1324, 440] on input "https://docs.google.com/spreadsheets/d/1ye1aXqyxZJq6I7RpPbnucsYJlgTK44FW22ZPP7N…" at bounding box center [976, 443] width 874 height 29
type input "https://docs.google.com/spreadsheets/d/1ye1aXqyxZJq6I7RpPbnucsYJlgTK44FW22ZPP7N…"
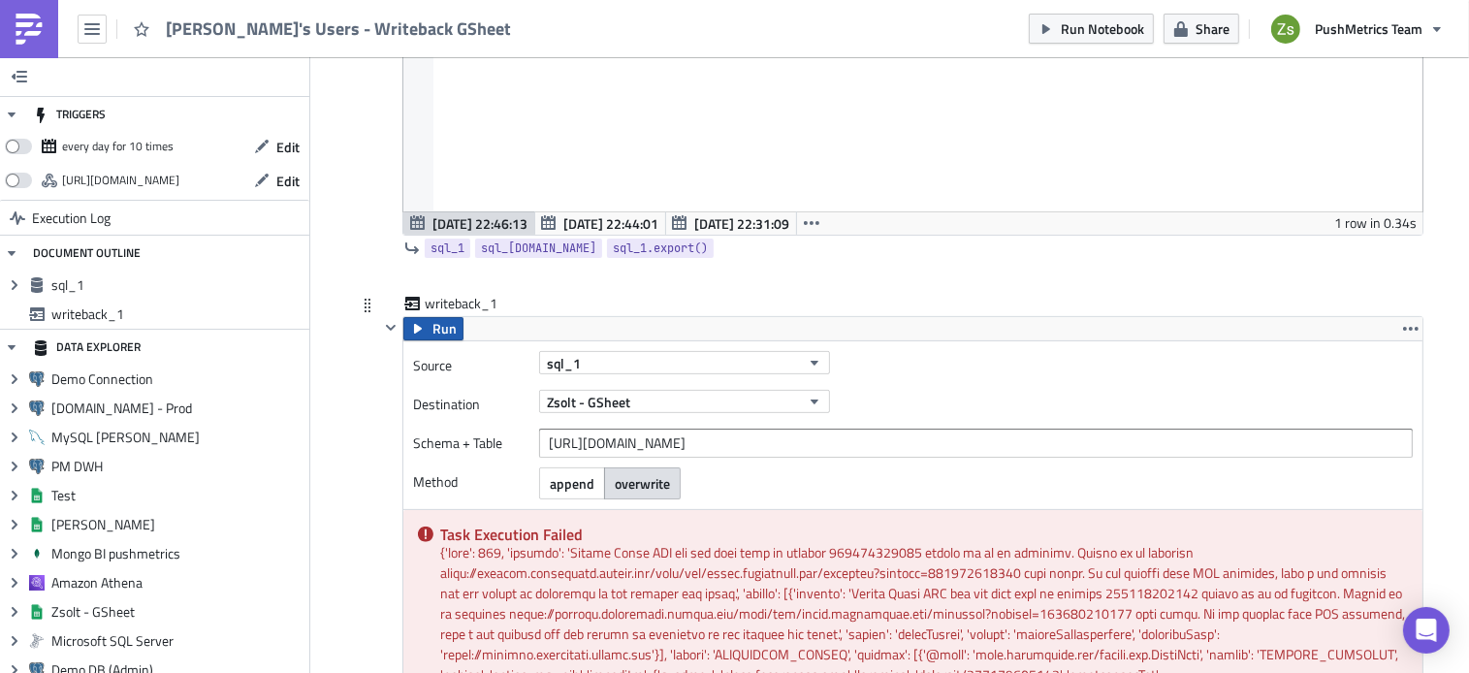
click at [410, 328] on icon "button" at bounding box center [418, 329] width 16 height 16
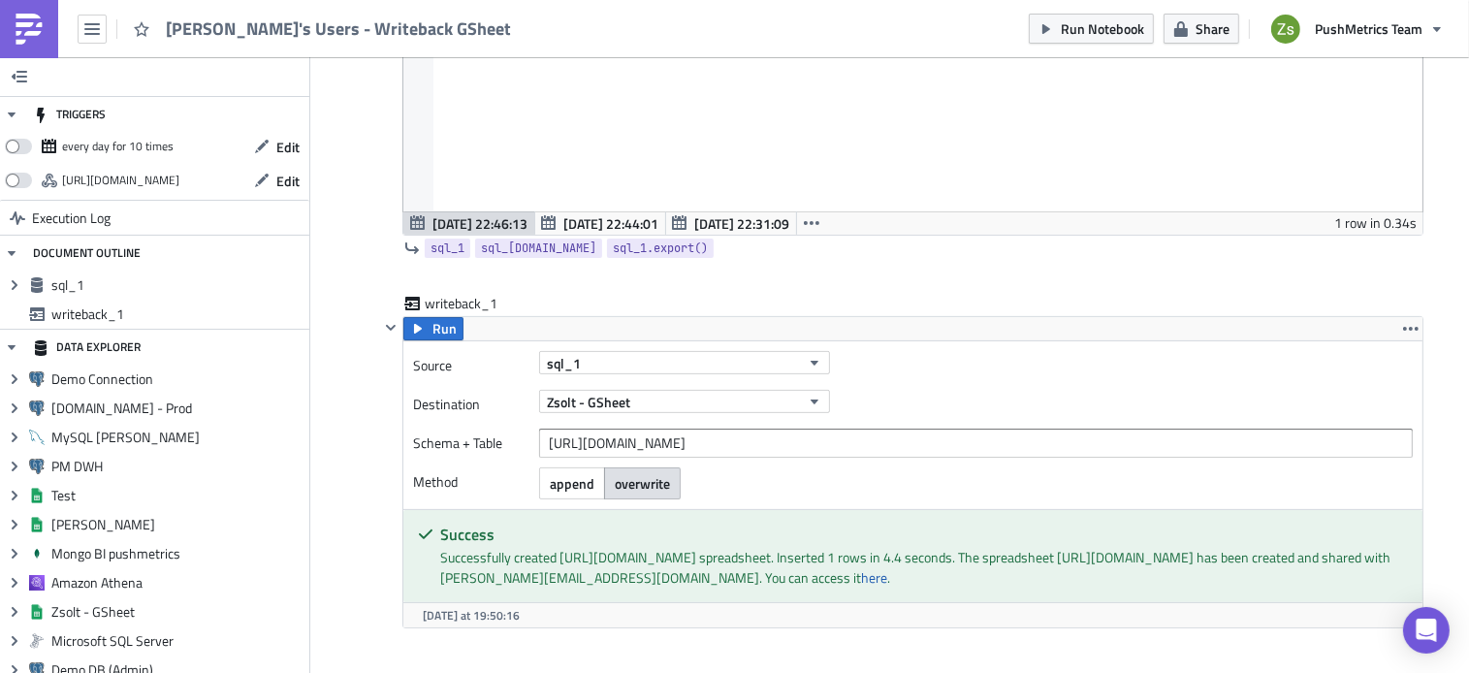
click at [48, 44] on link at bounding box center [29, 29] width 58 height 58
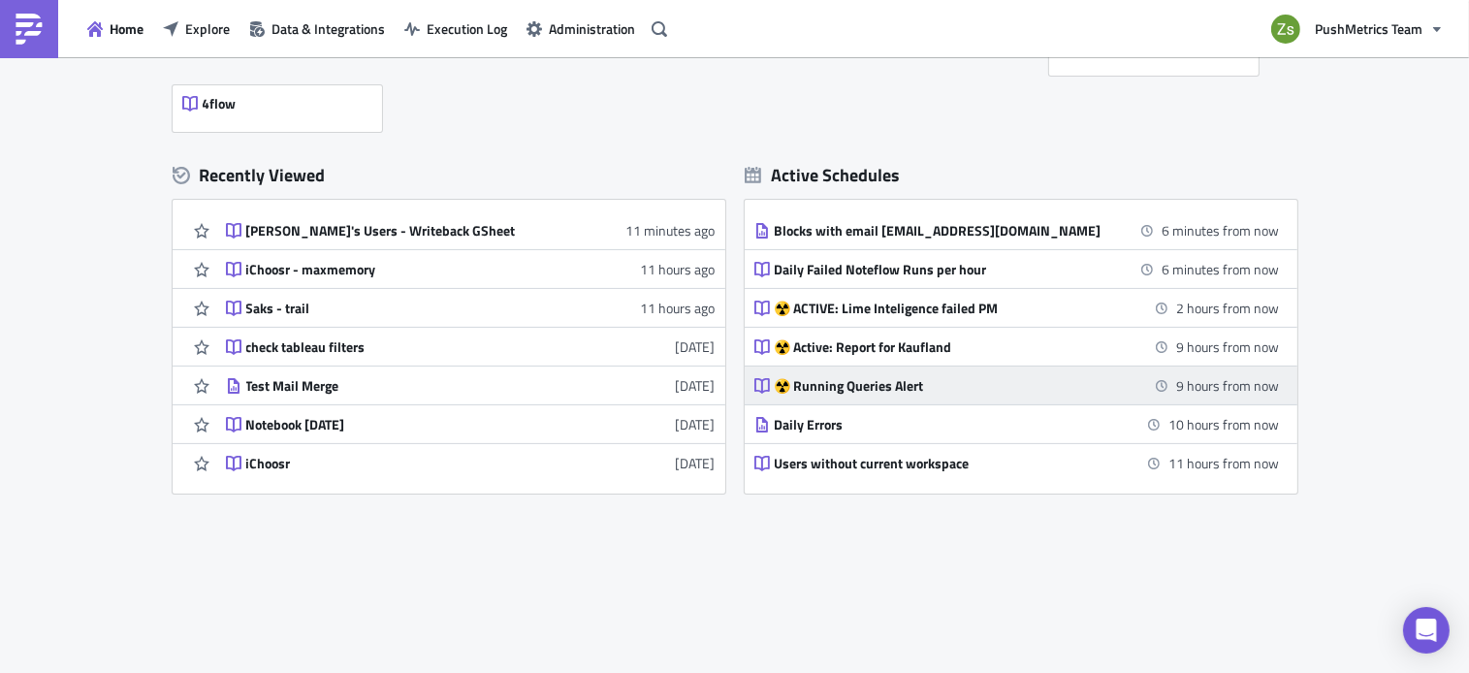
scroll to position [43, 0]
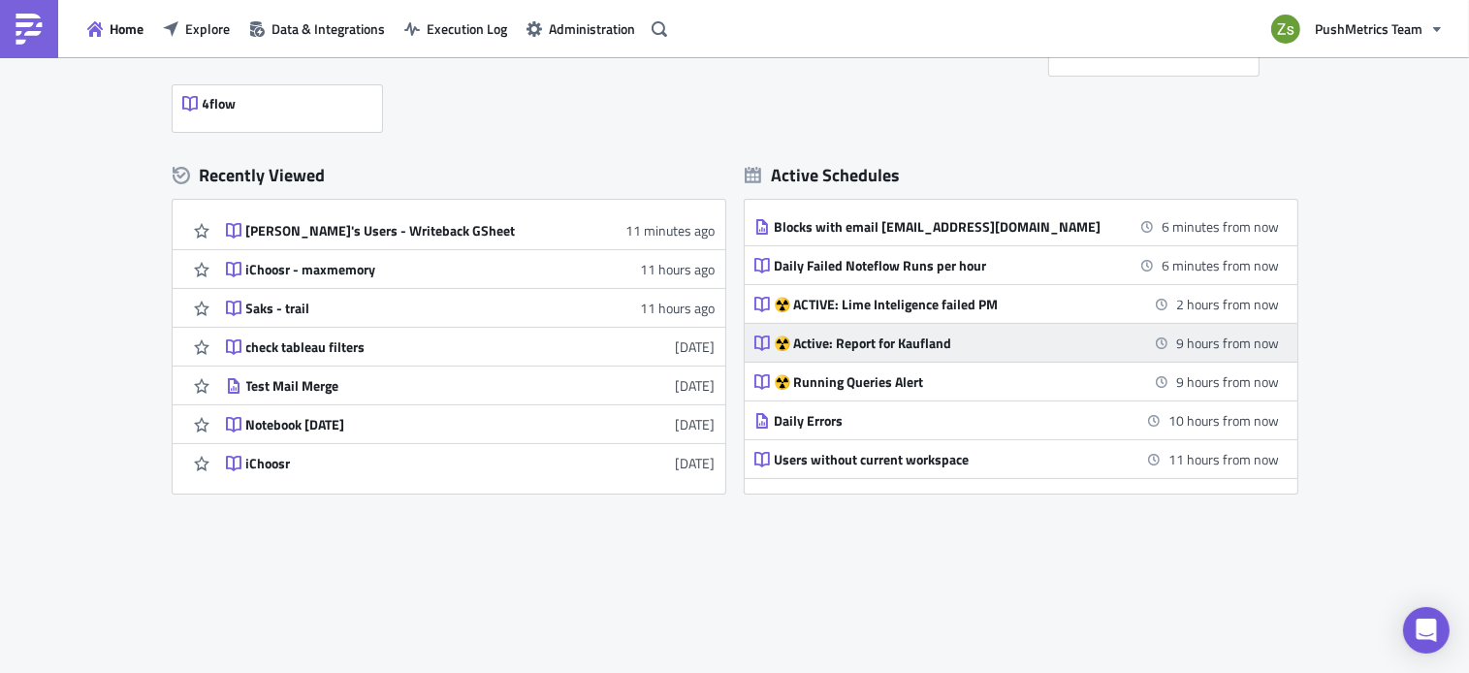
click at [946, 338] on div "☢️ Active: Report for Kaufland" at bounding box center [944, 343] width 339 height 17
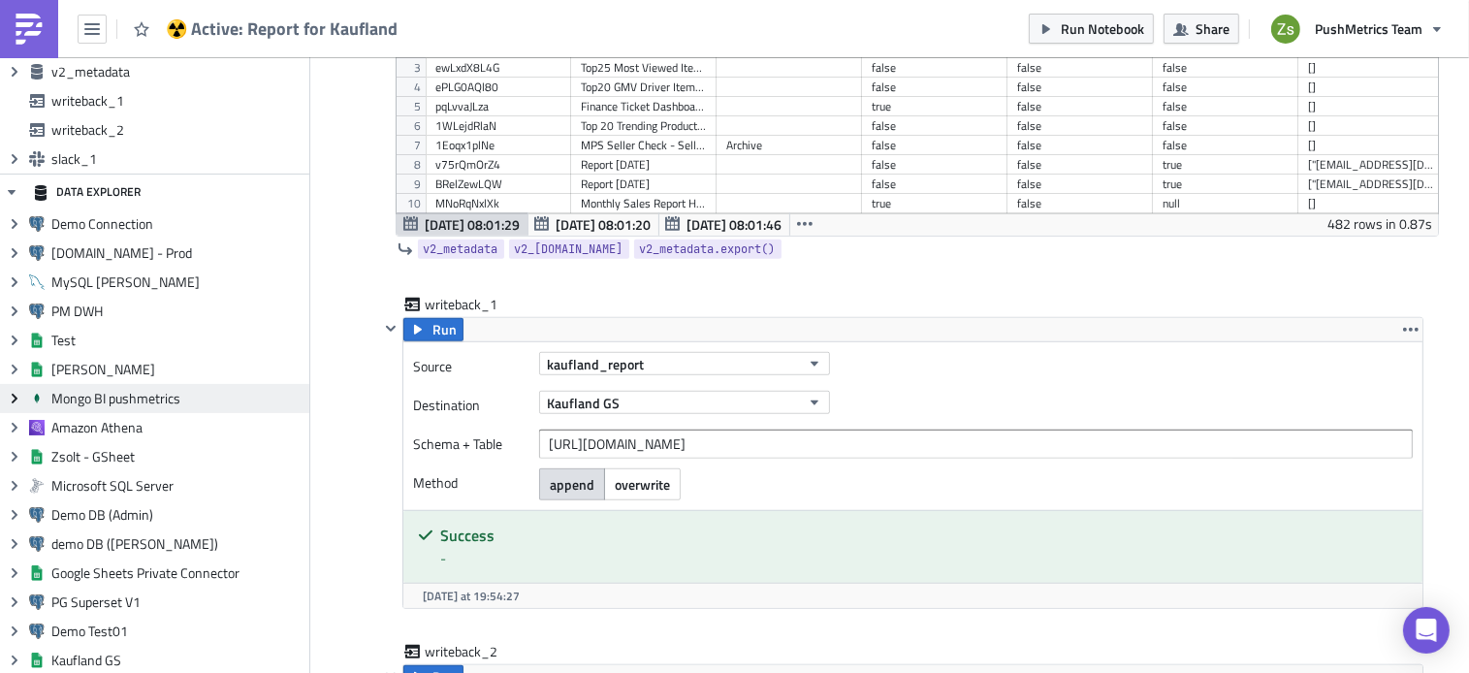
scroll to position [331, 0]
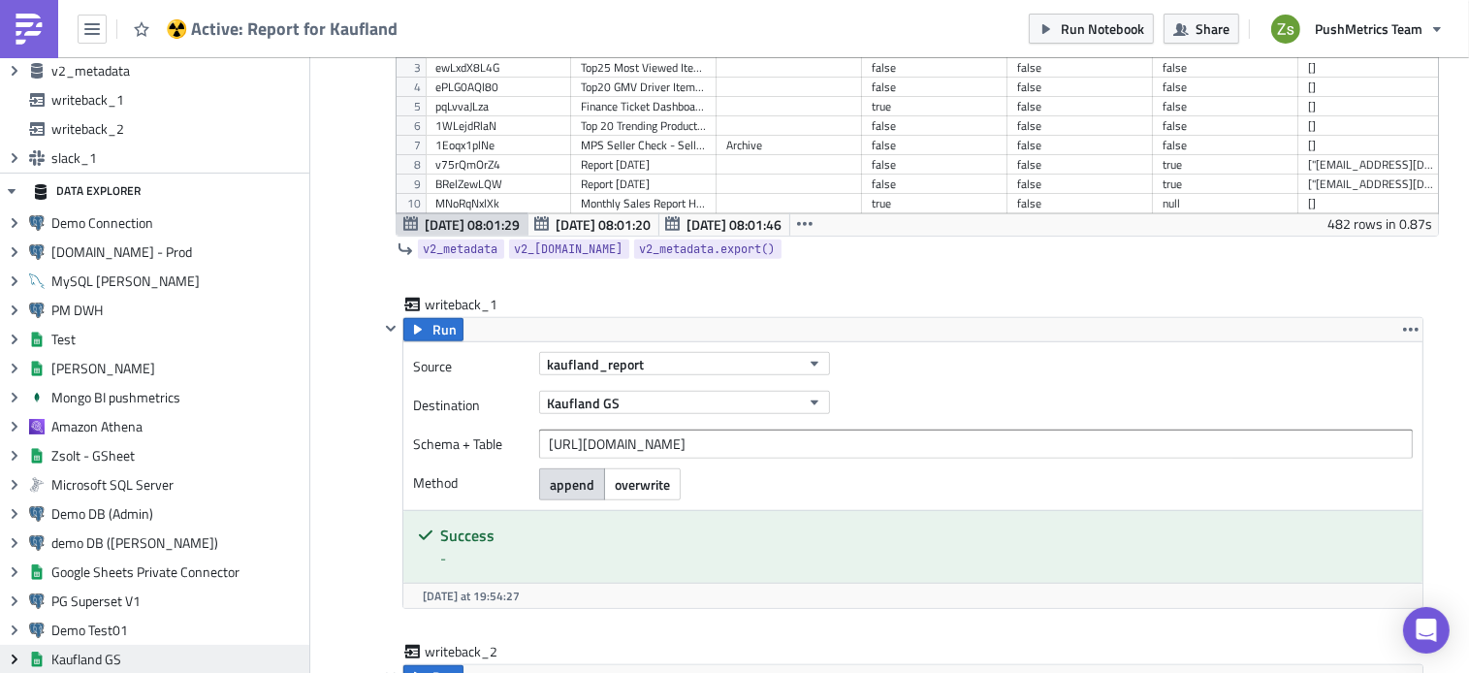
click at [10, 654] on icon "Expand group" at bounding box center [15, 660] width 16 height 16
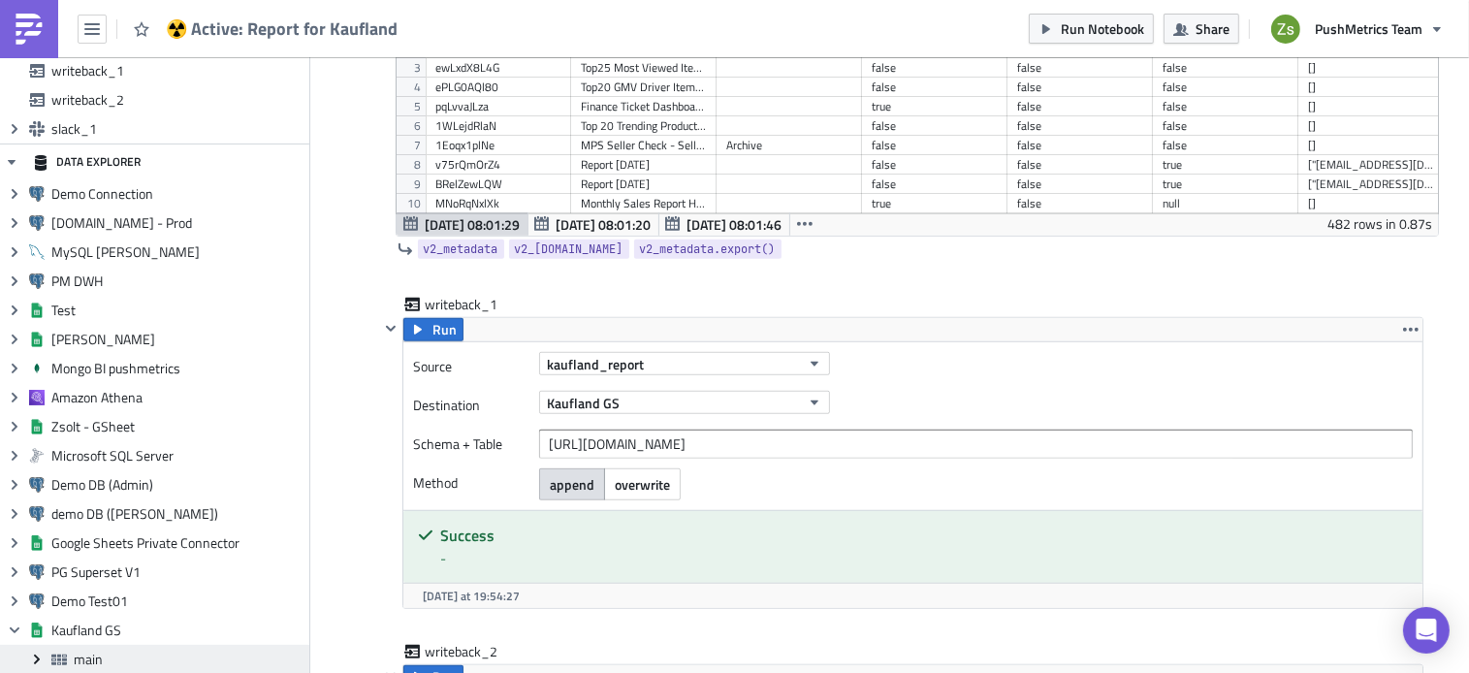
click at [37, 660] on icon at bounding box center [37, 659] width 6 height 10
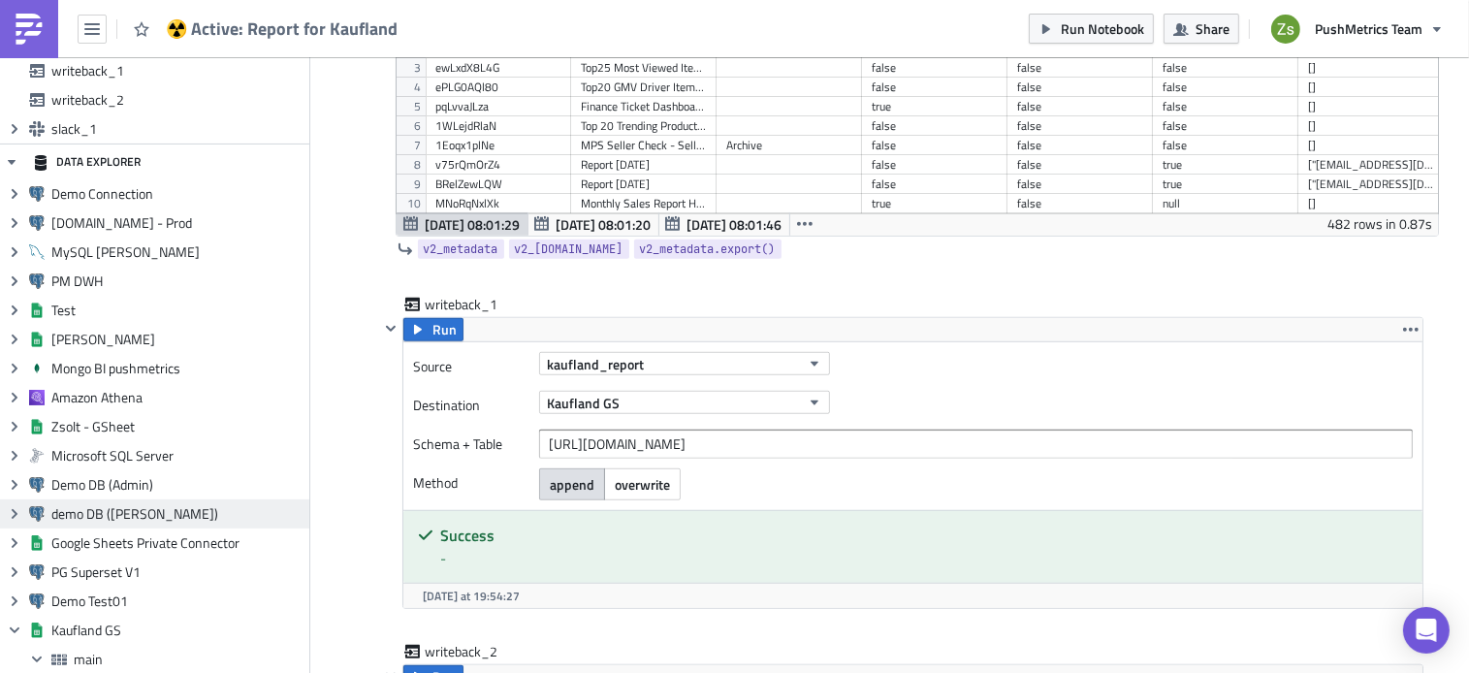
scroll to position [389, 0]
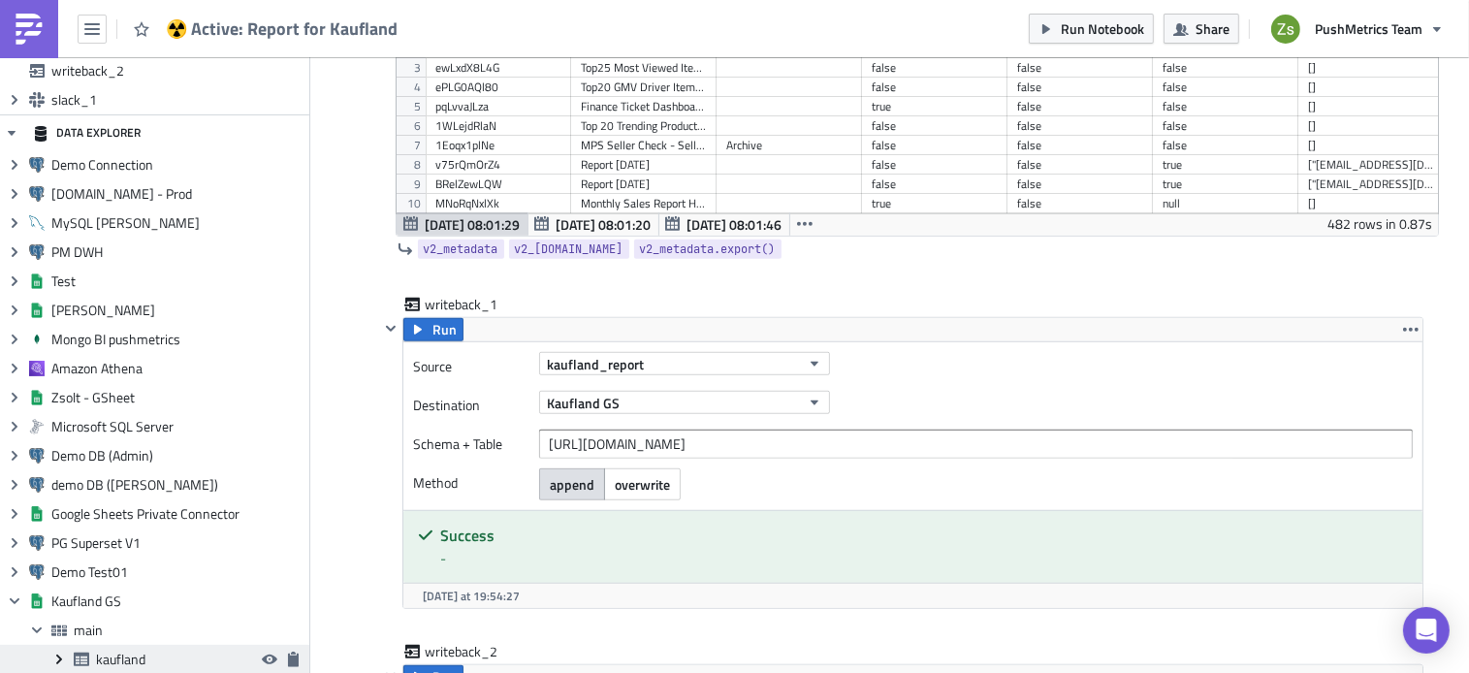
click at [63, 657] on icon "Expand group" at bounding box center [59, 660] width 16 height 16
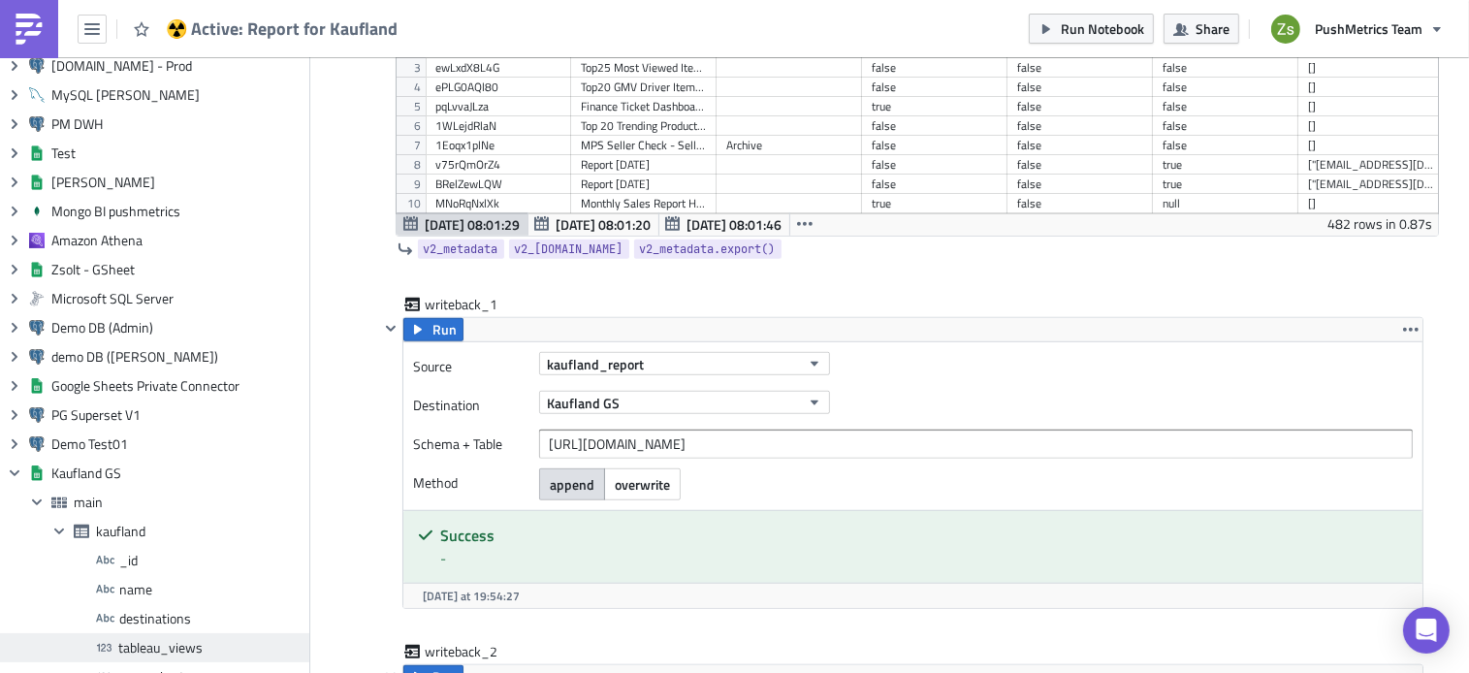
scroll to position [516, 0]
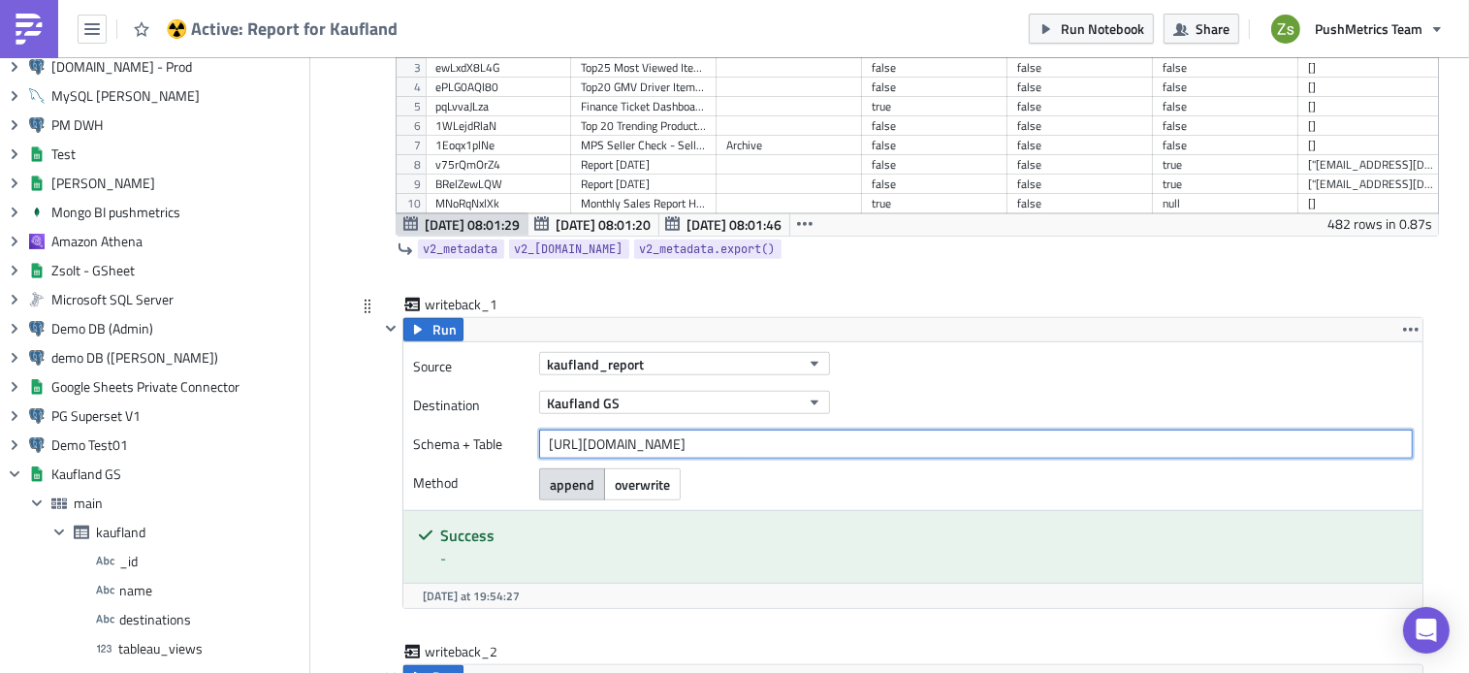
click at [788, 433] on input "https://docs.google.com/spreadsheets/d/1wQj4IJTjaFyvsfudeH-2YKGMoSiFInlsf5zU4Av…" at bounding box center [976, 444] width 874 height 29
click at [39, 38] on img at bounding box center [29, 29] width 31 height 31
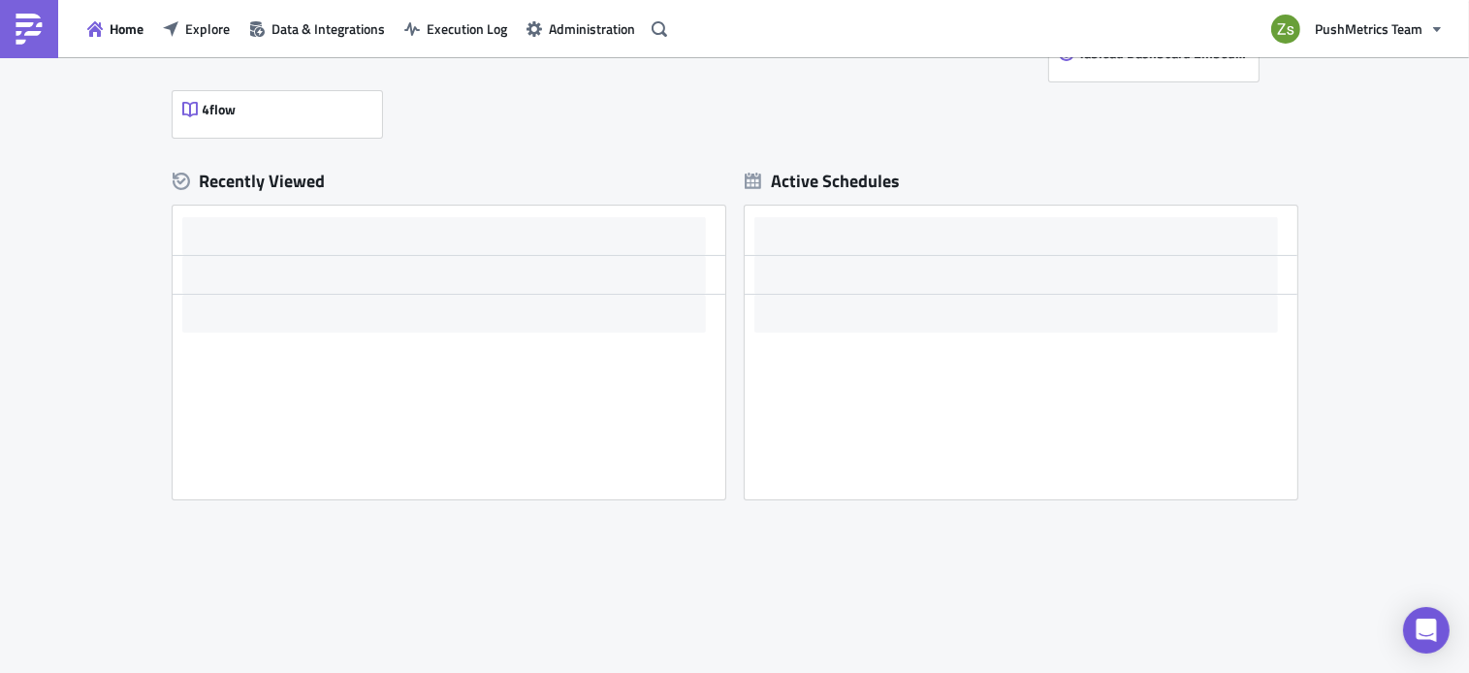
scroll to position [475, 0]
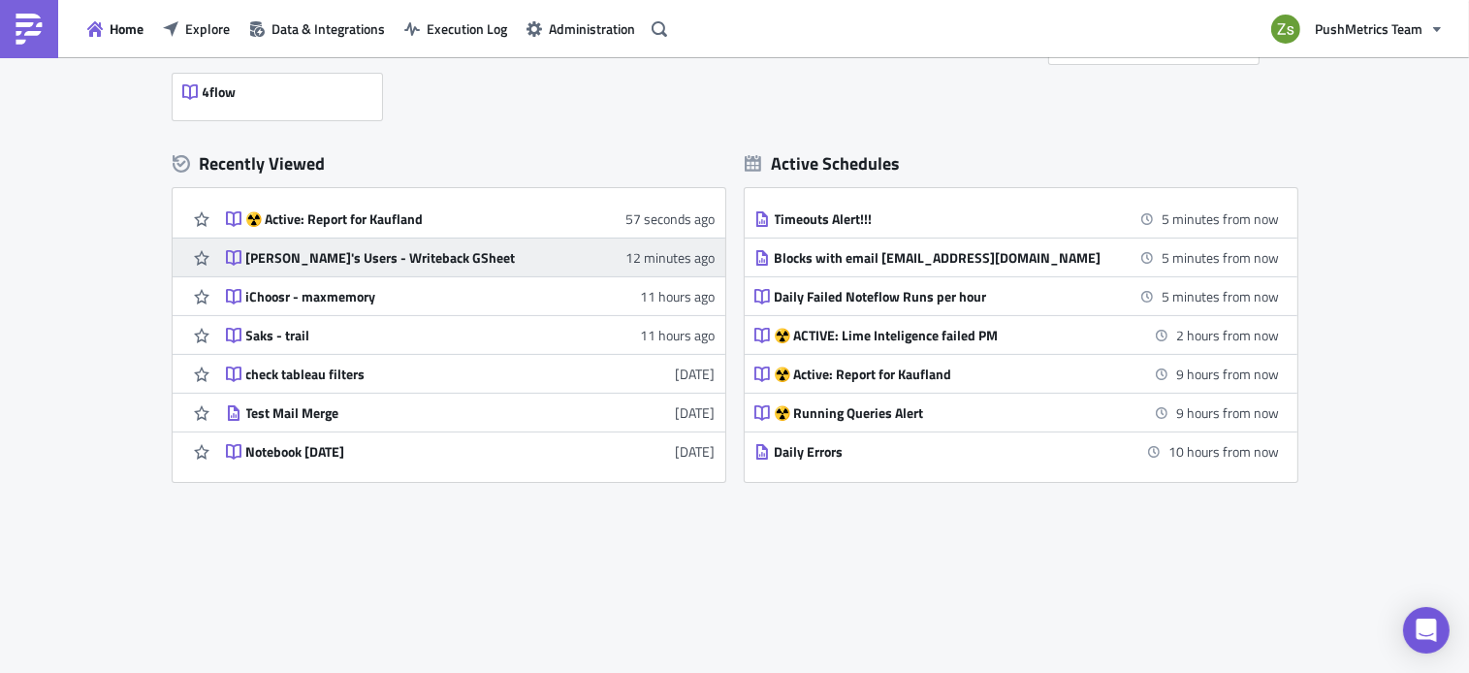
click at [368, 249] on div "[PERSON_NAME]'s Users - Writeback GSheet" at bounding box center [415, 257] width 339 height 17
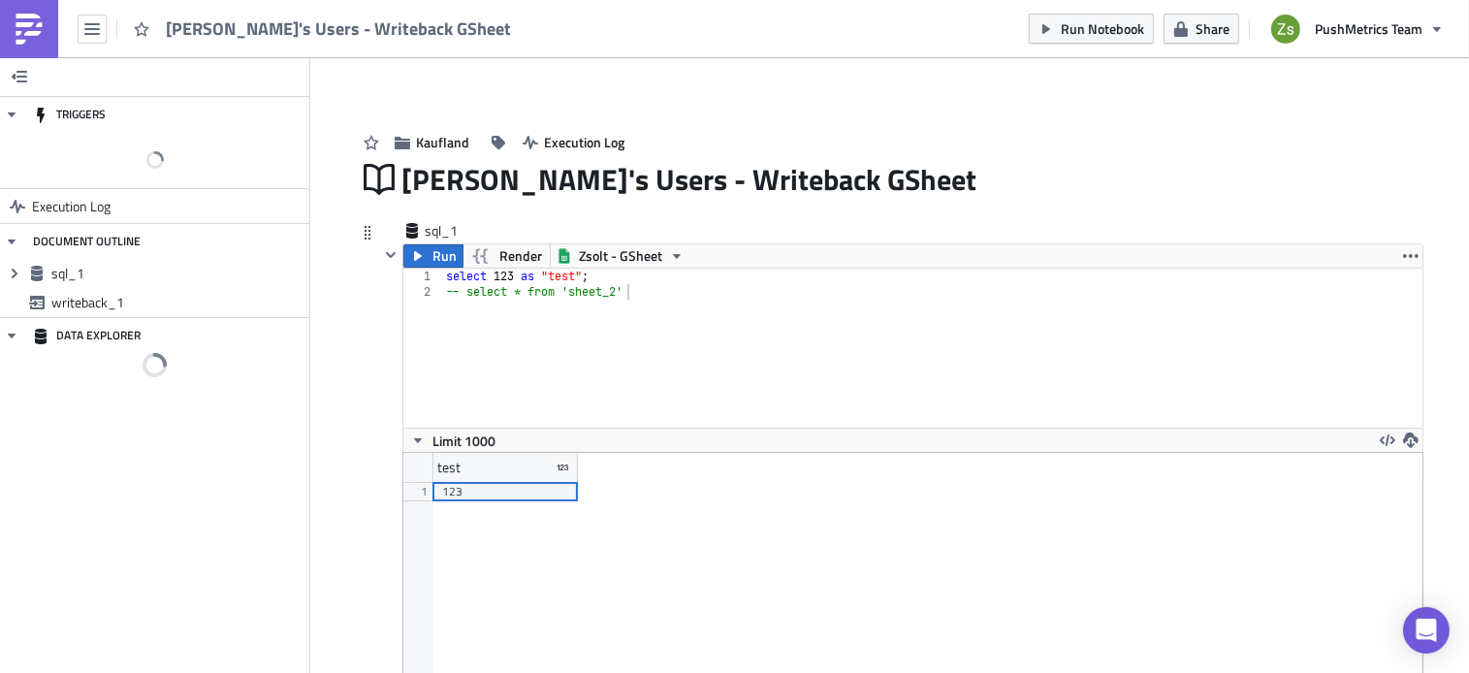
scroll to position [222, 1019]
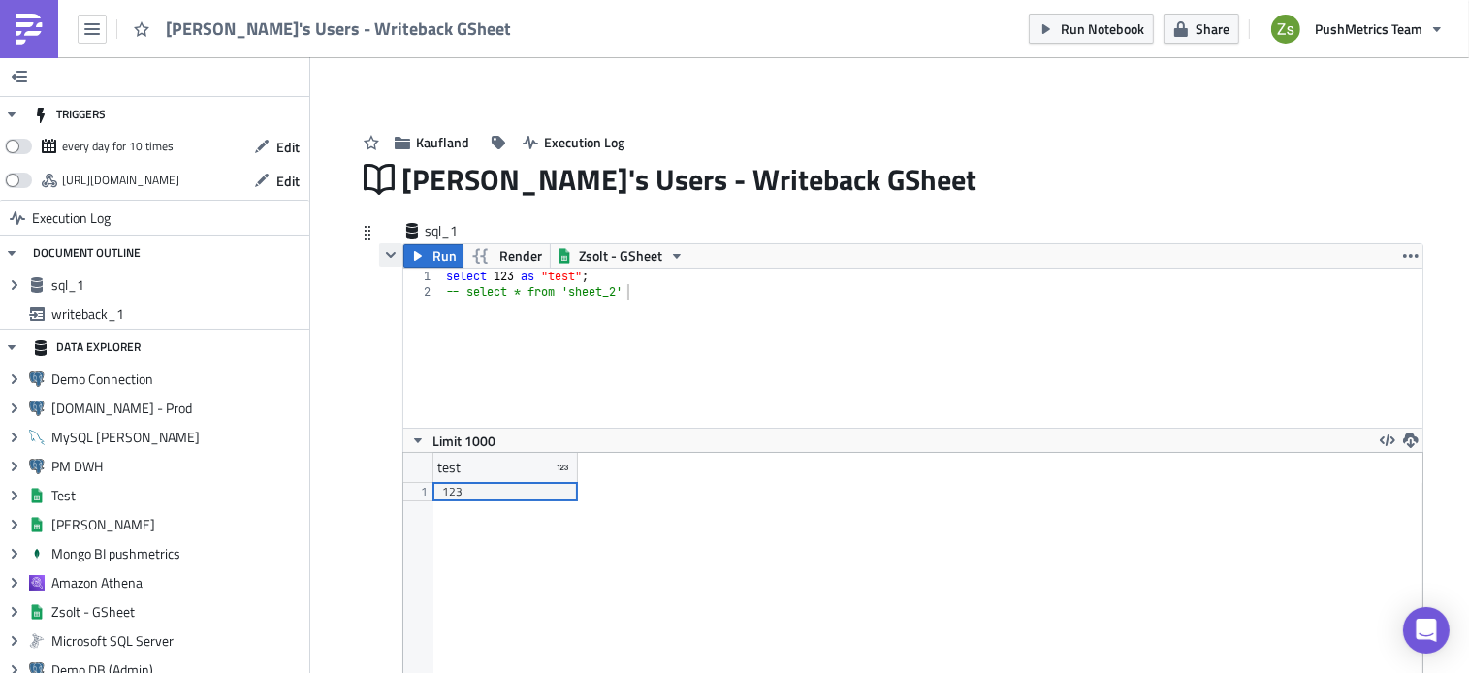
click at [384, 259] on icon "button" at bounding box center [391, 255] width 16 height 16
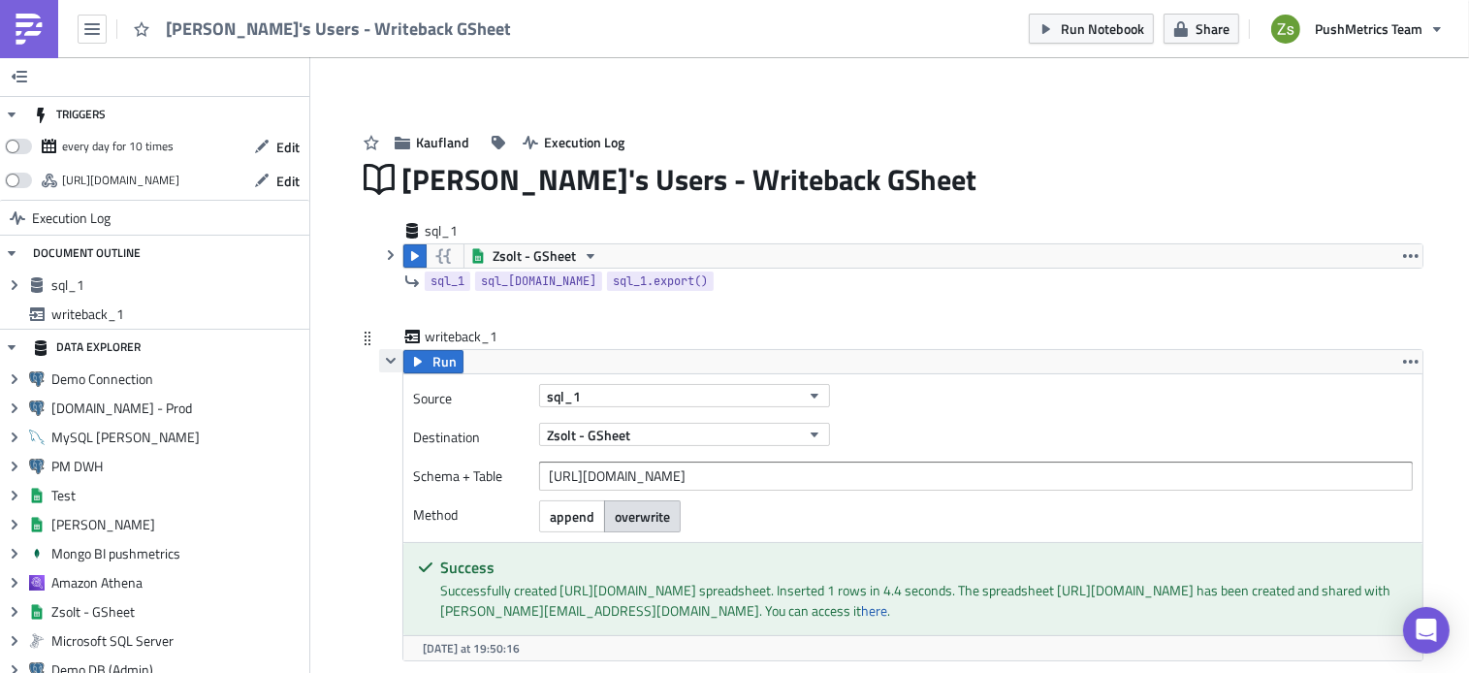
click at [386, 358] on icon "button" at bounding box center [391, 361] width 10 height 6
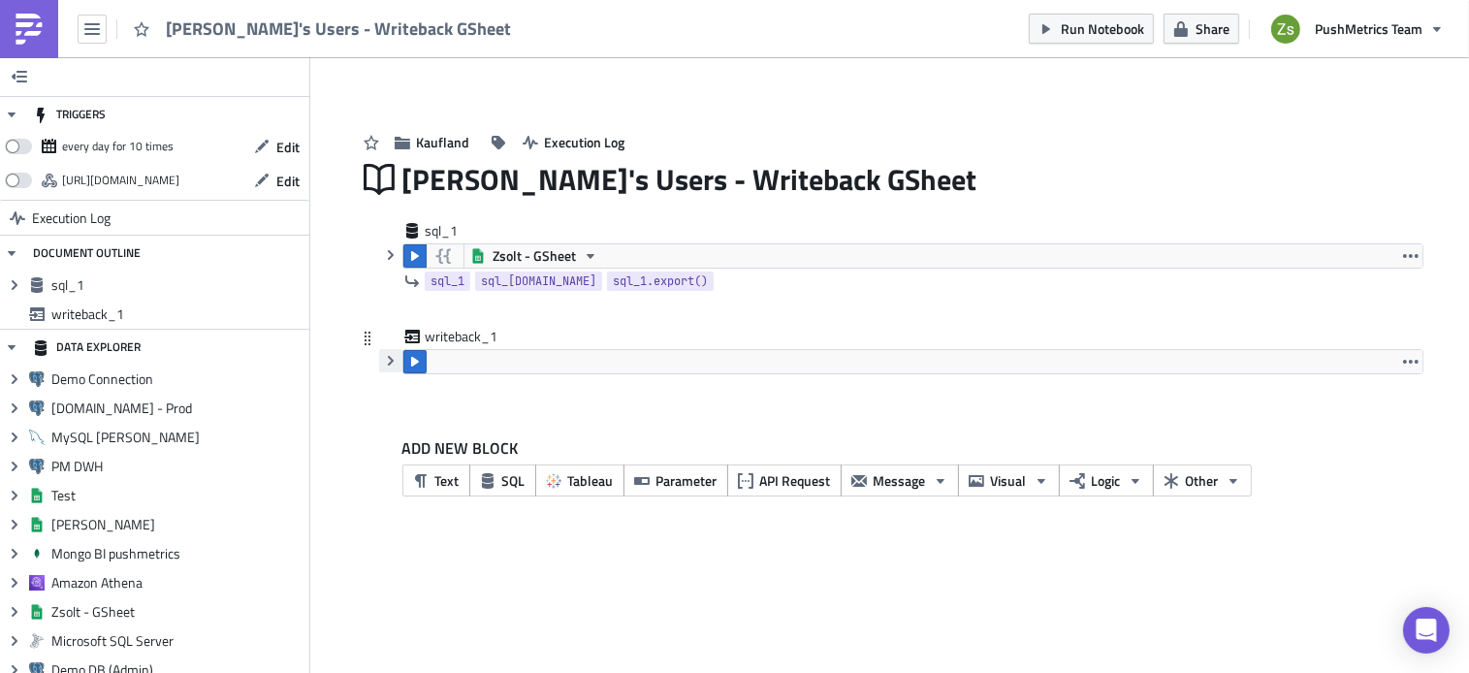
click at [385, 365] on icon "button" at bounding box center [391, 361] width 16 height 16
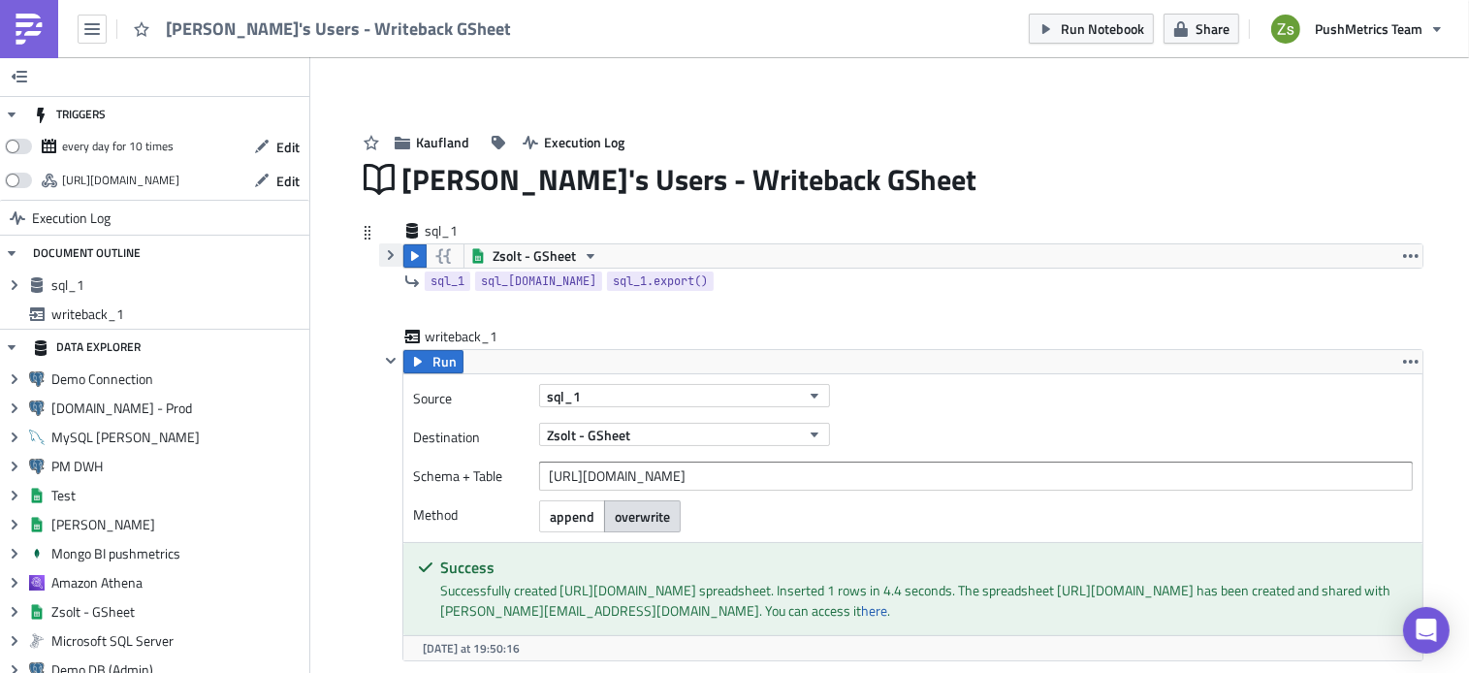
click at [383, 262] on icon "button" at bounding box center [391, 255] width 16 height 16
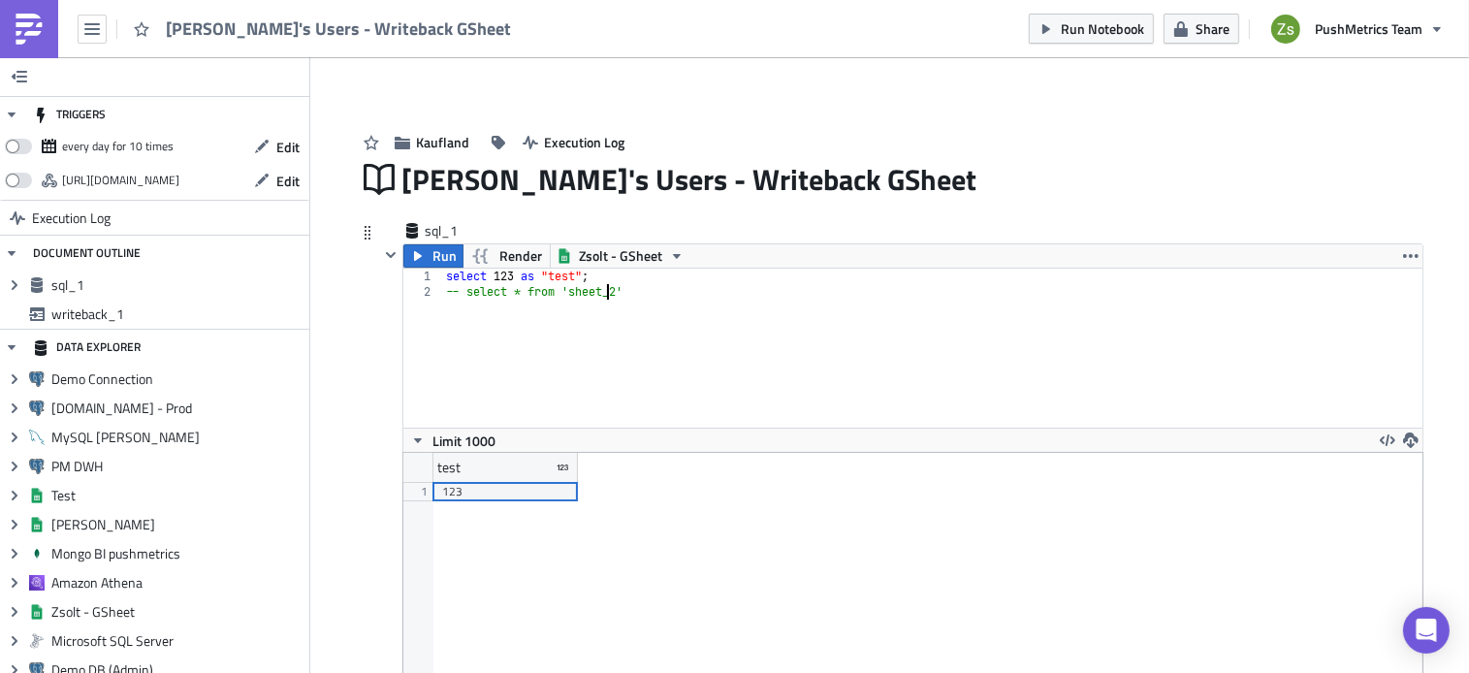
click at [597, 296] on div "select 123 as "test" ; -- select * from 'sheet_2'" at bounding box center [932, 364] width 980 height 190
paste textarea "https://docs.google.com/spreadsheets/d/1wQj4IJTjaFyvsfudeH-2YKGMoSiFInlsf5zU4Av…"
click at [463, 296] on div "select 123 as "test" ; -- select * from 'https://docs.google.com/spreadsheets/d…" at bounding box center [932, 364] width 980 height 190
click at [495, 290] on div "select 123 as "test" ; select * from 'https://docs.google.com/spreadsheets/d/1w…" at bounding box center [932, 364] width 980 height 190
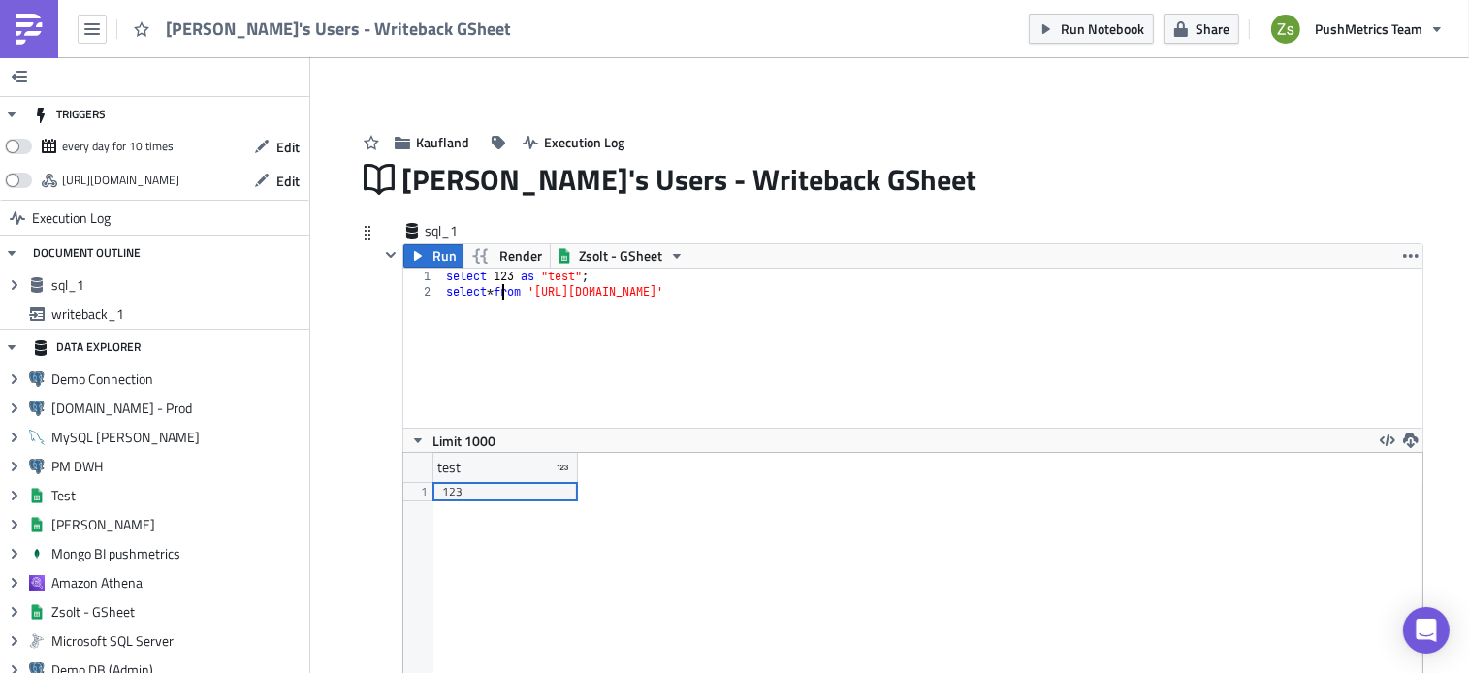
click at [495, 290] on div "select 123 as "test" ; select * from 'https://docs.google.com/spreadsheets/d/1w…" at bounding box center [932, 364] width 980 height 190
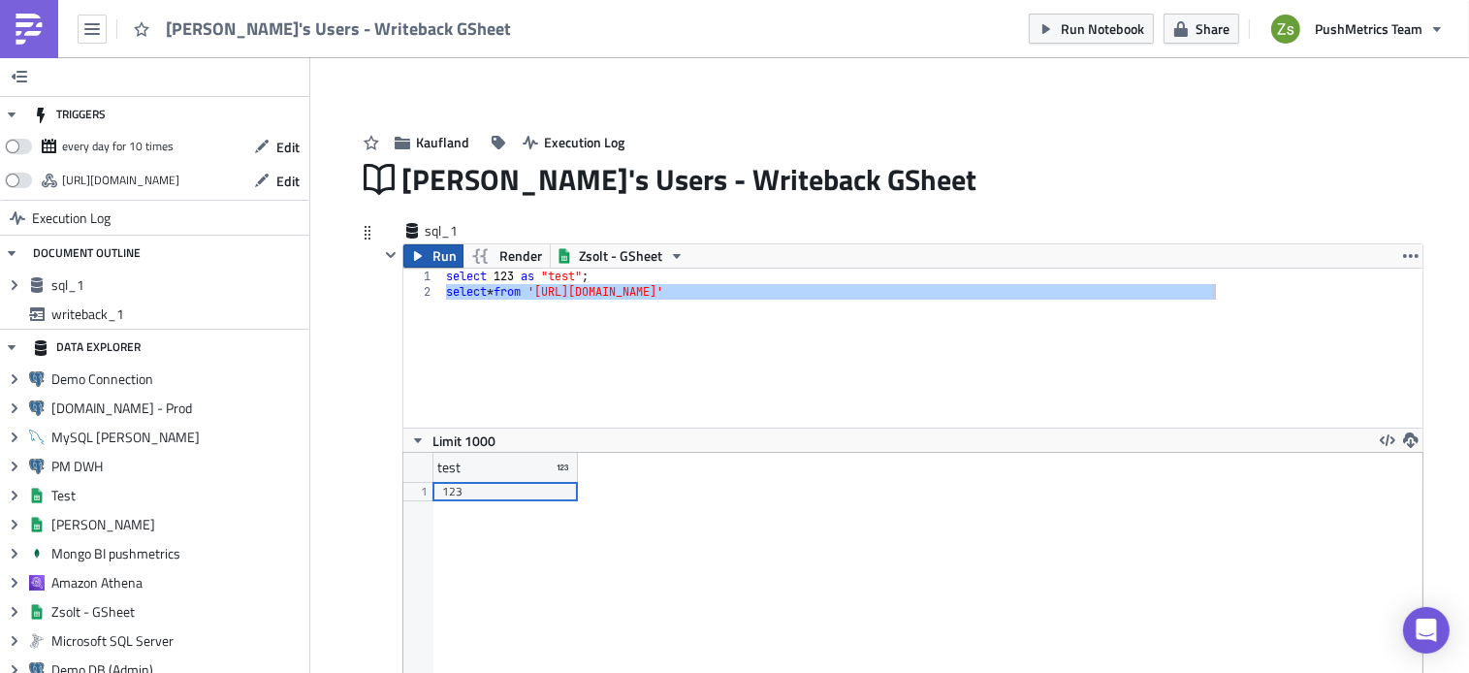
click at [412, 253] on icon "button" at bounding box center [418, 256] width 16 height 16
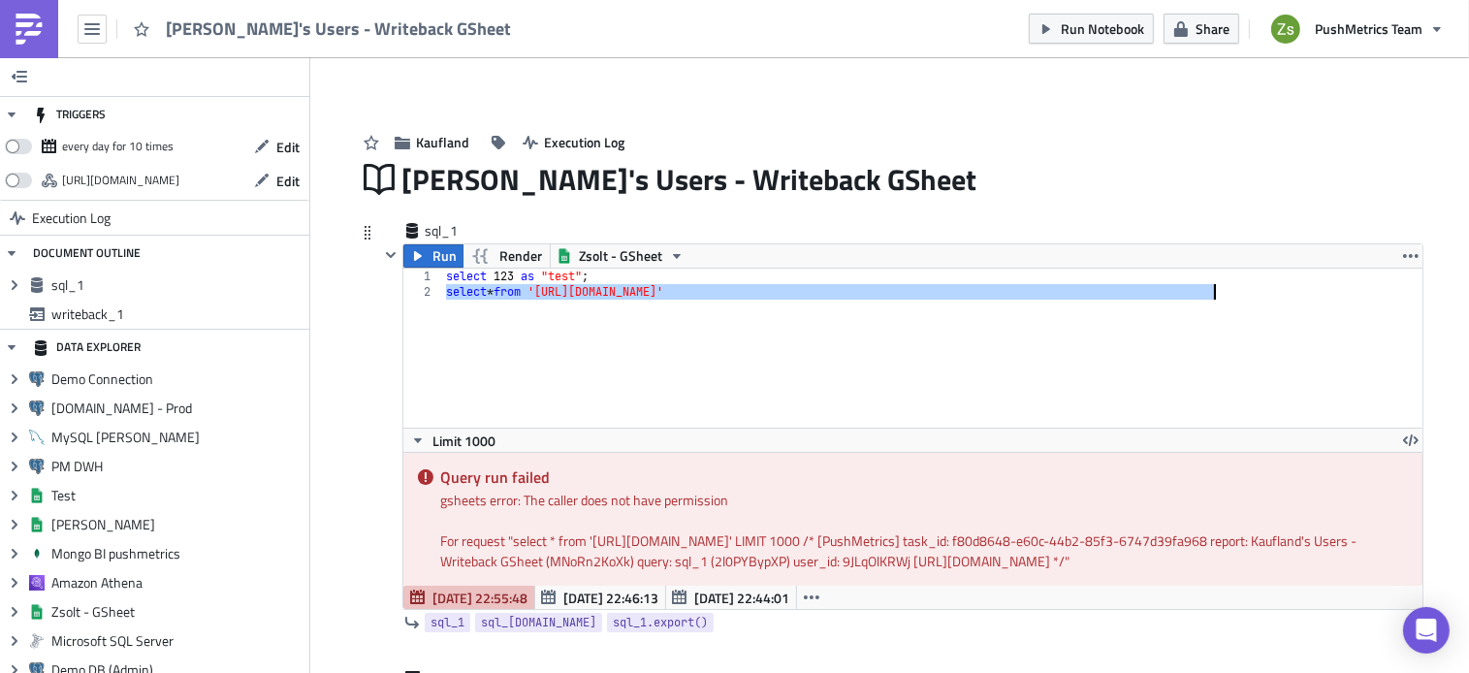
click at [1181, 288] on div "select 123 as "test" ; select * from 'https://docs.google.com/spreadsheets/d/1w…" at bounding box center [931, 348] width 979 height 159
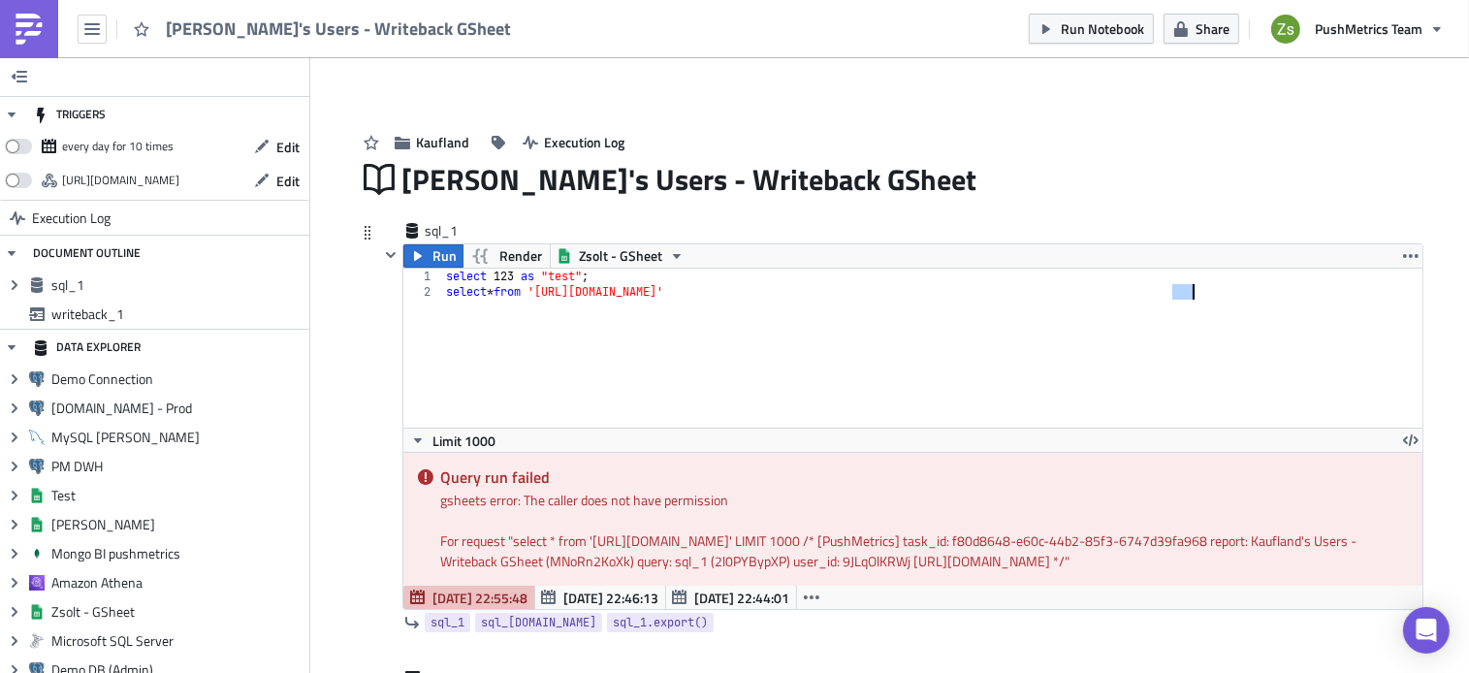
click at [1181, 288] on div "select 123 as "test" ; select * from 'https://docs.google.com/spreadsheets/d/1w…" at bounding box center [932, 364] width 980 height 190
paste textarea "https://docs.google.com/spreadsheets/d/1wQj4IJTjaFyvsfudeH-2YKGMoSiFInlsf5zU4Av…"
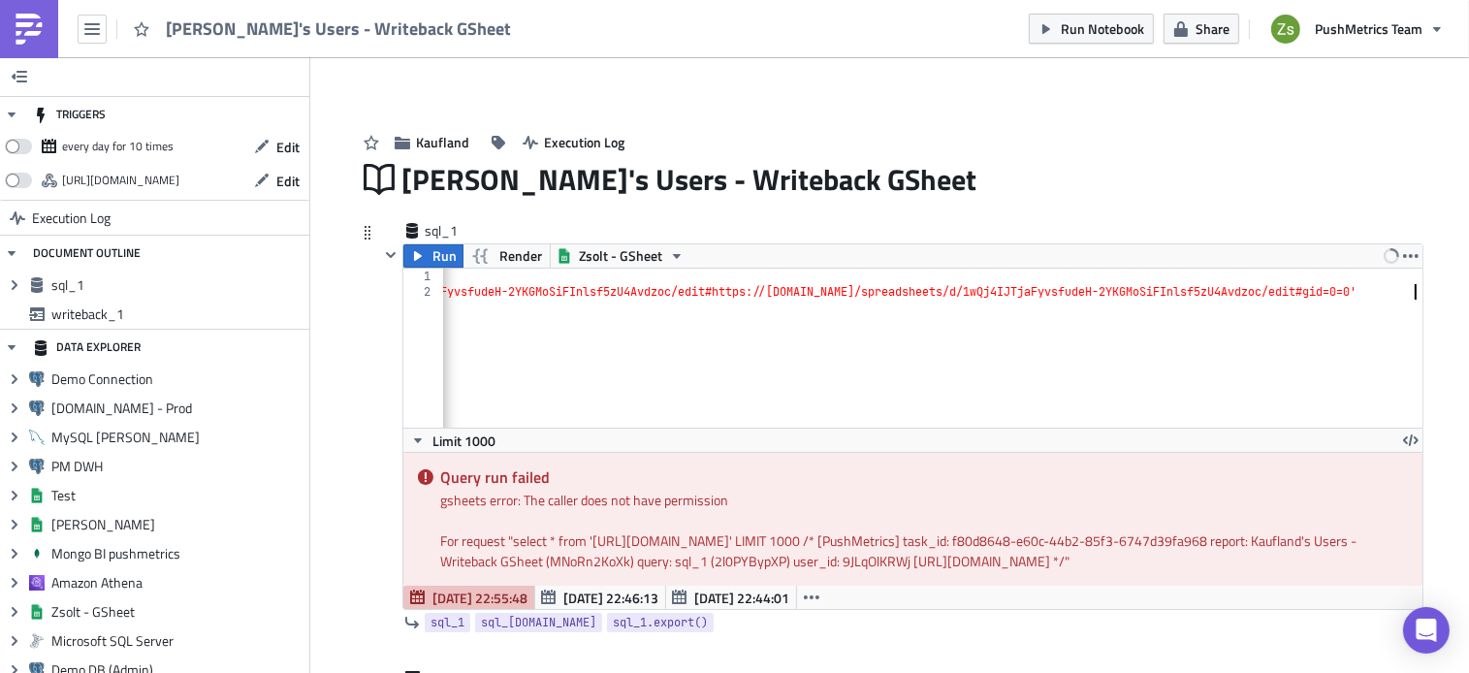
type textarea "select * from 'https://docs.google.com/spreadsheets/d/1wQj4IJTjaFyvsfudeH-2YKGM…"
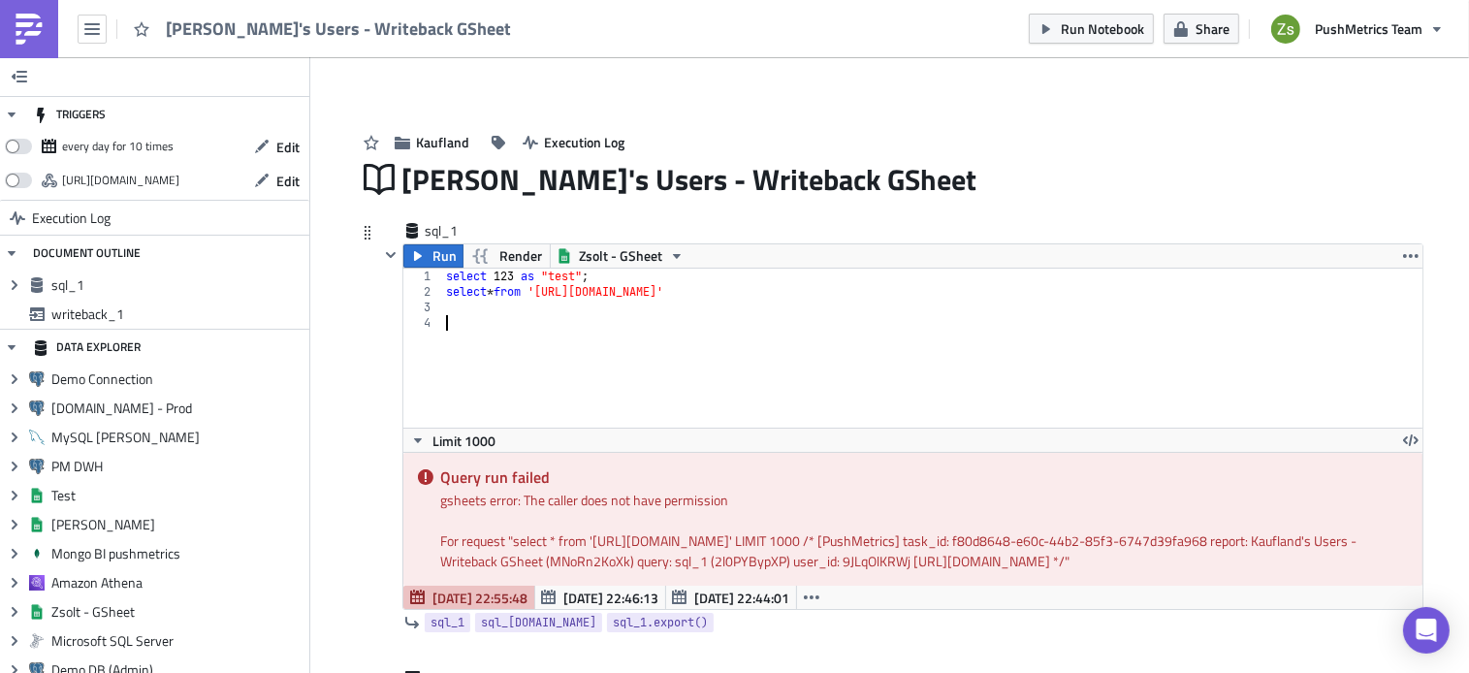
paste textarea "https://docs.google.com/spreadsheets/d/1ye1aXqyxZJq6I7RpPbnucsYJlgTK44FW22ZPP7N…"
type textarea "https://docs.google.com/spreadsheets/d/1ye1aXqyxZJq6I7RpPbnucsYJlgTK44FW22ZPP7N…"
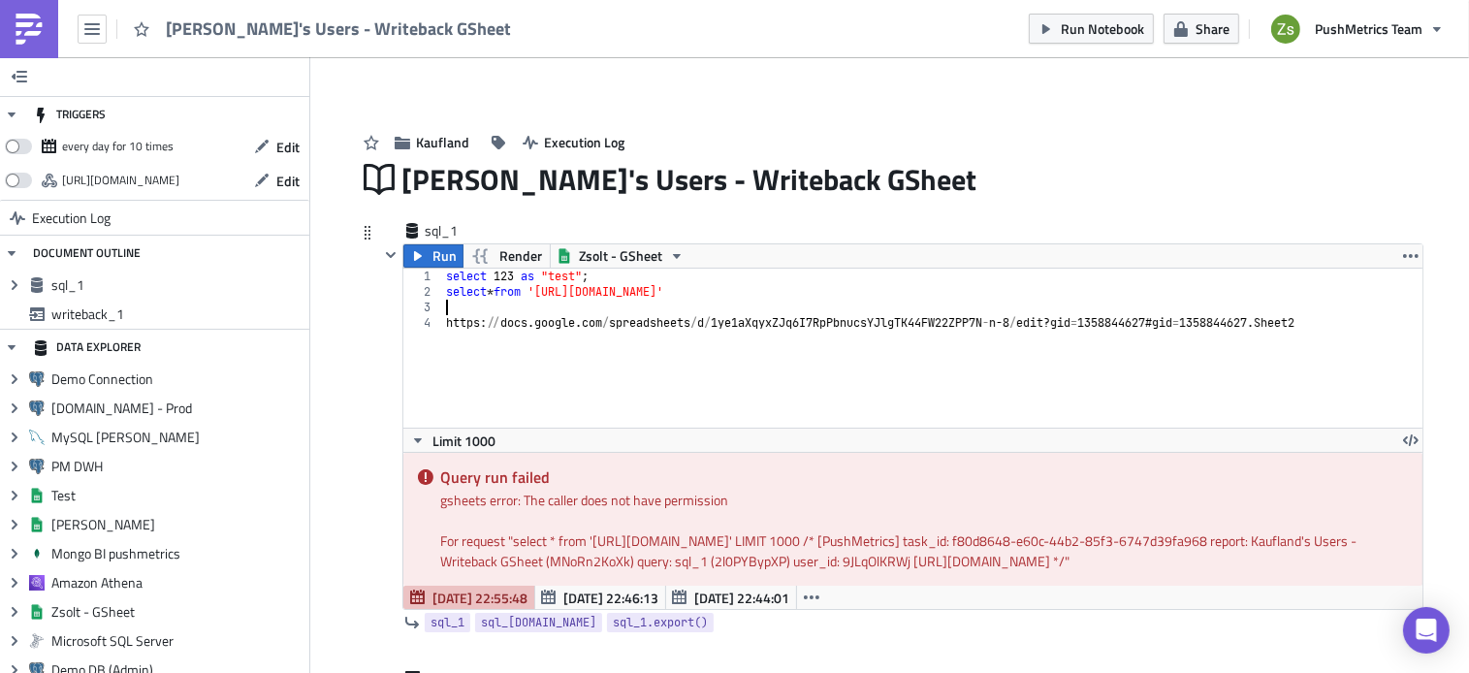
click at [787, 323] on div "select 123 as "test" ; select * from 'https://docs.google.com/spreadsheets/d/1w…" at bounding box center [932, 364] width 980 height 190
click at [1123, 320] on div "select 123 as "test" ; select * from 'https://docs.google.com/spreadsheets/d/1w…" at bounding box center [932, 364] width 980 height 190
click at [1193, 292] on div "select 123 as "test" ; select * from 'https://docs.google.com/spreadsheets/d/1w…" at bounding box center [932, 364] width 980 height 190
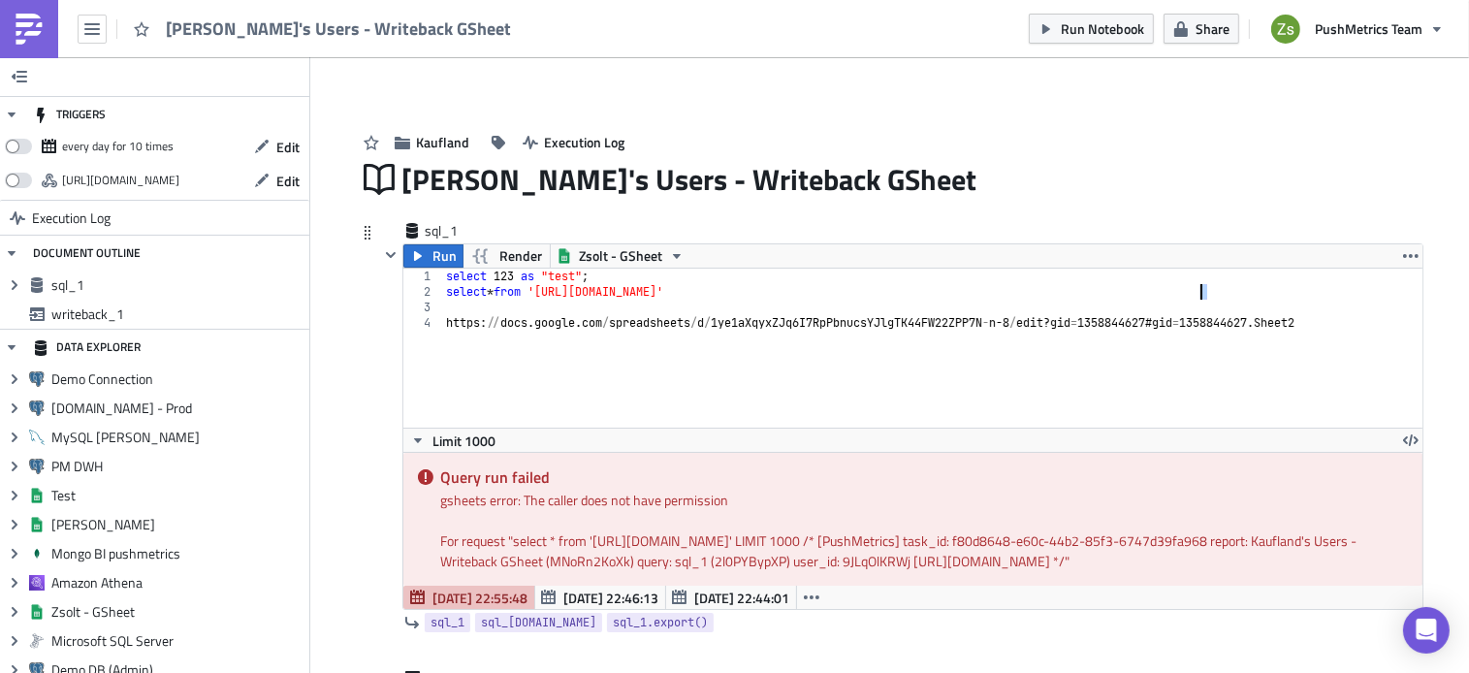
click at [1193, 292] on div "select 123 as "test" ; select * from 'https://docs.google.com/spreadsheets/d/1w…" at bounding box center [932, 364] width 980 height 190
click at [983, 329] on div "select 123 as "test" ; select * from 'https://docs.google.com/spreadsheets/d/1w…" at bounding box center [932, 364] width 980 height 190
type textarea "https://docs.google.com/spreadsheets/d/1ye1aXqyxZJq6I7RpPbnucsYJlgTK44FW22ZPP7N…"
paste textarea "https://docs.google.com/spreadsheets/d/1ye1aXqyxZJq6I7RpPbnucsYJlgTK44FW22ZPP7N…"
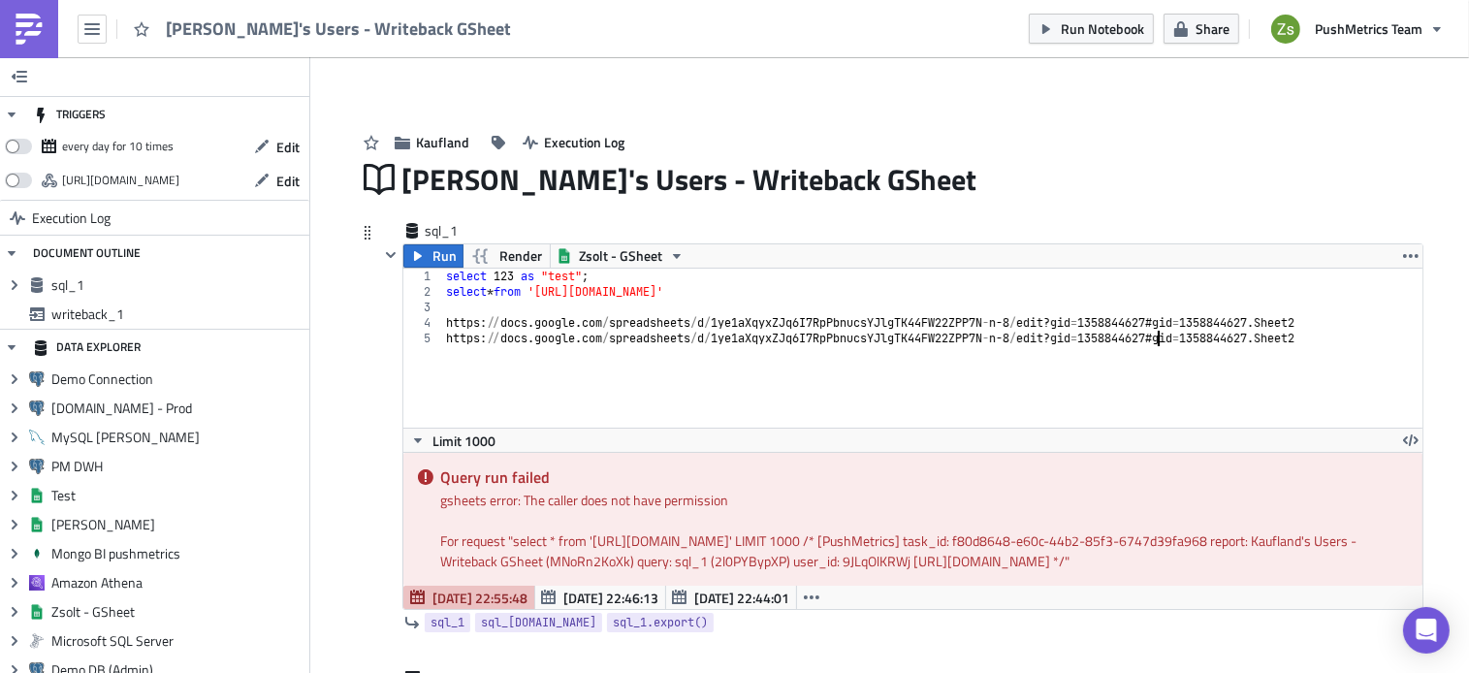
click at [1153, 345] on div "select 123 as "test" ; select * from 'https://docs.google.com/spreadsheets/d/1w…" at bounding box center [932, 364] width 980 height 190
click at [1222, 293] on div "select 123 as "test" ; select * from 'https://docs.google.com/spreadsheets/d/1w…" at bounding box center [932, 364] width 980 height 190
type textarea "select * from 'https://docs.google.com/spreadsheets/d/1wQj4IJTjaFyvsfudeH-2YKGM…"
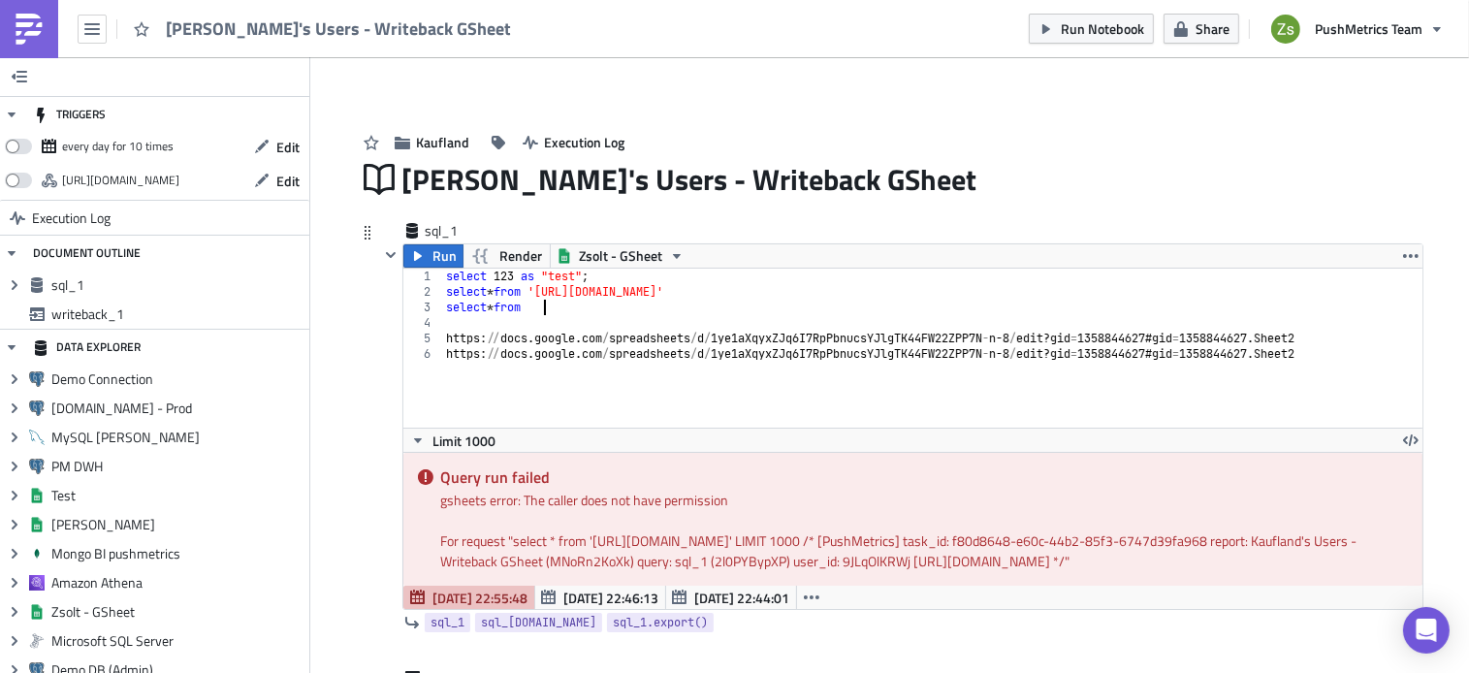
scroll to position [0, 8]
paste textarea "https://docs.google.com/spreadsheets/d/1ye1aXqyxZJq6I7RpPbnucsYJlgTK44FW22ZPP7N…"
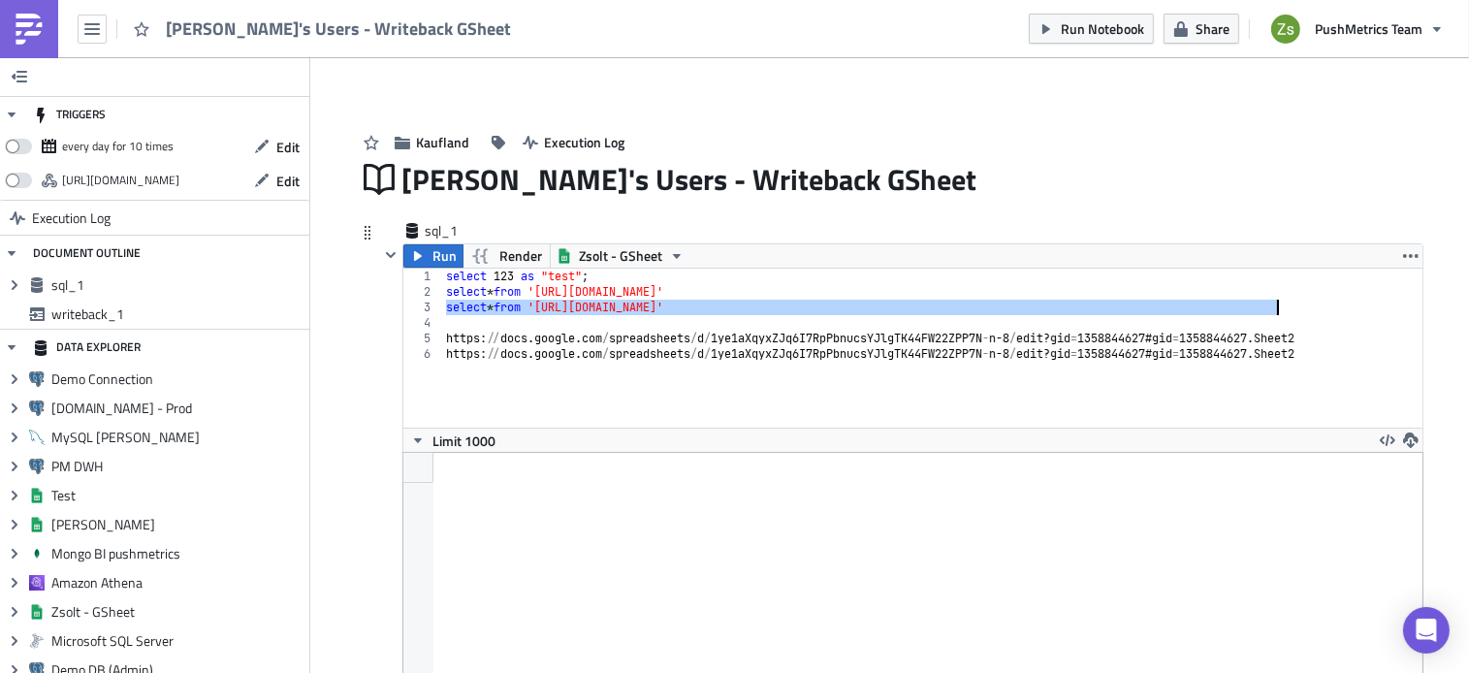
scroll to position [222, 1019]
click at [1171, 306] on div "select 123 as "test" ; select * from 'https://docs.google.com/spreadsheets/d/1w…" at bounding box center [931, 348] width 979 height 159
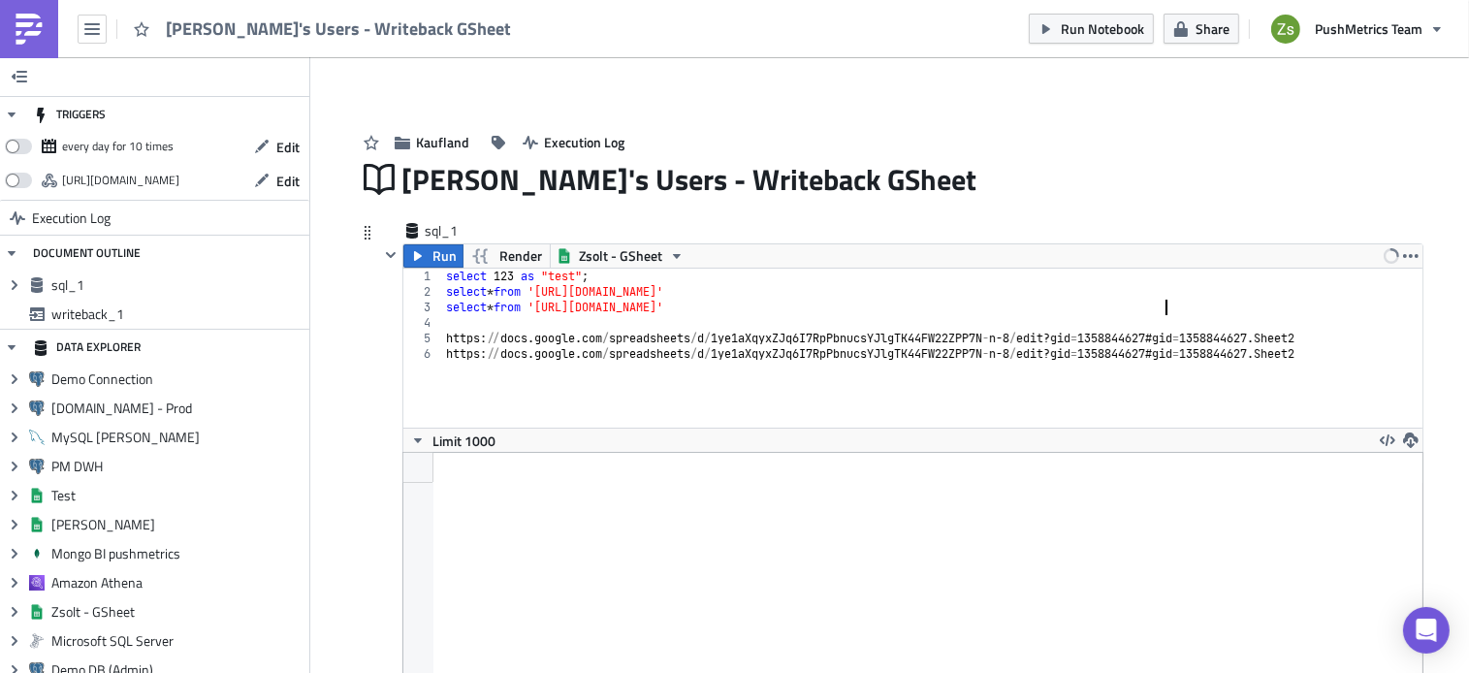
scroll to position [0, 60]
click at [1190, 303] on div "select 123 as "test" ; select * from 'https://docs.google.com/spreadsheets/d/1w…" at bounding box center [932, 364] width 980 height 190
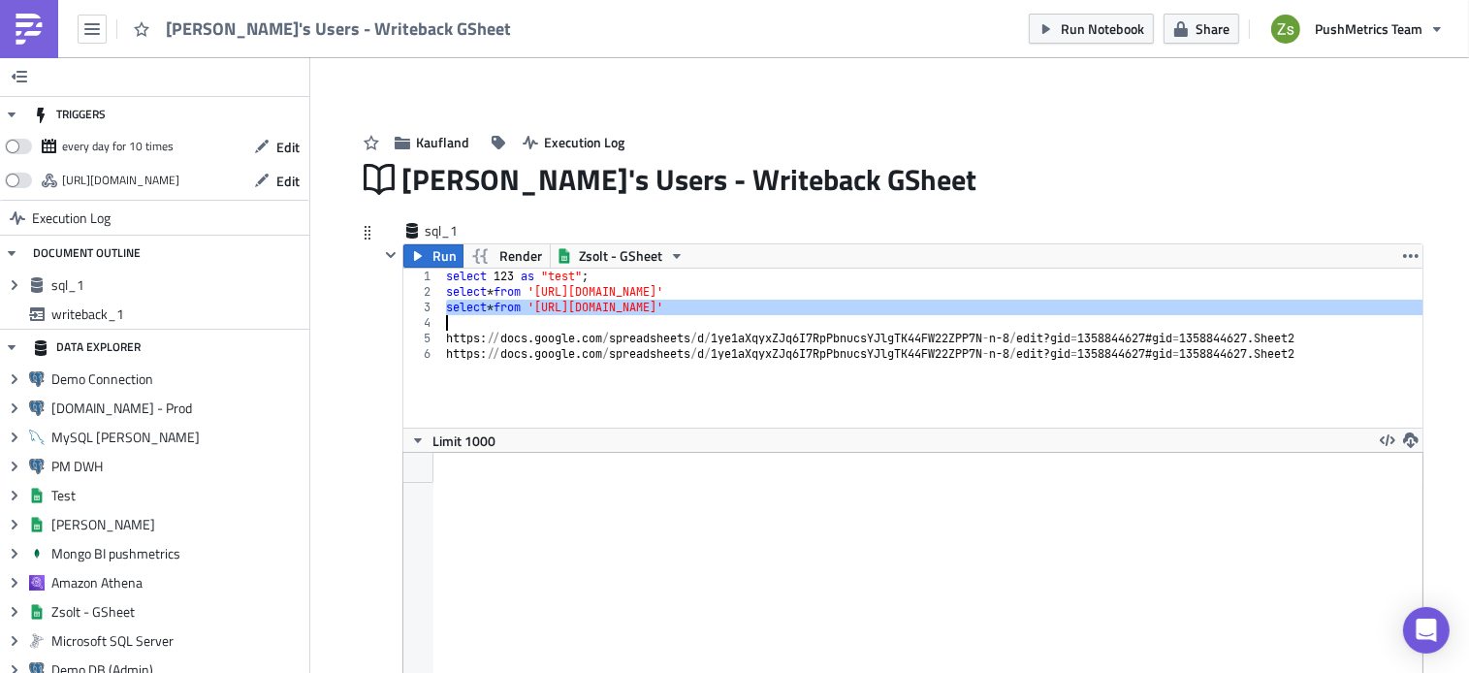
click at [1190, 303] on div "select 123 as "test" ; select * from 'https://docs.google.com/spreadsheets/d/1w…" at bounding box center [932, 364] width 980 height 190
type textarea "select * from 'https://docs.google.com/spreadsheets/d/1ye1aXqyxZJq6I7RpPbnucsYJ…"
click at [435, 261] on span "Run" at bounding box center [444, 255] width 24 height 23
click at [551, 320] on div "select 123 as "test" ; select * from 'https://docs.google.com/spreadsheets/d/1w…" at bounding box center [931, 348] width 979 height 159
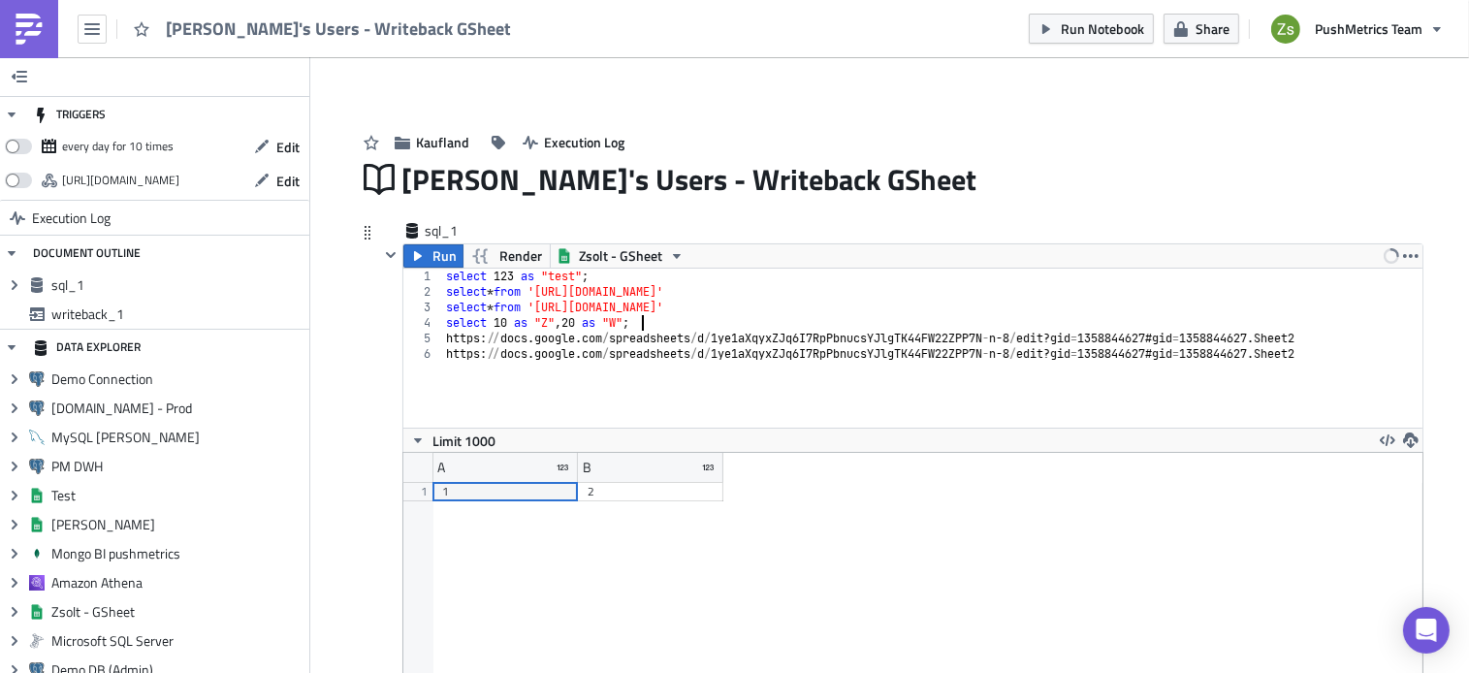
scroll to position [0, 15]
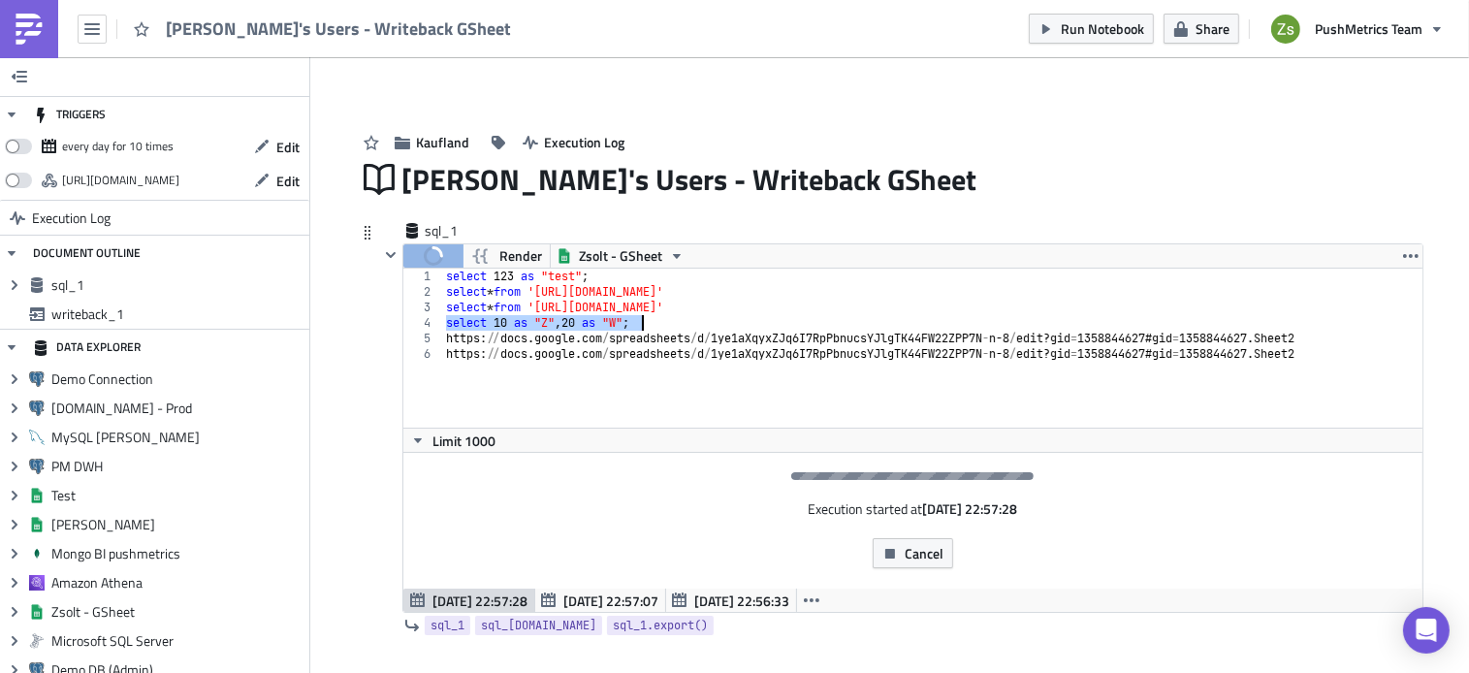
click at [546, 304] on div "select 123 as "test" ; select * from 'https://docs.google.com/spreadsheets/d/1w…" at bounding box center [932, 364] width 980 height 190
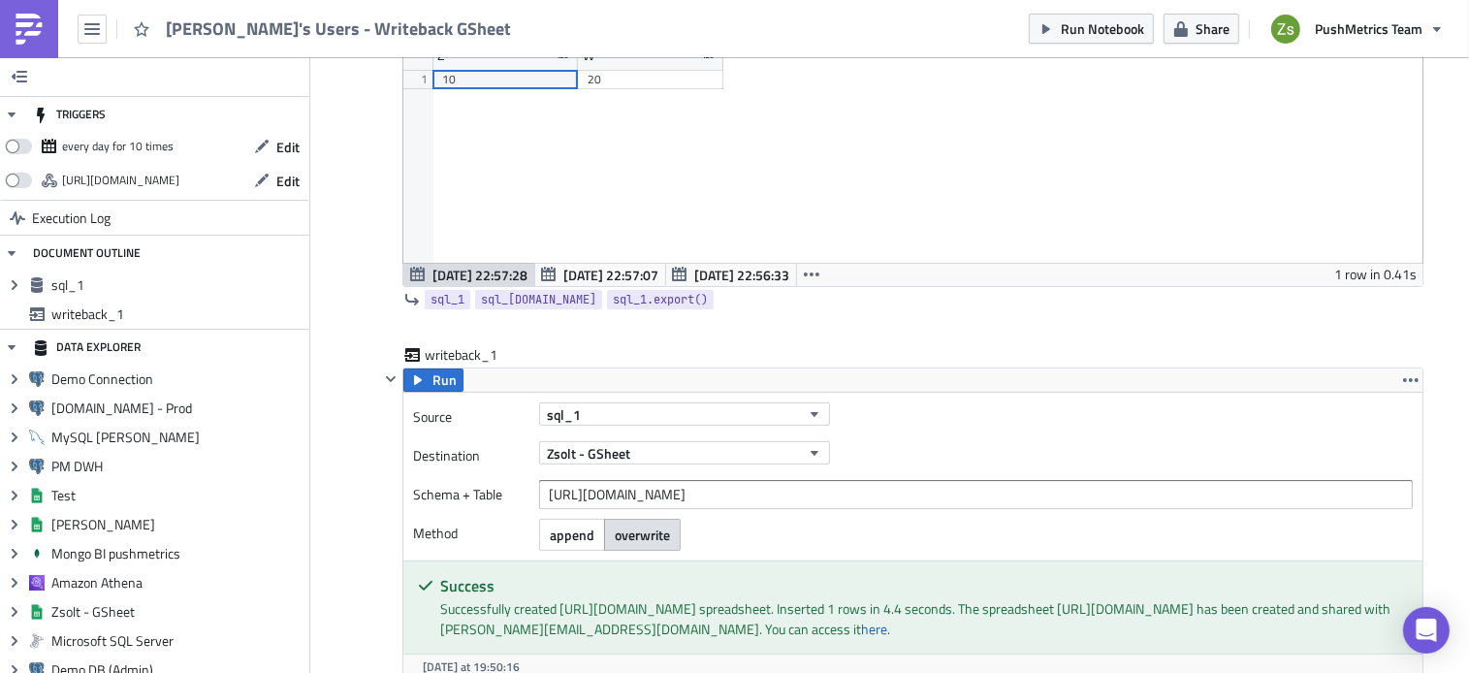
scroll to position [414, 0]
type textarea "select * from 'https://docs.google.com/spreadsheets/d/1ye1aXqyxZJq6I7RpPbnucsYJ…"
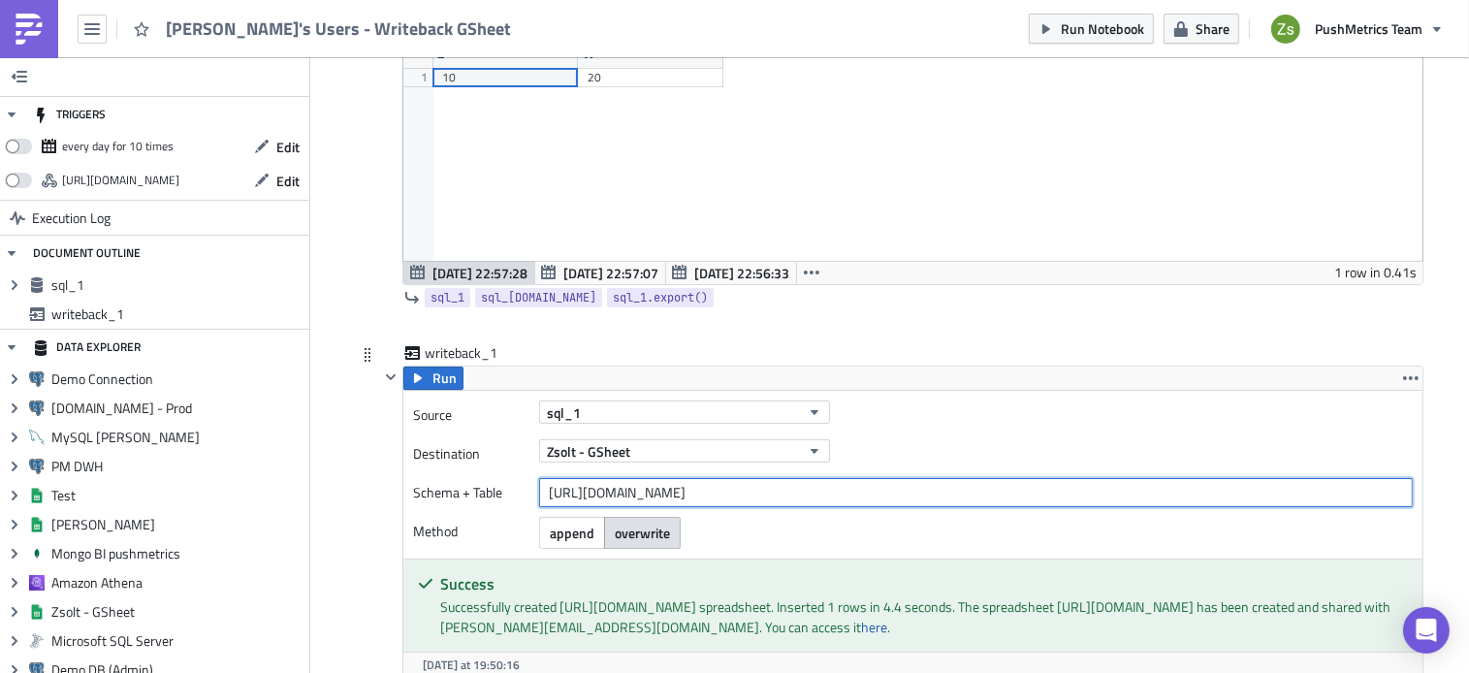
click at [700, 486] on input "https://docs.google.com/spreadsheets/d/1ye1aXqyxZJq6I7RpPbnucsYJlgTK44FW22ZPP7N…" at bounding box center [976, 492] width 874 height 29
paste input "text"
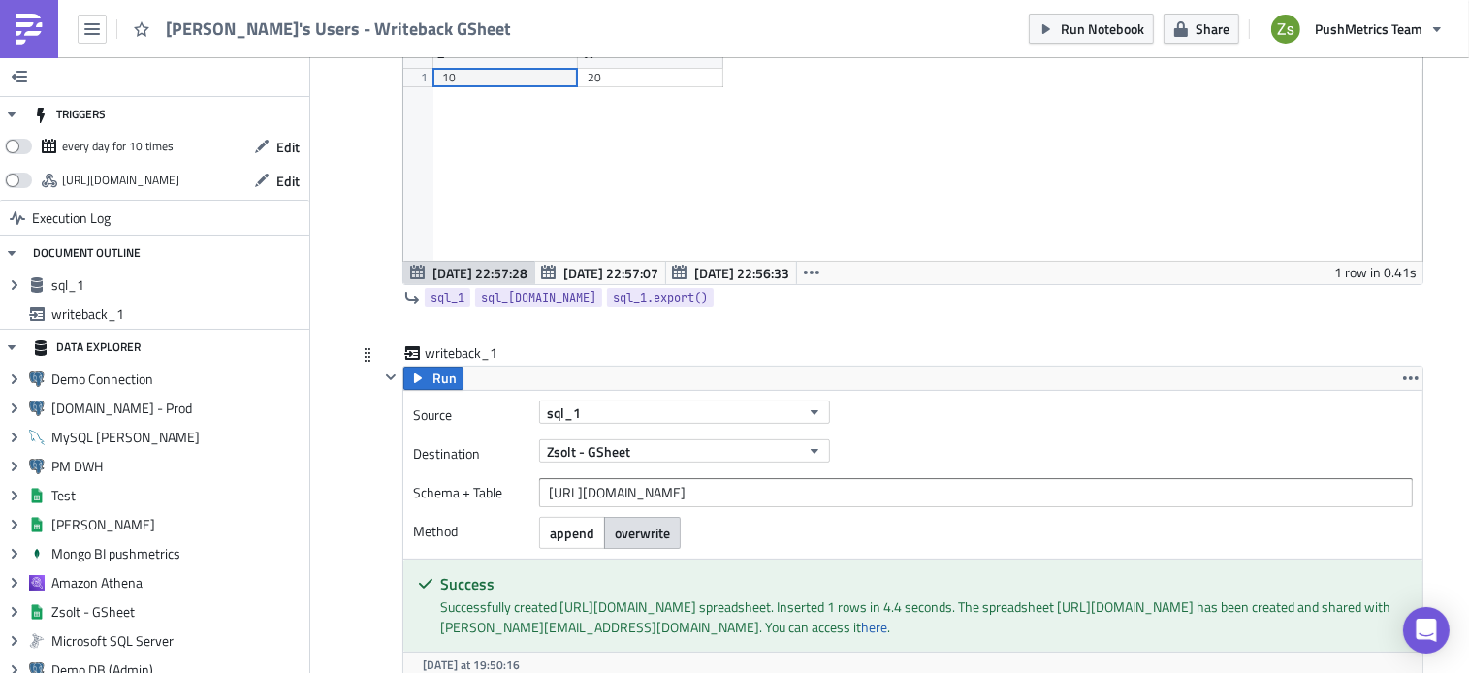
click at [653, 525] on span "overwrite" at bounding box center [642, 533] width 55 height 20
click at [438, 374] on span "Run" at bounding box center [444, 378] width 24 height 23
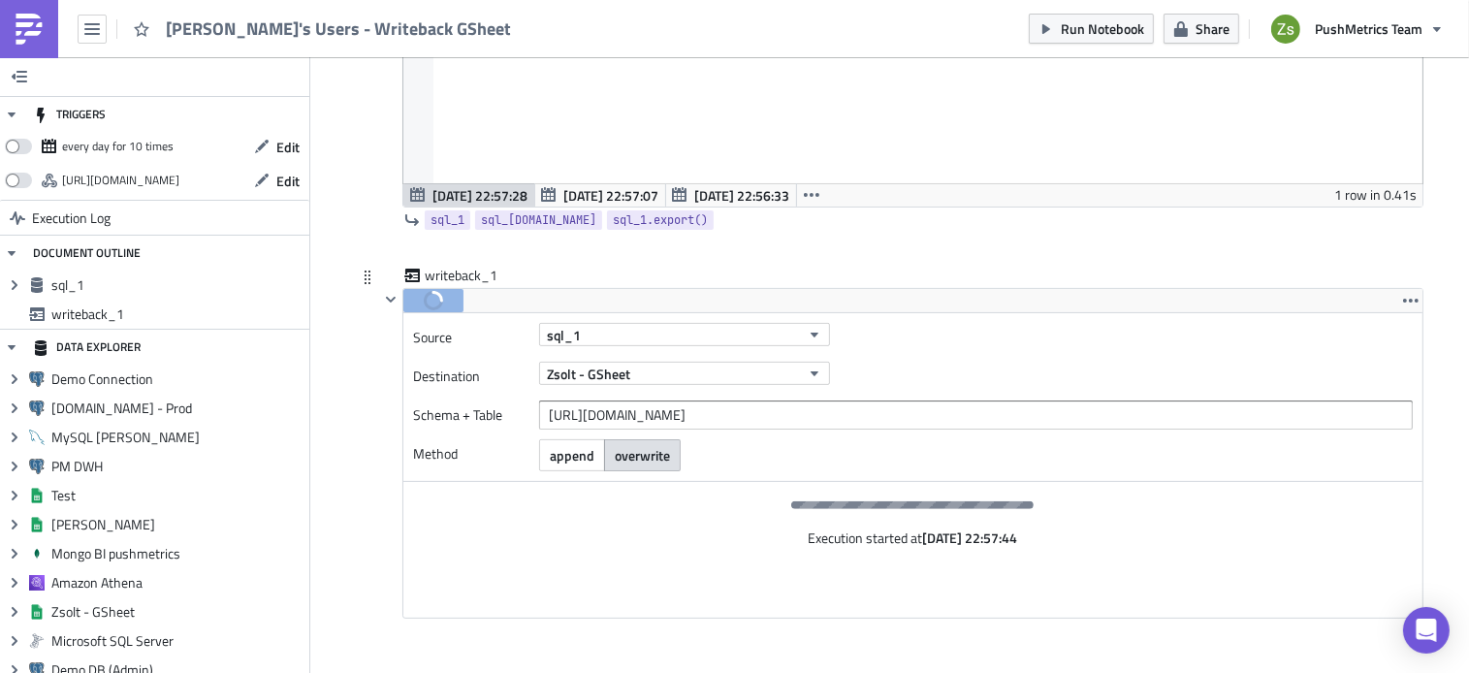
scroll to position [494, 0]
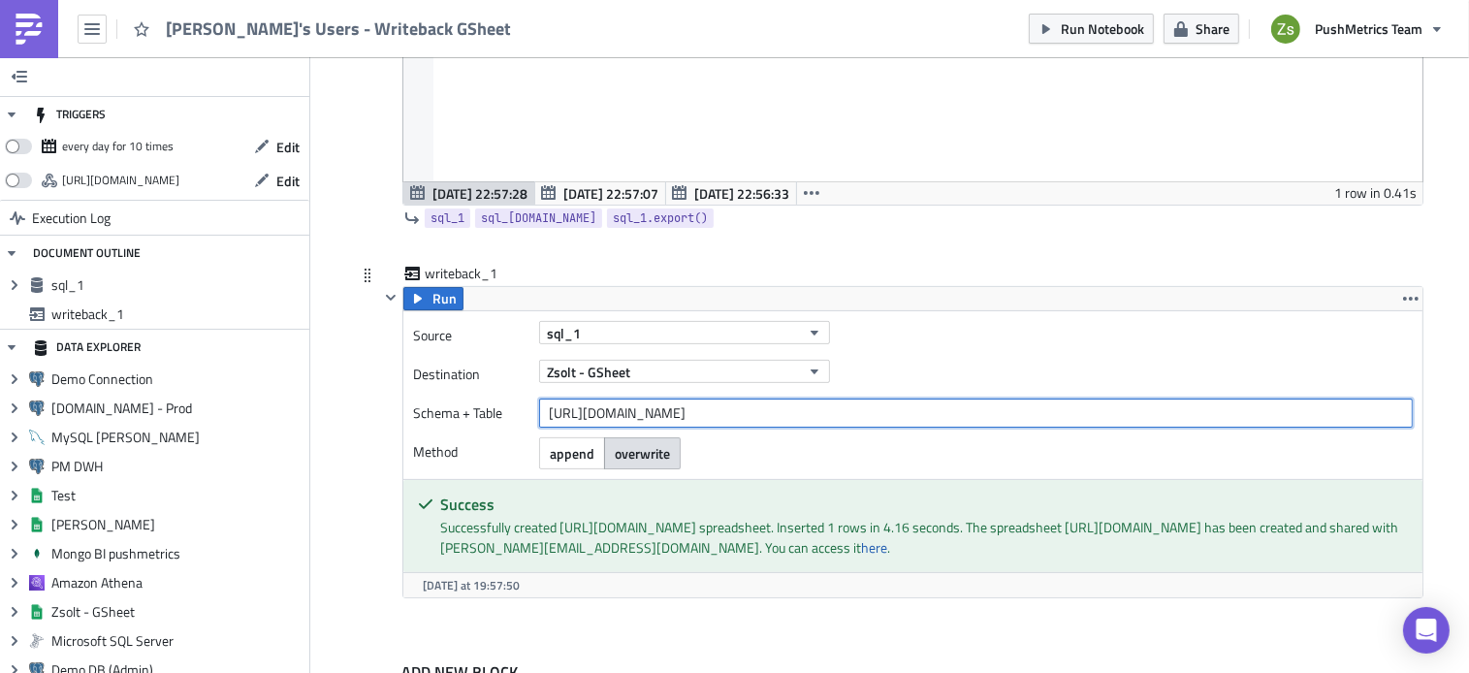
click at [885, 422] on input "https://docs.google.com/spreadsheets/d/1ye1aXqyxZJq6I7RpPbnucsYJlgTK44FW22ZPP7N…" at bounding box center [976, 413] width 874 height 29
paste input "text"
type input "https://docs.google.com/spreadsheets/d/1ye1aXqyxZJq6I7RpPbnucsYJlgTK44FW22ZPP7N…"
click at [952, 329] on div "sql_1" at bounding box center [976, 332] width 874 height 23
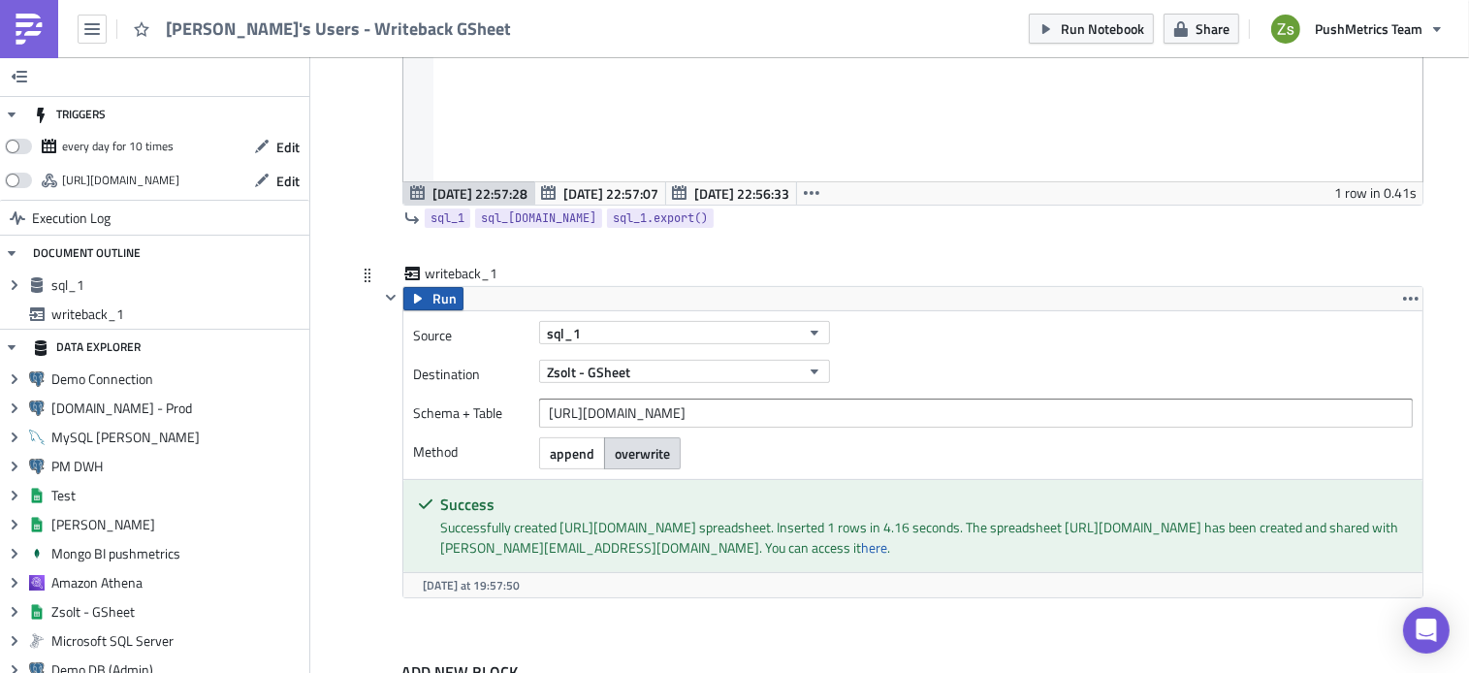
click at [439, 305] on span "Run" at bounding box center [444, 298] width 24 height 23
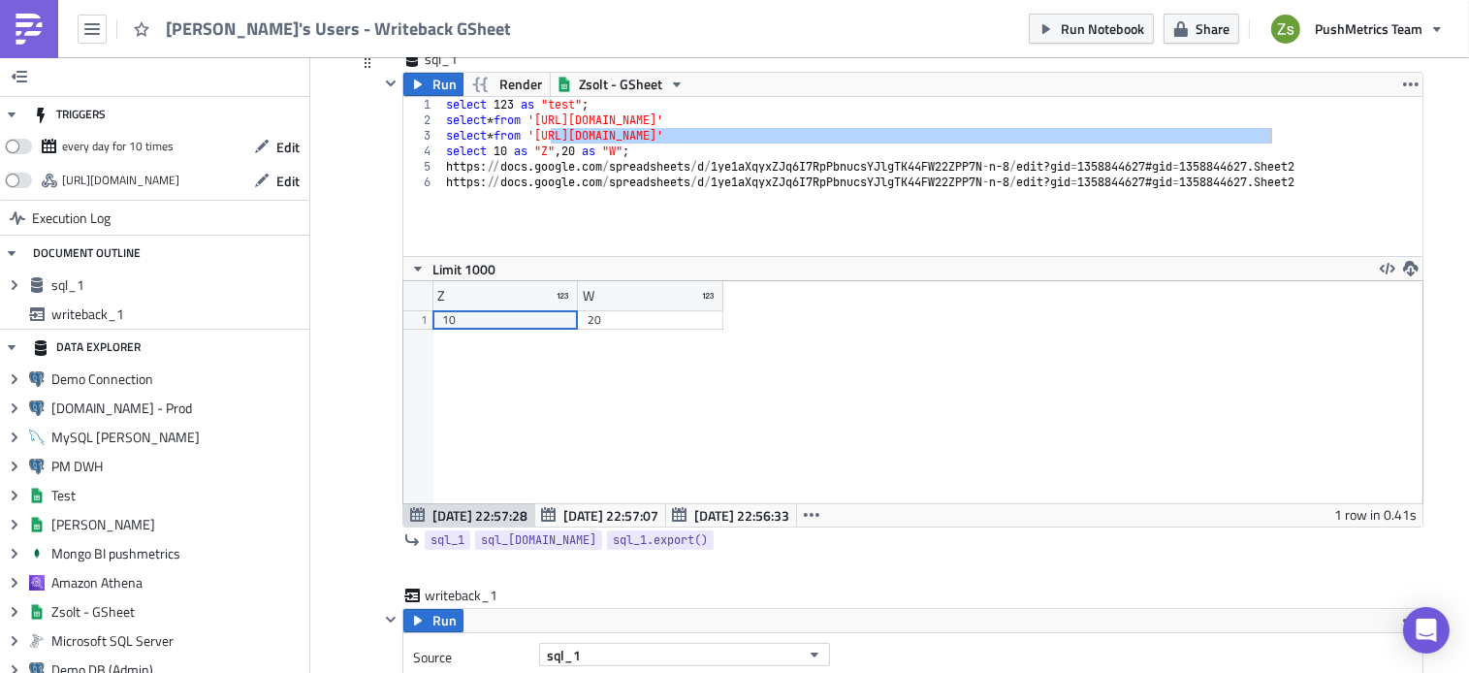
scroll to position [157, 0]
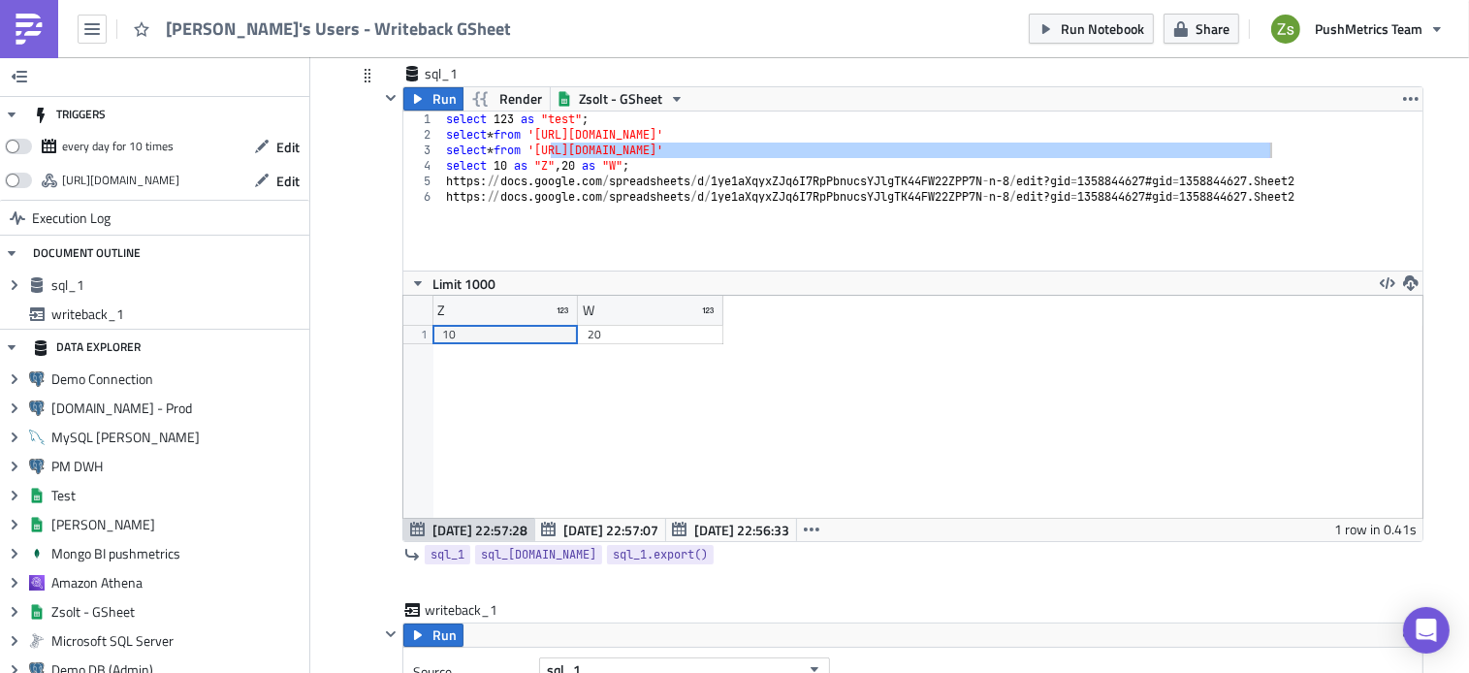
click at [582, 168] on div "select 123 as "test" ; select * from 'https://docs.google.com/spreadsheets/d/1w…" at bounding box center [932, 207] width 980 height 190
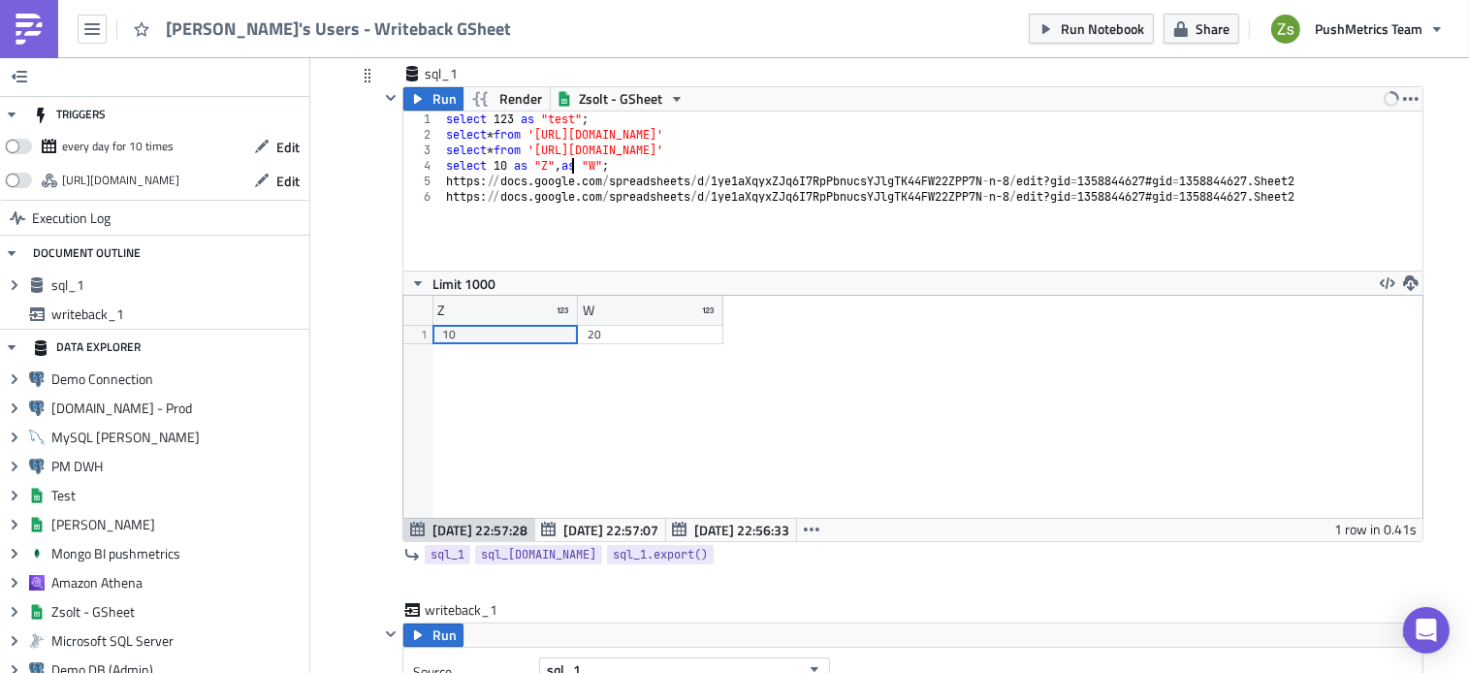
scroll to position [0, 11]
click at [588, 168] on div "select 123 as "test" ; select * from '[URL][DOMAIN_NAME]' select * from '[URL][…" at bounding box center [932, 207] width 980 height 190
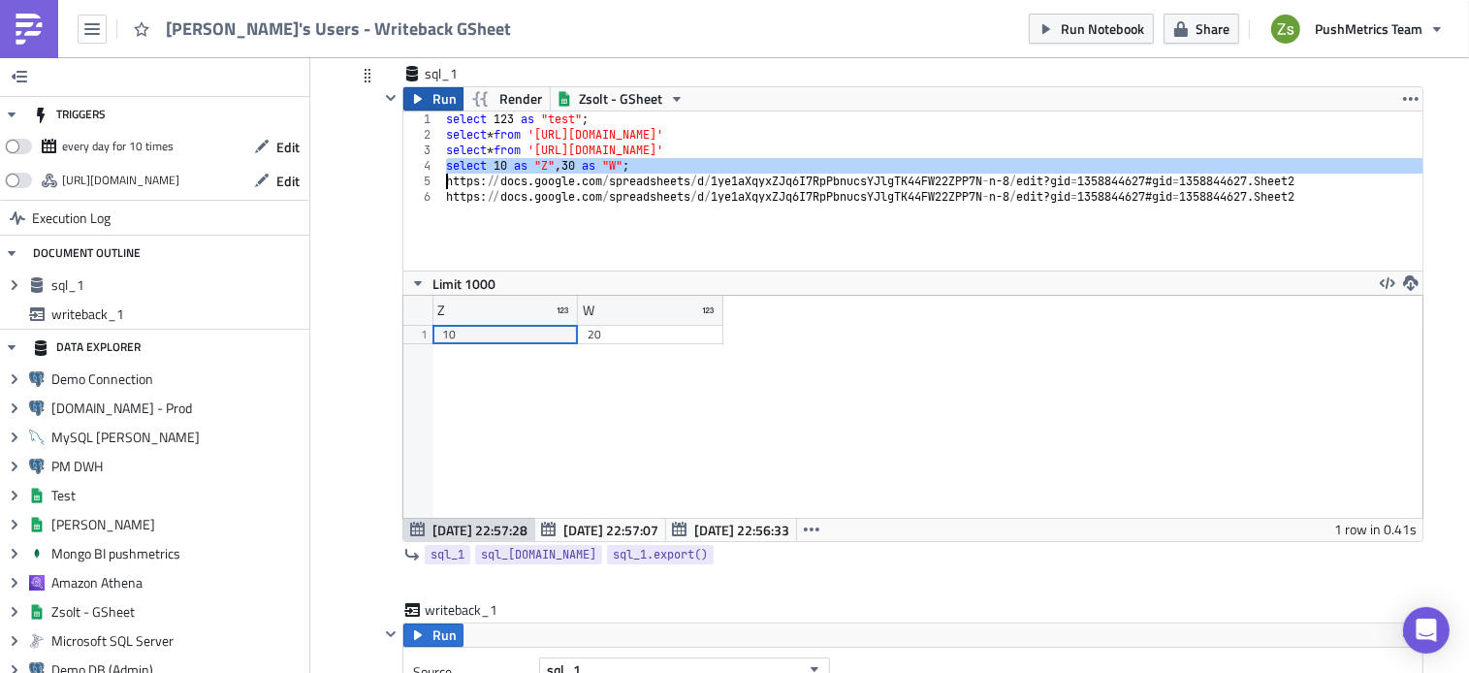
type textarea "select 10 as "Z", 30 as "W"; https://docs.google.com/spreadsheets/d/1ye1aXqyxZJ…"
click at [440, 109] on span "Run" at bounding box center [444, 98] width 24 height 23
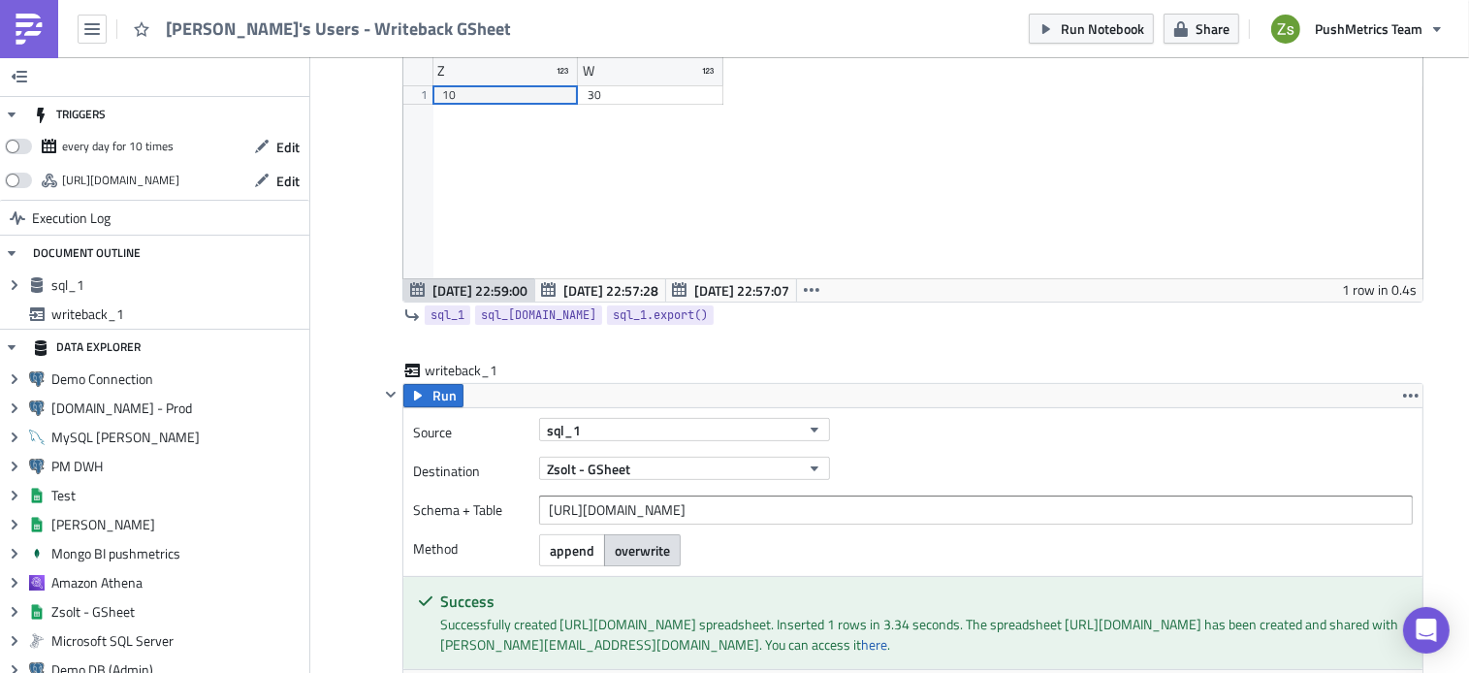
scroll to position [492, 0]
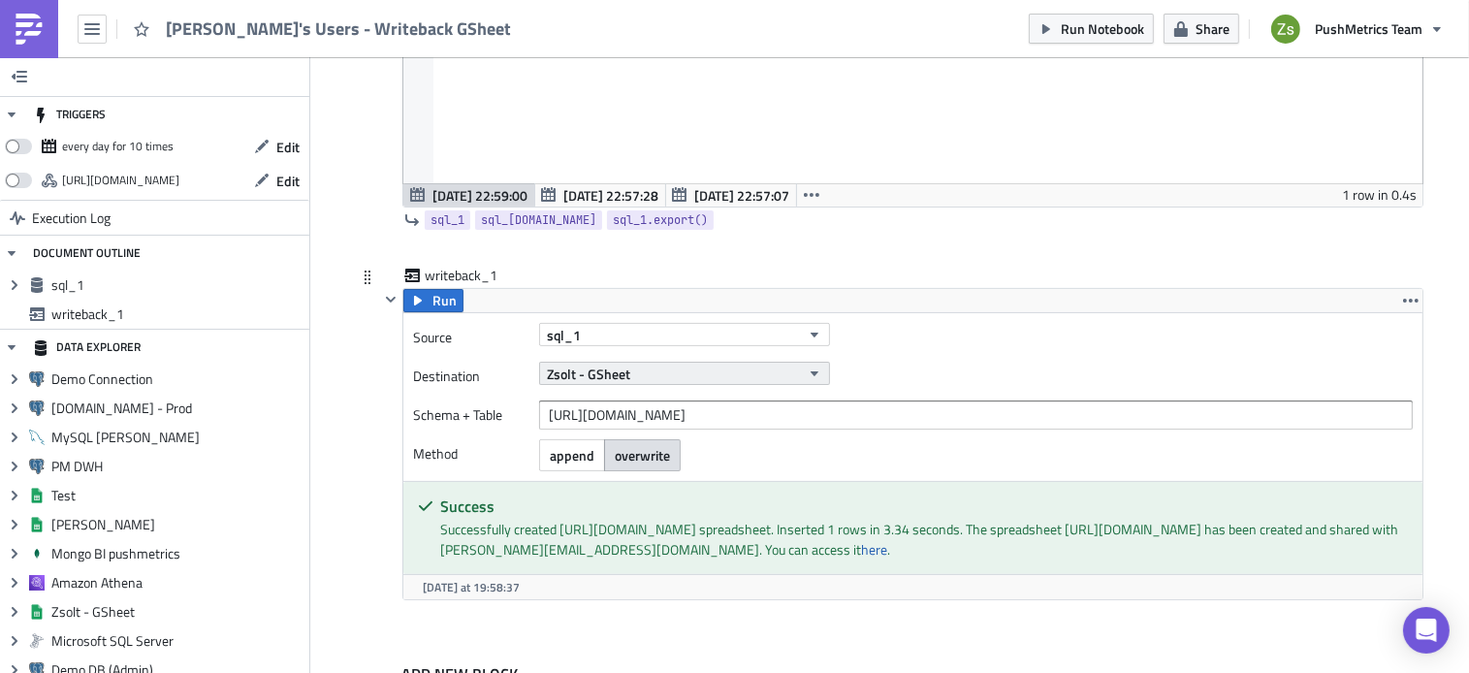
click at [762, 381] on button "Zsolt - GSheet" at bounding box center [684, 373] width 291 height 23
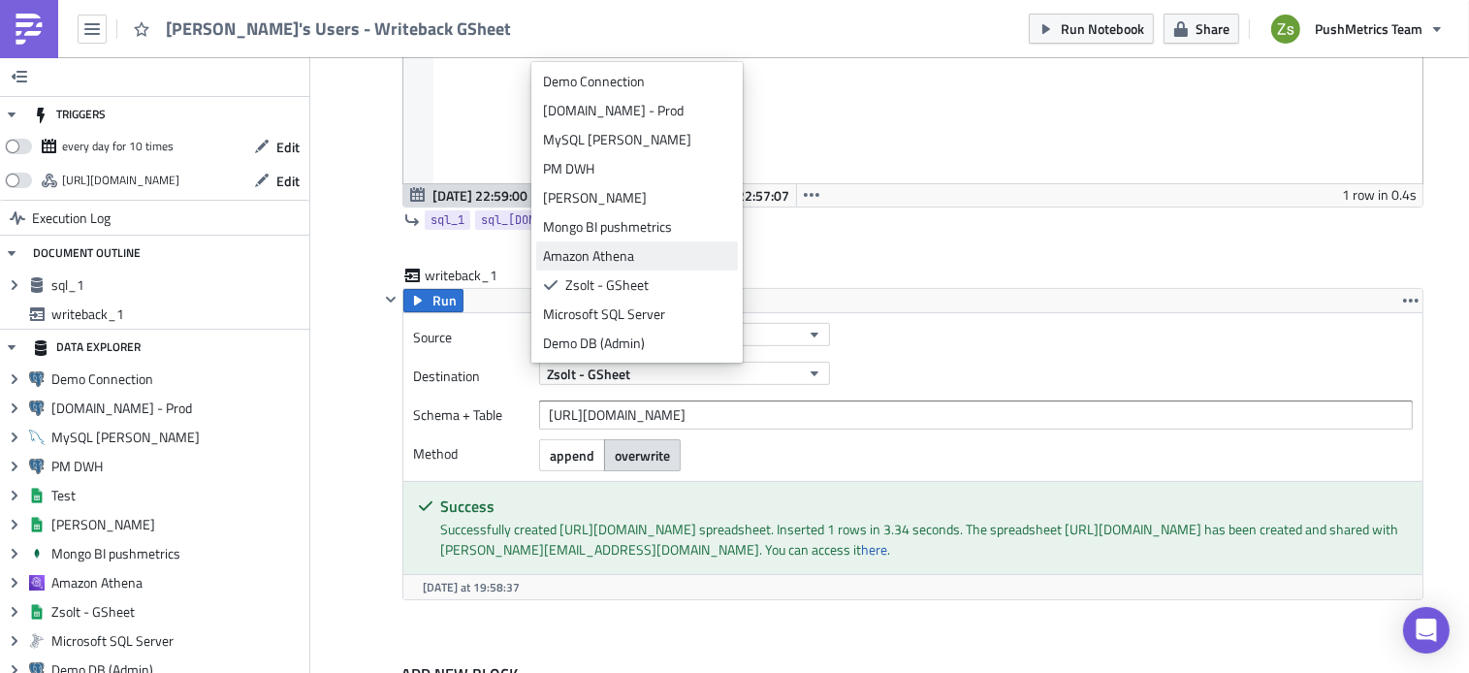
scroll to position [145, 0]
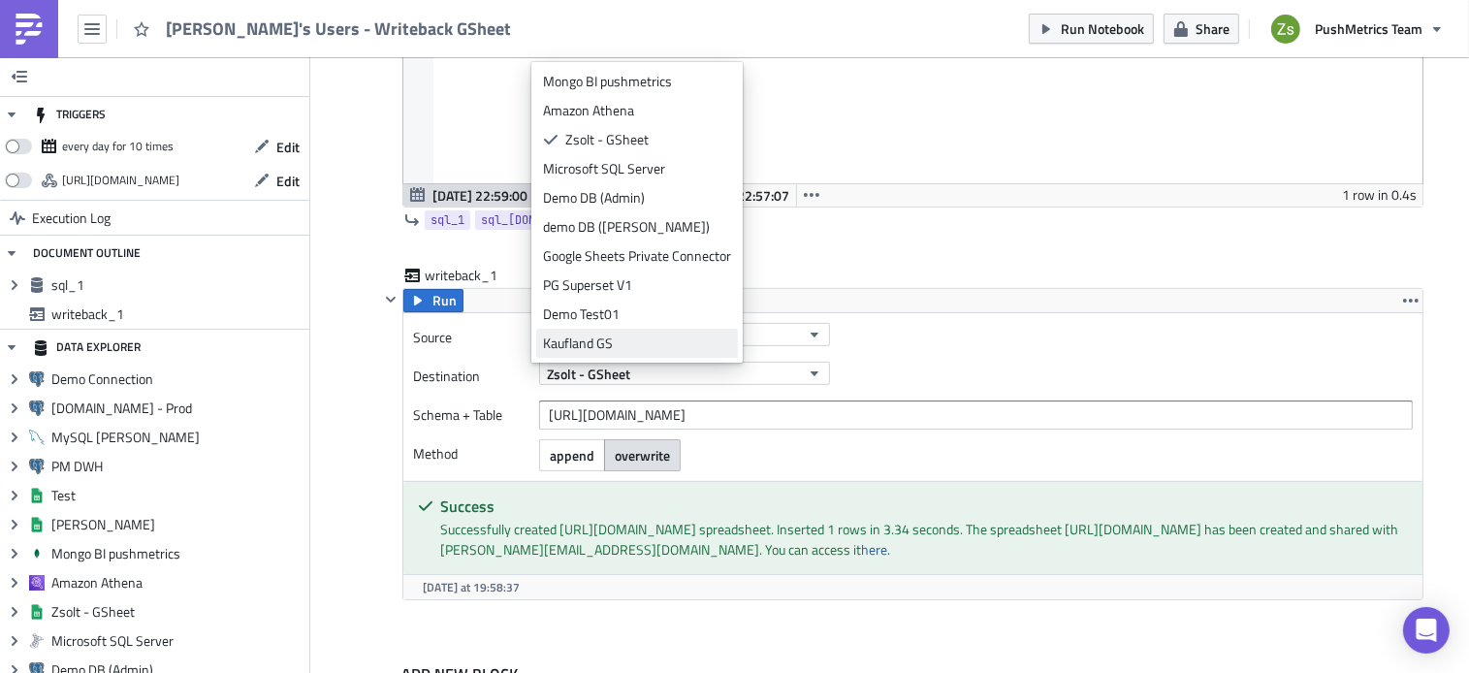
click at [646, 335] on div "Kaufland GS" at bounding box center [637, 343] width 188 height 19
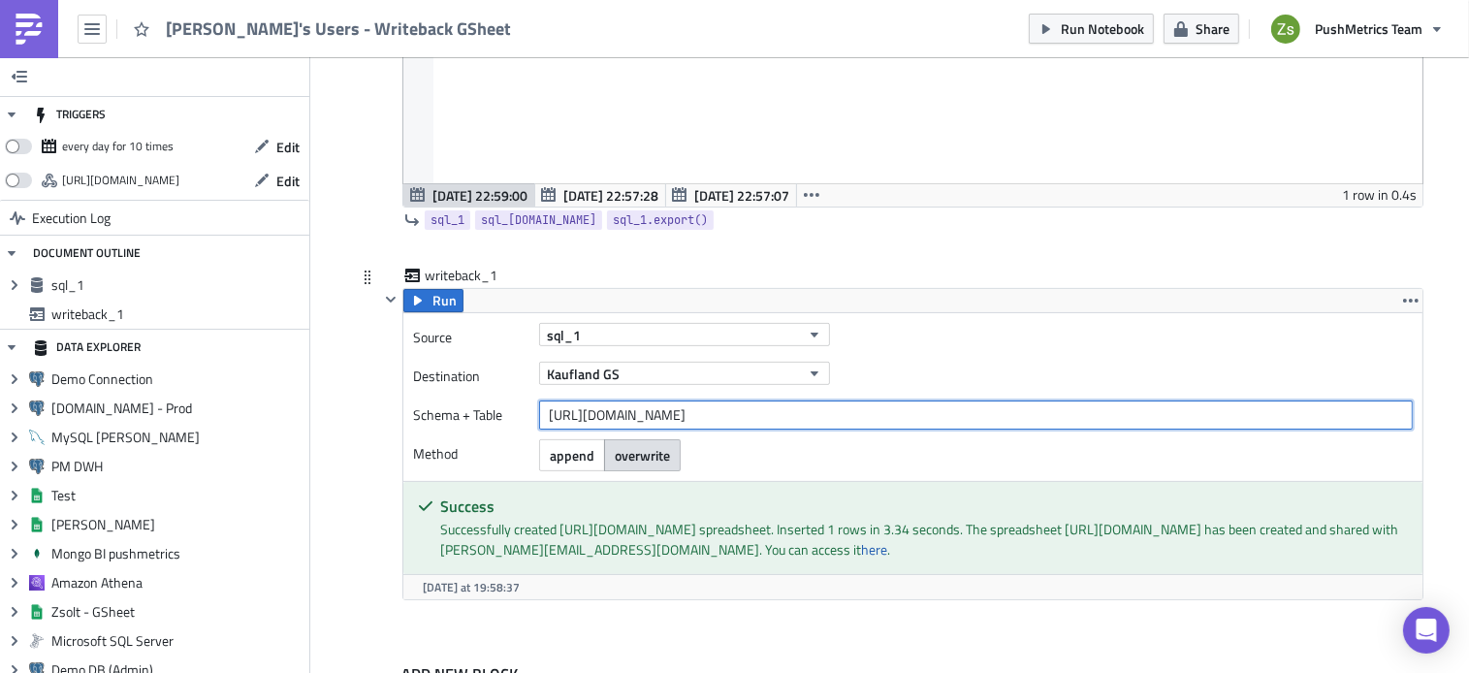
click at [671, 409] on input "https://docs.google.com/spreadsheets/d/1ye1aXqyxZJq6I7RpPbnucsYJlgTK44FW22ZPP7N…" at bounding box center [976, 414] width 874 height 29
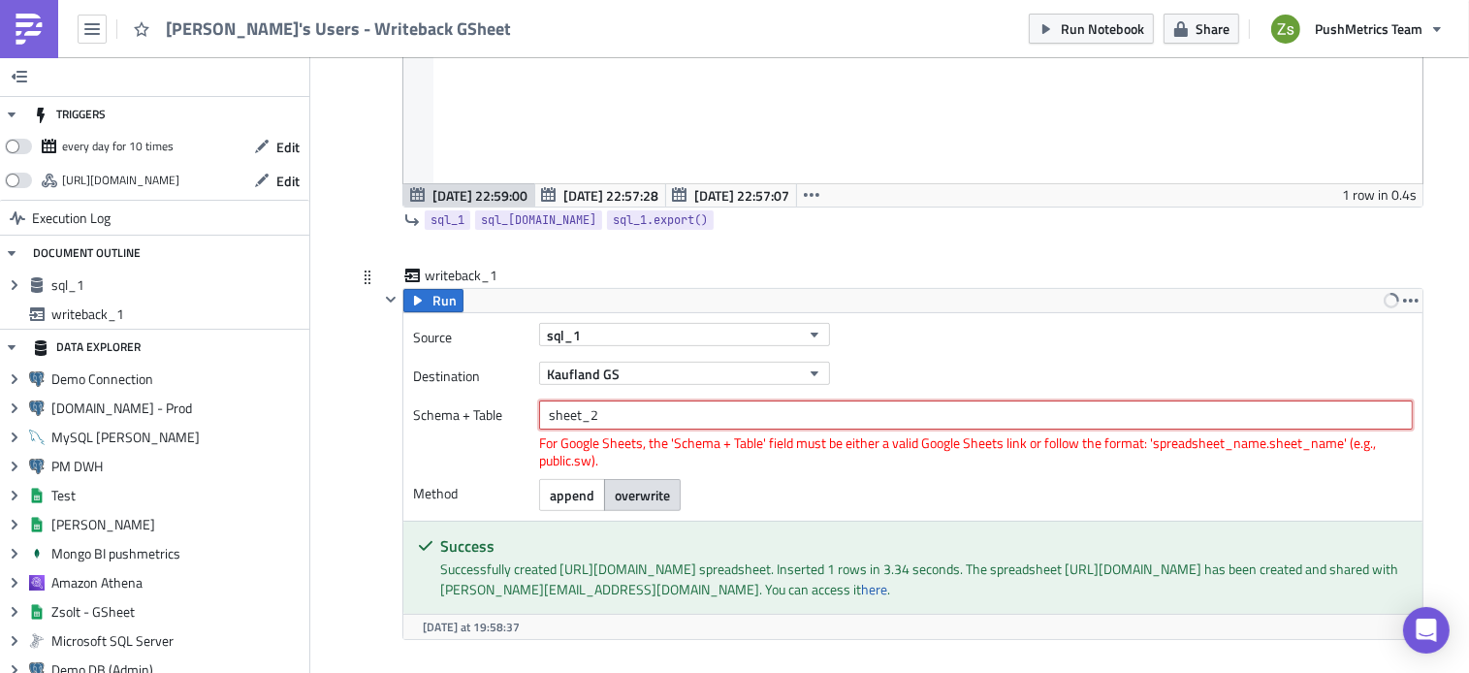
type input "sheet_2"
click at [893, 353] on div "Source sql_1 Destination Kaufland GS Schema + Table sheet_2 For Google Sheets, …" at bounding box center [912, 416] width 1019 height 207
click at [607, 407] on input "sheet_2" at bounding box center [976, 414] width 874 height 29
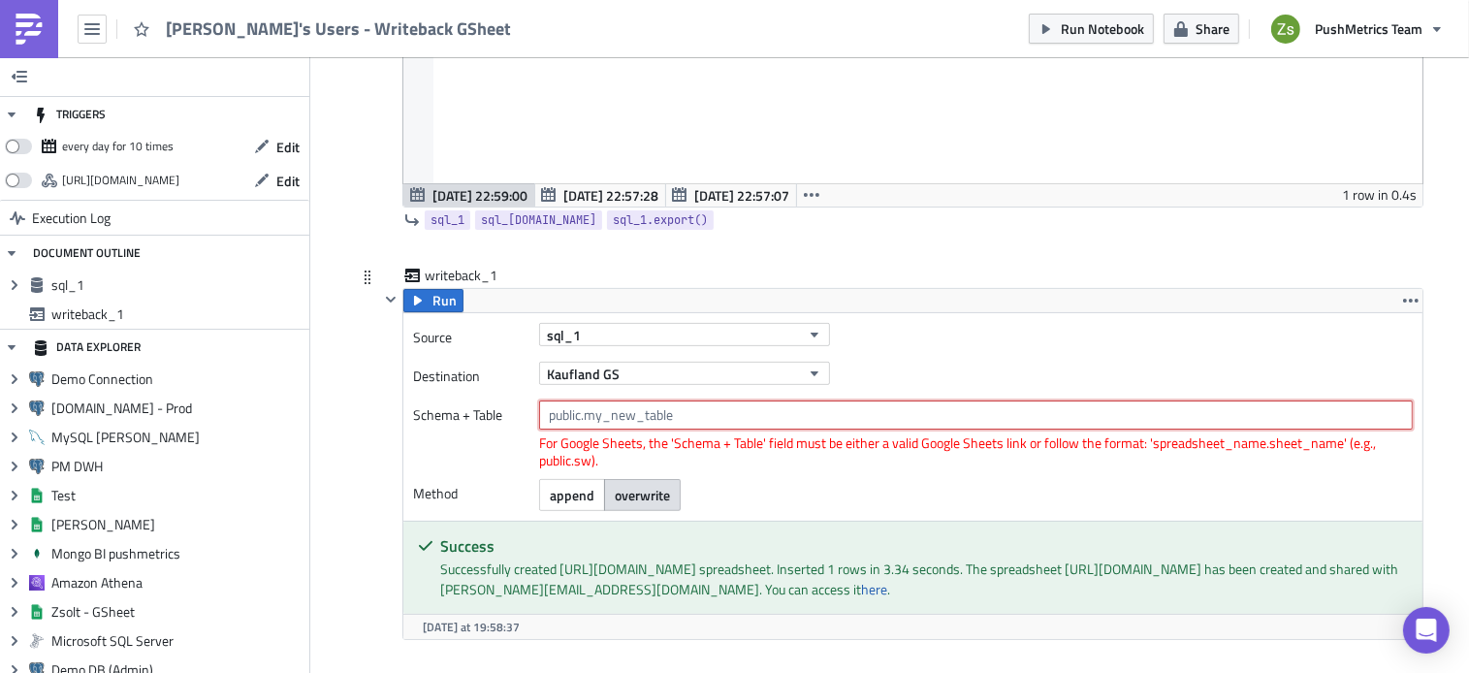
paste input "https://docs.google.com/spreadsheets/d/1ye1aXqyxZJq6I7RpPbnucsYJlgTK44FW22ZPP7N…"
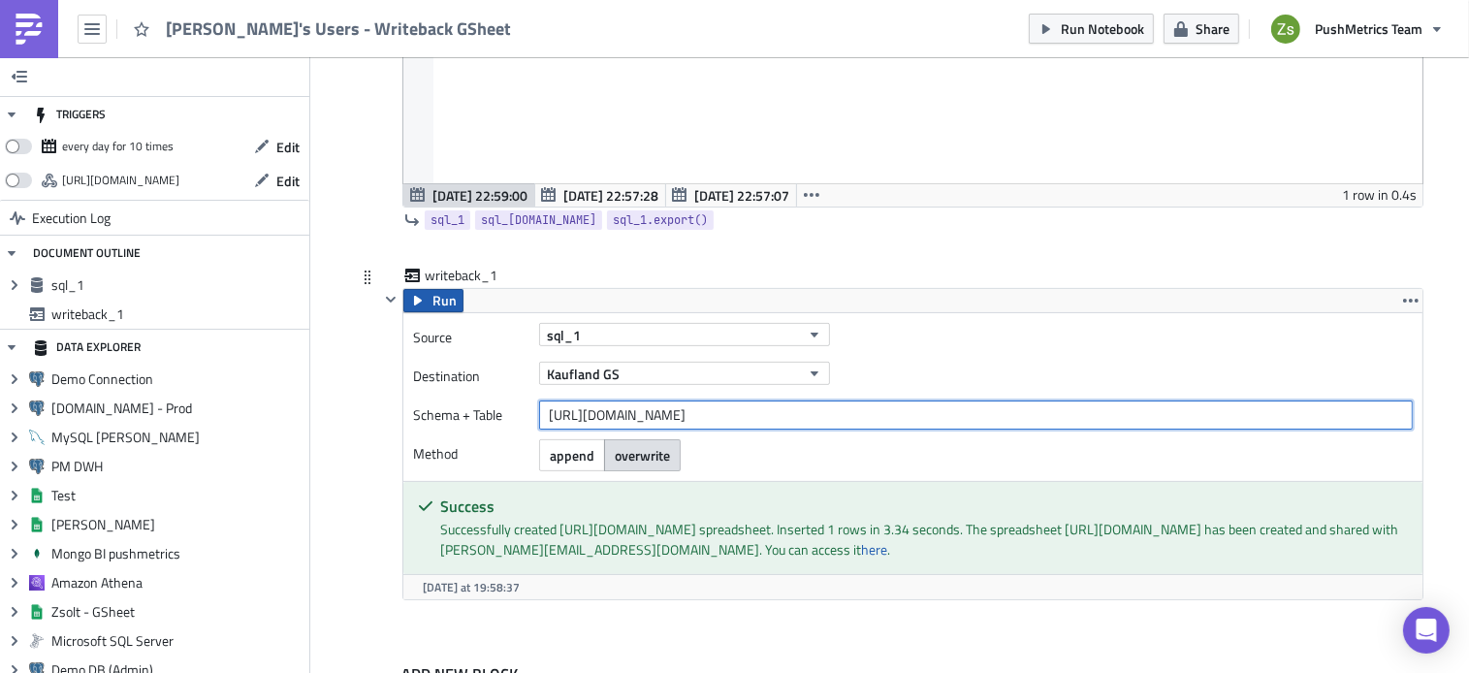
type input "https://docs.google.com/spreadsheets/d/1ye1aXqyxZJq6I7RpPbnucsYJlgTK44FW22ZPP7N…"
click at [441, 305] on span "Run" at bounding box center [444, 300] width 24 height 23
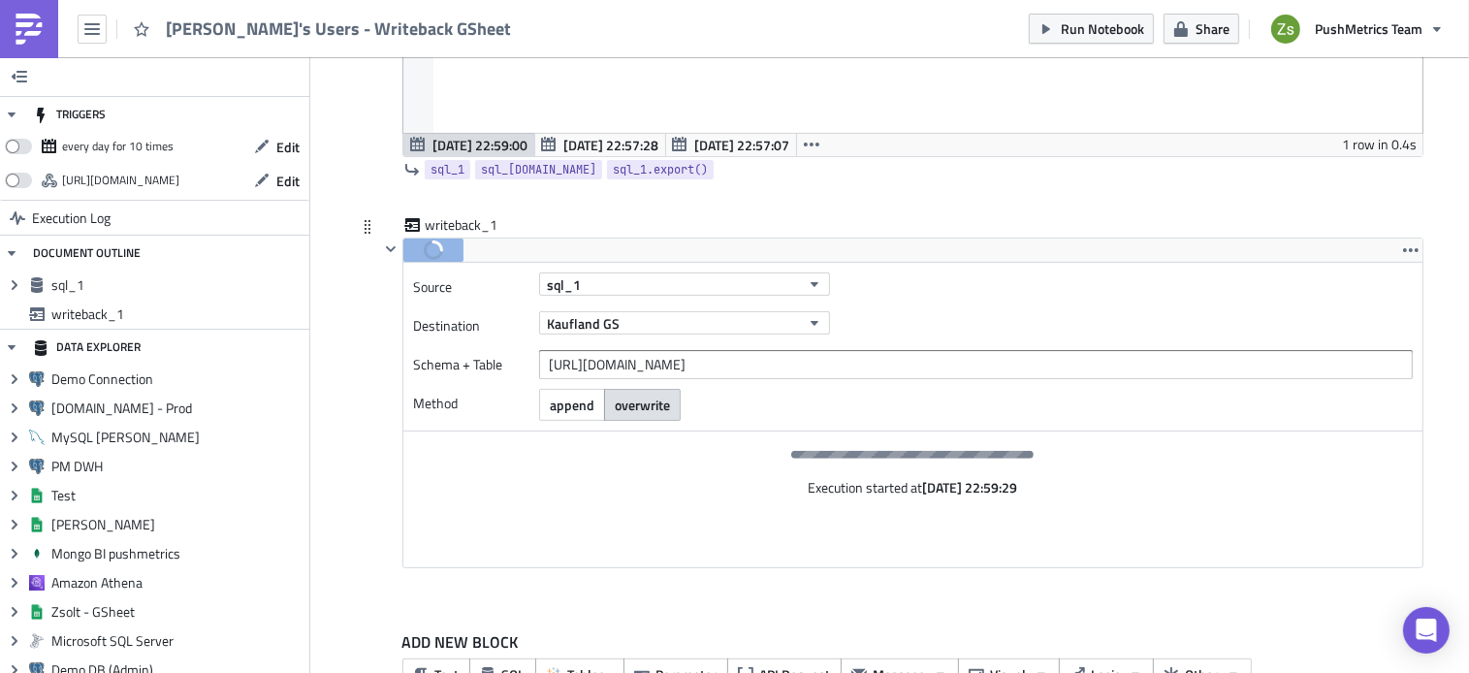
scroll to position [543, 0]
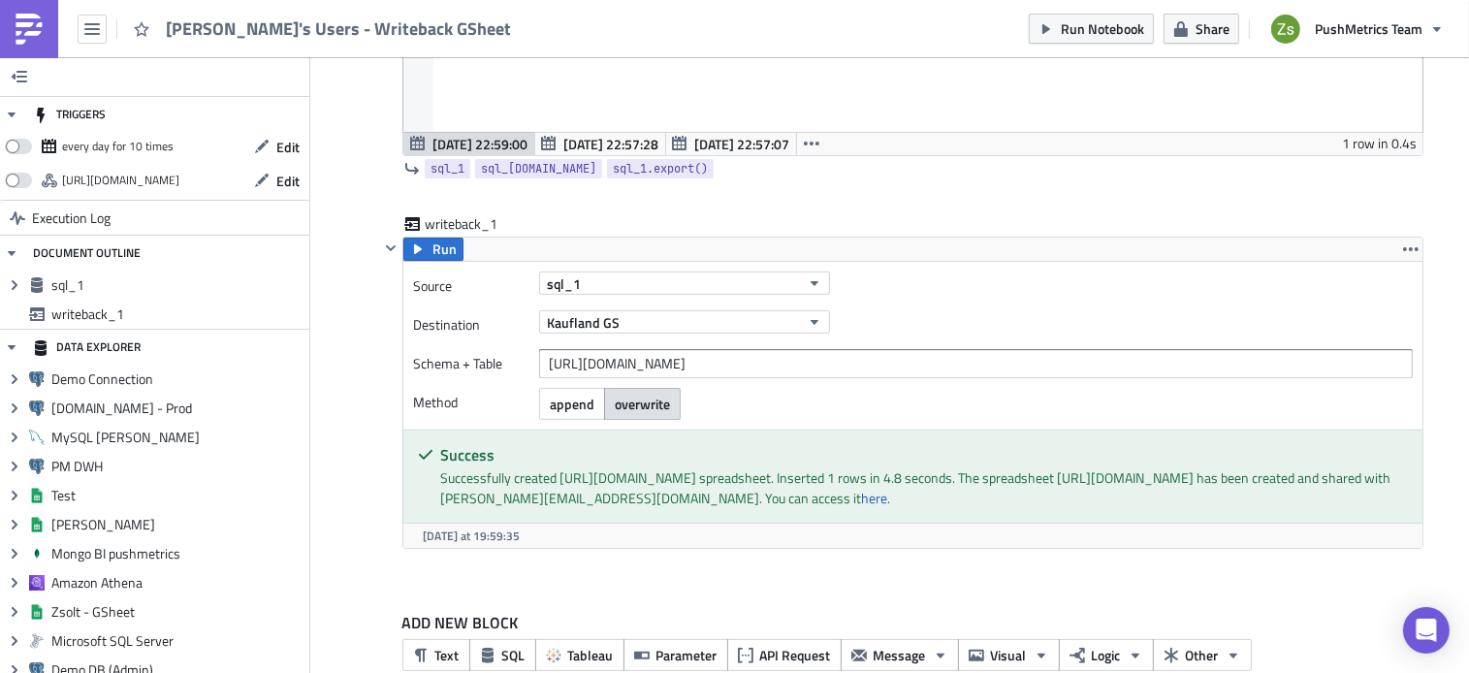
click at [32, 40] on img at bounding box center [29, 29] width 31 height 31
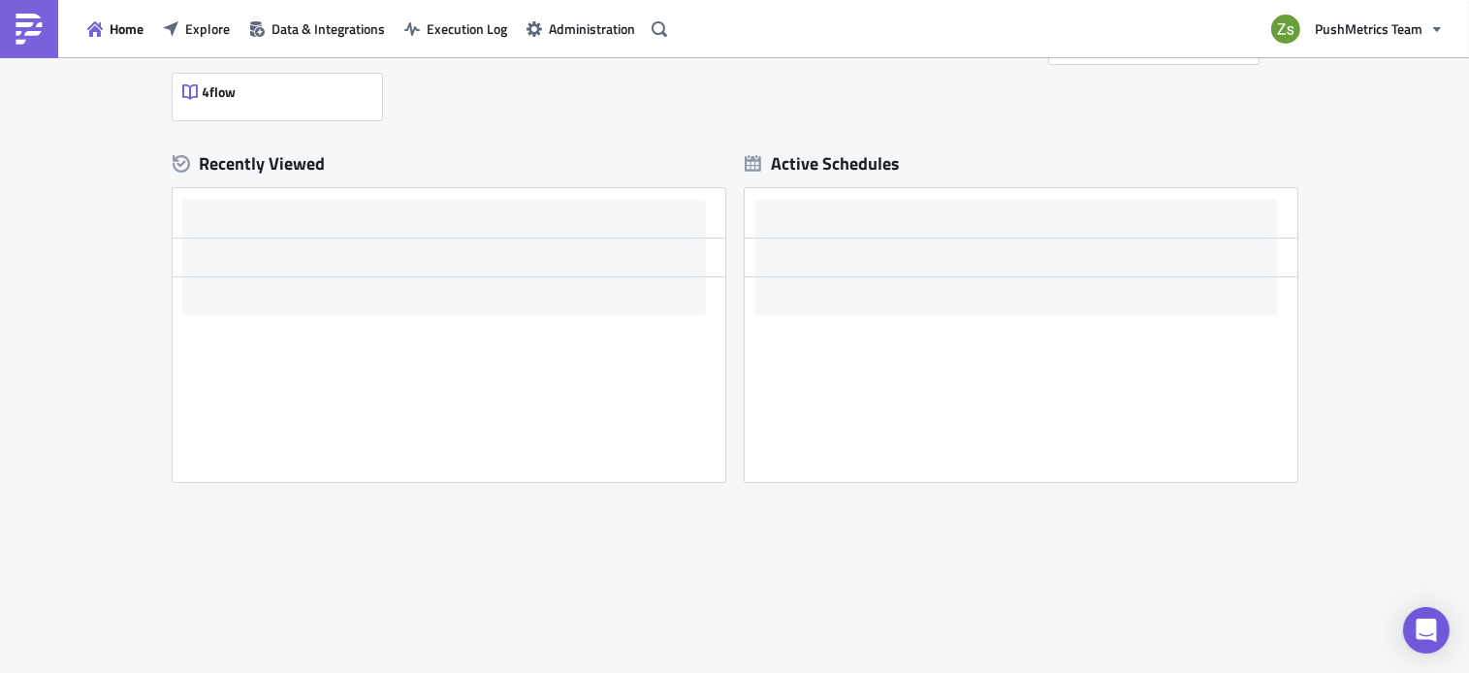
scroll to position [475, 0]
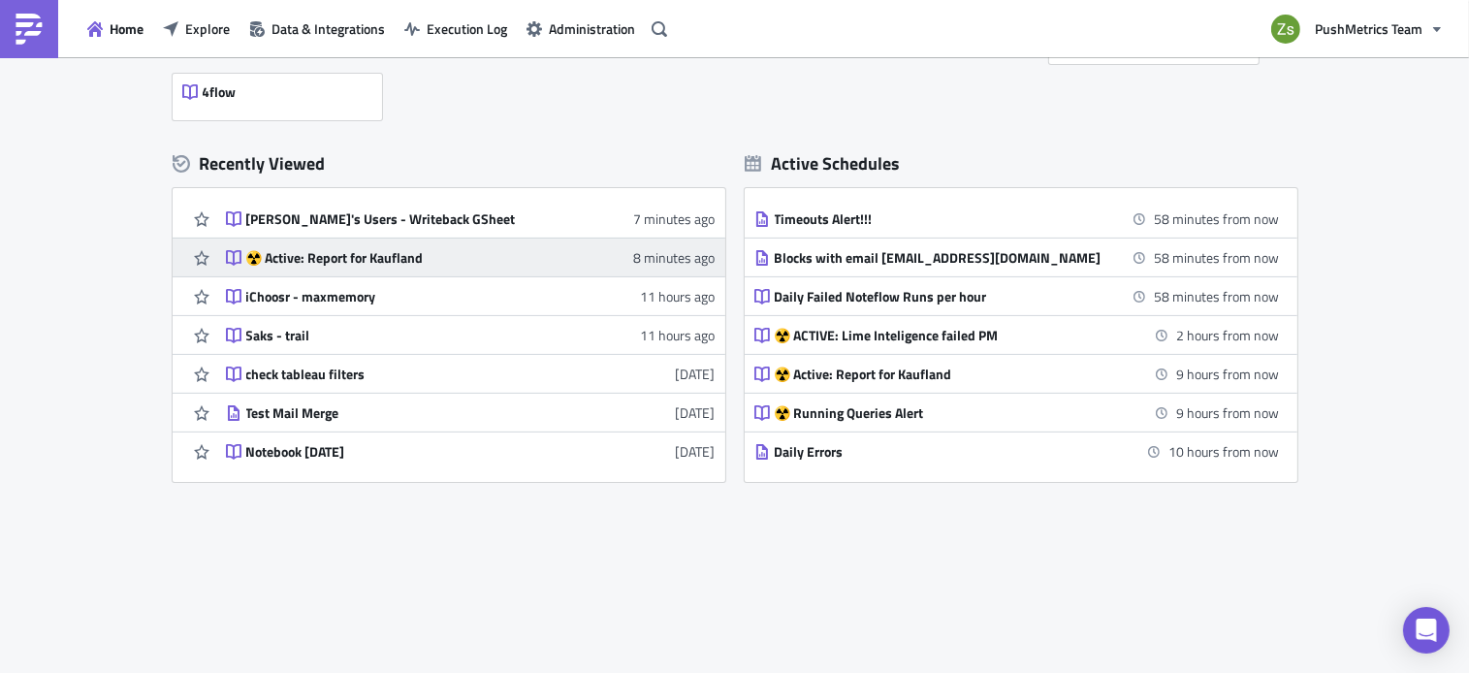
click at [384, 261] on div "☢️ Active: Report for Kaufland" at bounding box center [415, 257] width 339 height 17
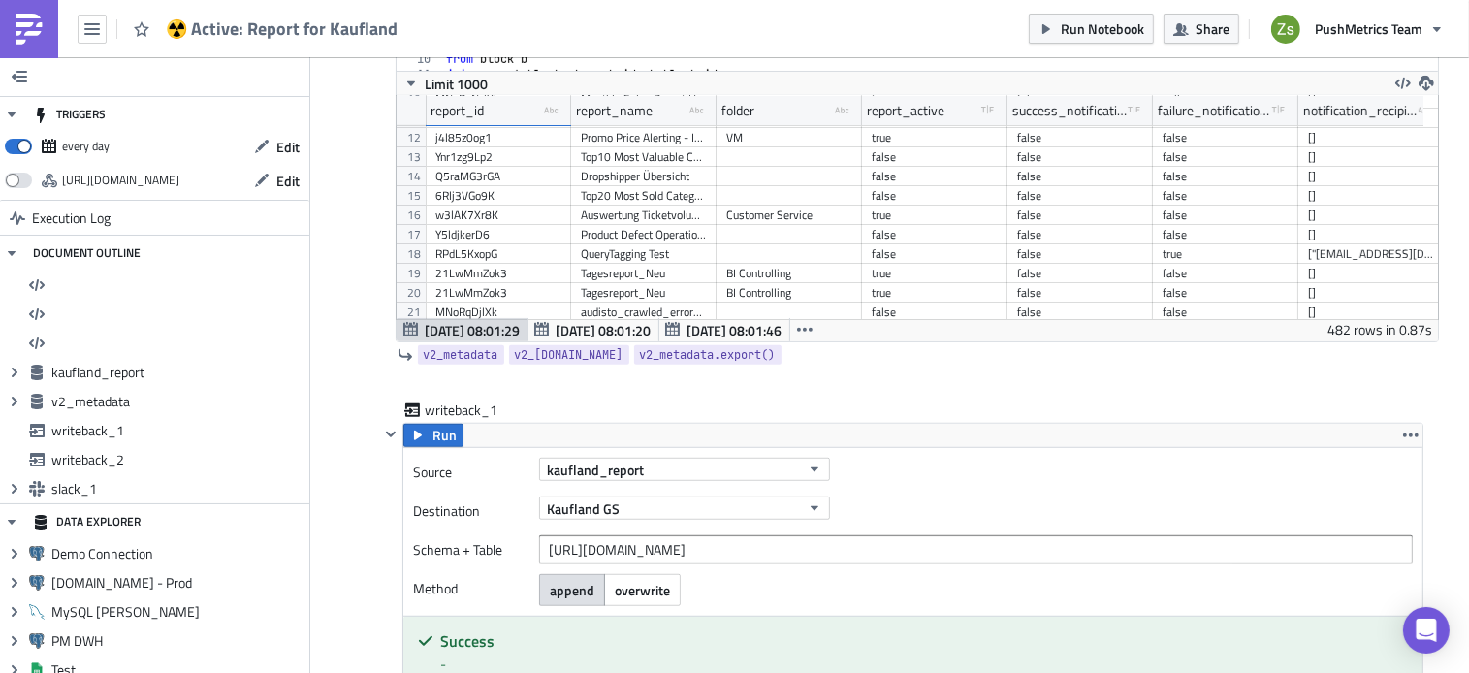
scroll to position [1390, 0]
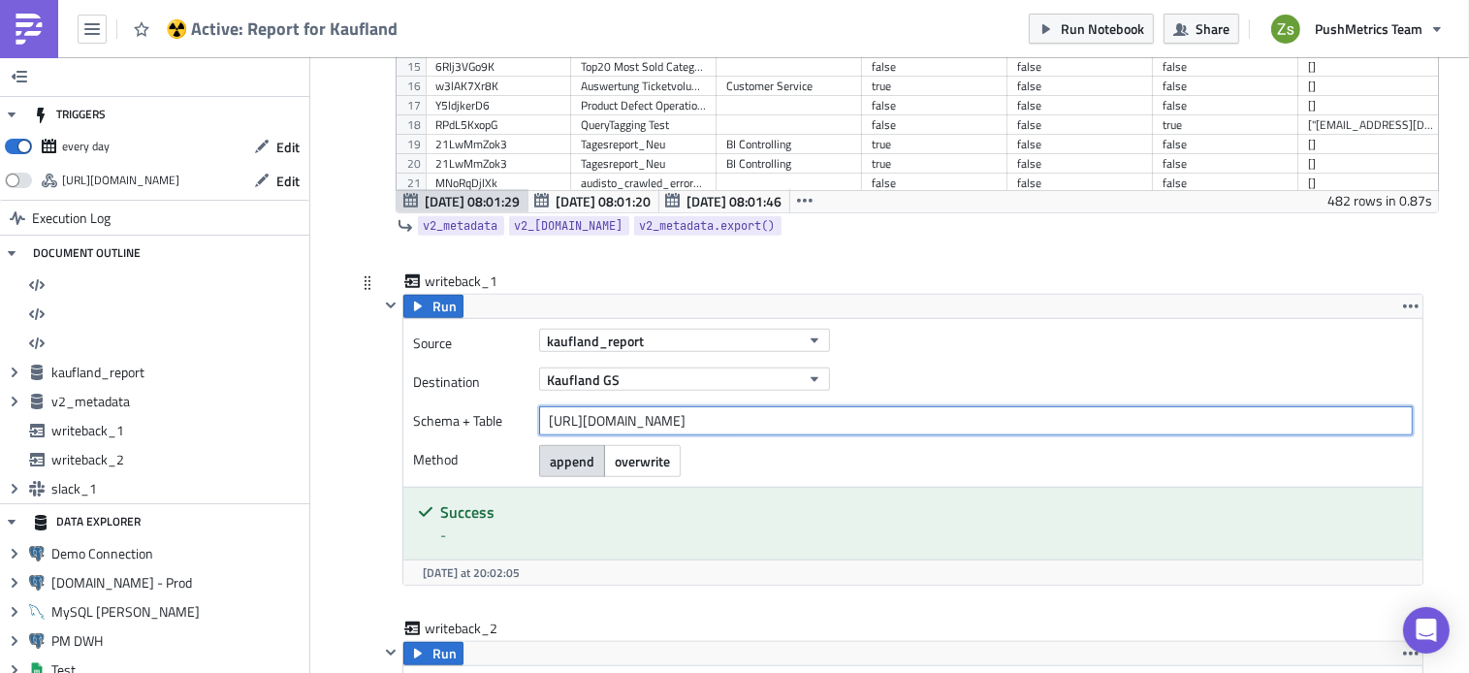
click at [636, 426] on input "https://docs.google.com/spreadsheets/d/1wQj4IJTjaFyvsfudeH-2YKGMoSiFInlsf5zU4Av…" at bounding box center [976, 420] width 874 height 29
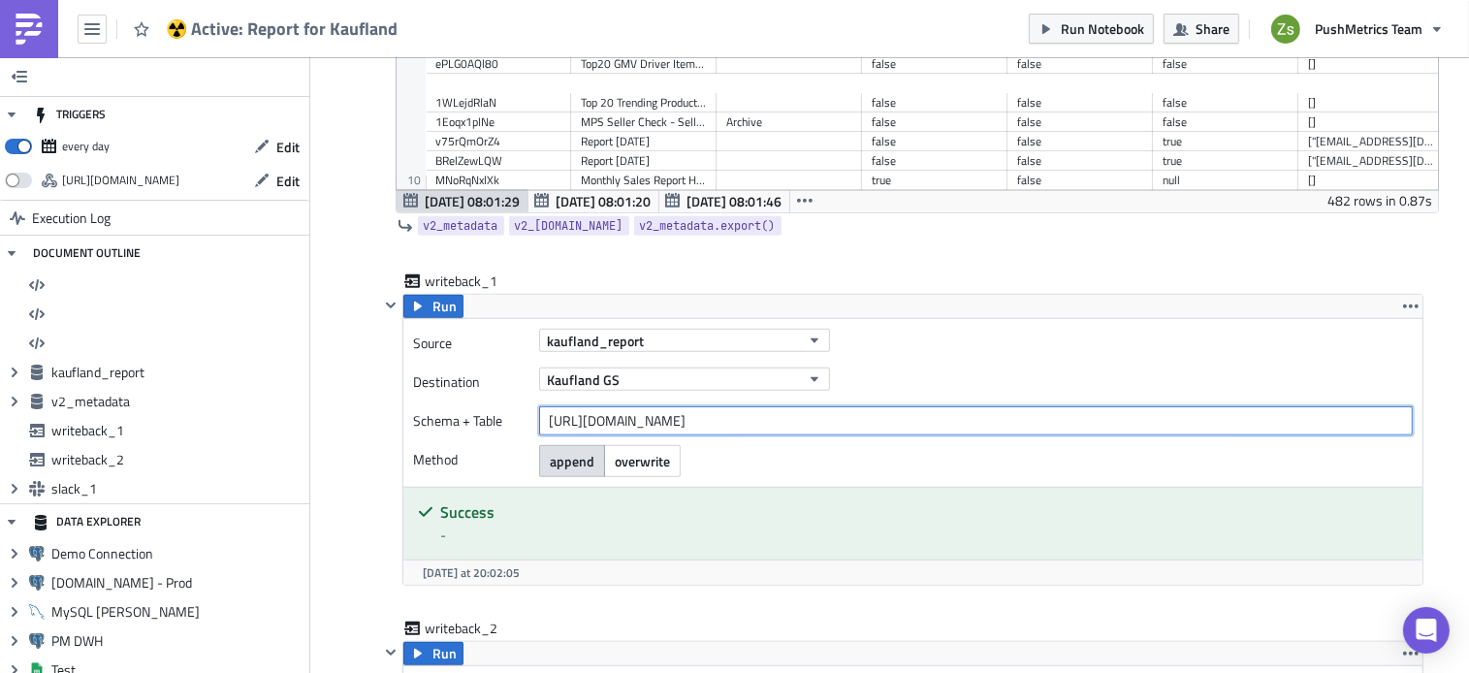
scroll to position [0, 0]
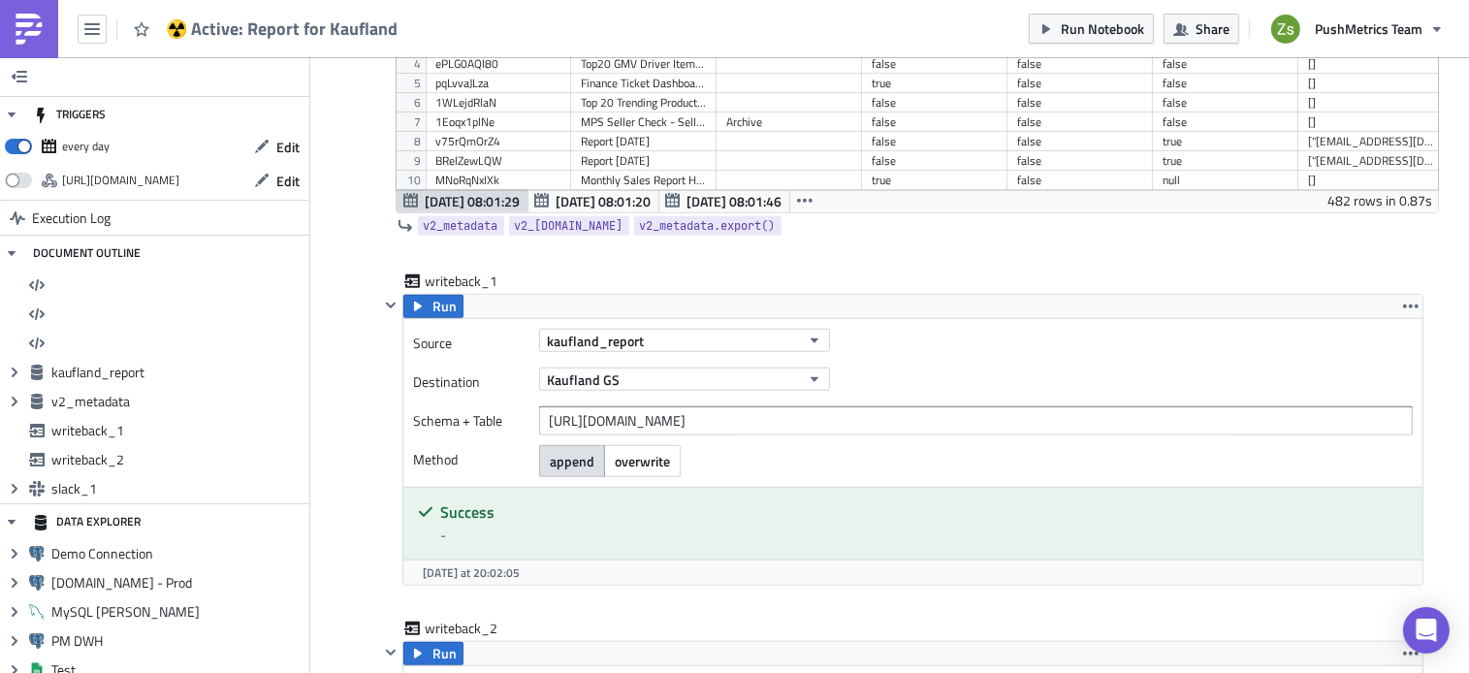
click at [20, 28] on img at bounding box center [29, 29] width 31 height 31
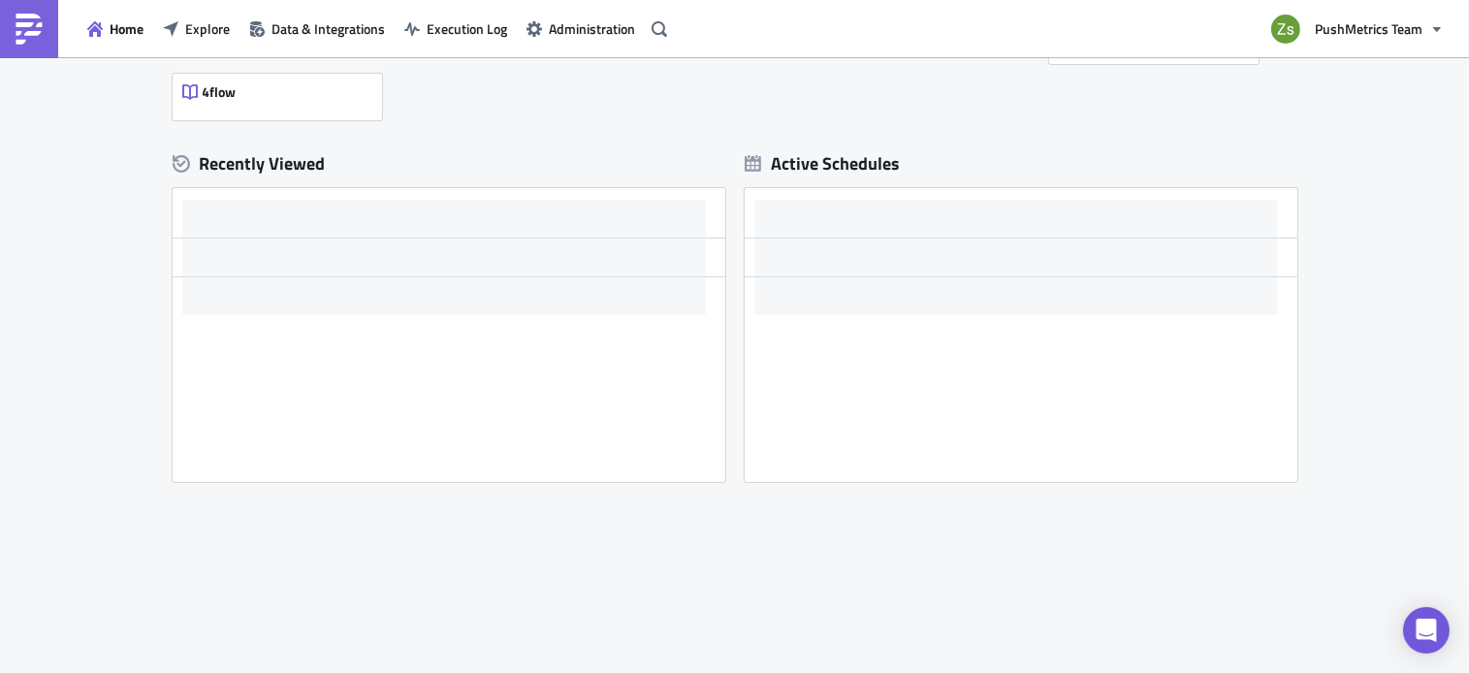
scroll to position [475, 0]
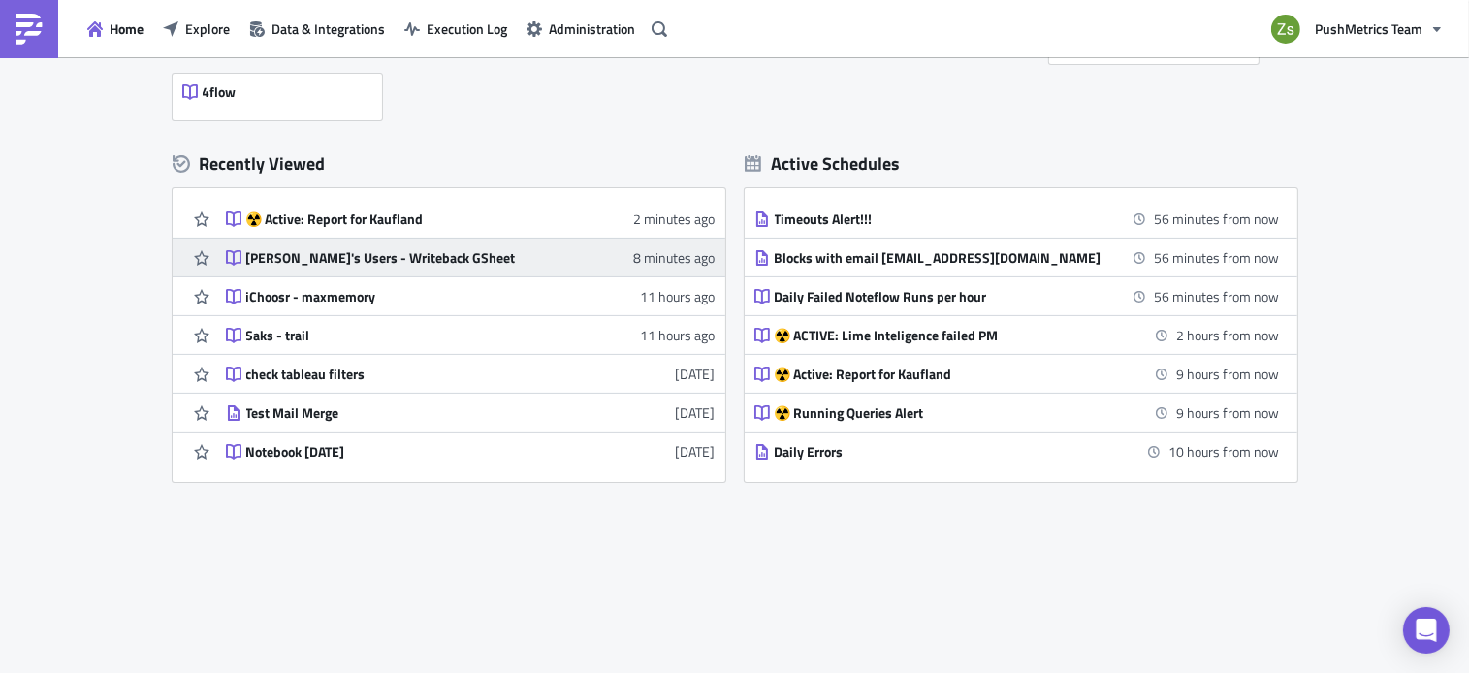
click at [369, 256] on div "[PERSON_NAME]'s Users - Writeback GSheet" at bounding box center [415, 257] width 339 height 17
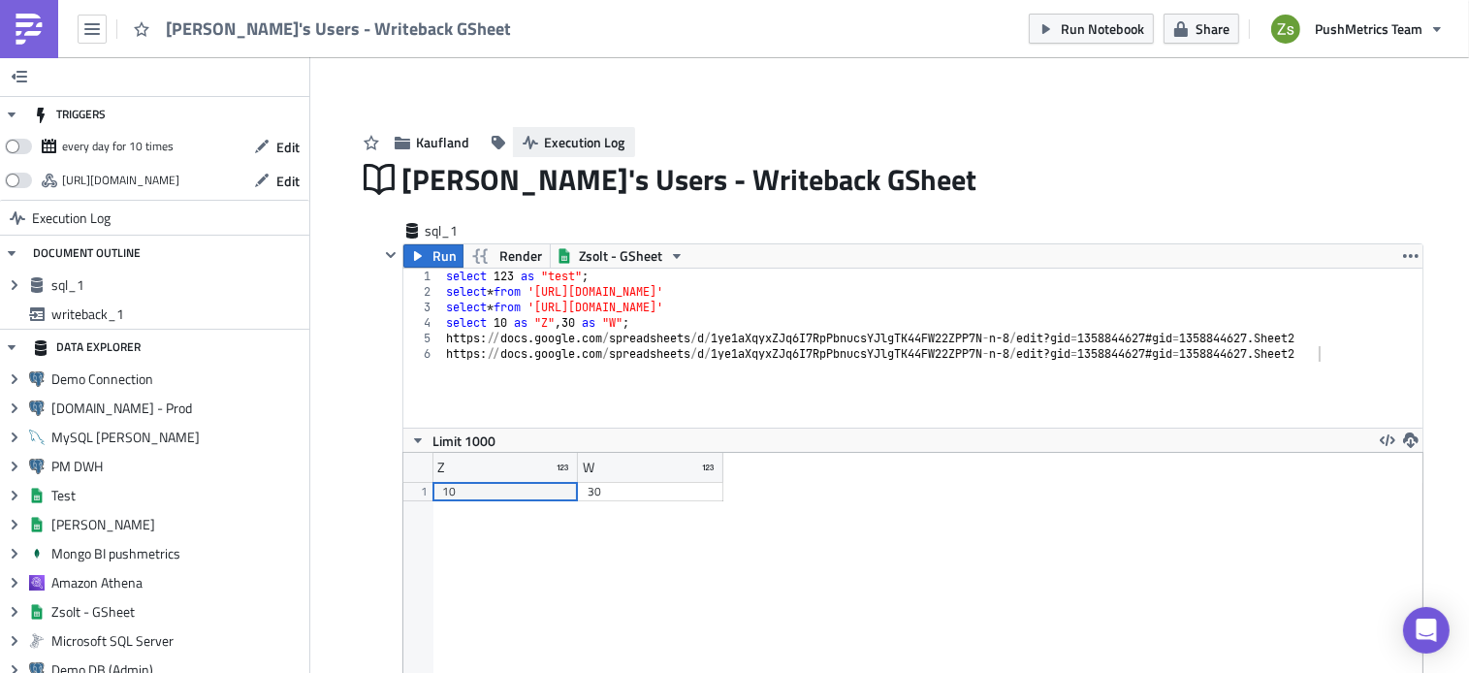
scroll to position [222, 1019]
click at [552, 152] on span "Execution Log" at bounding box center [585, 142] width 80 height 20
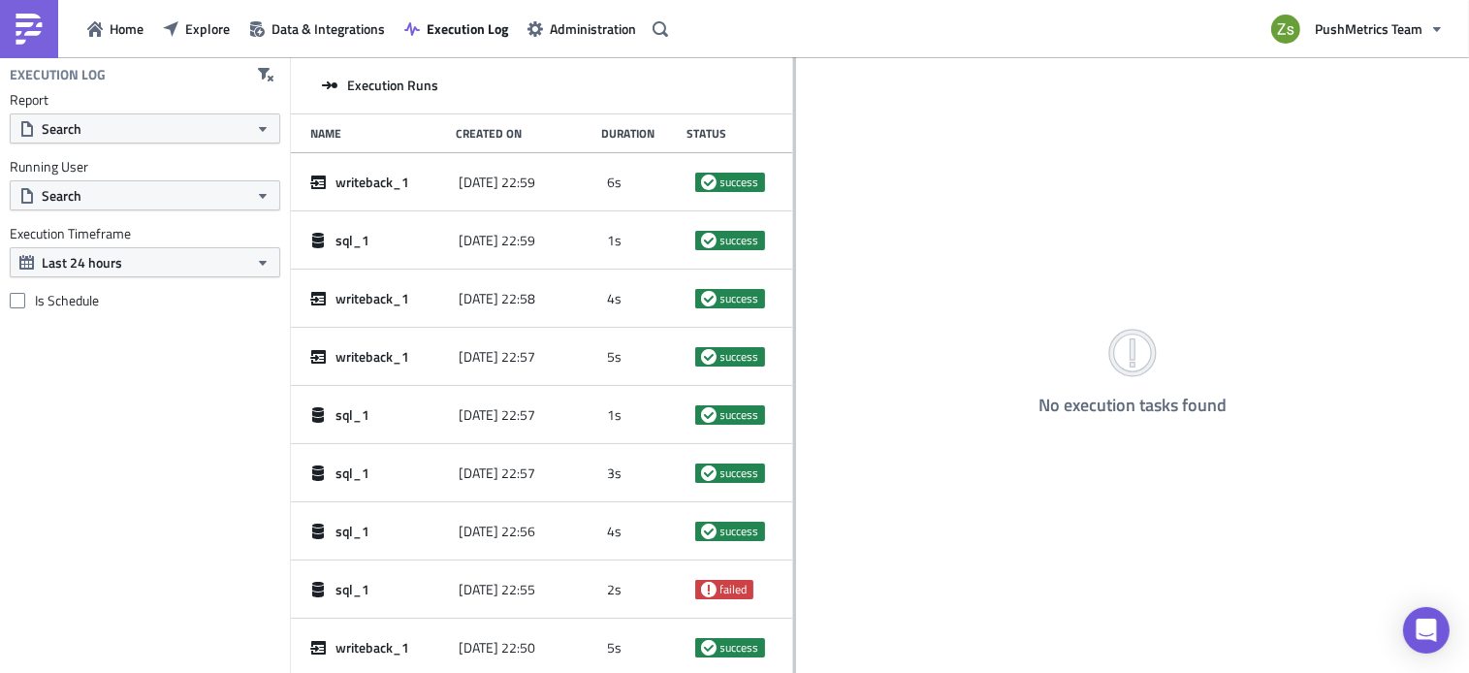
drag, startPoint x: 527, startPoint y: 152, endPoint x: 806, endPoint y: 217, distance: 285.8
click at [796, 217] on div at bounding box center [794, 366] width 3 height 619
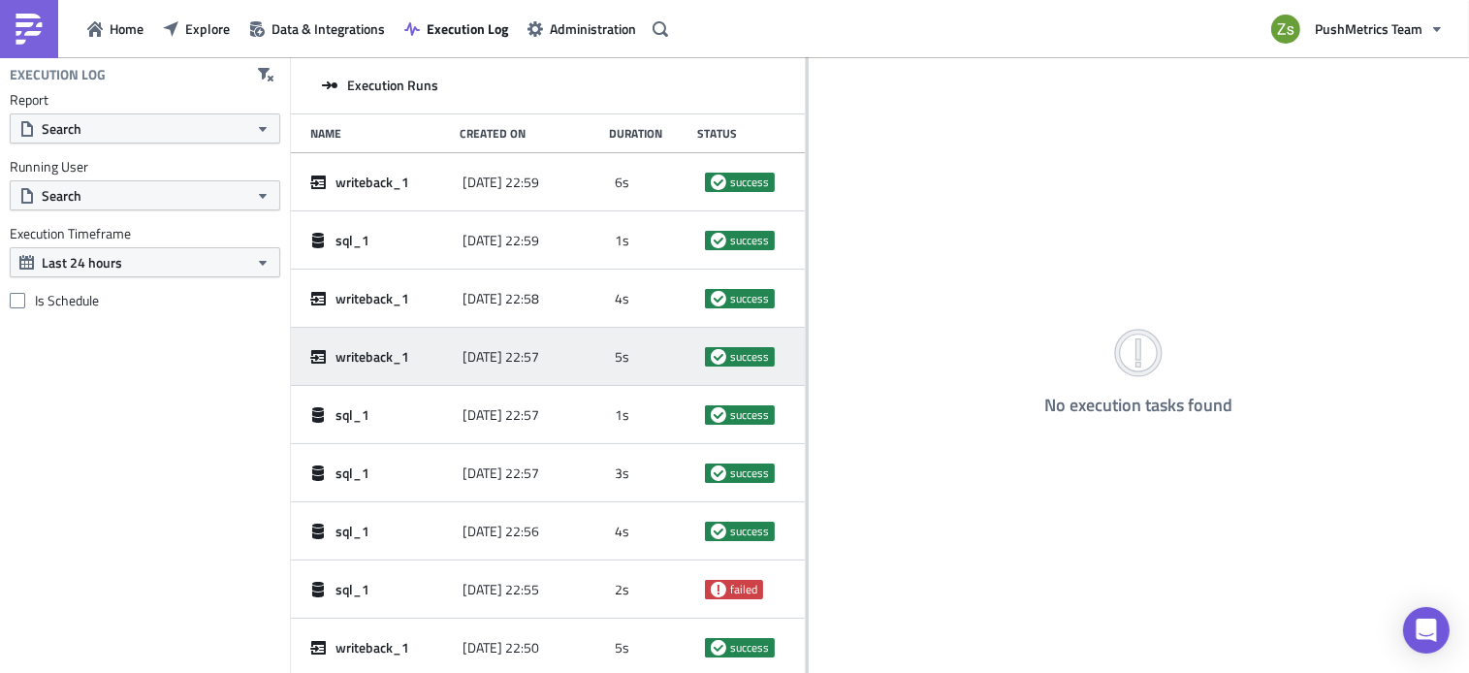
click at [368, 356] on span "writeback_1" at bounding box center [372, 356] width 74 height 17
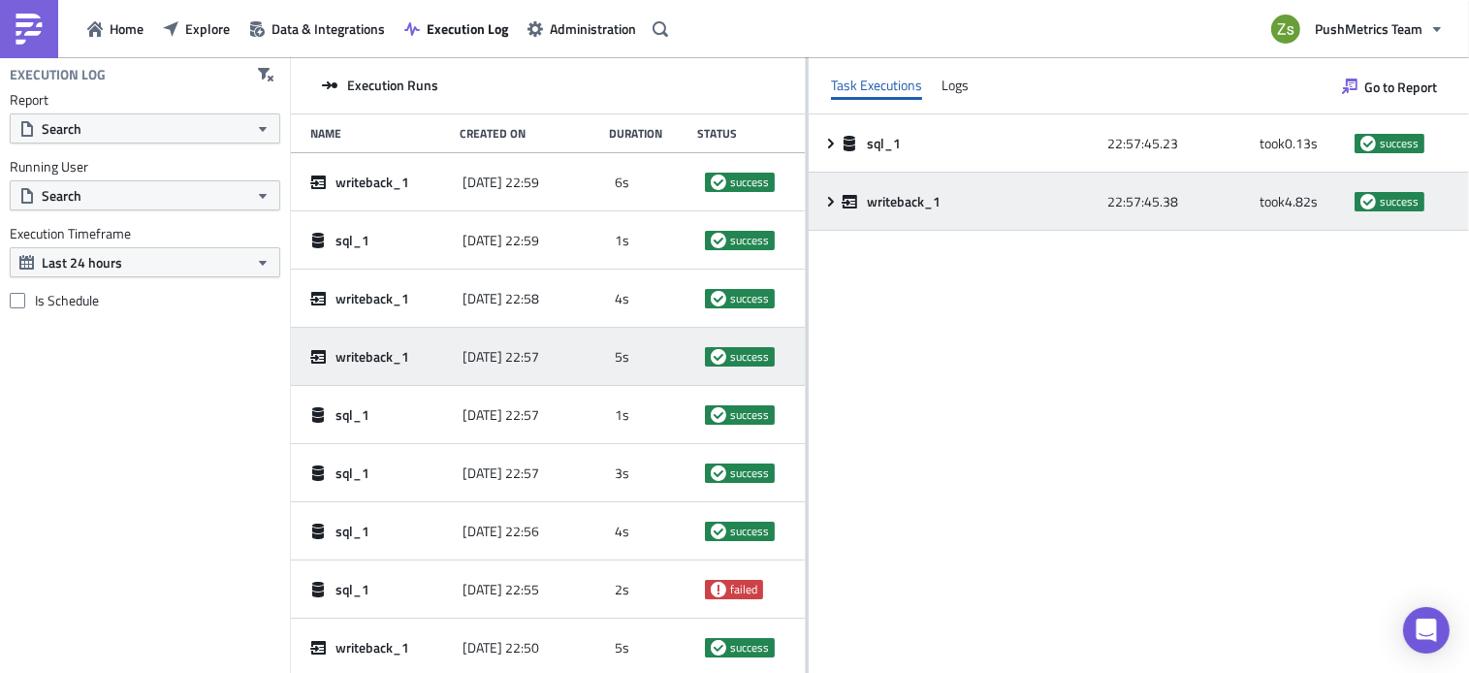
click at [837, 203] on icon at bounding box center [831, 202] width 16 height 16
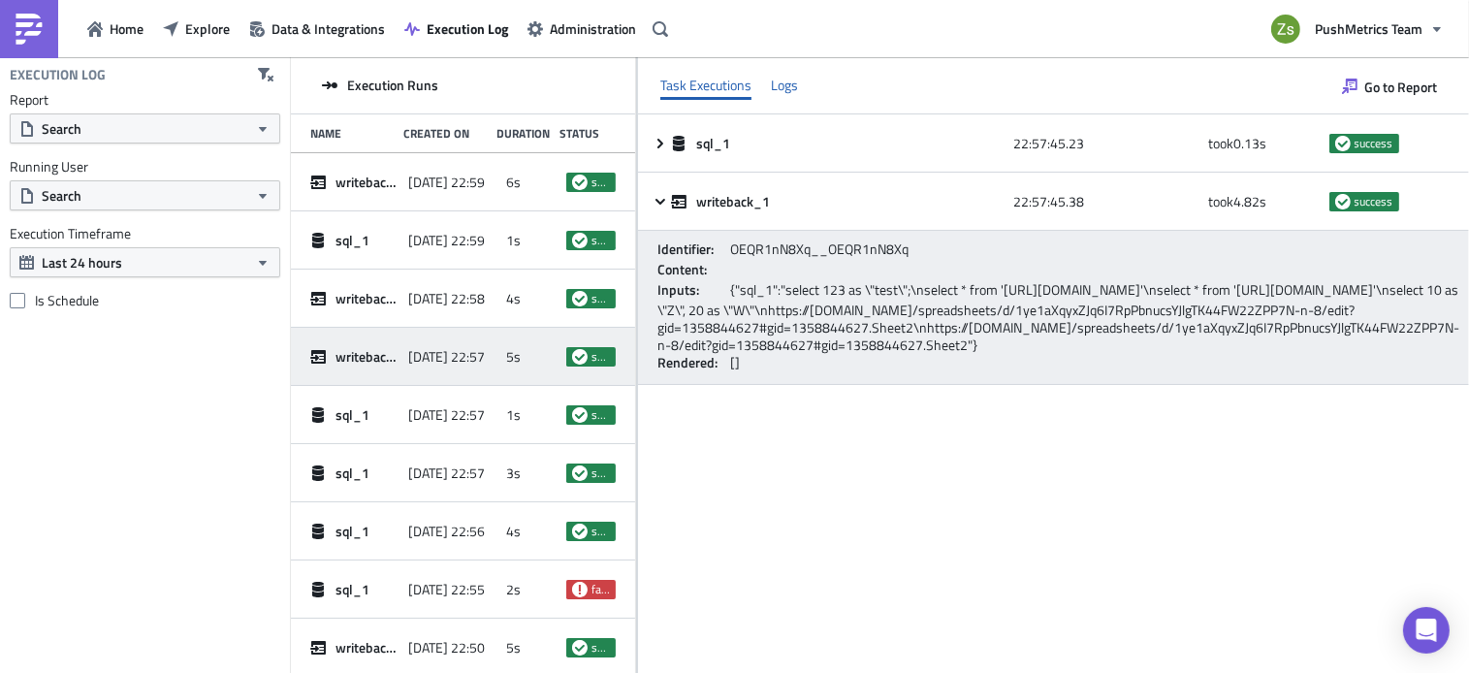
click at [798, 81] on div "Logs" at bounding box center [784, 85] width 27 height 29
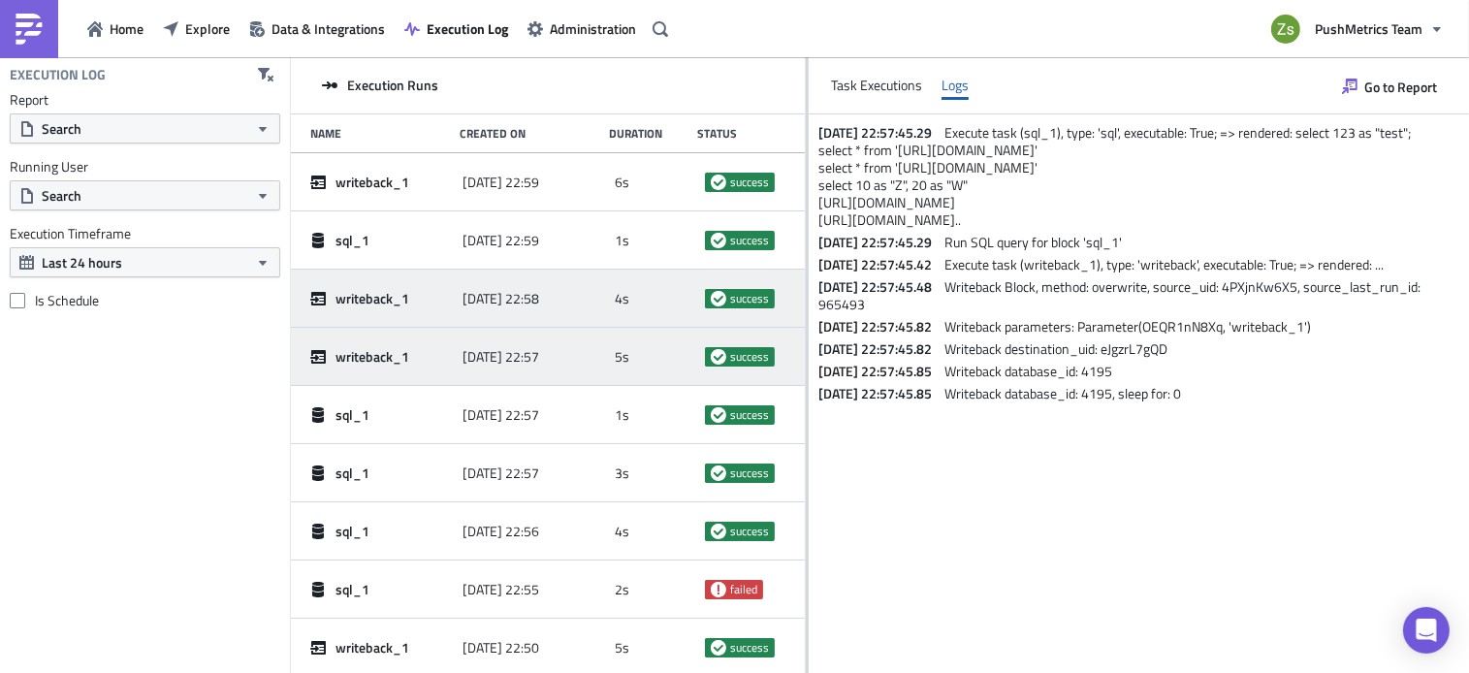
click at [500, 301] on span "[DATE] 22:58" at bounding box center [501, 298] width 77 height 17
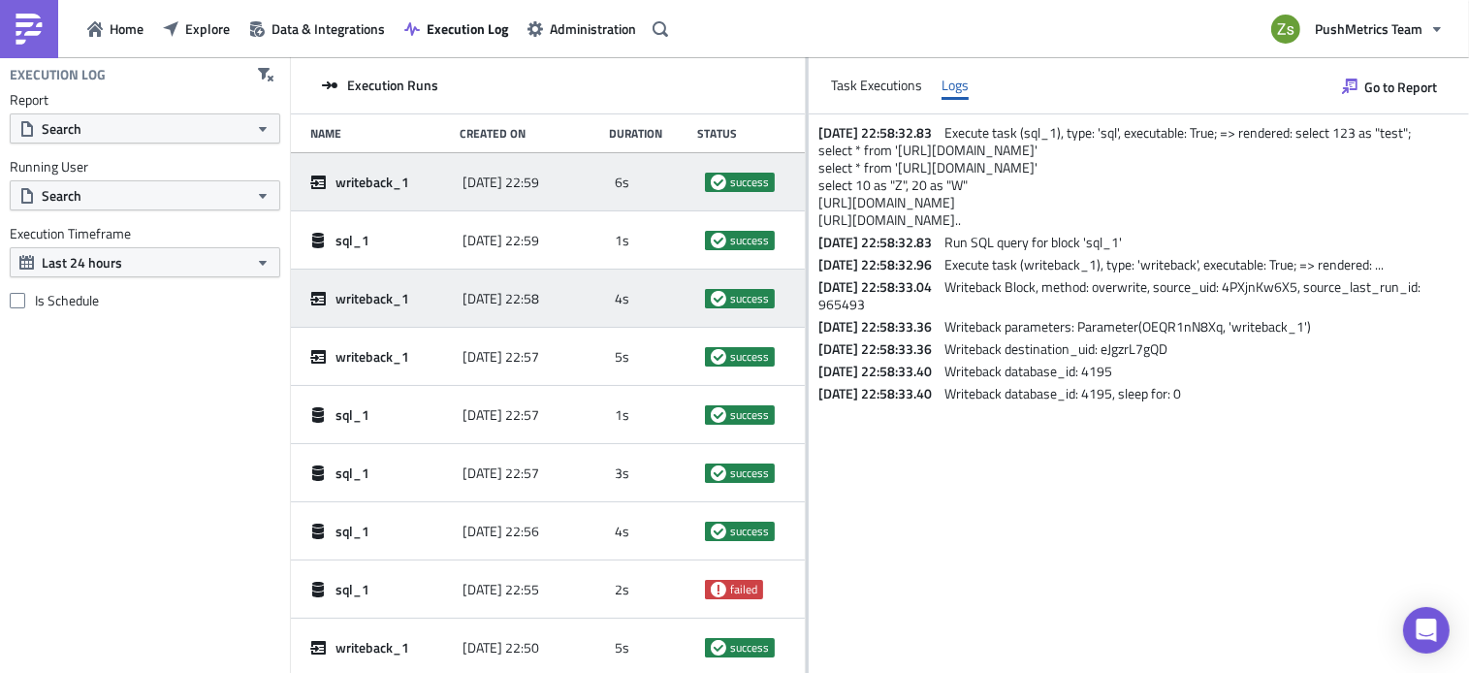
click at [524, 173] on div "[DATE] 22:59" at bounding box center [534, 182] width 143 height 35
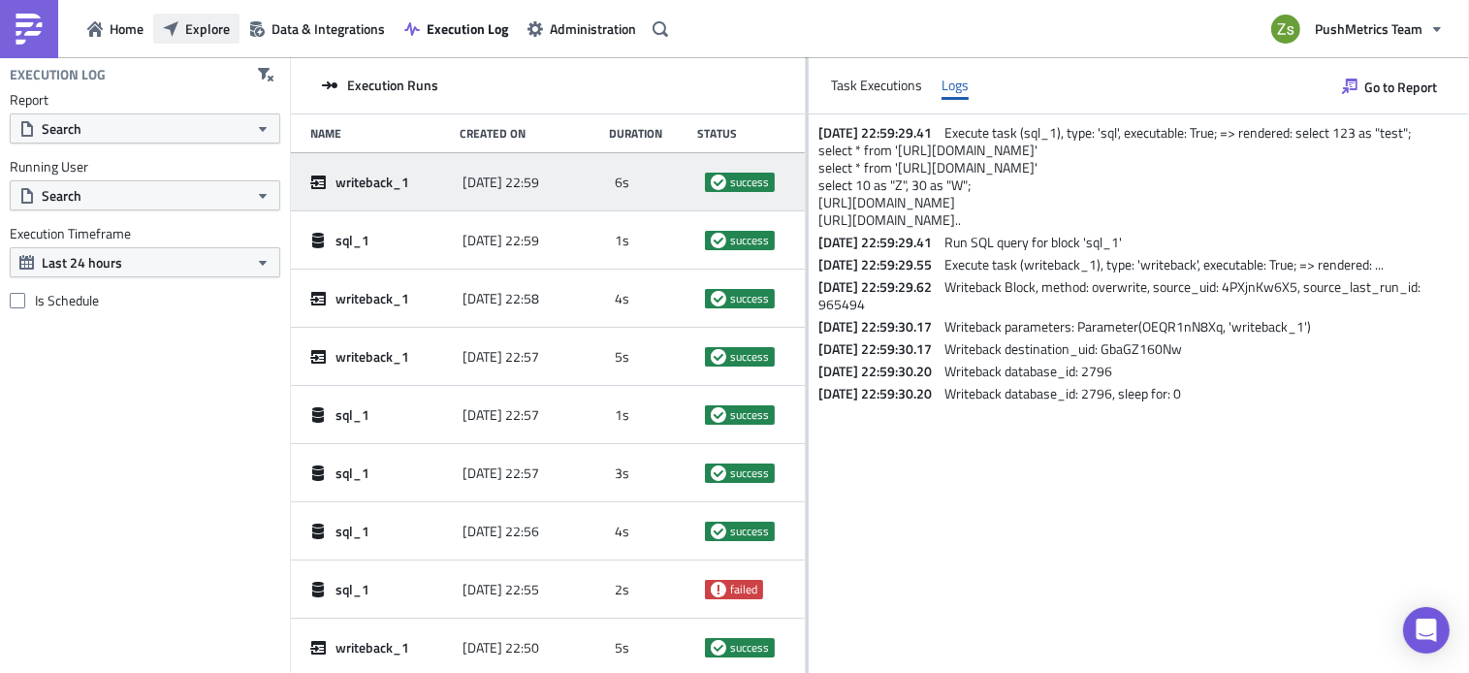
click at [171, 32] on icon "button" at bounding box center [171, 28] width 16 height 16
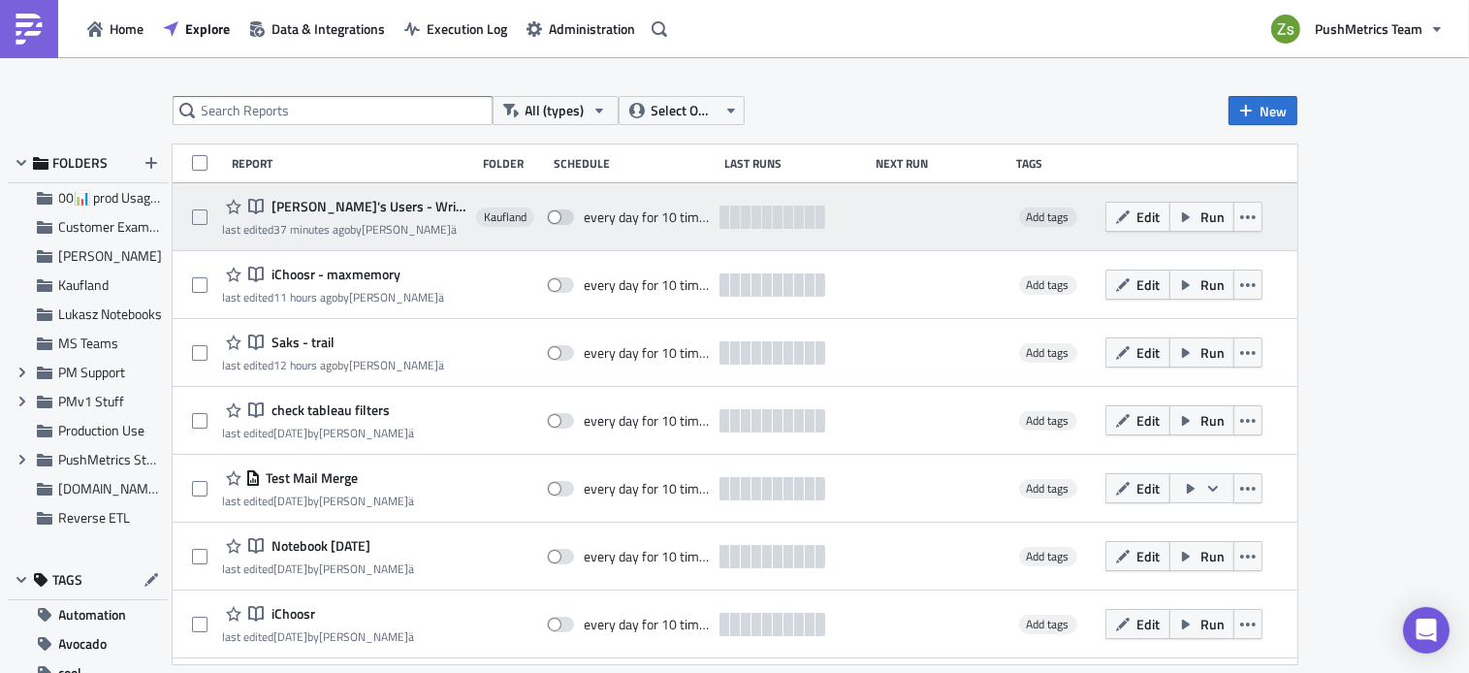
click at [417, 210] on span "[PERSON_NAME]'s Users - Writeback GSheet" at bounding box center [367, 206] width 200 height 17
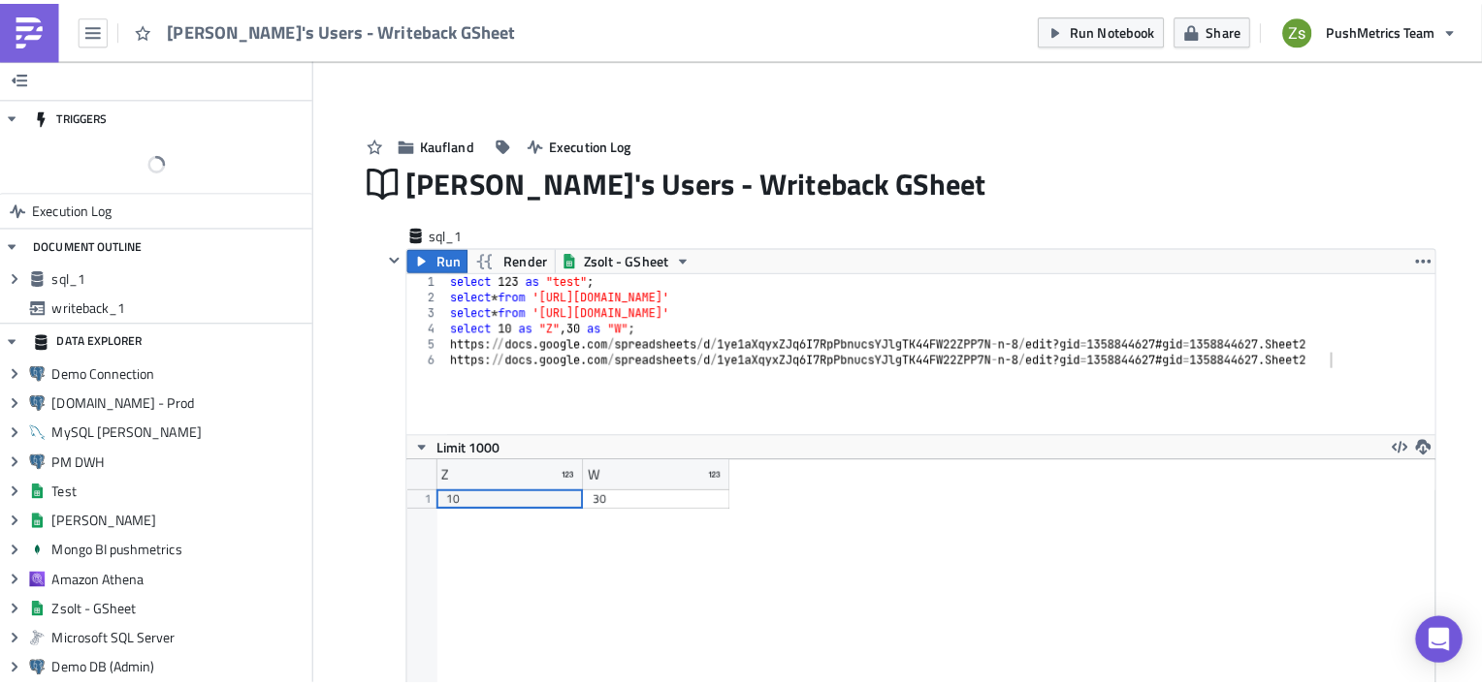
scroll to position [222, 1019]
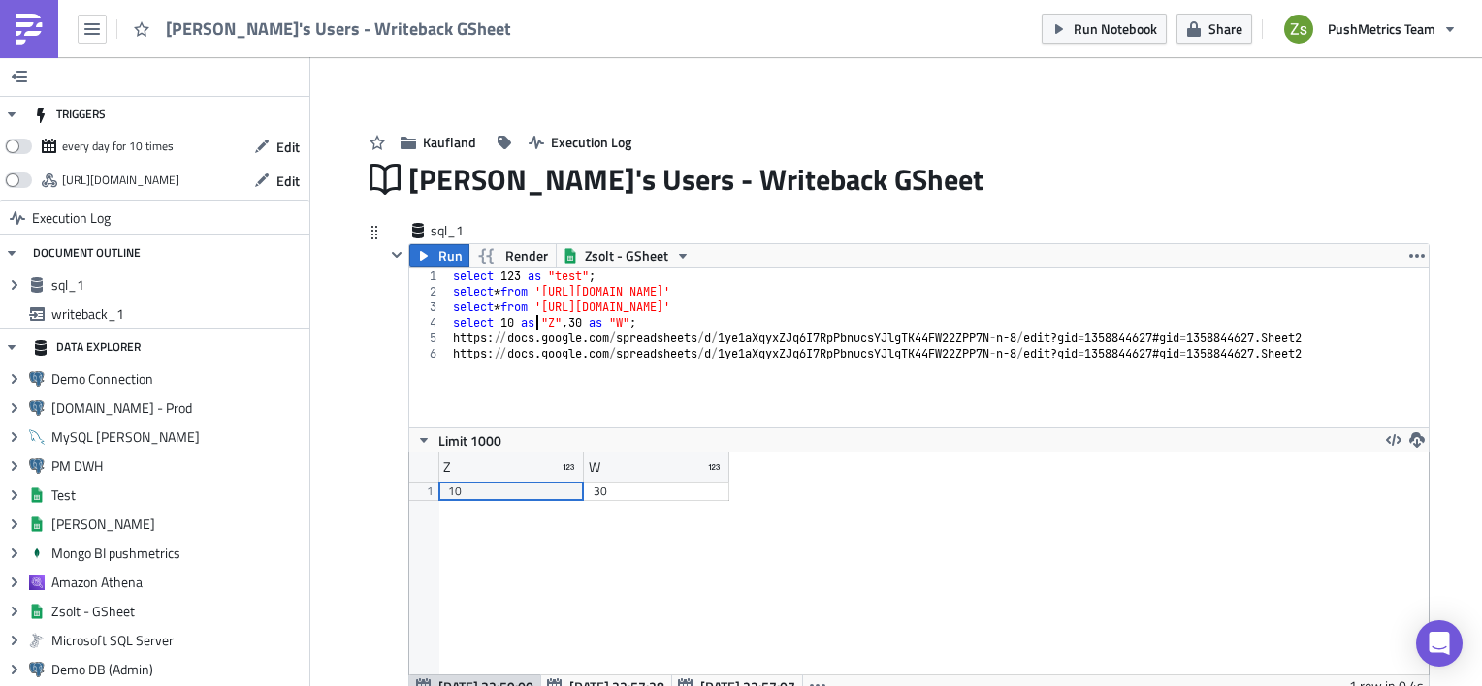
click at [531, 324] on div "select 123 as "test" ; select * from 'https://docs.google.com/spreadsheets/d/1w…" at bounding box center [939, 364] width 980 height 190
click at [661, 367] on div "select 123 as "test" ; select * from 'https://docs.google.com/spreadsheets/d/1w…" at bounding box center [939, 364] width 980 height 190
type textarea "https://docs.google.com/spreadsheets/d/1ye1aXqyxZJq6I7RpPbnucsYJlgTK44FW22ZPP7N…"
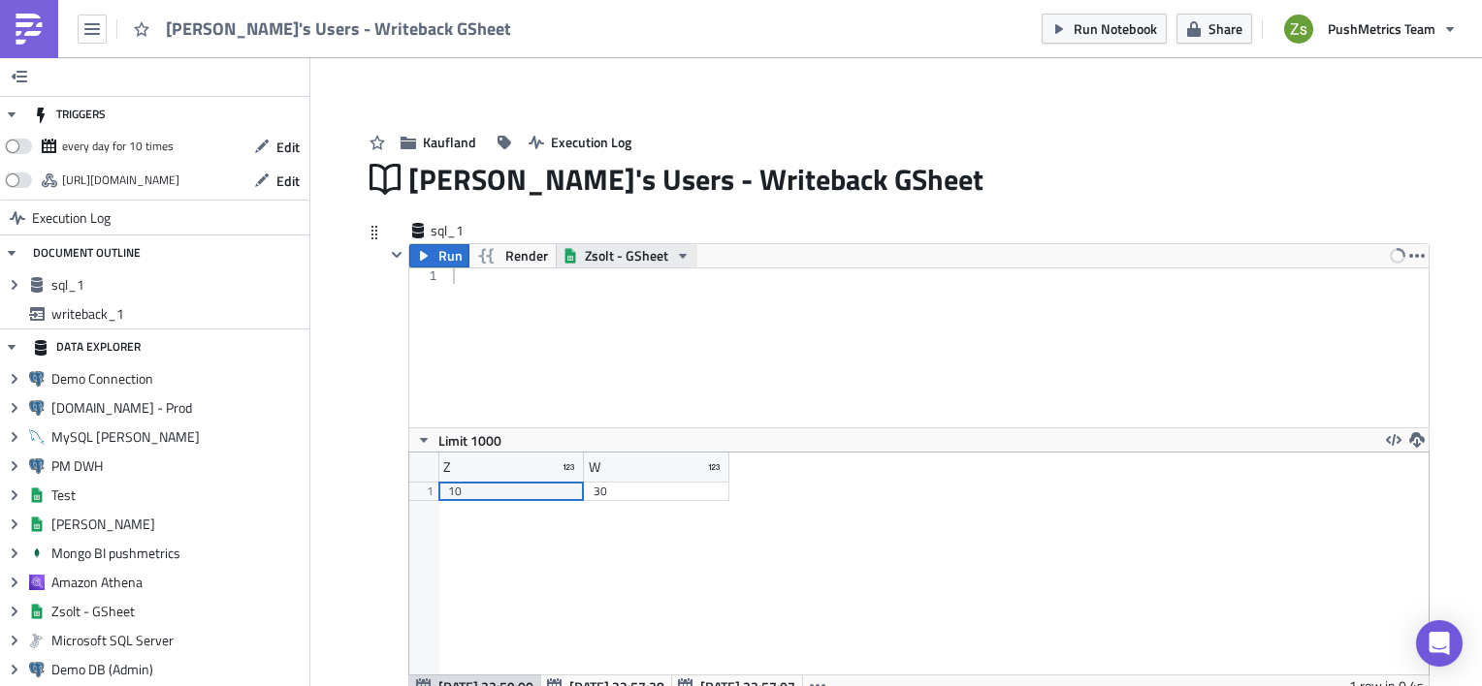
click at [620, 265] on span "Zsolt - GSheet" at bounding box center [626, 255] width 83 height 23
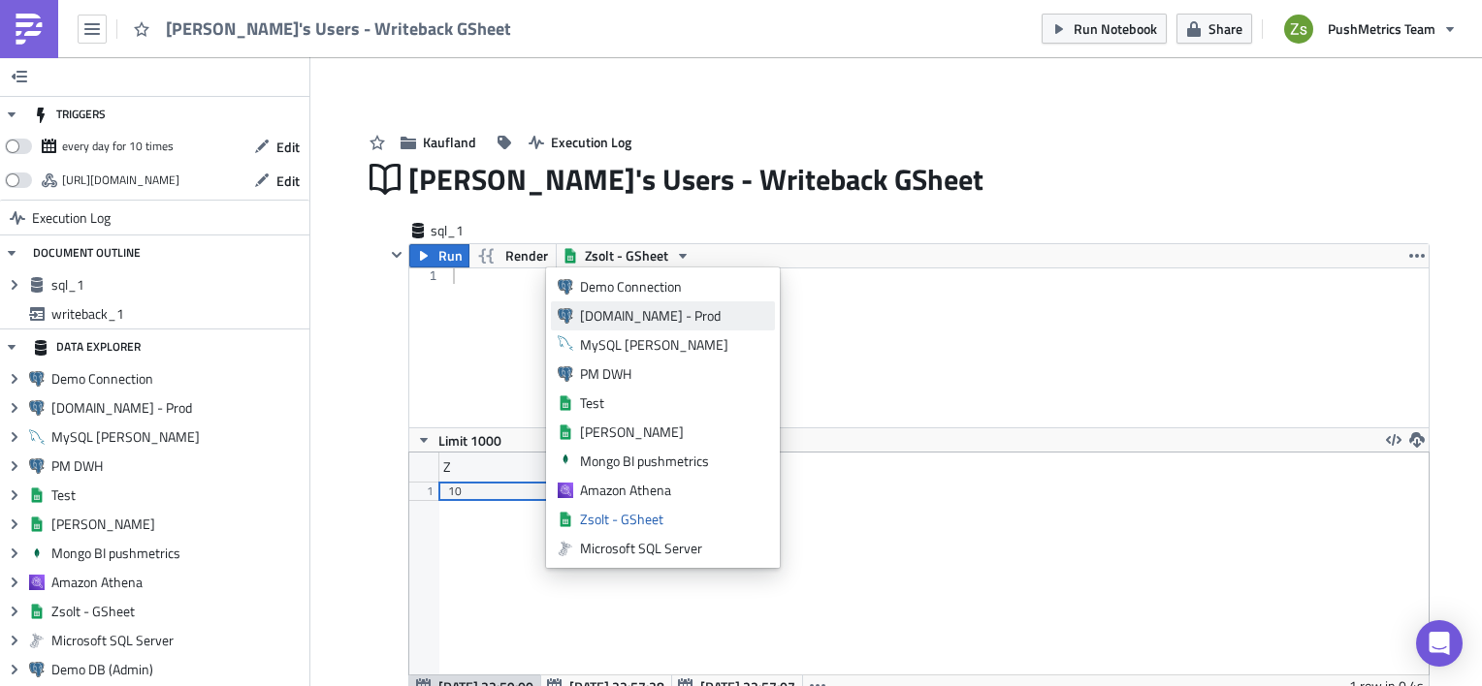
click at [652, 323] on div "[DOMAIN_NAME] - Prod" at bounding box center [674, 315] width 188 height 19
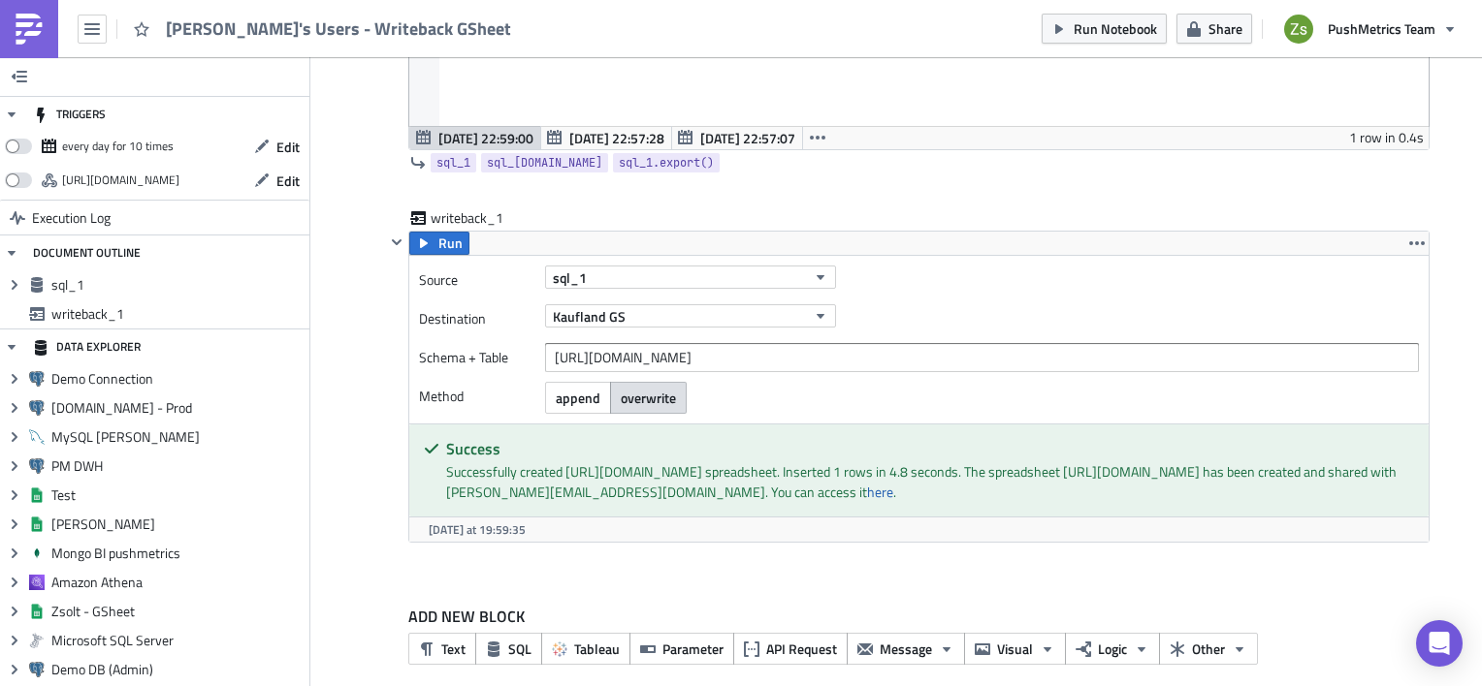
scroll to position [550, 0]
click at [783, 324] on button "Kaufland GS" at bounding box center [690, 314] width 291 height 23
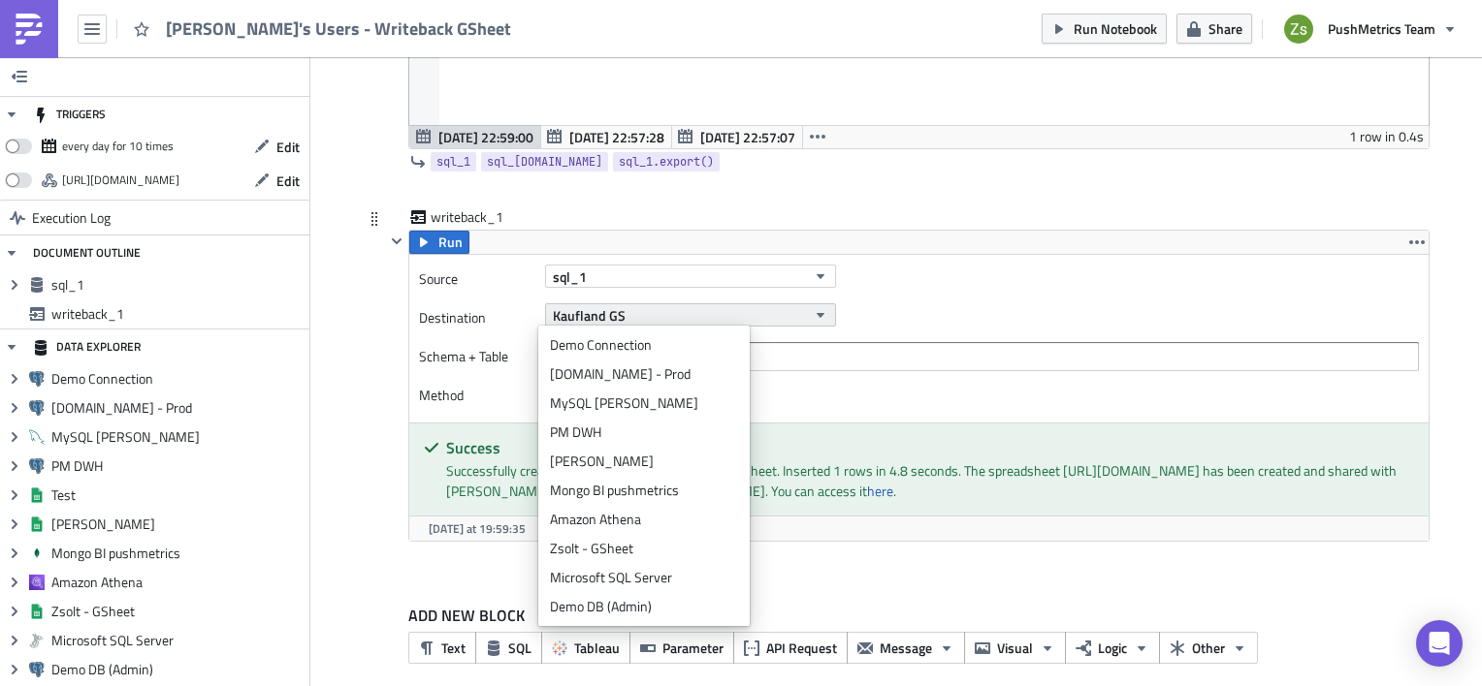
scroll to position [145, 0]
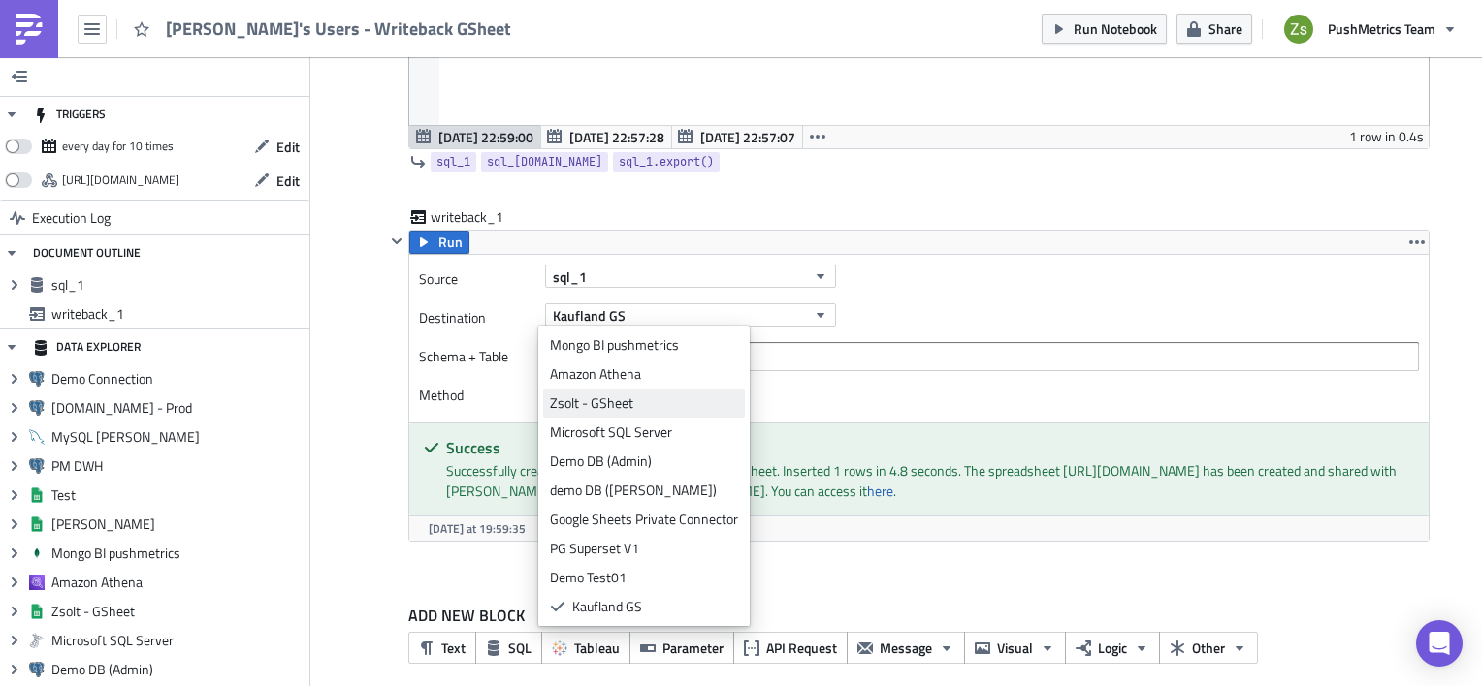
click at [690, 398] on div "Zsolt - GSheet" at bounding box center [644, 403] width 188 height 19
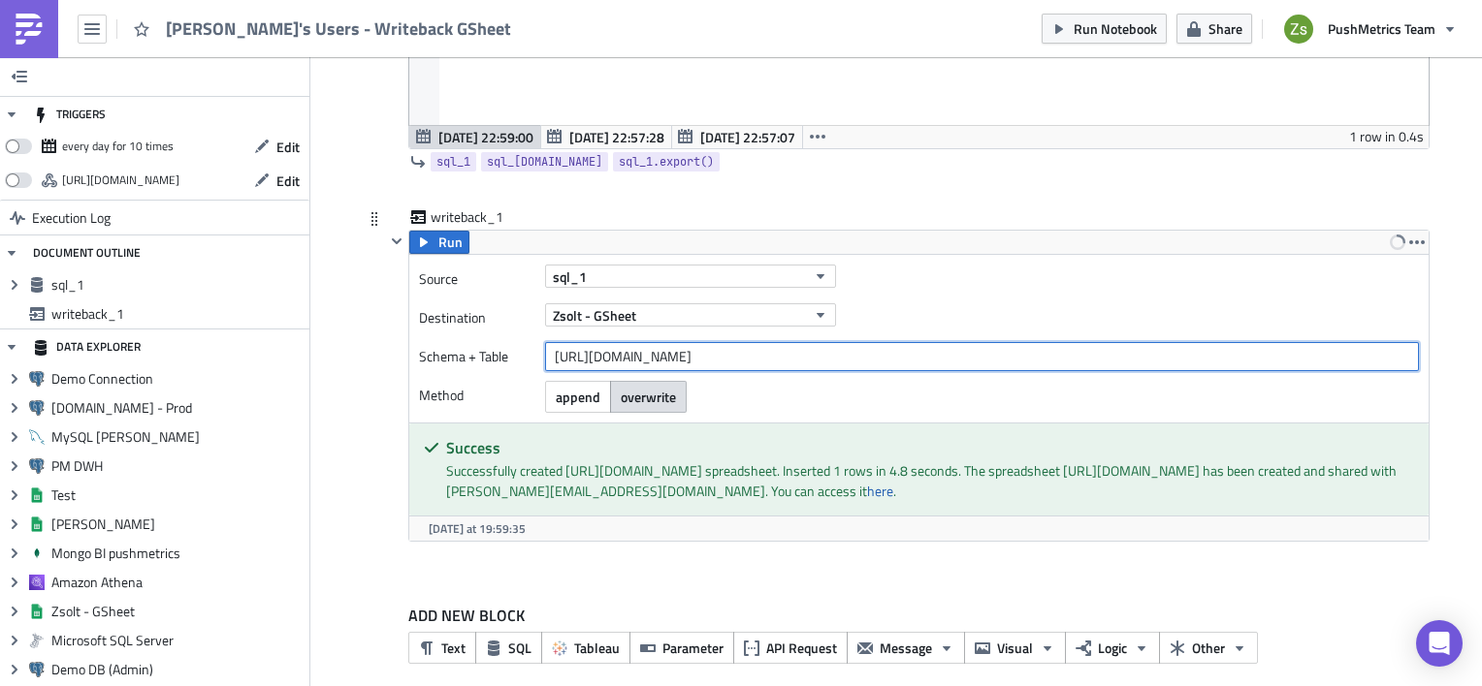
click at [732, 354] on input "https://docs.google.com/spreadsheets/d/1ye1aXqyxZJq6I7RpPbnucsYJlgTK44FW22ZPP7N…" at bounding box center [982, 356] width 874 height 29
paste input "vGaq9QYRjpgUVQmipPuhTfWLmVc0B6oBDI_MY1RAXNc/edit?gid=0#gid=0"
type input "[URL][DOMAIN_NAME]"
click at [643, 409] on button "overwrite" at bounding box center [648, 397] width 77 height 32
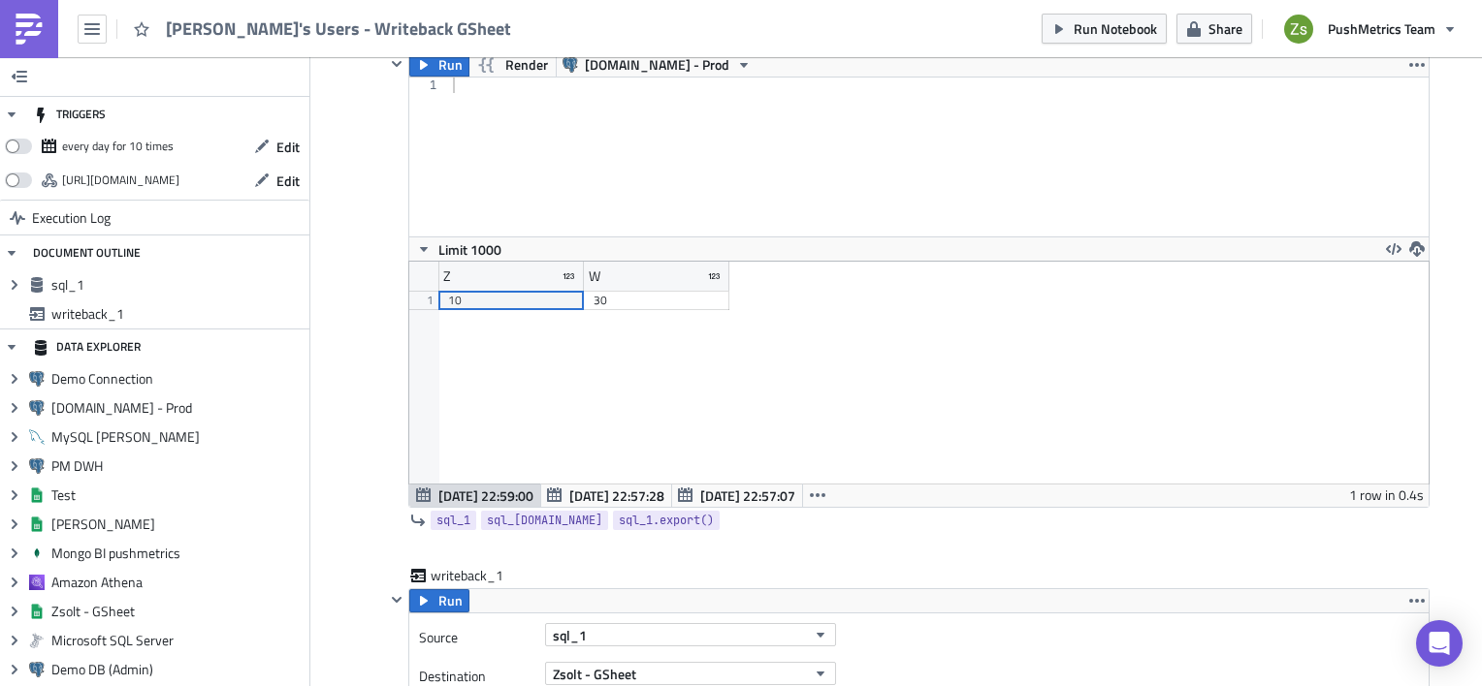
scroll to position [170, 0]
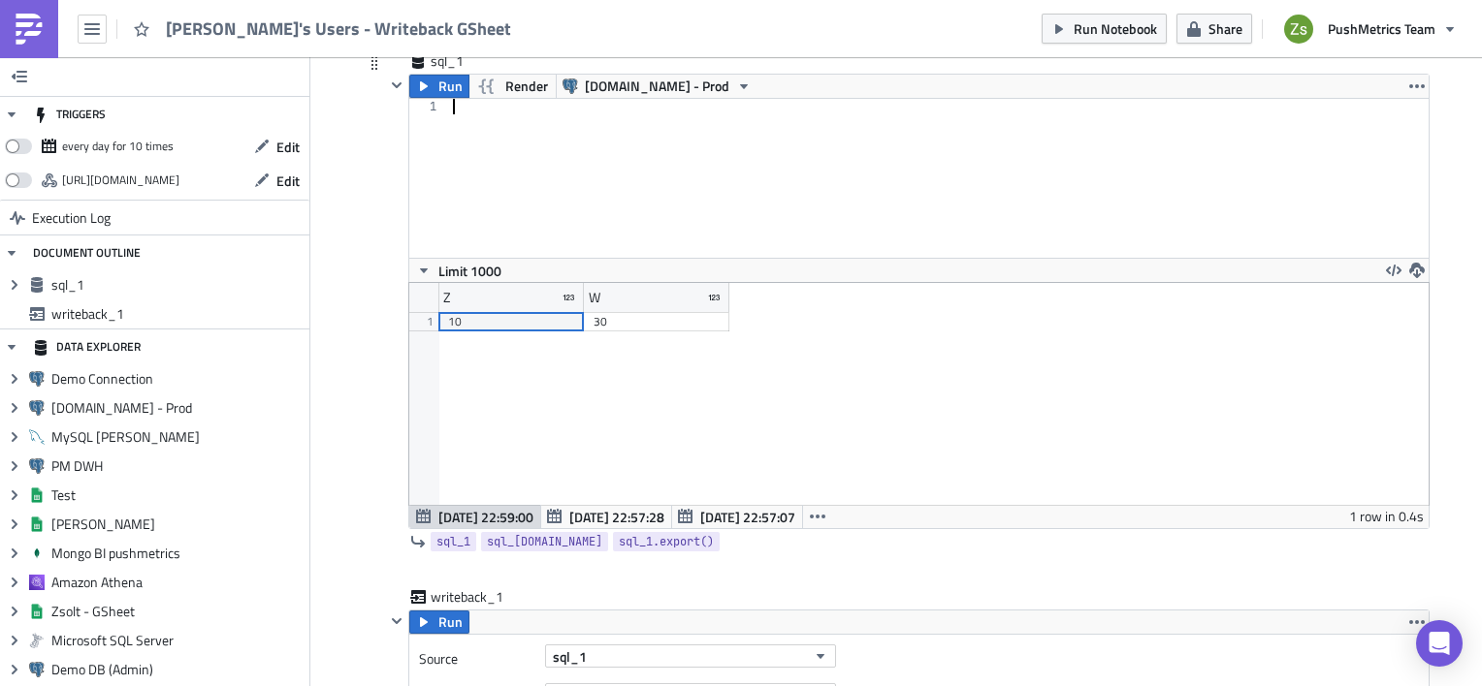
click at [670, 159] on div at bounding box center [939, 194] width 980 height 190
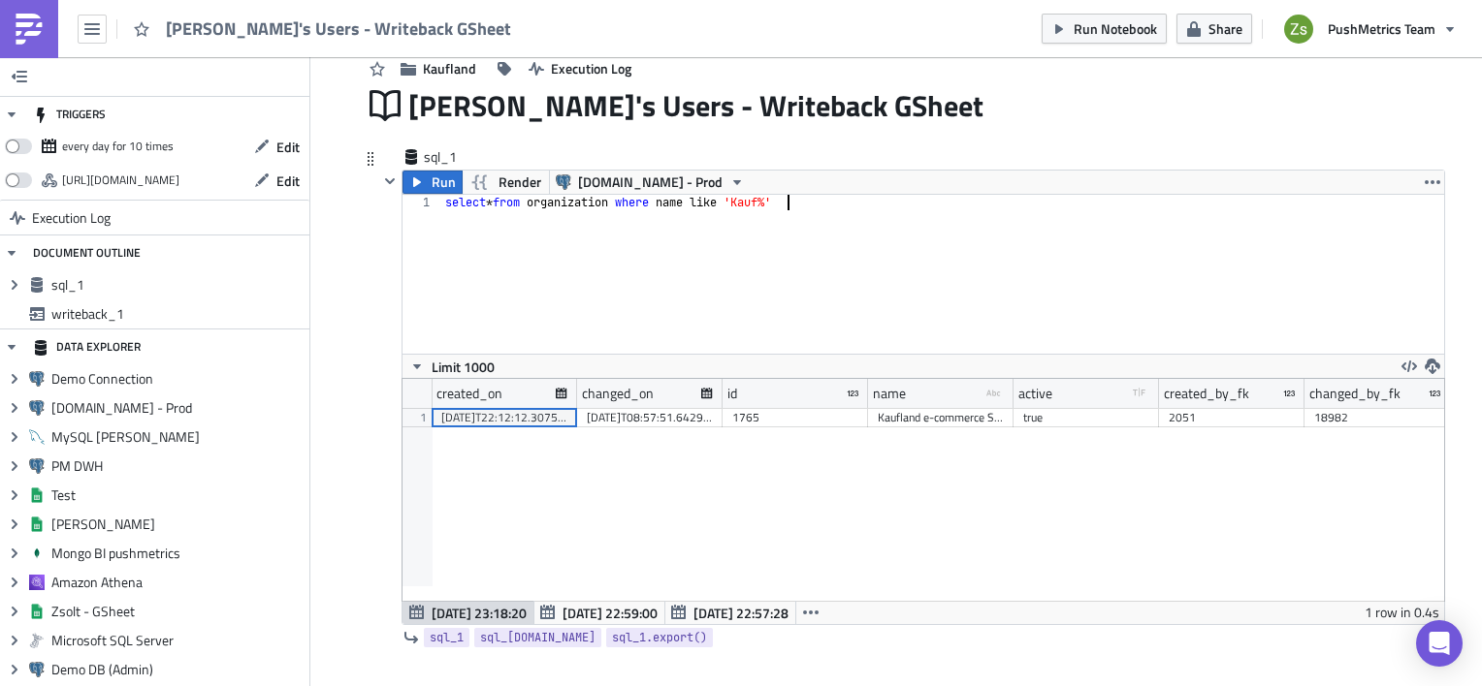
scroll to position [222, 1041]
click at [773, 417] on div "1765" at bounding box center [795, 417] width 126 height 19
click at [861, 74] on div "Kaufland Execution Log" at bounding box center [896, 49] width 1067 height 69
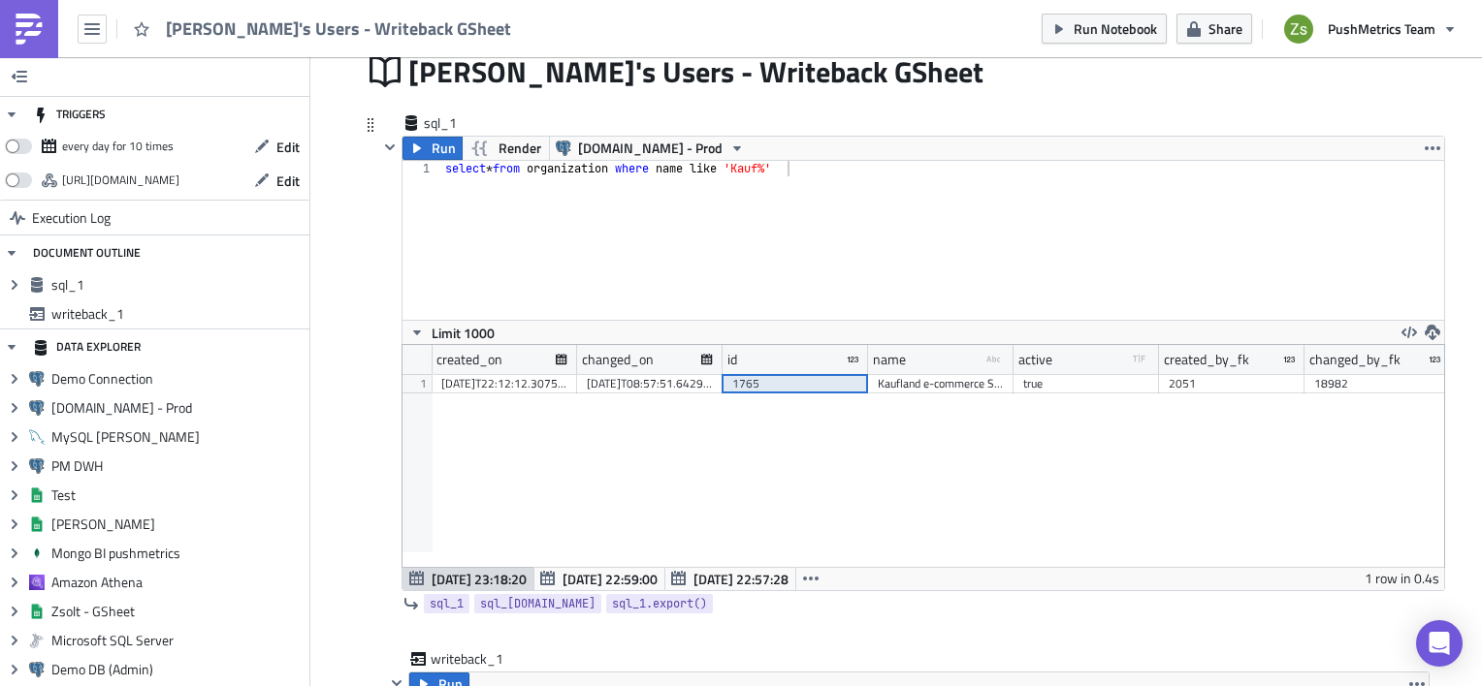
scroll to position [105, 0]
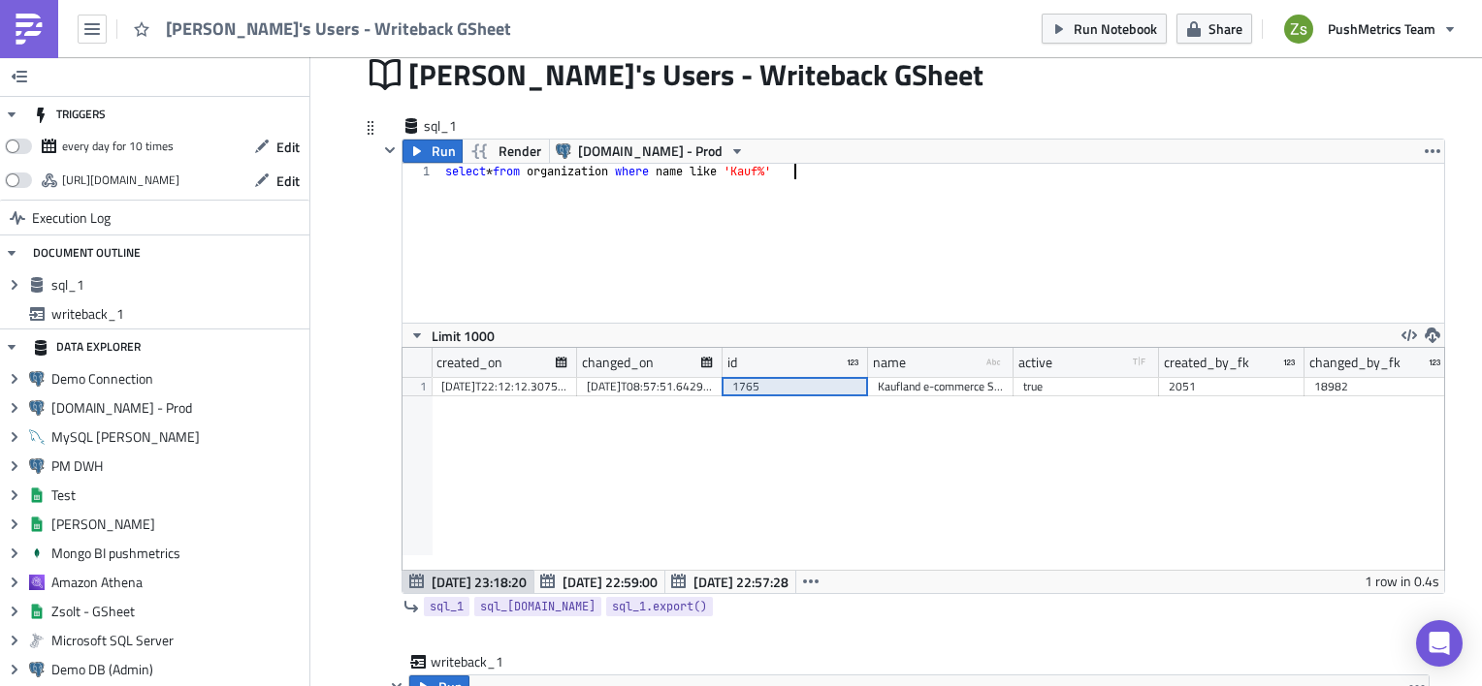
click at [882, 224] on div "select * from organization where name like 'Kauf%'" at bounding box center [942, 259] width 1003 height 190
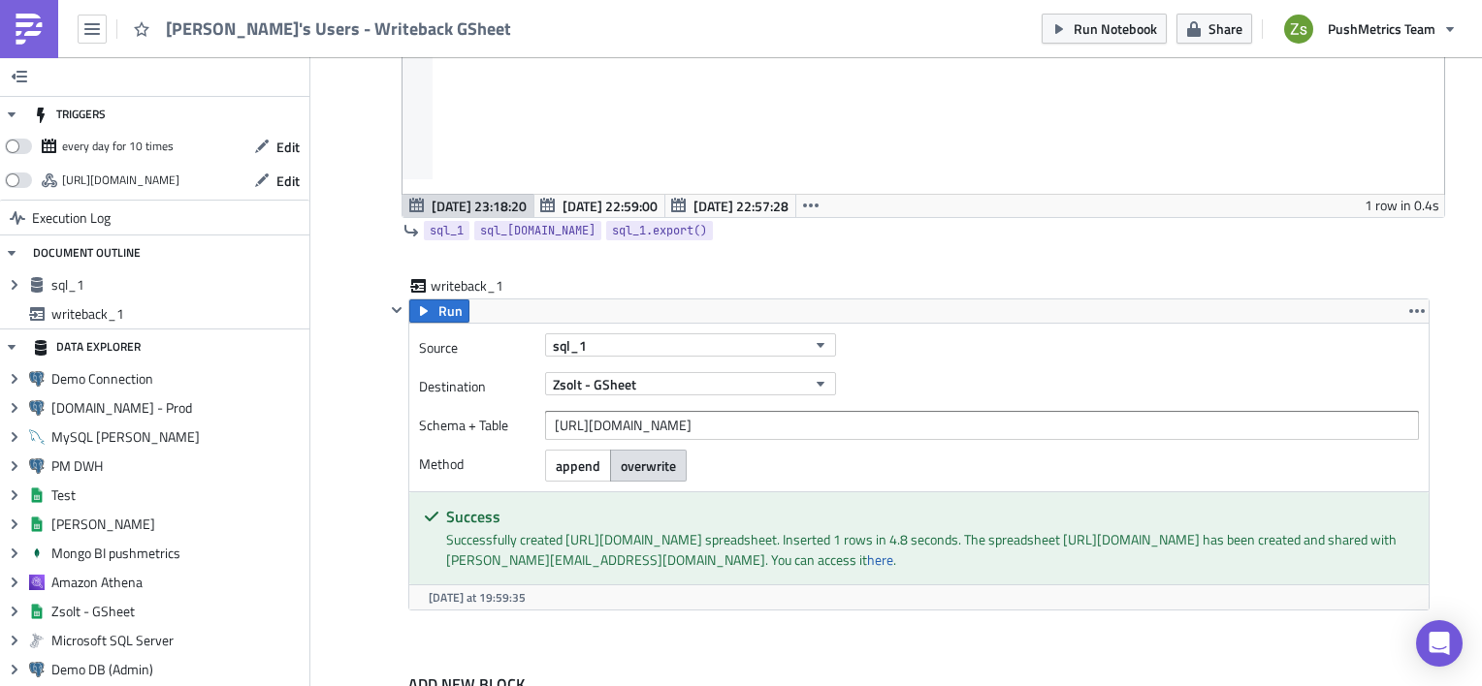
scroll to position [117, 0]
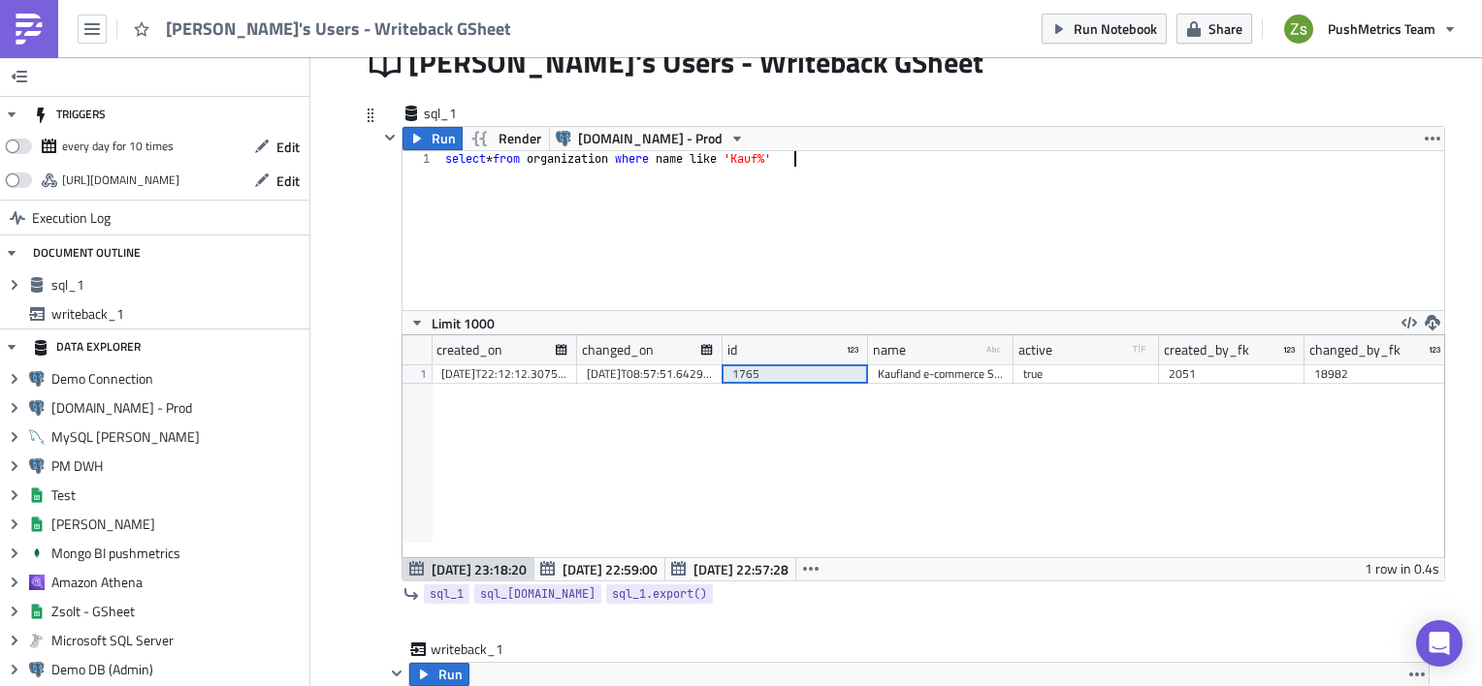
click at [880, 183] on div "select * from organization where name like 'Kauf%'" at bounding box center [942, 246] width 1003 height 190
type textarea "select"
type textarea "https://docs.google.com/spreadsheets/d/1ye1aXqyxZJq6I7RpPbnucsYJlgTK44FW22ZPP7N…"
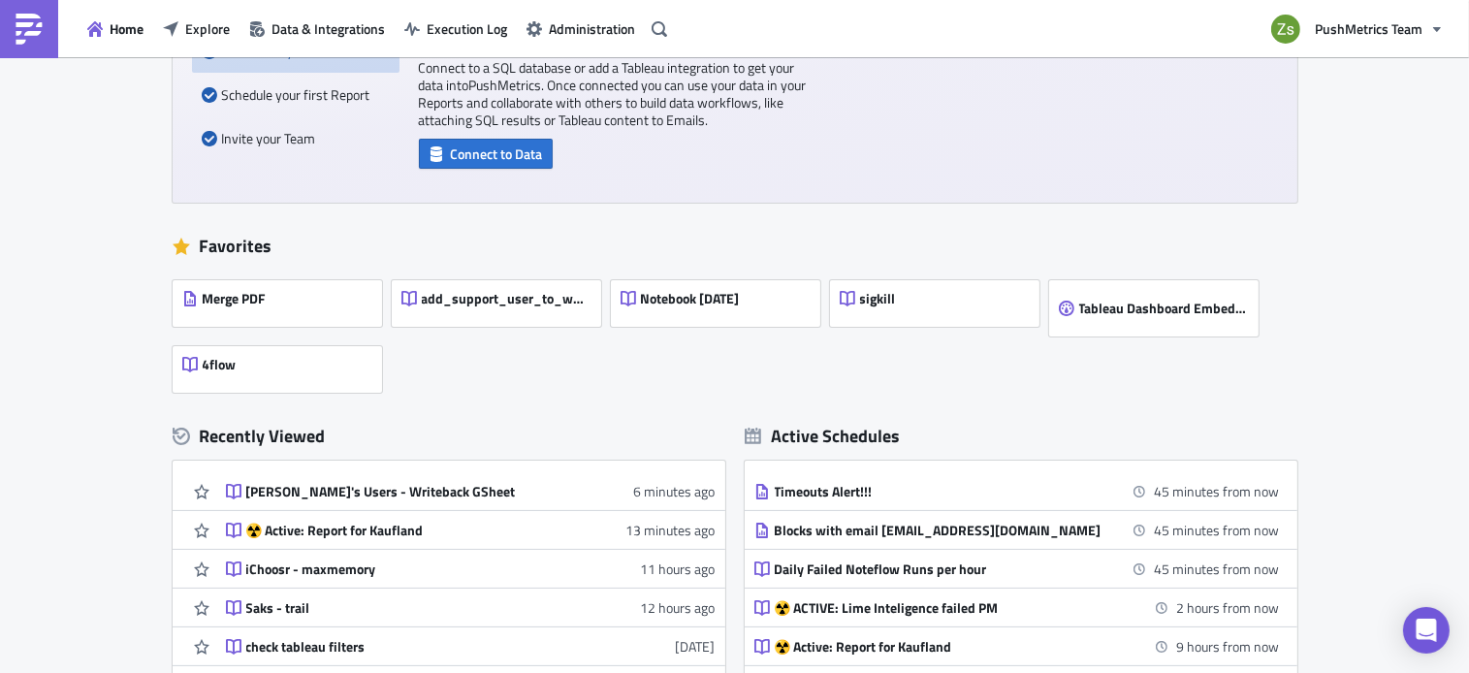
scroll to position [186, 0]
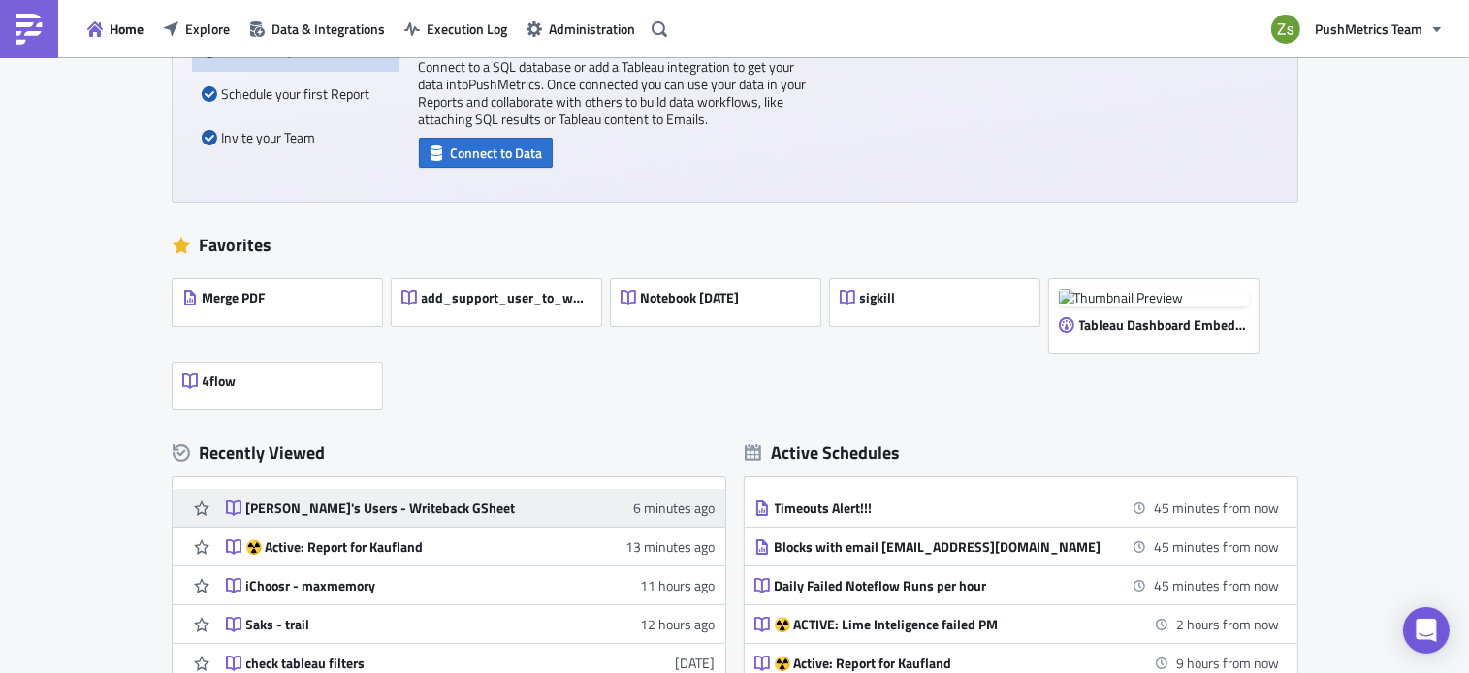
click at [346, 500] on div "[PERSON_NAME]'s Users - Writeback GSheet" at bounding box center [415, 507] width 339 height 17
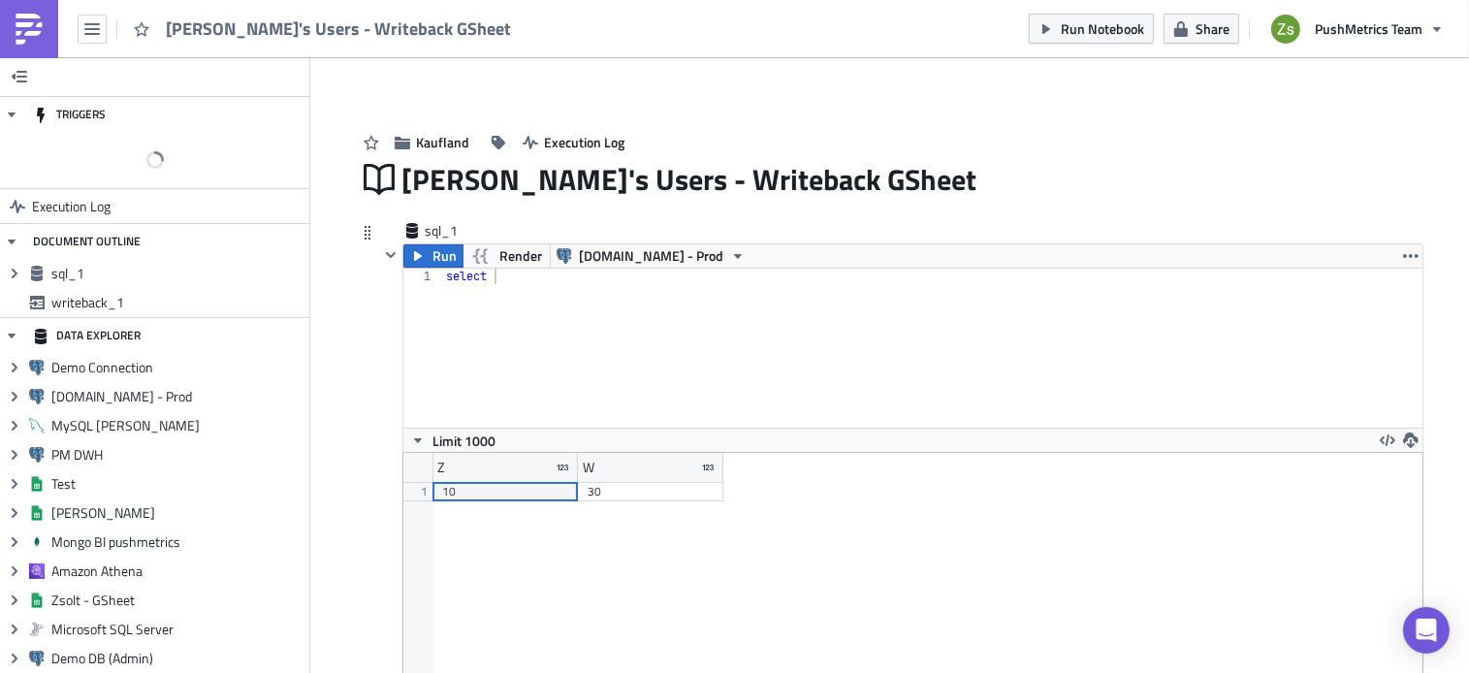
scroll to position [222, 1019]
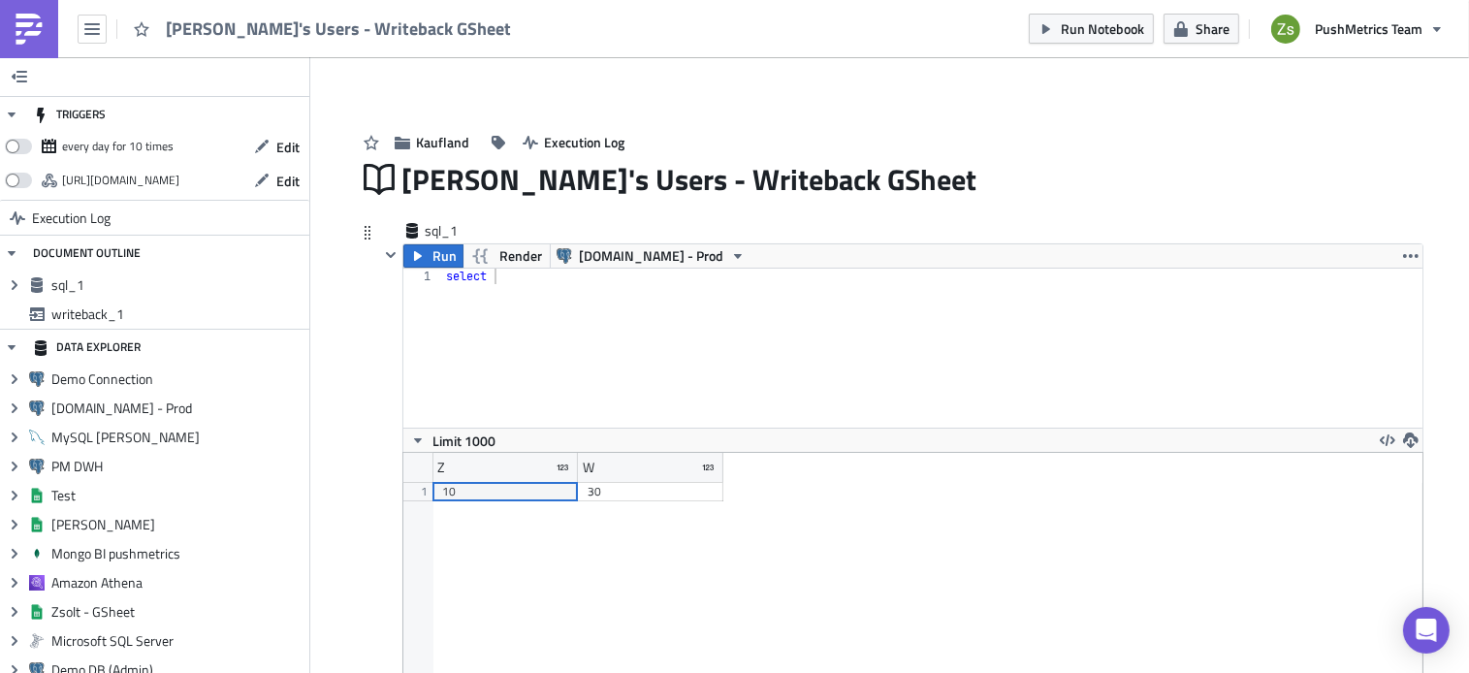
click at [592, 286] on div "select" at bounding box center [932, 364] width 980 height 190
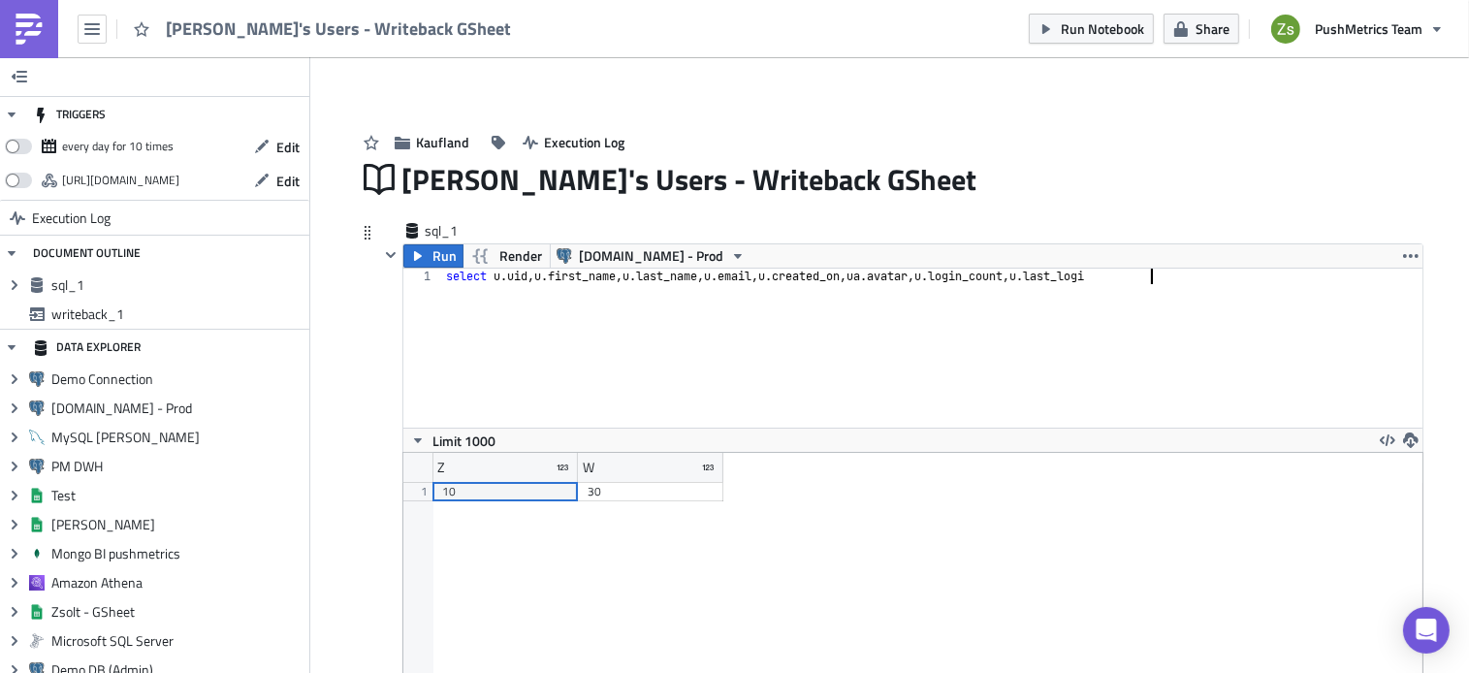
type textarea "select u.uid, u.first_name, u.last_name, [DOMAIN_NAME], [DOMAIN_NAME]_on, [DOMA…"
click at [545, 299] on div "select u . uid , u . first_name , u . last_name , u . email , u . created_on , …" at bounding box center [932, 364] width 980 height 190
type textarea "join user_attribute ua on [DOMAIN_NAME] = [DOMAIN_NAME]_id"
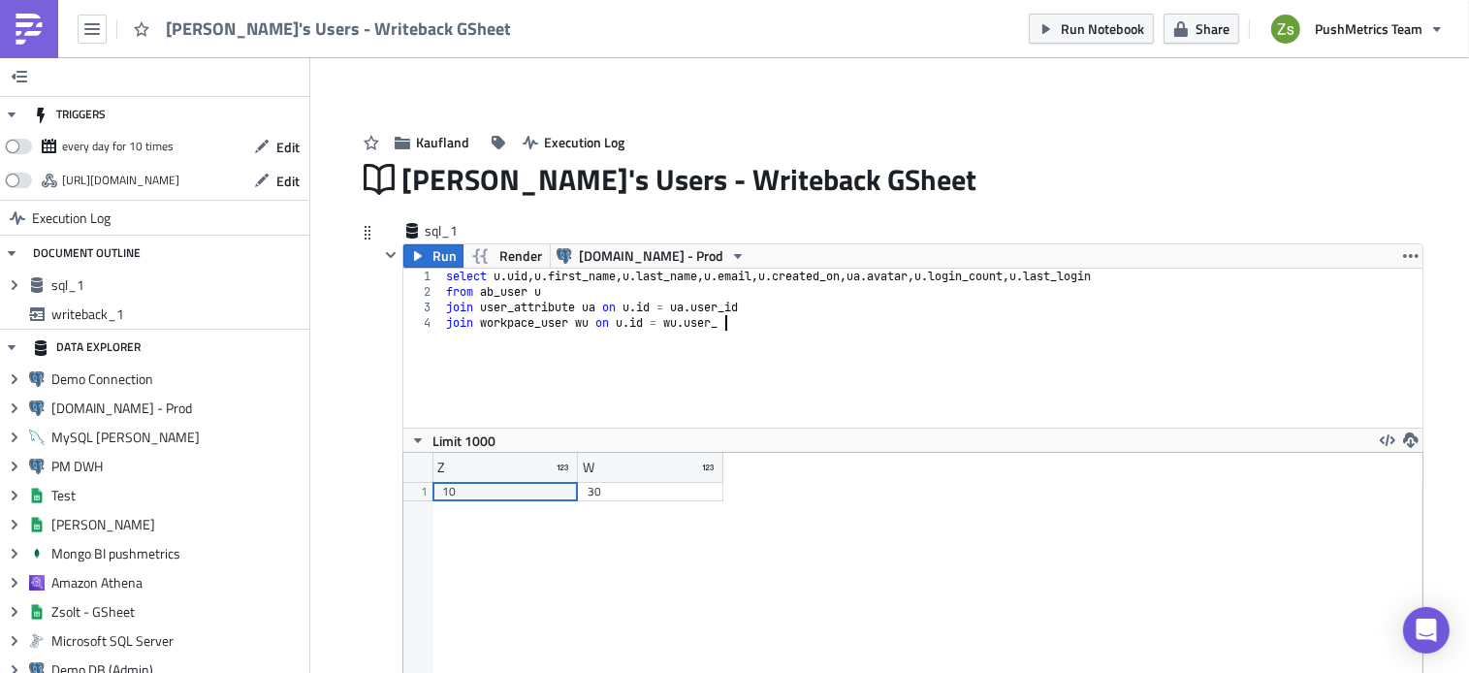
type textarea "join workpace_user [PERSON_NAME] on [DOMAIN_NAME] = [DOMAIN_NAME]_id"
click at [436, 256] on span "Run" at bounding box center [444, 255] width 24 height 23
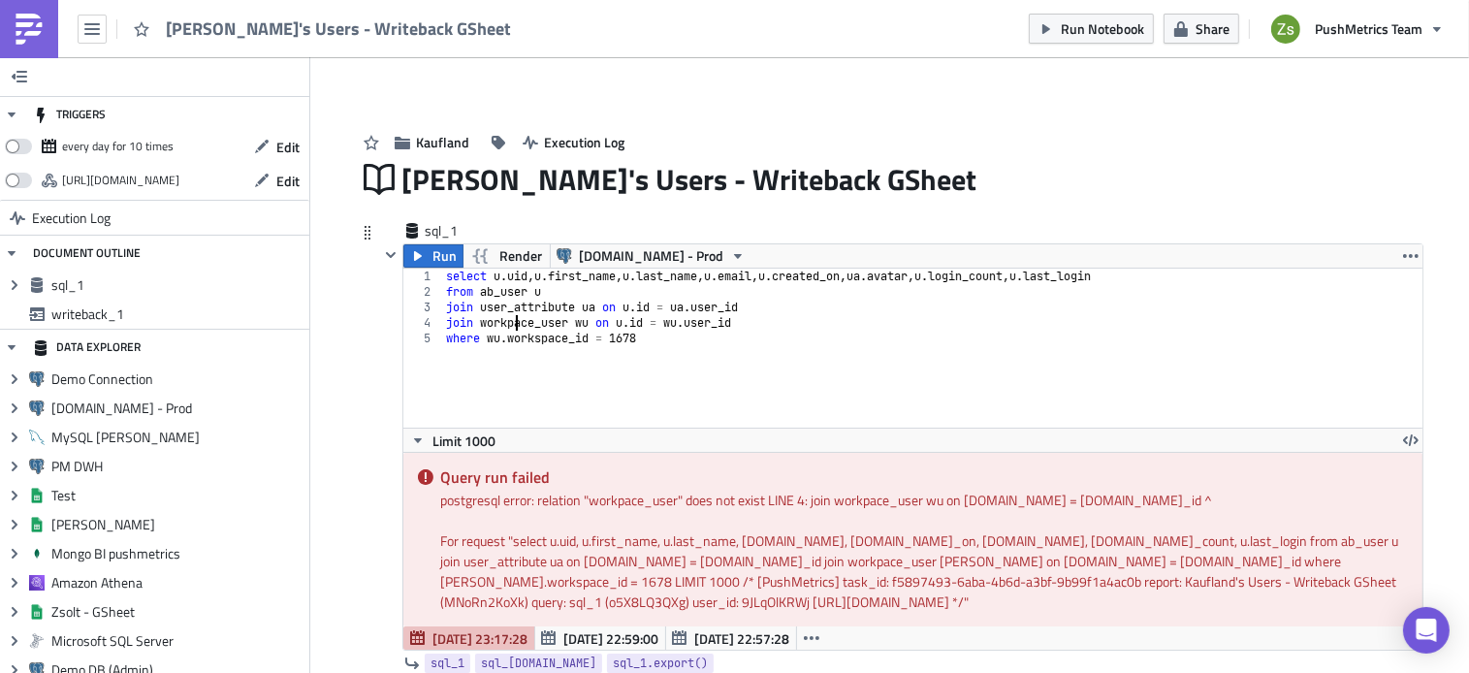
click at [507, 321] on div "select u . uid , u . first_name , u . last_name , u . email , u . created_on , …" at bounding box center [932, 364] width 980 height 190
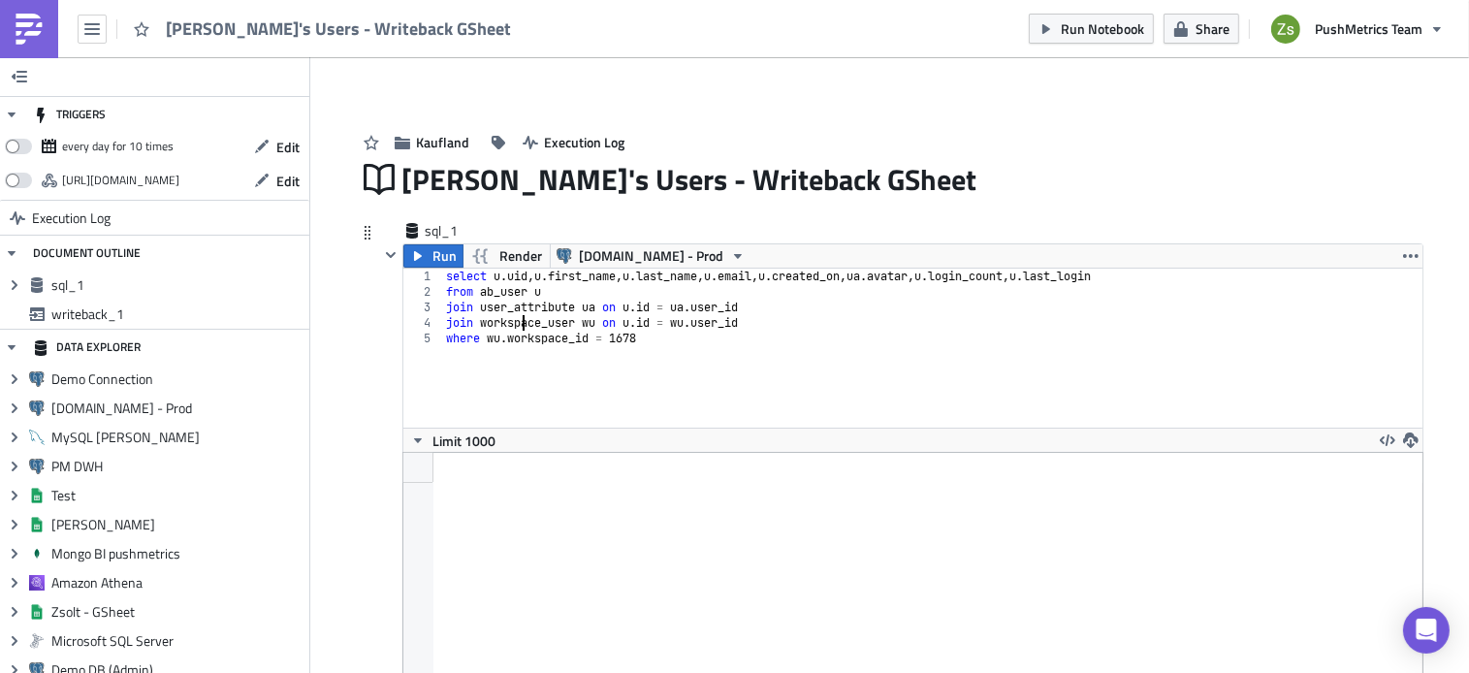
scroll to position [222, 1019]
click at [672, 333] on div "select u . uid , u . first_name , u . last_name , u . email , u . created_on , …" at bounding box center [932, 364] width 980 height 190
click at [622, 335] on div "select u . uid , u . first_name , u . last_name , u . email , u . created_on , …" at bounding box center [932, 364] width 980 height 190
paste textarea "765"
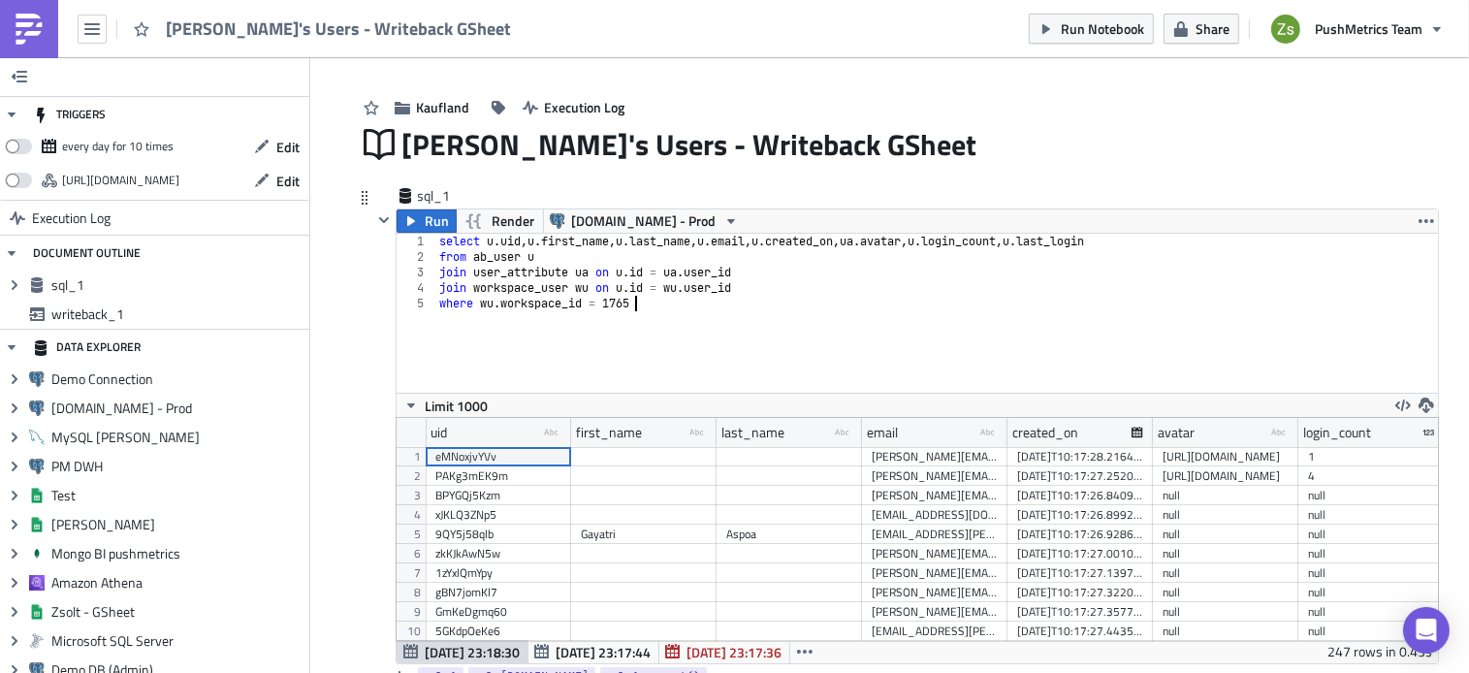
scroll to position [36, 0]
click at [792, 272] on div "select u . uid , u . first_name , u . last_name , u . email , u . created_on , …" at bounding box center [936, 328] width 1003 height 190
type textarea "where [PERSON_NAME].workspace_id = 1765"
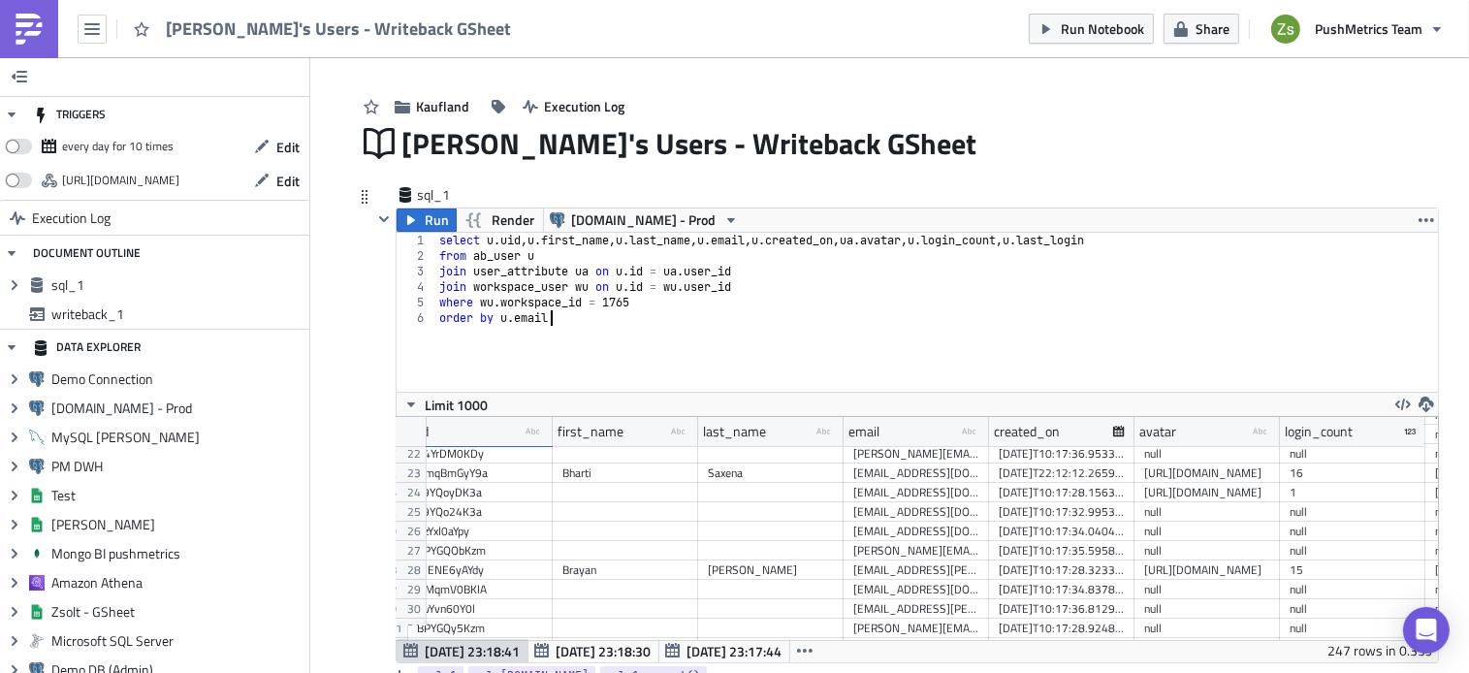
scroll to position [0, 0]
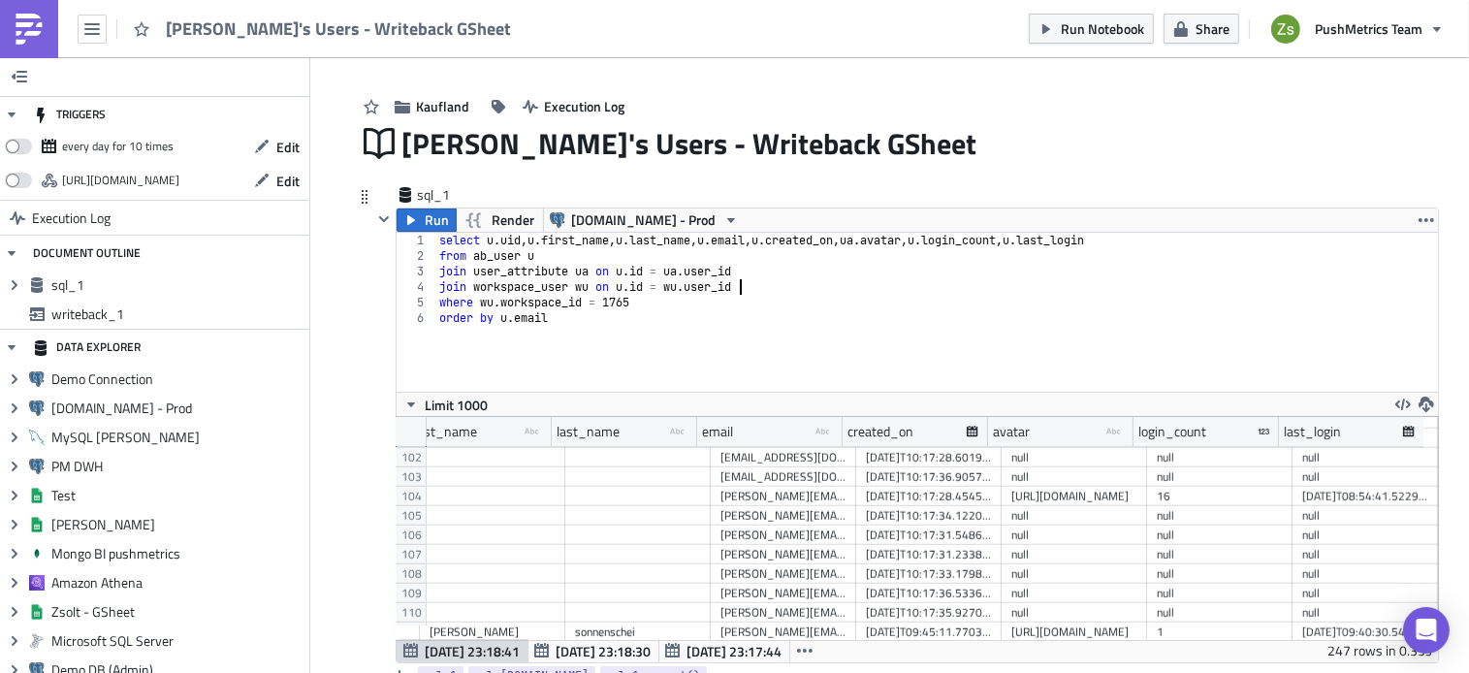
click at [799, 288] on div "select u . uid , u . first_name , u . last_name , u . email , u . created_on , …" at bounding box center [936, 328] width 1003 height 190
type textarea "join workspace_user wu on u.id = wu.user_id"
type textarea "join ab_user_role r on"
type textarea "join workspace_user wu on u.id = wu.user_id"
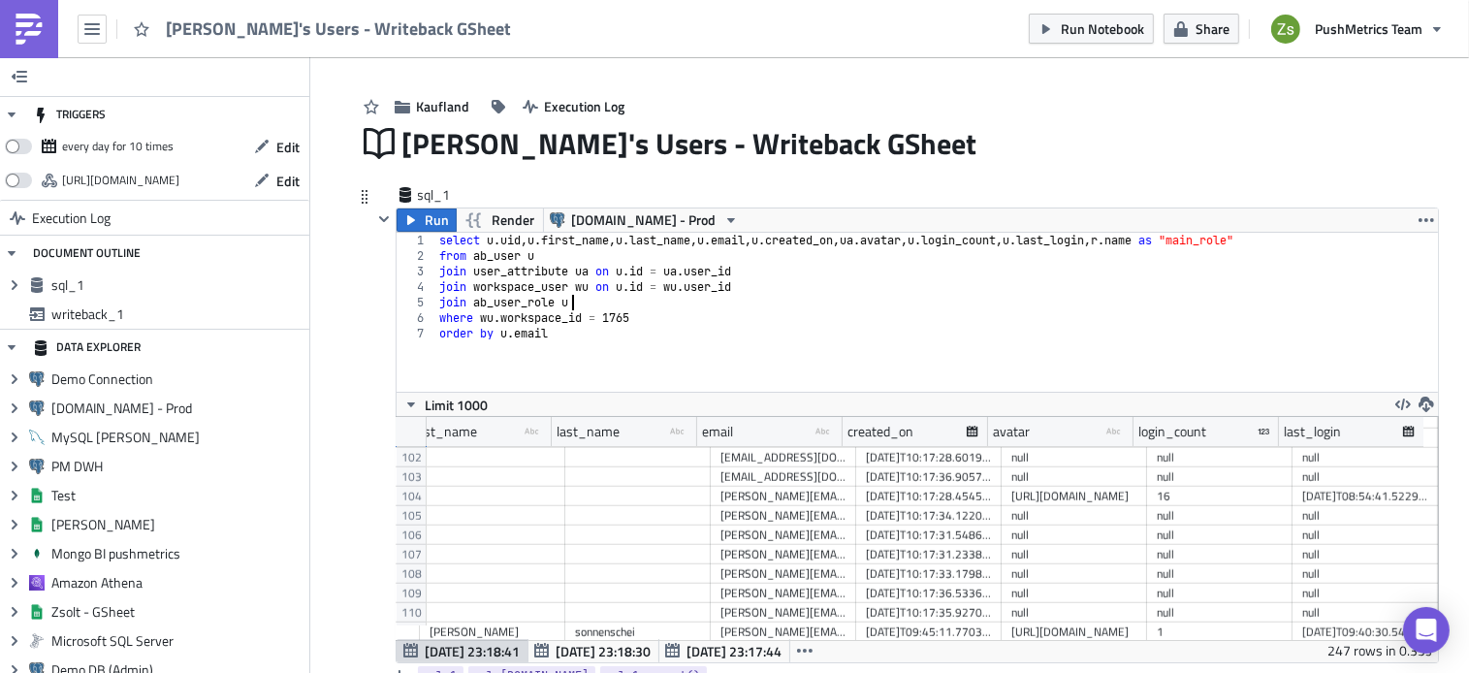
scroll to position [0, 10]
type textarea "join ab_user_role ur on u.id = ur.user_id"
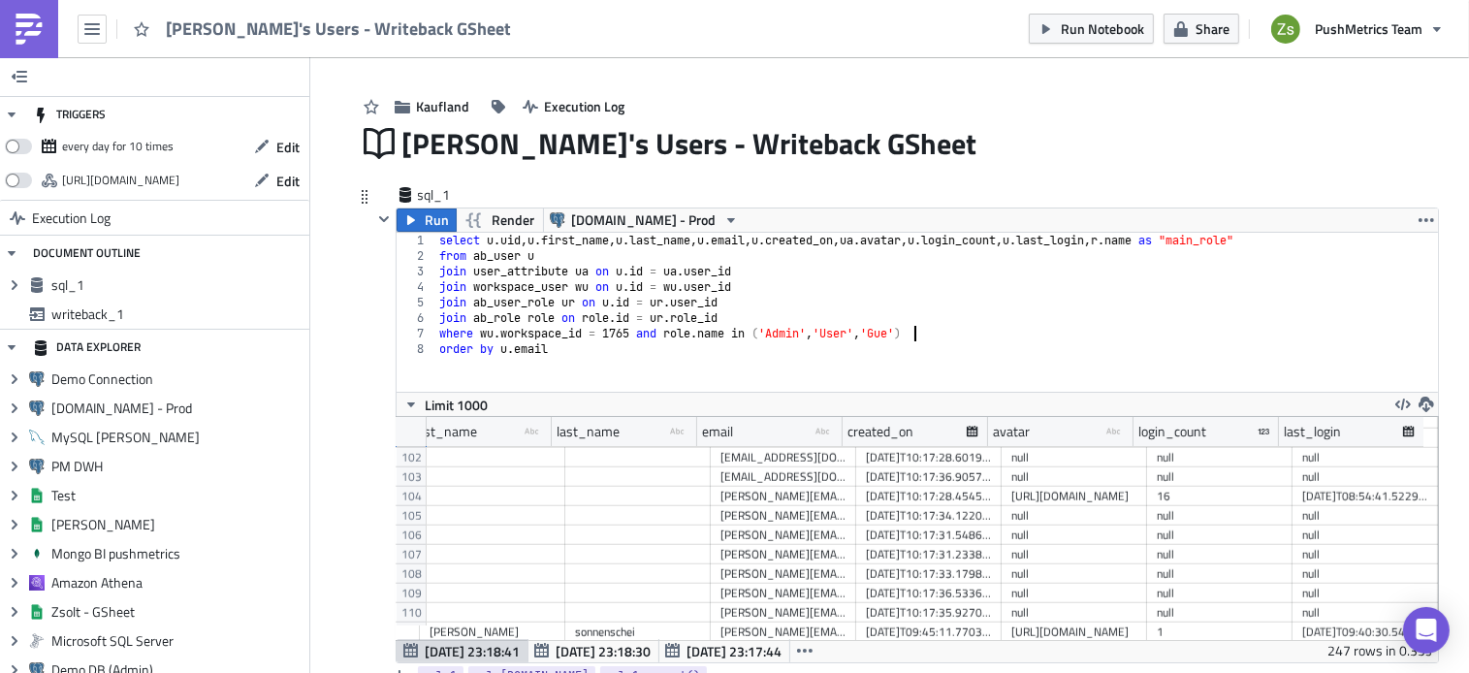
scroll to position [0, 40]
click at [426, 225] on span "Run" at bounding box center [438, 219] width 24 height 23
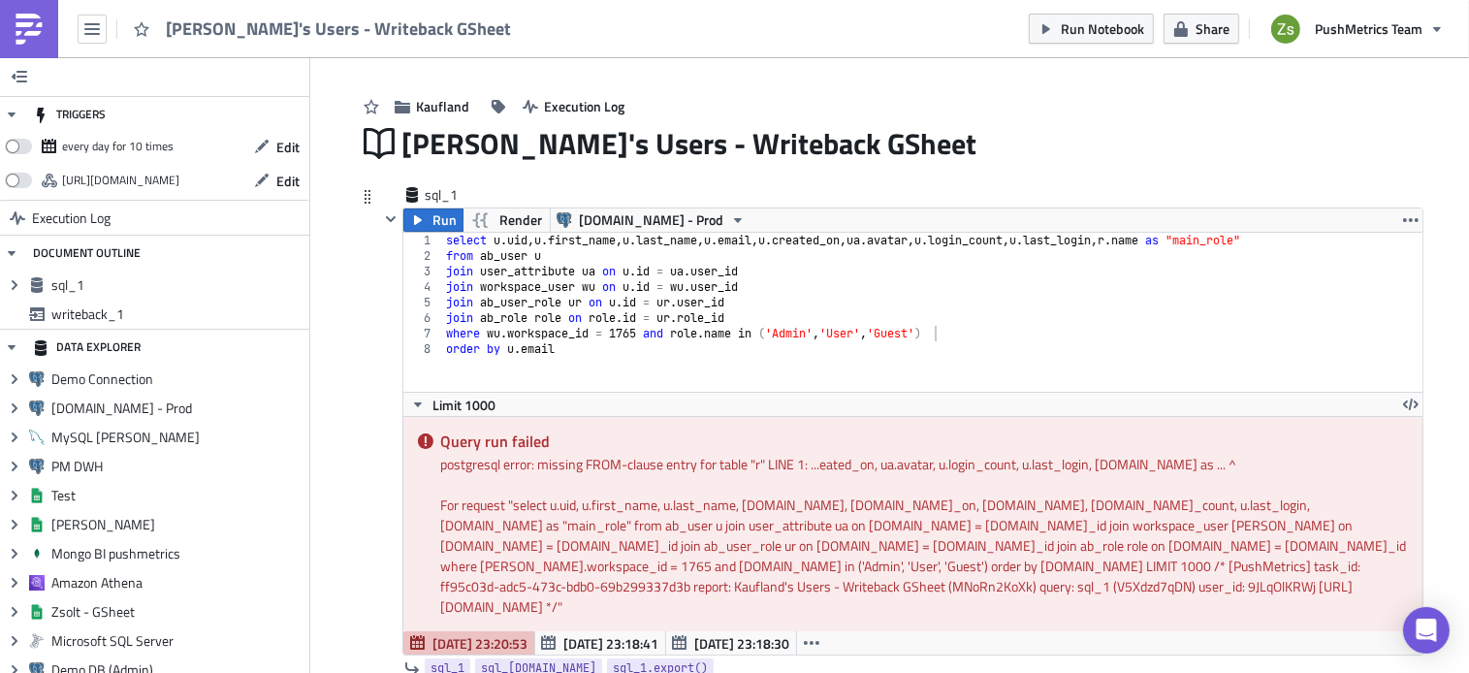
scroll to position [0, 8]
click at [624, 261] on div "select u . uid , u . first_name , u . last_name , u . email , u . created_on , …" at bounding box center [932, 328] width 980 height 190
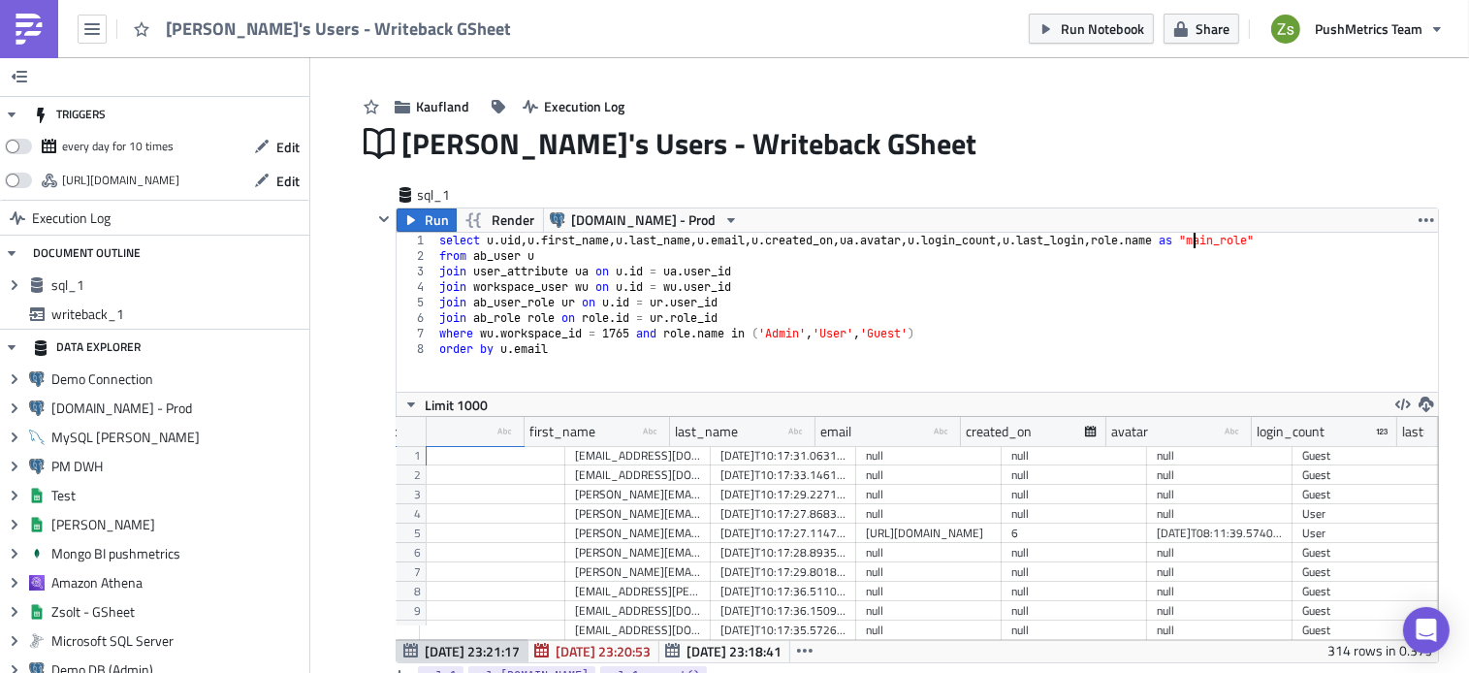
scroll to position [0, 310]
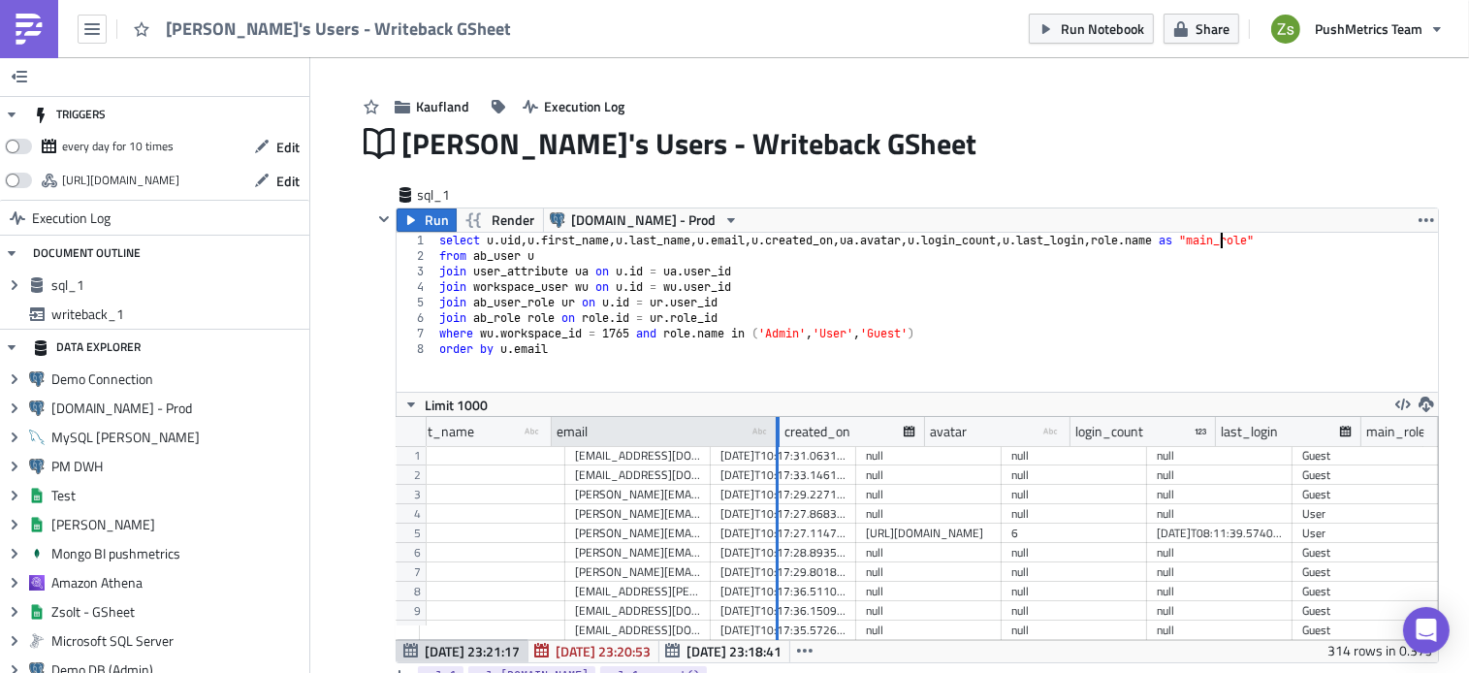
drag, startPoint x: 686, startPoint y: 435, endPoint x: 768, endPoint y: 441, distance: 82.6
click at [775, 441] on div at bounding box center [777, 432] width 5 height 30
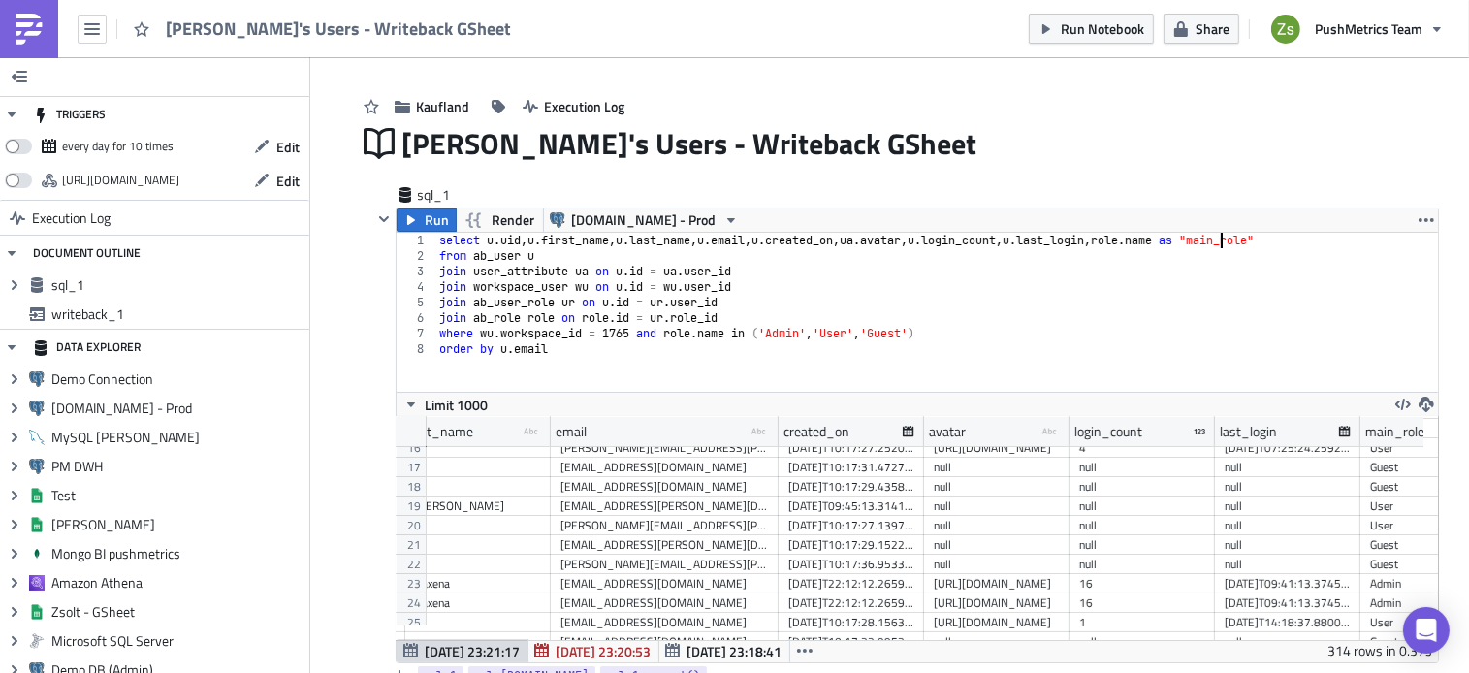
scroll to position [317, 310]
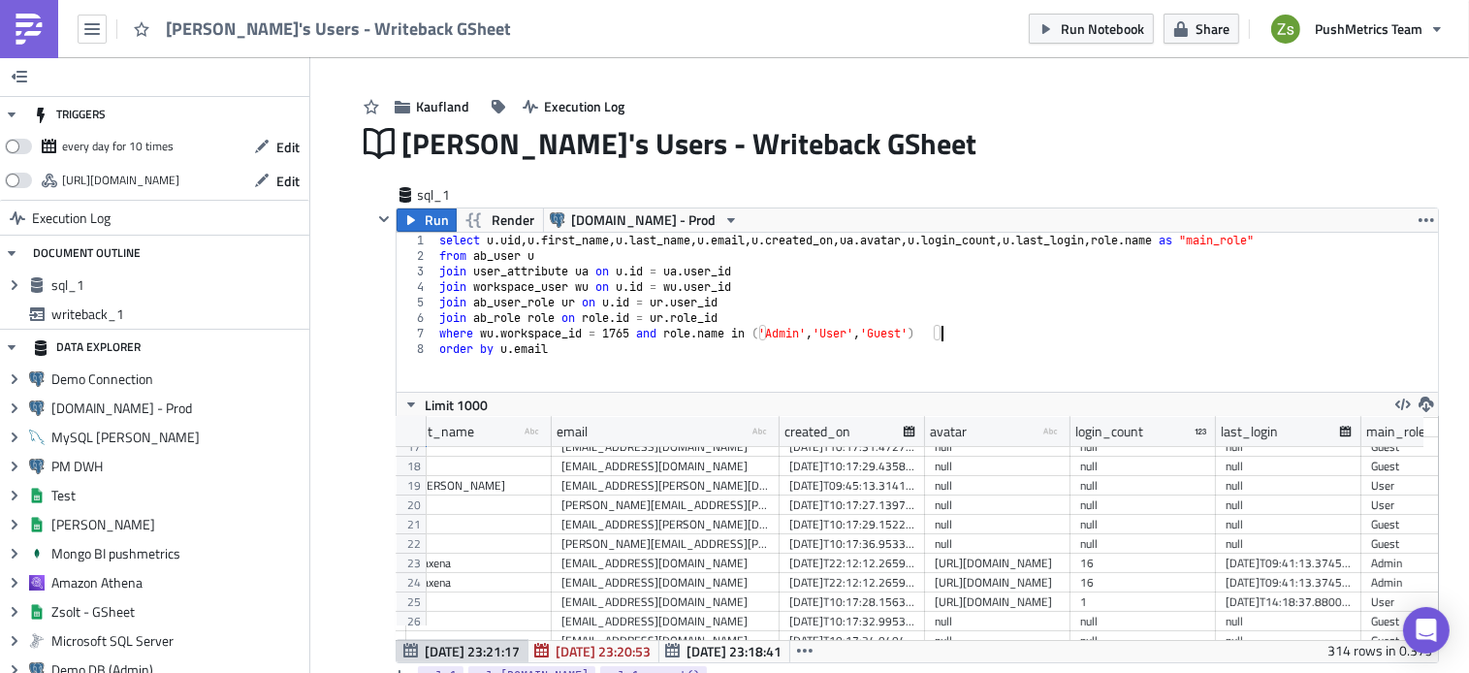
click at [989, 330] on div "select u . uid , u . first_name , u . last_name , u . email , u . created_on , …" at bounding box center [936, 328] width 1003 height 190
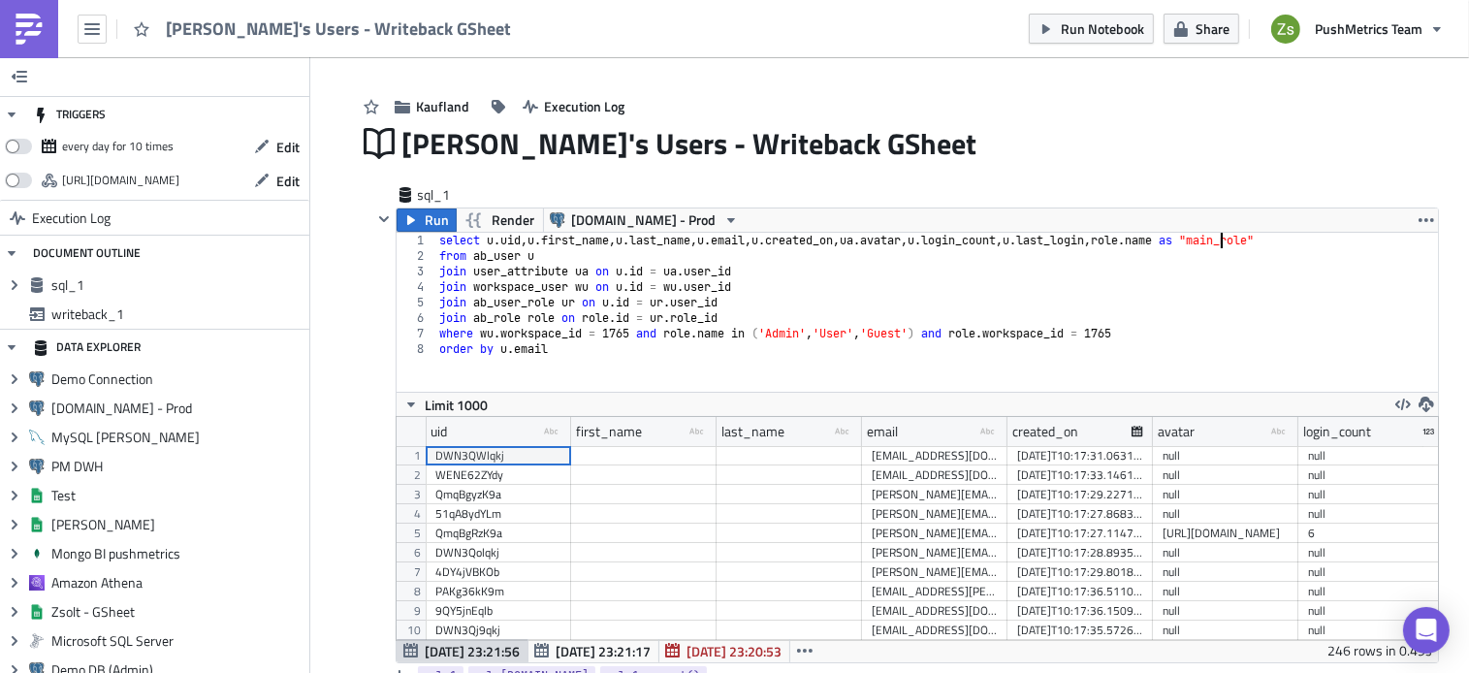
click at [1216, 239] on div "select u . uid , u . first_name , u . last_name , u . email , u . created_on , …" at bounding box center [936, 328] width 1003 height 190
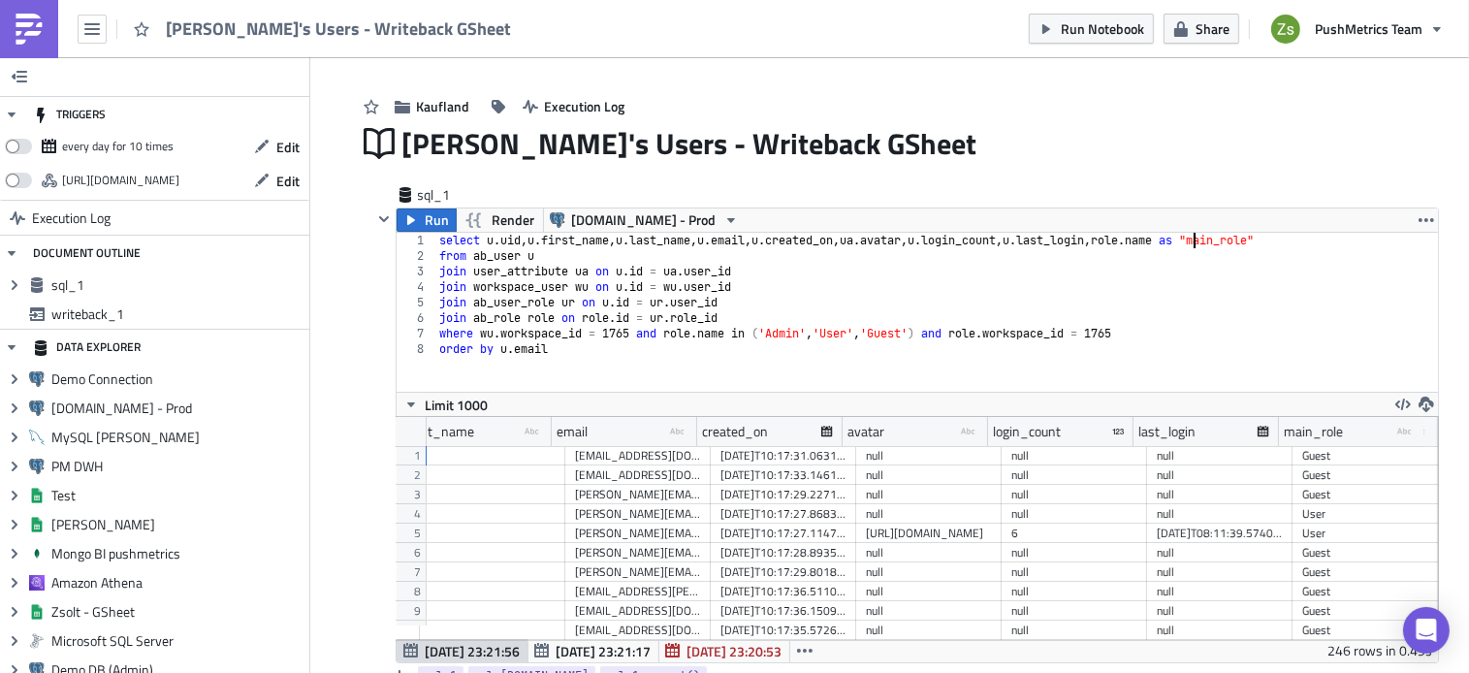
click at [1157, 498] on div "null" at bounding box center [1220, 494] width 126 height 19
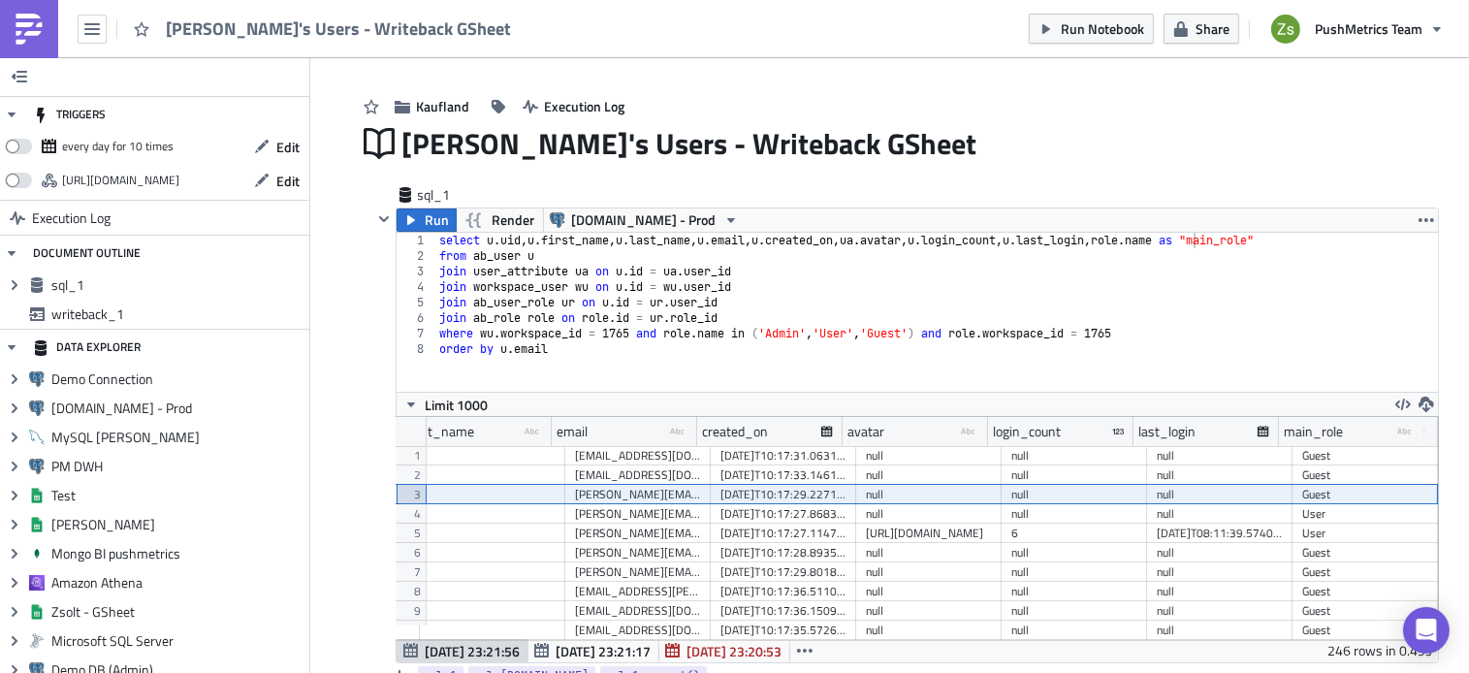
click at [406, 496] on div "3" at bounding box center [411, 494] width 29 height 19
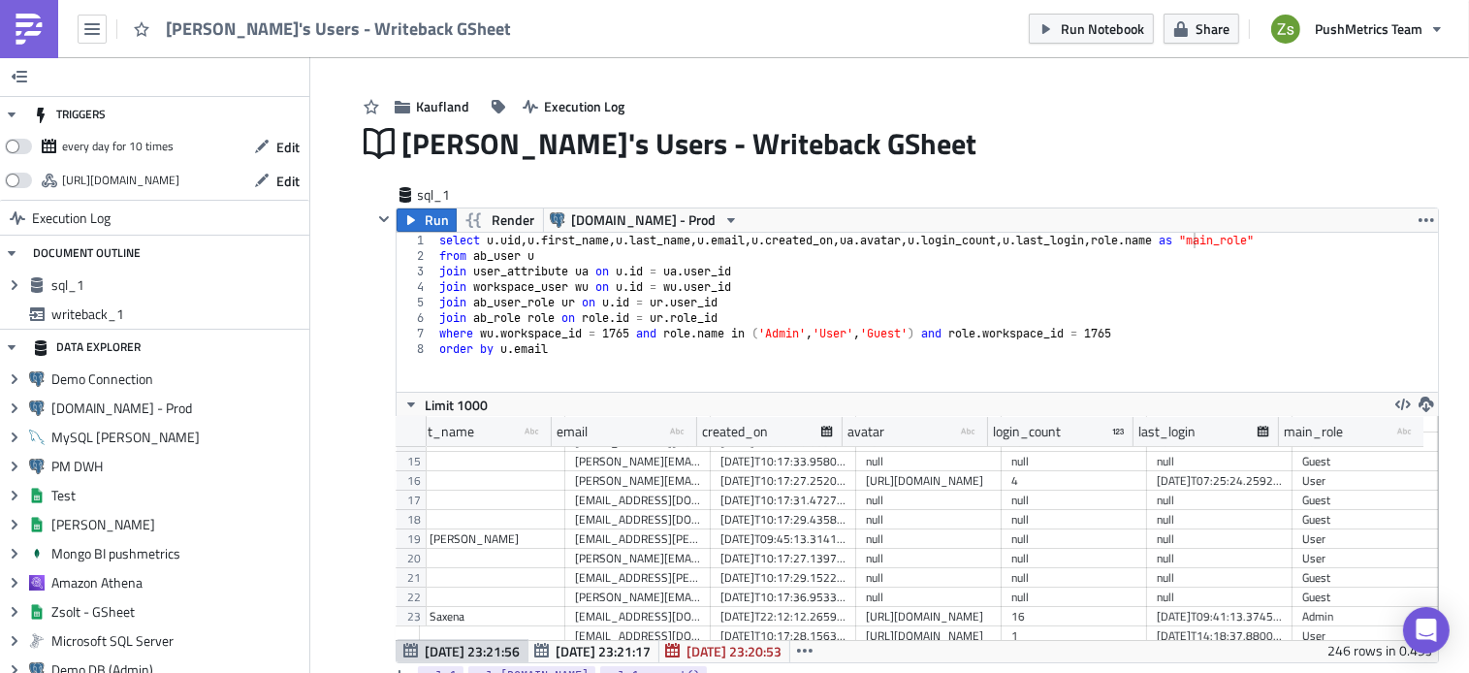
scroll to position [286, 310]
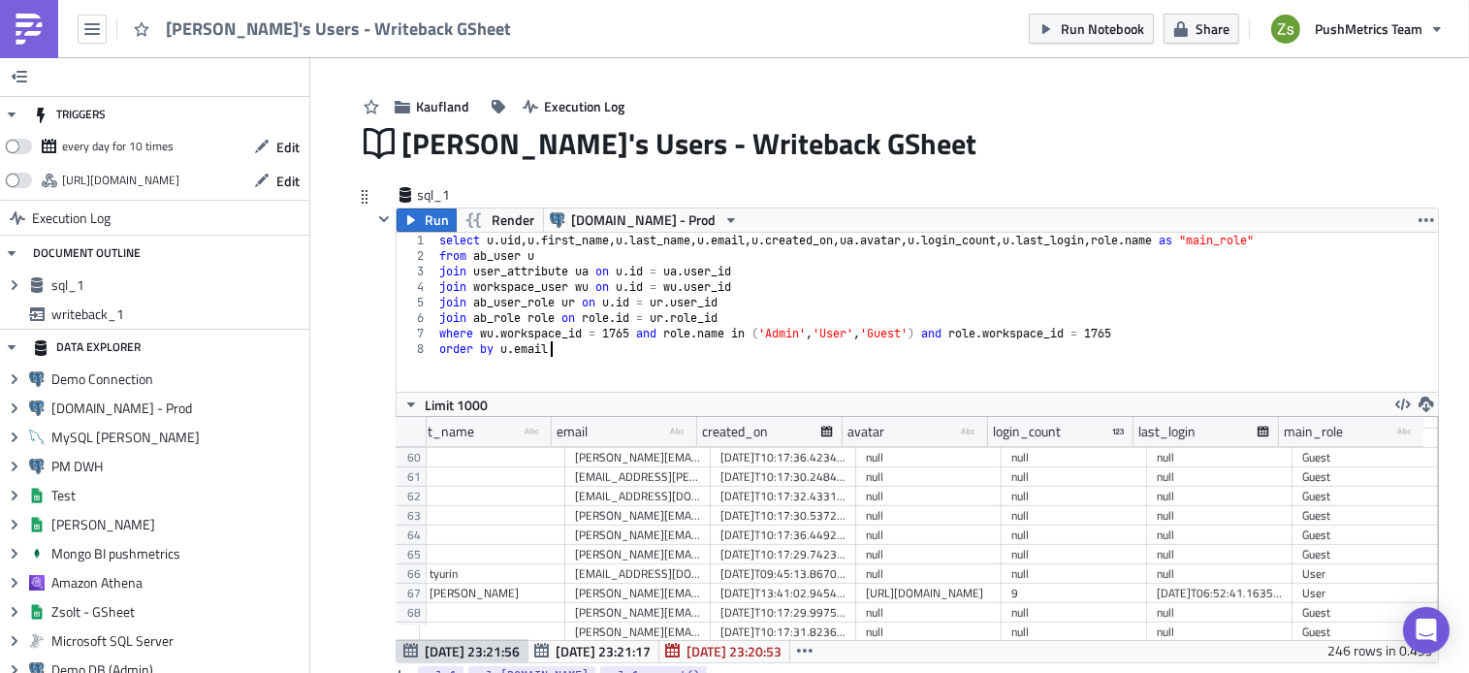
click at [611, 346] on div "select u . uid , u . first_name , u . last_name , u . email , u . created_on , …" at bounding box center [936, 328] width 1003 height 190
click at [749, 239] on div "select u . uid , u . first_name , u . last_name , u . email , u . created_on , …" at bounding box center [936, 328] width 1003 height 190
type textarea "select u.uid, u.first_name, u.last_name, u.email, u.created_on, ua.avatar, u.lo…"
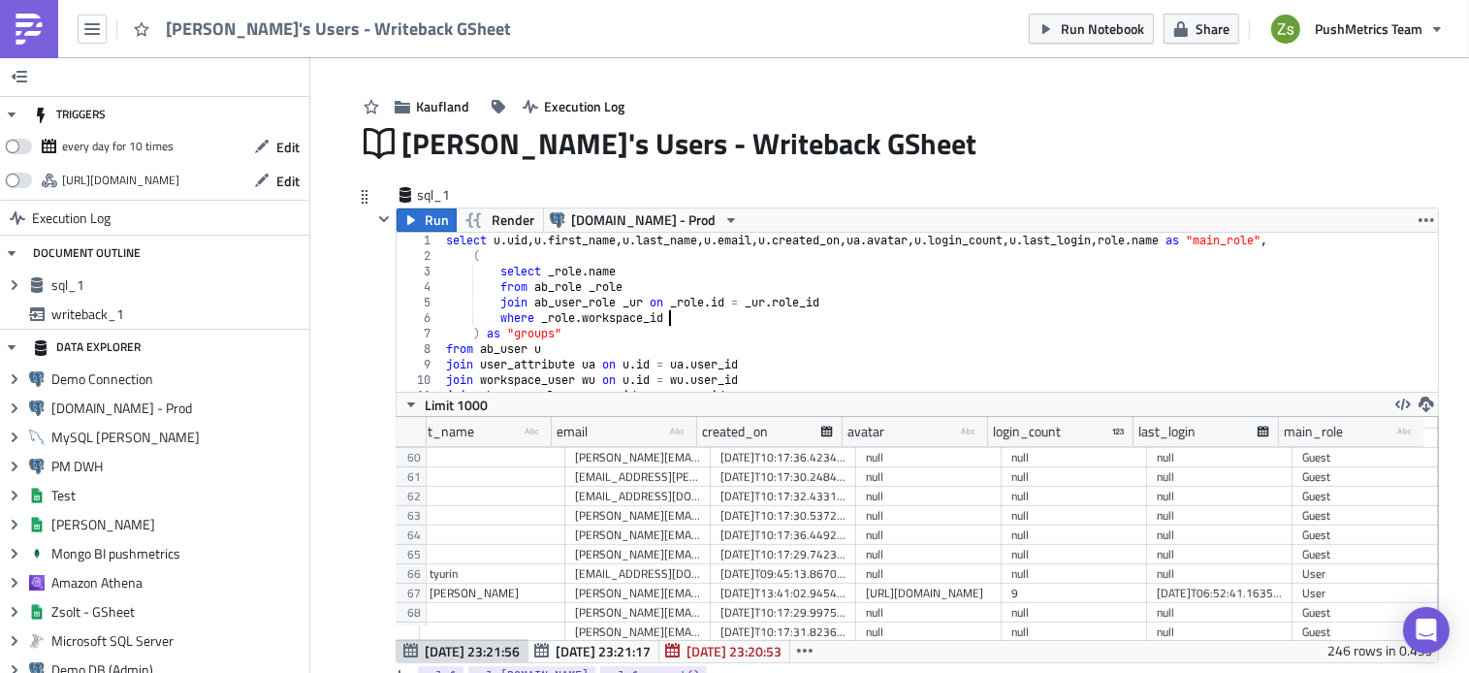
scroll to position [0, 17]
type textarea "where _role.workspace_id = role.workspace_id"
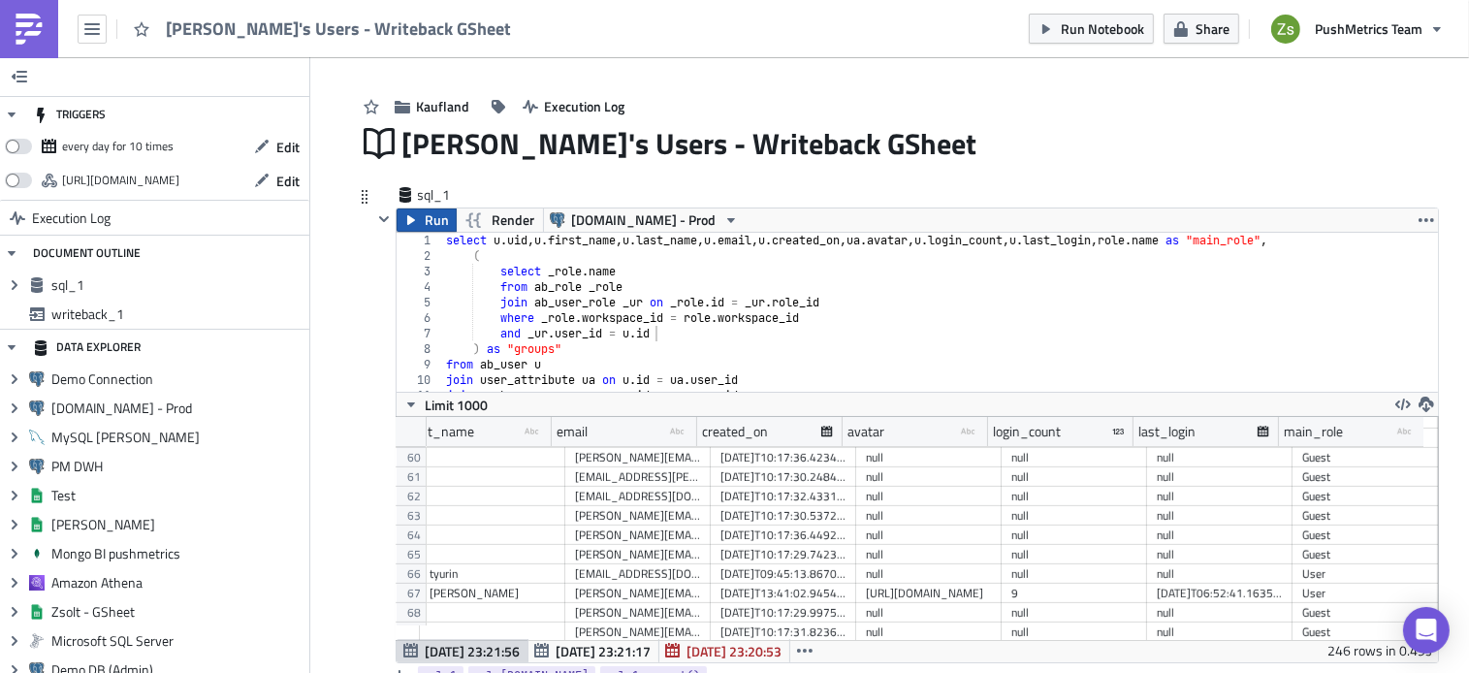
click at [426, 212] on span "Run" at bounding box center [438, 219] width 24 height 23
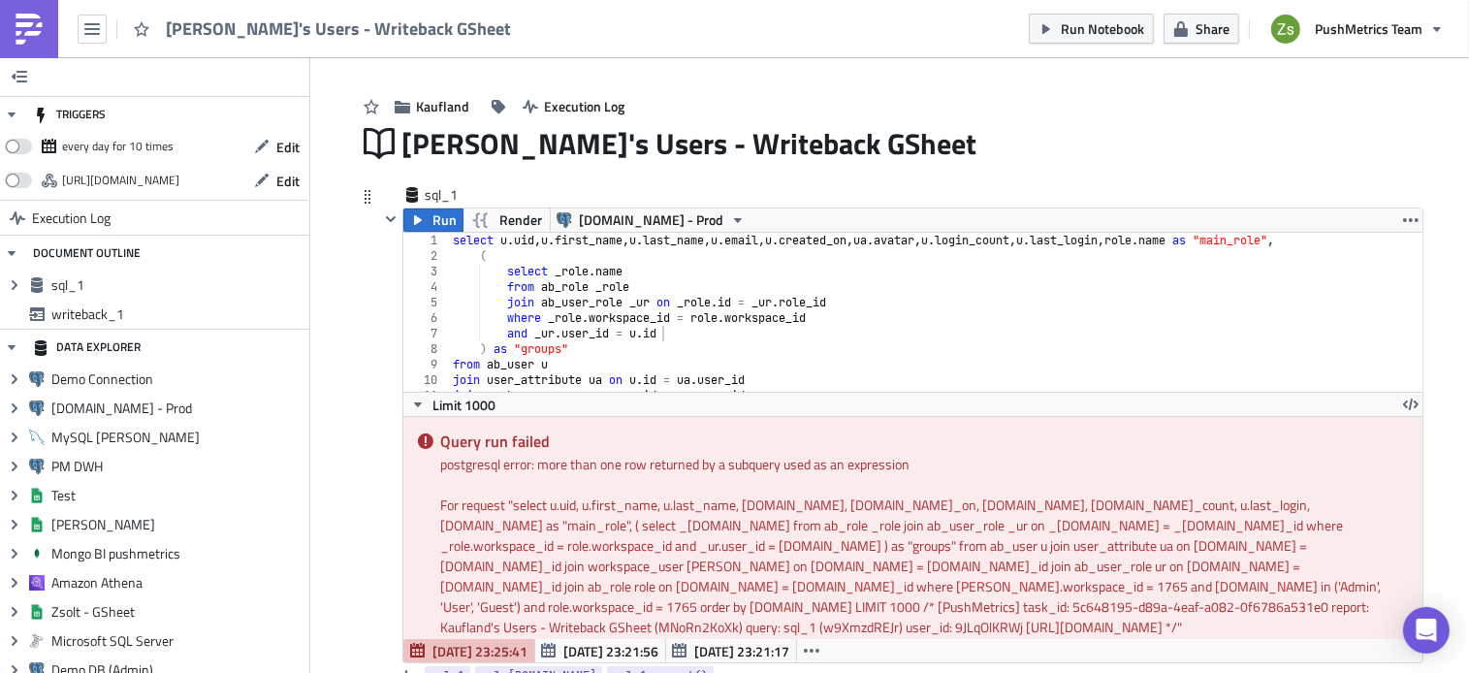
scroll to position [0, 14]
click at [628, 272] on div "select u . uid , u . first_name , u . last_name , u . email , u . created_on , …" at bounding box center [928, 328] width 959 height 190
click at [555, 272] on div "select u . uid , u . first_name , u . last_name , u . email , u . created_on , …" at bounding box center [928, 328] width 959 height 190
click at [553, 273] on div "select u . uid , u . first_name , u . last_name , u . email , u . created_on , …" at bounding box center [928, 328] width 959 height 190
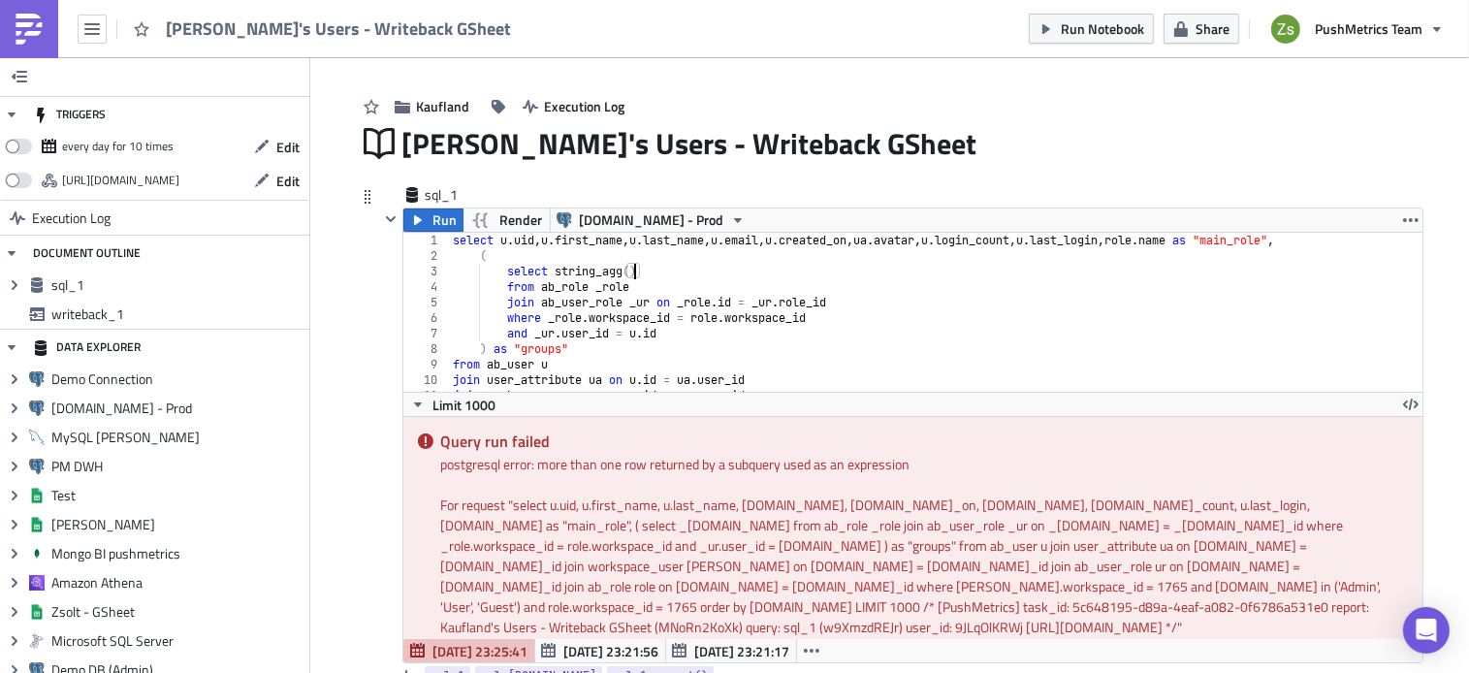
paste textarea "_role.name )"
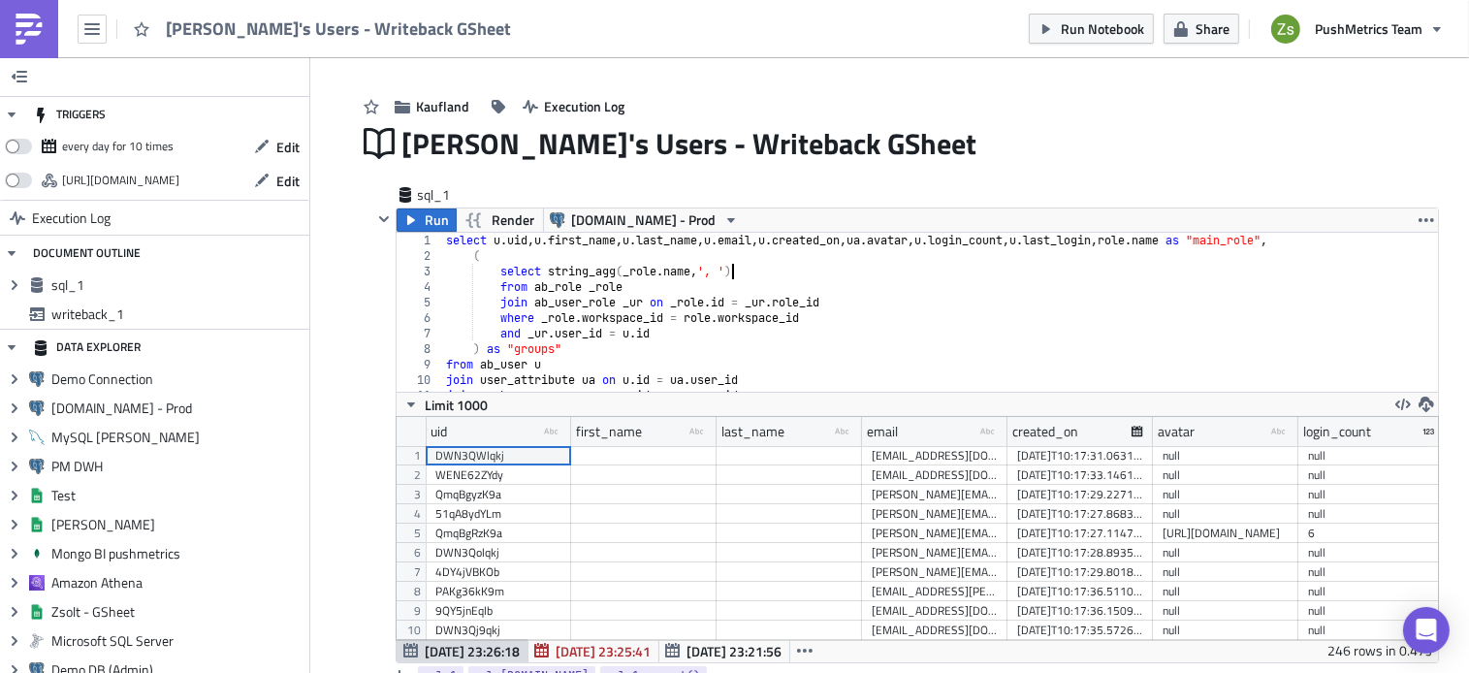
scroll to position [0, 456]
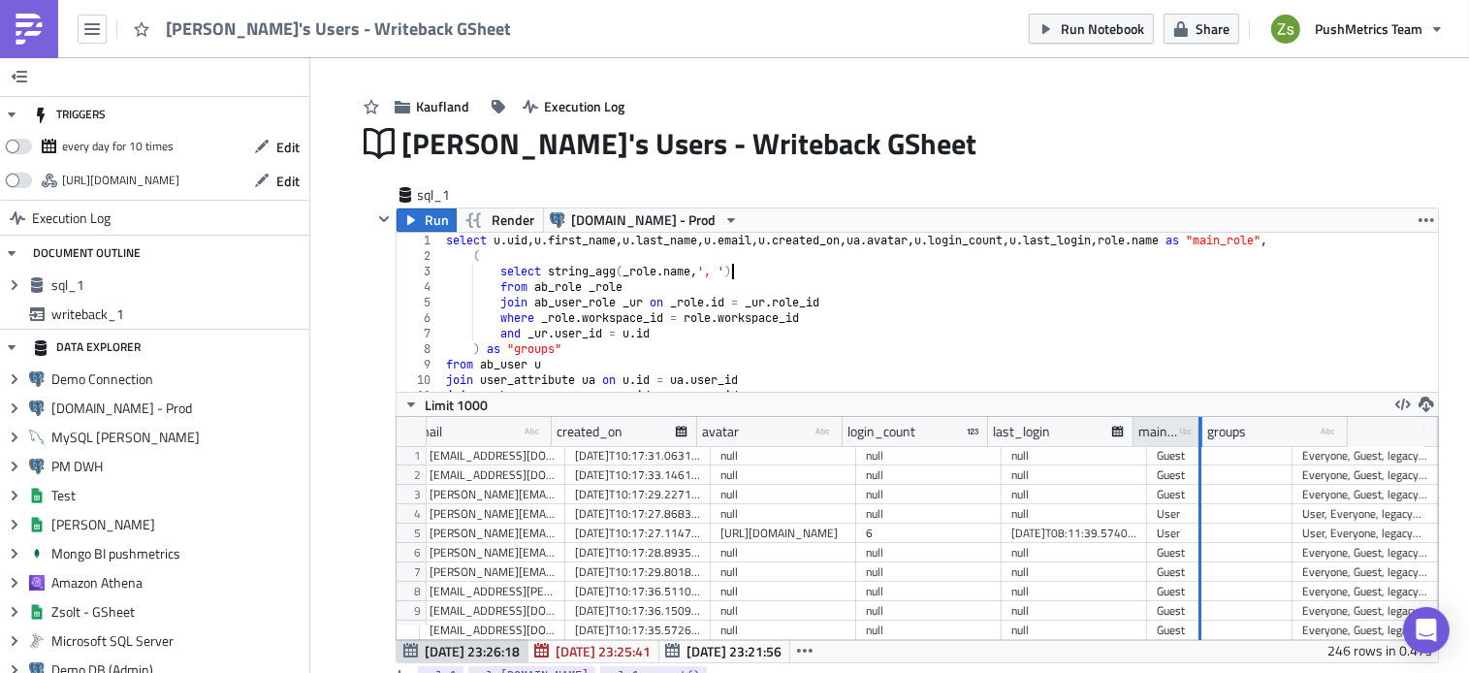
drag, startPoint x: 1266, startPoint y: 435, endPoint x: 1190, endPoint y: 431, distance: 76.8
click at [1197, 431] on div at bounding box center [1199, 432] width 5 height 30
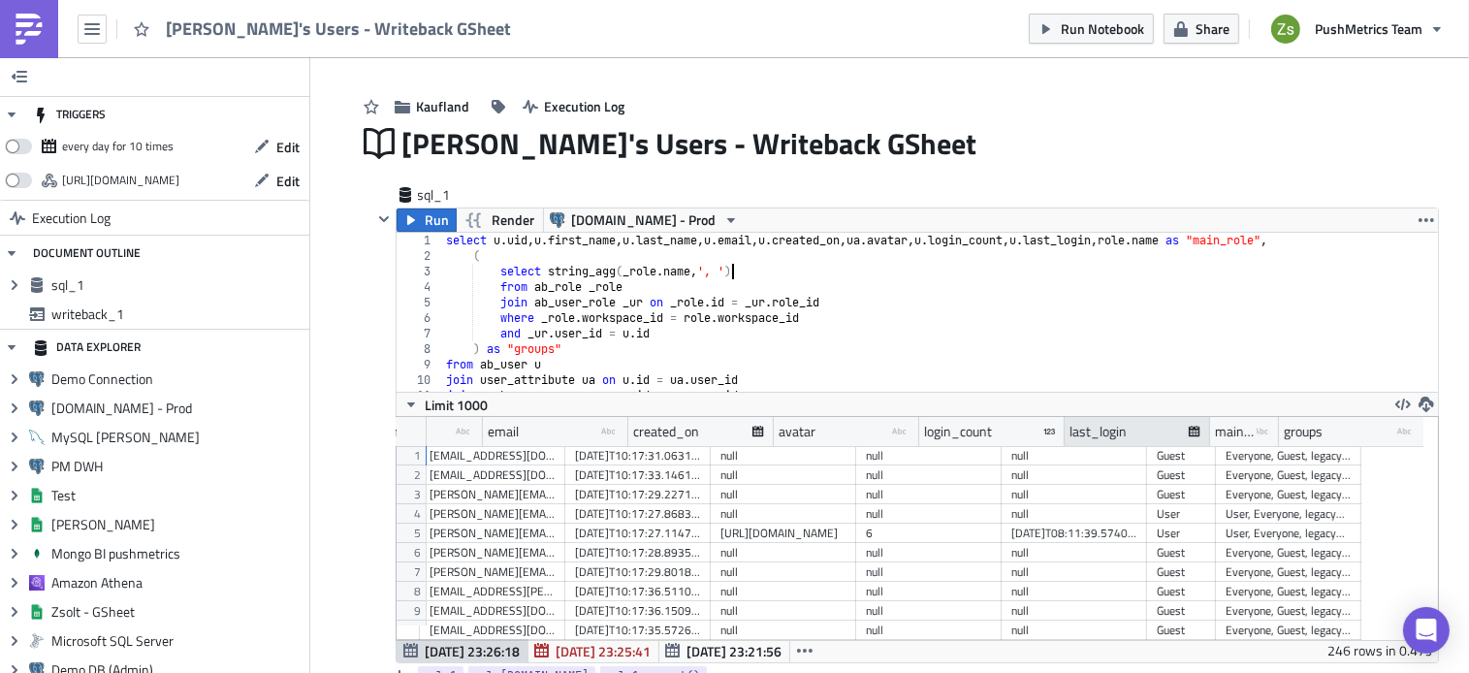
scroll to position [0, 380]
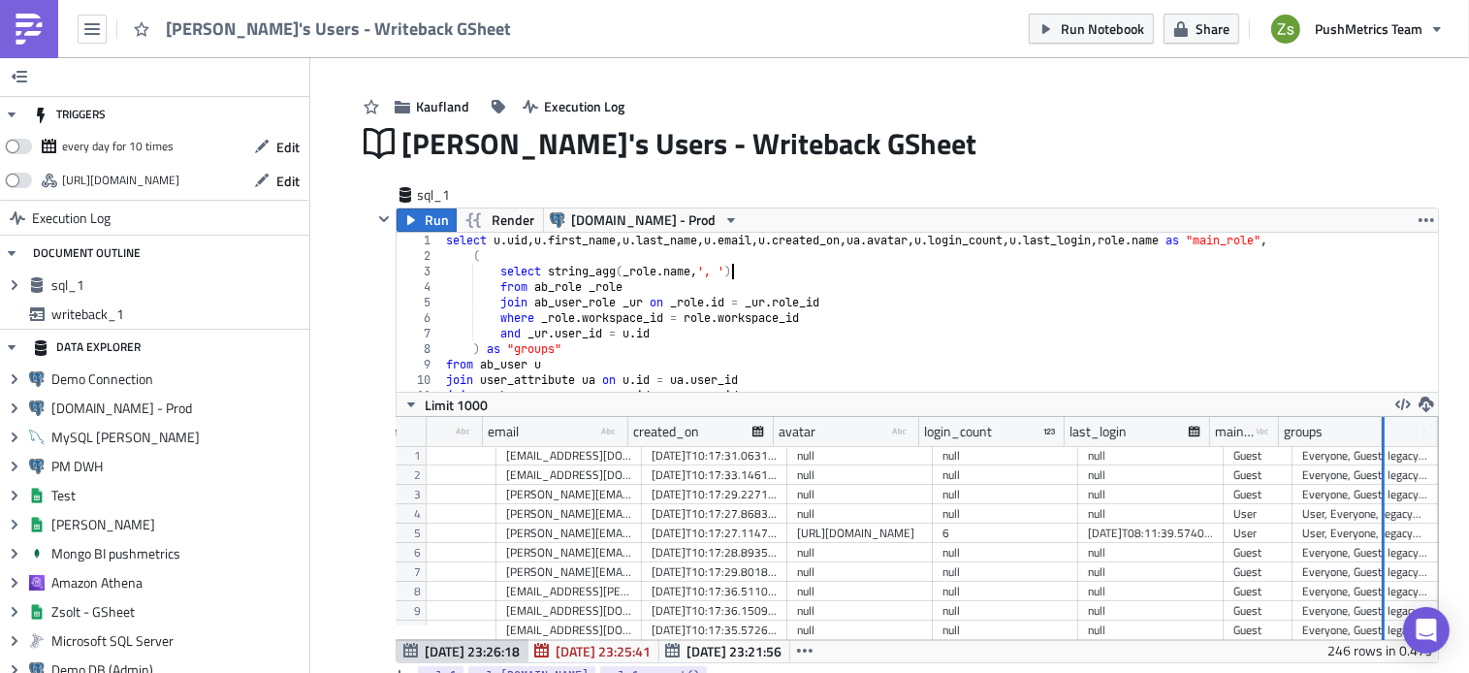
drag, startPoint x: 1414, startPoint y: 431, endPoint x: 1455, endPoint y: 435, distance: 42.0
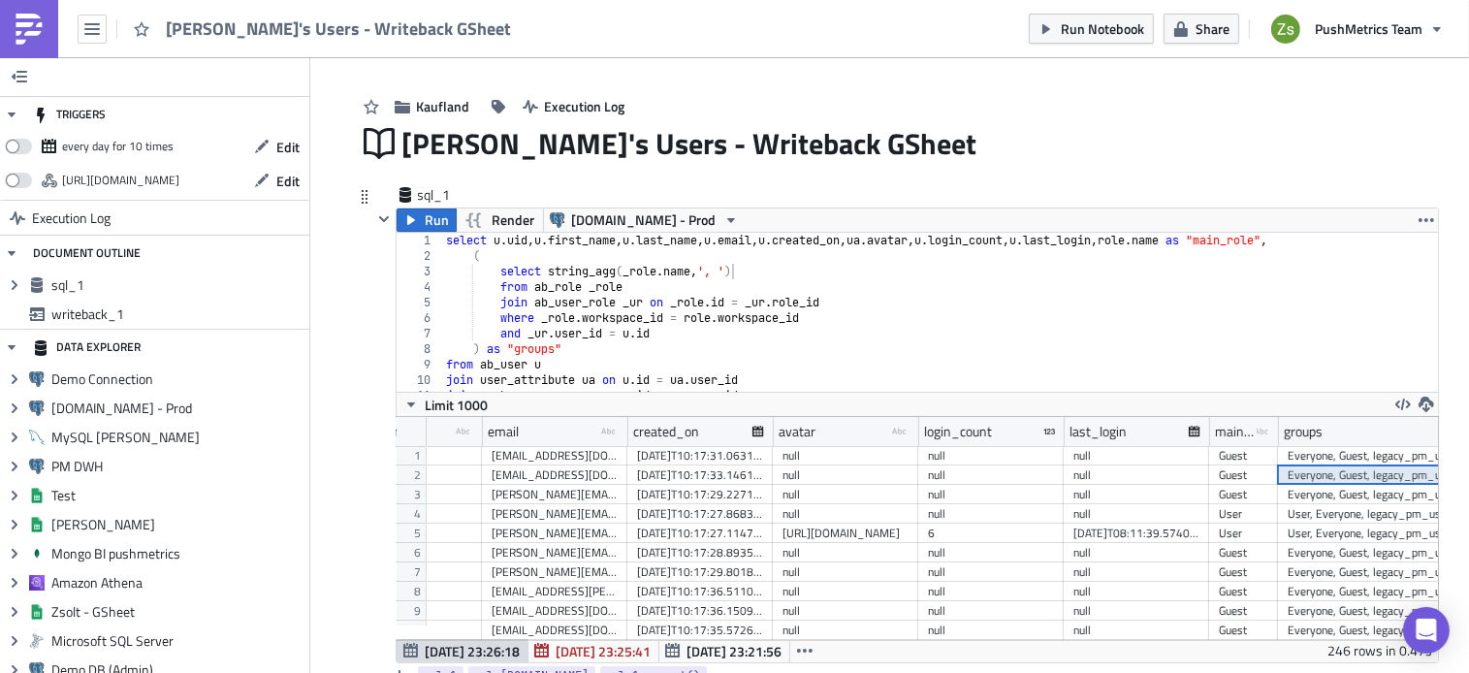
drag, startPoint x: 1455, startPoint y: 435, endPoint x: 1340, endPoint y: 467, distance: 119.7
click at [1340, 467] on div "Everyone, Guest, legacy_pm_user, (user_uid:WENE62ZYdy)" at bounding box center [1372, 474] width 168 height 19
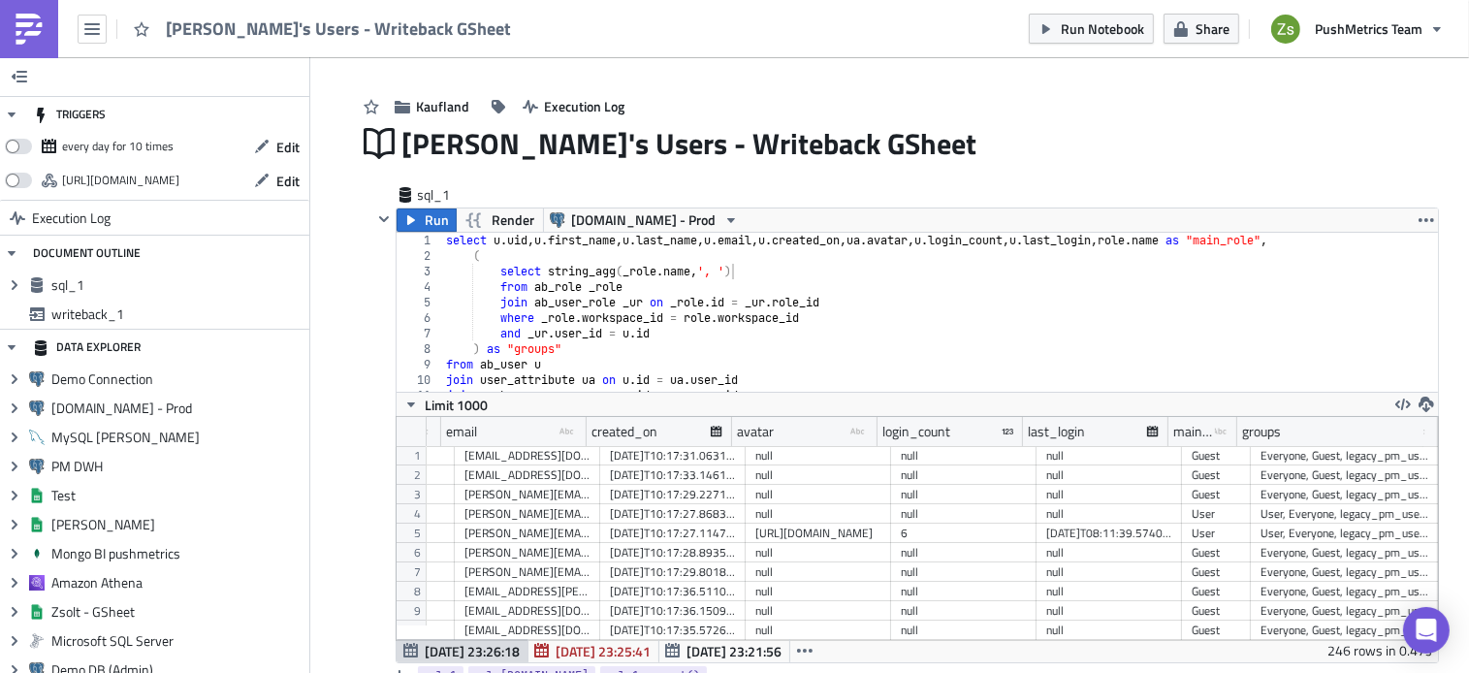
drag, startPoint x: 1415, startPoint y: 431, endPoint x: 1466, endPoint y: 431, distance: 51.4
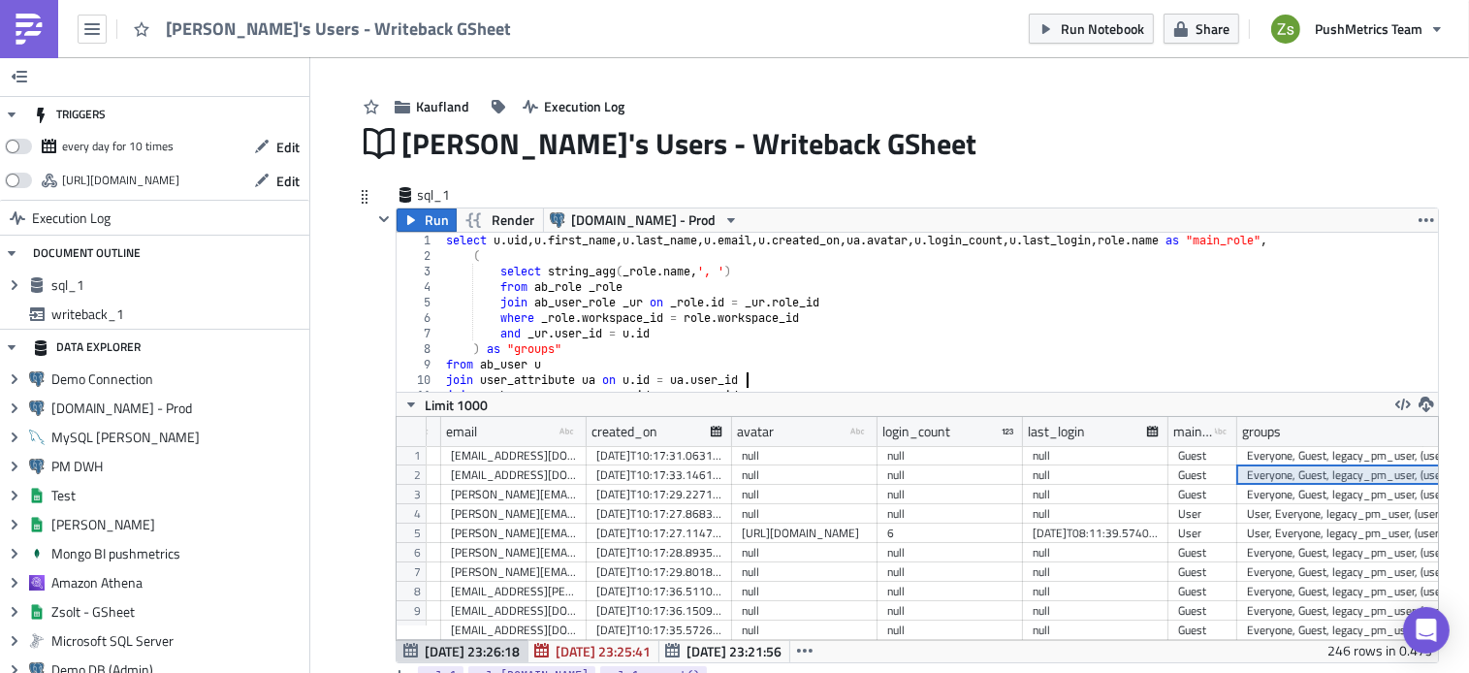
drag, startPoint x: 1466, startPoint y: 431, endPoint x: 998, endPoint y: 376, distance: 471.5
click at [998, 376] on div "select u . uid , u . first_name , u . last_name , u . email , u . created_on , …" at bounding box center [932, 328] width 981 height 190
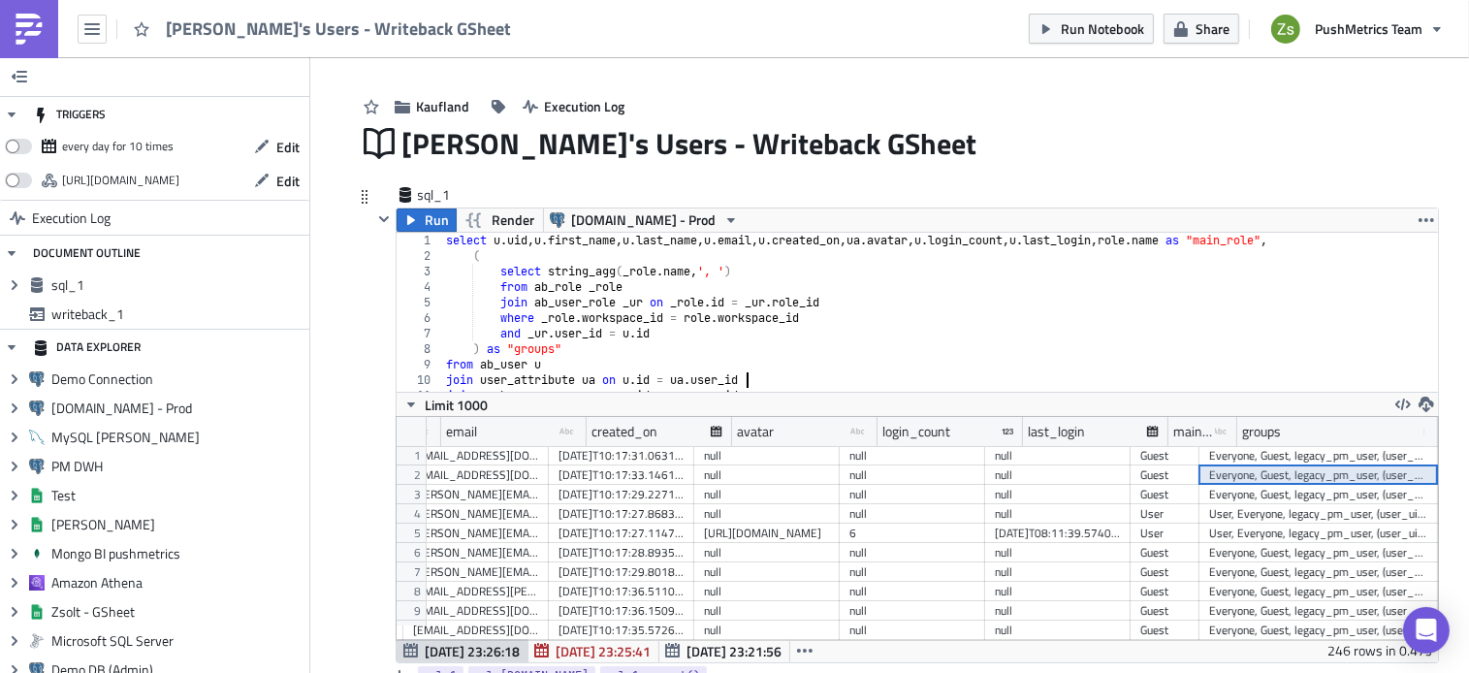
scroll to position [0, 472]
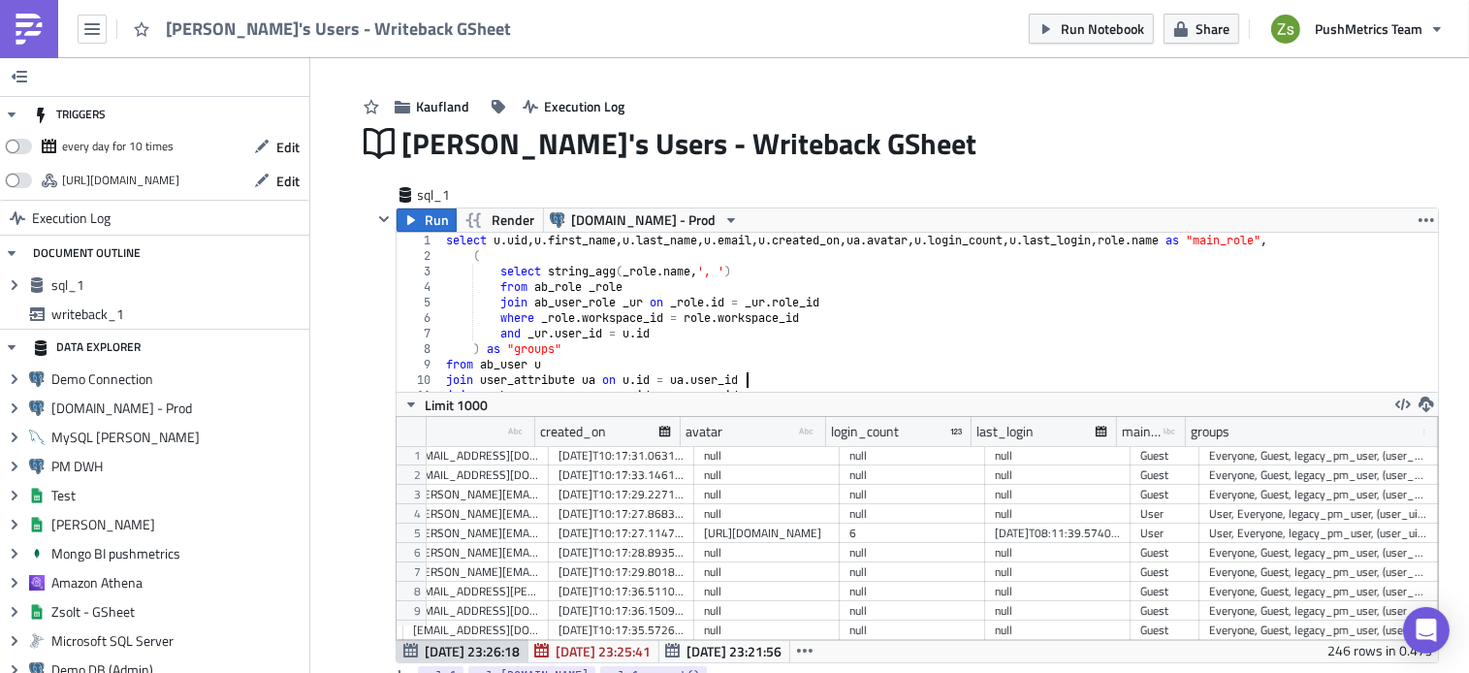
drag, startPoint x: 1414, startPoint y: 439, endPoint x: 1454, endPoint y: 430, distance: 41.9
click at [1454, 430] on main "TRIGGERS every day for 10 times Edit https://pushmetrics.io/api/v1/report/MNoRn…" at bounding box center [734, 366] width 1469 height 619
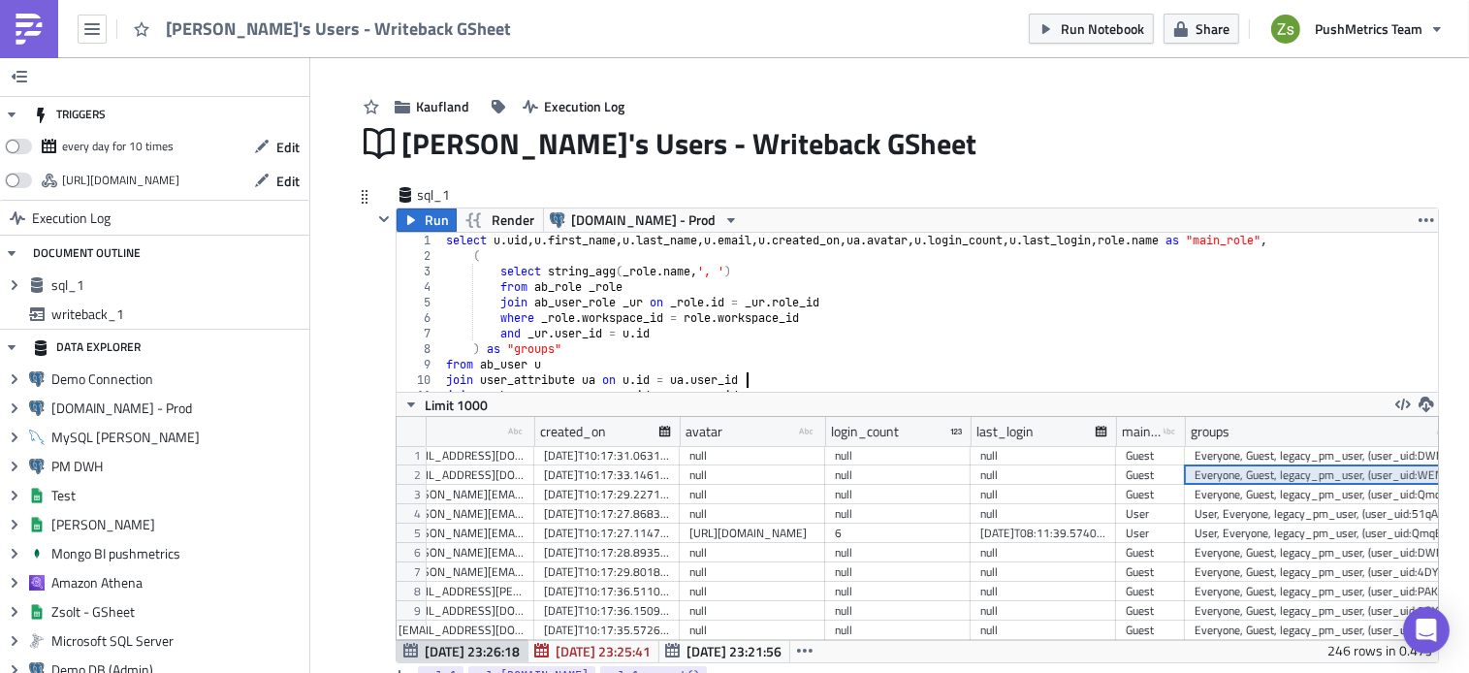
scroll to position [0, 513]
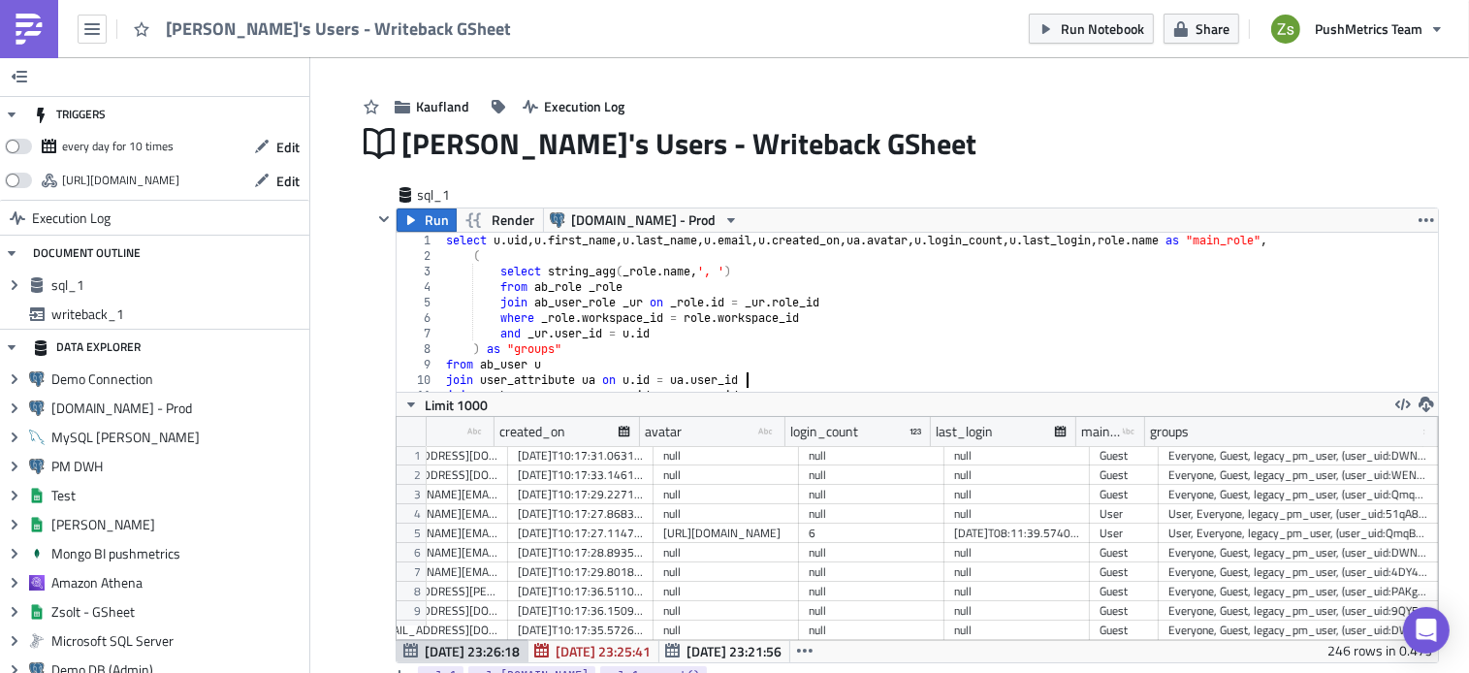
drag, startPoint x: 1414, startPoint y: 429, endPoint x: 1466, endPoint y: 433, distance: 52.6
click at [1466, 433] on main "TRIGGERS every day for 10 times Edit https://pushmetrics.io/api/v1/report/MNoRn…" at bounding box center [734, 366] width 1469 height 619
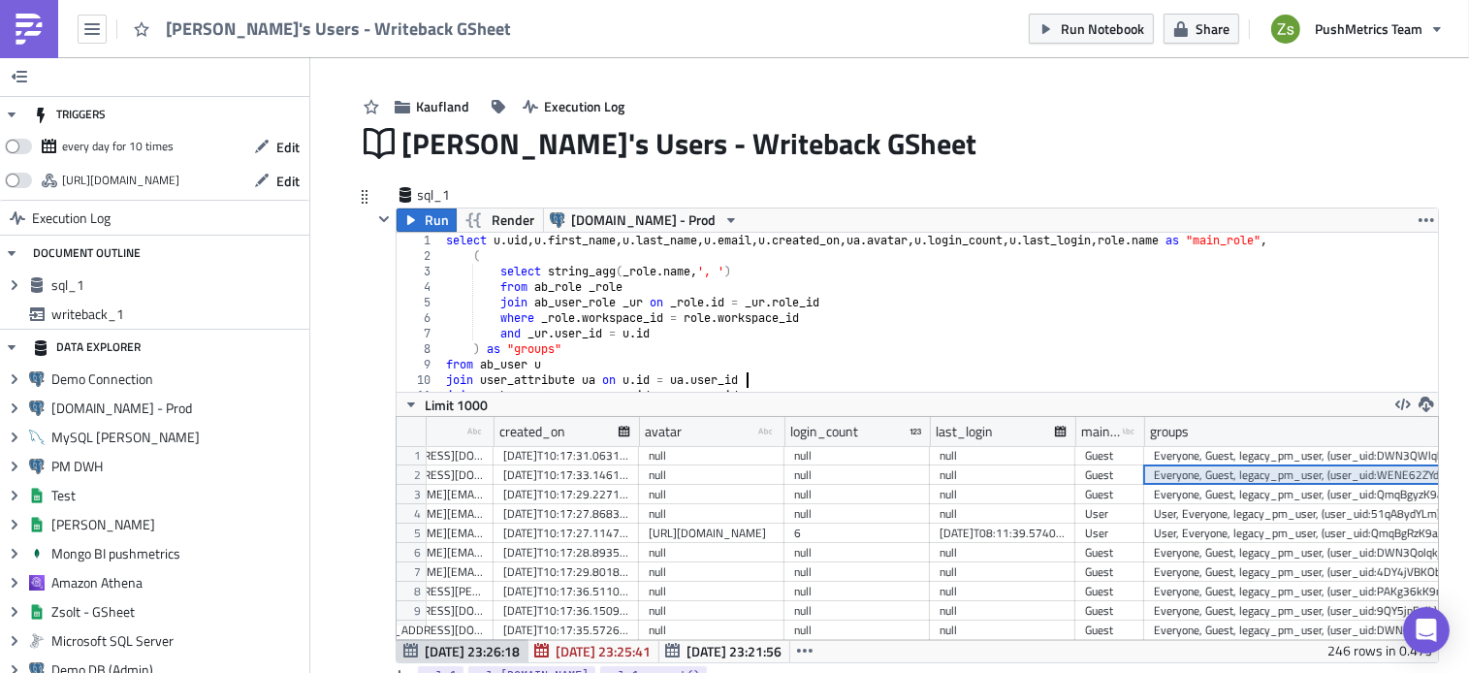
scroll to position [0, 565]
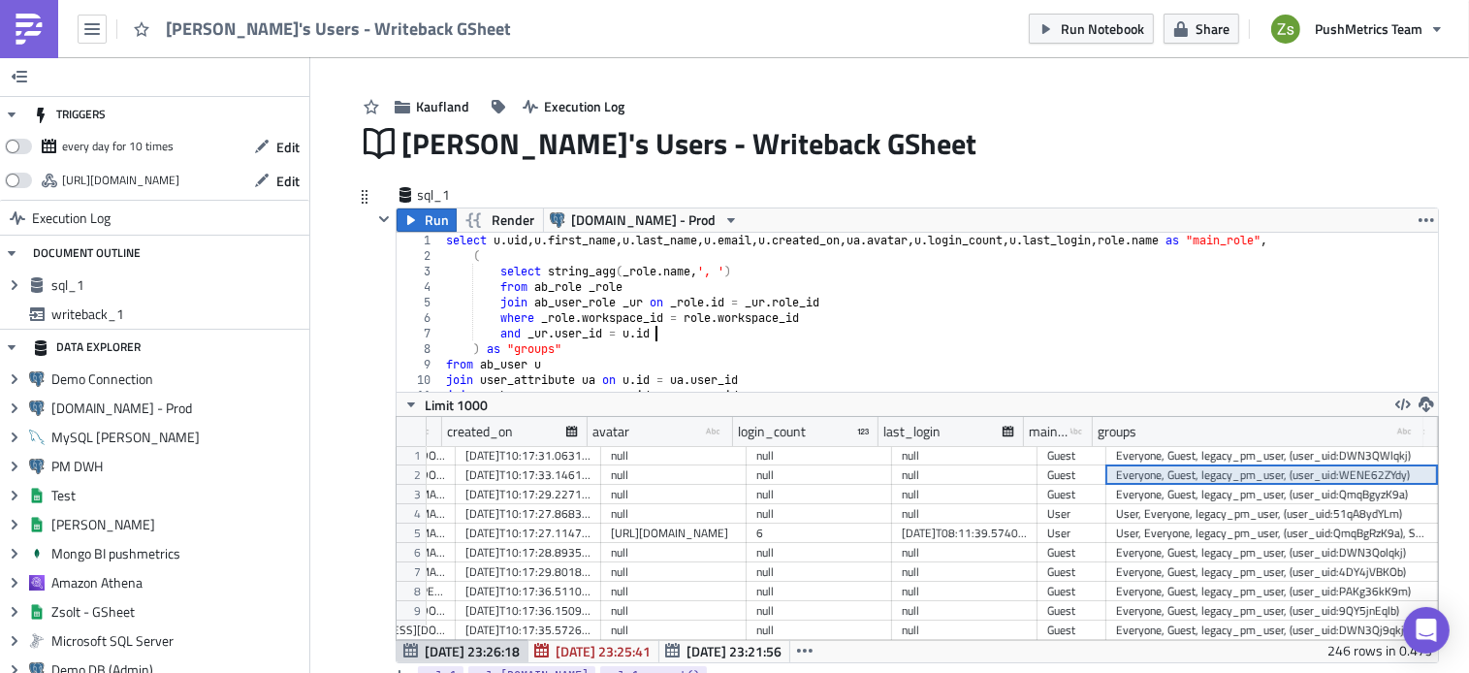
click at [735, 338] on div "select u . uid , u . first_name , u . last_name , u . email , u . created_on , …" at bounding box center [932, 328] width 981 height 190
type textarea "and _ur.user_id = u.id"
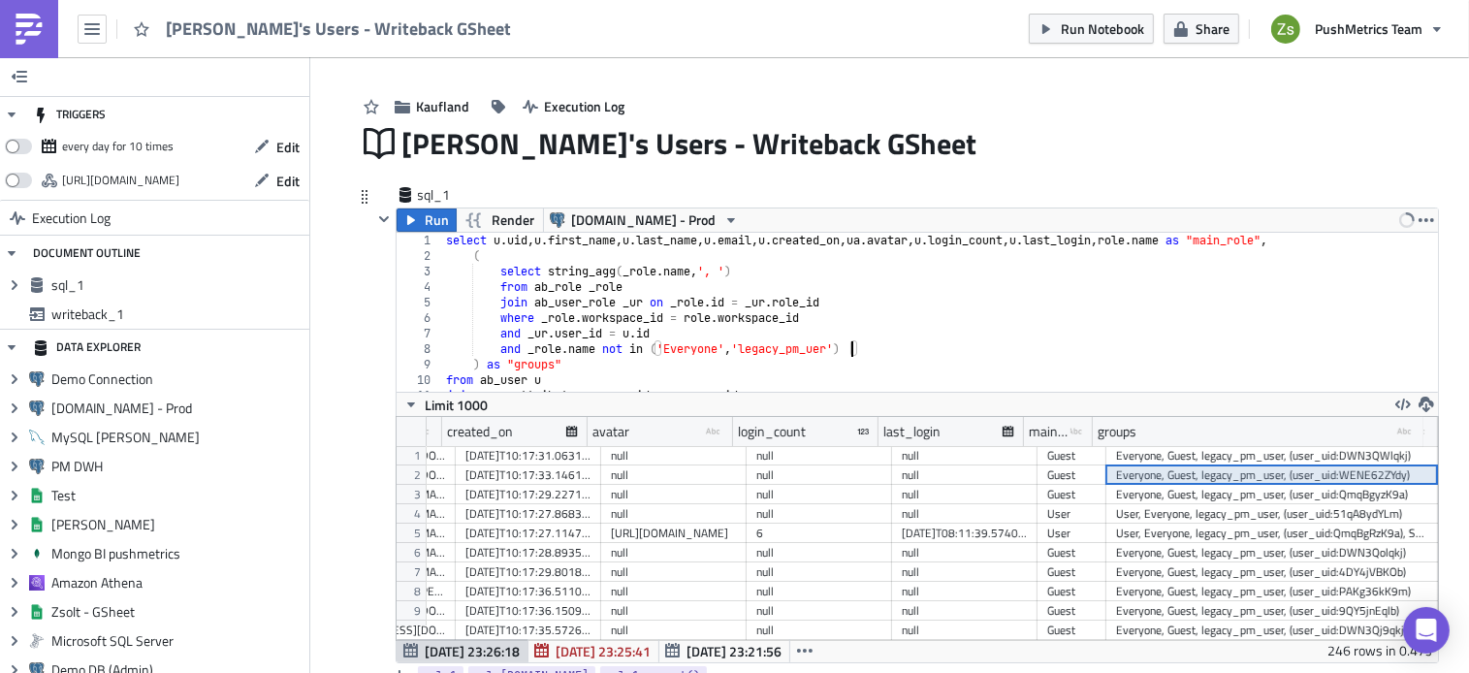
scroll to position [0, 34]
type textarea "and _role.name not in ('Everyone', 'legacy_pm_uer')"
type textarea "and _role.name != role.name"
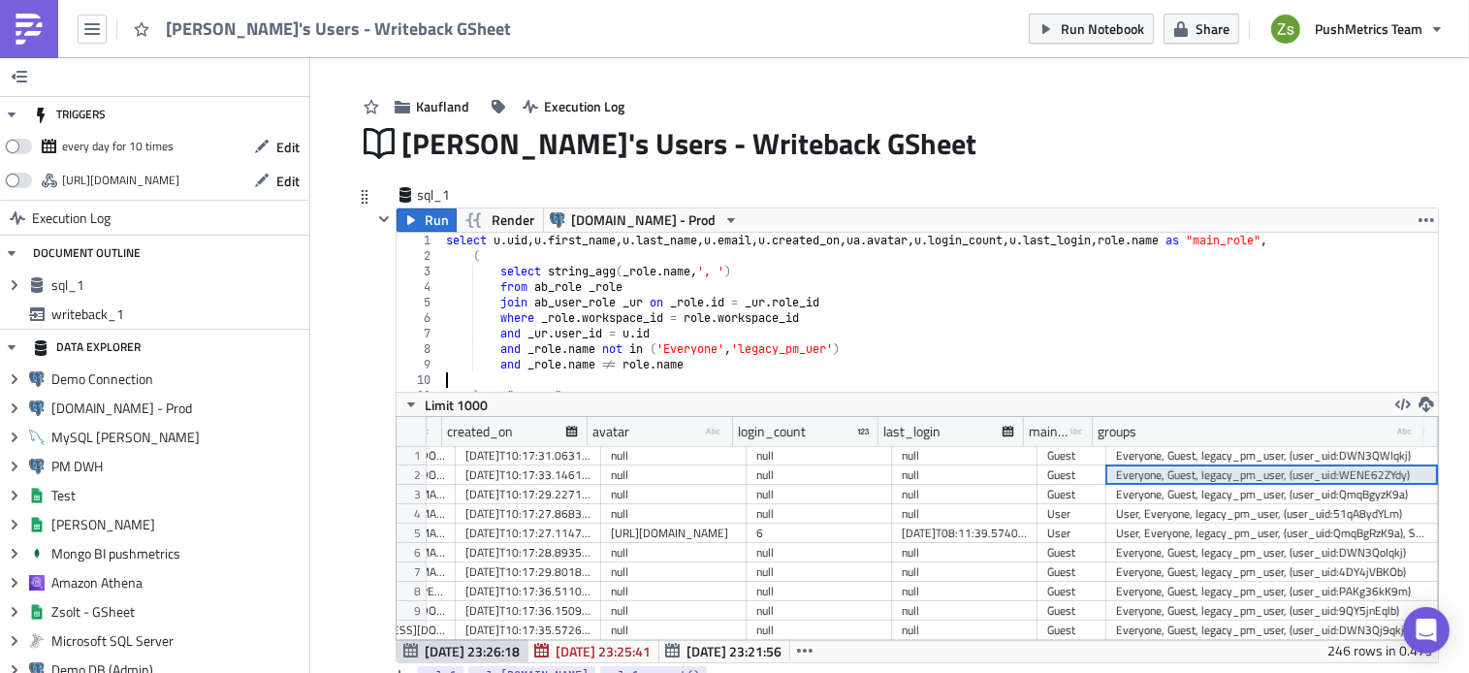
type textarea "and _role.name != role.name"
click at [430, 221] on span "Run" at bounding box center [438, 219] width 24 height 23
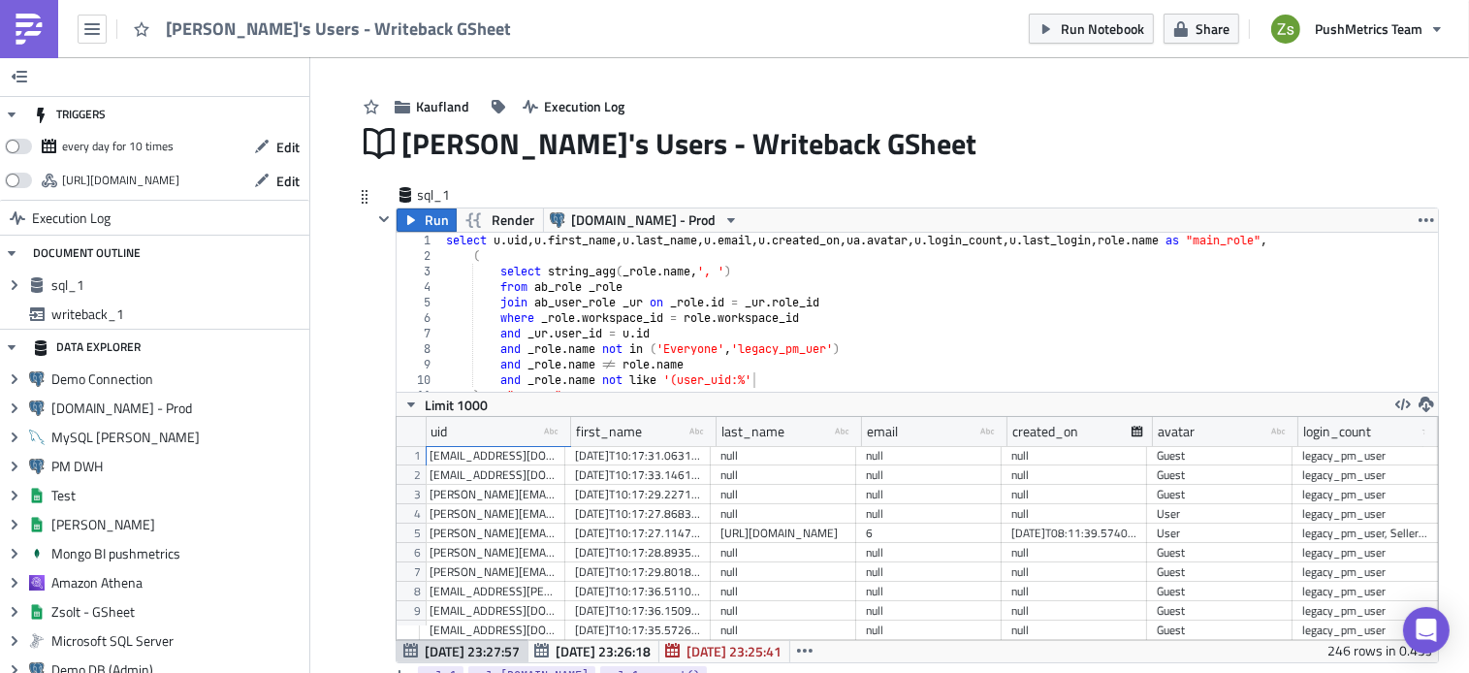
scroll to position [0, 456]
click at [818, 353] on div "select u . uid , u . first_name , u . last_name , u . email , u . created_on , …" at bounding box center [932, 328] width 981 height 190
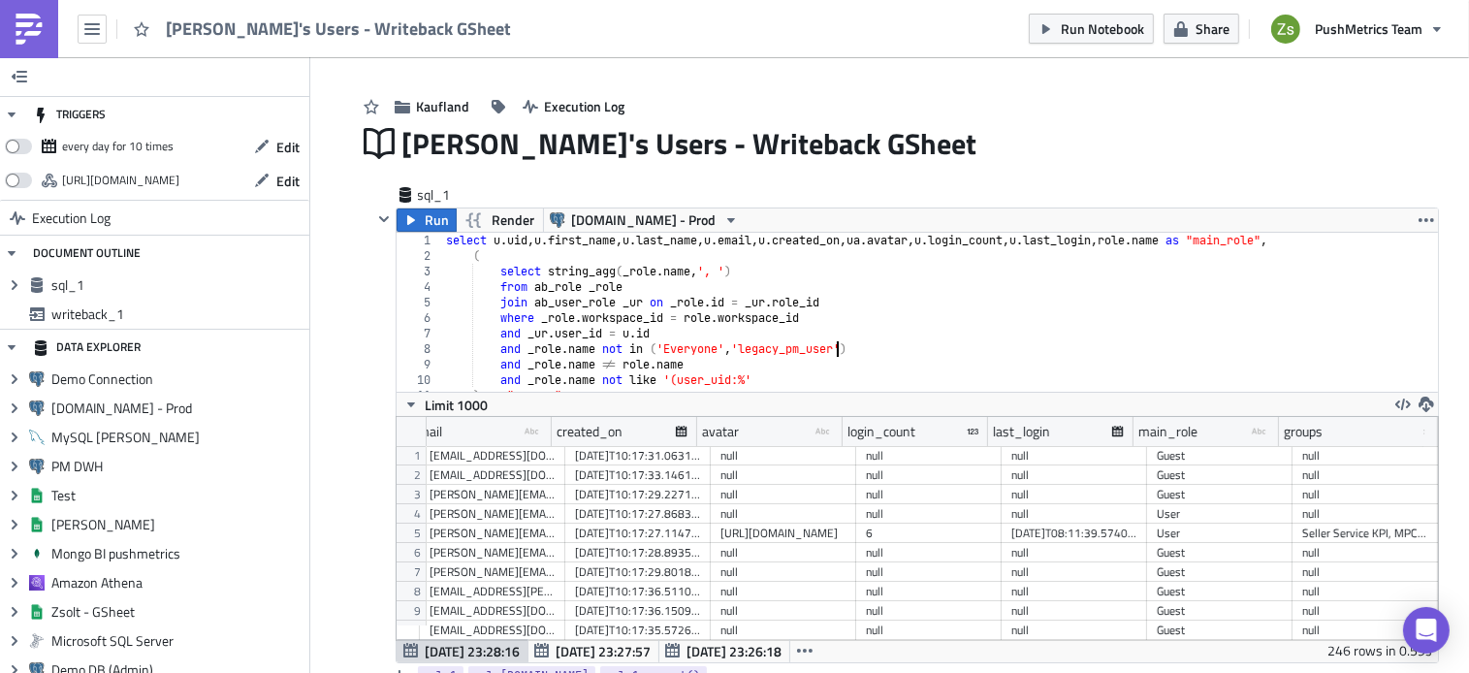
drag, startPoint x: 1413, startPoint y: 429, endPoint x: 1447, endPoint y: 429, distance: 33.9
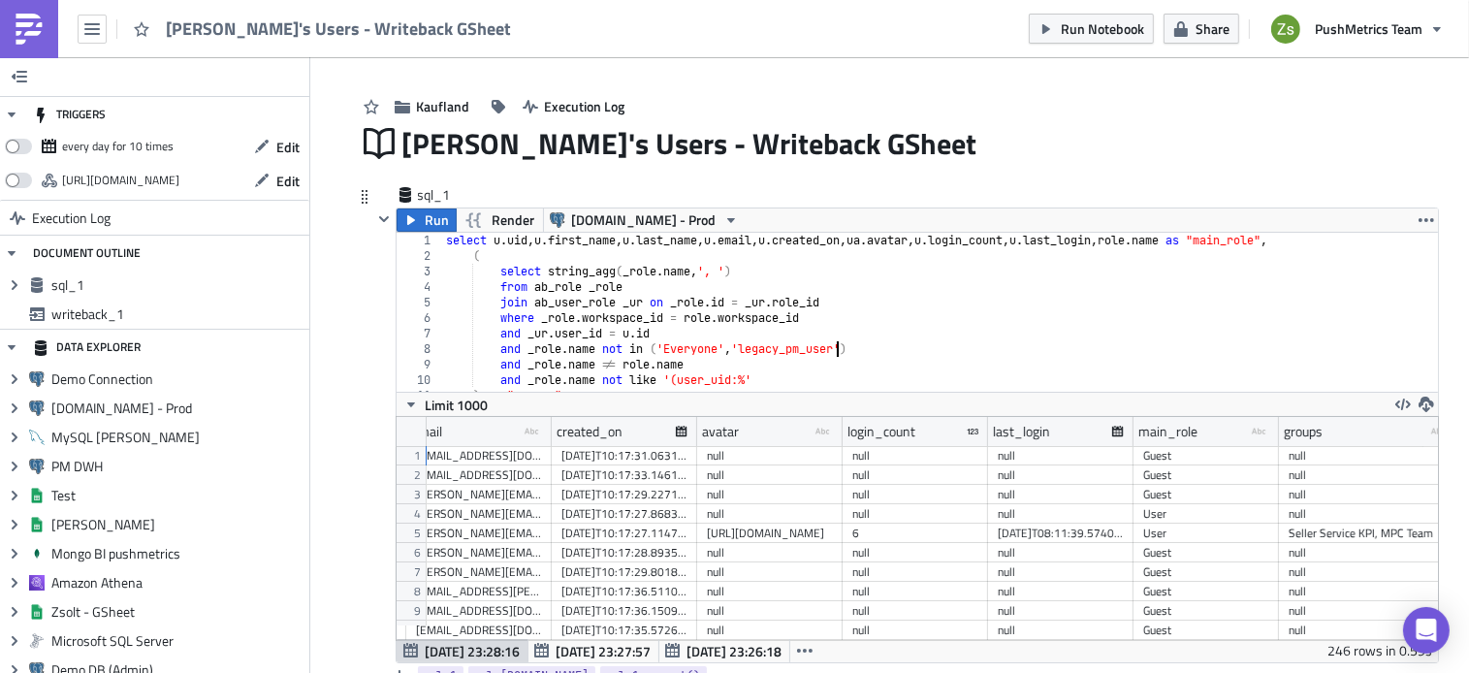
drag, startPoint x: 1447, startPoint y: 429, endPoint x: 997, endPoint y: 332, distance: 460.2
click at [997, 332] on div "select u . uid , u . first_name , u . last_name , u . email , u . created_on , …" at bounding box center [932, 328] width 981 height 190
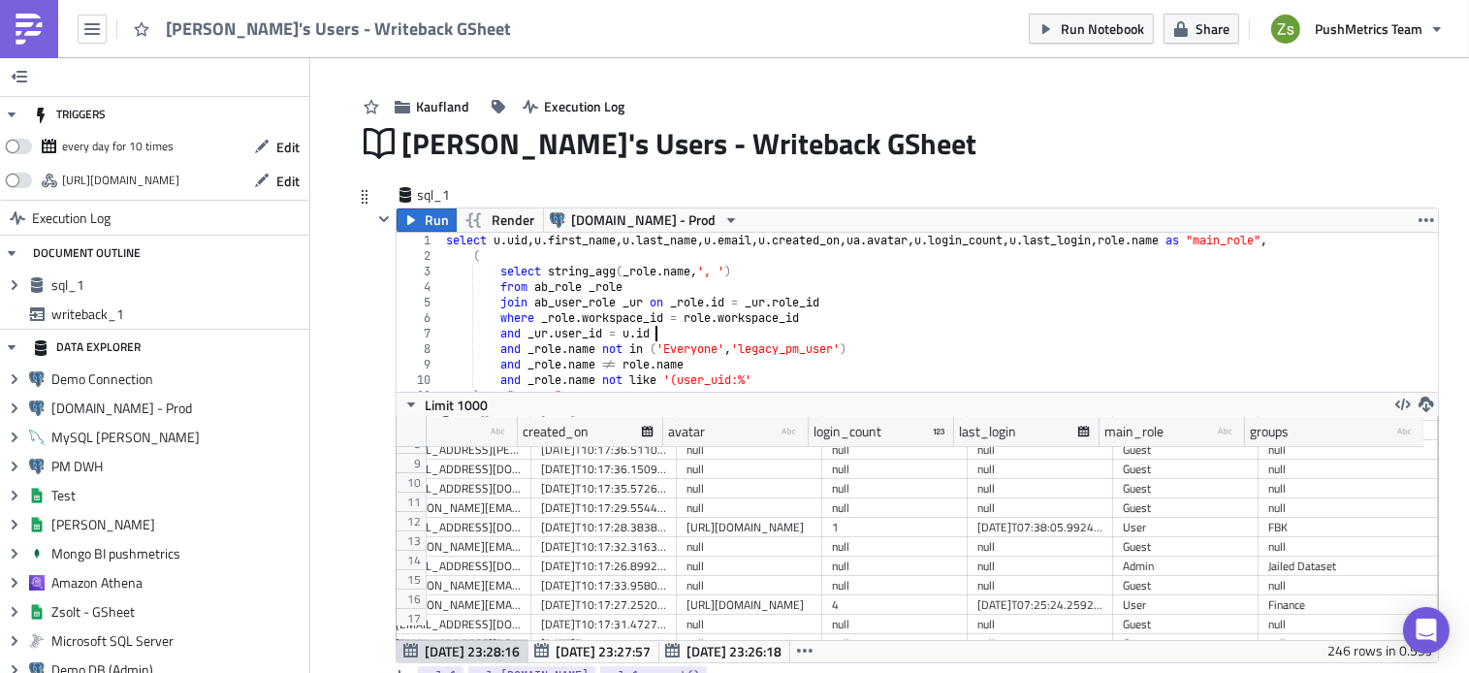
scroll to position [147, 491]
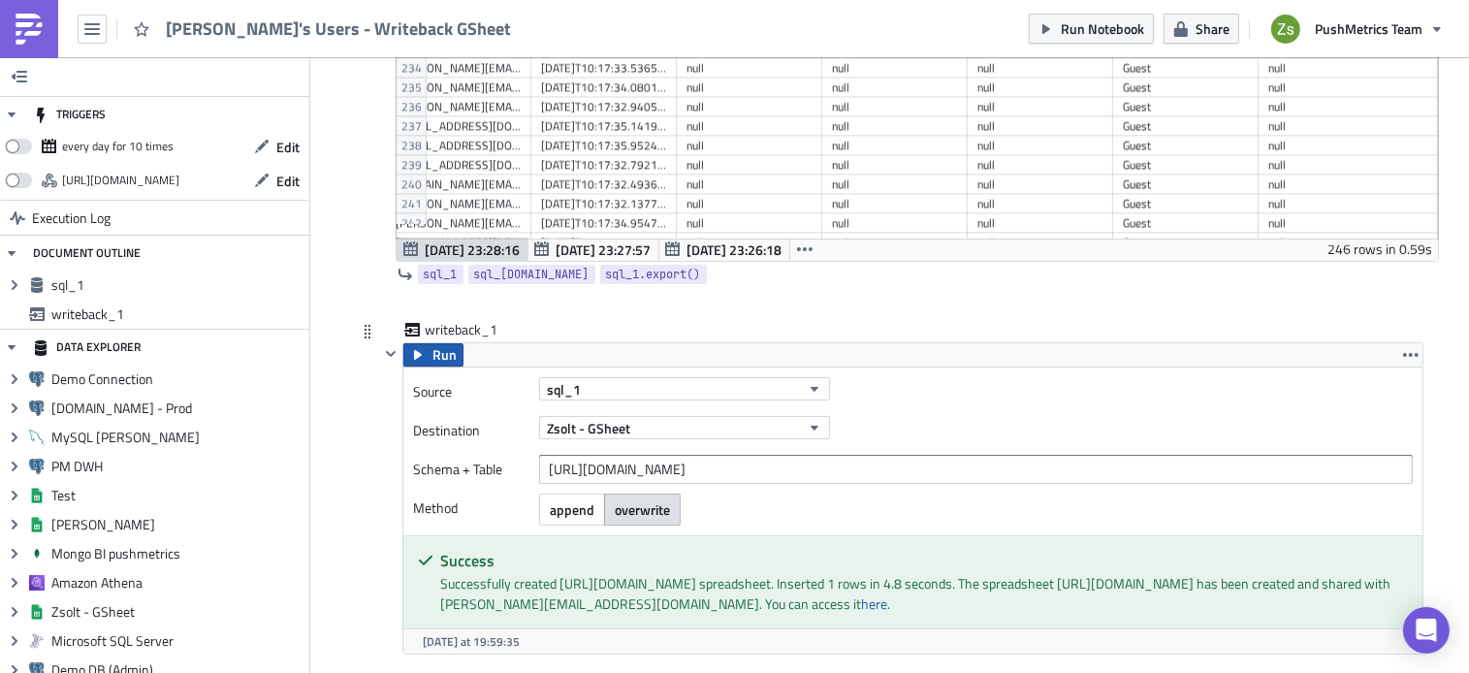
type textarea "and _ur.user_id = u.id"
click at [424, 352] on button "Run" at bounding box center [433, 354] width 60 height 23
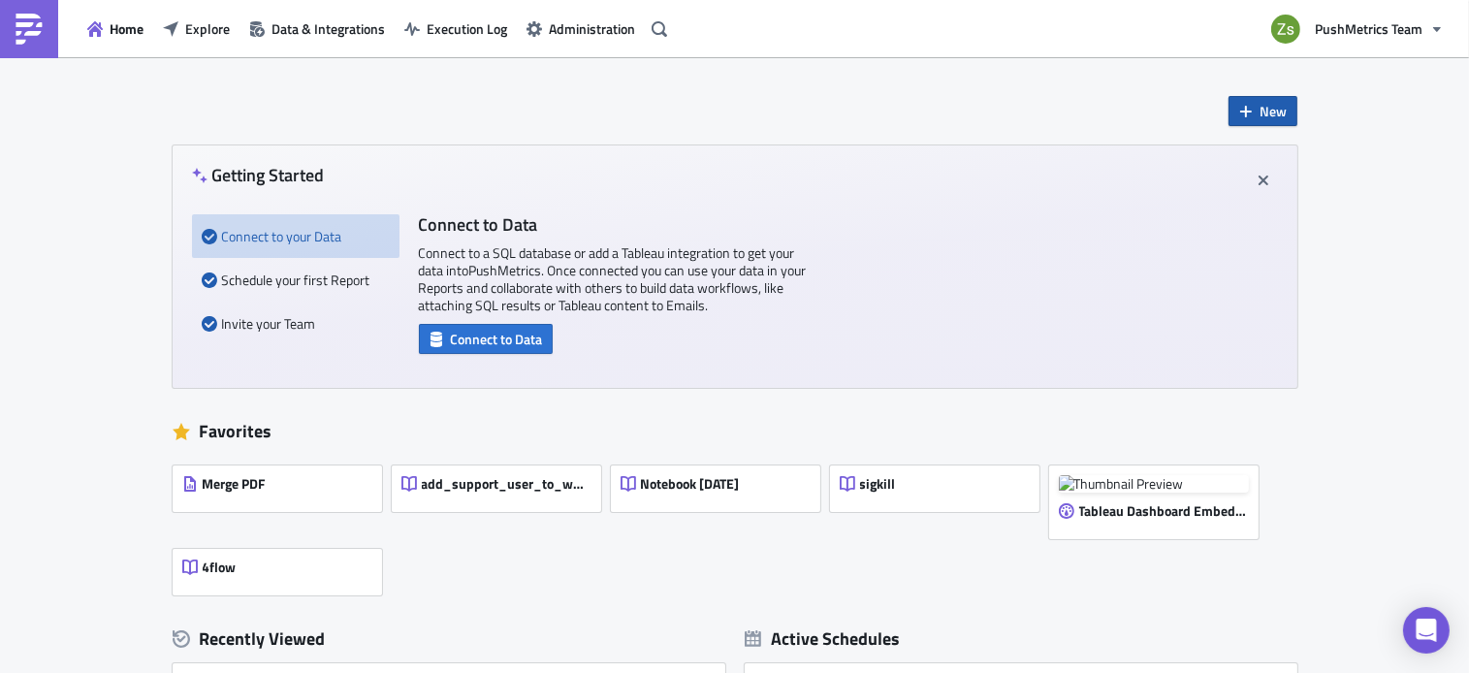
click at [1260, 103] on span "New" at bounding box center [1273, 111] width 27 height 20
click at [1284, 190] on div "Notebook" at bounding box center [1320, 189] width 129 height 19
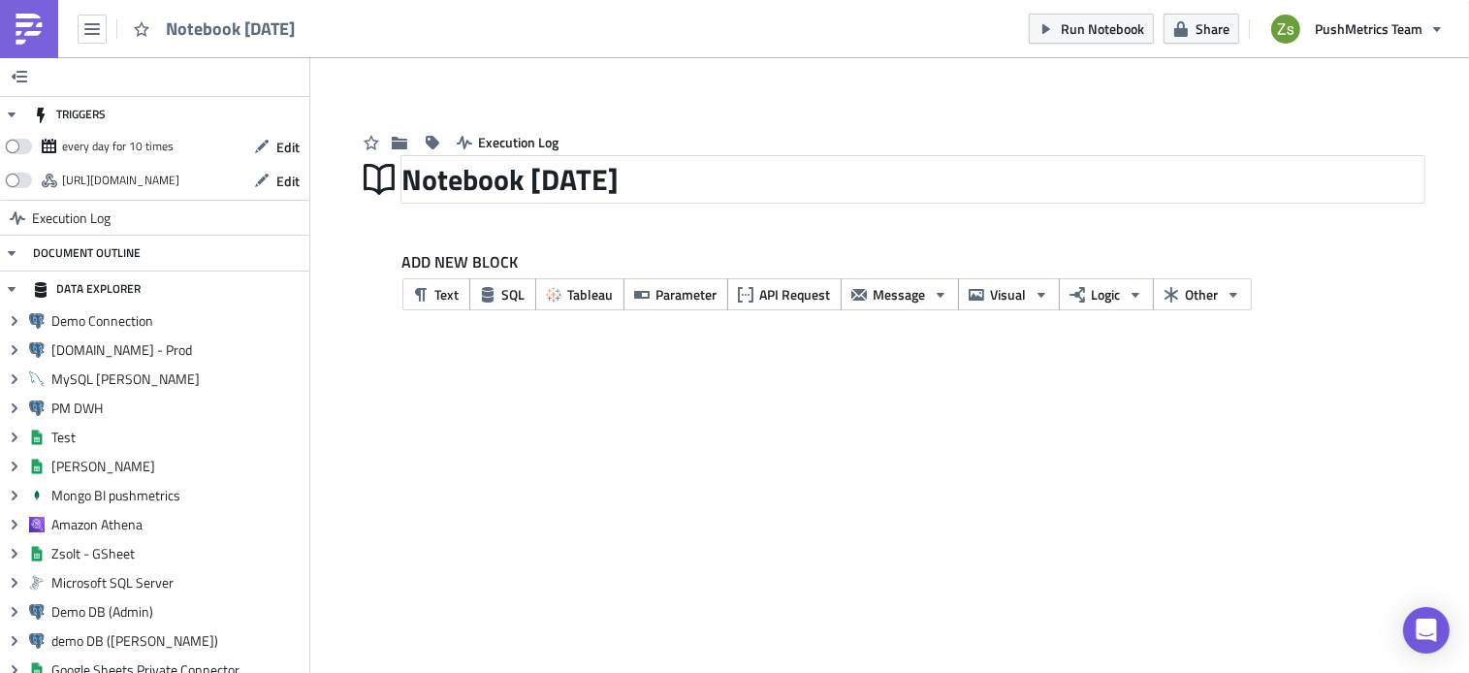
click at [651, 172] on div "Notebook [DATE]" at bounding box center [912, 179] width 1021 height 45
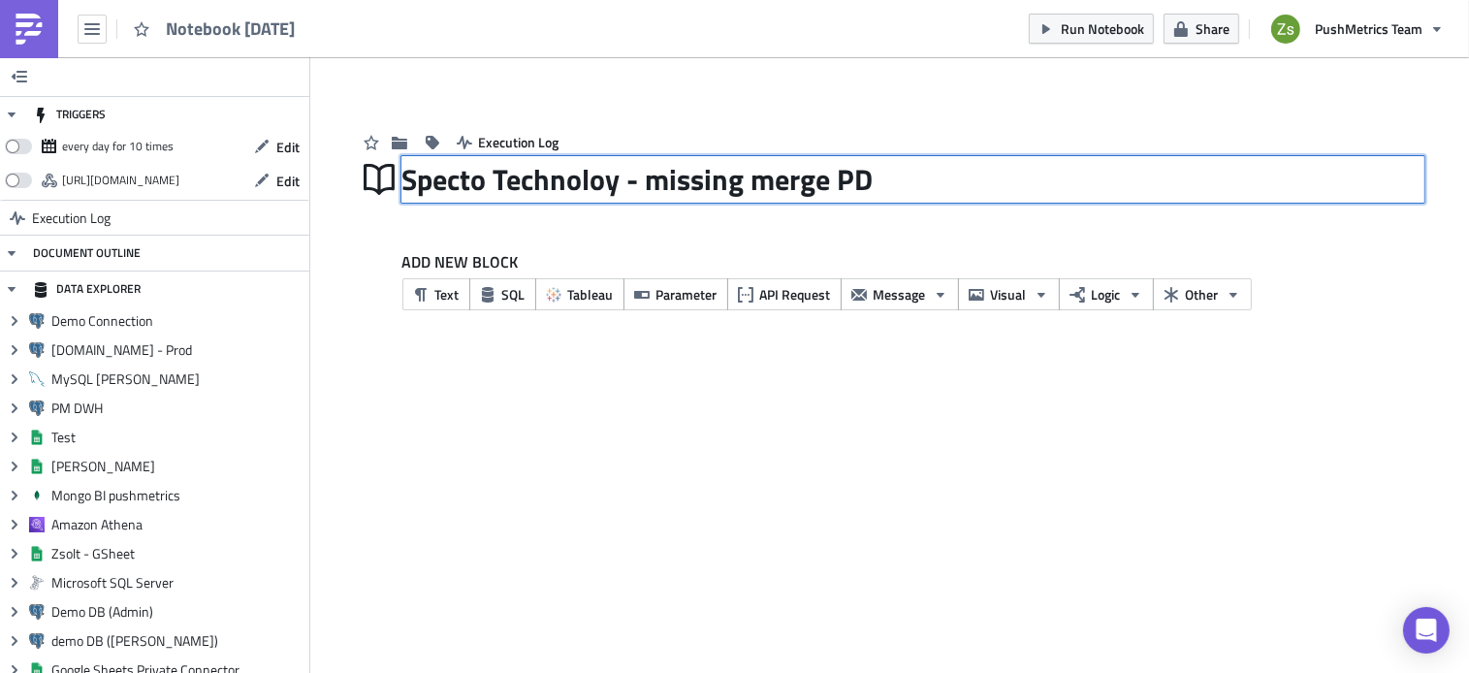
type input "Specto Technoloy - missing merge PDF"
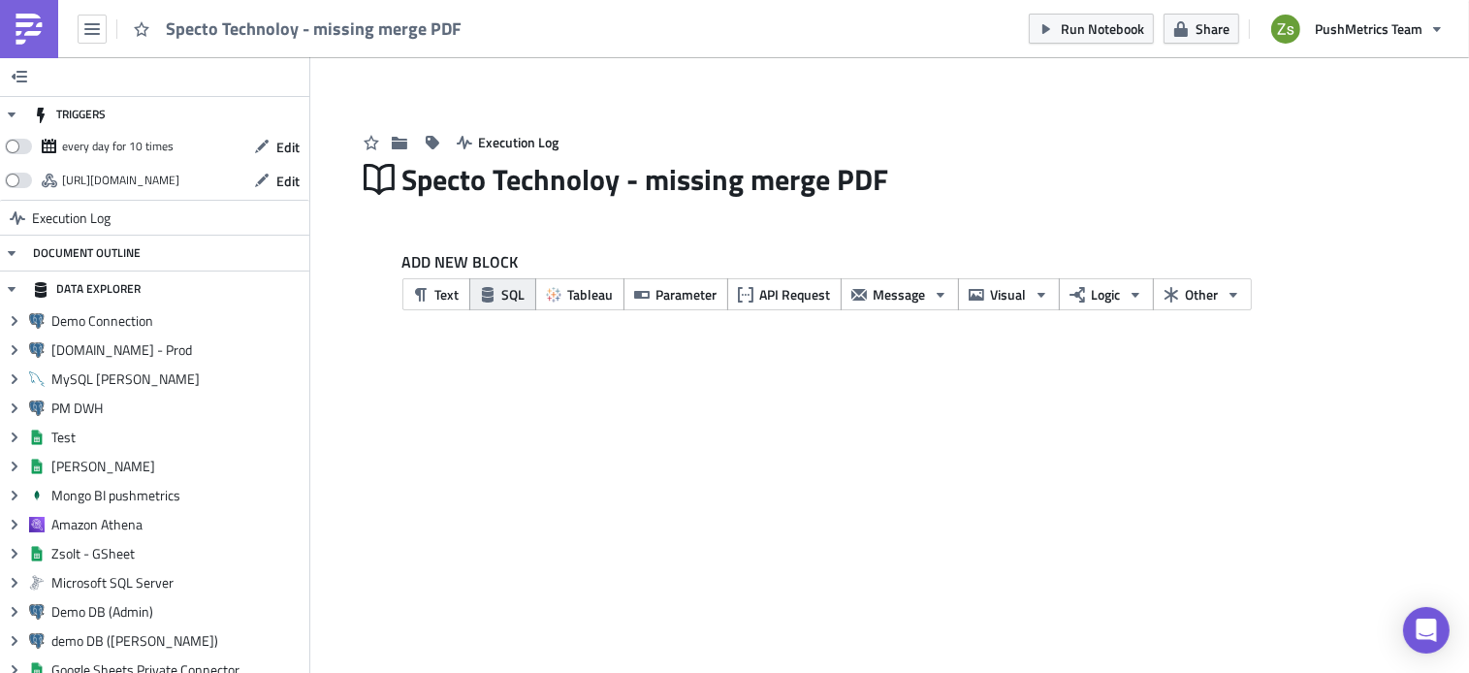
click at [502, 301] on span "SQL" at bounding box center [513, 294] width 23 height 20
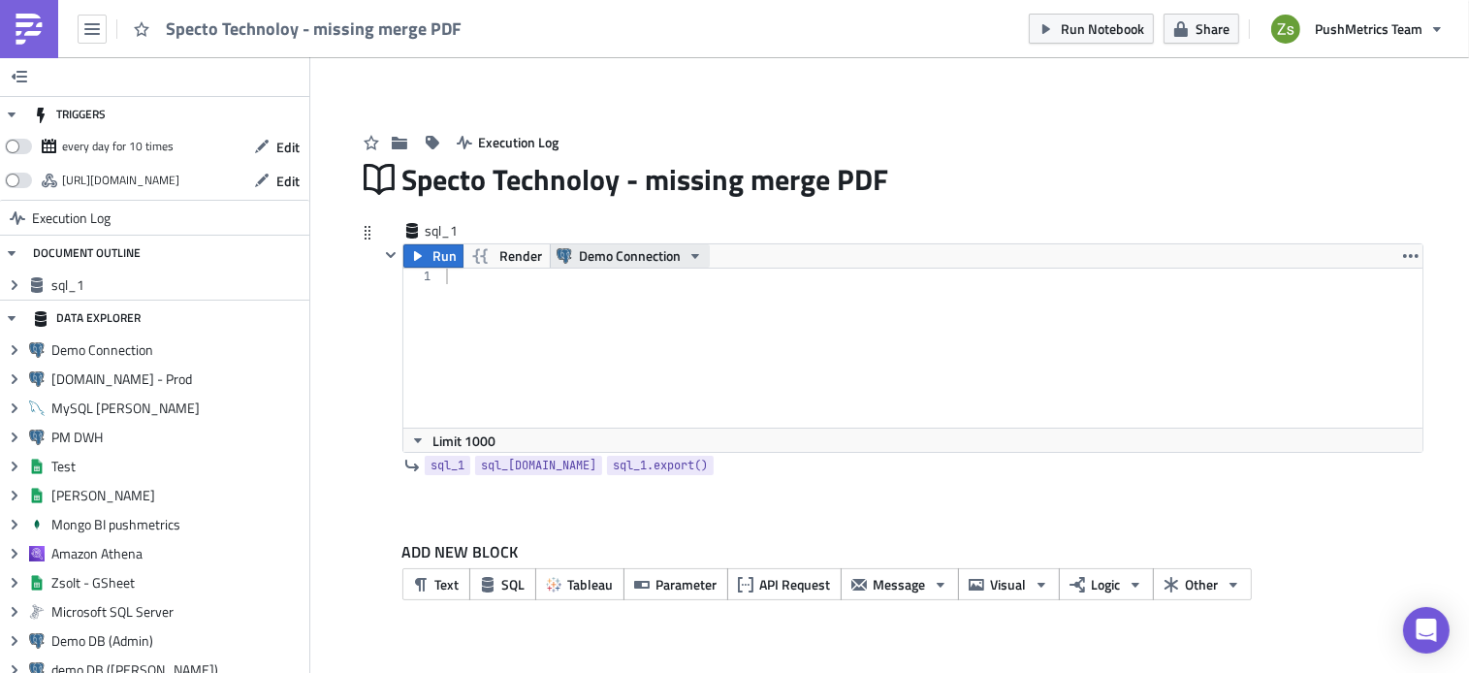
click at [626, 248] on span "Demo Connection" at bounding box center [630, 255] width 102 height 23
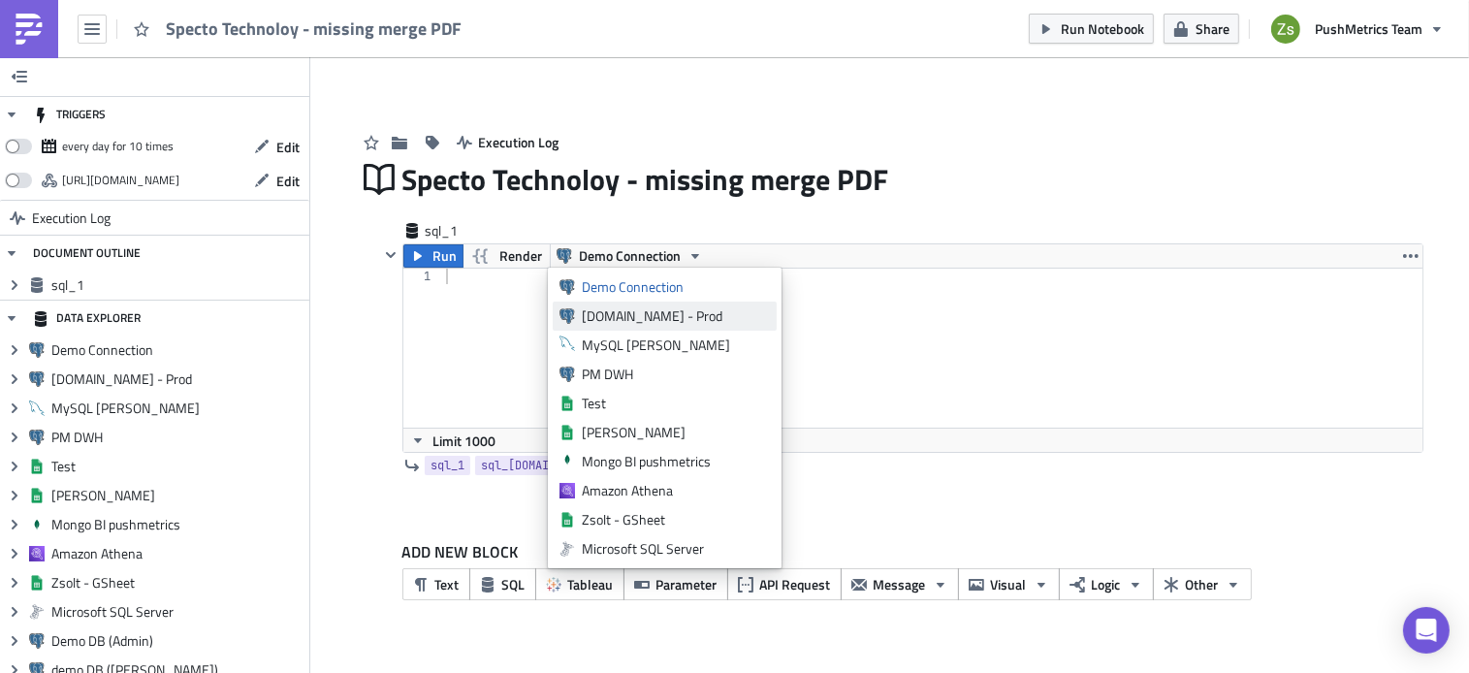
click at [638, 315] on div "[DOMAIN_NAME] - Prod" at bounding box center [676, 315] width 188 height 19
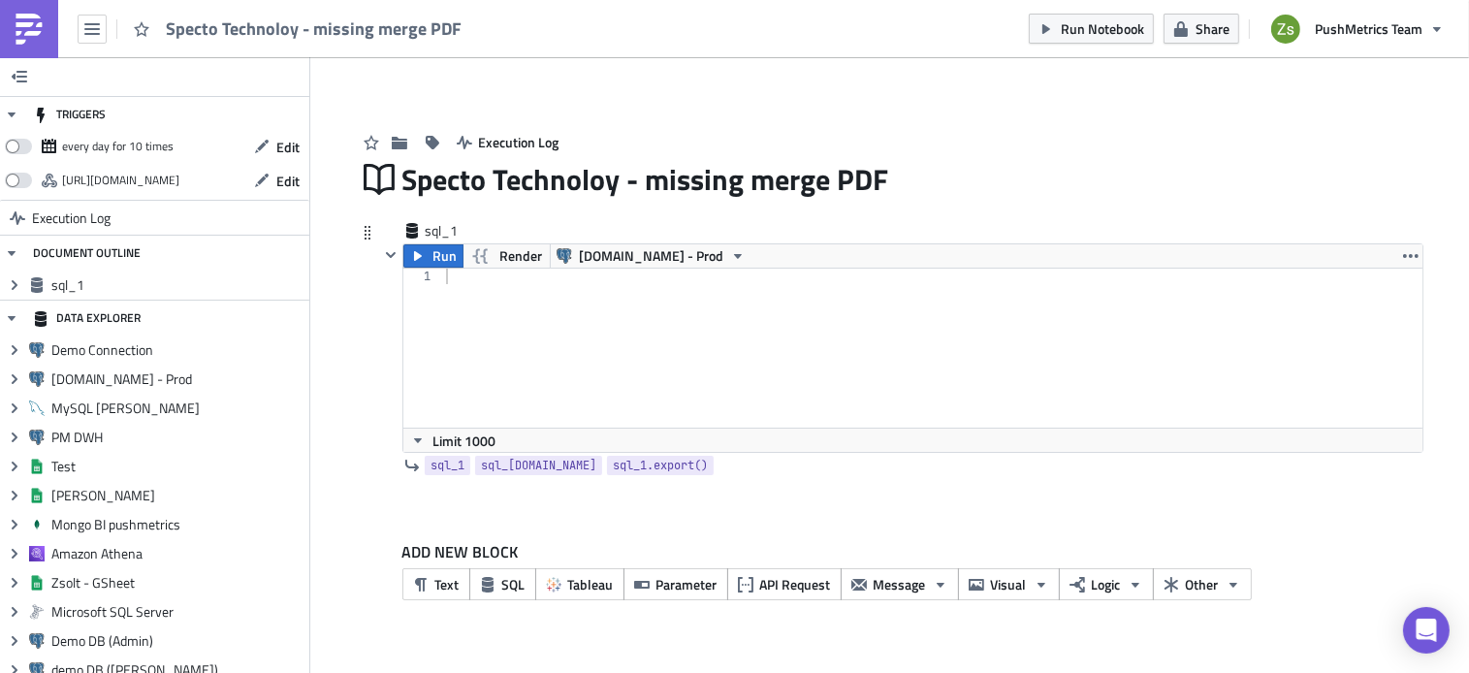
click at [581, 315] on div at bounding box center [932, 364] width 980 height 190
paste textarea "MeL9v76lzZ"
paste textarea "MeL9v76lzZ'"
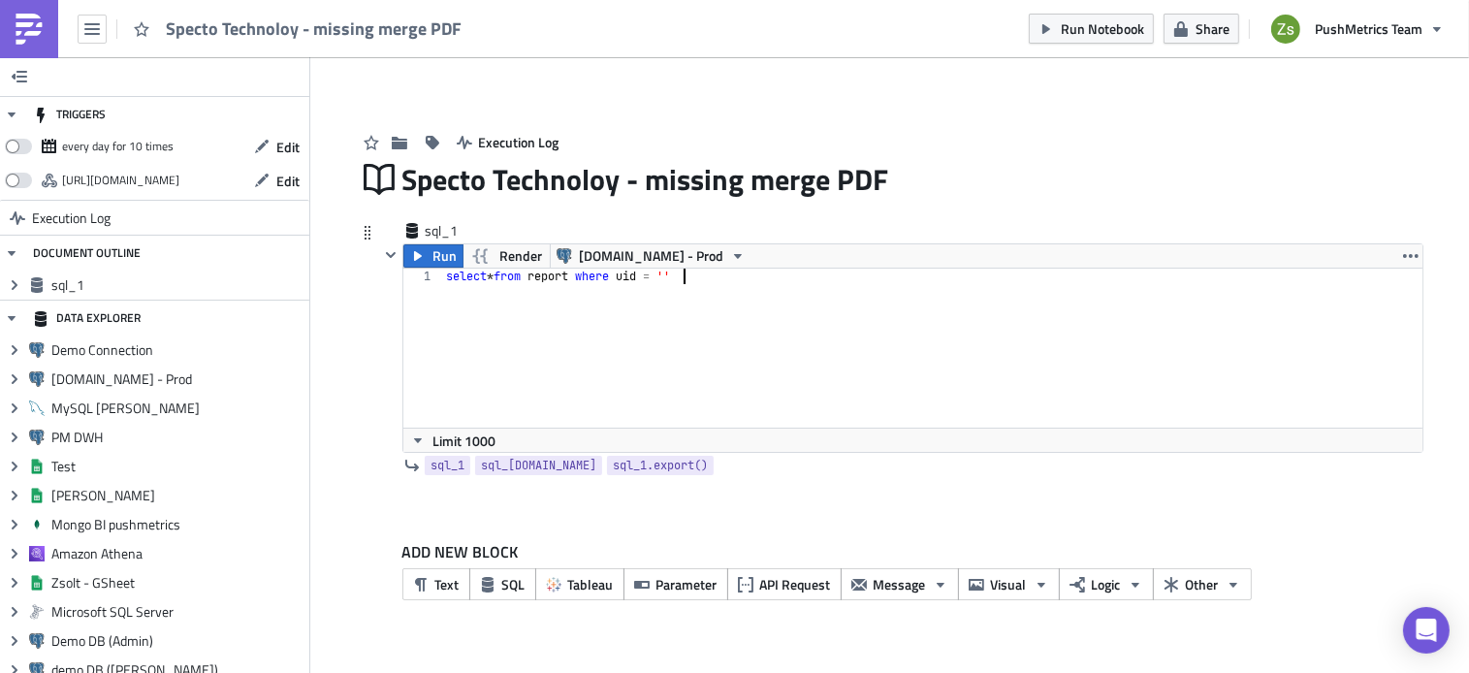
type textarea "select * from report where uid = 'MeL9v76lzZ'"
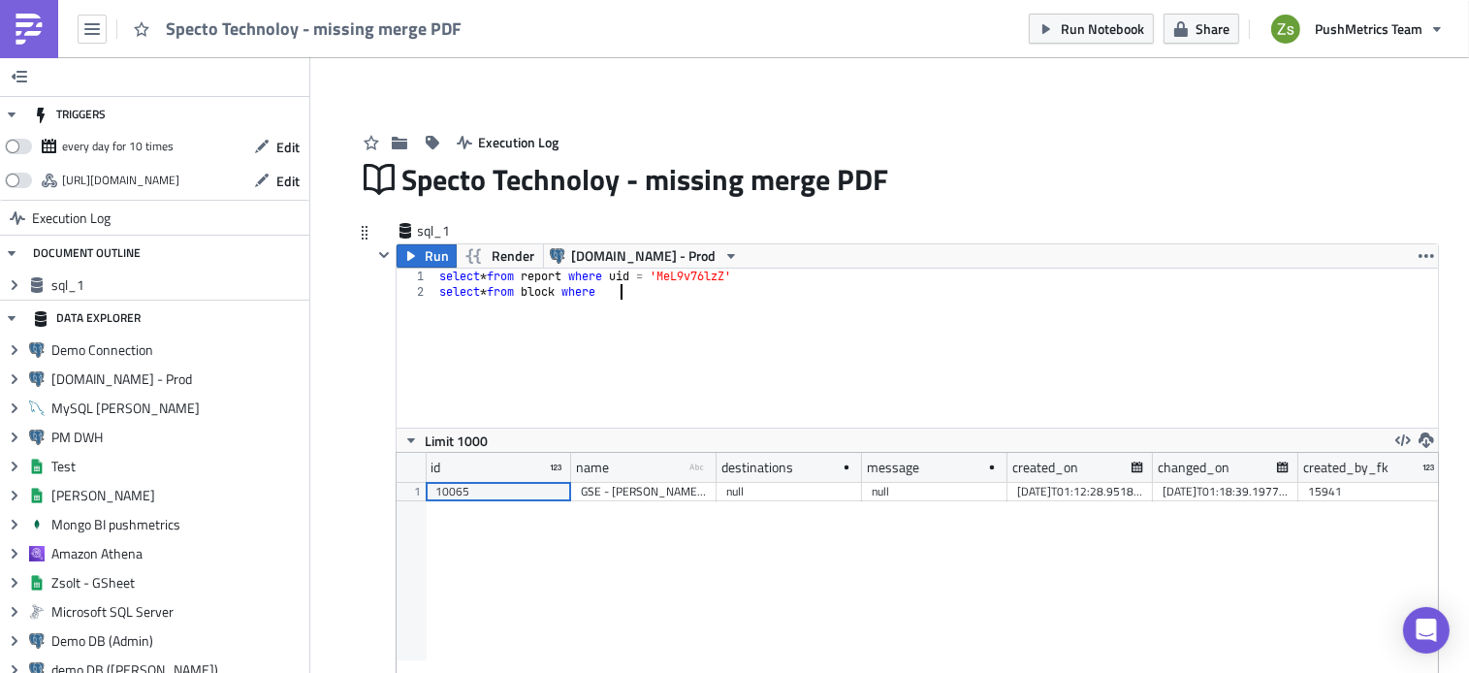
scroll to position [0, 14]
click at [528, 489] on div "10065" at bounding box center [498, 491] width 126 height 19
click at [719, 333] on div "select * from report where uid = 'MeL9v76lzZ' select * from block where" at bounding box center [936, 364] width 1003 height 190
paste textarea "10065"
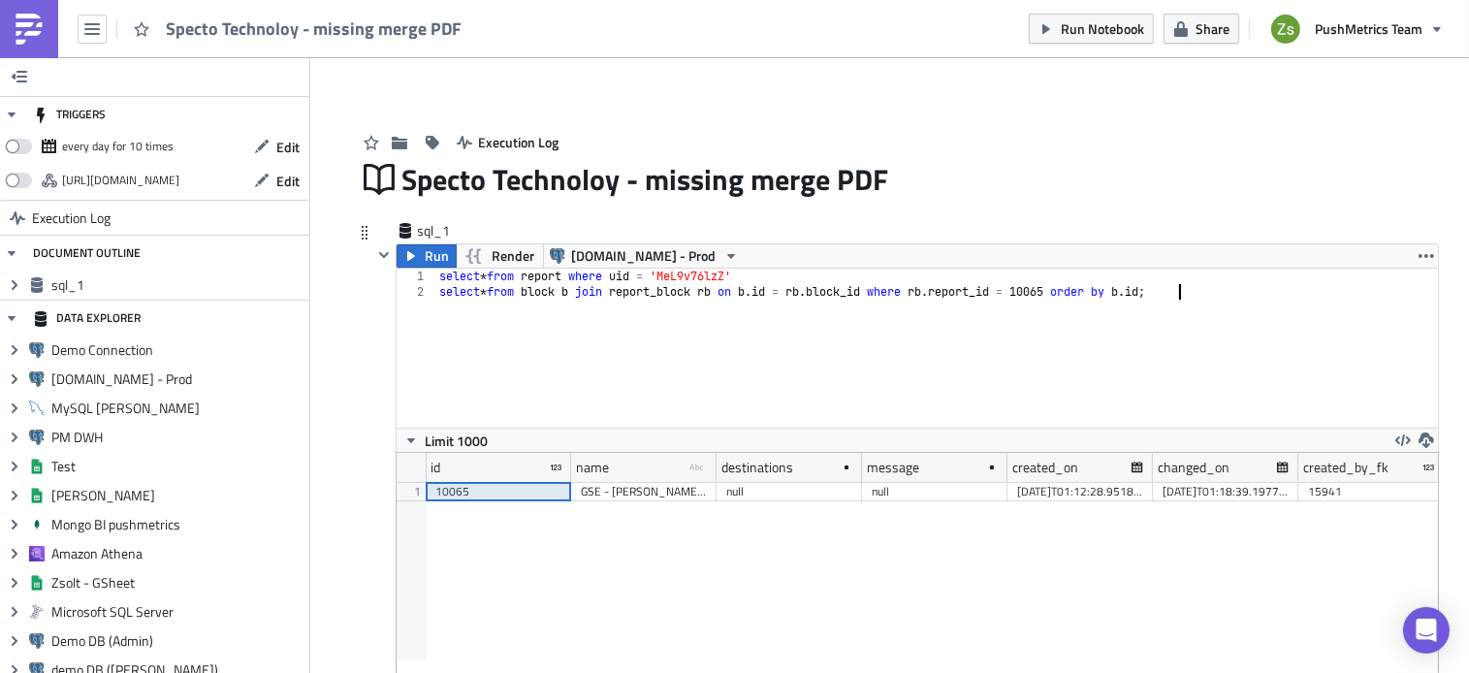
scroll to position [0, 60]
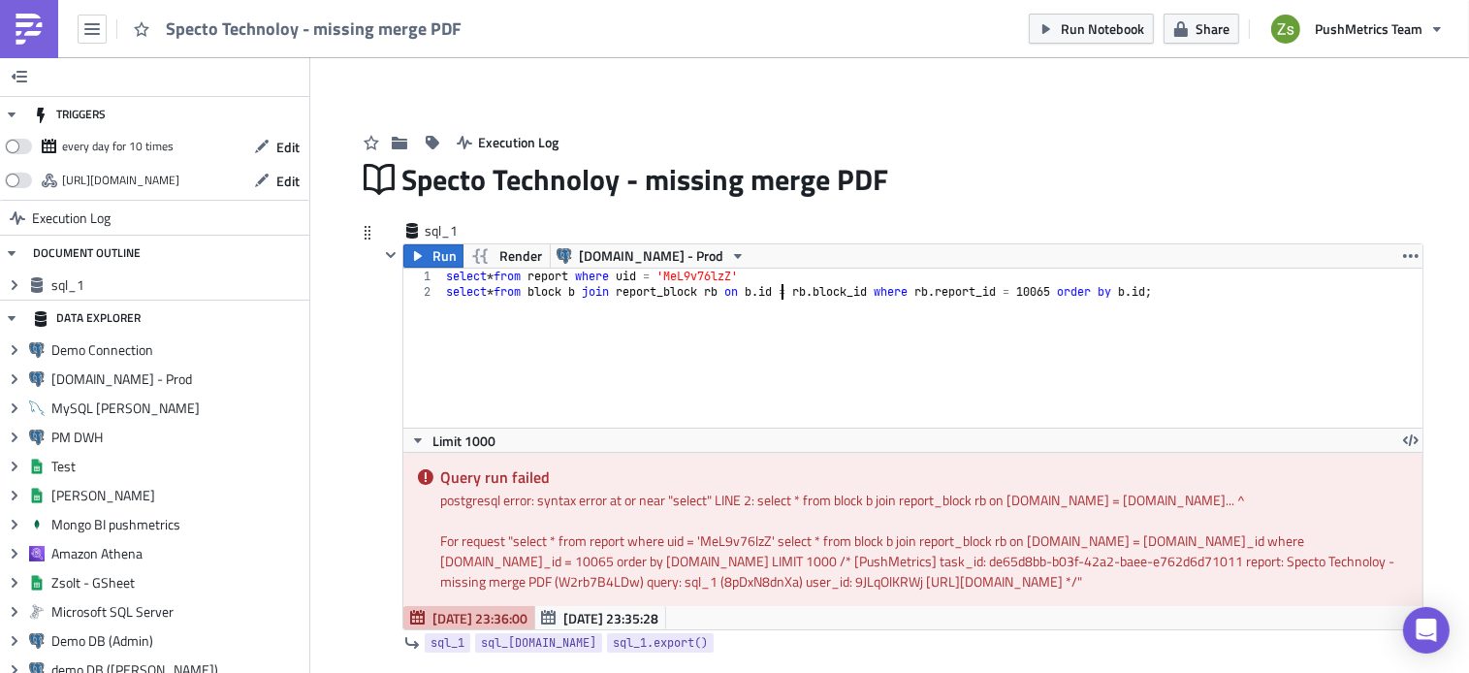
click at [772, 286] on div "select * from report where uid = 'MeL9v76lzZ' select * from block b join report…" at bounding box center [932, 364] width 980 height 190
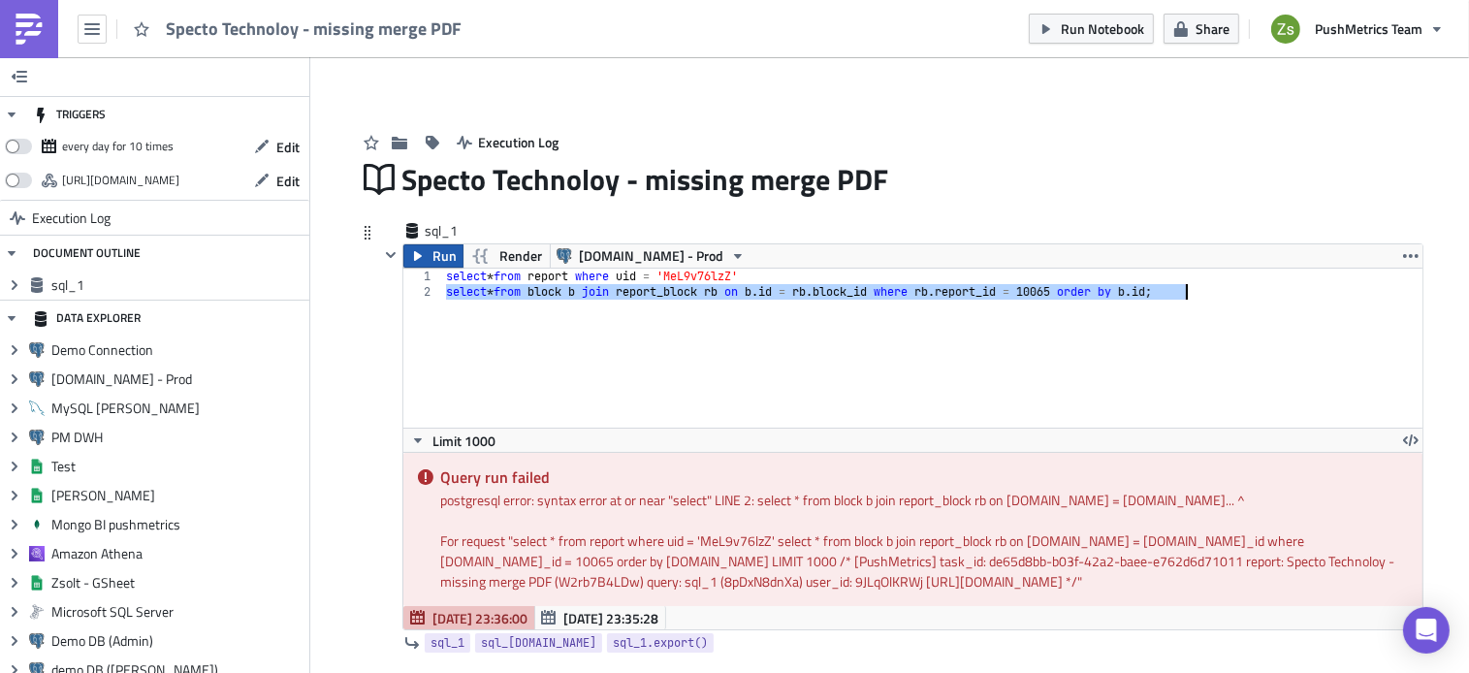
type textarea "select * from block b join report_block rb on [DOMAIN_NAME] = [DOMAIN_NAME]_id …"
click at [432, 264] on span "Run" at bounding box center [444, 255] width 24 height 23
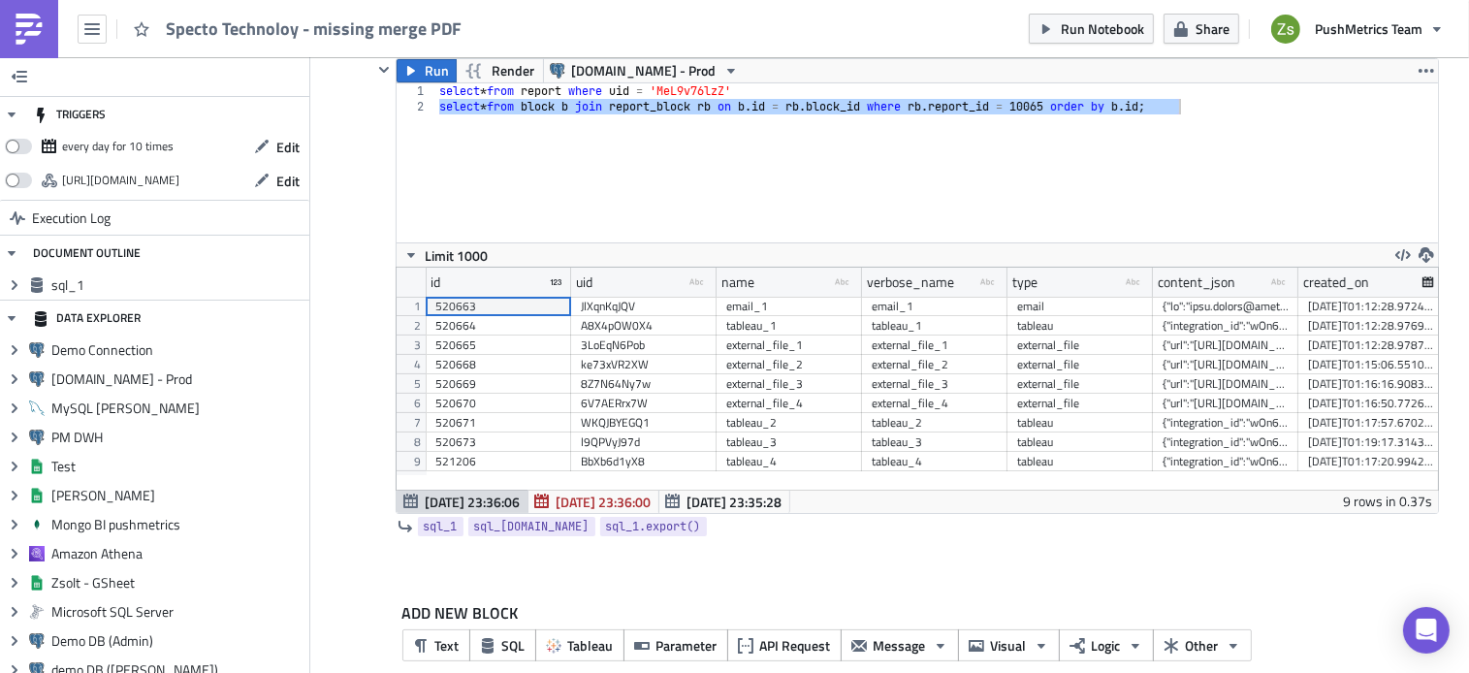
scroll to position [186, 0]
click at [845, 179] on div "select * from report where uid = 'MeL9v76lzZ' select * from block b join report…" at bounding box center [936, 161] width 1003 height 159
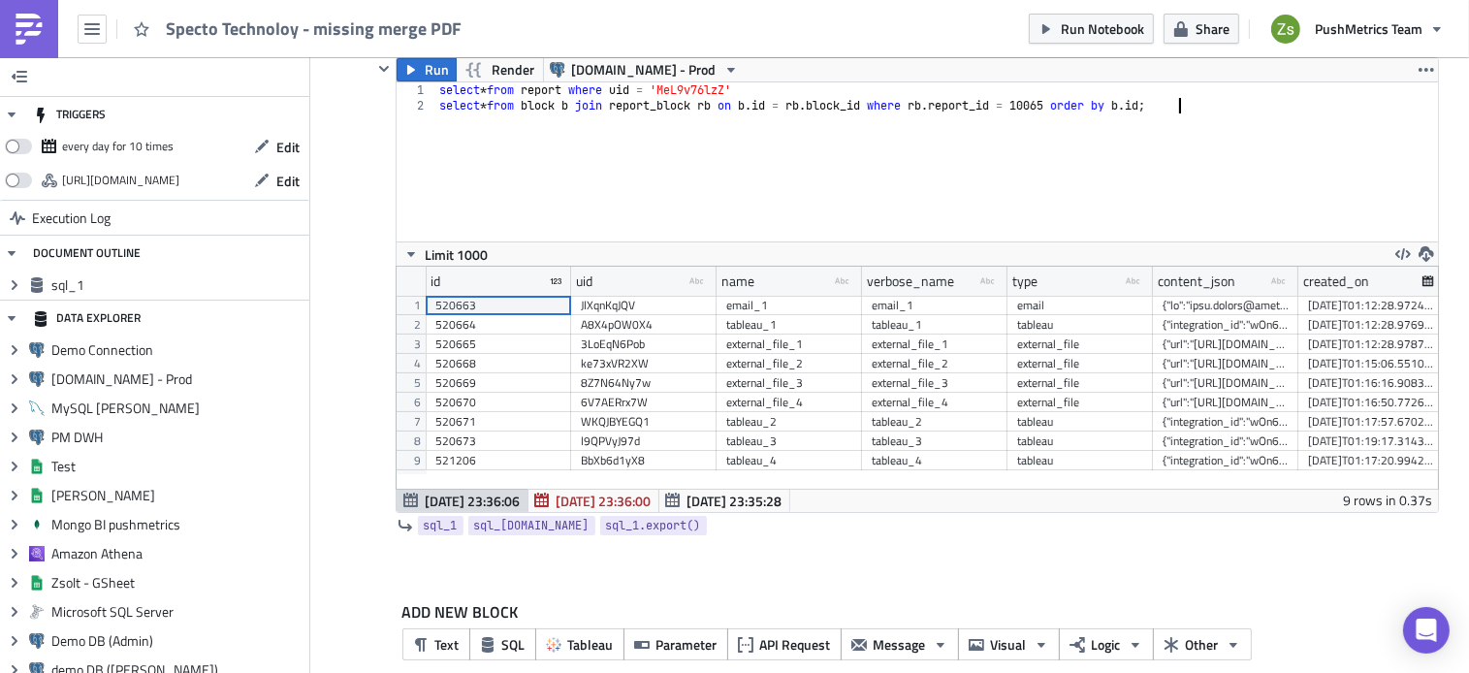
click at [845, 179] on div "select * from report where uid = 'MeL9v76lzZ' select * from block b join report…" at bounding box center [936, 177] width 1003 height 190
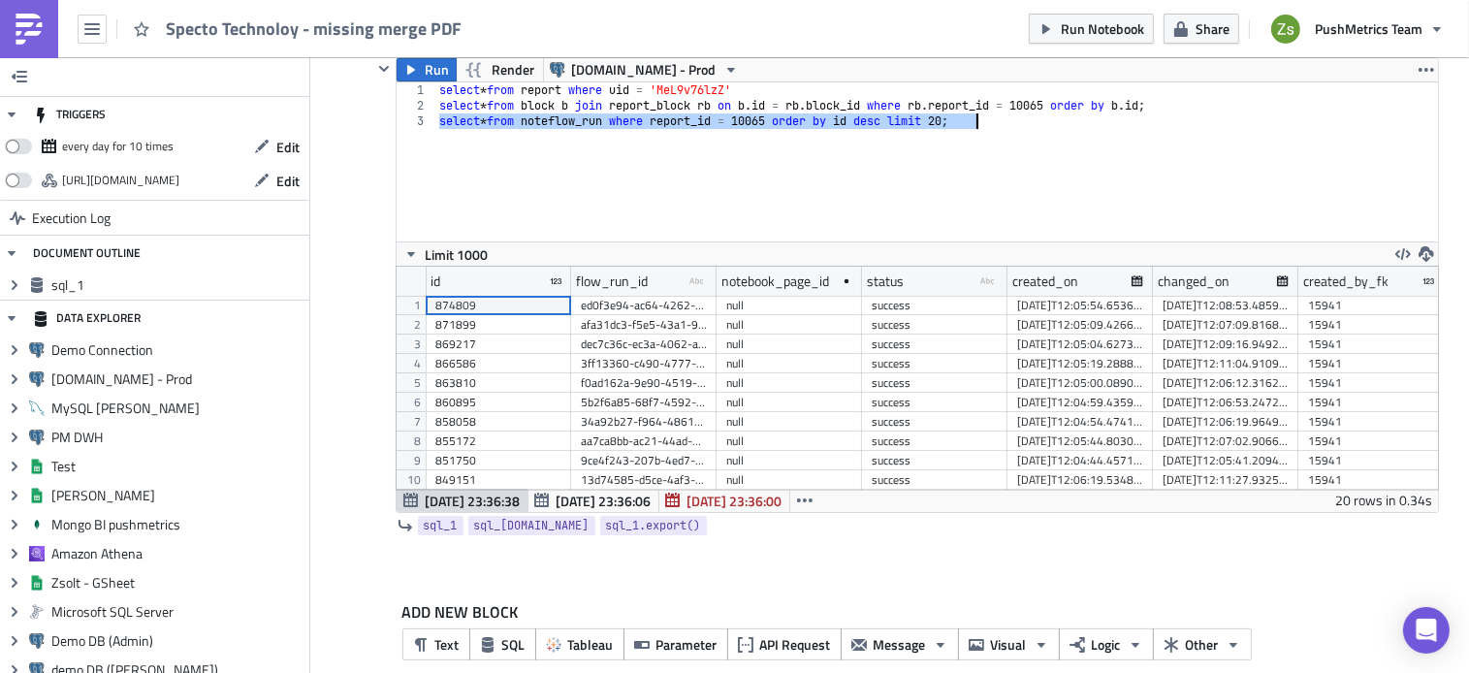
scroll to position [223, 1041]
type textarea "select * from noteflow_run where report_id = 10065 order by id desc limit 20;"
click at [671, 309] on div "ed0f3e94-ac64-4262-b3b8-a06ebe3ab254" at bounding box center [644, 305] width 126 height 19
click at [789, 161] on div "select * from report where uid = 'MeL9v76lzZ' select * from block b join report…" at bounding box center [936, 161] width 1003 height 159
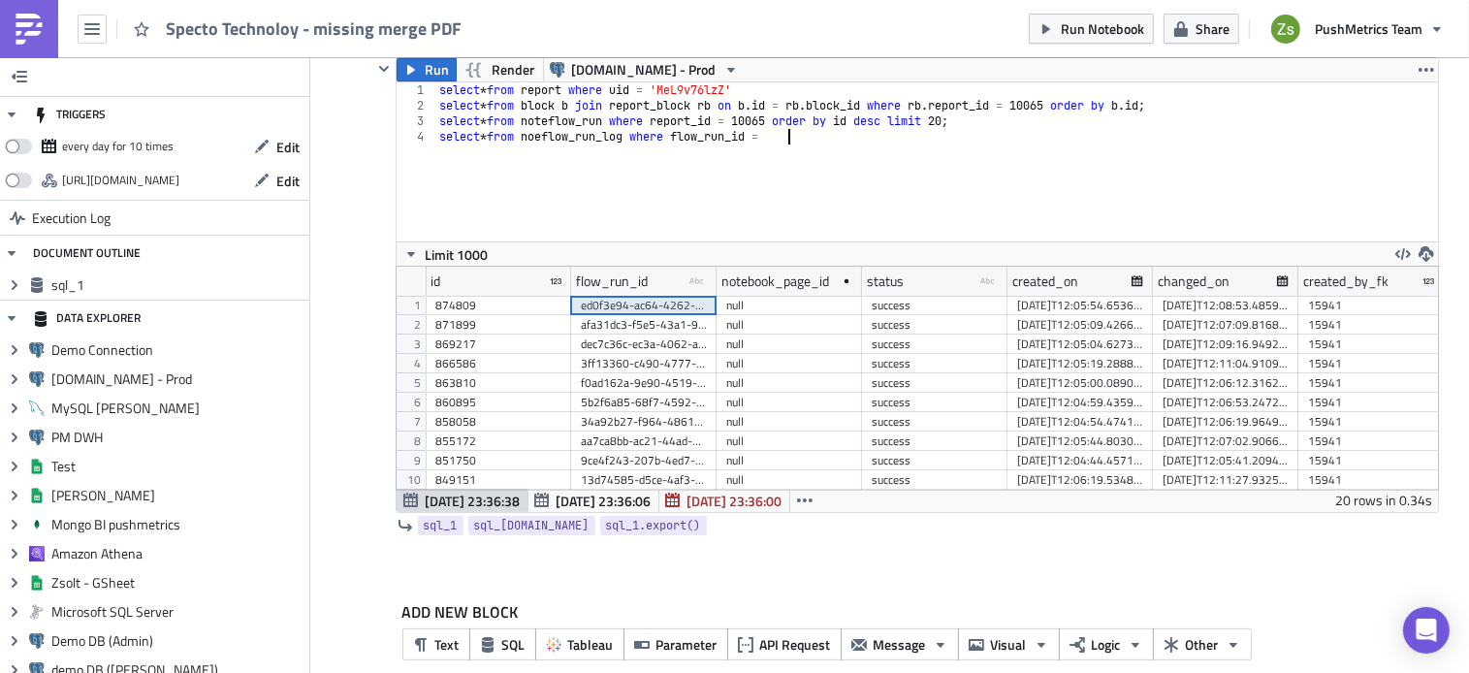
scroll to position [0, 27]
click at [669, 308] on div "ed0f3e94-ac64-4262-b3b8-a06ebe3ab254" at bounding box center [644, 305] width 126 height 19
click at [867, 149] on div "select * from report where uid = 'MeL9v76lzZ' select * from block b join report…" at bounding box center [936, 177] width 1003 height 190
paste textarea "ed0f3e94-ac64-4262-b3b8-a06ebe3ab254'"
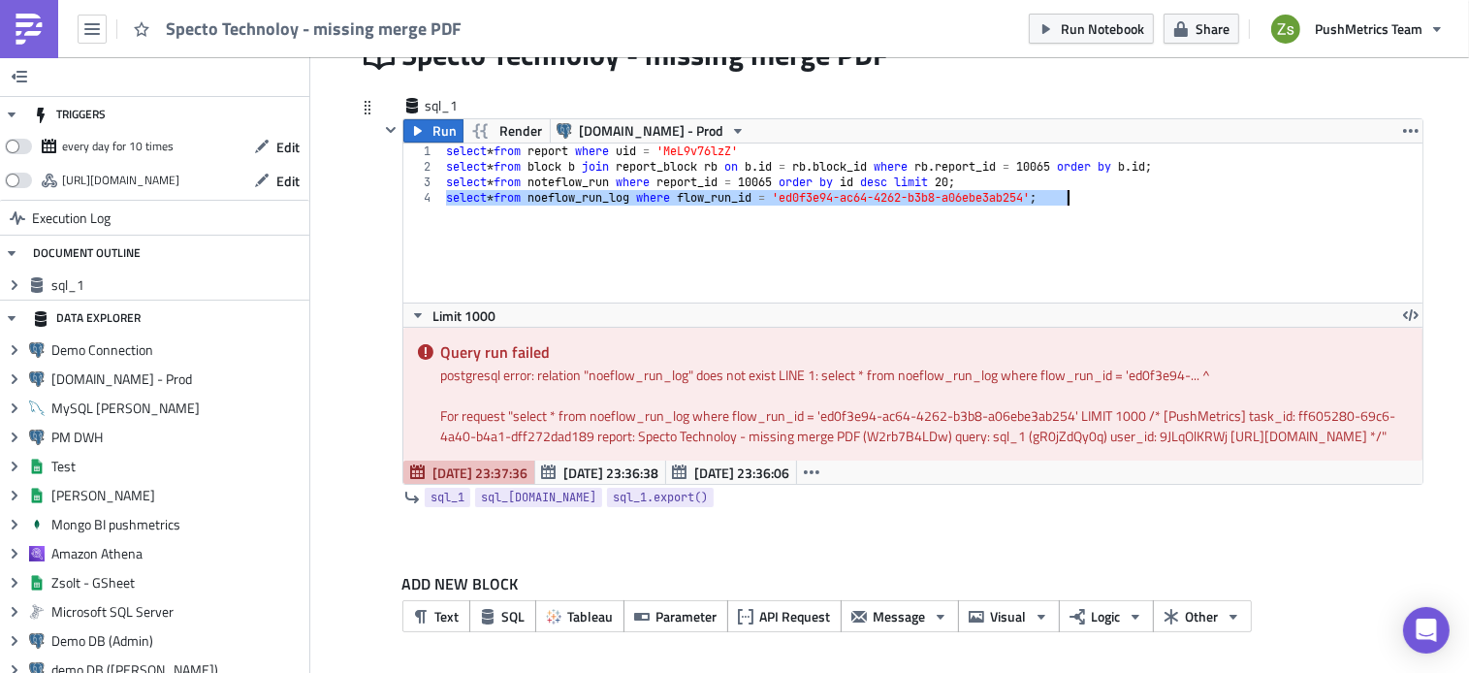
scroll to position [145, 0]
click at [547, 174] on div "select * from report where uid = 'MeL9v76lzZ' select * from block b join report…" at bounding box center [931, 223] width 979 height 159
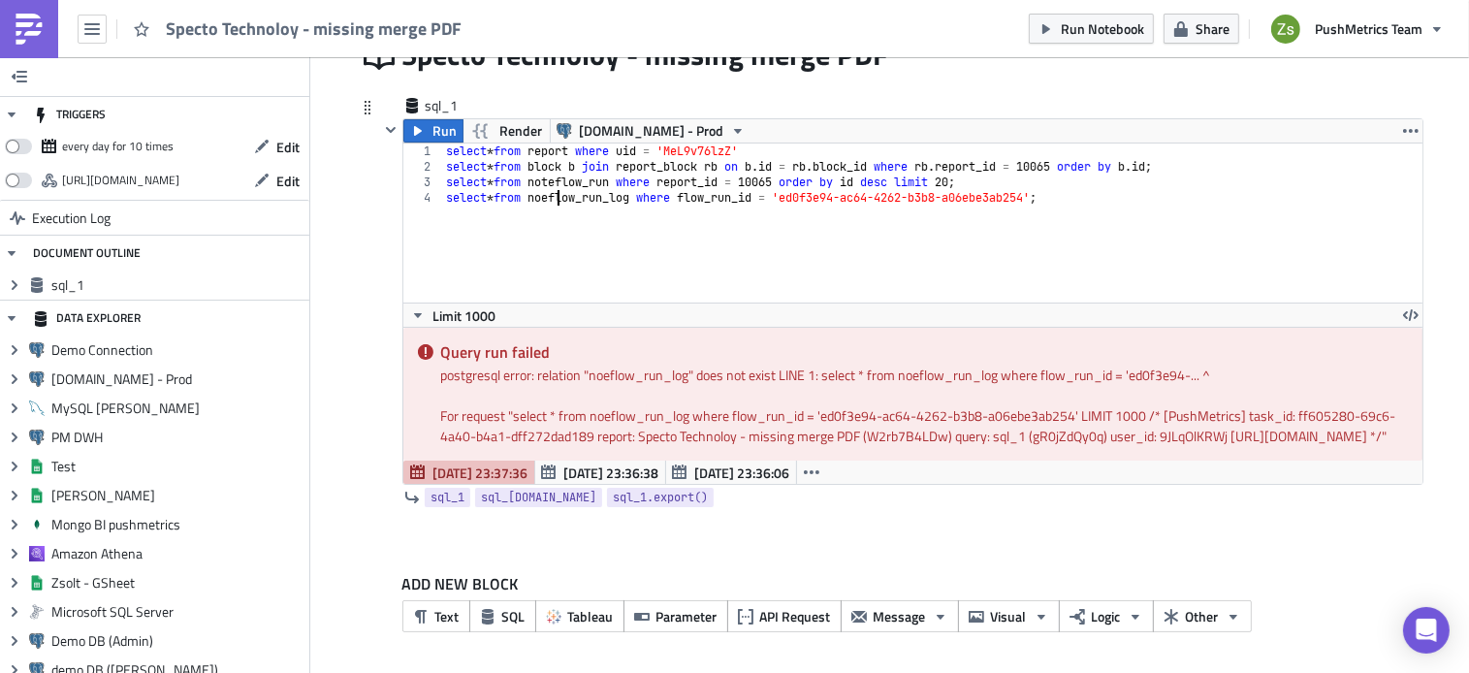
scroll to position [0, 10]
click at [585, 178] on div "select * from report where uid = 'MeL9v76lzZ' select * from block b join report…" at bounding box center [932, 239] width 980 height 190
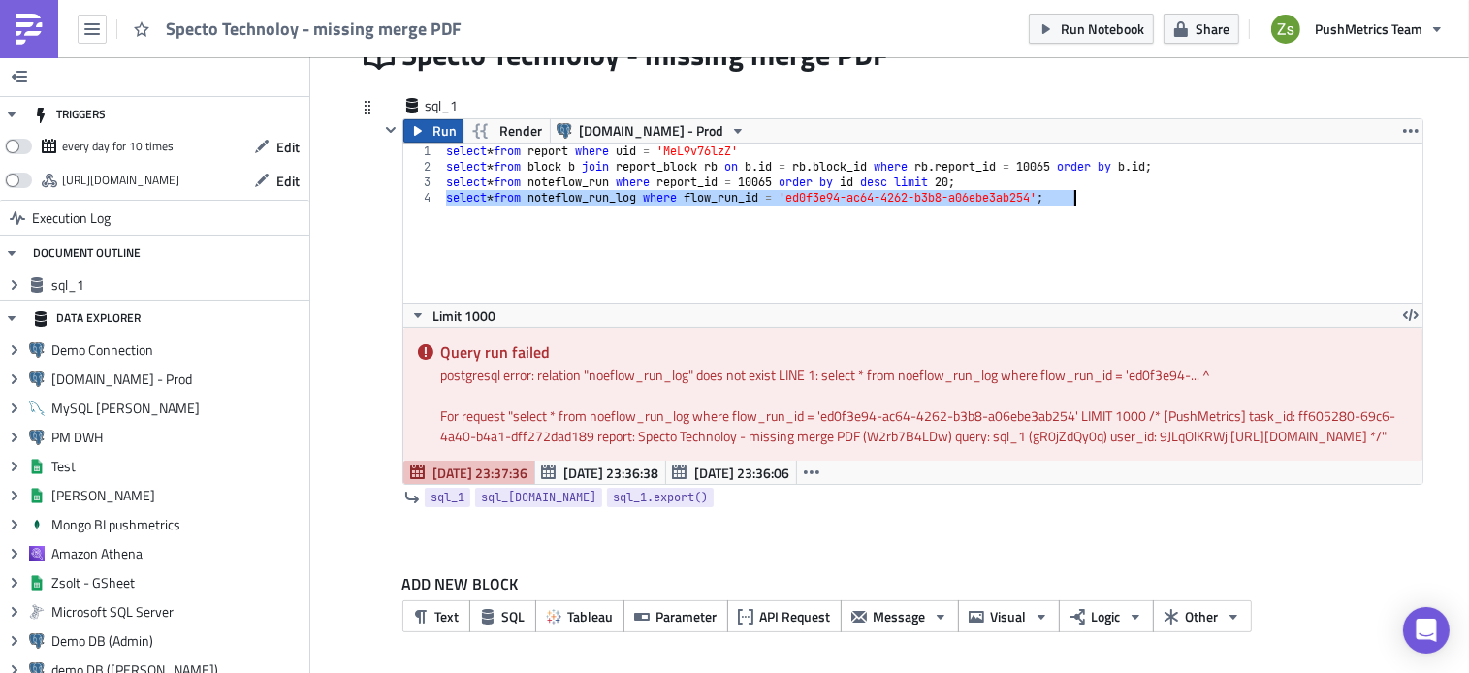
type textarea "select * from noteflow_run_log where flow_run_id = 'ed0f3e94-ac64-4262-b3b8-a06…"
click at [450, 121] on button "Run" at bounding box center [433, 130] width 60 height 23
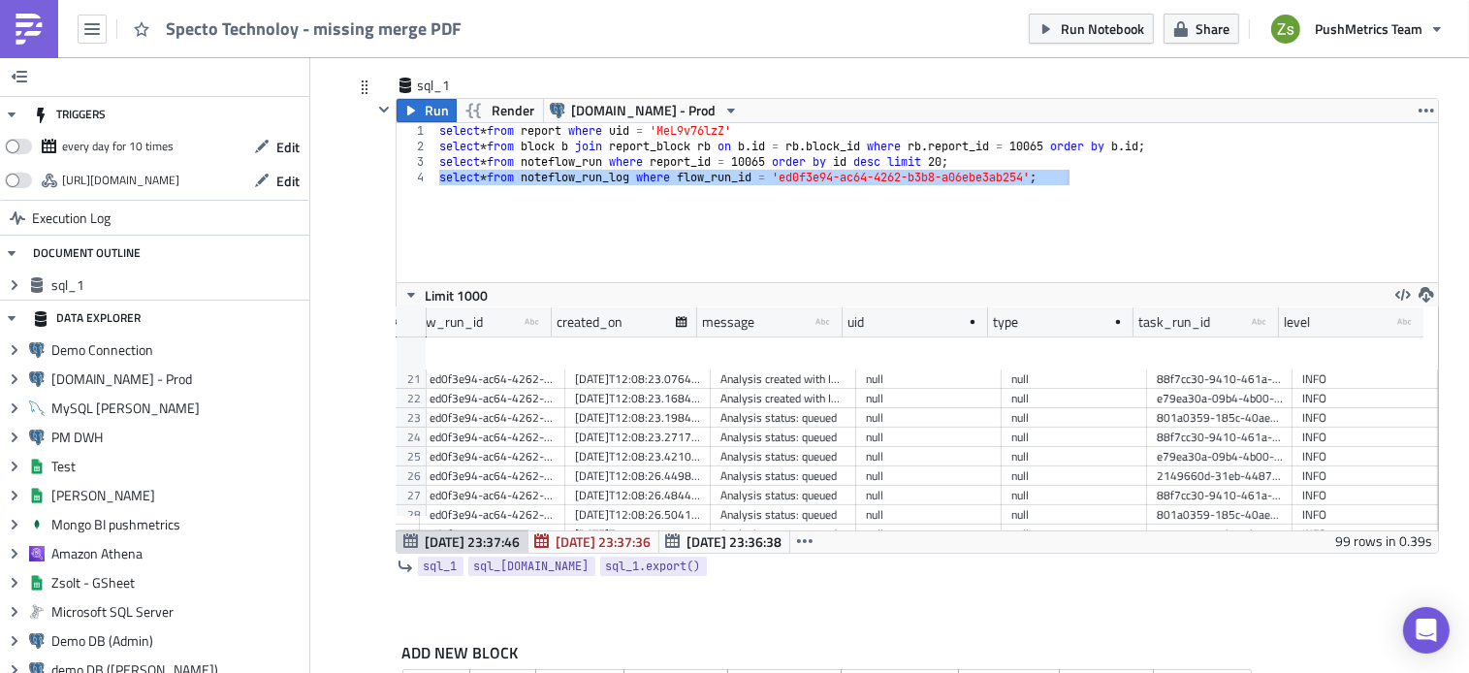
scroll to position [0, 0]
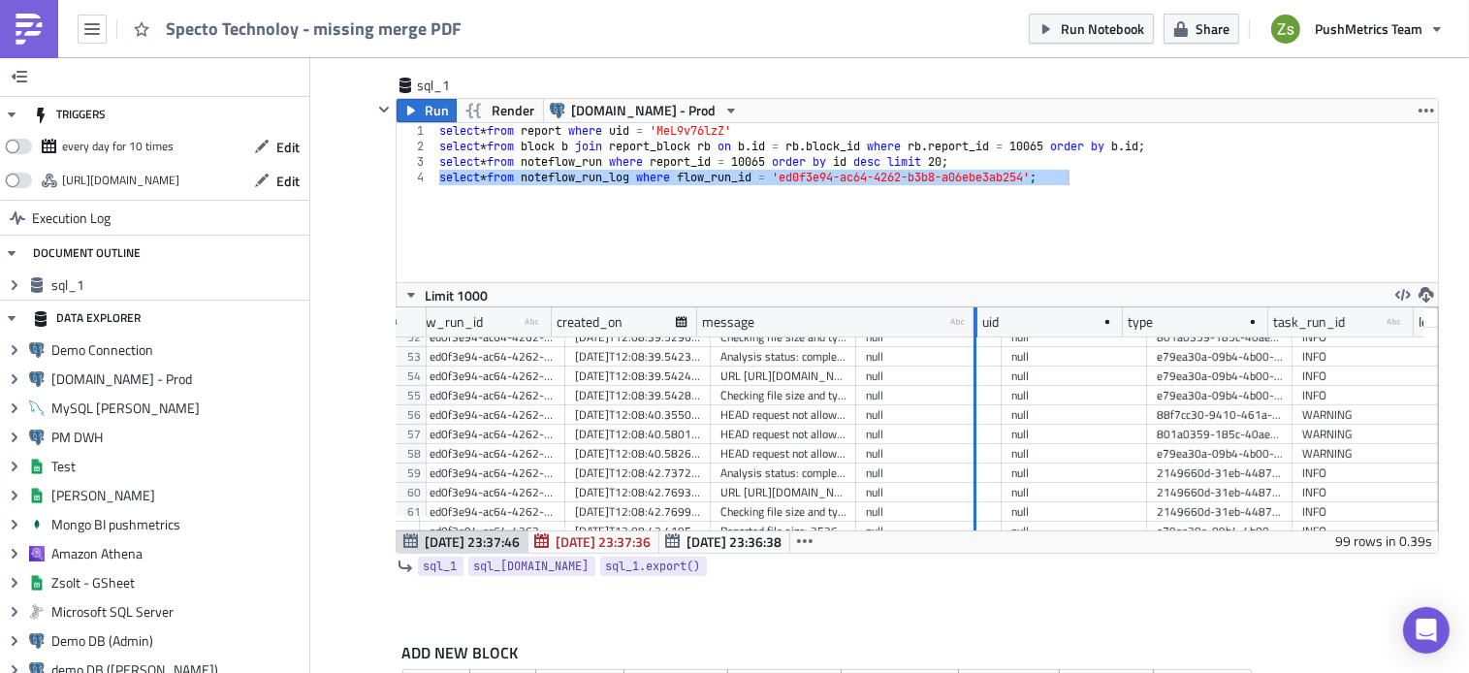
drag, startPoint x: 829, startPoint y: 328, endPoint x: 964, endPoint y: 367, distance: 140.5
click at [964, 367] on div "id flow_run_id type-text Created with Sketch. created_on message type-text Crea…" at bounding box center [917, 418] width 1041 height 223
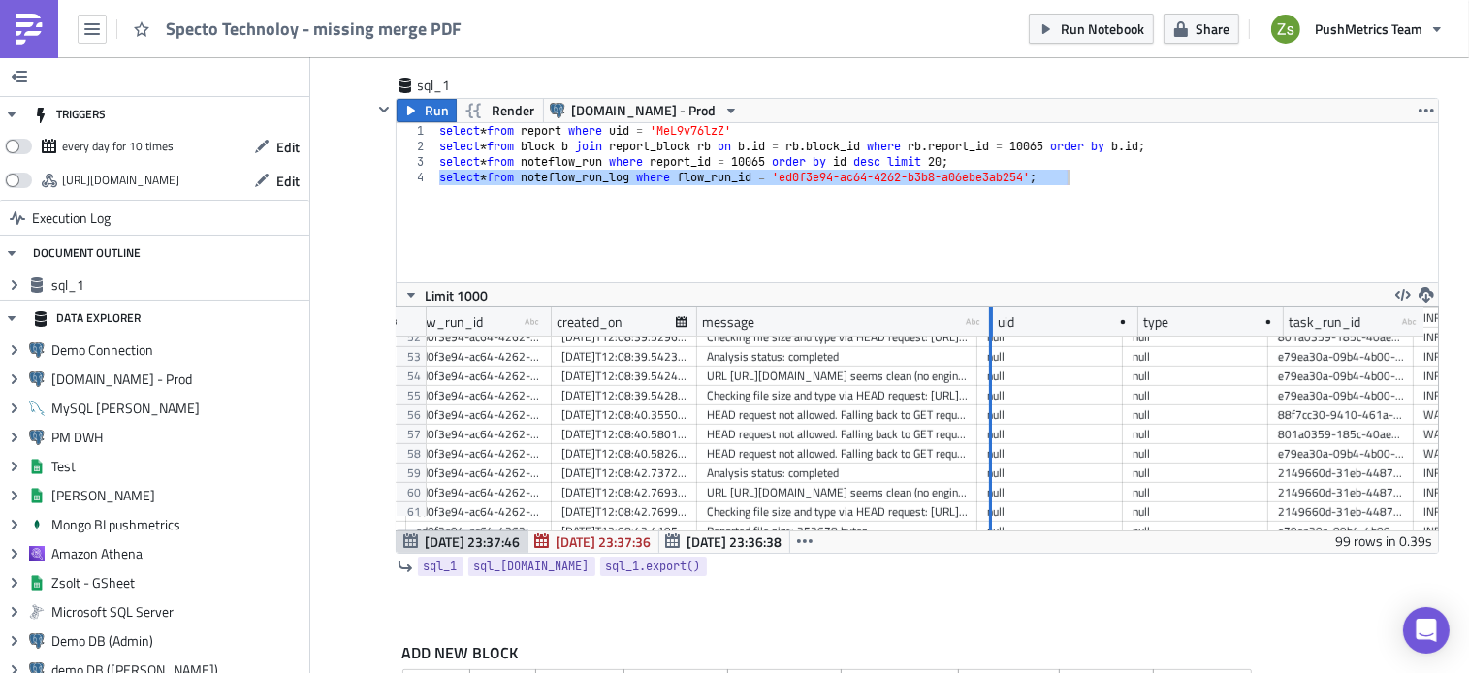
drag, startPoint x: 968, startPoint y: 331, endPoint x: 1063, endPoint y: 341, distance: 95.6
click at [1063, 341] on div "id flow_run_id type-text Created with Sketch. created_on message type-text Crea…" at bounding box center [917, 418] width 1041 height 223
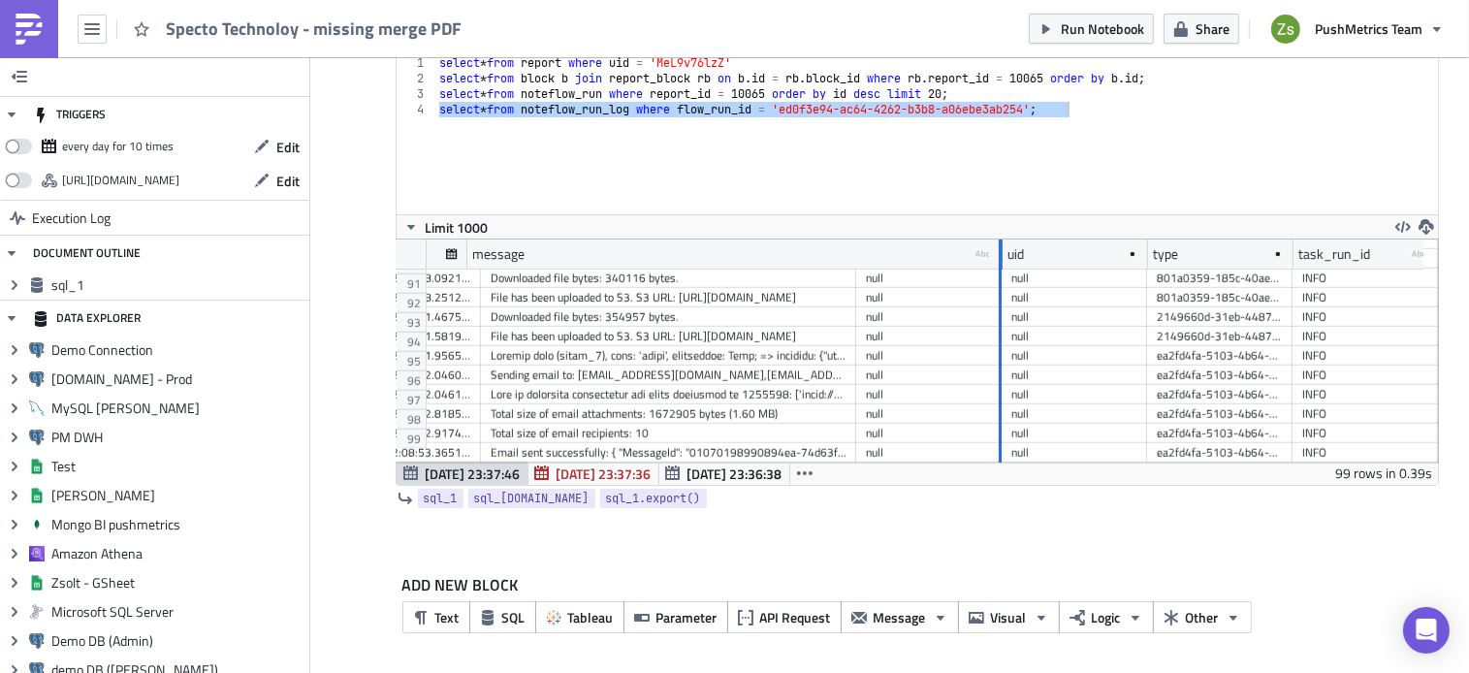
drag, startPoint x: 834, startPoint y: 256, endPoint x: 994, endPoint y: 289, distance: 163.3
click at [994, 289] on div "id flow_run_id type-text Created with Sketch. created_on message type-text Crea…" at bounding box center [917, 350] width 1041 height 223
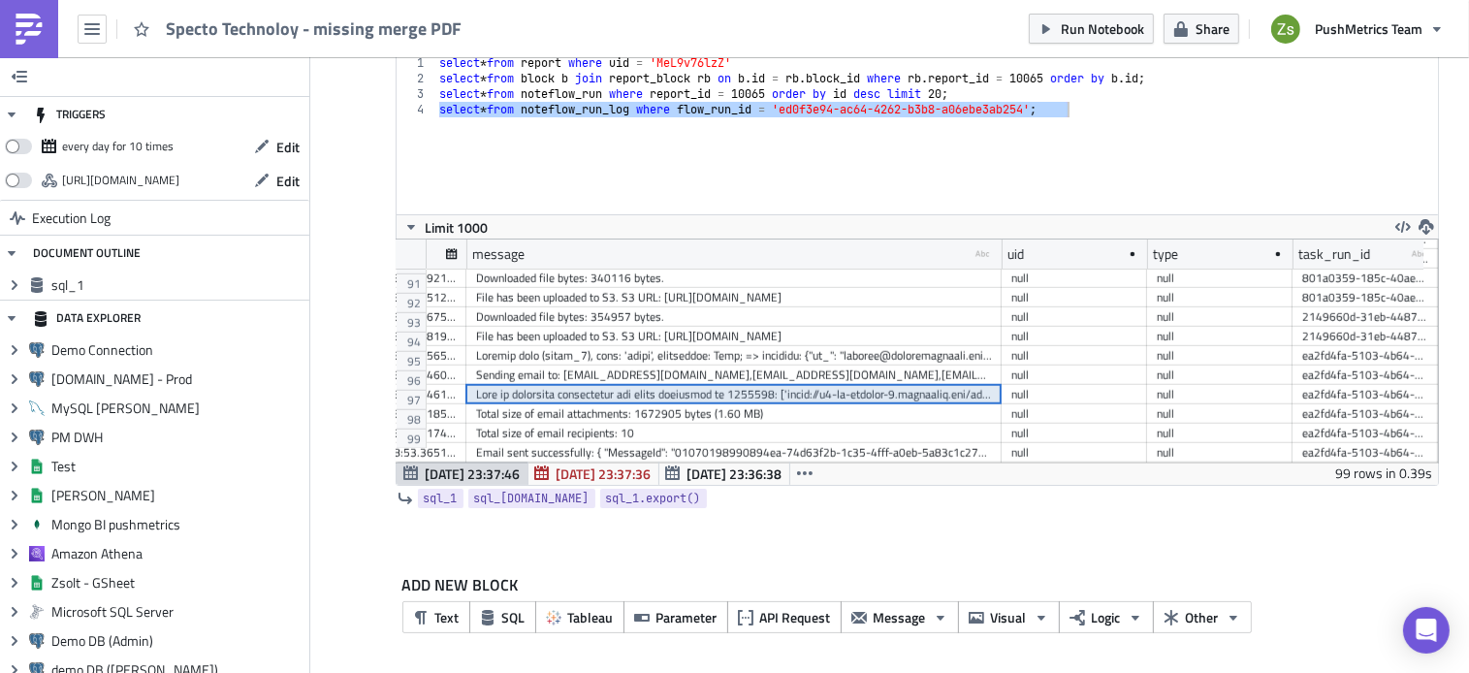
click at [757, 385] on div at bounding box center [734, 394] width 516 height 19
click at [773, 152] on div "select * from report where uid = 'MeL9v76lzZ' select * from block b join report…" at bounding box center [936, 134] width 1003 height 159
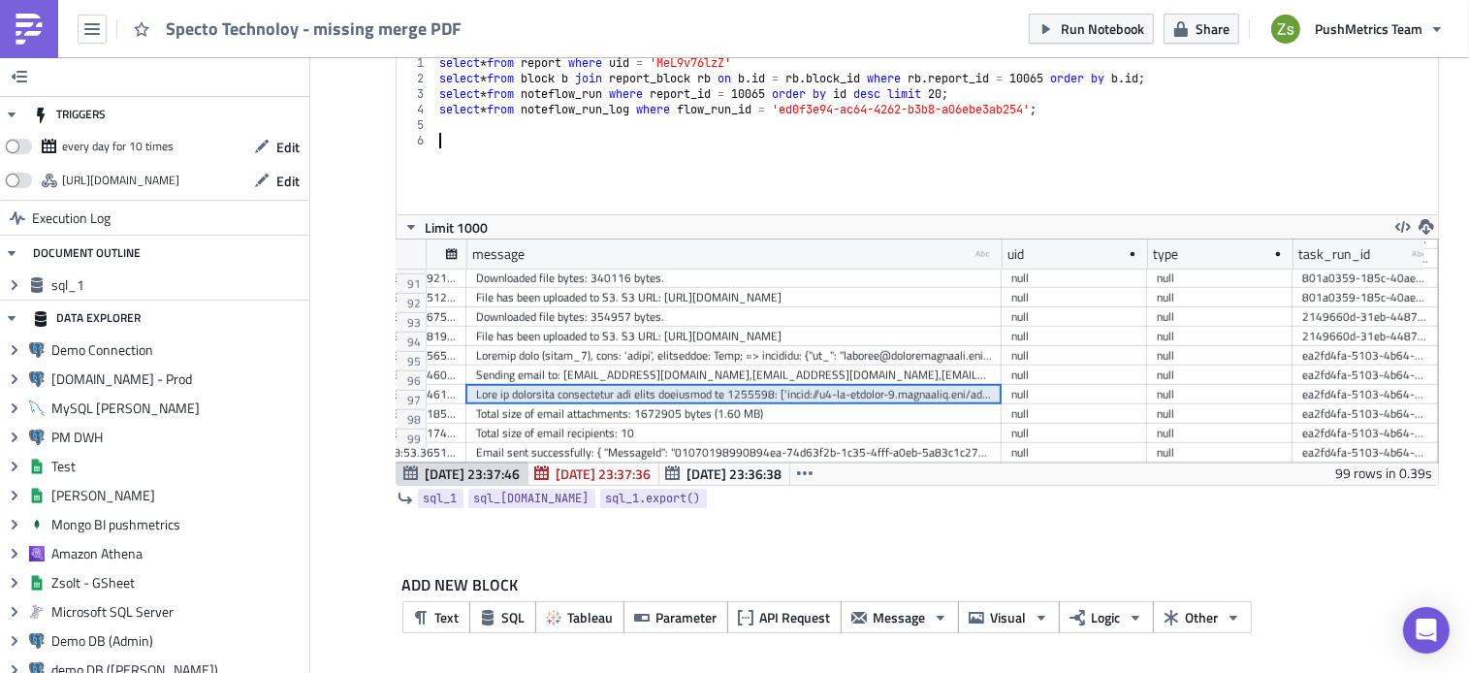
paste textarea
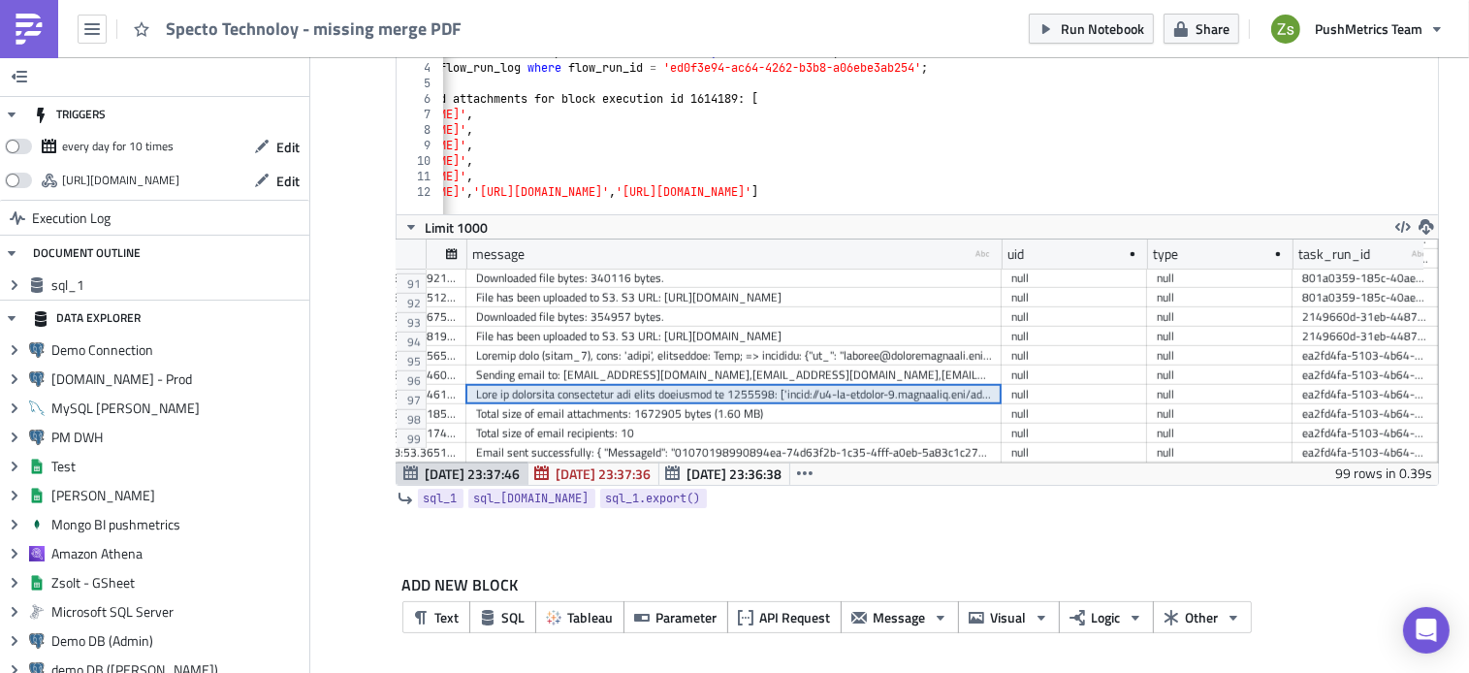
scroll to position [0, 115]
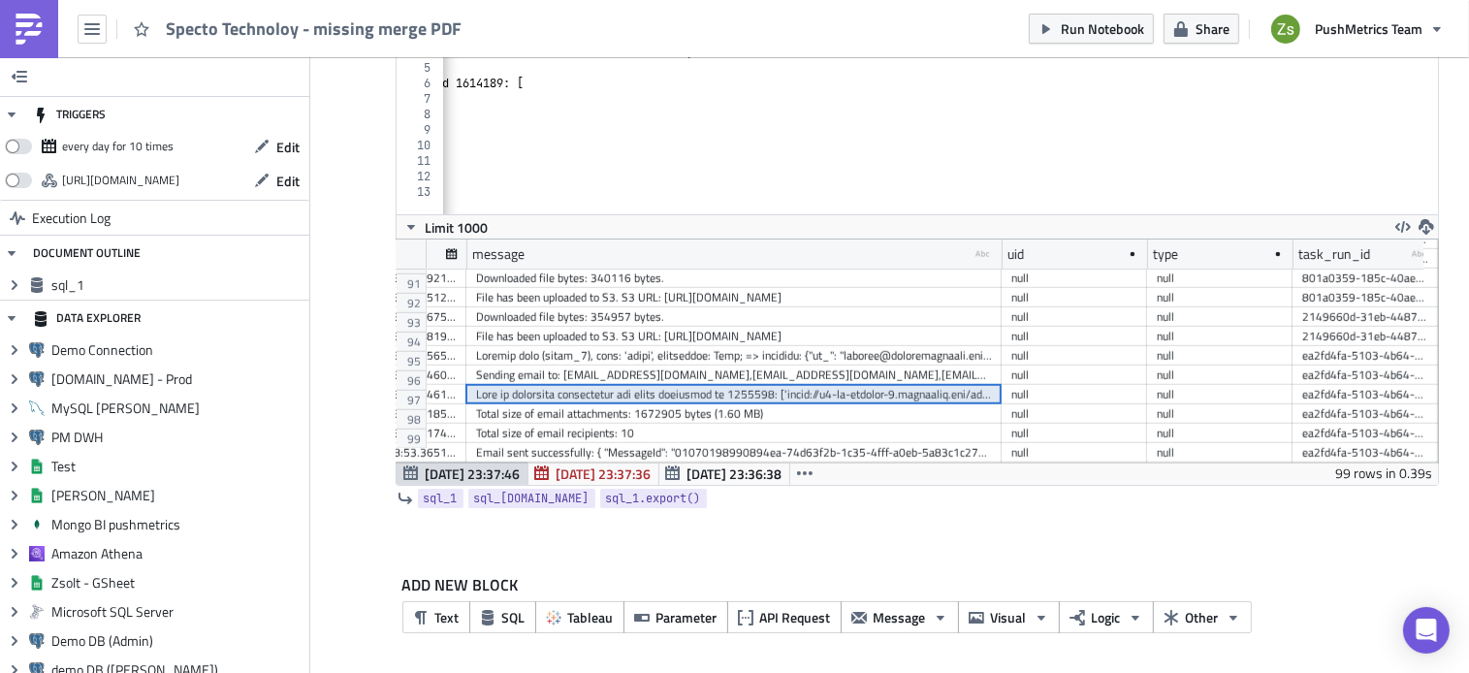
scroll to position [0, 356]
click at [1092, 188] on div "select * from noteflow_run_log where flow_run_id = 'ed0f3e94-ac64-4262-b3b8-a06…" at bounding box center [1088, 132] width 2004 height 175
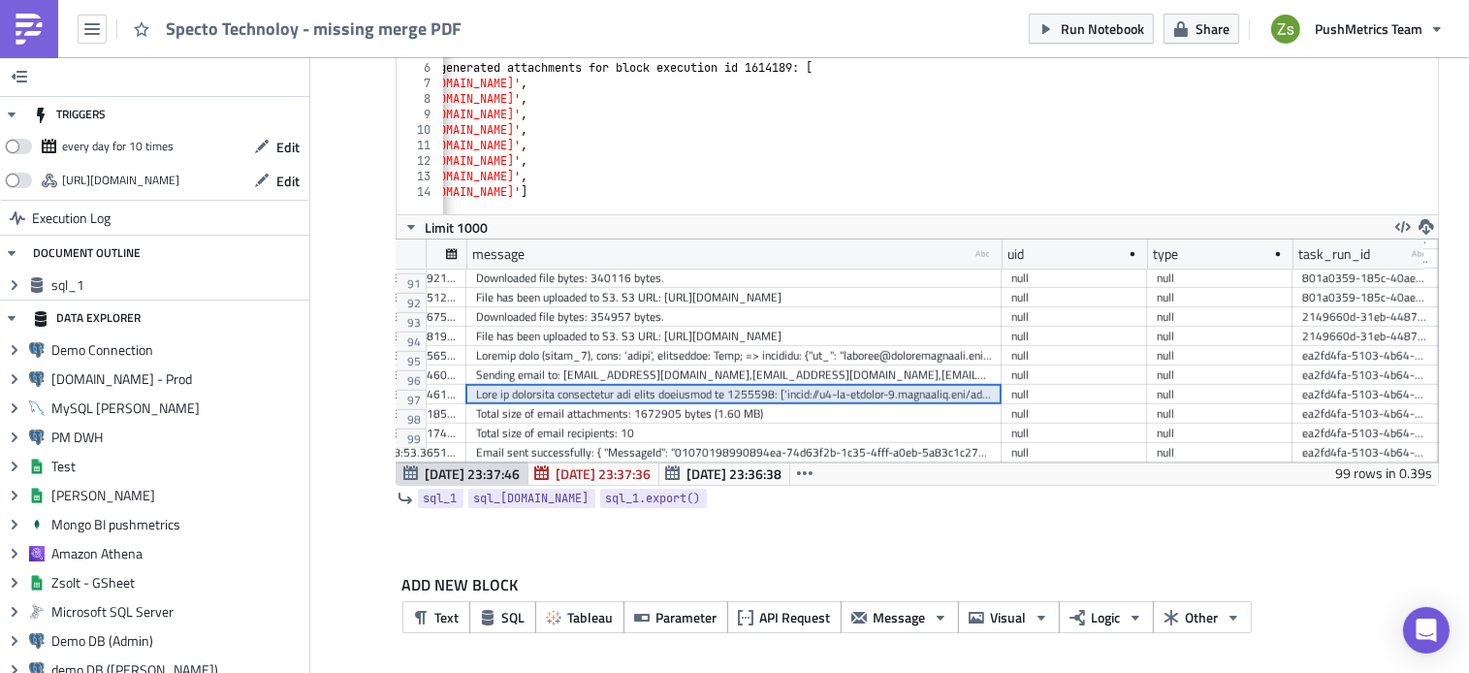
scroll to position [72, 0]
type textarea "'[URL][DOMAIN_NAME]']"
click at [764, 385] on div at bounding box center [734, 394] width 516 height 19
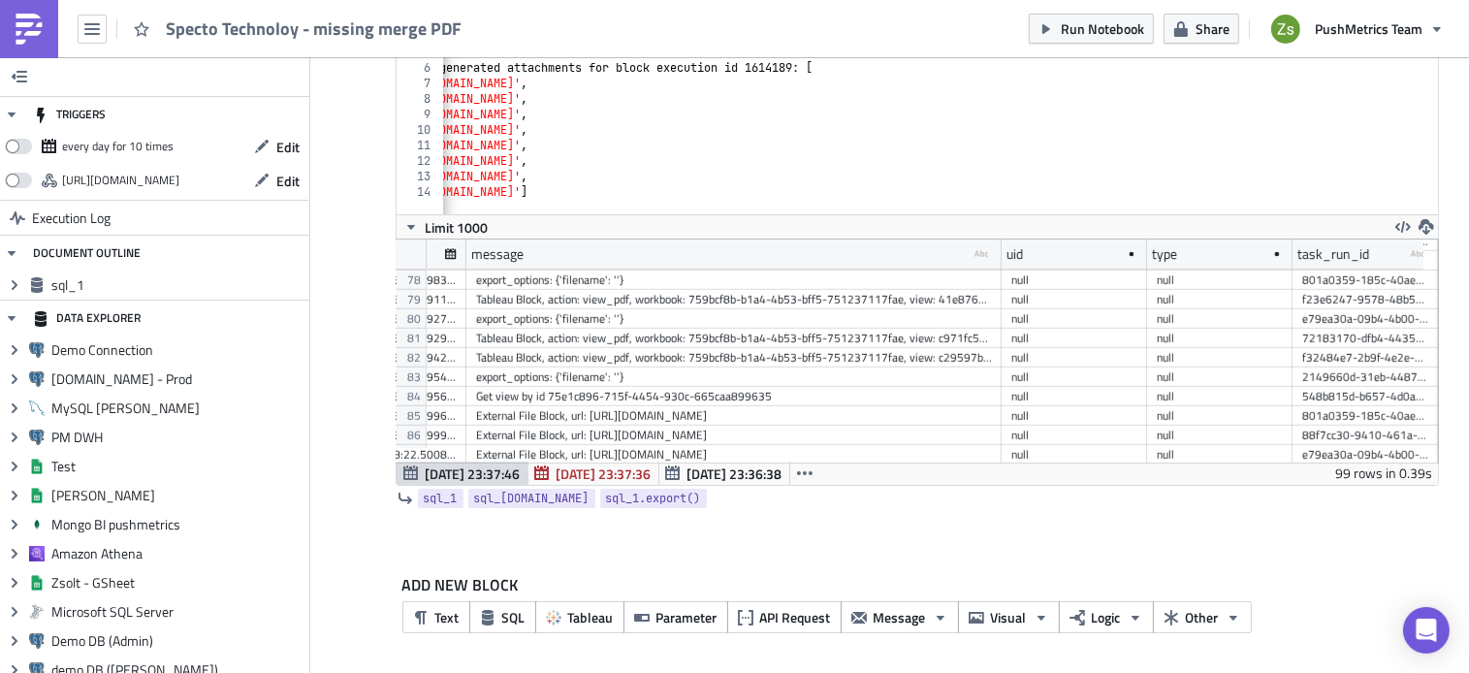
scroll to position [1471, 396]
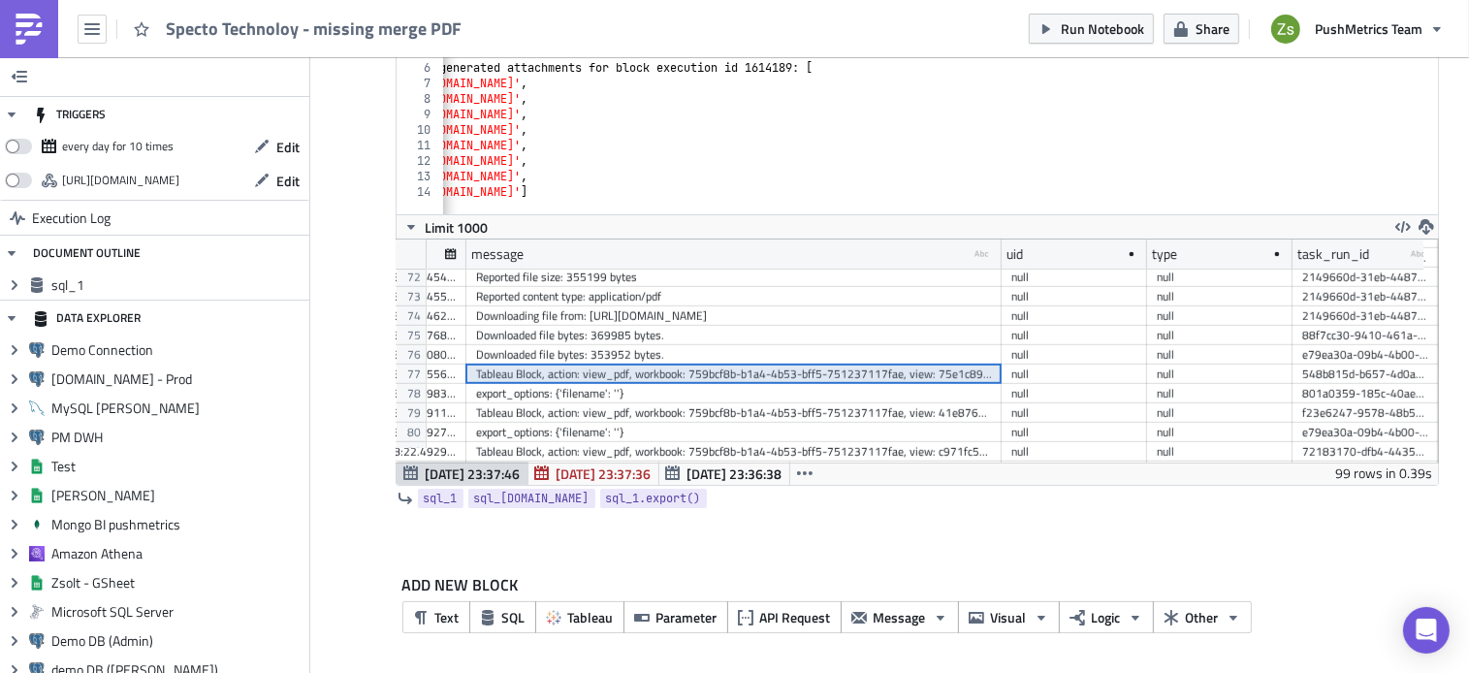
click at [704, 375] on div "Tableau Block, action: view_pdf, workbook: 759bcf8b-b1a4-4b53-bff5-751237117fae…" at bounding box center [734, 374] width 516 height 19
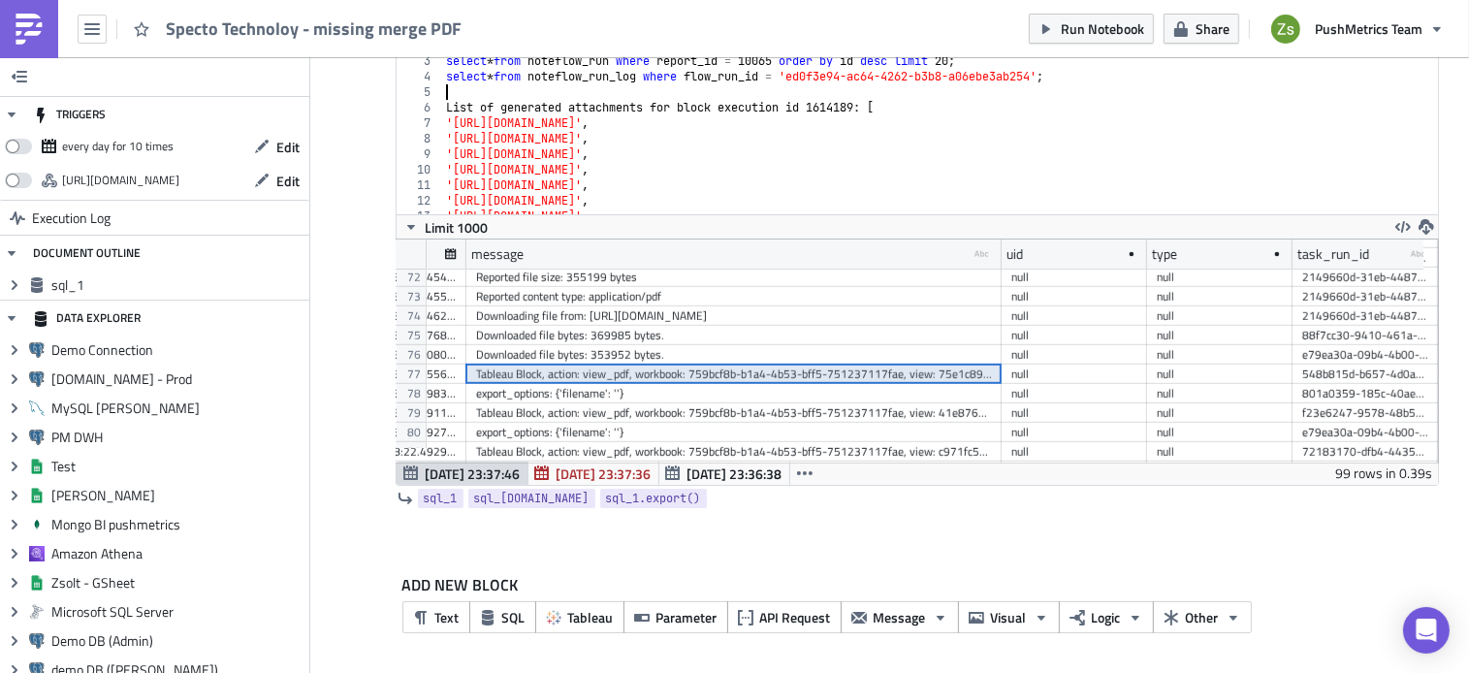
click at [783, 88] on div "select * from noteflow_run where report_id = 10065 order by id desc limit 20 ; …" at bounding box center [952, 140] width 1020 height 175
paste textarea "Tableau Block, action: view_pdf, workbook: 759bcf8b-b1a4-4b53-bff5-751237117fae…"
type textarea "Tableau Block, action: view_pdf, workbook: 759bcf8b-b1a4-4b53-bff5-751237117fae…"
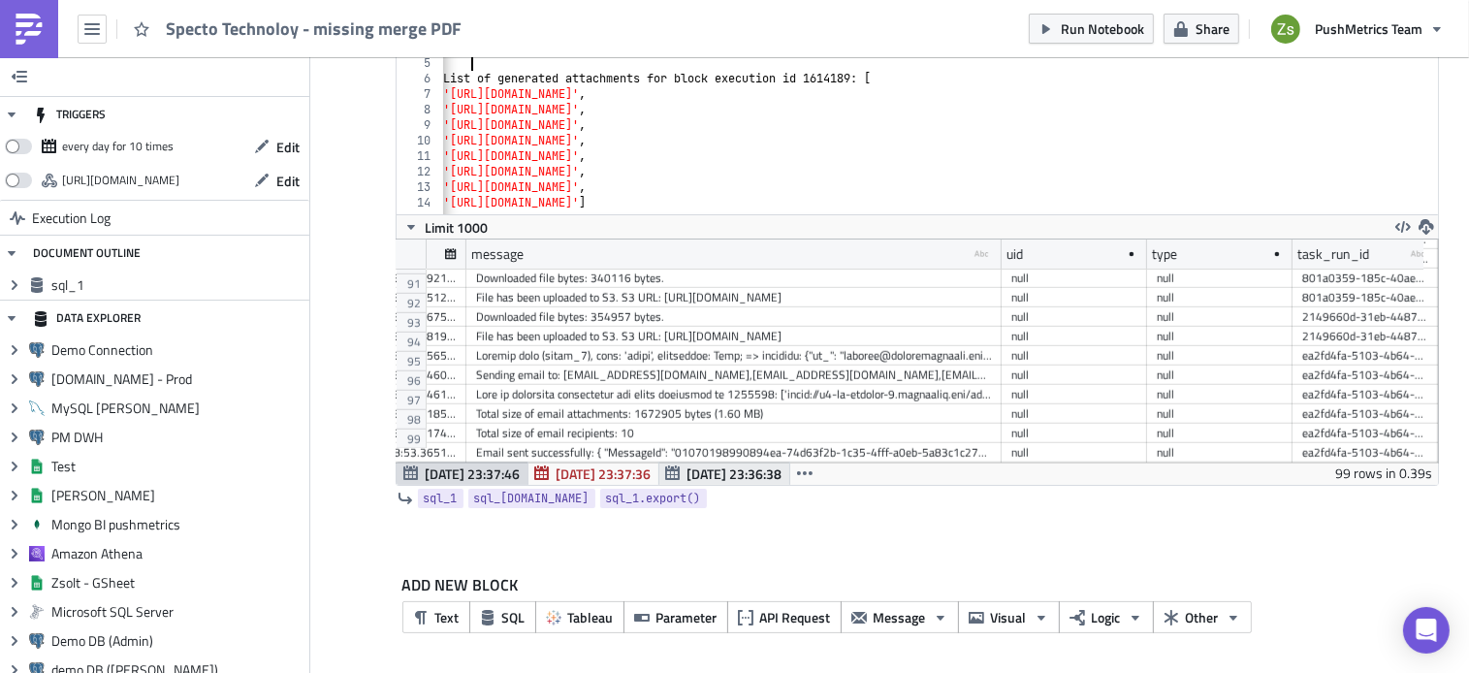
click at [698, 479] on span "[DATE] 23:36:38" at bounding box center [734, 473] width 95 height 20
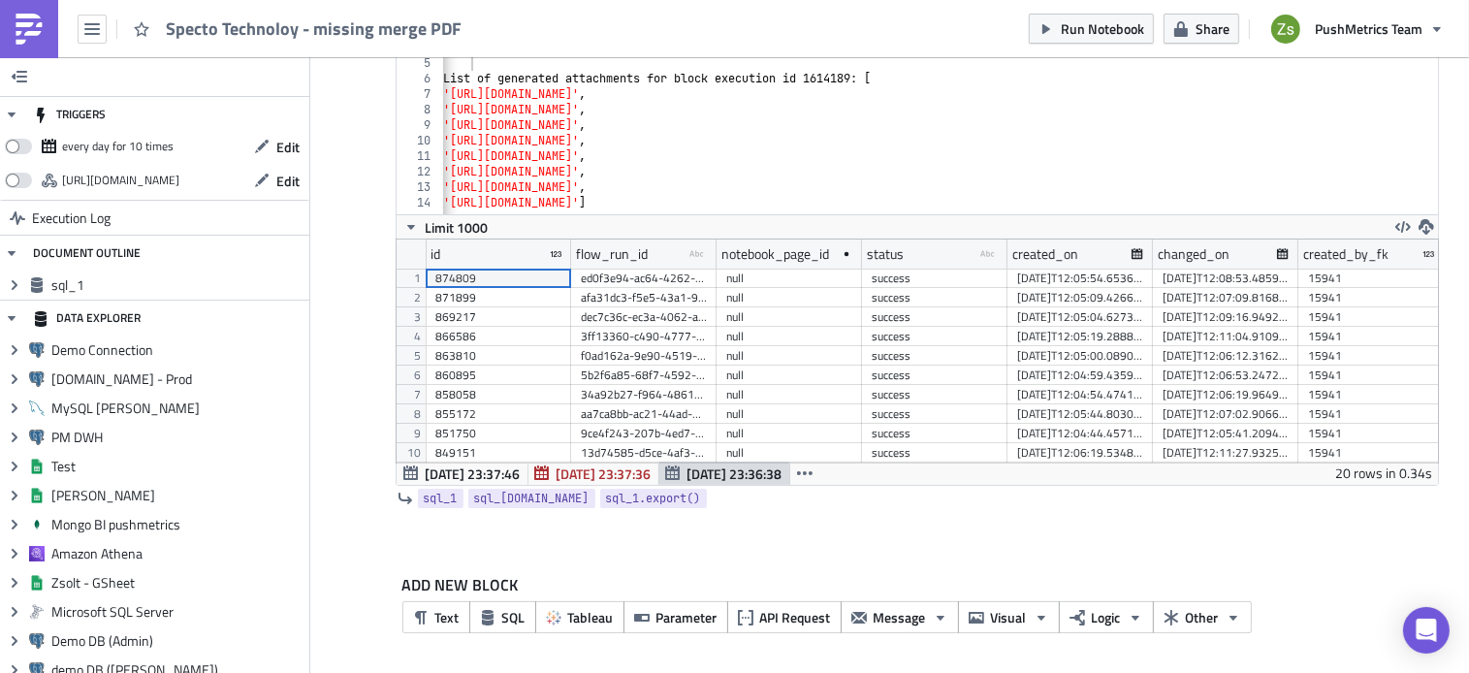
scroll to position [223, 1041]
click at [637, 277] on div "ed0f3e94-ac64-4262-b3b8-a06ebe3ab254" at bounding box center [644, 278] width 126 height 19
type textarea "'https://s3-eu-central-1.amazonaws.com/queryme-notebooks-prod/M7v5DlyxBb/blocks…"
click at [685, 155] on div "List of generated attachments for block execution id 1614189 : [ 'https://s3-eu…" at bounding box center [949, 142] width 1020 height 175
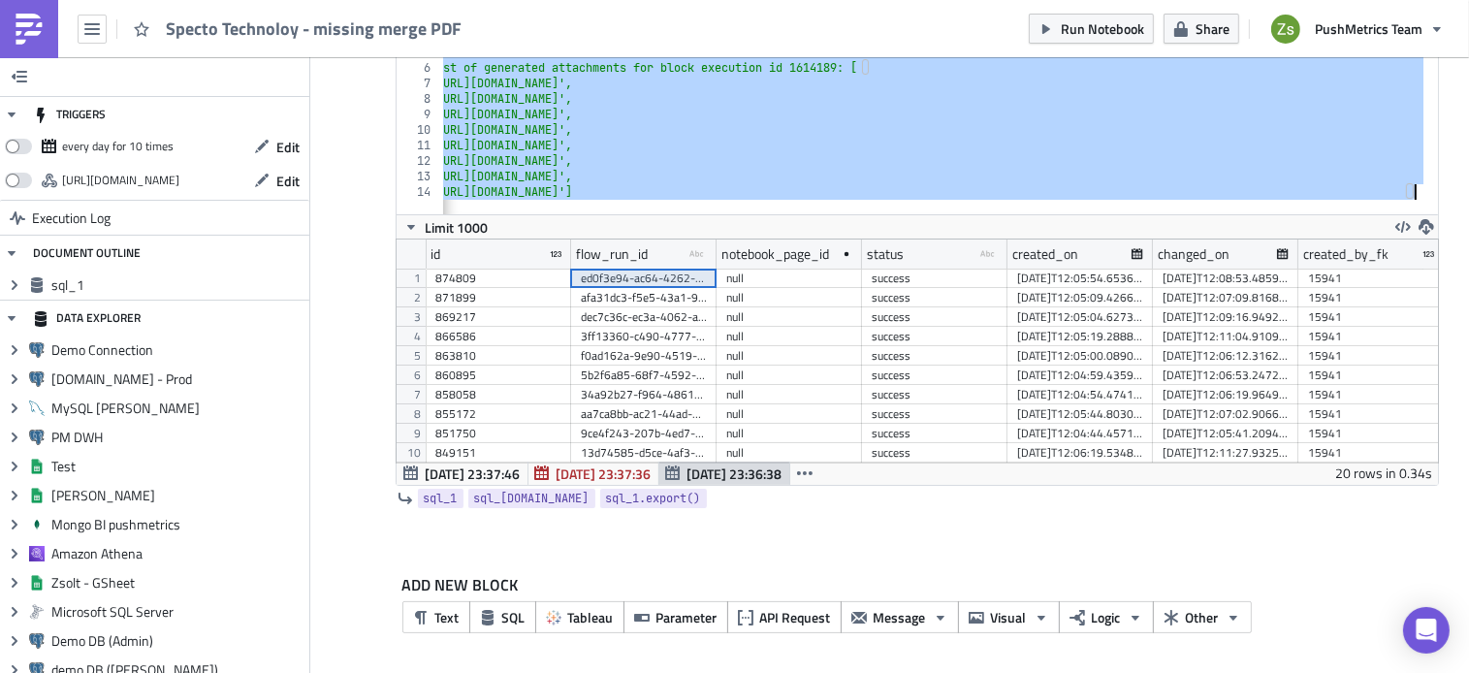
scroll to position [0, 0]
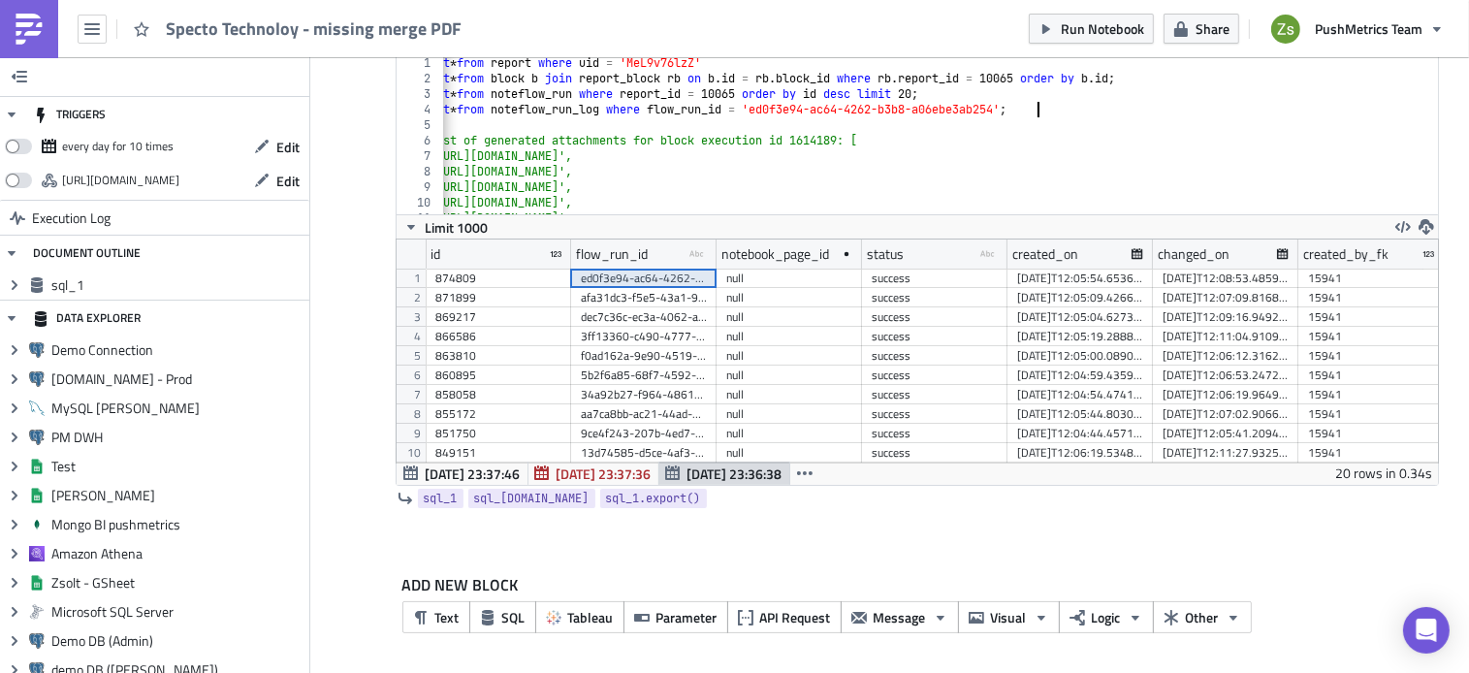
click at [1049, 102] on div "select * from report where uid = 'MeL9v76lzZ' select * from block b join report…" at bounding box center [925, 142] width 1040 height 175
type textarea "select * from noteflow_run_log where flow_run_id = 'ed0f3e94-ac64-4262-b3b8-a06…"
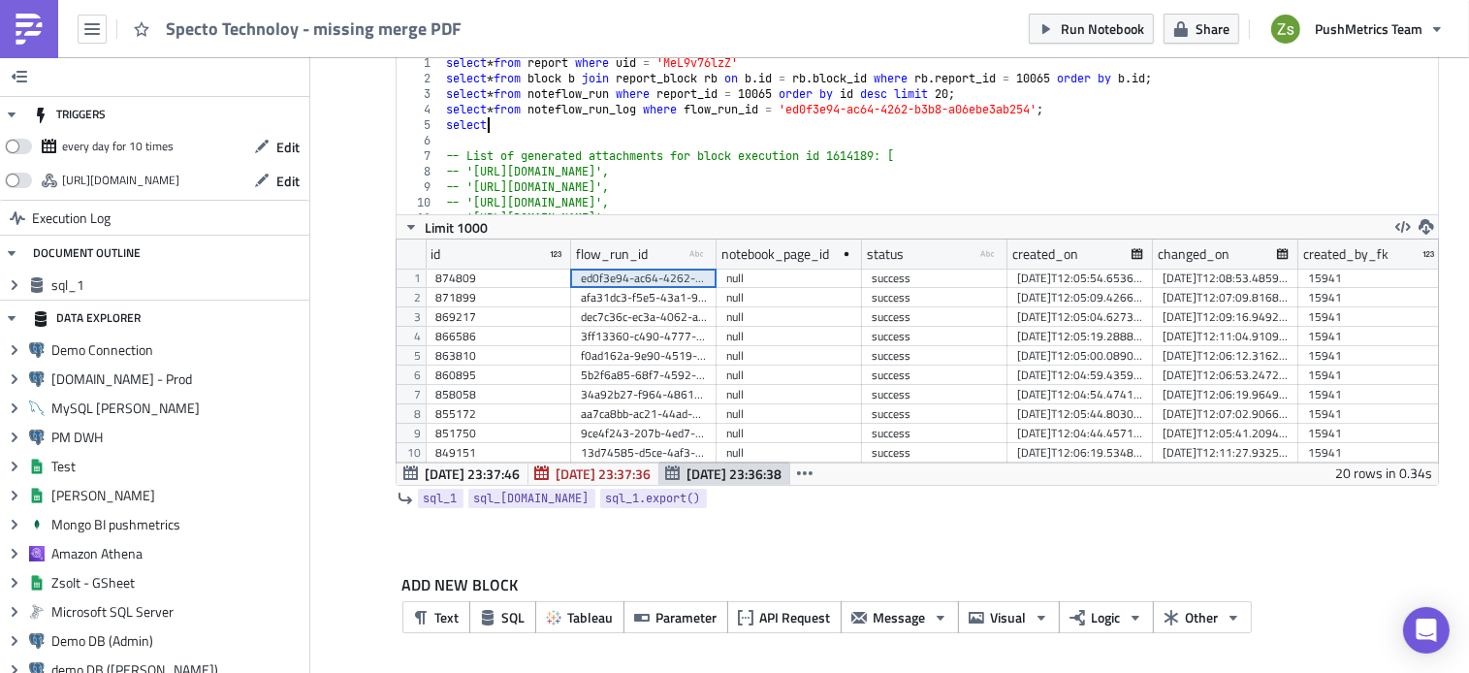
scroll to position [0, 3]
paste textarea "* from noteflow_run_log where flow_run_id = 'ed0f3e94-ac64-4262-b3b8-a06ebe3ab2…"
click at [792, 121] on div "select * from report where uid = 'MeL9v76lzZ' select * from block b join report…" at bounding box center [962, 142] width 1040 height 175
paste textarea "ed0f3e94-ac64-4262-b3b8-a06ebe3ab254"
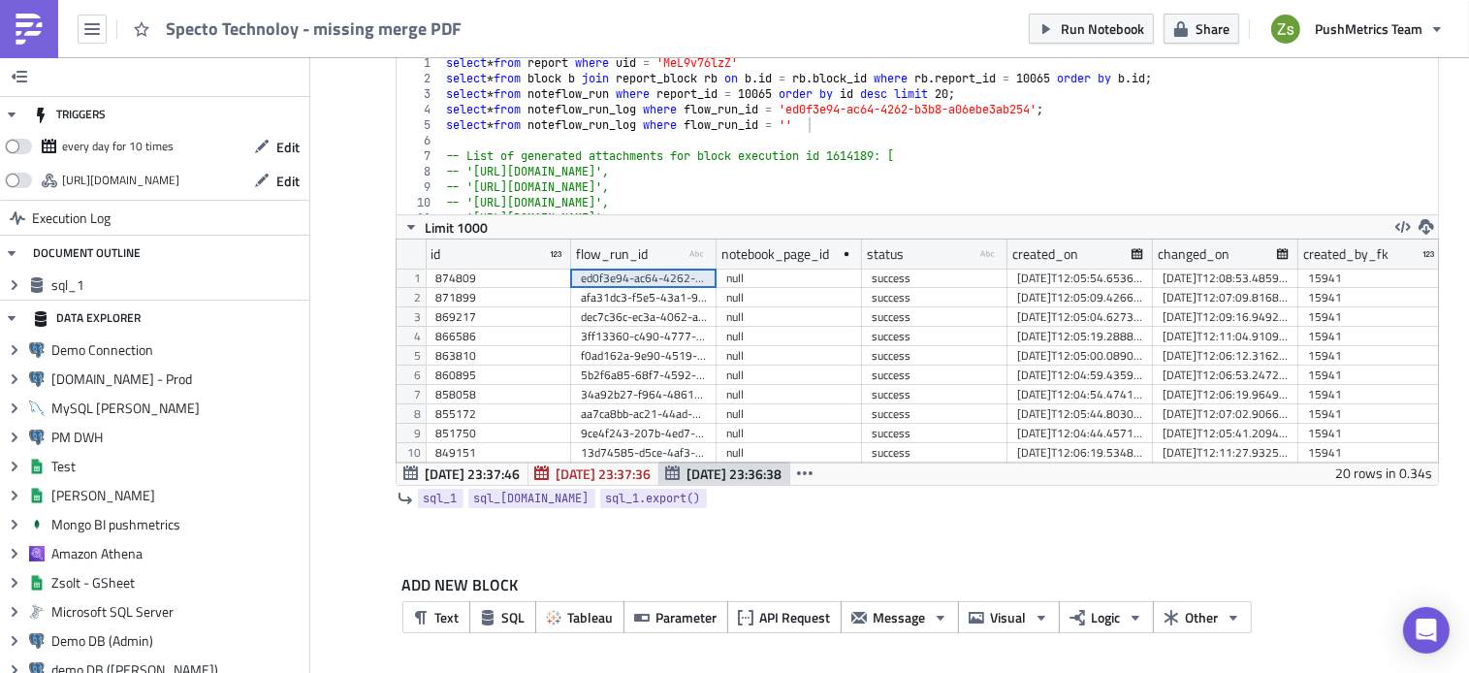
click at [673, 280] on div "ed0f3e94-ac64-4262-b3b8-a06ebe3ab254" at bounding box center [644, 278] width 126 height 19
click at [863, 121] on div "select * from report where uid = 'MeL9v76lzZ' select * from block b join report…" at bounding box center [962, 142] width 1040 height 175
paste textarea "ed0f3e94-ac64-4262-b3b8-a06ebe3ab254"
click at [666, 294] on div "afa31dc3-f5e5-43a1-9d62-06c29675dd65" at bounding box center [644, 297] width 126 height 19
click at [799, 125] on div "select * from report where uid = 'MeL9v76lzZ' select * from block b join report…" at bounding box center [962, 142] width 1040 height 175
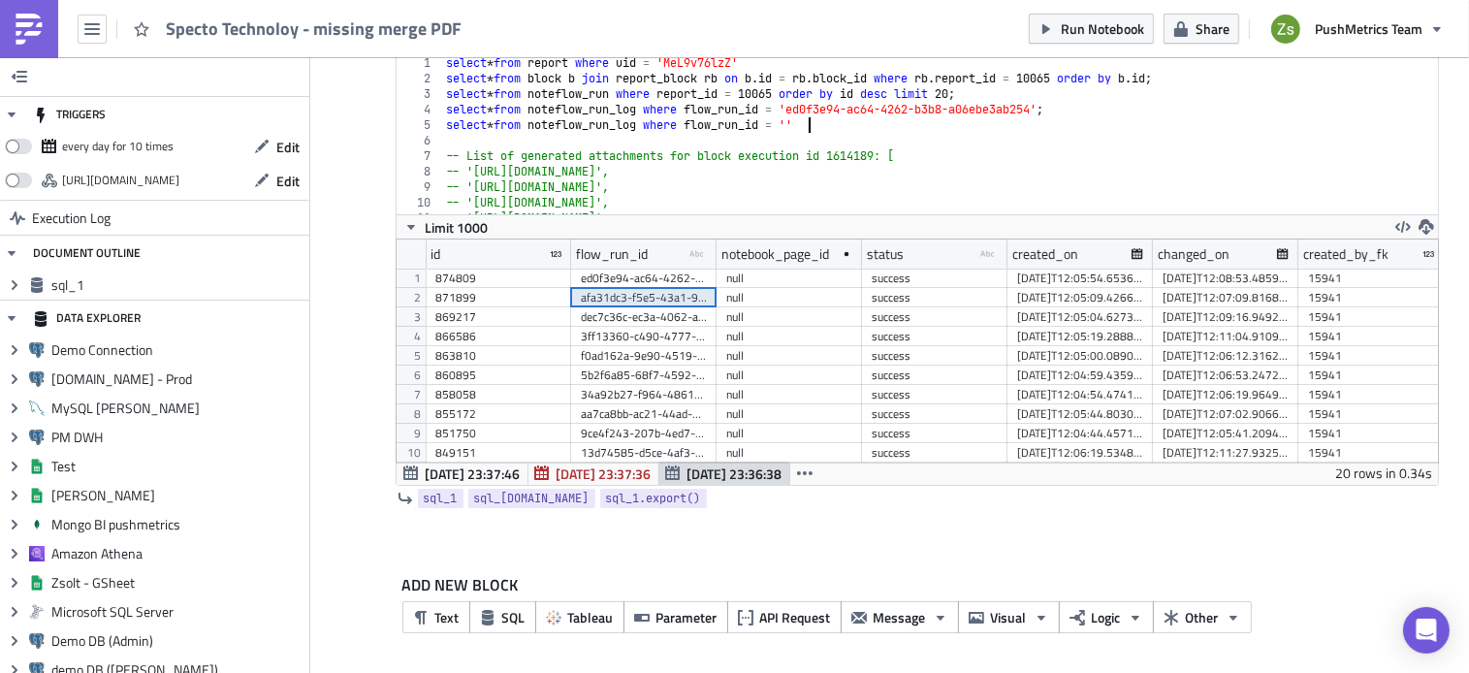
paste textarea "afa31dc3-f5e5-43a1-9d62-06c29675dd65"
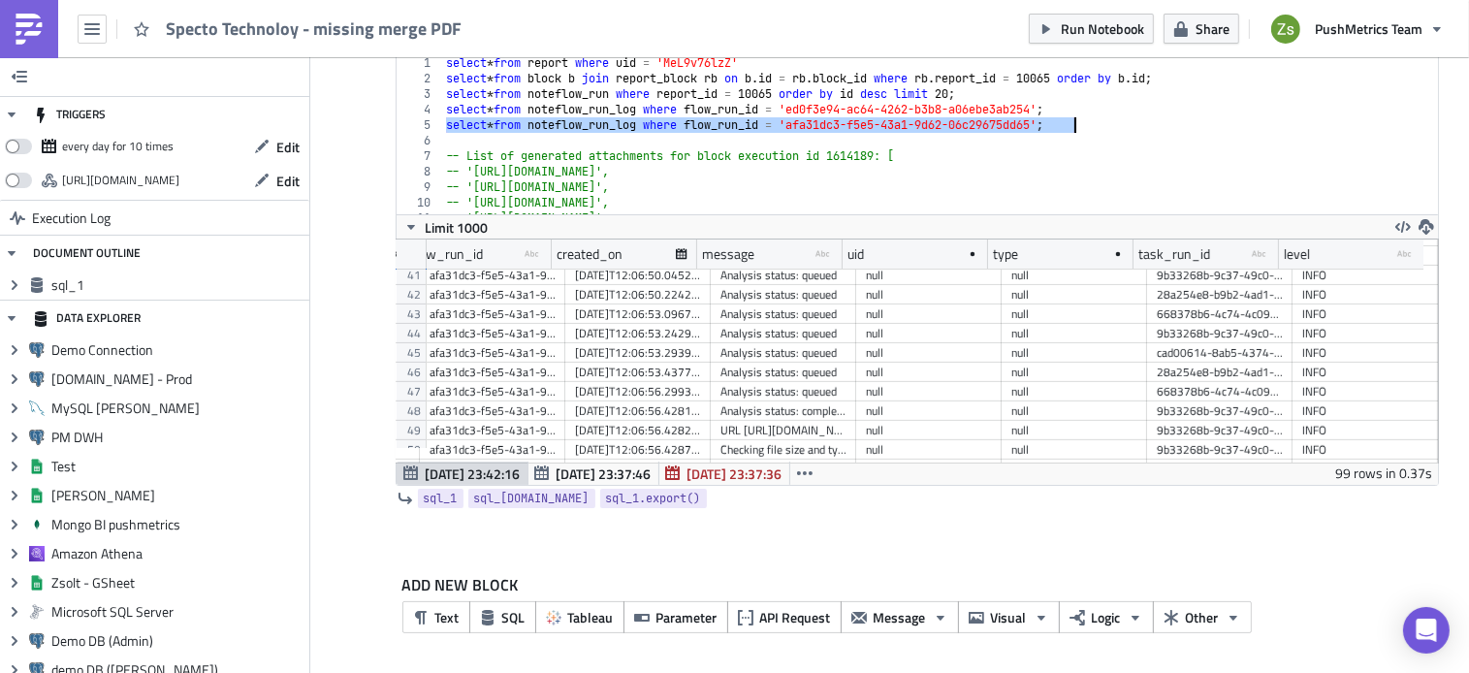
scroll to position [780, 0]
drag, startPoint x: 830, startPoint y: 261, endPoint x: 1088, endPoint y: 268, distance: 258.0
click at [1096, 268] on div at bounding box center [1098, 254] width 5 height 30
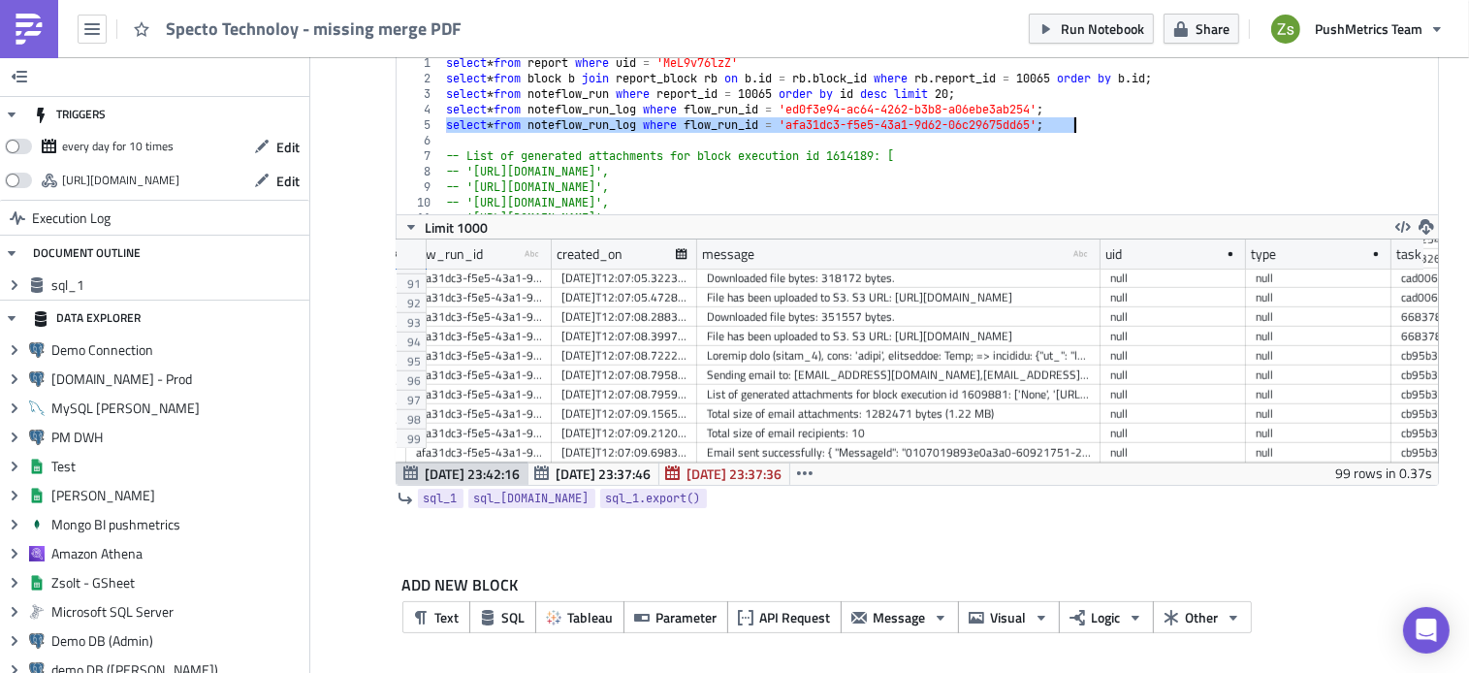
type textarea "select * from noteflow_run_log where flow_run_id = 'afa31dc3-f5e5-43a1-9d62-06c…"
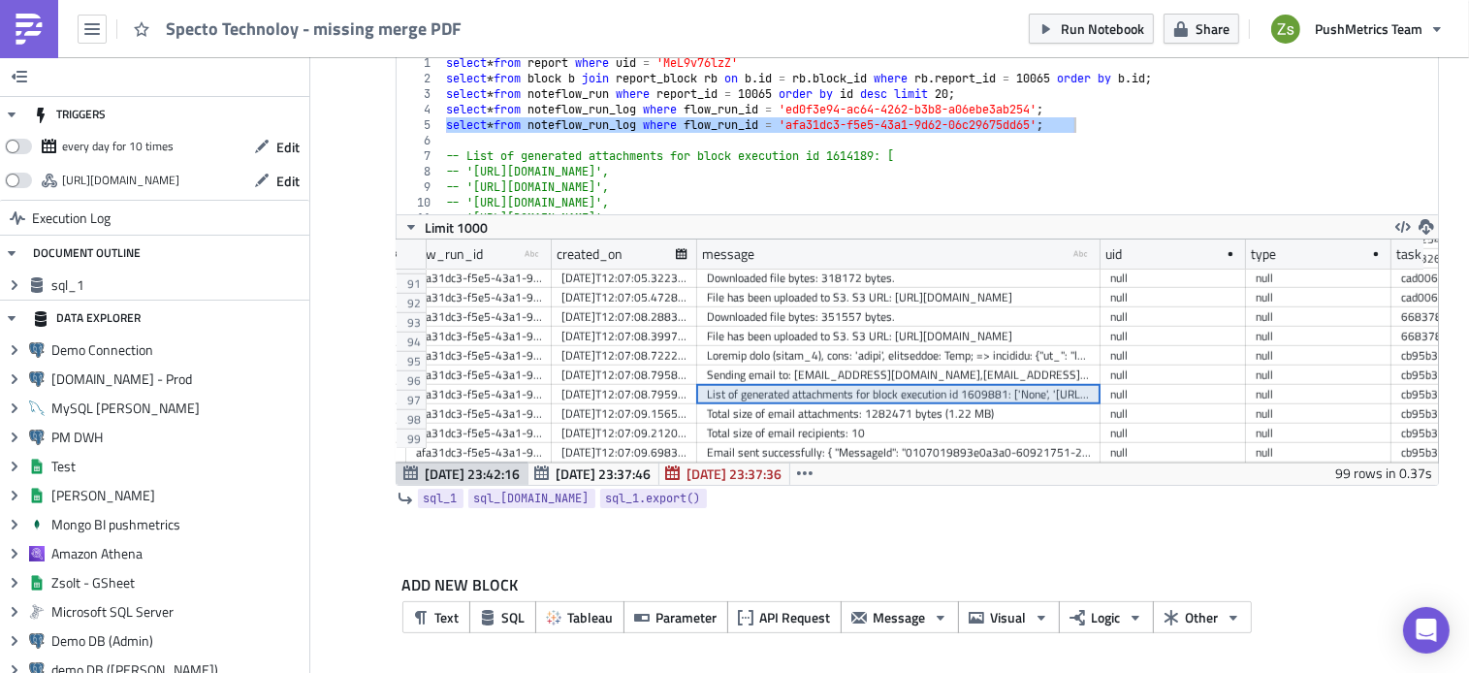
click at [908, 385] on div "List of generated attachments for block execution id 1609881: ['None', 'https:/…" at bounding box center [899, 394] width 384 height 19
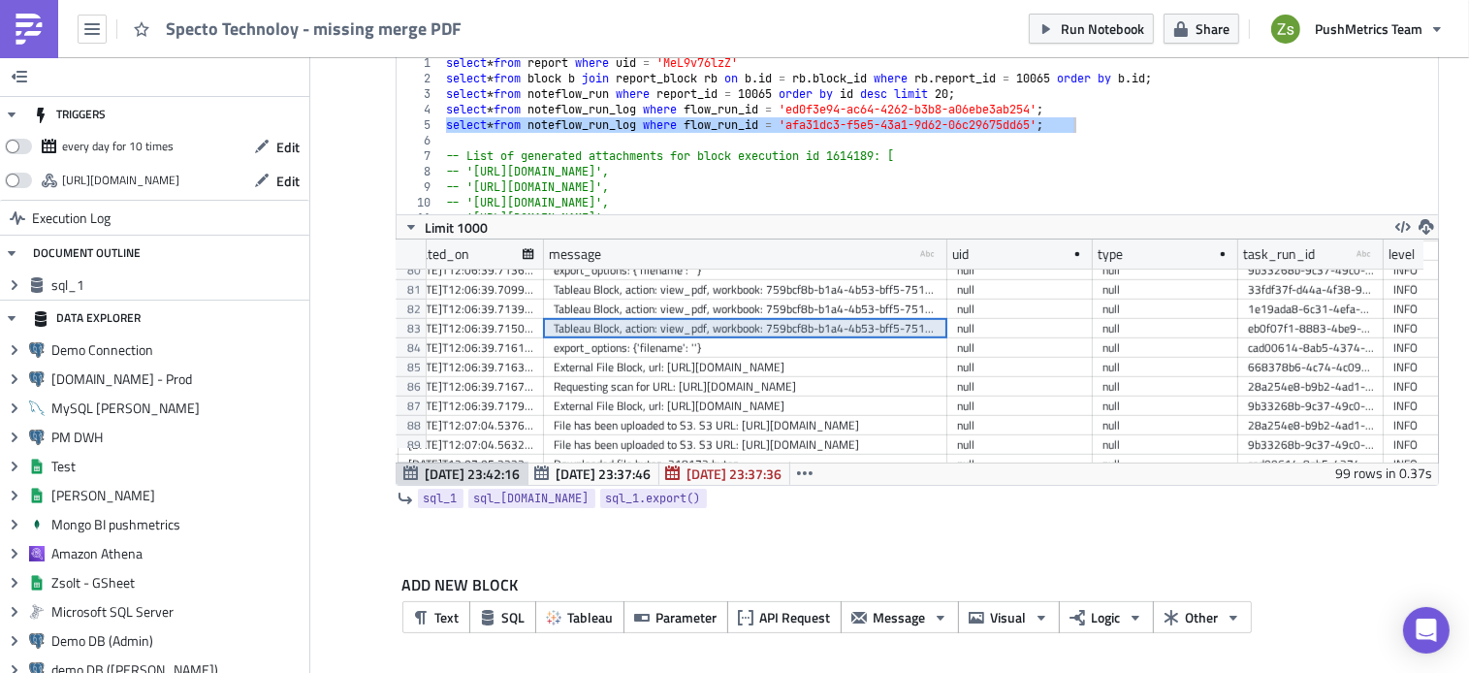
click at [867, 326] on div "Tableau Block, action: view_pdf, workbook: 759bcf8b-b1a4-4b53-bff5-751237117fae…" at bounding box center [746, 328] width 384 height 19
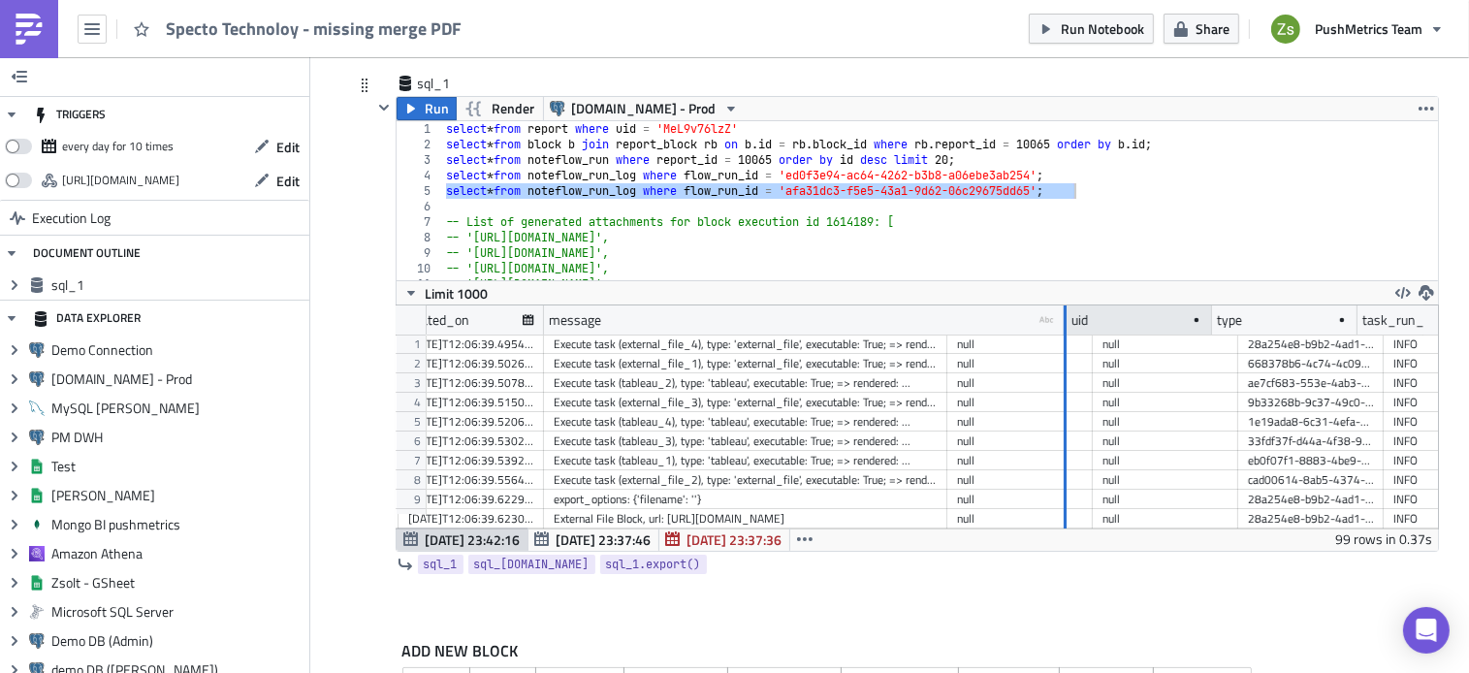
drag, startPoint x: 939, startPoint y: 316, endPoint x: 1058, endPoint y: 317, distance: 119.3
click at [1064, 317] on div at bounding box center [1065, 320] width 3 height 30
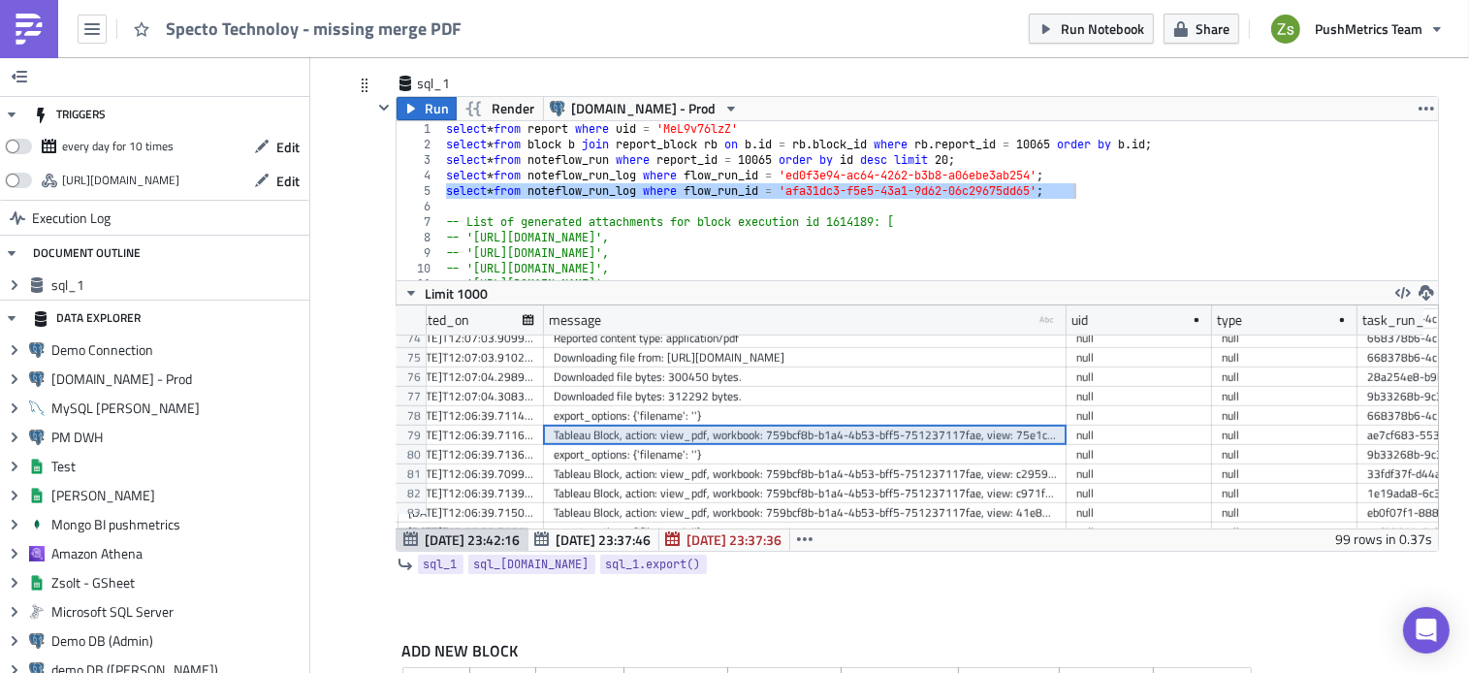
click at [912, 435] on div "Tableau Block, action: view_pdf, workbook: 759bcf8b-b1a4-4b53-bff5-751237117fae…" at bounding box center [805, 435] width 503 height 19
click at [1102, 190] on div "select * from report where uid = 'MeL9v76lzZ' select * from block b join report…" at bounding box center [932, 200] width 981 height 159
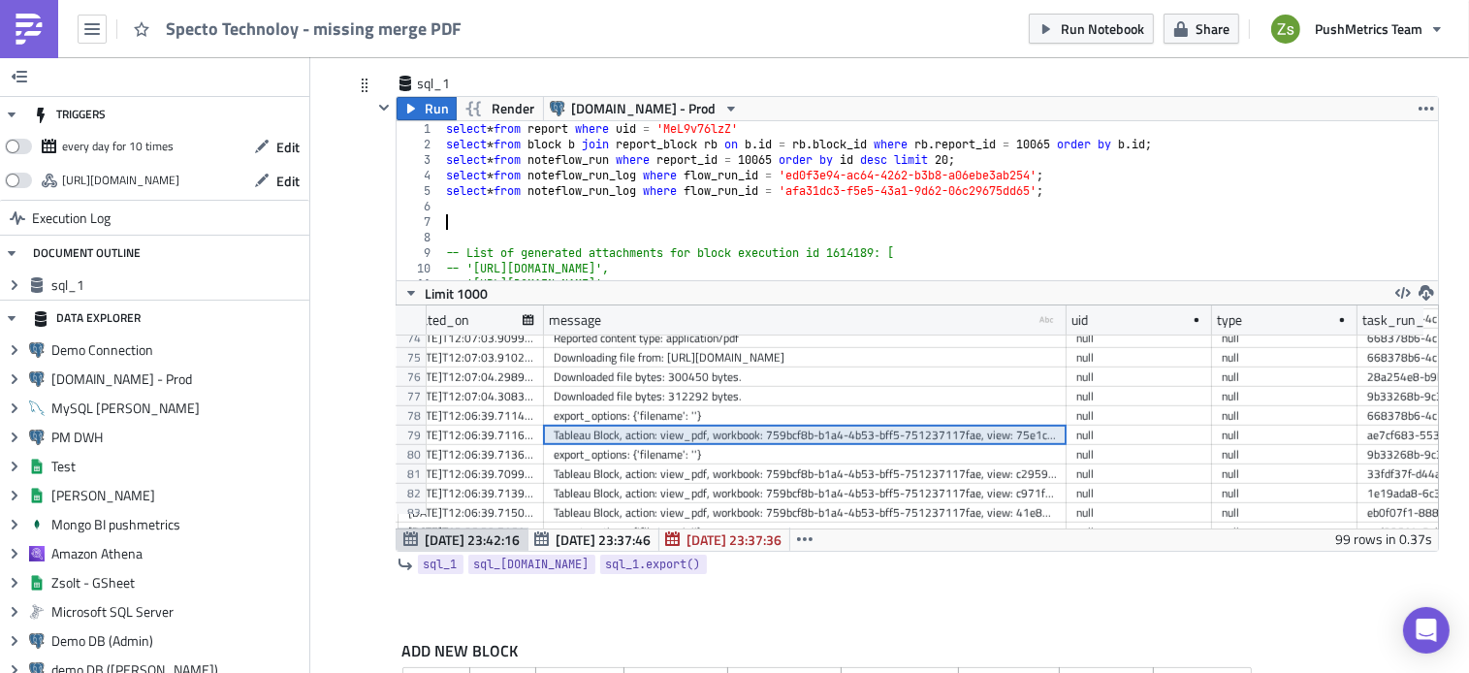
paste textarea "Tableau Block, action: view_pdf, workbook: 759bcf8b-b1a4-4b53-bff5-751237117fae…"
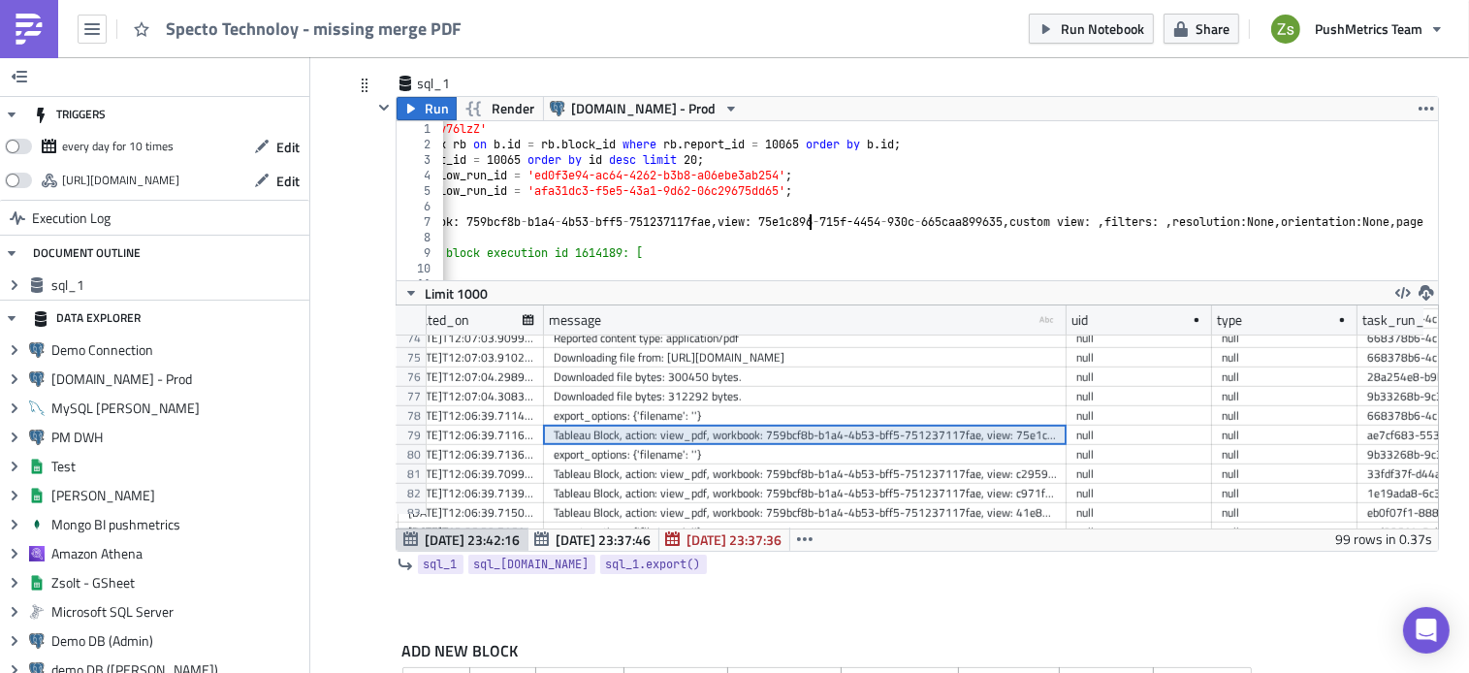
click at [805, 220] on div "select * from report where uid = 'MeL9v76lzZ' select * from block b join report…" at bounding box center [1032, 208] width 1683 height 175
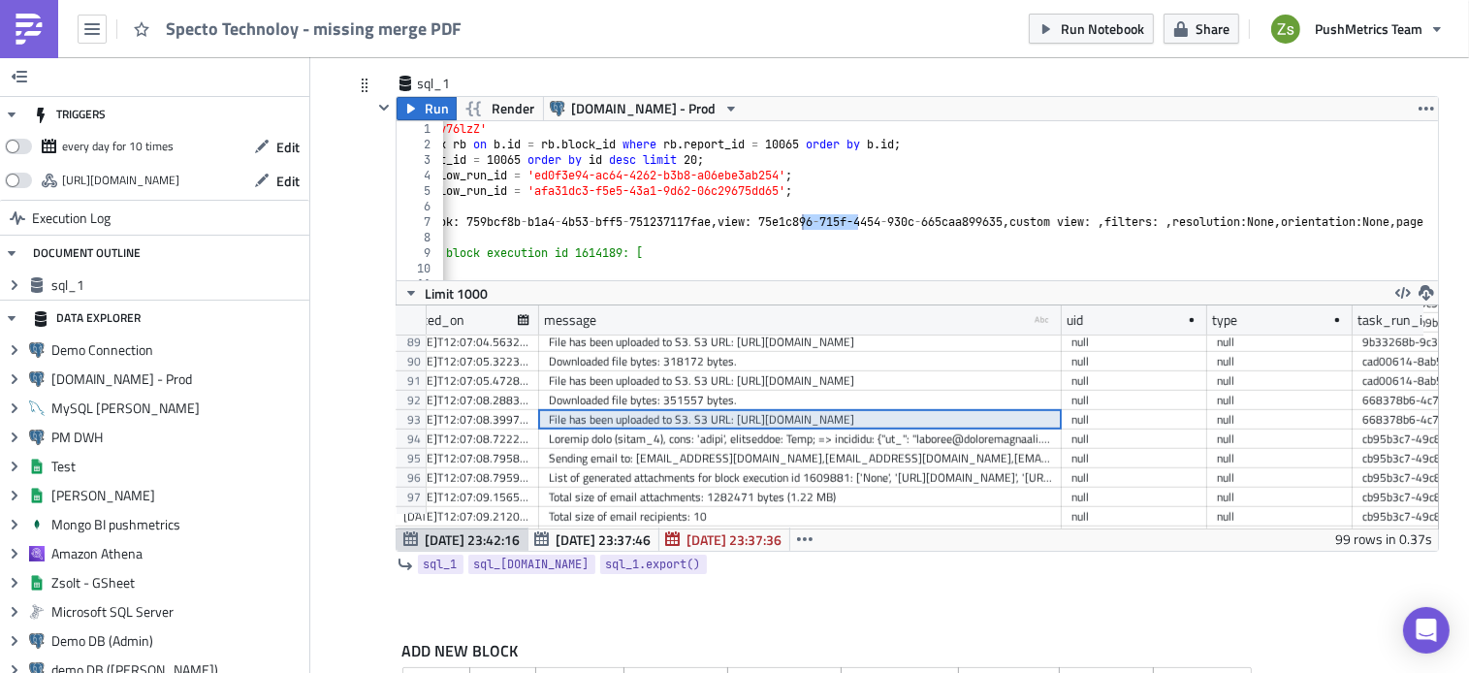
click at [1013, 420] on div "File has been uploaded to S3. S3 URL: https://s3-eu-central-1.amazonaws.com/que…" at bounding box center [800, 419] width 503 height 19
click at [1067, 184] on div "select * from report where uid = 'MeL9v76lzZ' select * from block b join report…" at bounding box center [1032, 208] width 1683 height 175
click at [1069, 222] on div "select * from report where uid = 'MeL9v76lzZ' select * from block b join report…" at bounding box center [1032, 208] width 1683 height 175
type textarea "Tableau Block, action: view_pdf, workbook: 759bcf8b-b1a4-4b53-bff5-751237117fae…"
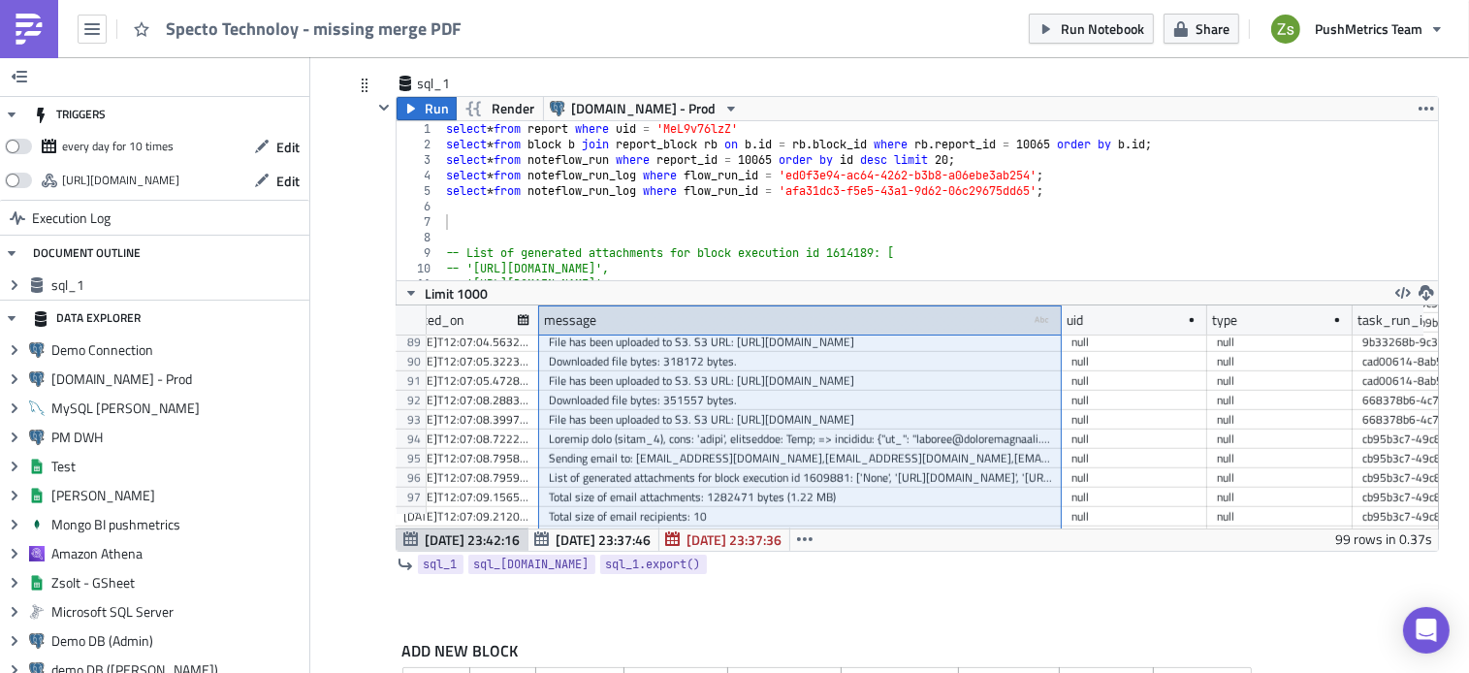
click at [820, 318] on div "message type-text Created with Sketch." at bounding box center [800, 319] width 523 height 29
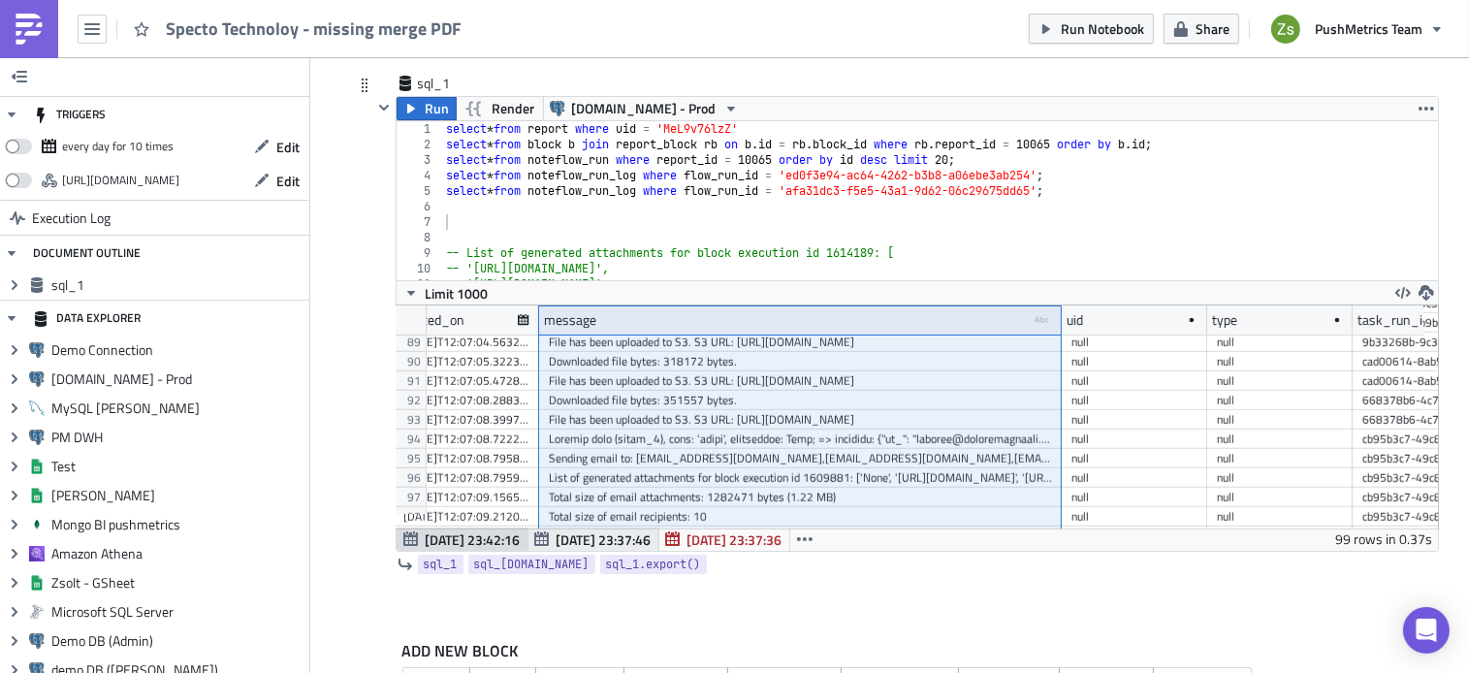
click at [625, 540] on span "Aug 11 23:37:46" at bounding box center [604, 539] width 95 height 20
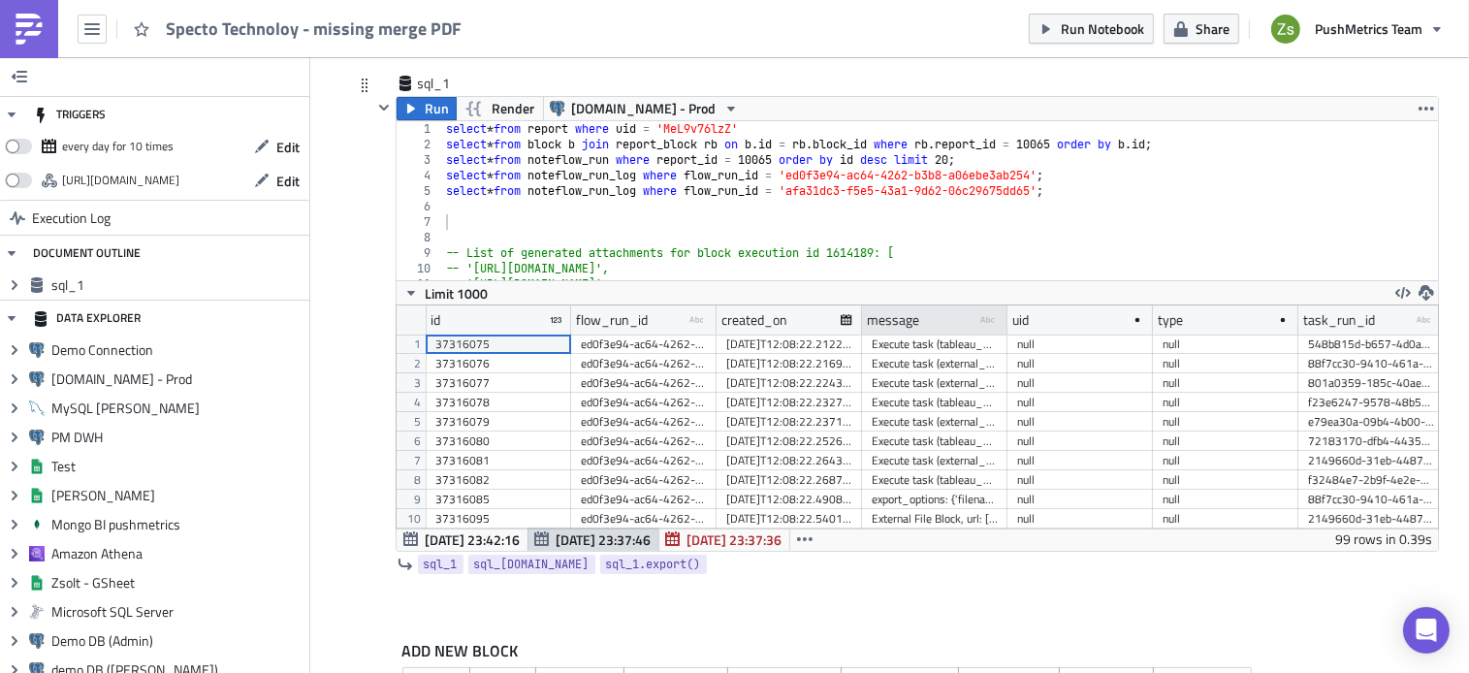
click at [937, 312] on div "message type-text Created with Sketch." at bounding box center [934, 319] width 145 height 29
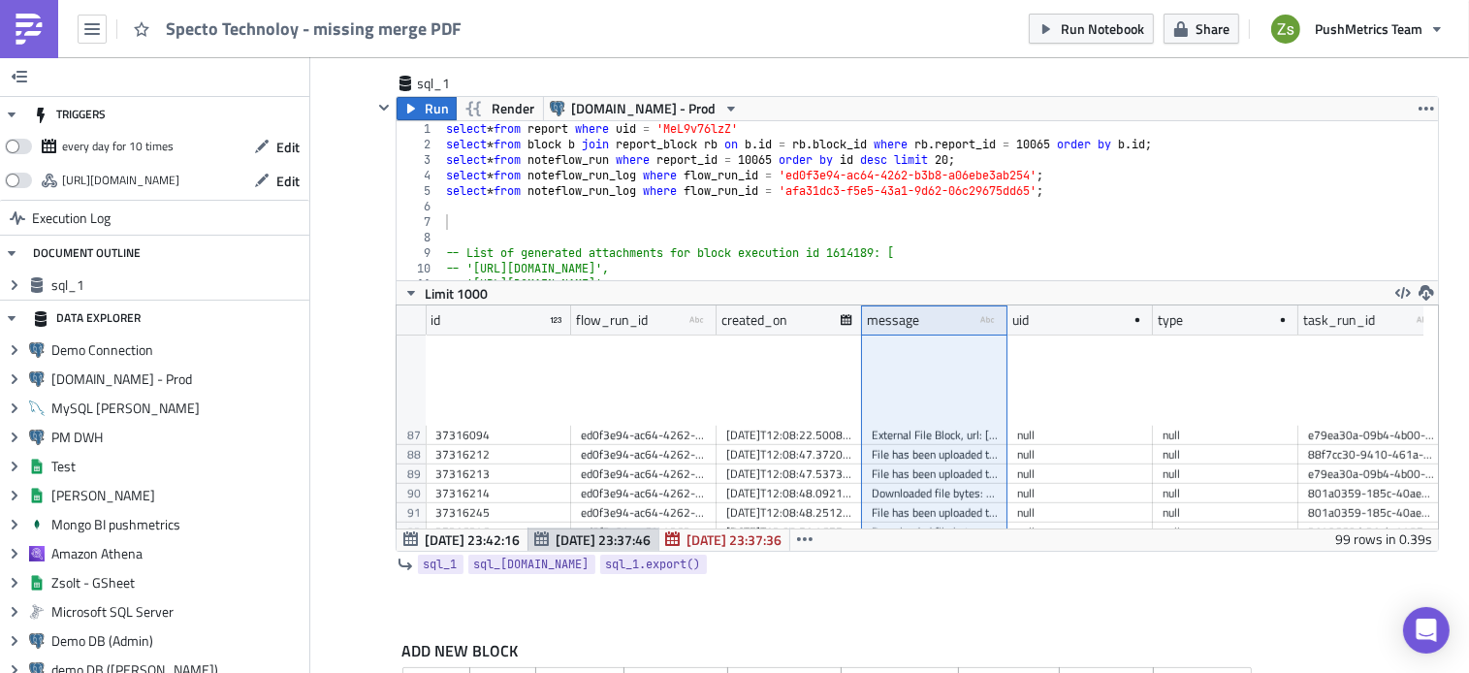
scroll to position [1739, 0]
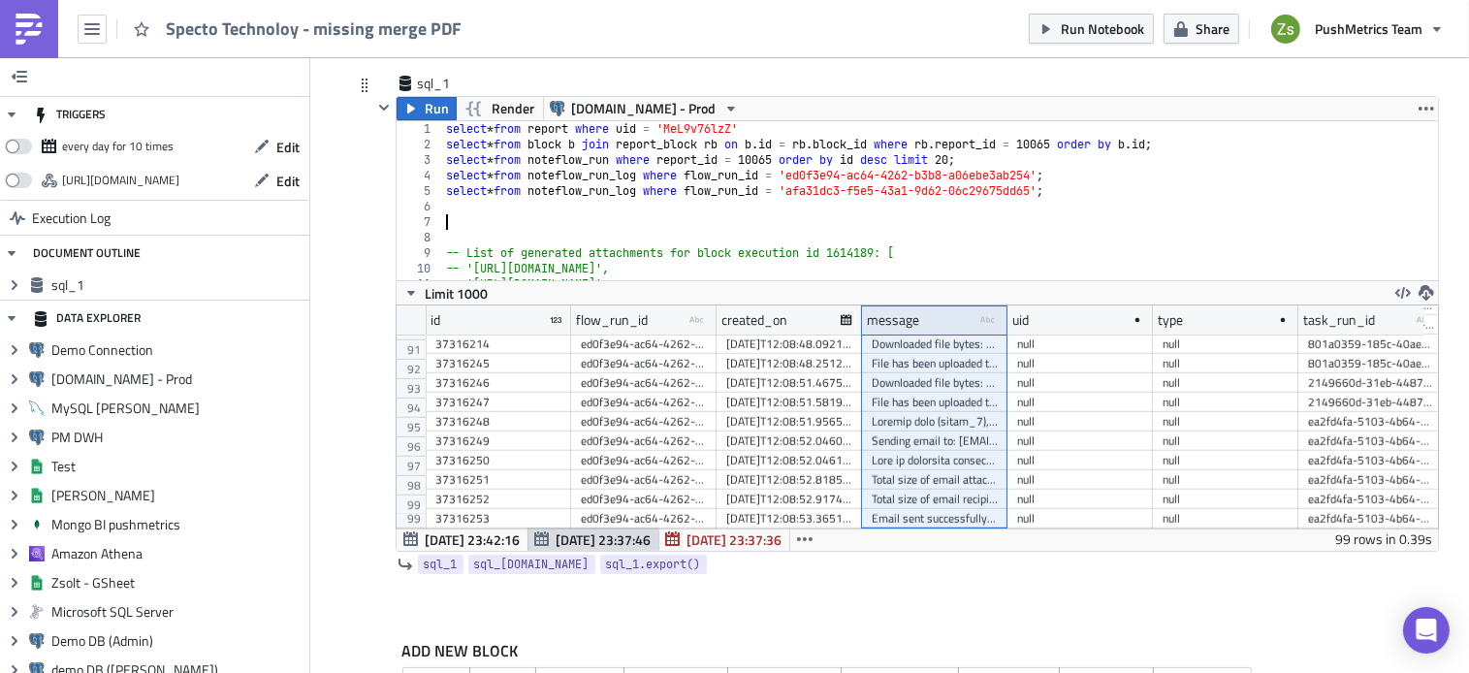
click at [774, 149] on div "select * from report where uid = 'MeL9v76lzZ' select * from block b join report…" at bounding box center [962, 208] width 1040 height 175
click at [749, 251] on div "select * from report where uid = 'MeL9v76lzZ' select * from block b join report…" at bounding box center [962, 208] width 1040 height 175
type textarea "-- List of generated attachments for block execution id 1614189: ["
click at [758, 229] on div "select * from report where uid = 'MeL9v76lzZ' select * from block b join report…" at bounding box center [962, 208] width 1040 height 175
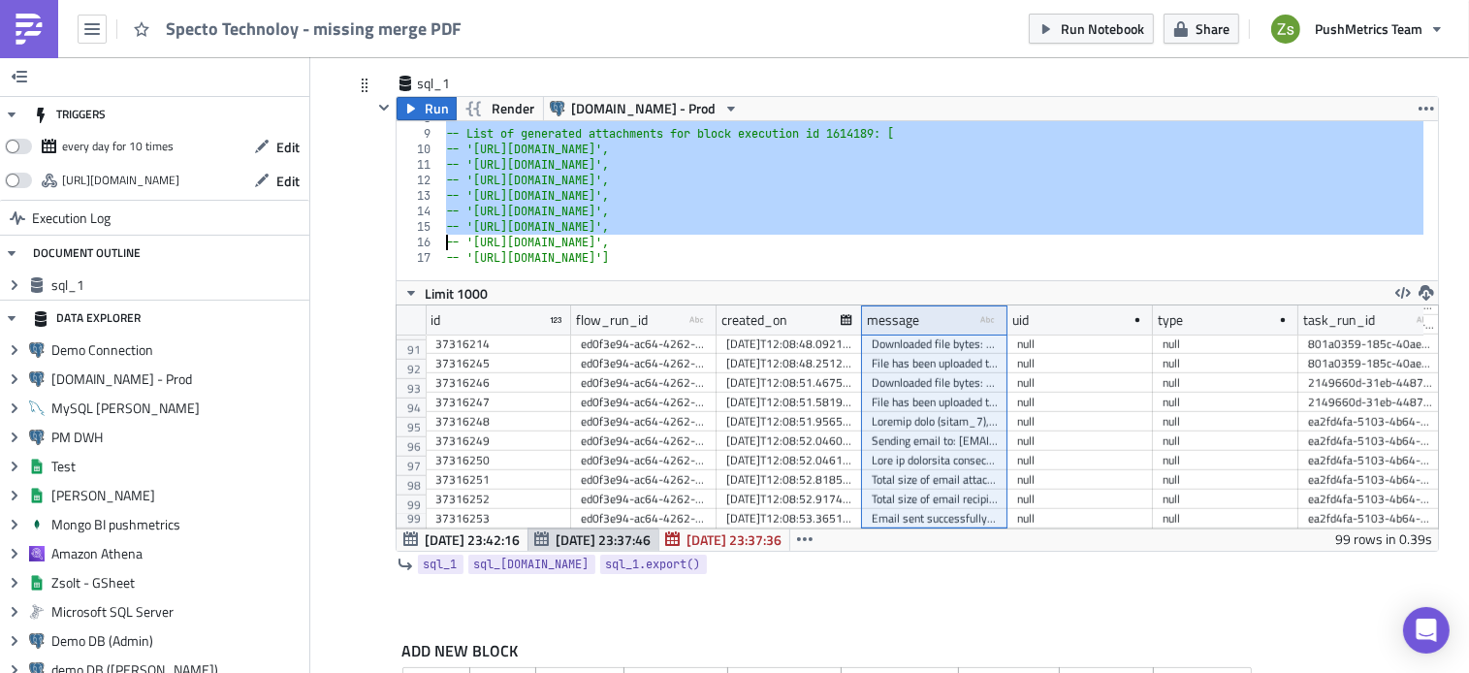
scroll to position [118, 0]
type textarea "-- 'https://s3-eu-central-1.amazonaws.com/queryme-notebooks-prod/M7v5DlyxBb/blo…"
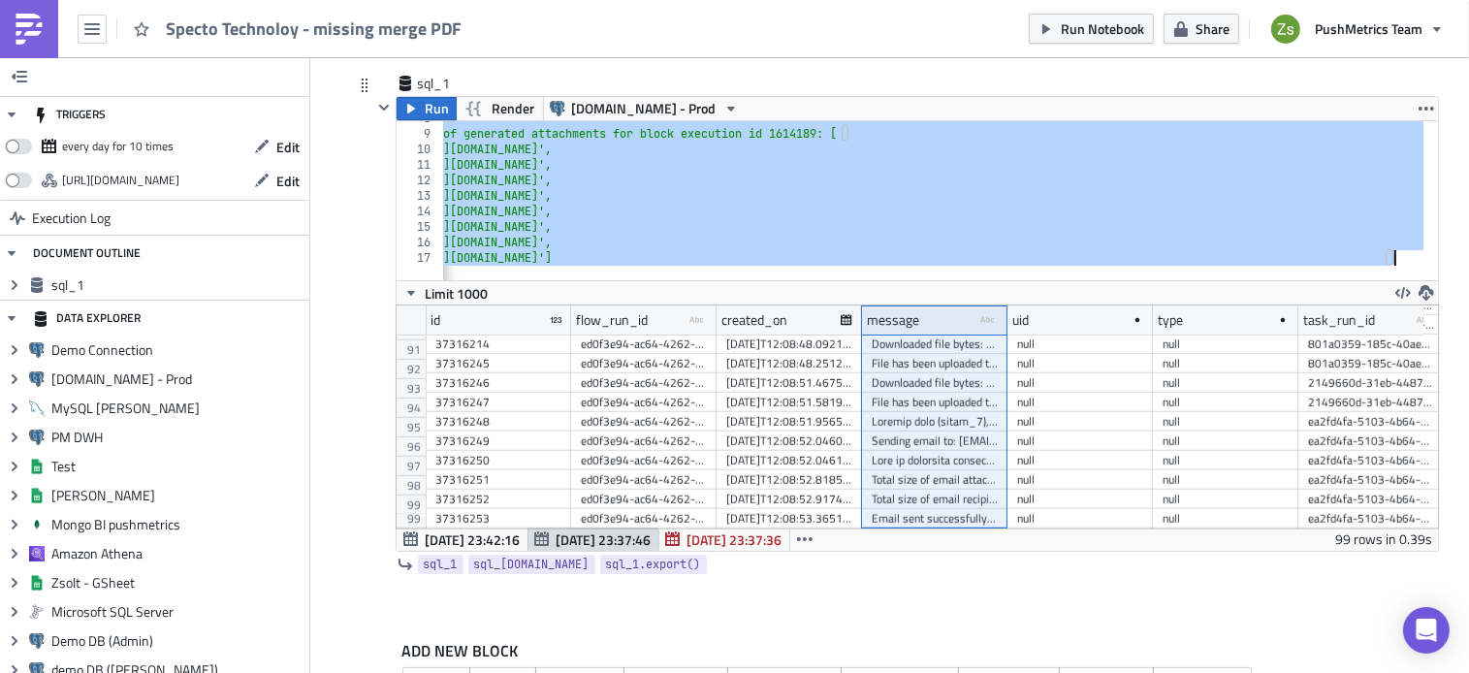
scroll to position [0, 57]
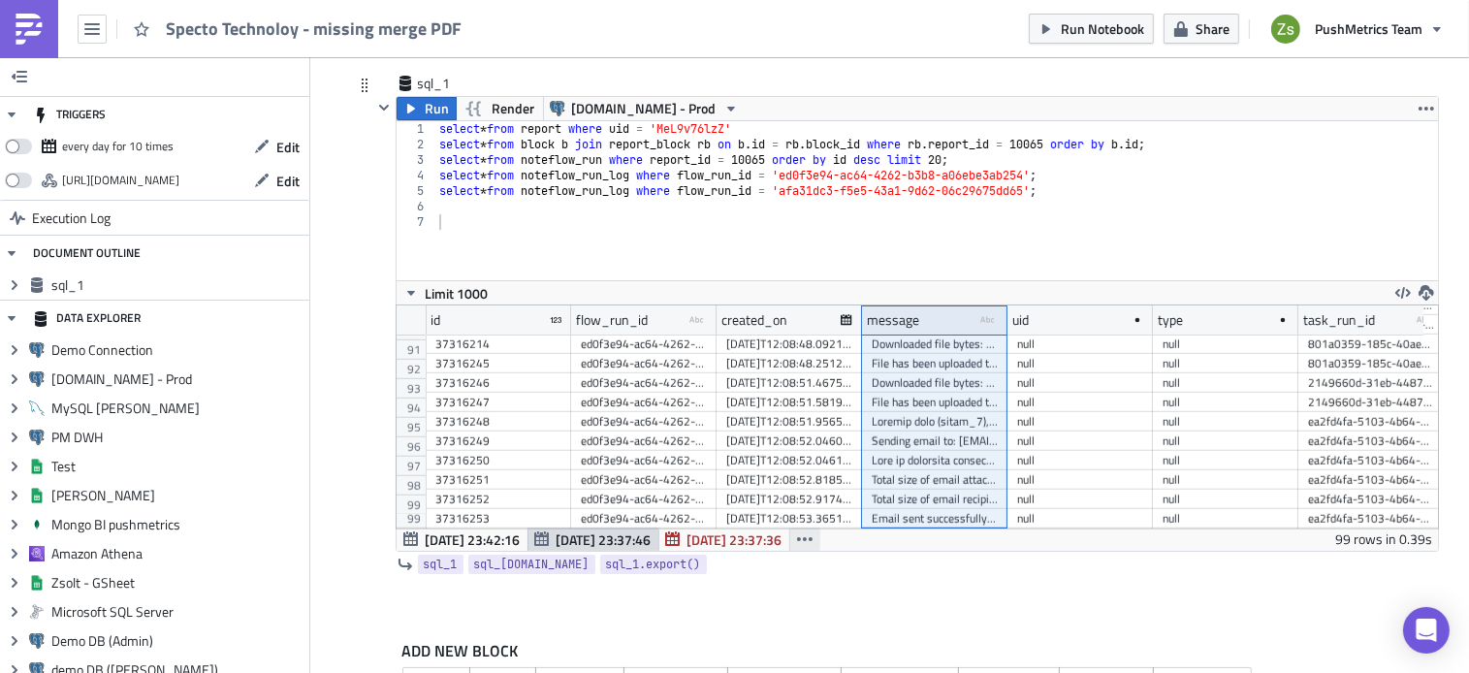
click at [799, 542] on icon "button" at bounding box center [805, 539] width 16 height 16
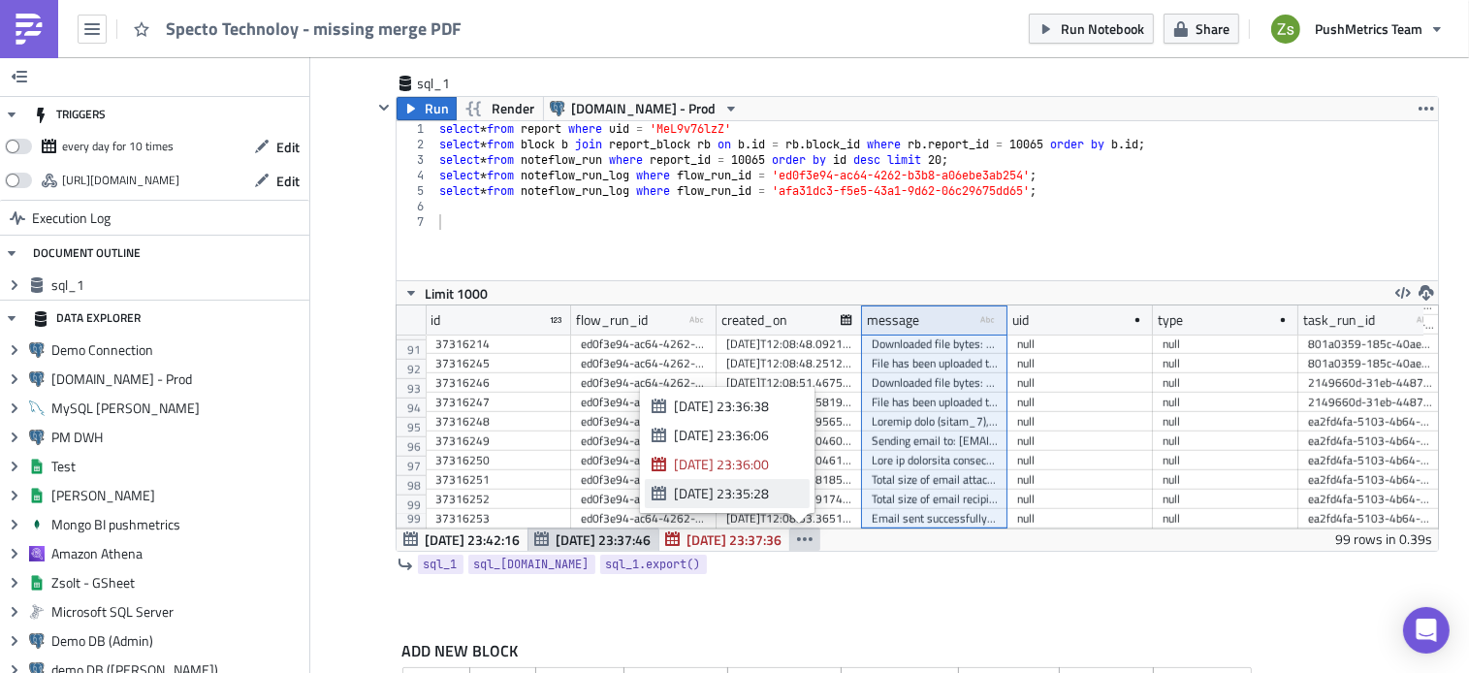
click at [785, 499] on div "Aug 11 23:35:28" at bounding box center [735, 493] width 122 height 19
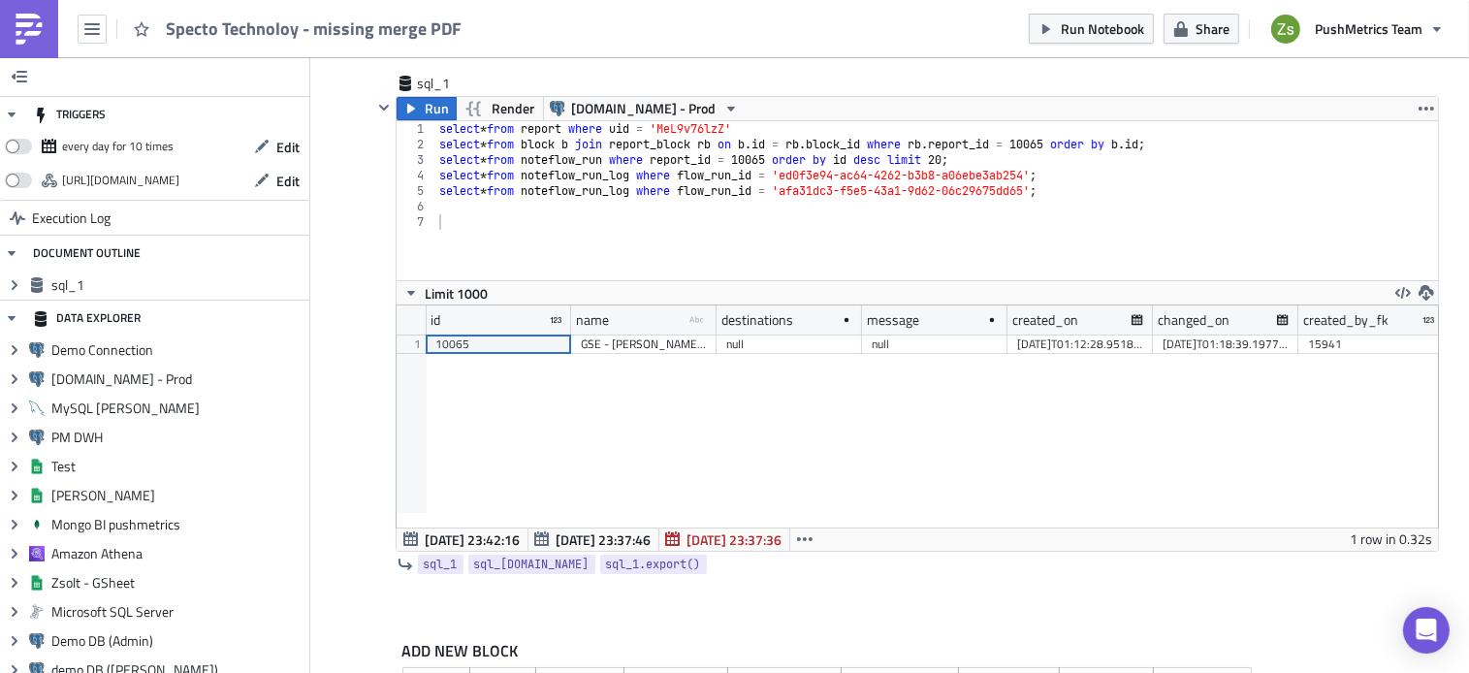
scroll to position [222, 1041]
click at [797, 541] on icon "button" at bounding box center [805, 539] width 16 height 16
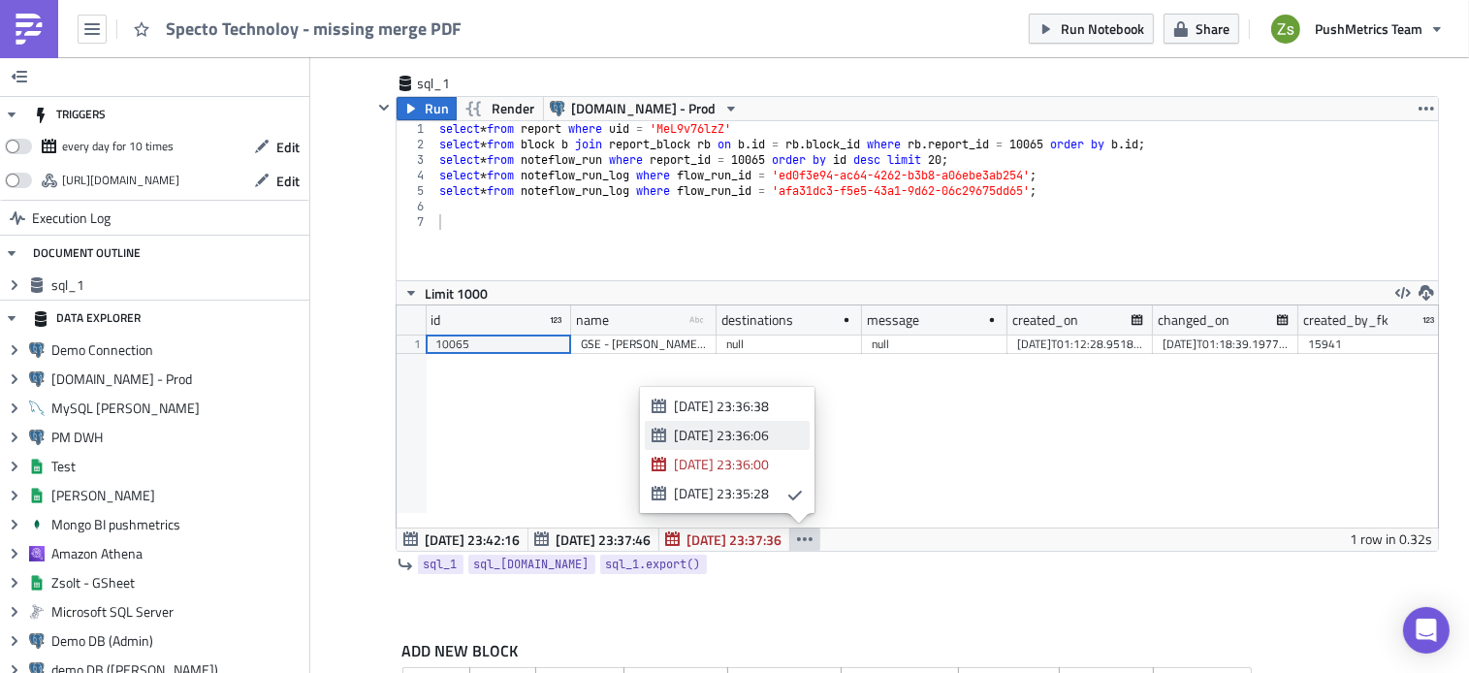
click at [773, 442] on div "Aug 11 23:36:06" at bounding box center [735, 435] width 122 height 19
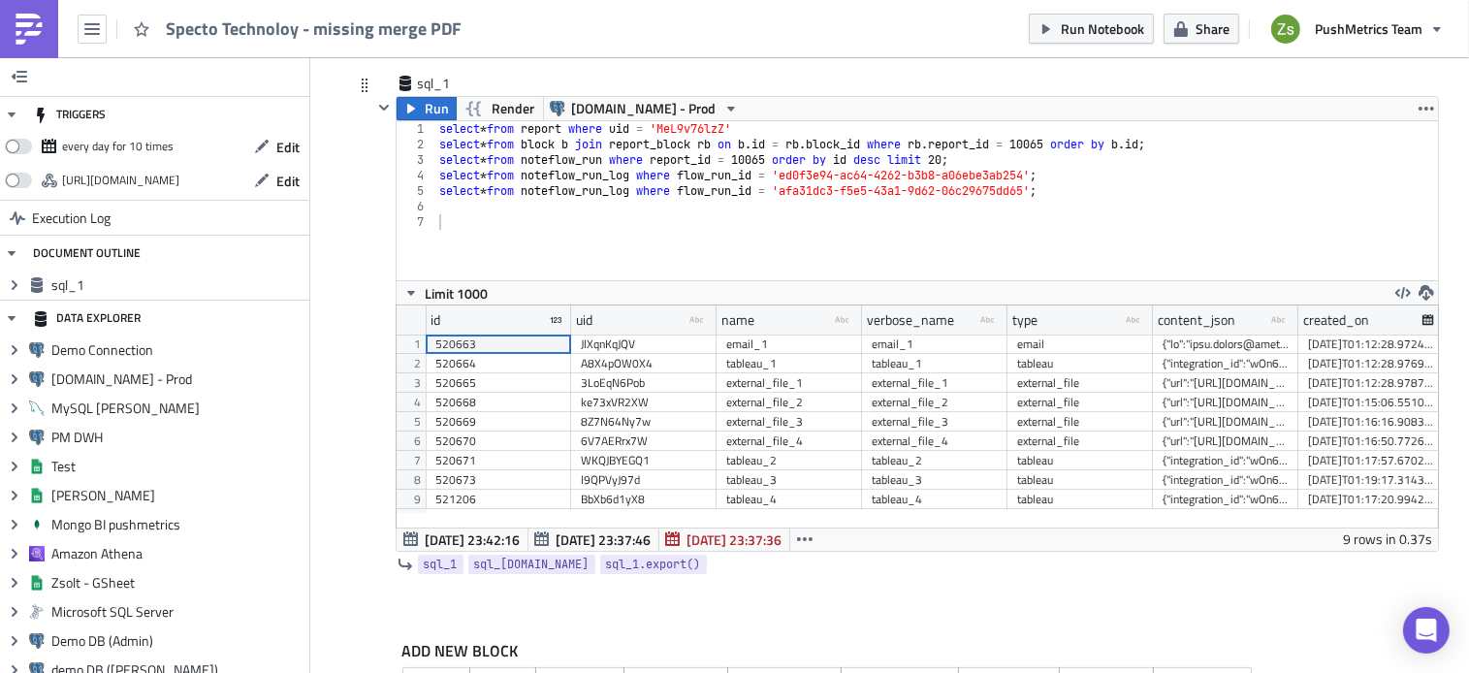
scroll to position [213, 0]
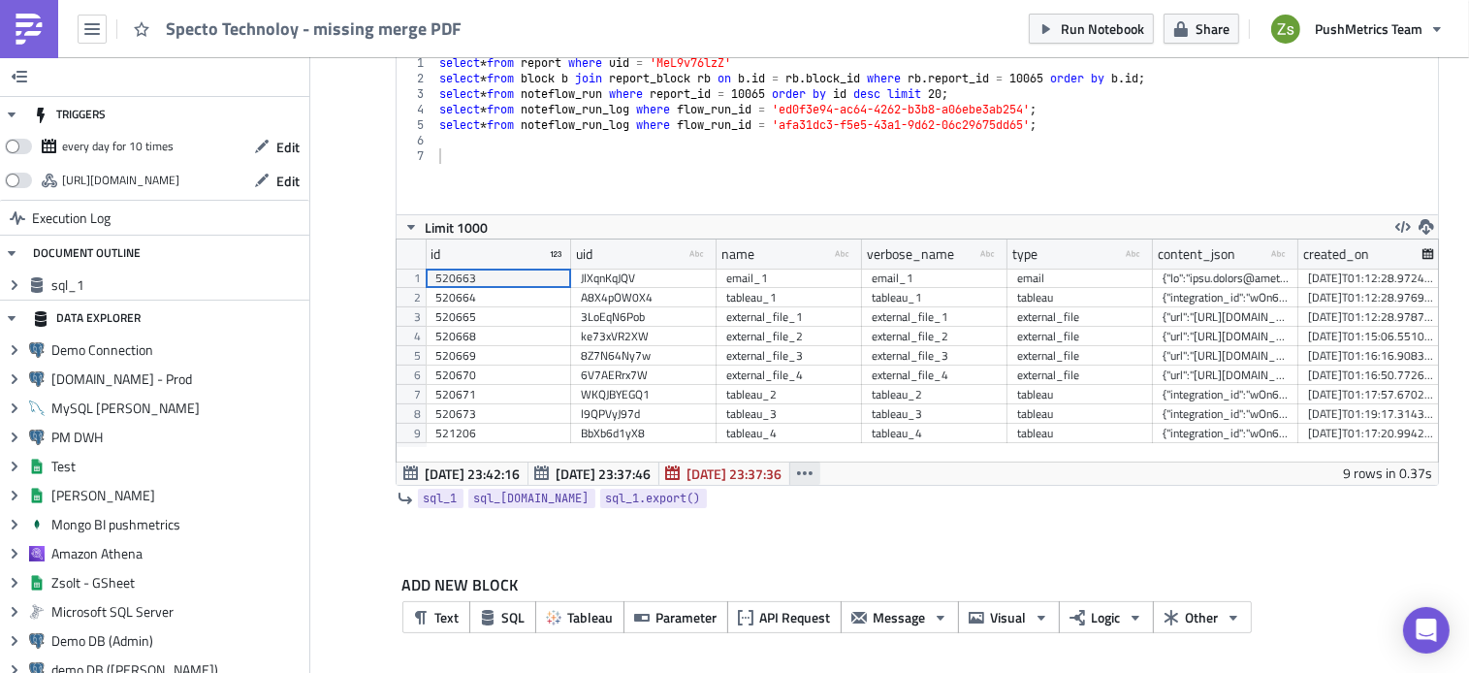
click at [806, 480] on button "button" at bounding box center [804, 473] width 31 height 23
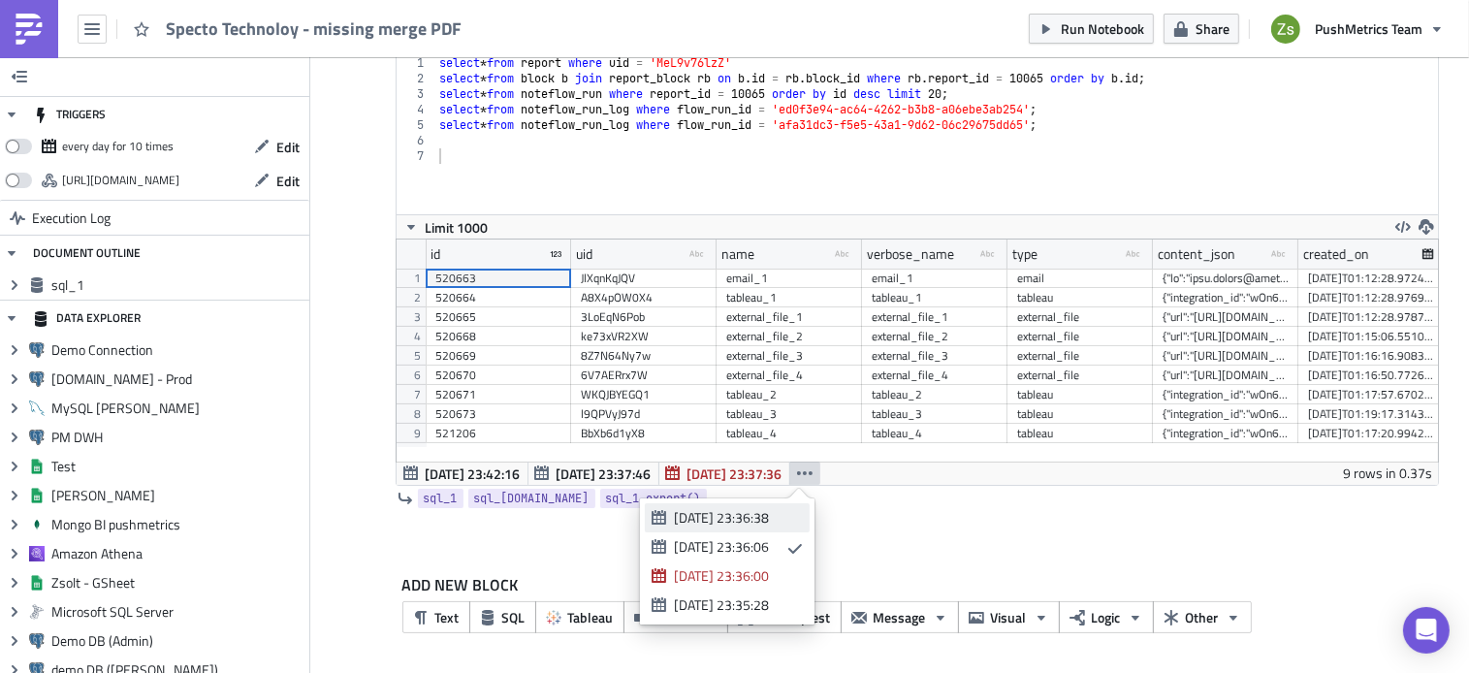
click at [790, 513] on div "Aug 11 23:36:38" at bounding box center [735, 517] width 122 height 19
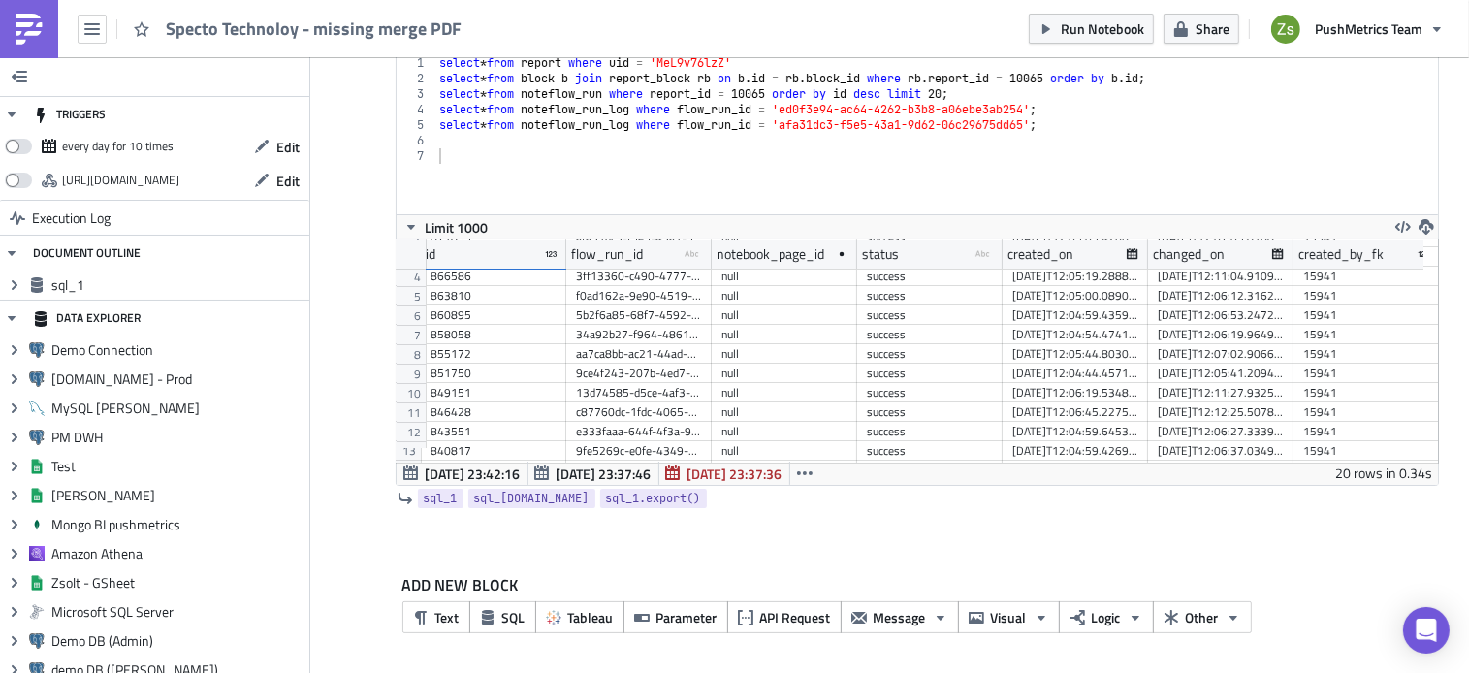
scroll to position [0, 5]
click at [837, 92] on div "select * from report where uid = 'MeL9v76lzZ' select * from block b join report…" at bounding box center [936, 150] width 1003 height 190
type textarea "select * from noteflow_run where report_id = 10065 order by id desc limit 20; s…"
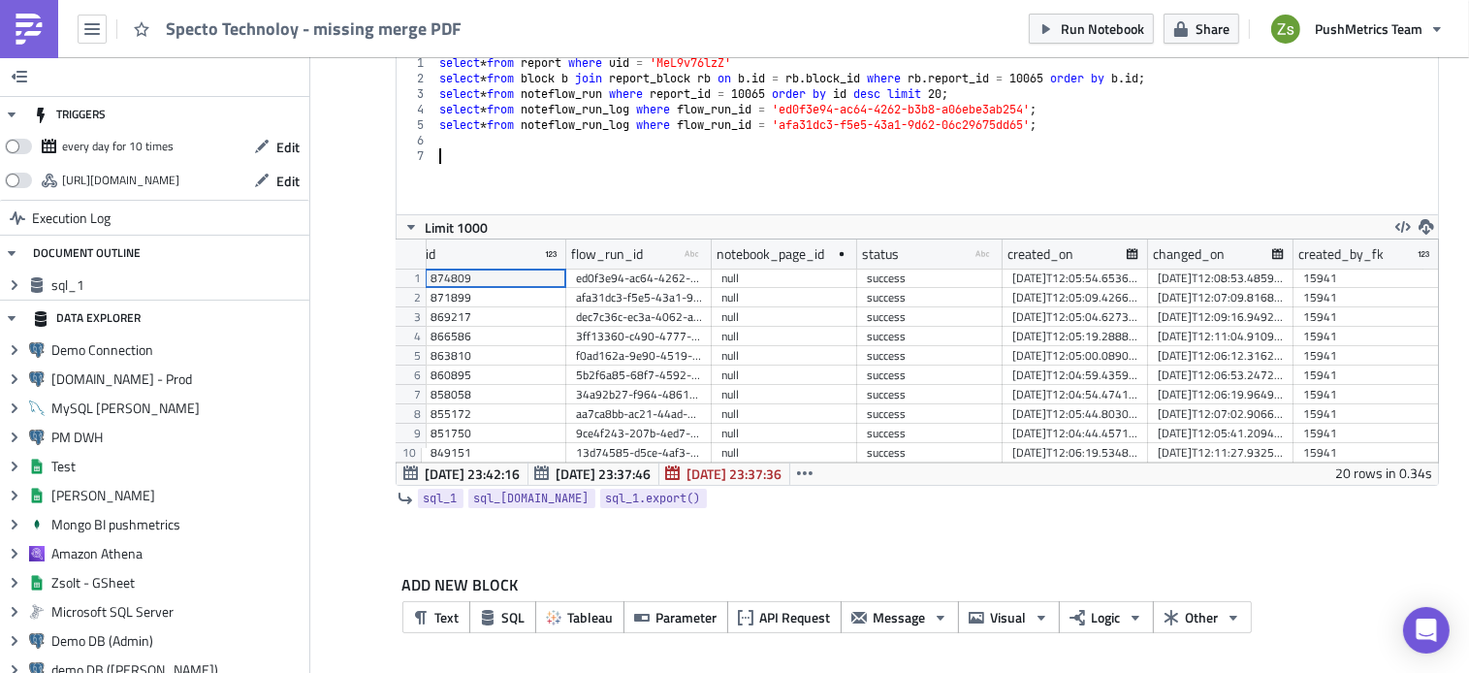
click at [805, 167] on div "select * from report where uid = 'MeL9v76lzZ' select * from block b join report…" at bounding box center [936, 150] width 1003 height 190
paste textarea "select * from noteflow_run where report_id = 10065 order by id desc limit 20;"
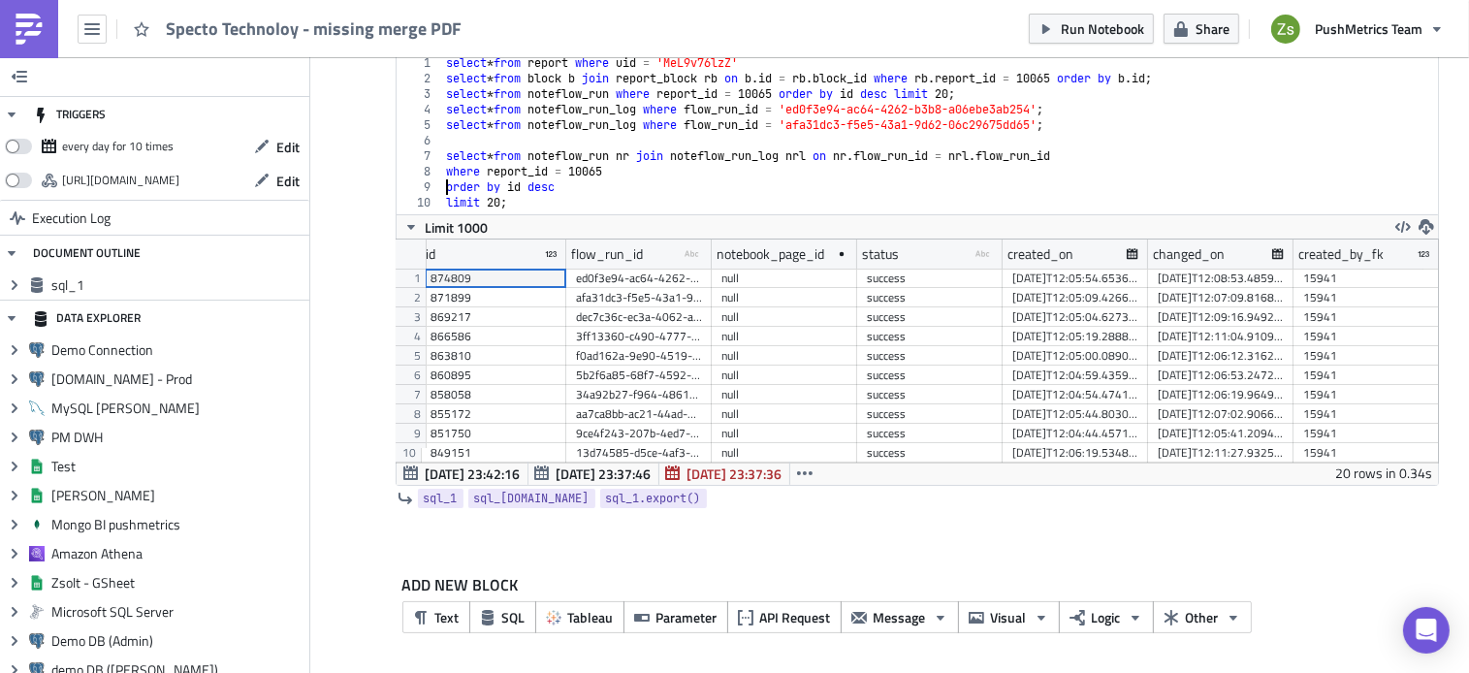
type textarea "where report_id = 10065"
click at [586, 463] on span "Aug 11 23:37:46" at bounding box center [604, 473] width 95 height 20
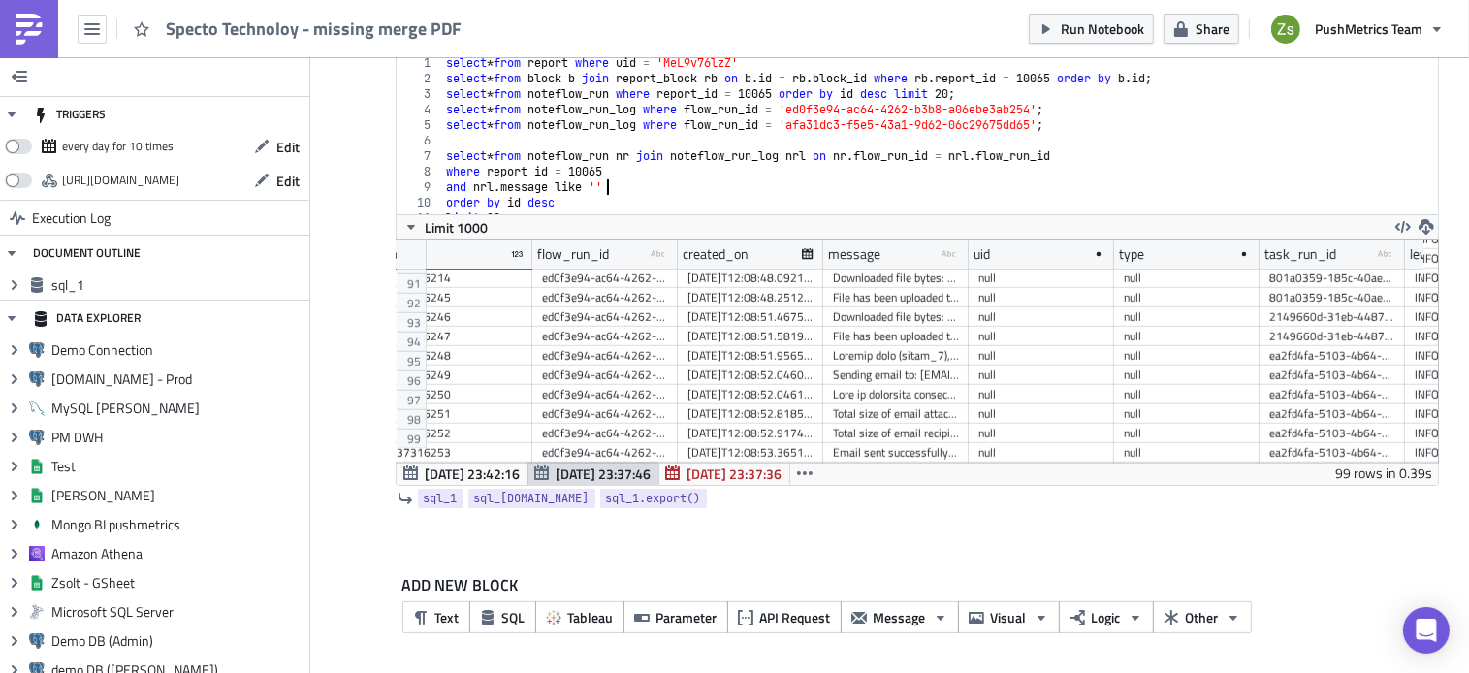
click at [701, 190] on div "select * from report where uid = 'MeL9v76lzZ' select * from block b join report…" at bounding box center [932, 150] width 981 height 190
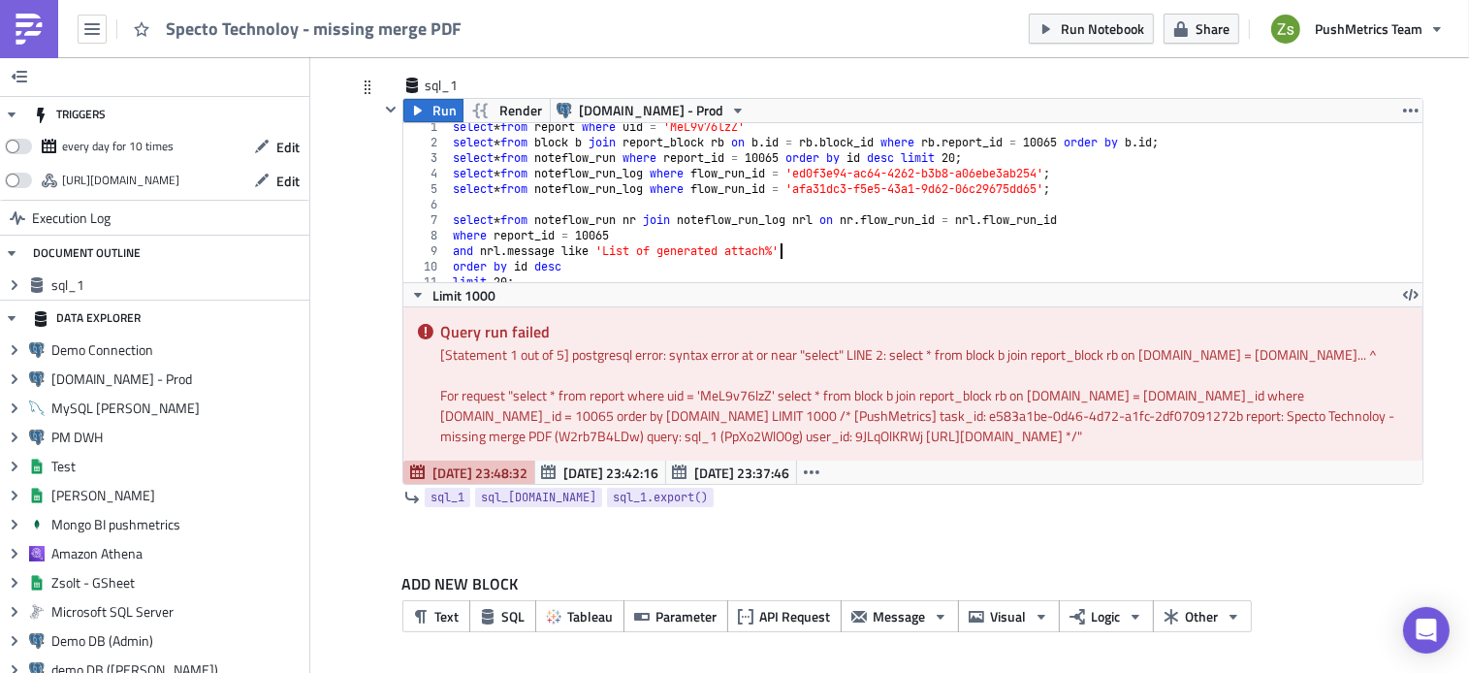
scroll to position [12, 0]
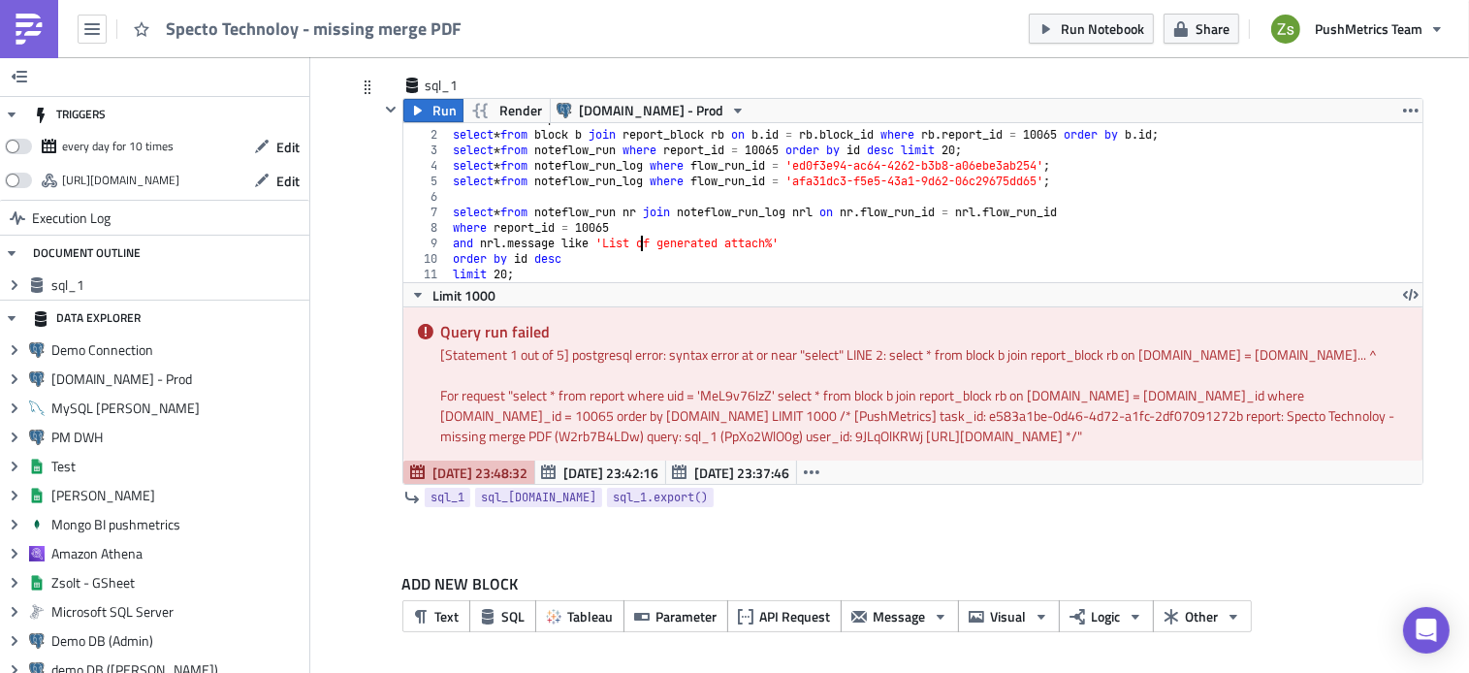
click at [637, 247] on div "select * from report where uid = 'MeL9v76lzZ' select * from block b join report…" at bounding box center [928, 207] width 959 height 190
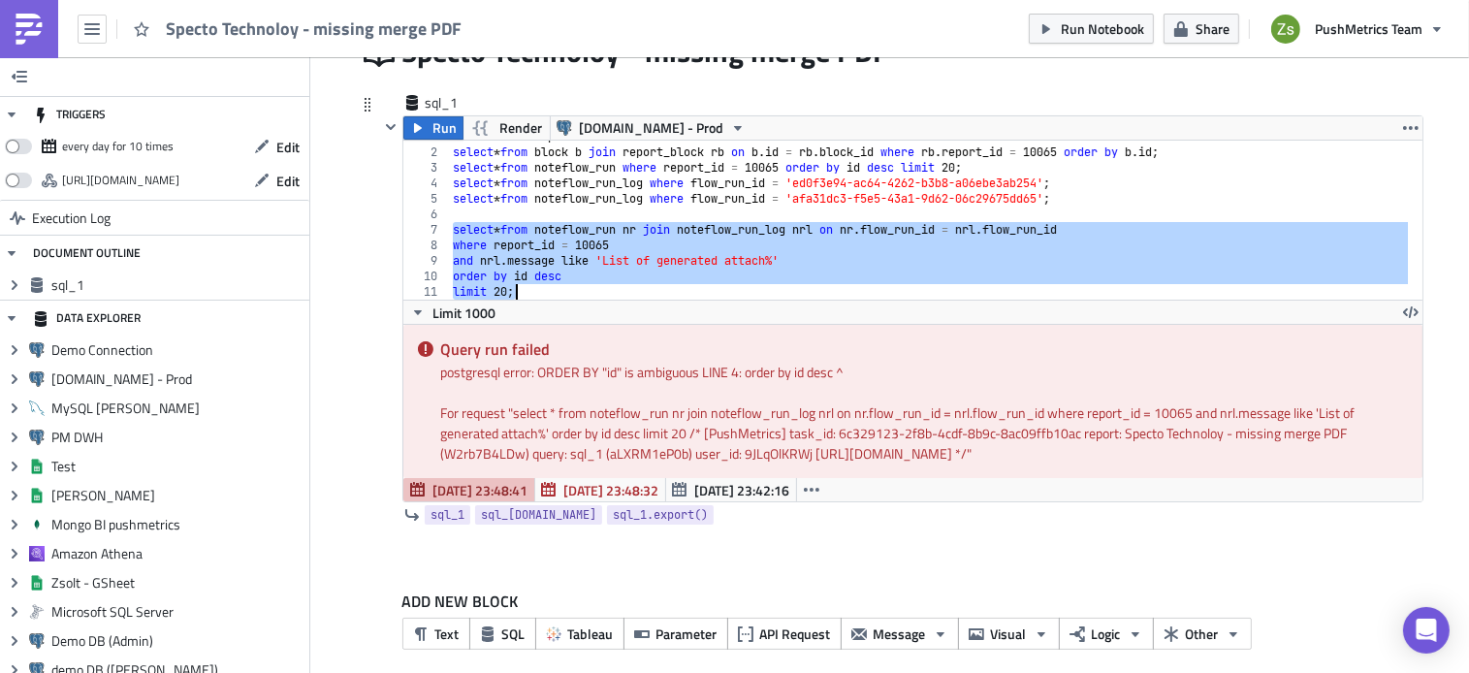
scroll to position [145, 0]
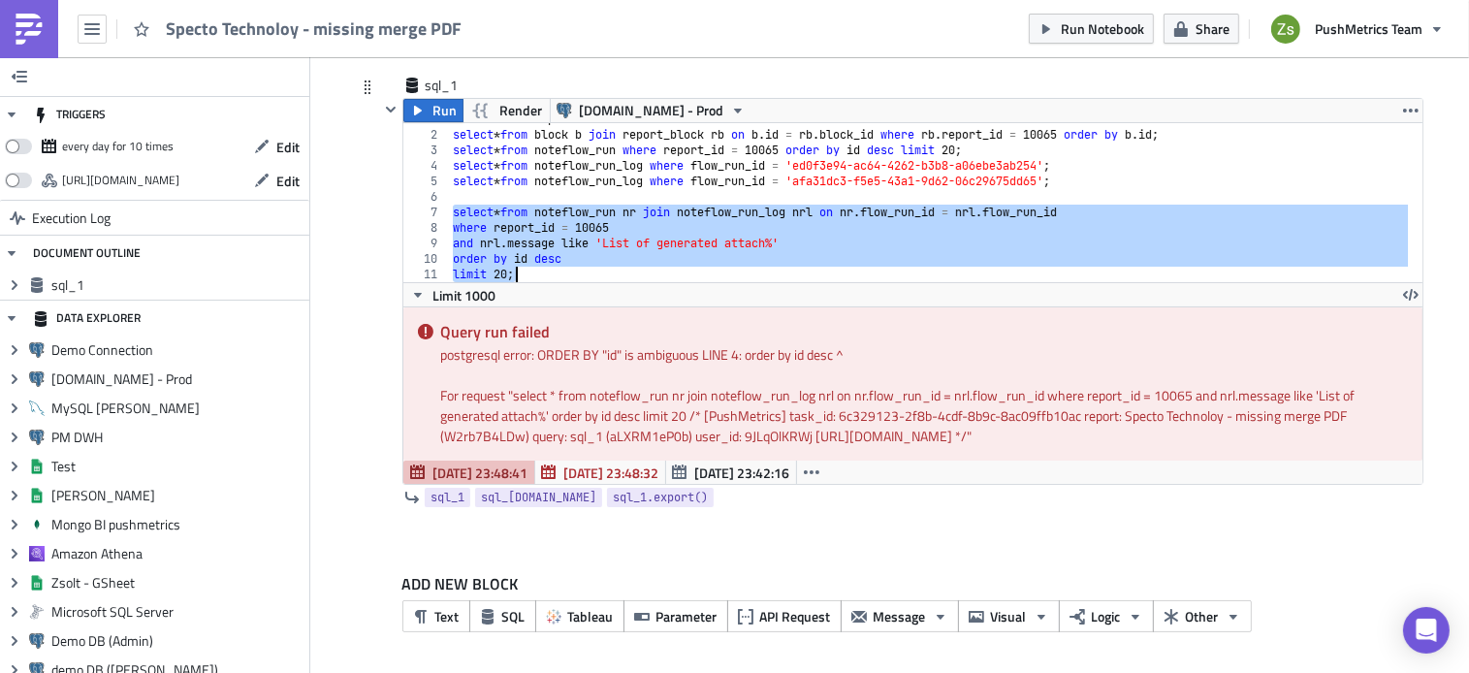
click at [530, 251] on div "select * from report where uid = 'MeL9v76lzZ' select * from block b join report…" at bounding box center [928, 202] width 958 height 159
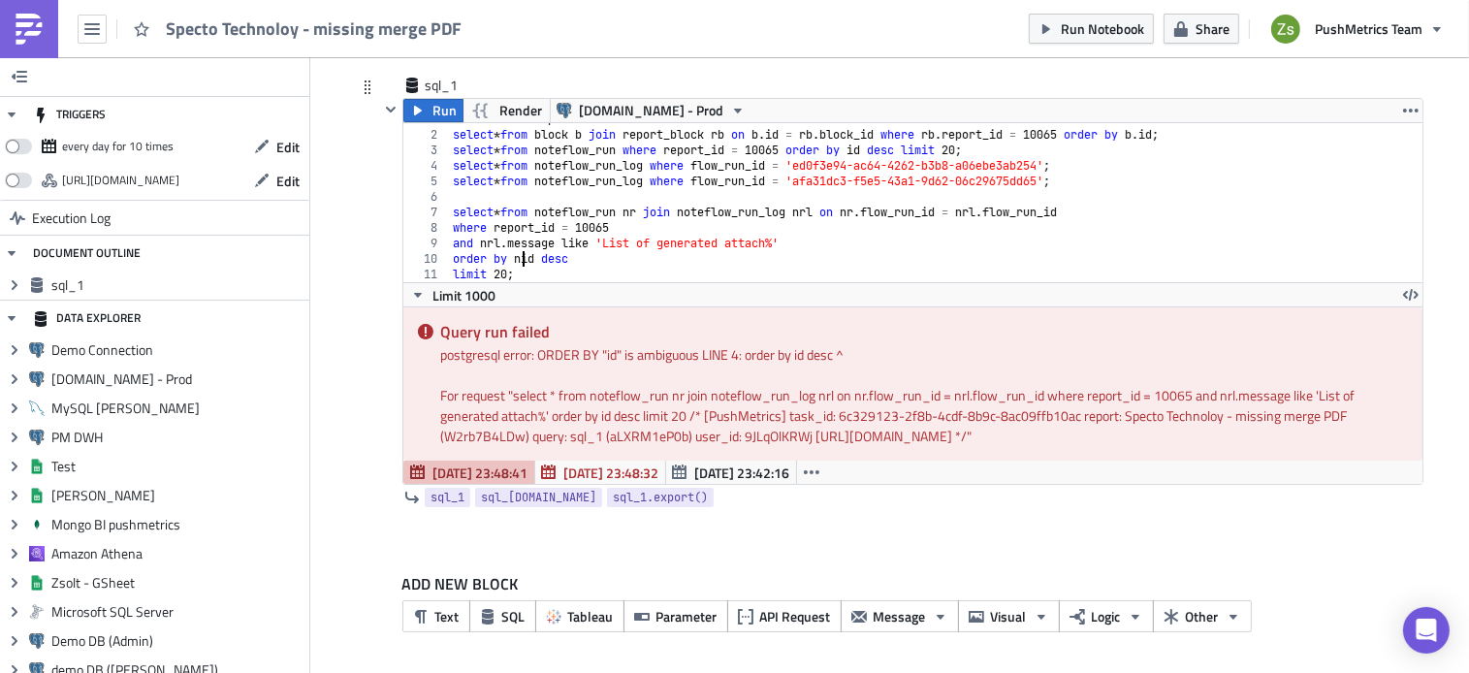
scroll to position [0, 6]
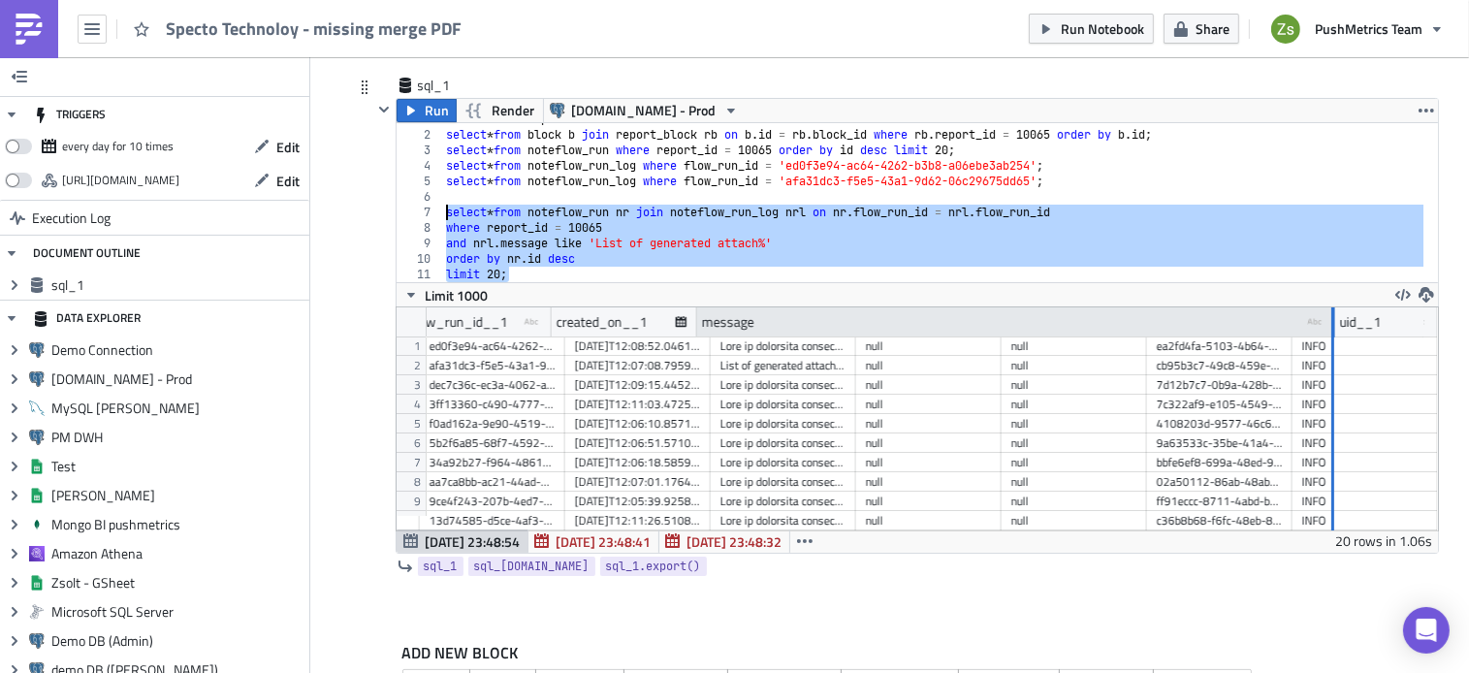
drag, startPoint x: 830, startPoint y: 327, endPoint x: 1336, endPoint y: 308, distance: 506.5
click at [1335, 308] on div at bounding box center [1332, 322] width 5 height 30
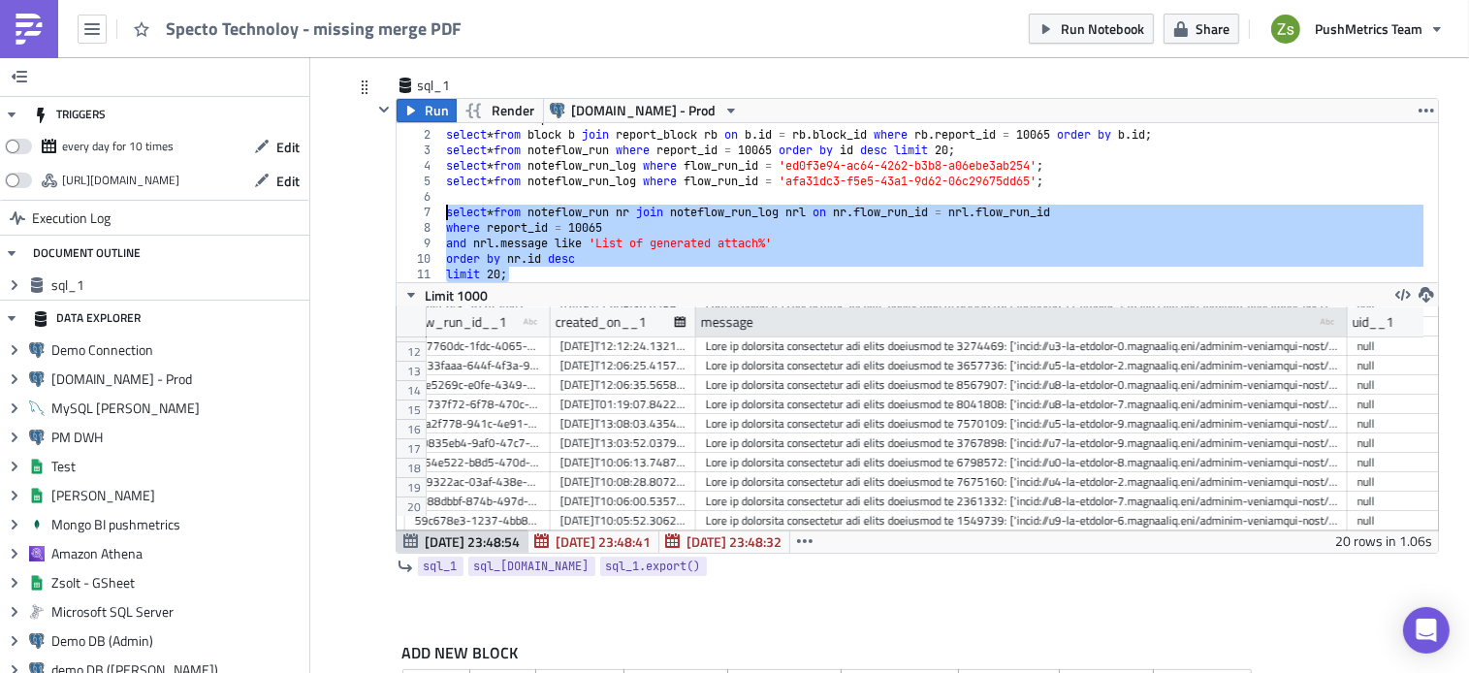
type textarea "select * from noteflow_run nr join noteflow_run_log nrl on nr.flow_run_id = nrl…"
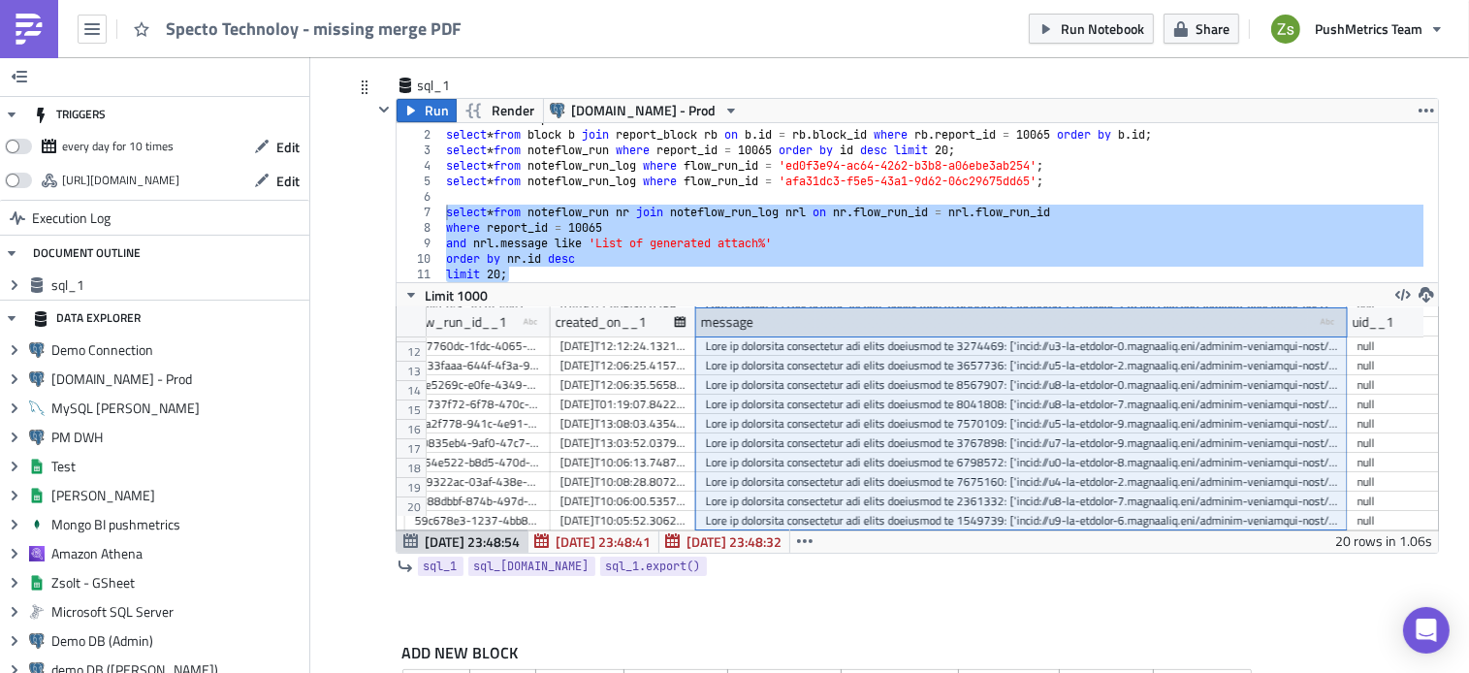
click at [1143, 331] on div "message type-text Created with Sketch." at bounding box center [1022, 321] width 652 height 29
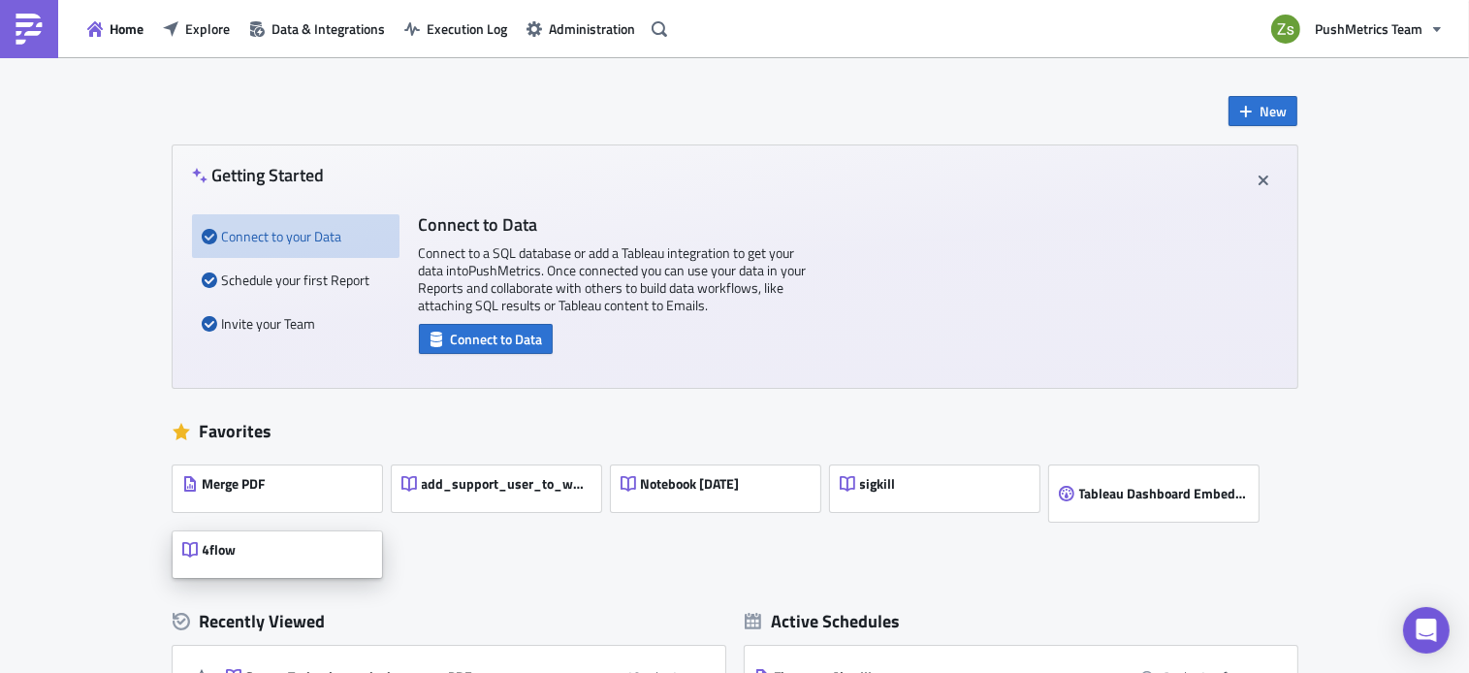
scroll to position [341, 0]
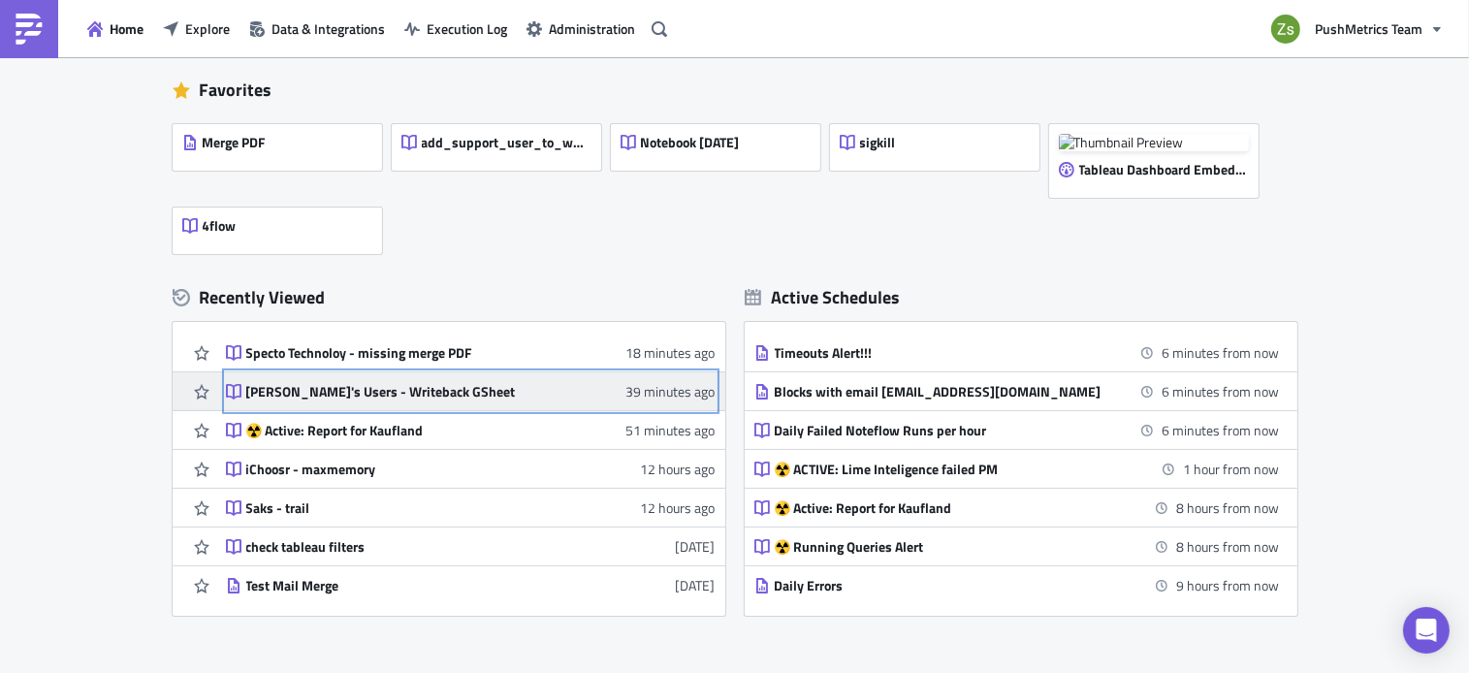
click at [394, 386] on div "[PERSON_NAME]'s Users - Writeback GSheet" at bounding box center [415, 391] width 339 height 17
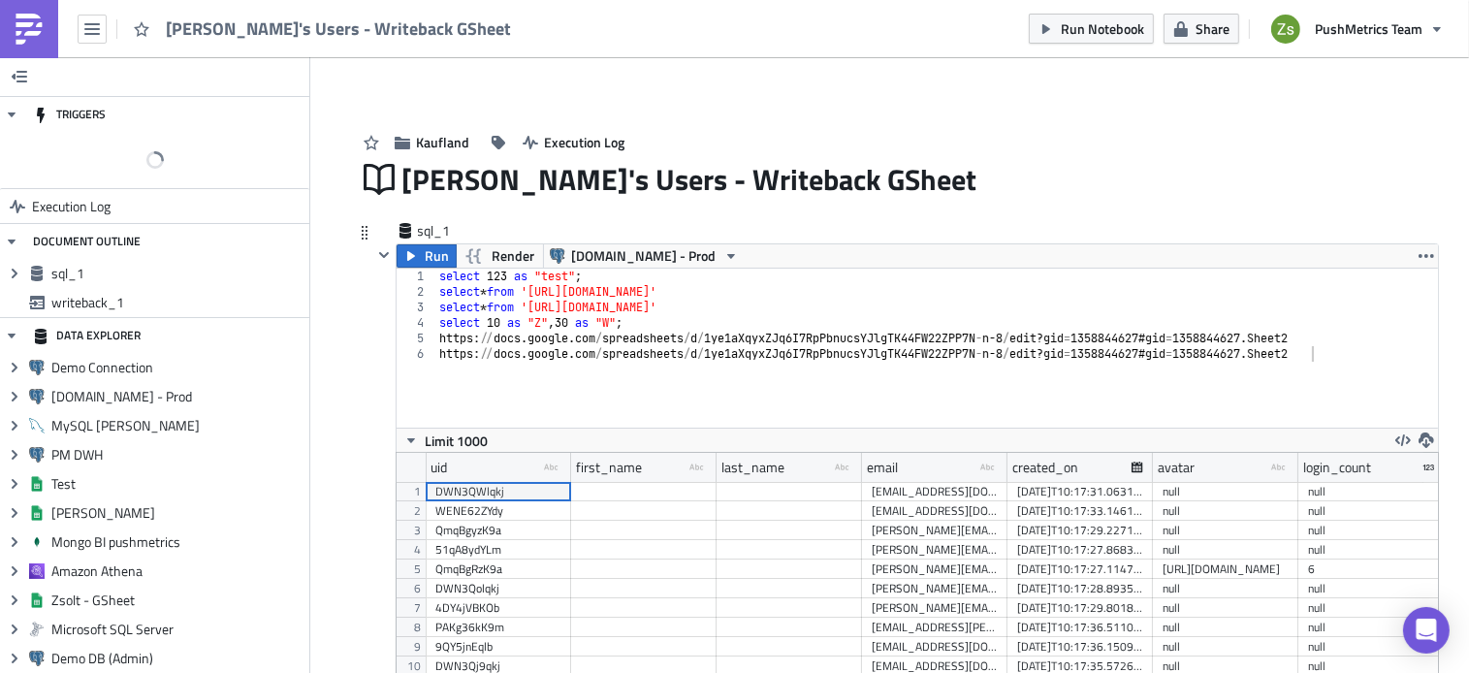
scroll to position [223, 1041]
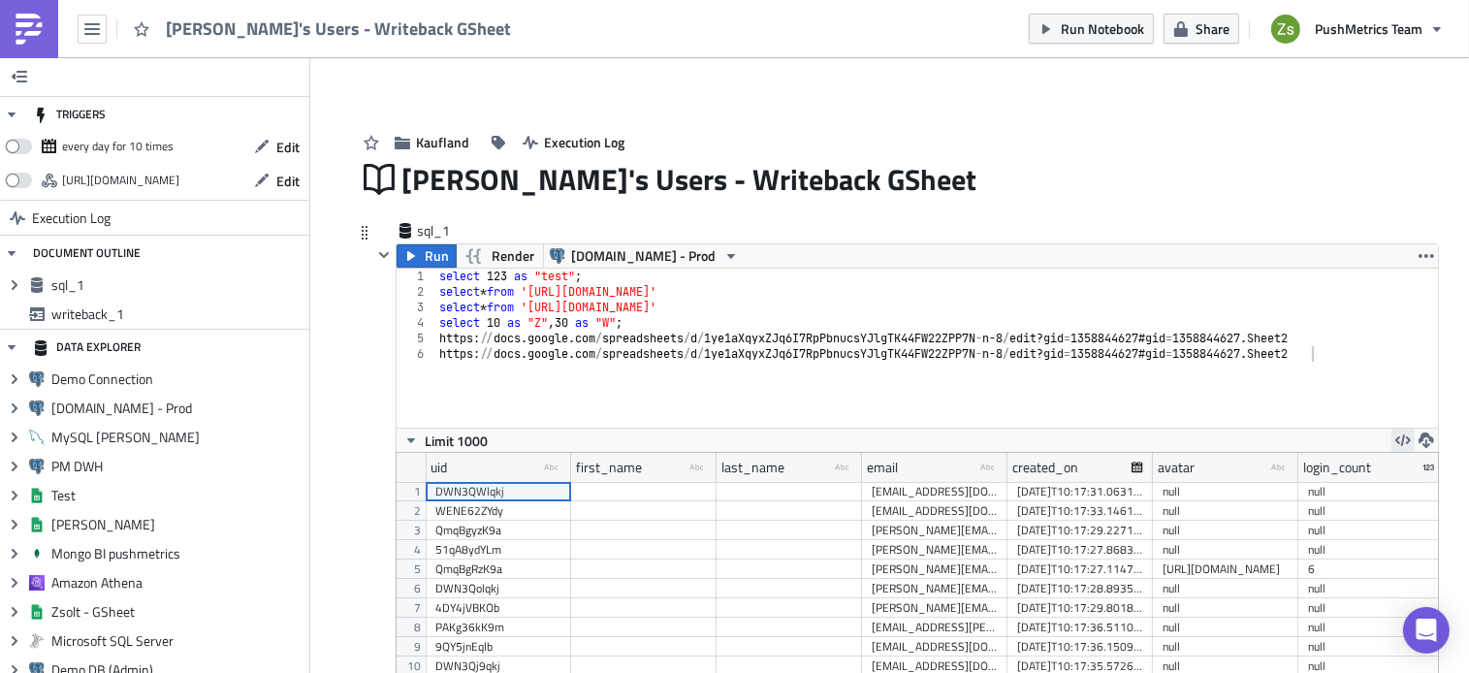
click at [1404, 438] on button "button" at bounding box center [1402, 440] width 23 height 23
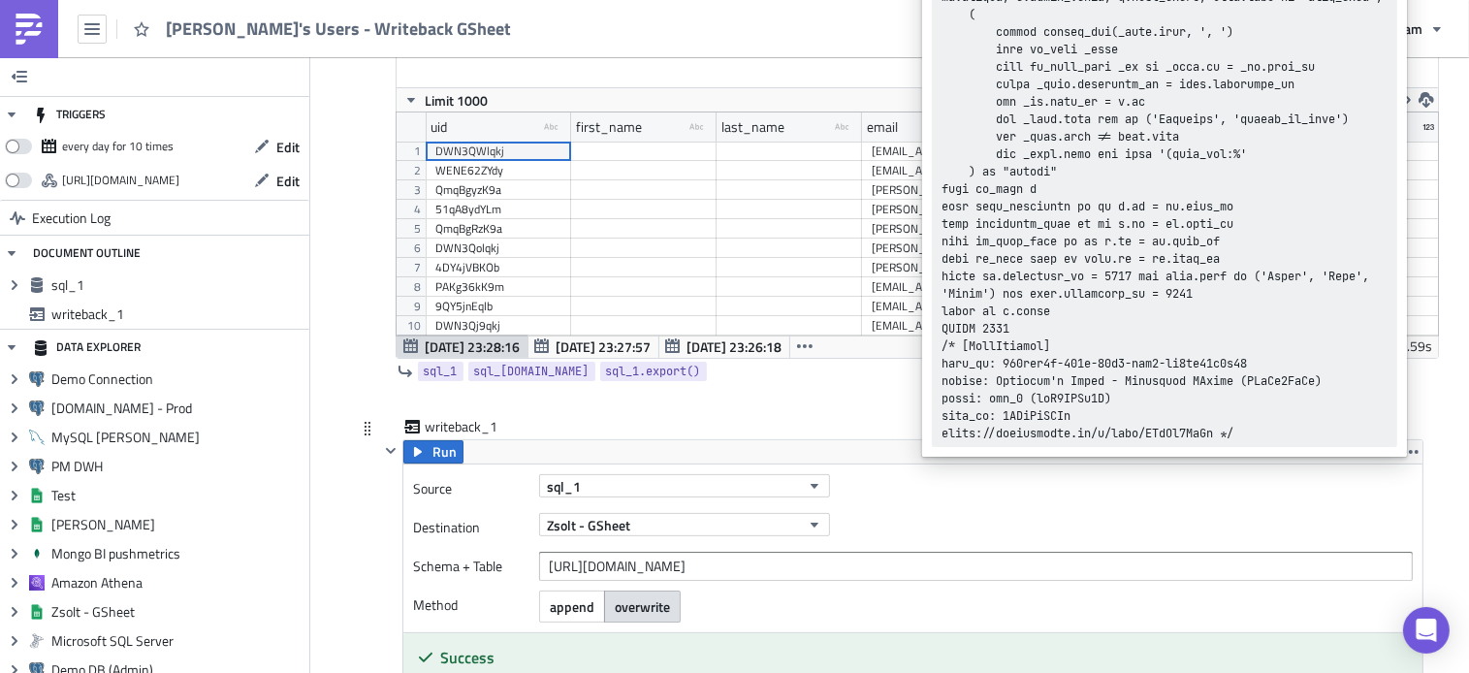
scroll to position [601, 0]
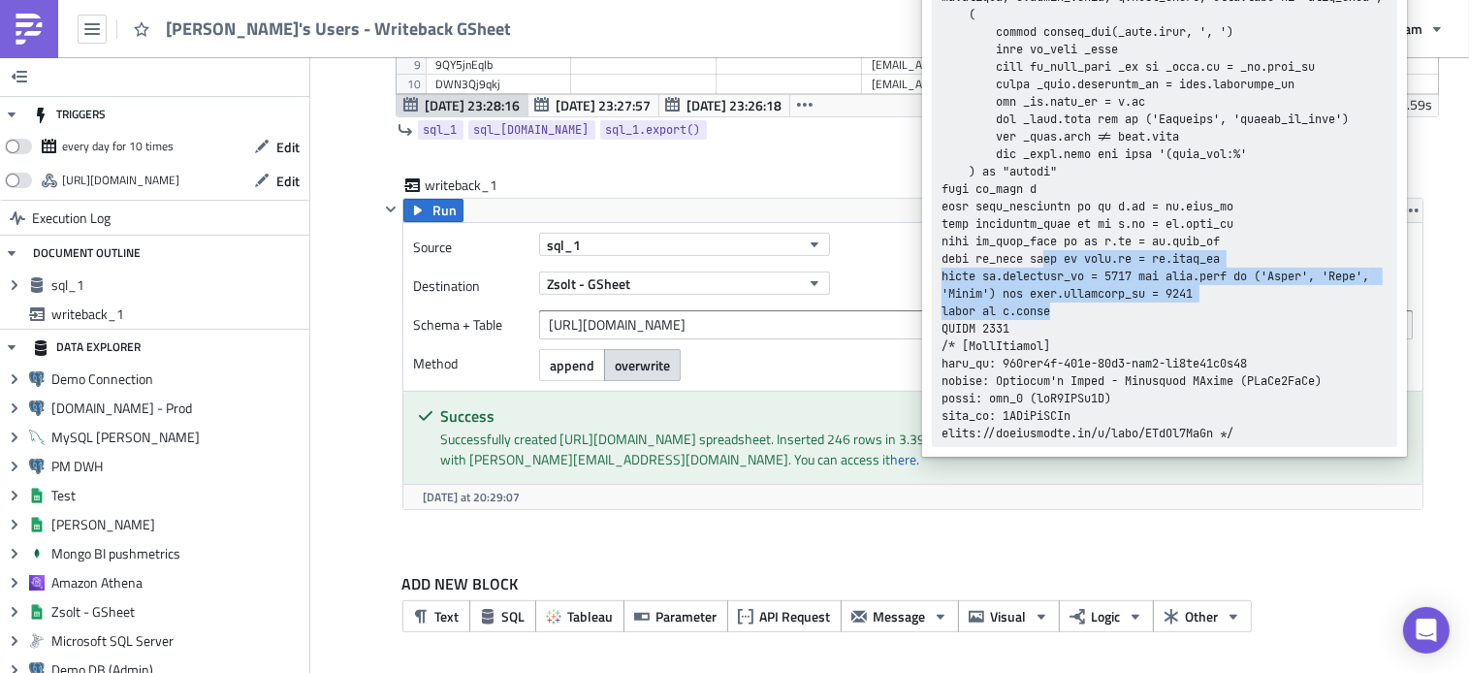
drag, startPoint x: 1083, startPoint y: 330, endPoint x: 1046, endPoint y: 276, distance: 64.8
click at [1046, 276] on div at bounding box center [1164, 206] width 446 height 471
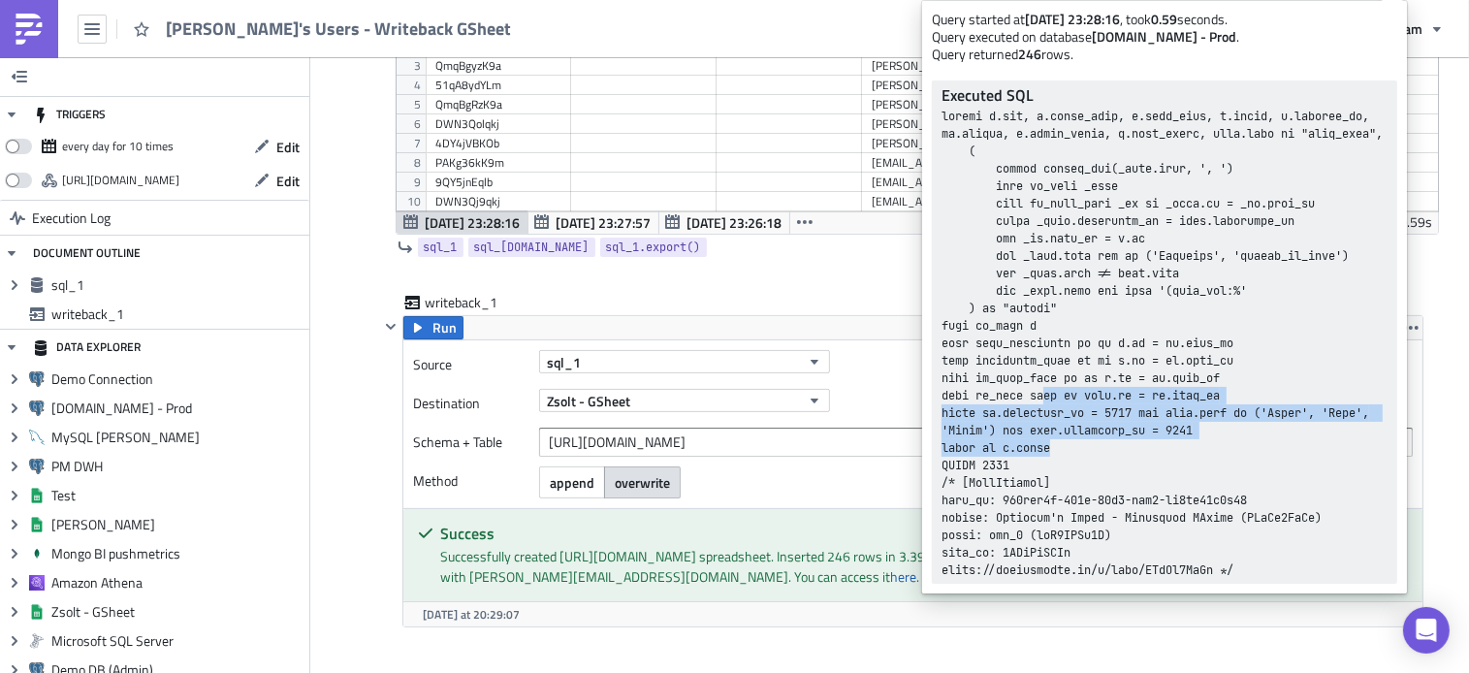
scroll to position [428, 0]
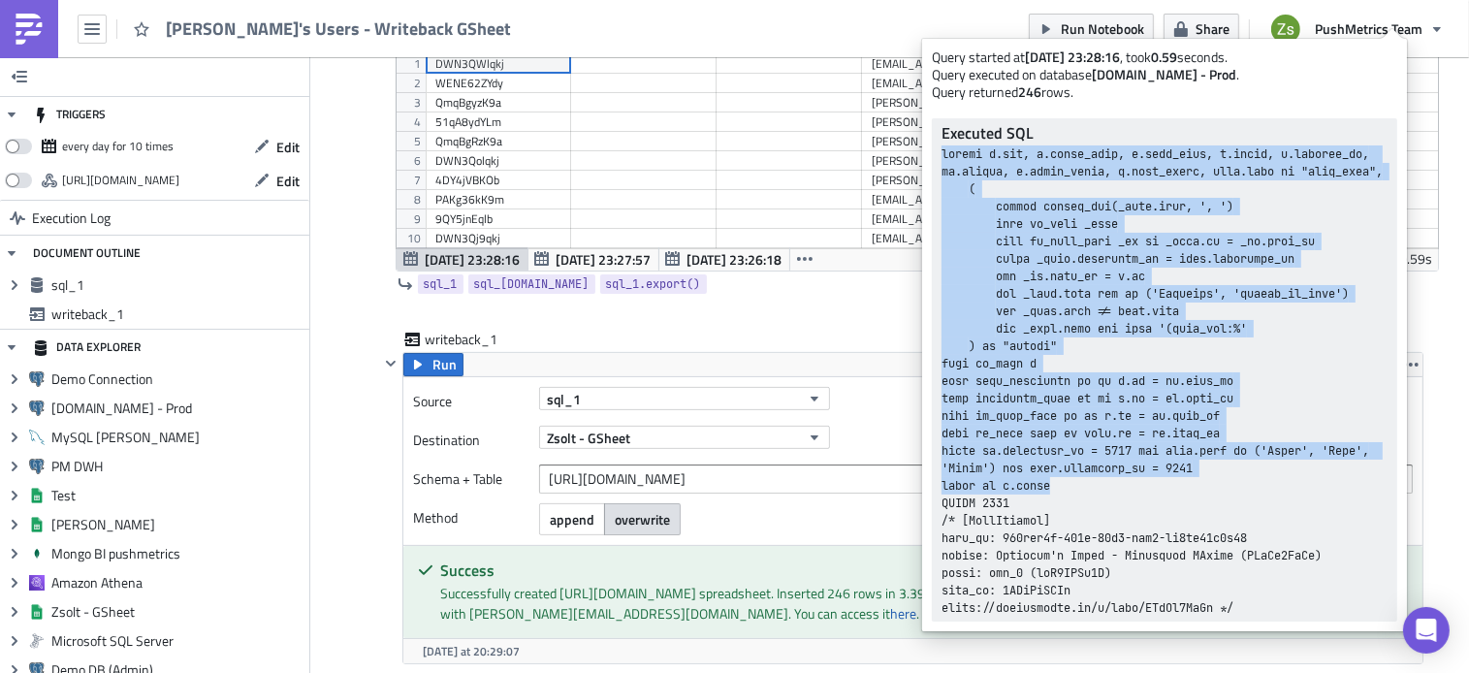
click at [942, 156] on div at bounding box center [1164, 380] width 446 height 471
copy div "select u.uid, u.first_name, u.last_name, [DOMAIN_NAME], [DOMAIN_NAME]_on, [DOMA…"
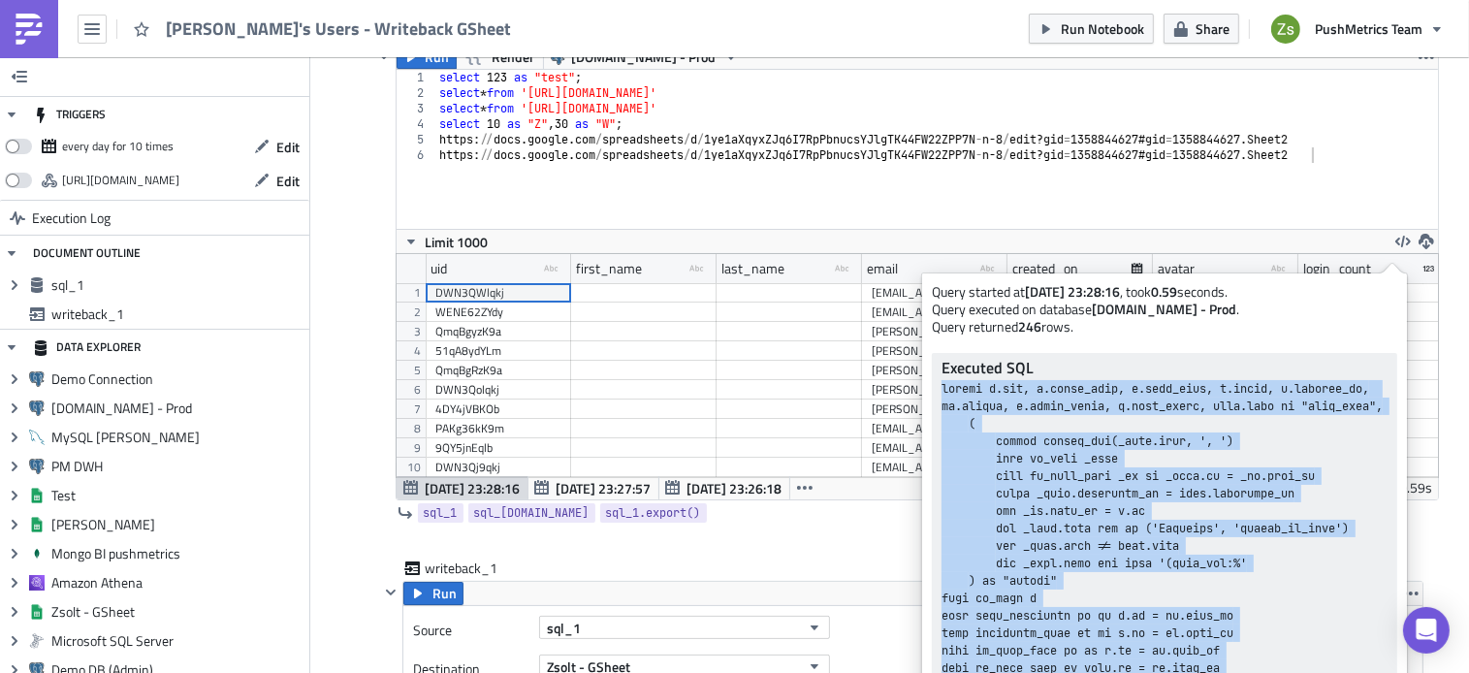
scroll to position [190, 0]
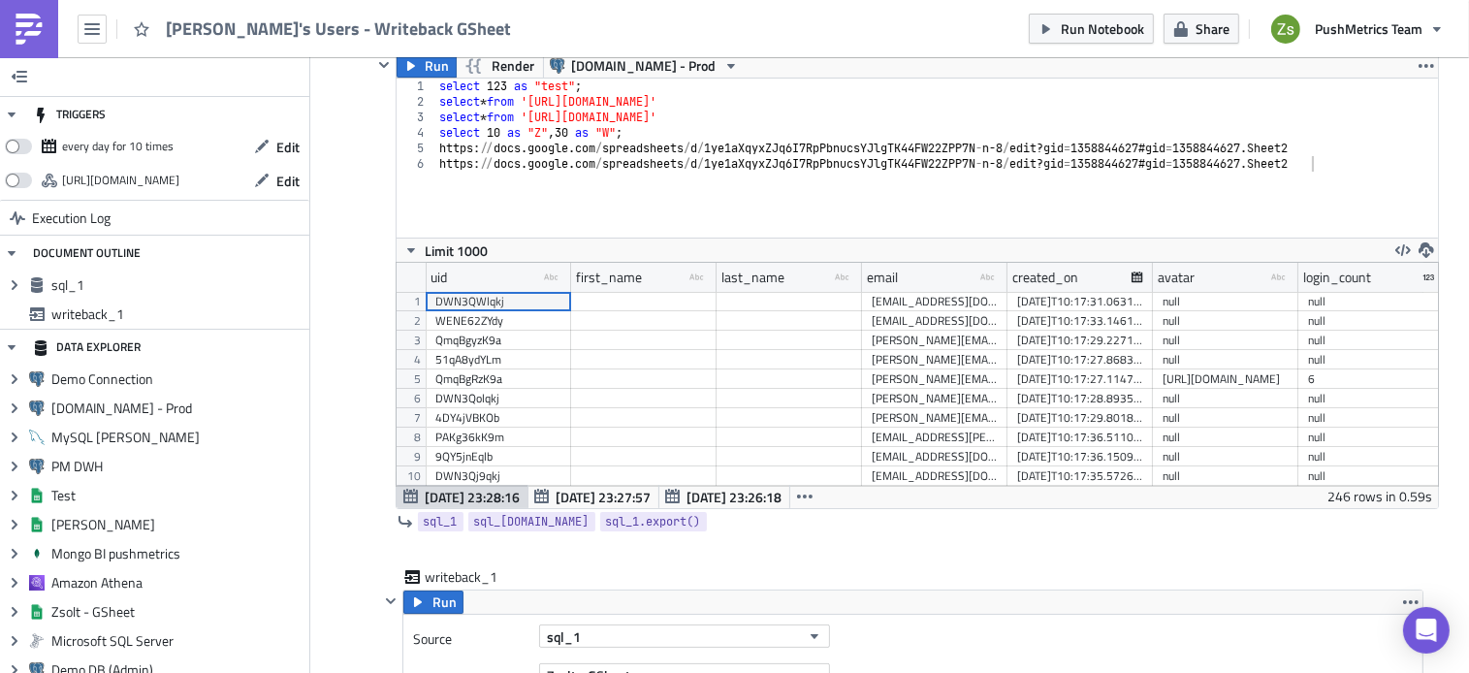
click at [543, 212] on div "select 123 as "test" ; select * from '[URL][DOMAIN_NAME]' select * from '[URL][…" at bounding box center [936, 174] width 1003 height 190
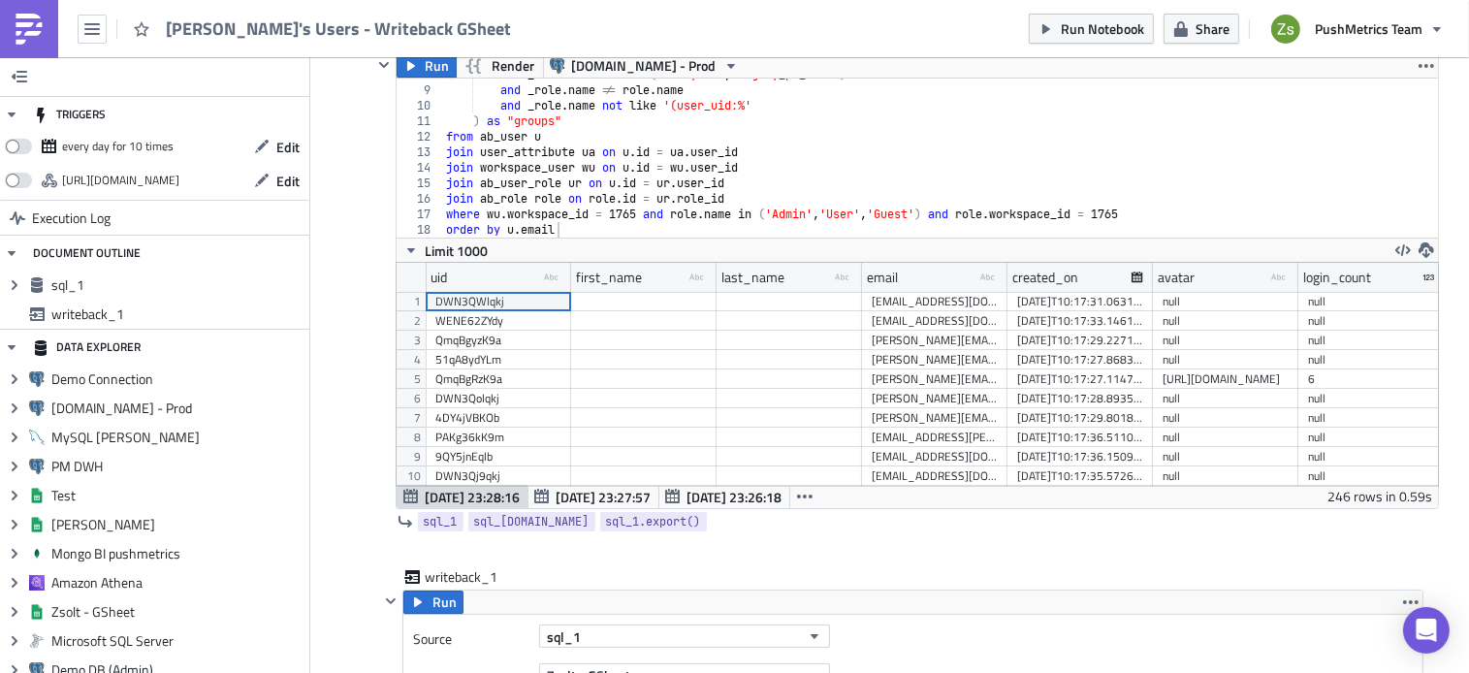
scroll to position [101, 0]
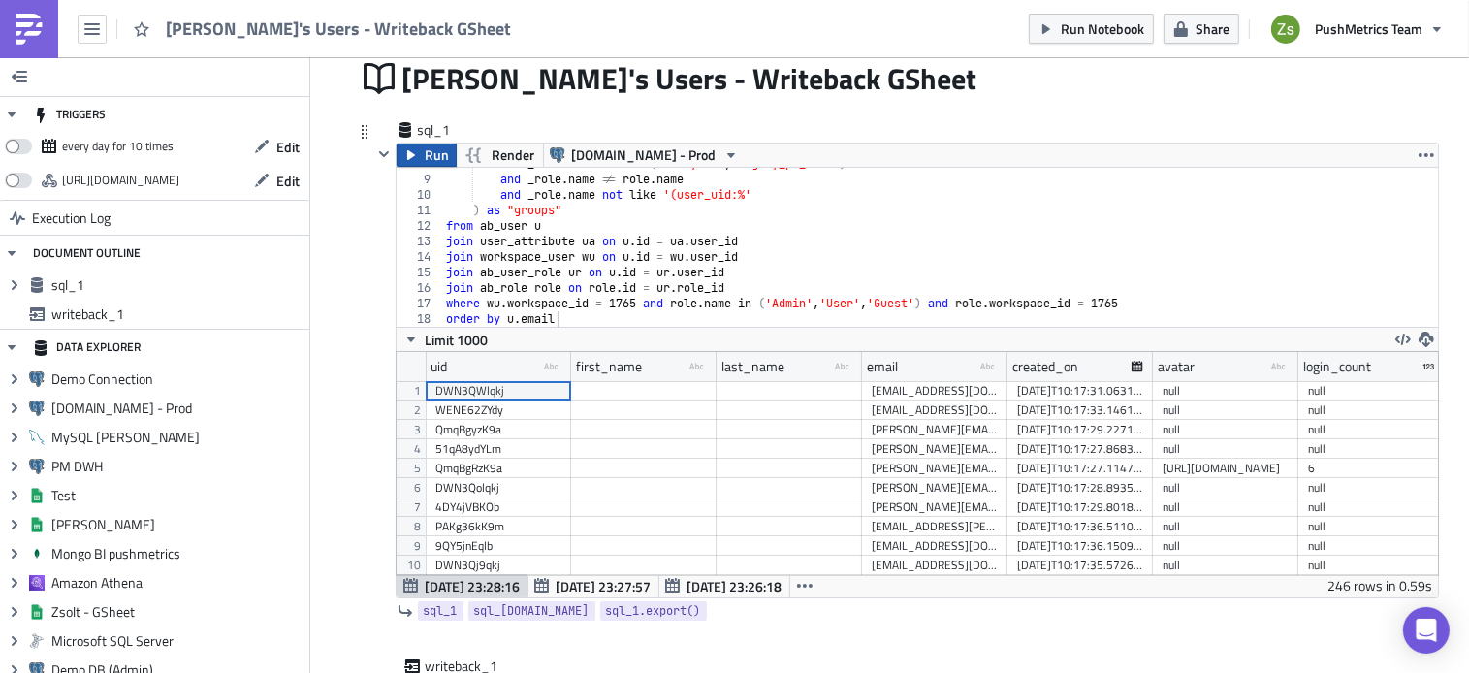
click at [411, 147] on button "Run" at bounding box center [427, 155] width 60 height 23
